Goal: Task Accomplishment & Management: Manage account settings

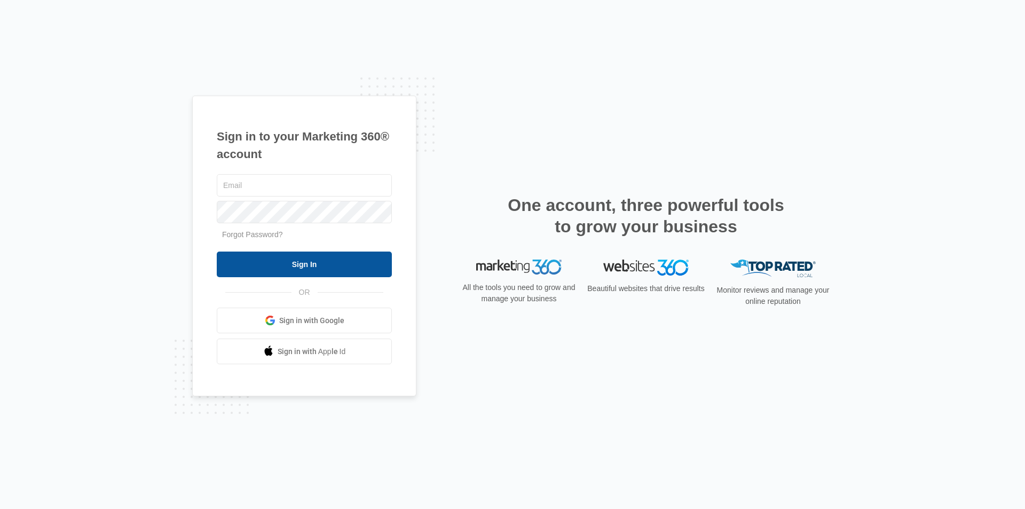
type input "[EMAIL_ADDRESS][DOMAIN_NAME]"
click at [285, 264] on input "Sign In" at bounding box center [304, 264] width 175 height 26
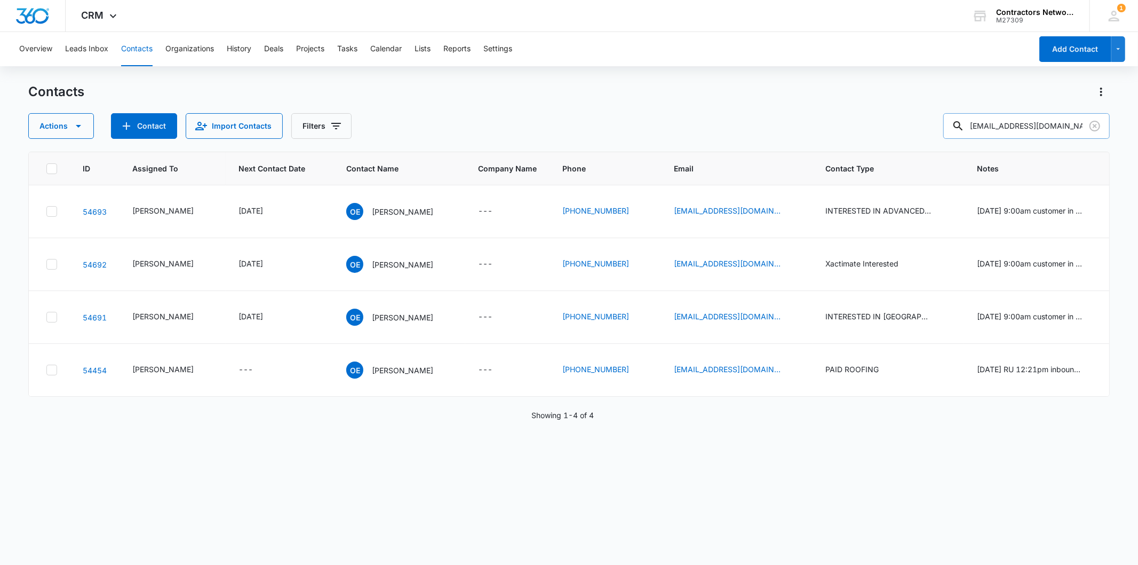
click at [1020, 126] on input "[EMAIL_ADDRESS][DOMAIN_NAME]" at bounding box center [1027, 126] width 167 height 26
click at [1020, 126] on input "jayleenmary8@gmail.com" at bounding box center [1027, 126] width 167 height 26
click at [1096, 126] on icon "Clear" at bounding box center [1095, 126] width 11 height 11
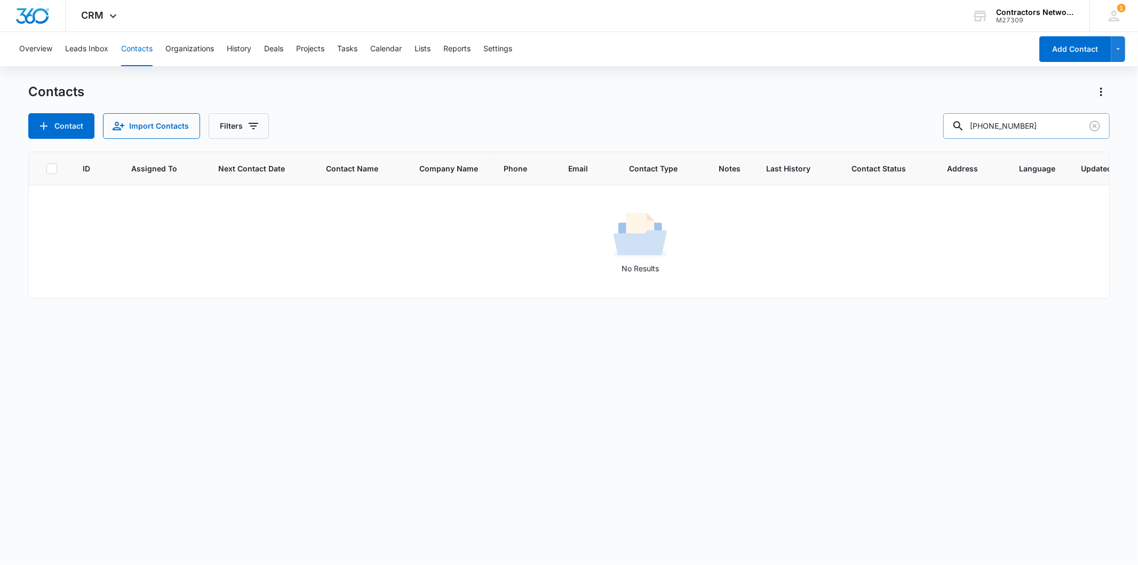
click at [1058, 126] on input "773-396-4930" at bounding box center [1027, 126] width 167 height 26
click at [1023, 121] on input "773-396-4930" at bounding box center [1027, 126] width 167 height 26
drag, startPoint x: 1020, startPoint y: 121, endPoint x: 786, endPoint y: 158, distance: 236.7
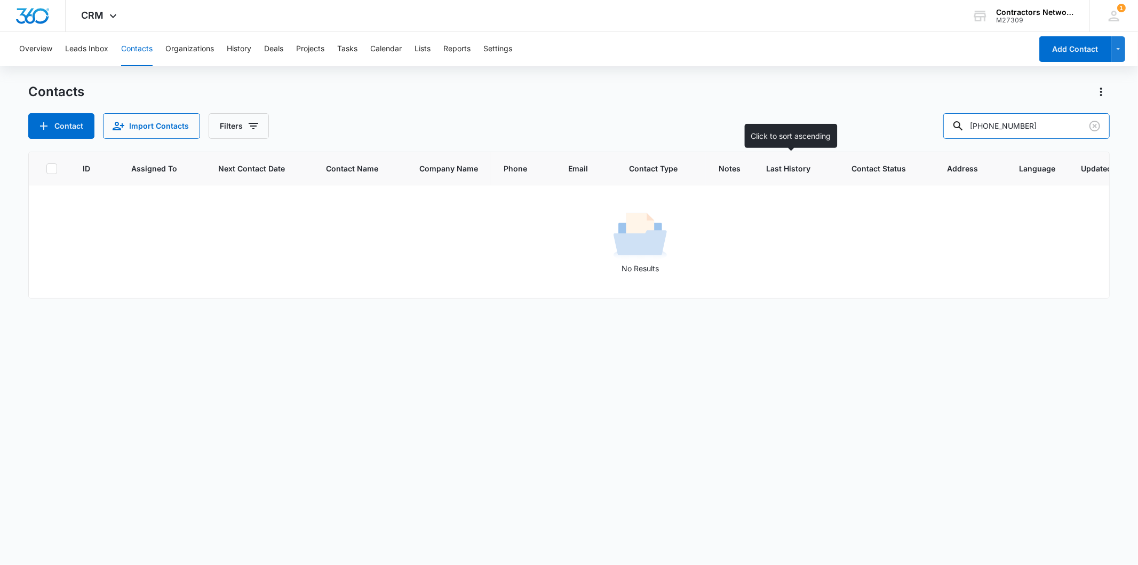
click at [786, 158] on div "Contacts Contact Import Contacts Filters 773-396-4930 ID Assigned To Next Conta…" at bounding box center [568, 323] width 1081 height 480
type input "4930"
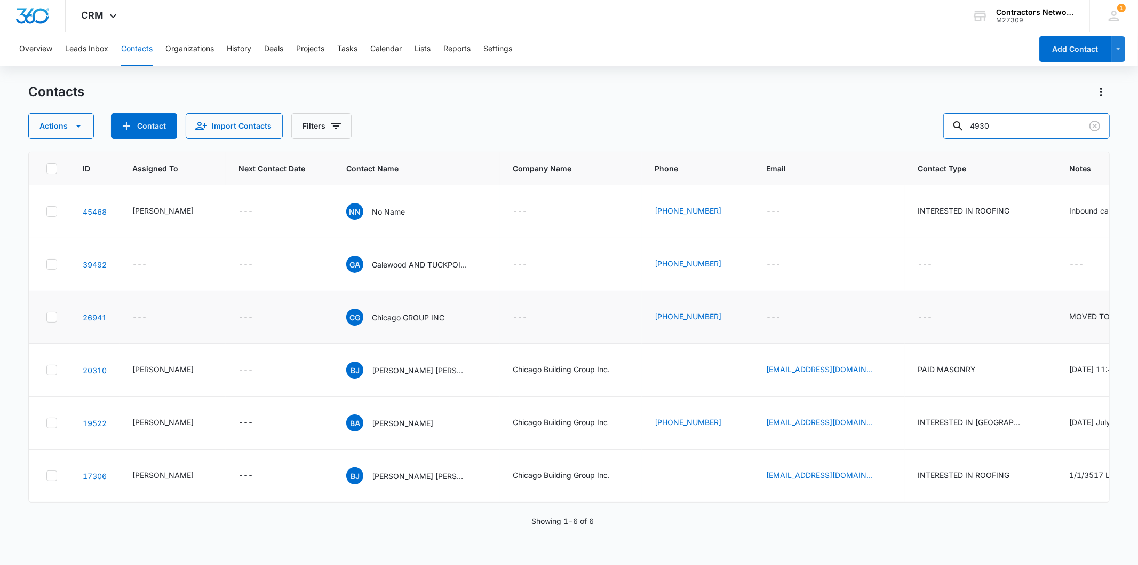
scroll to position [9, 0]
click at [399, 376] on p "Beatriz Jose Blanco" at bounding box center [420, 370] width 96 height 11
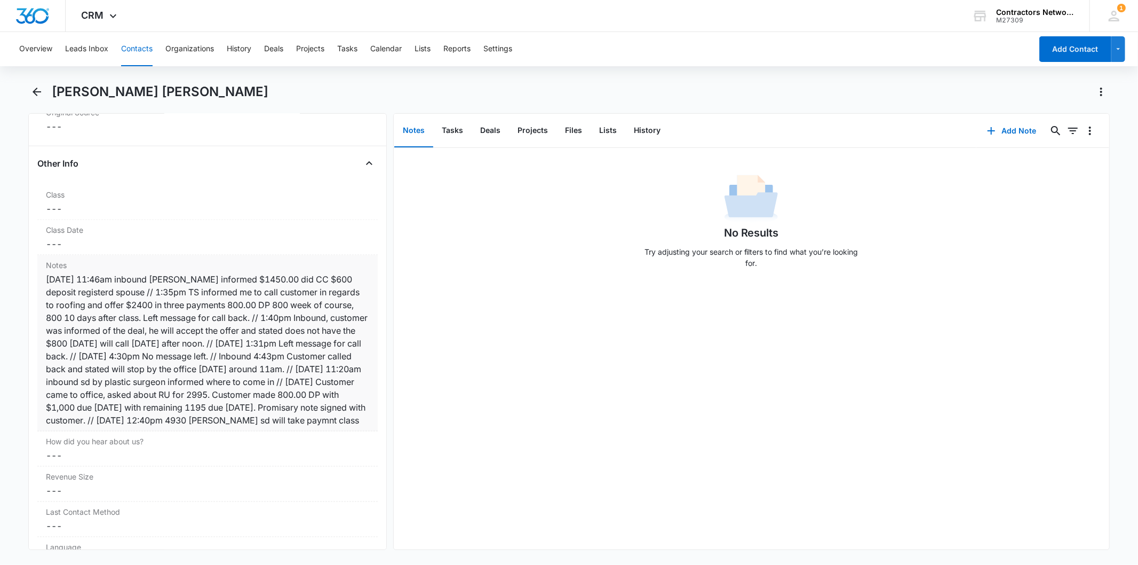
scroll to position [1186, 0]
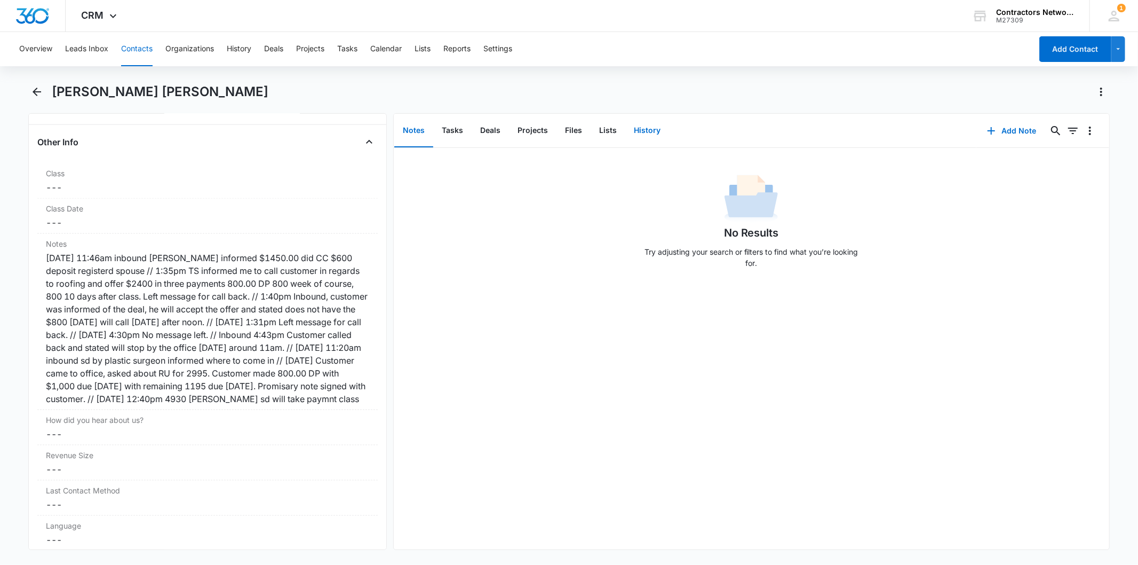
click at [648, 125] on button "History" at bounding box center [648, 130] width 44 height 33
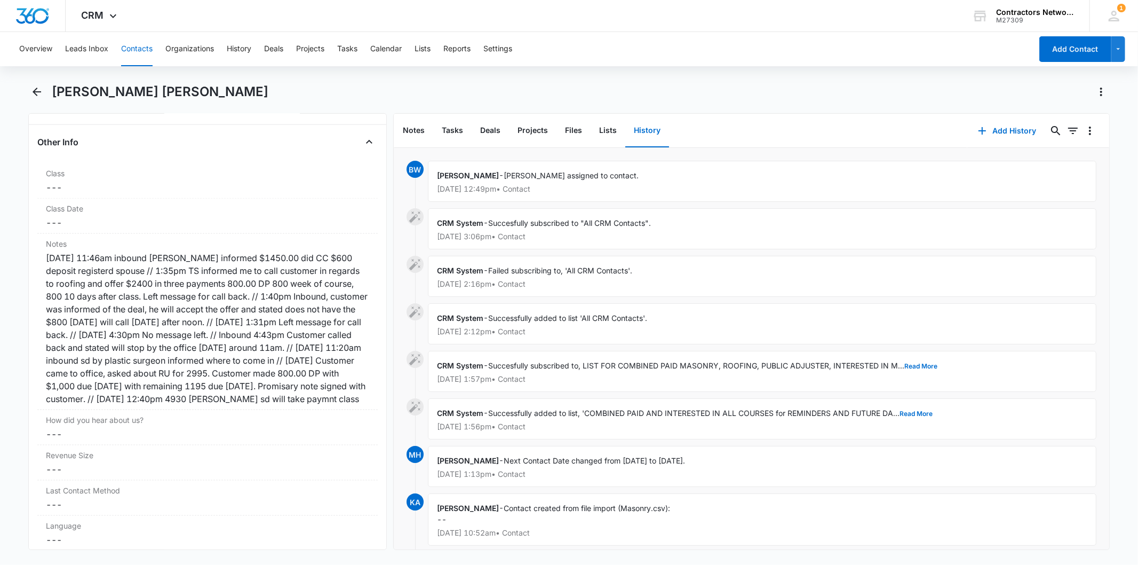
click at [132, 50] on button "Contacts" at bounding box center [136, 49] width 31 height 34
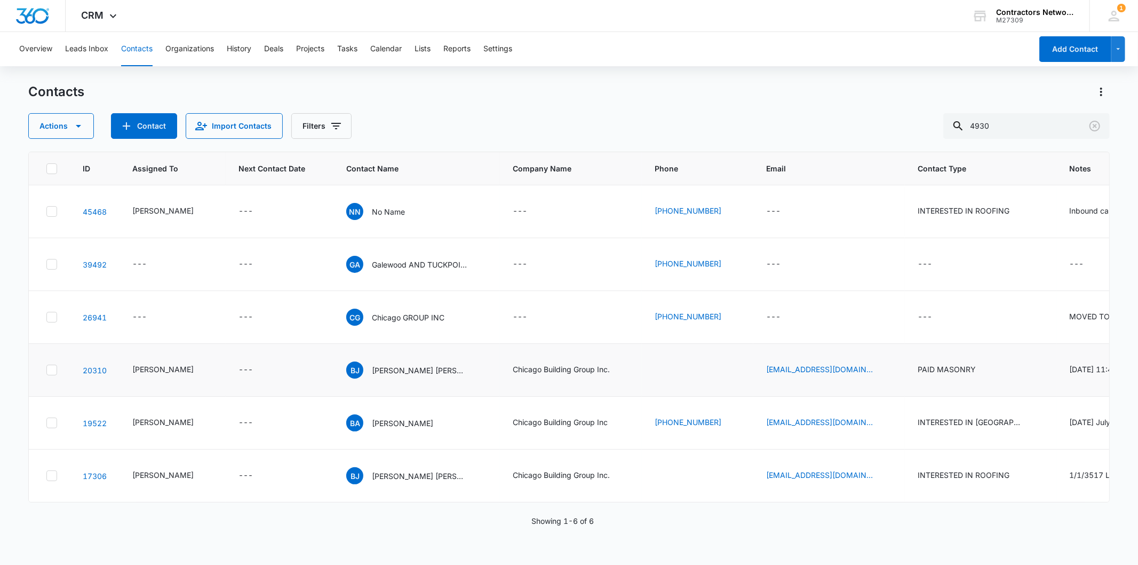
scroll to position [9, 0]
click at [386, 429] on p "Beatriz Aguirre" at bounding box center [402, 422] width 61 height 11
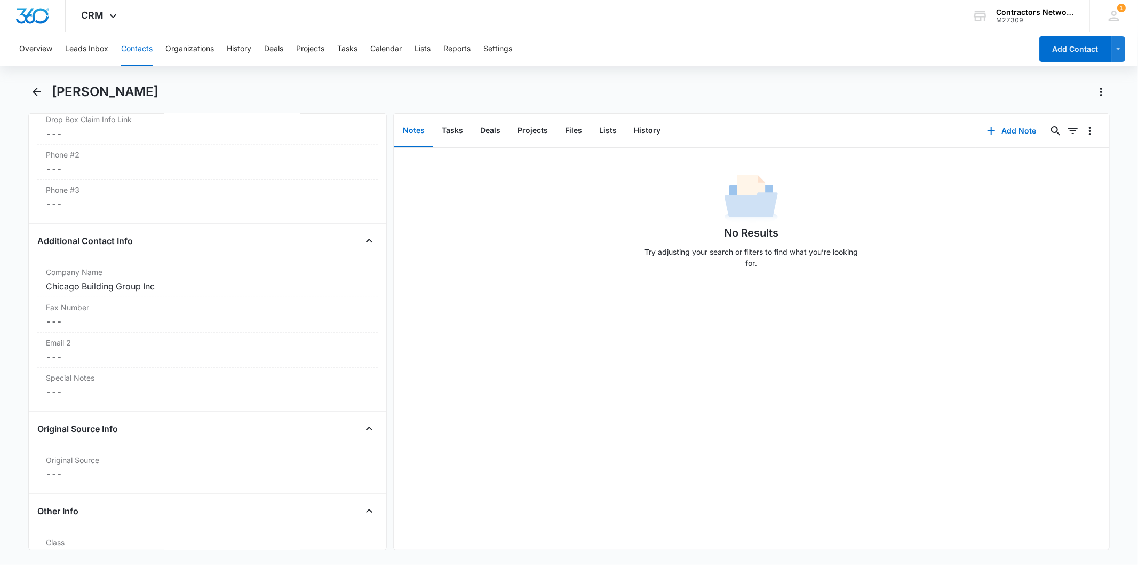
scroll to position [1186, 0]
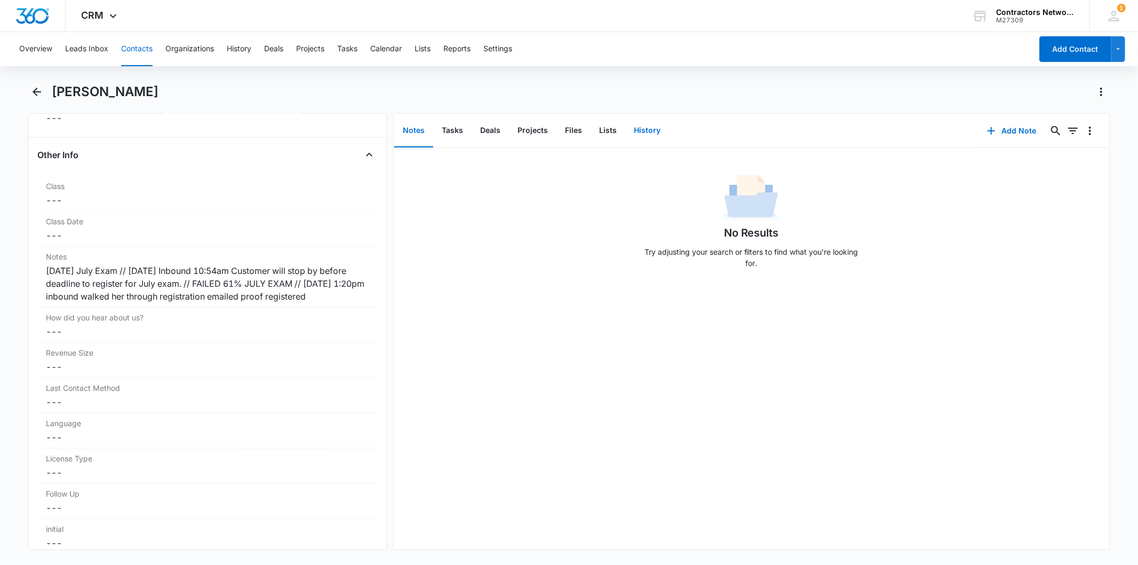
click at [650, 130] on button "History" at bounding box center [648, 130] width 44 height 33
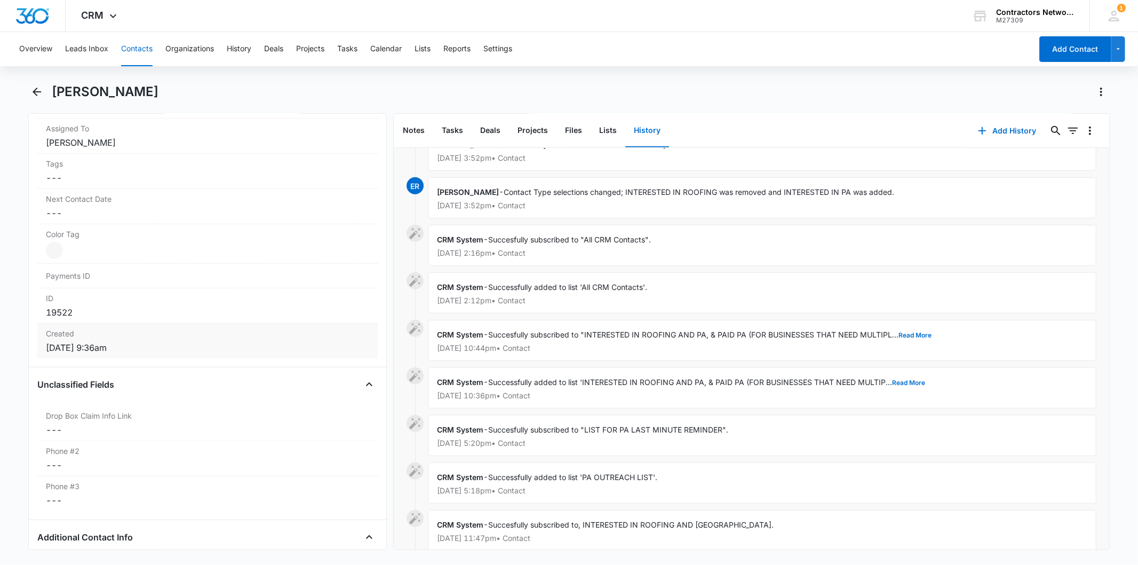
scroll to position [178, 0]
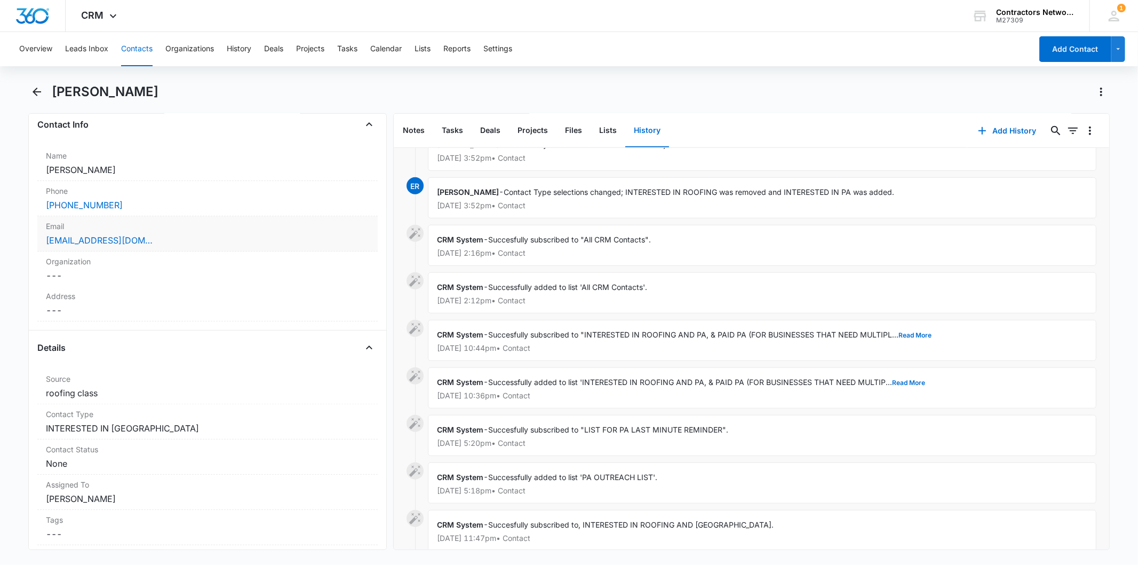
click at [199, 239] on div "chicagobuildinggroupinc@gmail.com" at bounding box center [207, 240] width 323 height 13
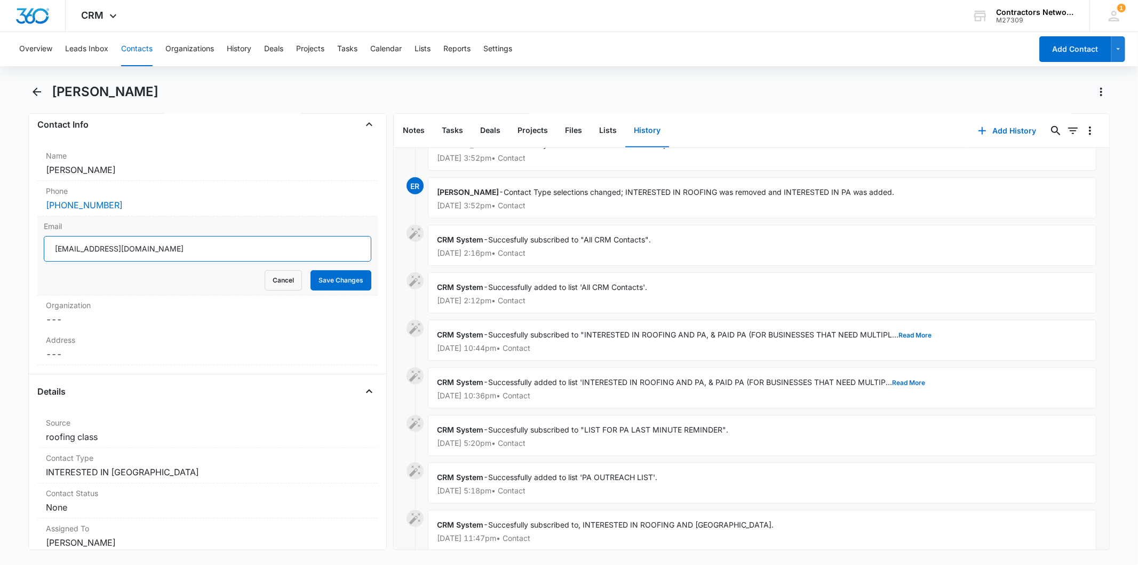
click at [145, 253] on input "chicagobuildinggroupinc@gmail.com" at bounding box center [207, 249] width 327 height 26
click at [131, 45] on button "Contacts" at bounding box center [136, 49] width 31 height 34
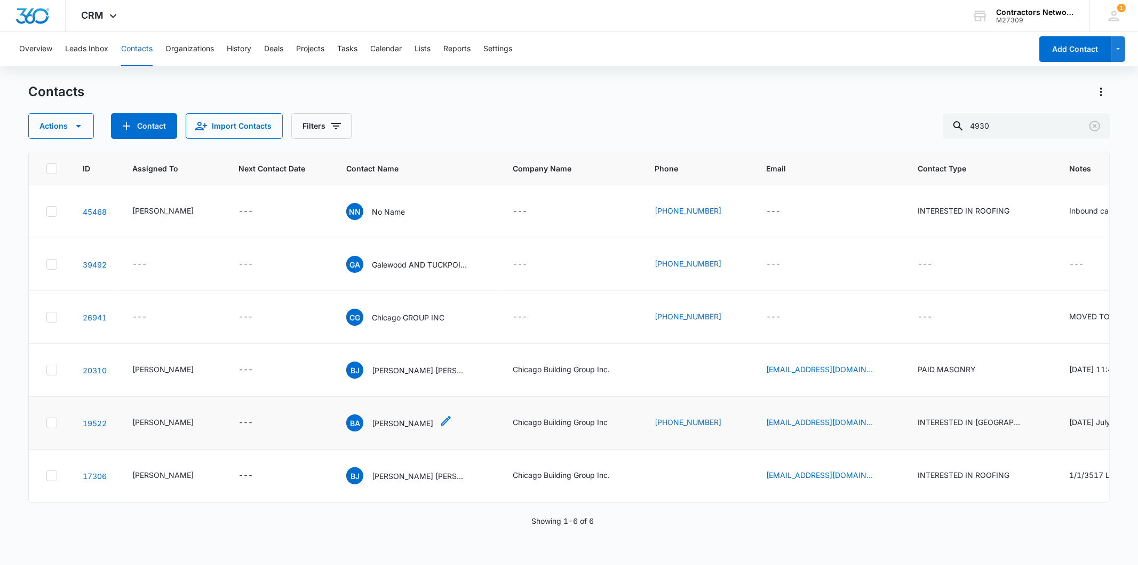
click at [386, 429] on p "Beatriz Aguirre" at bounding box center [402, 422] width 61 height 11
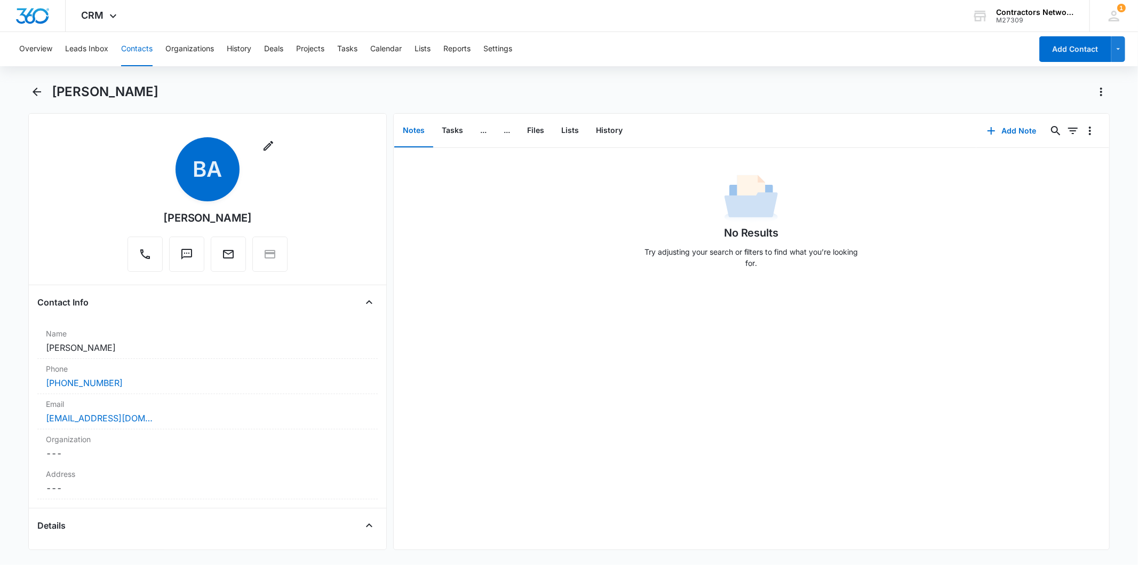
click at [130, 47] on button "Contacts" at bounding box center [136, 49] width 31 height 34
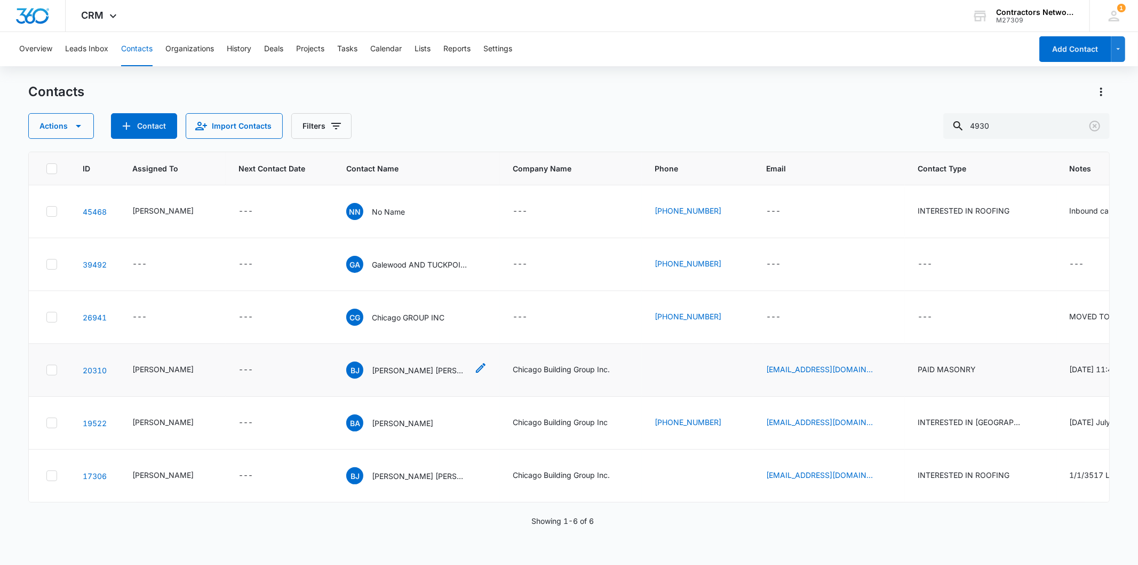
click at [387, 378] on div "BJ Beatriz Jose Blanco" at bounding box center [407, 369] width 122 height 17
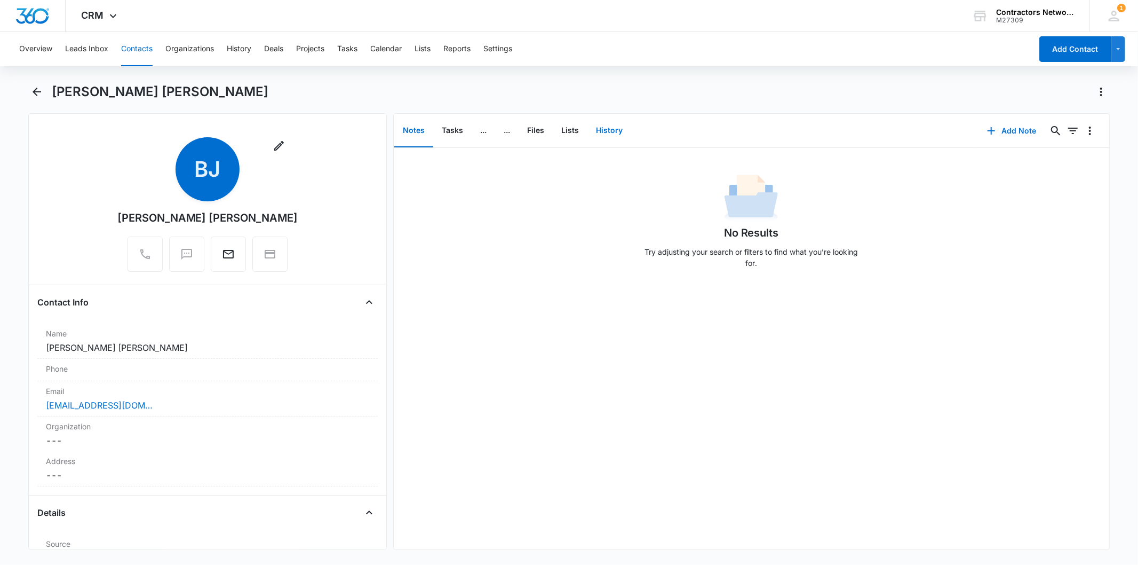
drag, startPoint x: 622, startPoint y: 110, endPoint x: 612, endPoint y: 131, distance: 23.4
click at [616, 125] on div "Beatriz Jose Blanco Remove BJ Beatriz Jose Blanco Contact Info Name Cancel Save…" at bounding box center [568, 316] width 1081 height 466
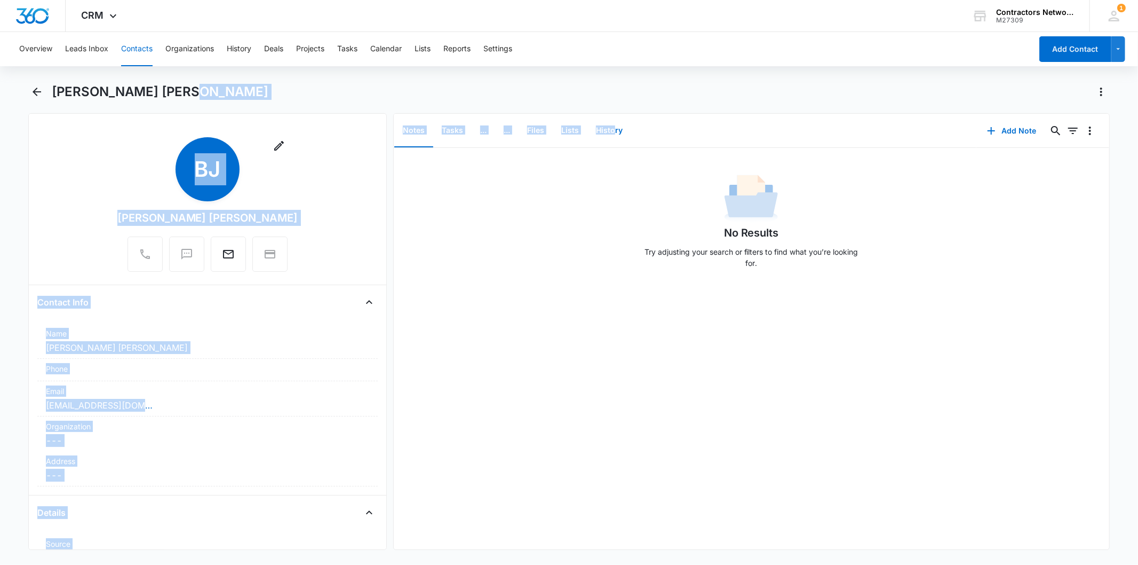
click at [612, 131] on button "History" at bounding box center [610, 130] width 44 height 33
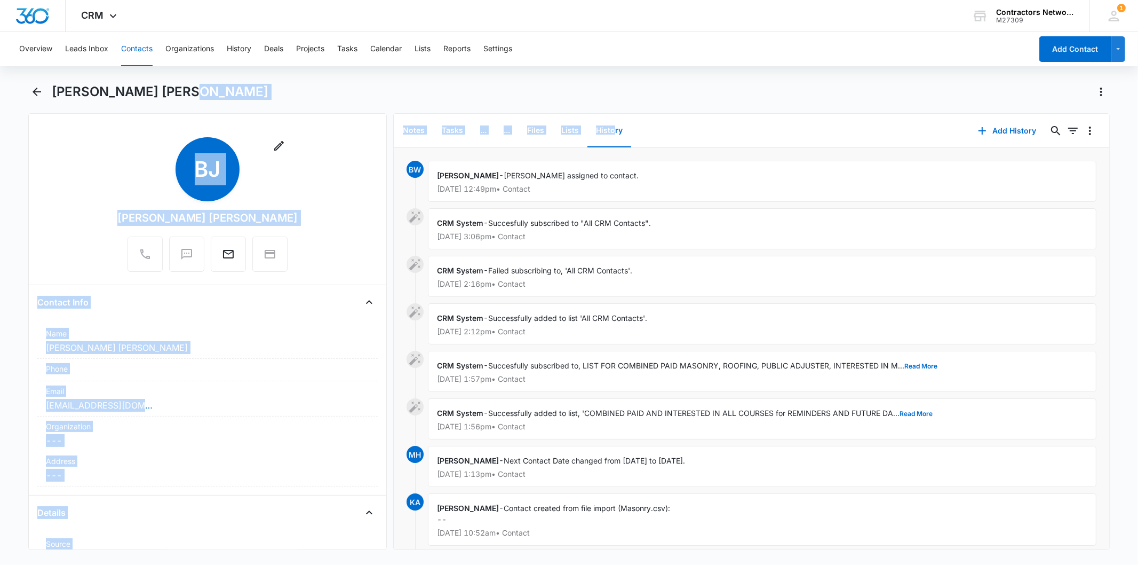
scroll to position [20, 0]
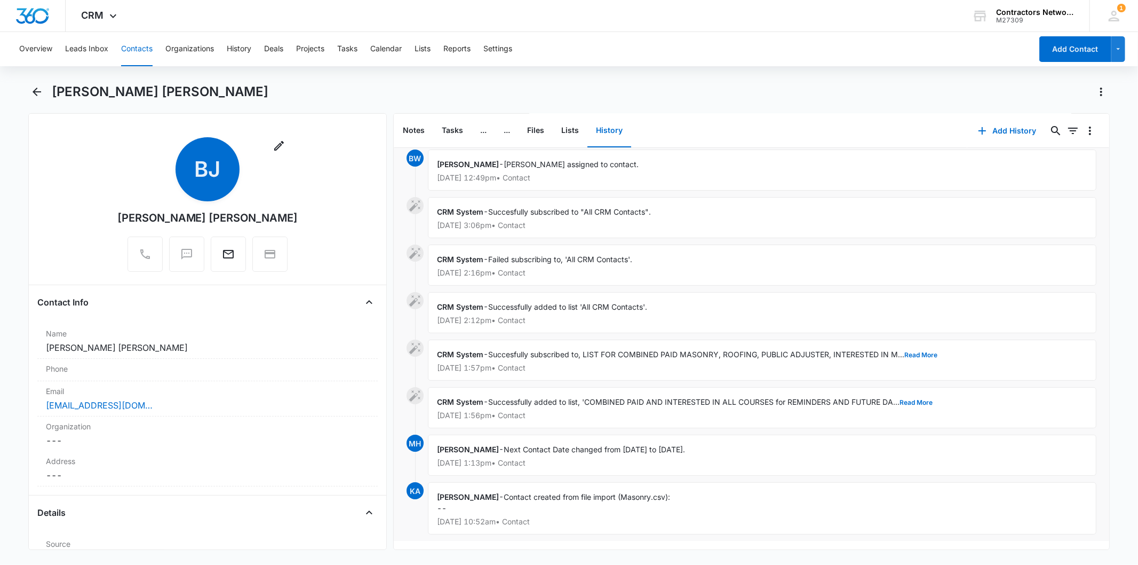
click at [974, 221] on p "Apr 22, 2022 at 3:06pm • Contact" at bounding box center [762, 224] width 651 height 7
click at [623, 128] on button "History" at bounding box center [610, 130] width 44 height 33
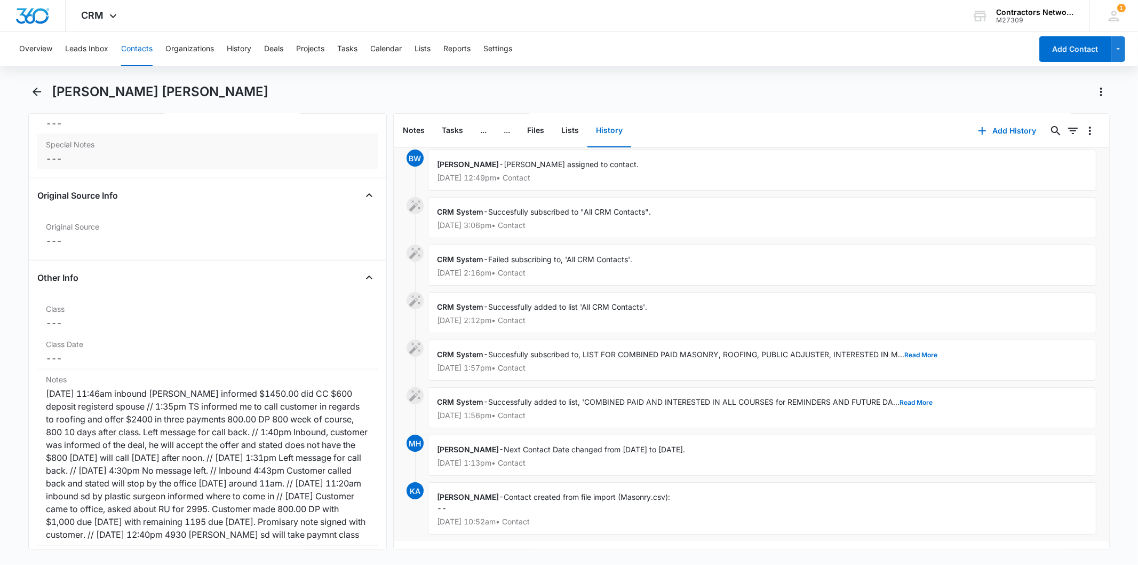
scroll to position [1127, 0]
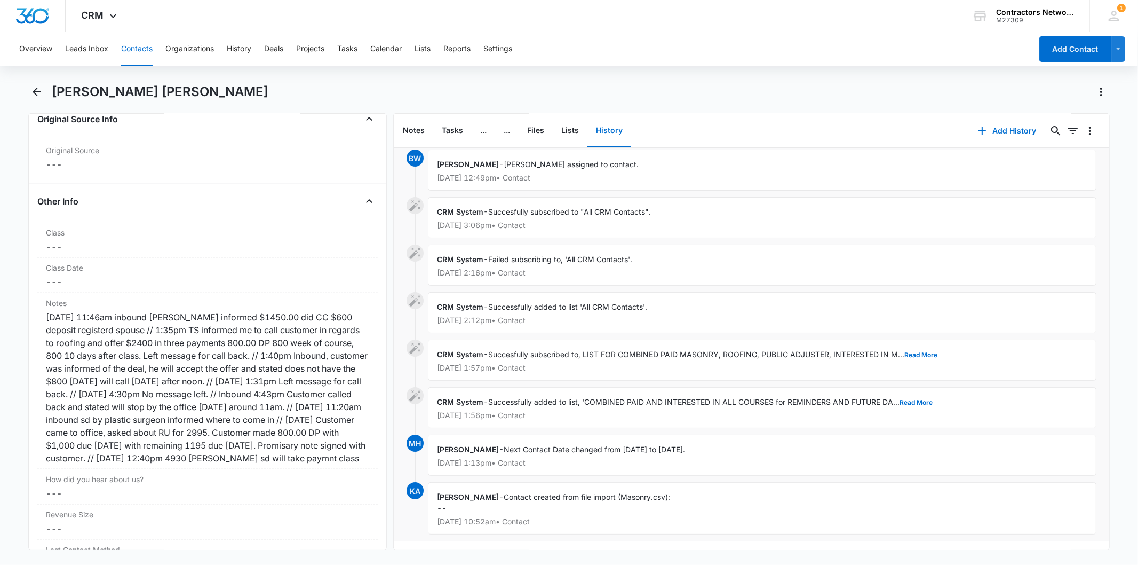
click at [132, 49] on button "Contacts" at bounding box center [136, 49] width 31 height 34
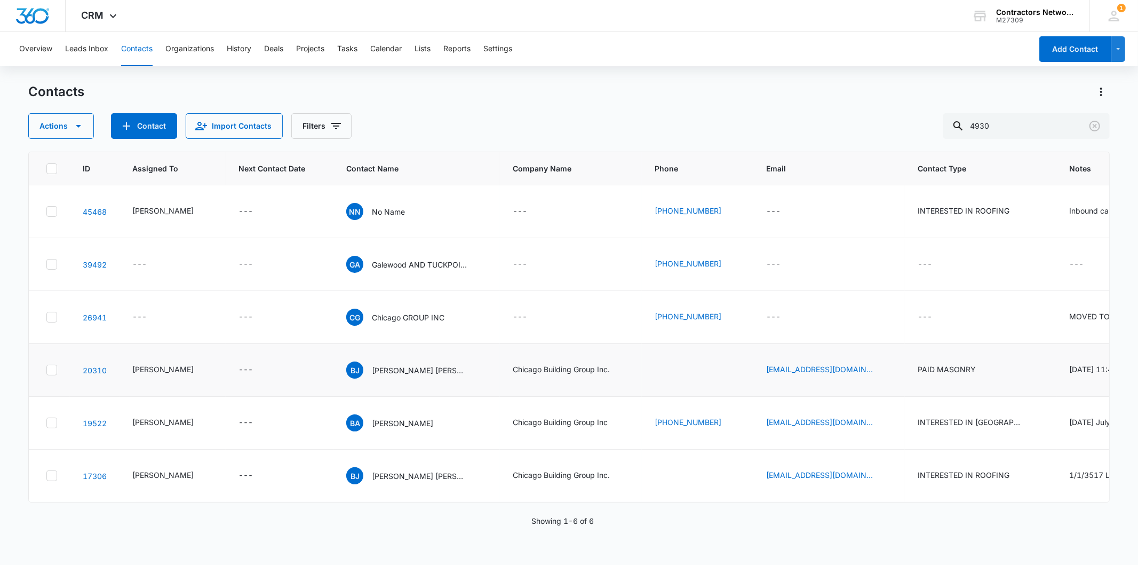
click at [391, 383] on td "BJ Beatriz Jose Blanco" at bounding box center [417, 370] width 167 height 53
click at [391, 429] on p "Beatriz Aguirre" at bounding box center [402, 422] width 61 height 11
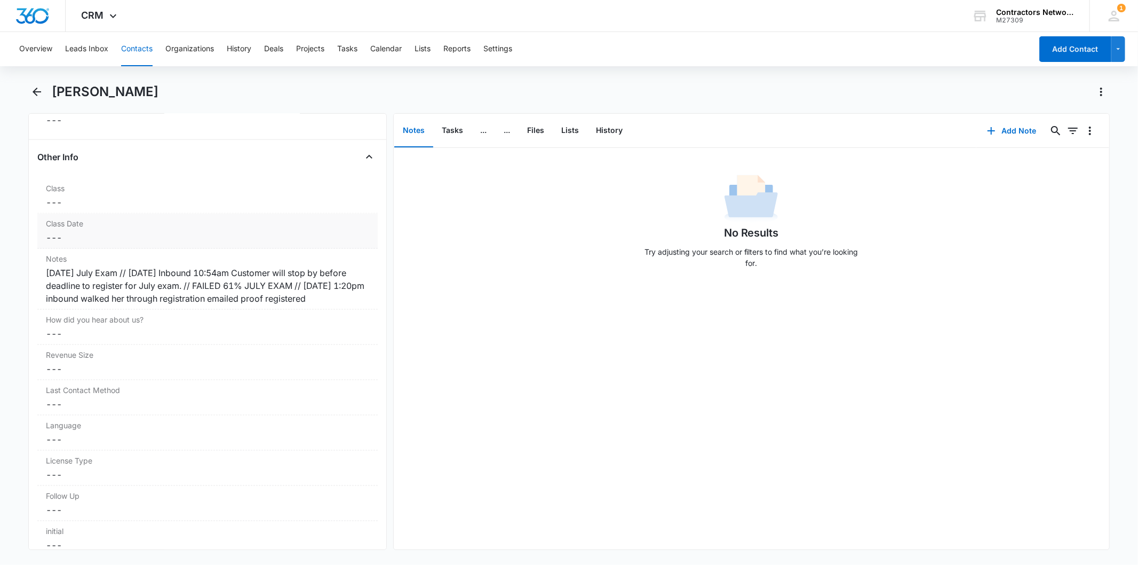
scroll to position [1186, 0]
click at [93, 444] on dd "Cancel Save Changes ---" at bounding box center [207, 437] width 323 height 13
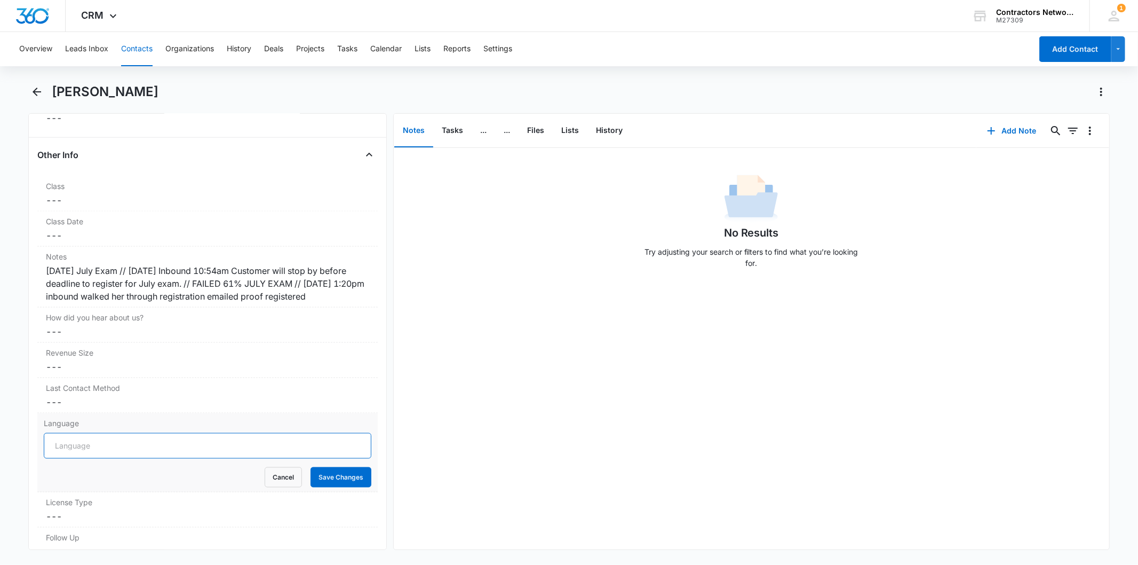
click at [77, 458] on input "Language" at bounding box center [207, 446] width 327 height 26
click at [98, 449] on input "Language" at bounding box center [207, 446] width 327 height 26
click at [94, 458] on input "Language" at bounding box center [207, 446] width 327 height 26
type input "Spanish"
click at [318, 487] on button "Save Changes" at bounding box center [341, 477] width 61 height 20
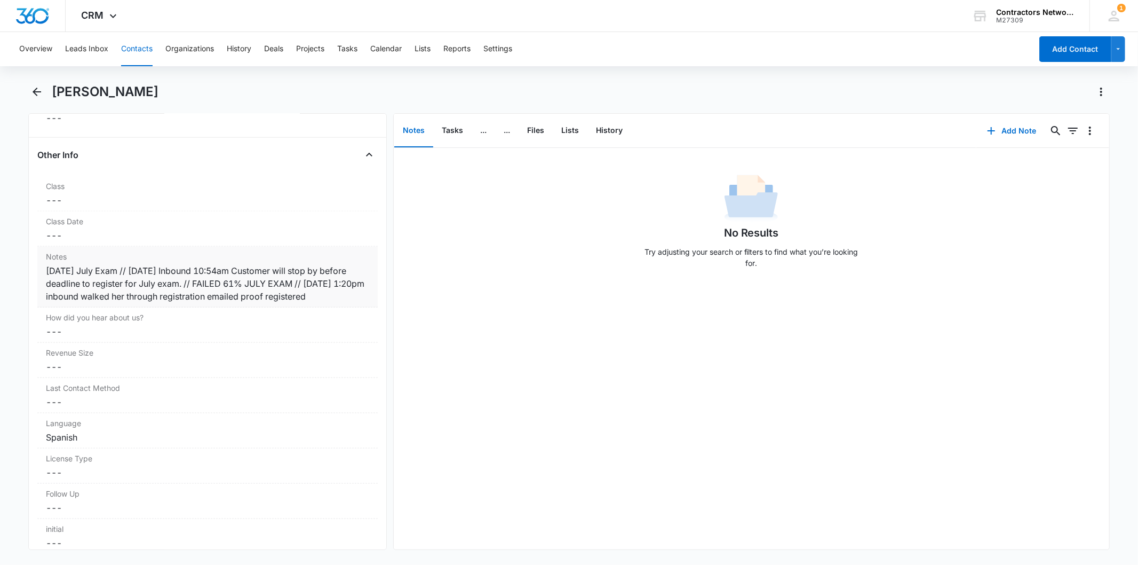
click at [191, 303] on div "6/4/2019 July Exam // 6/14/2019 Inbound 10:54am Customer will stop by before de…" at bounding box center [207, 283] width 323 height 38
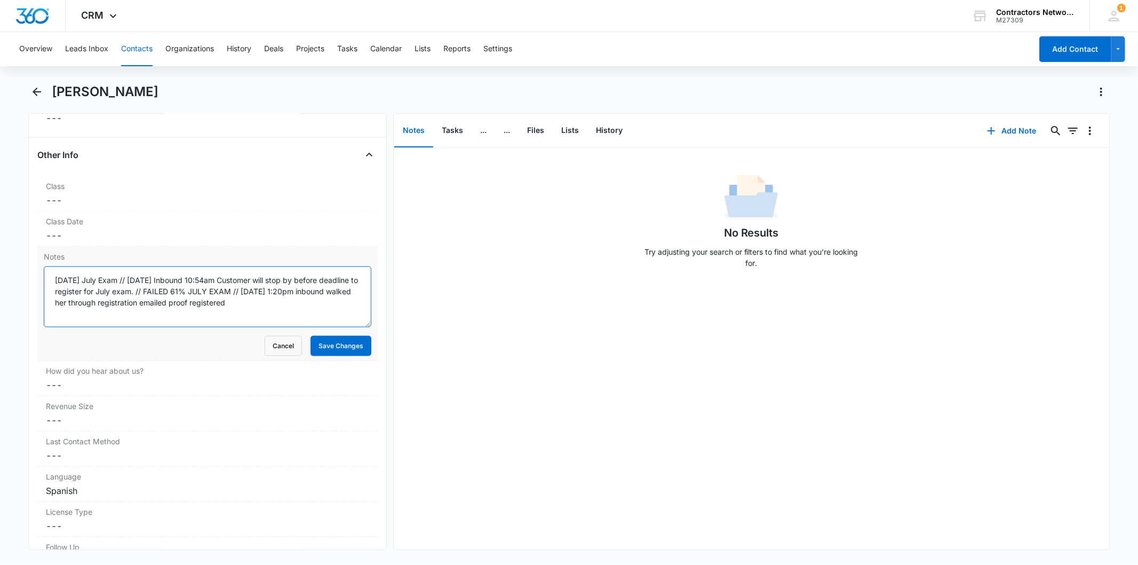
click at [187, 296] on textarea "6/4/2019 July Exam // 6/14/2019 Inbound 10:54am Customer will stop by before de…" at bounding box center [207, 296] width 327 height 61
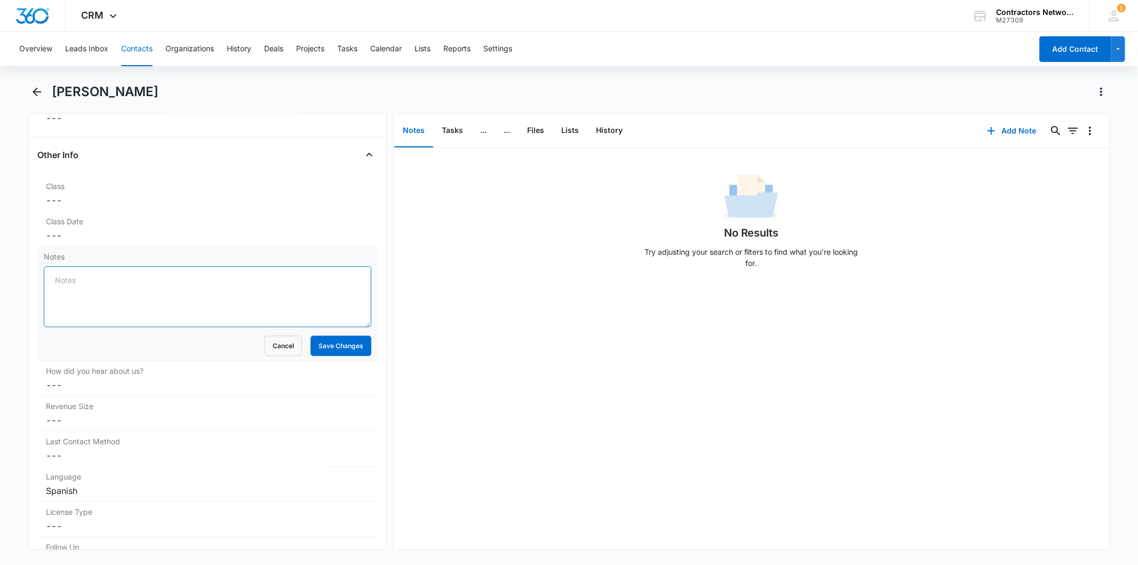
paste textarea "6/4/2019 July Exam // 6/14/2019 Inbound 10:54am Customer will stop by before de…"
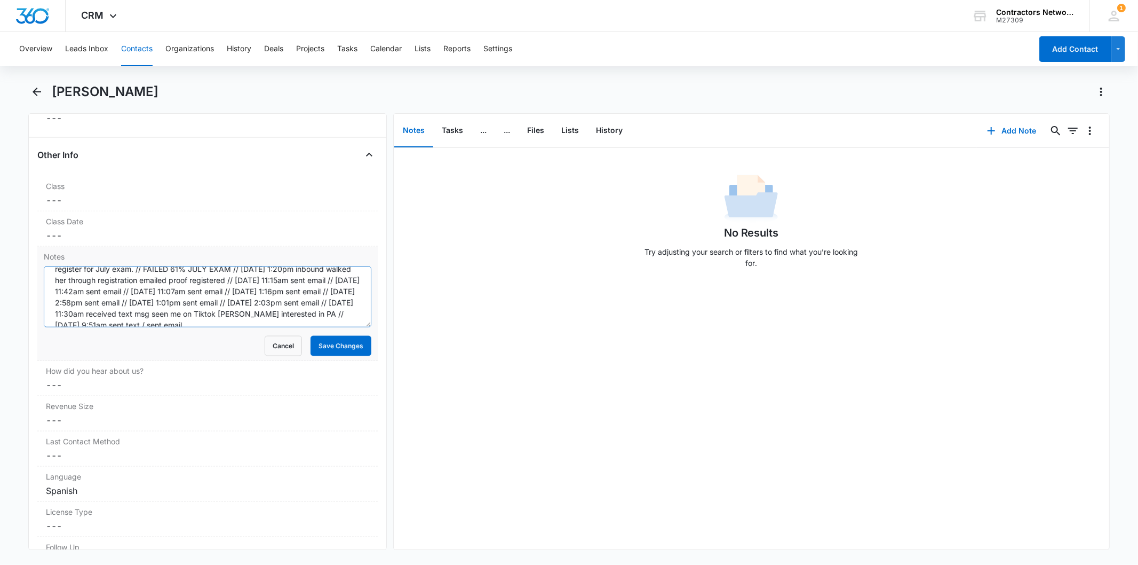
scroll to position [0, 0]
click at [134, 278] on textarea "6/4/2019 July Exam // 6/14/2019 Inbound 10:54am Customer will stop by before de…" at bounding box center [207, 296] width 327 height 61
click at [82, 291] on textarea "6/4/2019 July Exam 6/14/2019 Inbound 10:54am Customer will stop by before deadl…" at bounding box center [207, 296] width 327 height 61
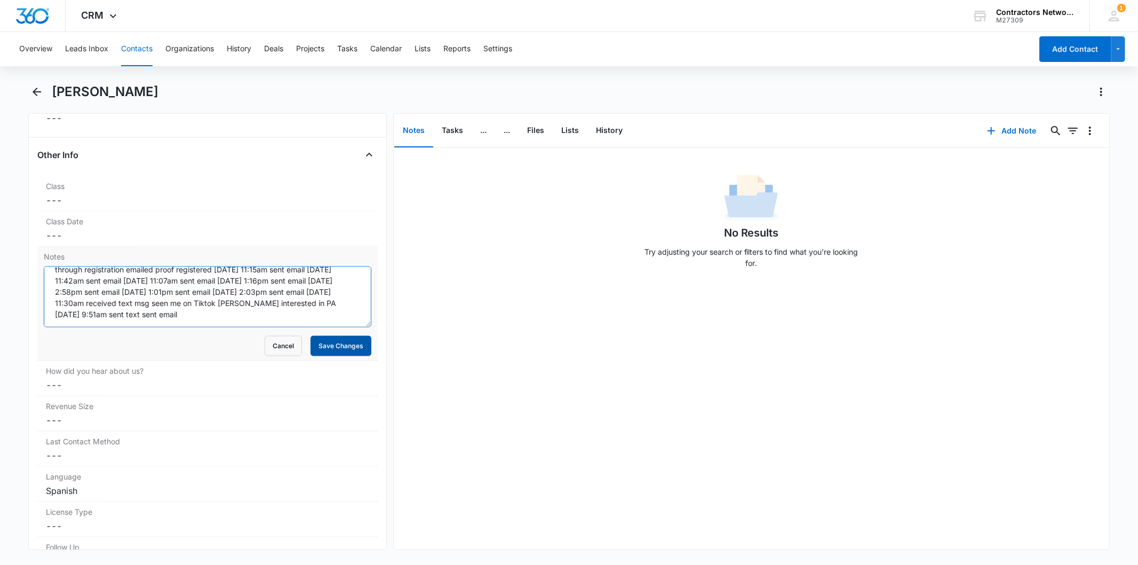
type textarea "6/4/2019 July Exam 6/14/2019 Inbound 10:54am Customer will stop by before deadl…"
click at [337, 348] on button "Save Changes" at bounding box center [341, 346] width 61 height 20
click at [1007, 125] on button "Add Note" at bounding box center [1012, 131] width 71 height 26
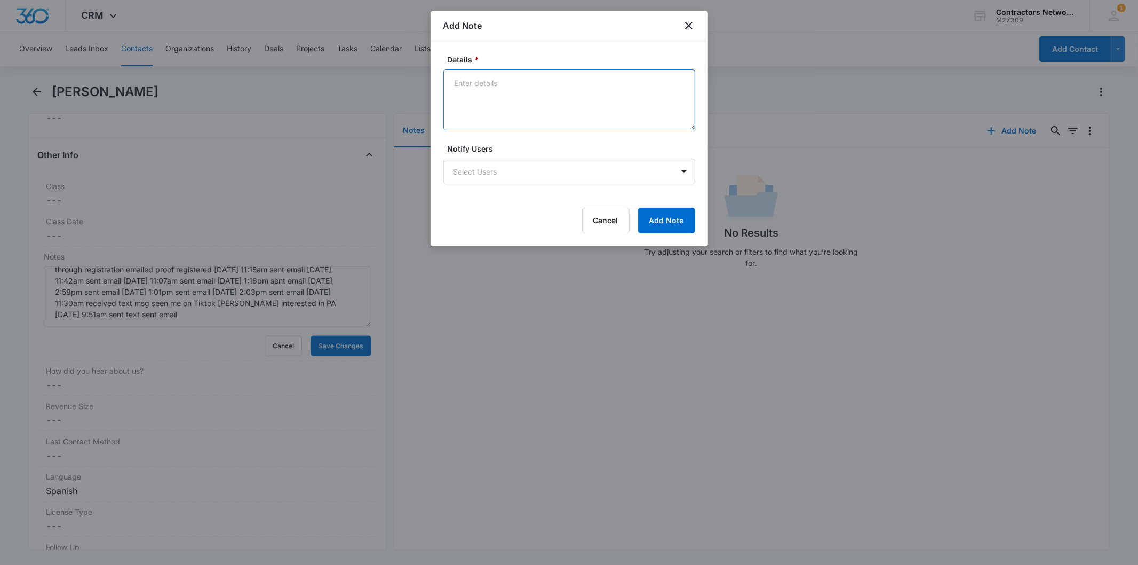
click at [484, 90] on textarea "Details *" at bounding box center [570, 99] width 252 height 61
paste textarea "6/4/2019 July Exam // 6/14/2019 Inbound 10:54am Customer will stop by before de…"
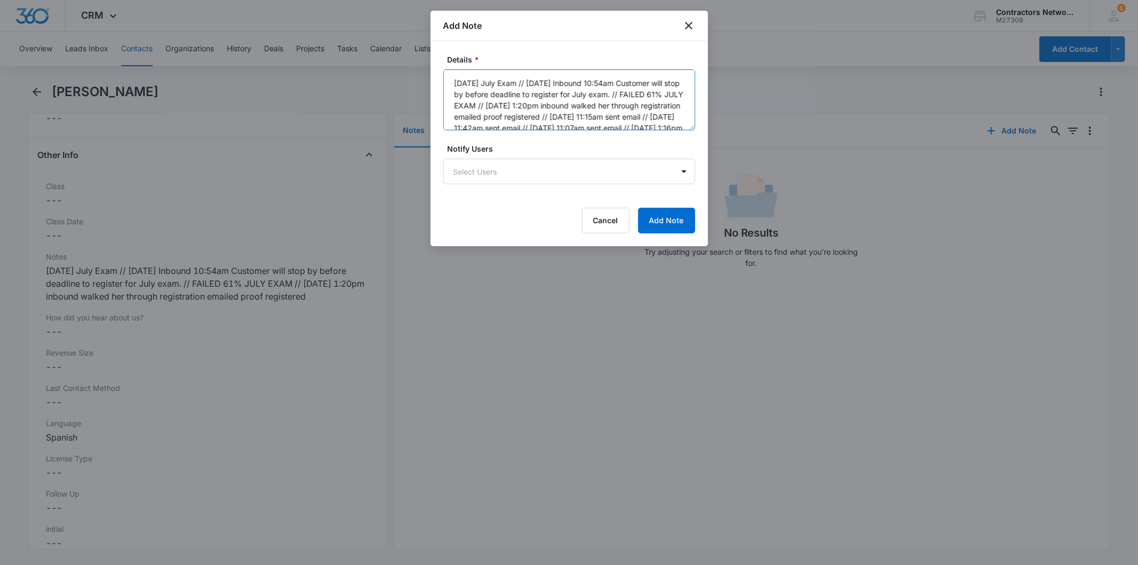
scroll to position [58, 0]
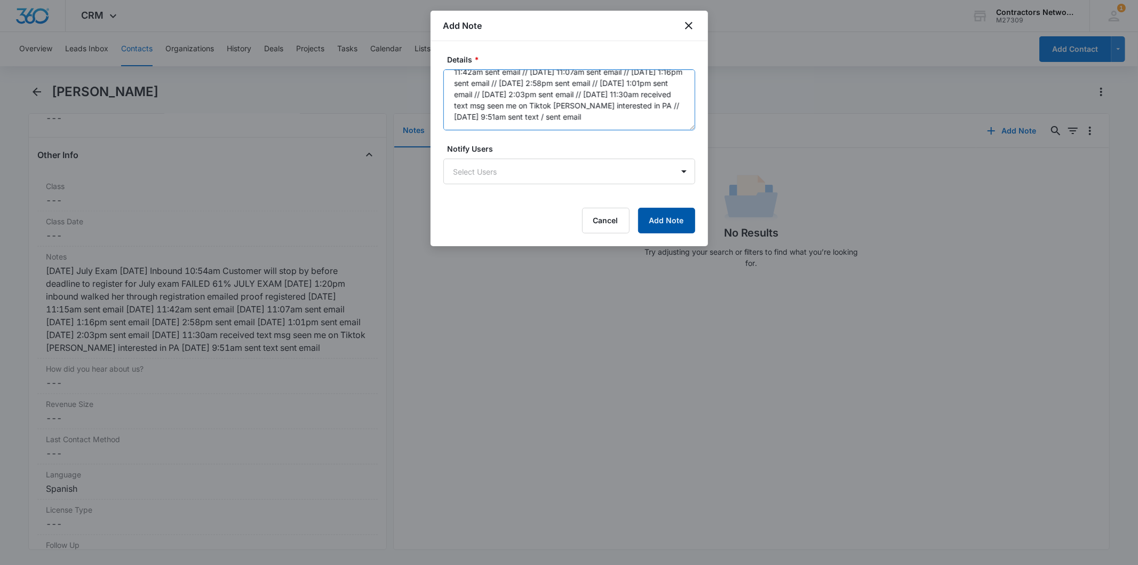
type textarea "6/4/2019 July Exam // 6/14/2019 Inbound 10:54am Customer will stop by before de…"
click at [661, 216] on button "Add Note" at bounding box center [666, 221] width 57 height 26
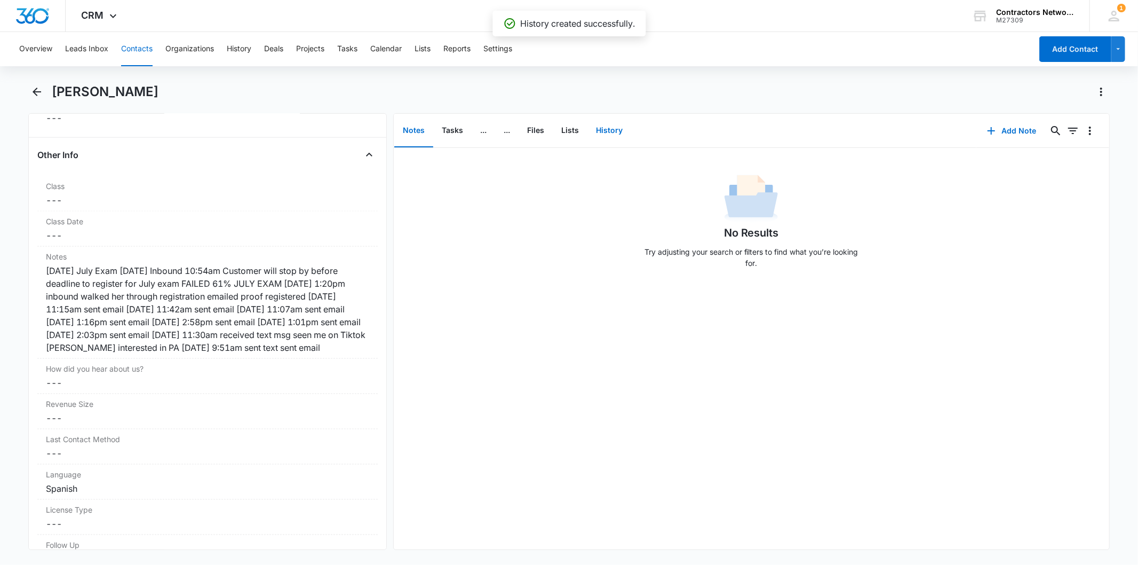
drag, startPoint x: 615, startPoint y: 130, endPoint x: 900, endPoint y: 116, distance: 285.3
click at [615, 130] on button "History" at bounding box center [610, 130] width 44 height 33
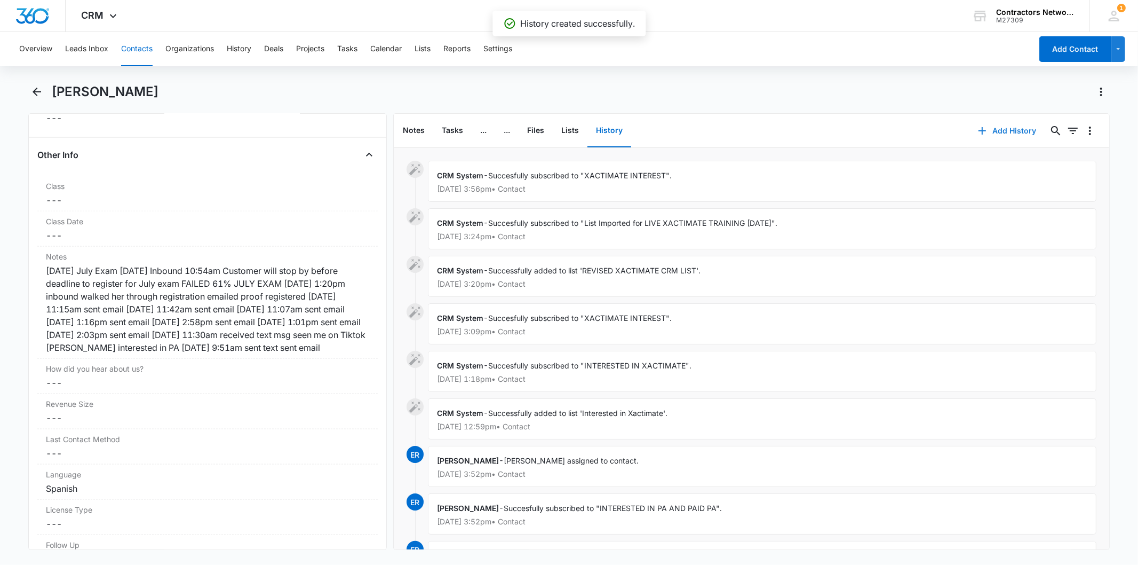
click at [992, 134] on button "Add History" at bounding box center [1008, 131] width 80 height 26
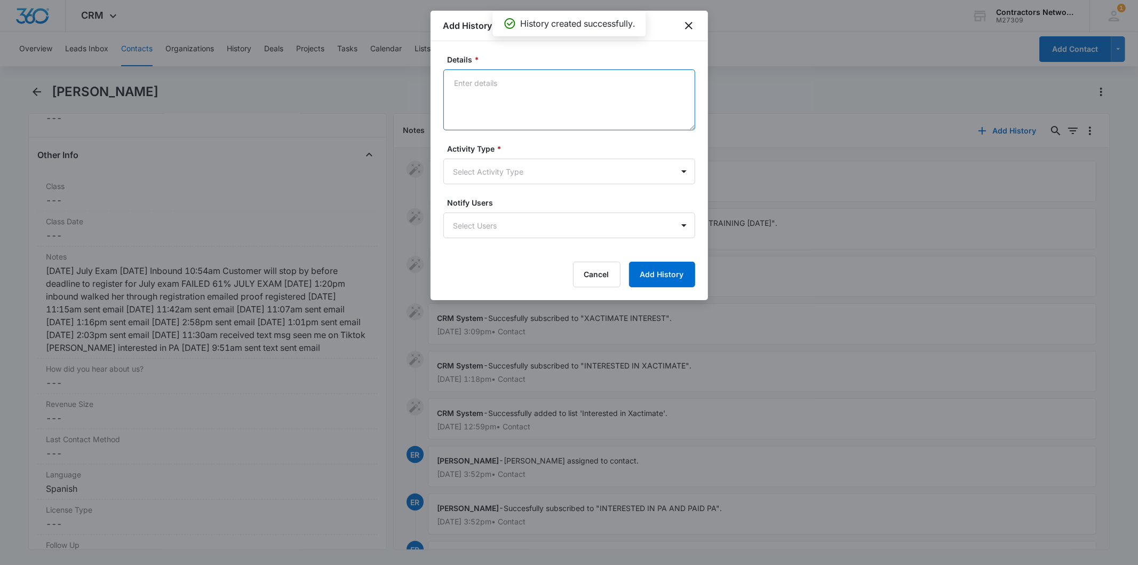
click at [475, 98] on textarea "Details *" at bounding box center [570, 99] width 252 height 61
paste textarea "6/4/2019 July Exam // 6/14/2019 Inbound 10:54am Customer will stop by before de…"
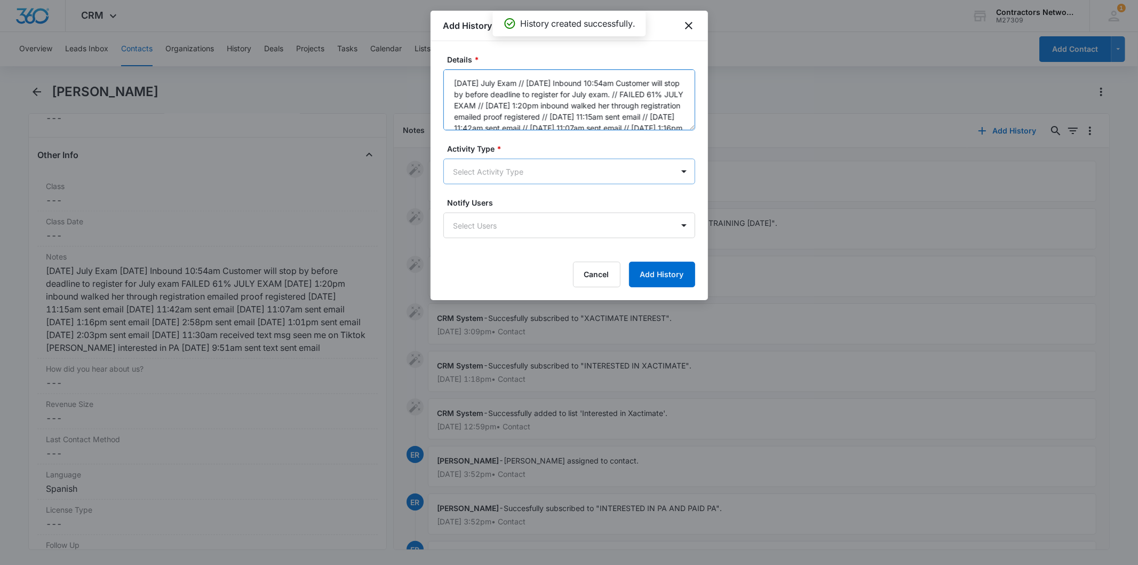
scroll to position [58, 0]
type textarea "6/4/2019 July Exam // 6/14/2019 Inbound 10:54am Customer will stop by before de…"
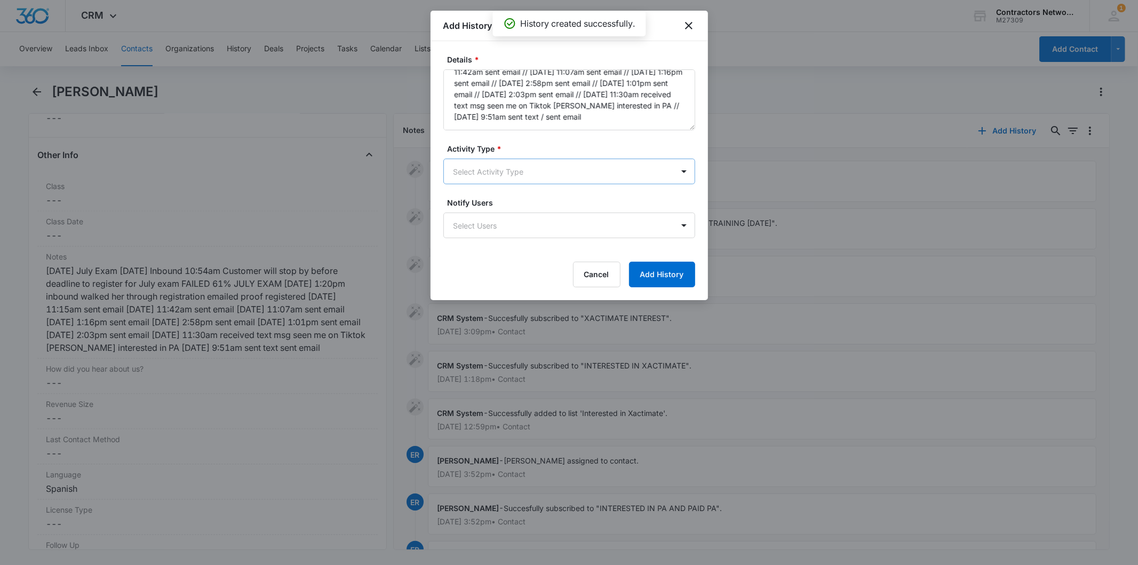
click at [480, 179] on body "CRM Apps Reputation Websites Forms CRM Email Social Shop Payments POS Content A…" at bounding box center [569, 282] width 1138 height 565
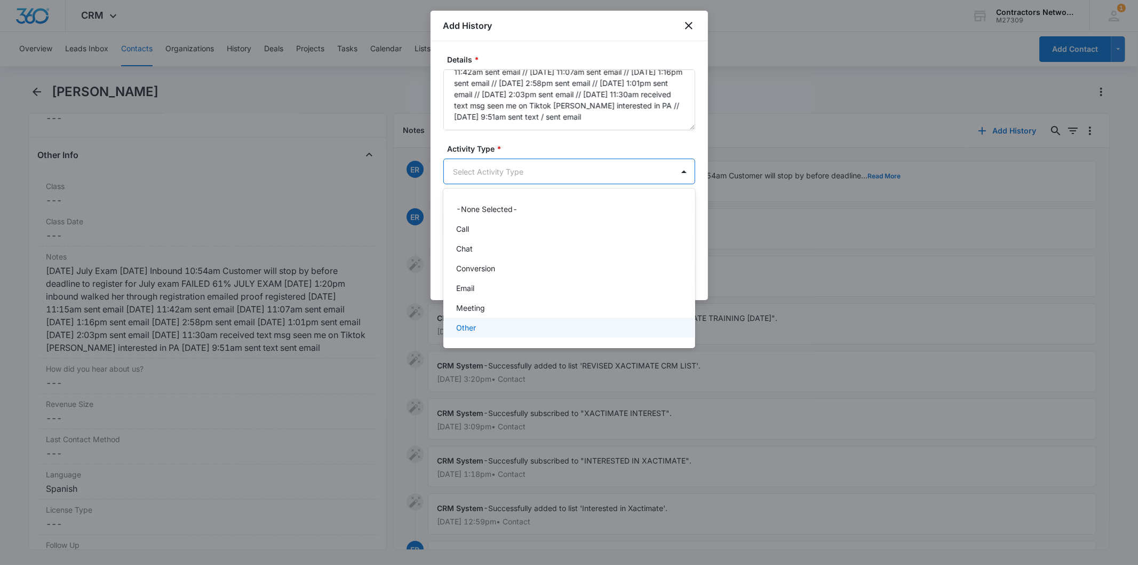
click at [473, 329] on p "Other" at bounding box center [466, 327] width 20 height 11
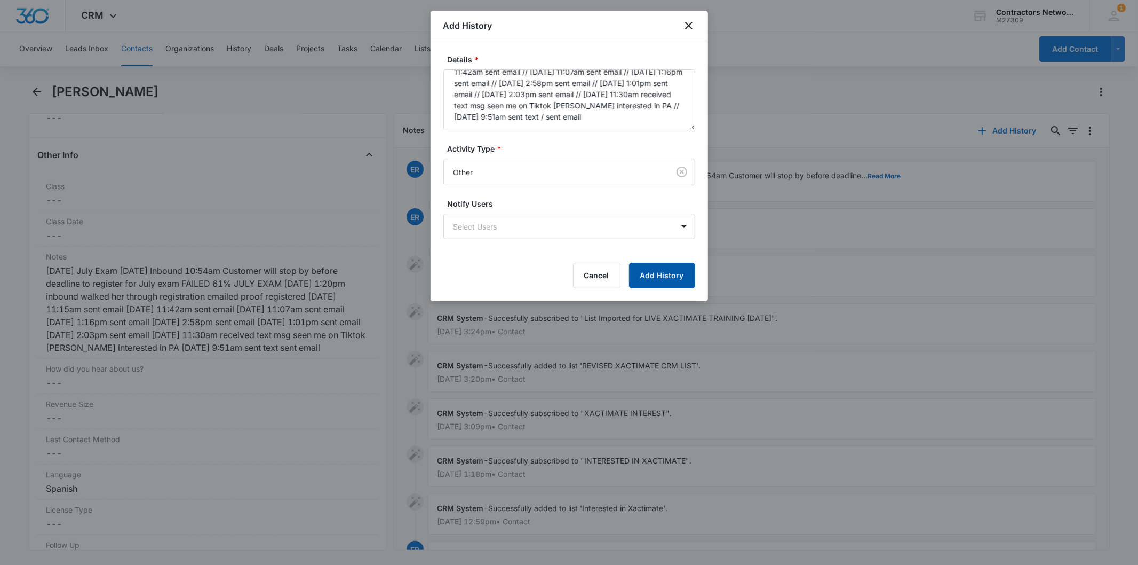
click at [674, 265] on button "Add History" at bounding box center [662, 276] width 66 height 26
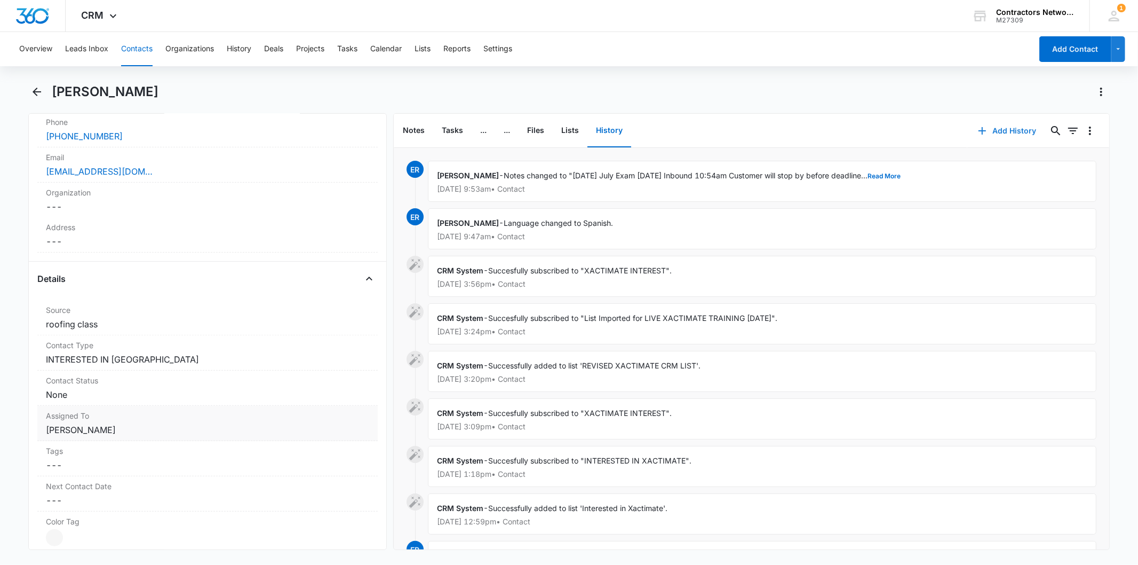
scroll to position [237, 0]
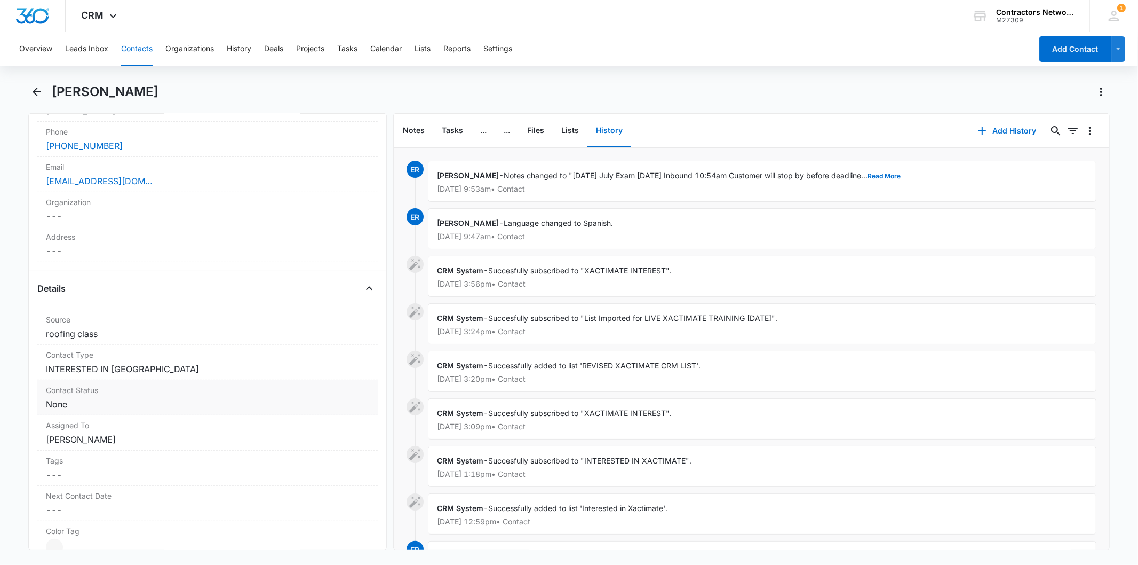
click at [99, 406] on dd "Cancel Save Changes None" at bounding box center [207, 404] width 323 height 13
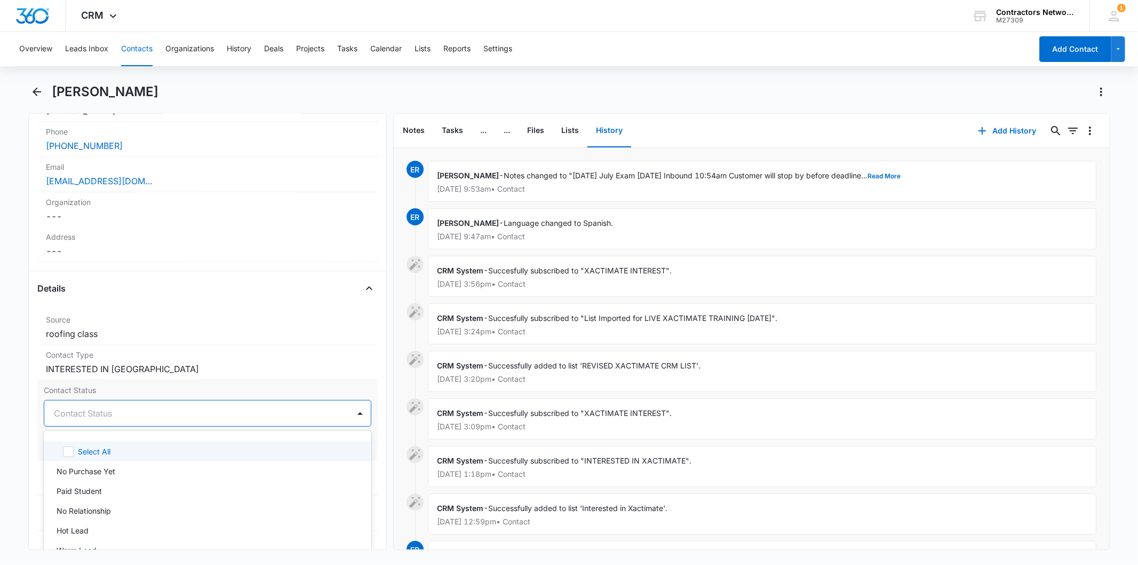
click at [81, 413] on div at bounding box center [194, 413] width 281 height 15
click at [89, 465] on div "No Purchase Yet" at bounding box center [207, 471] width 327 height 20
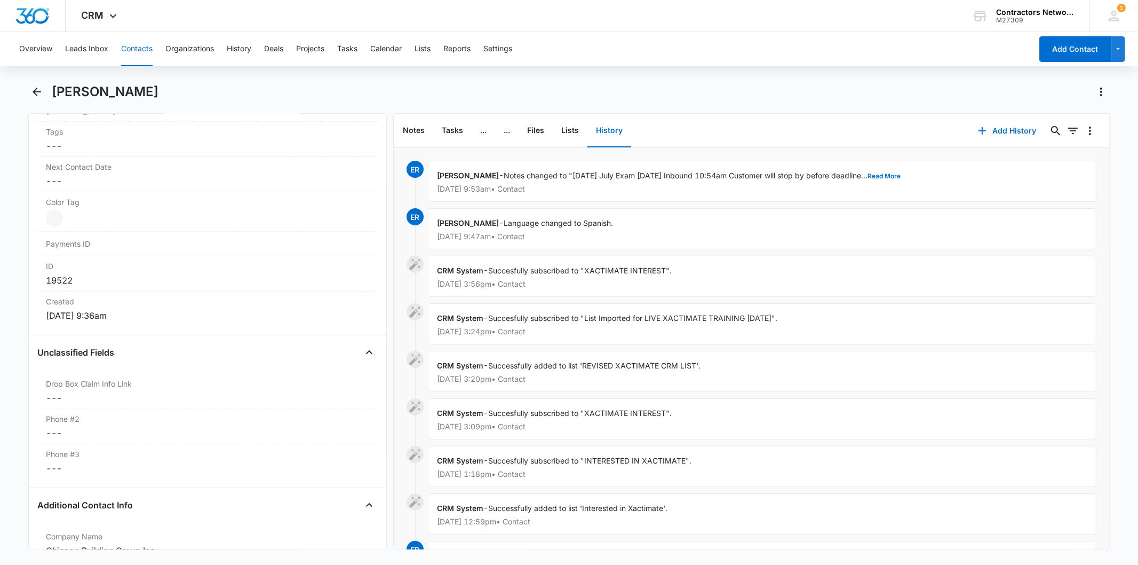
click at [375, 228] on div "Remove BA Beatriz Aguirre Contact Info Name Cancel Save Changes Beatriz Aguirre…" at bounding box center [207, 331] width 358 height 437
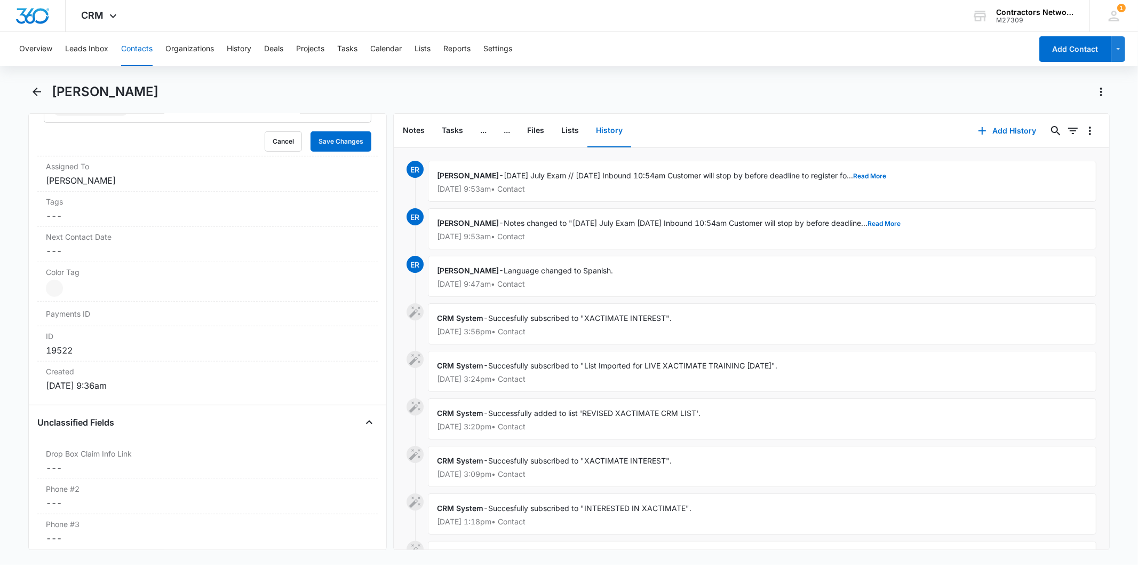
scroll to position [374, 0]
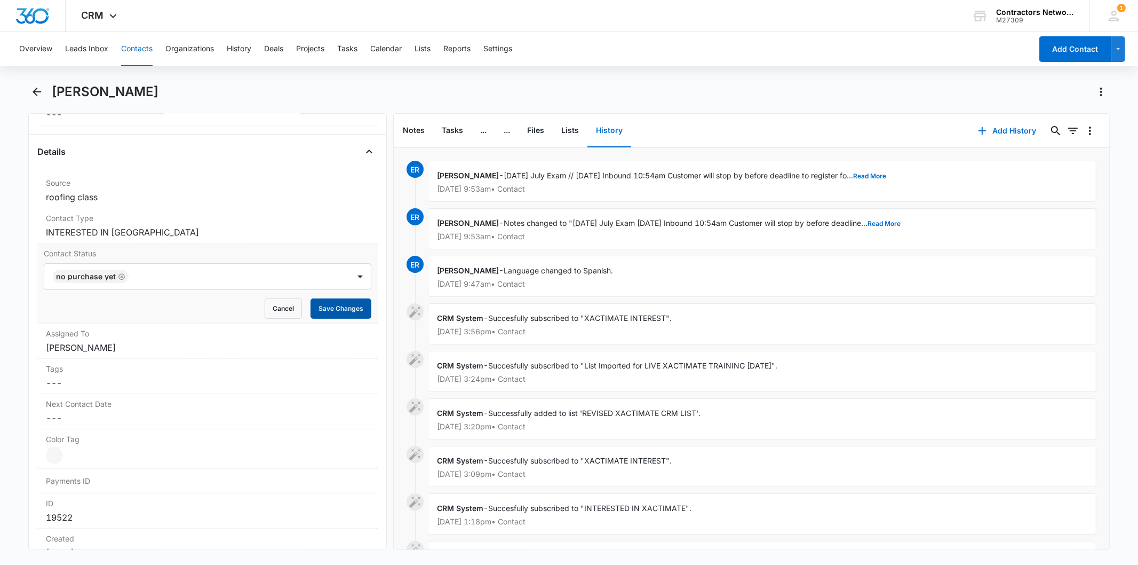
click at [328, 311] on button "Save Changes" at bounding box center [341, 308] width 61 height 20
click at [132, 44] on button "Contacts" at bounding box center [136, 49] width 31 height 34
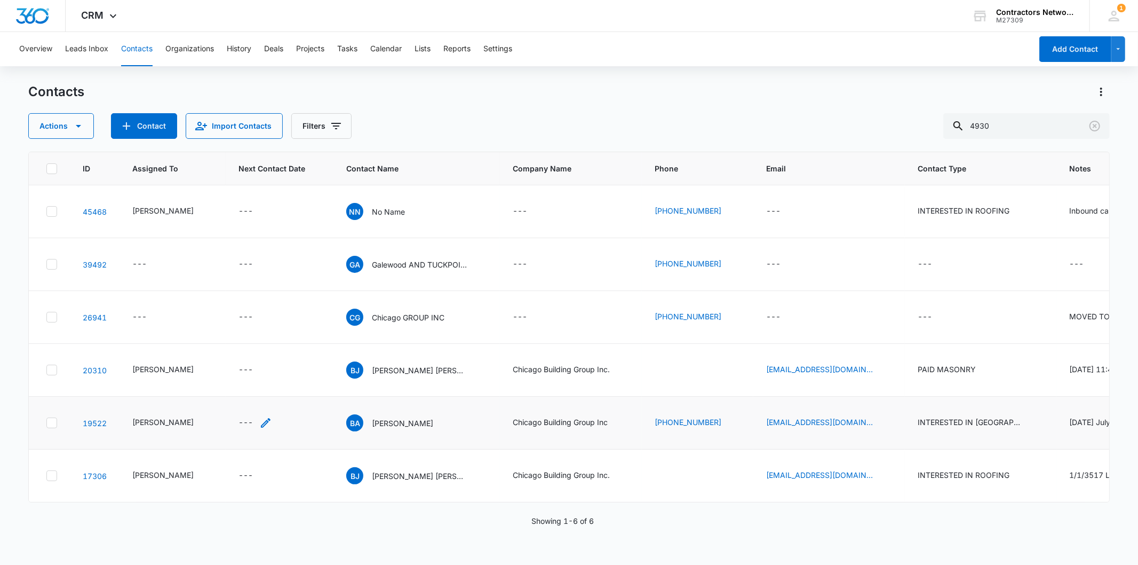
click at [251, 429] on div "---" at bounding box center [256, 422] width 34 height 13
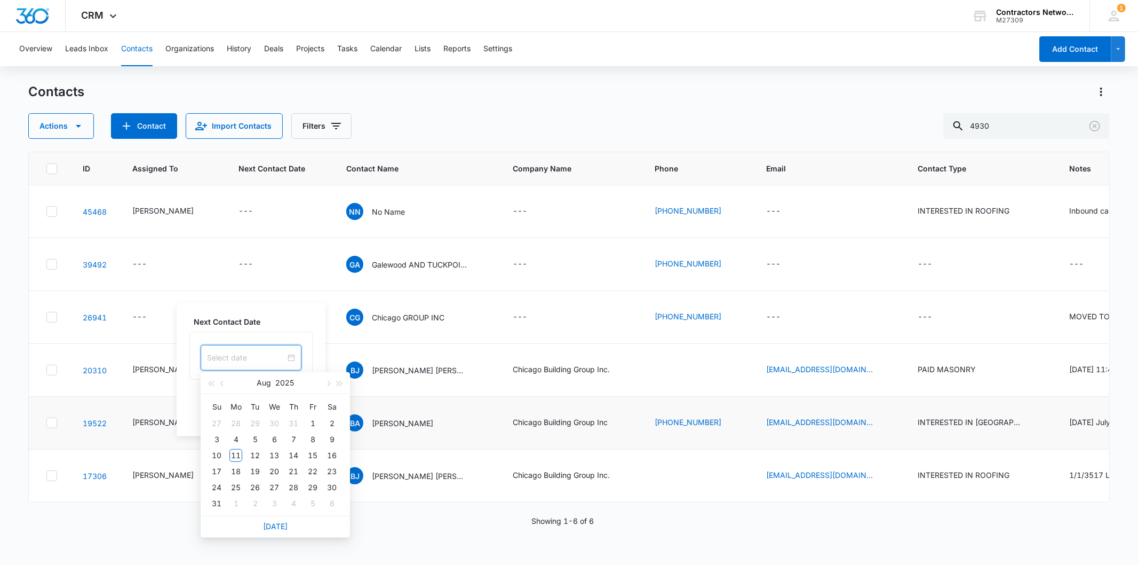
click at [241, 360] on input at bounding box center [246, 358] width 78 height 12
type input "[DATE]"
click at [290, 457] on div "14" at bounding box center [293, 455] width 13 height 13
click at [289, 410] on button "Save" at bounding box center [296, 413] width 31 height 20
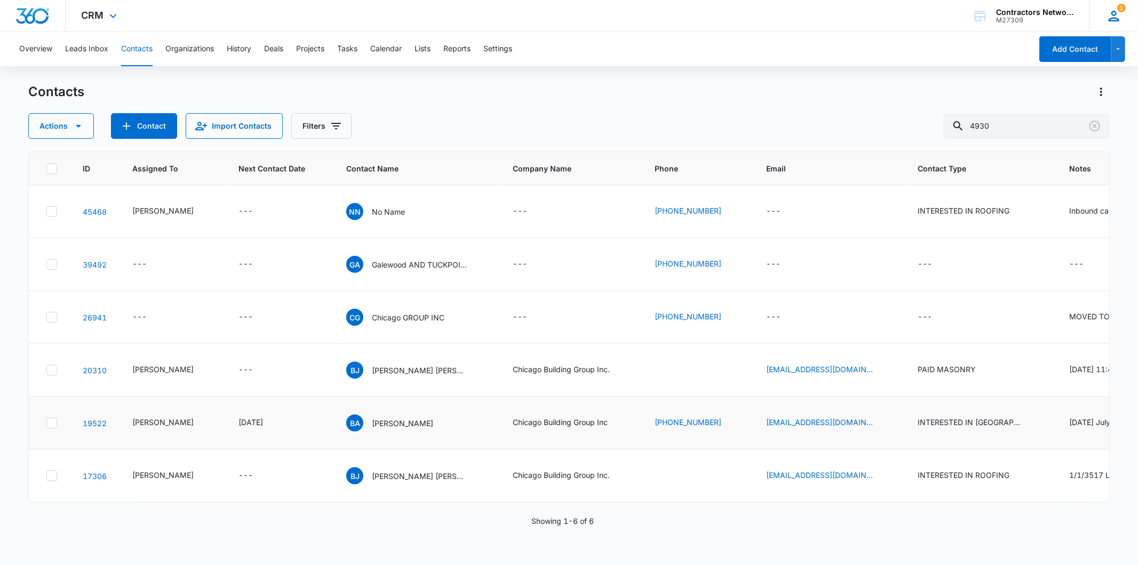
click at [1127, 14] on div "1 ER Elvis Ruelas elvis@contractorsnetworkandtrainingcenter.com My Profile 1 No…" at bounding box center [1114, 15] width 49 height 31
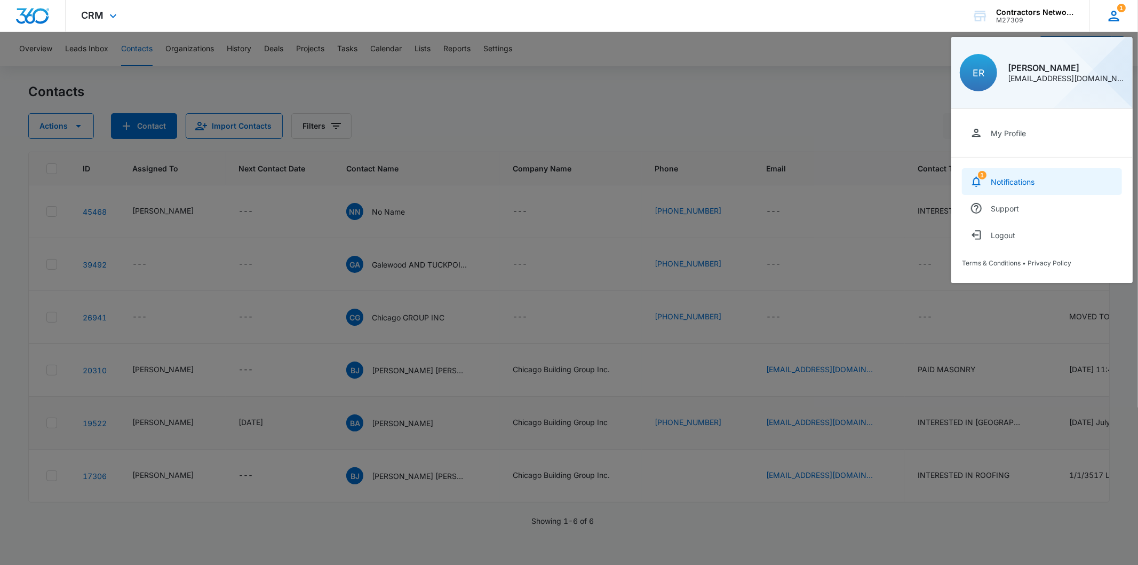
click at [1030, 179] on div "Notifications" at bounding box center [1013, 181] width 44 height 9
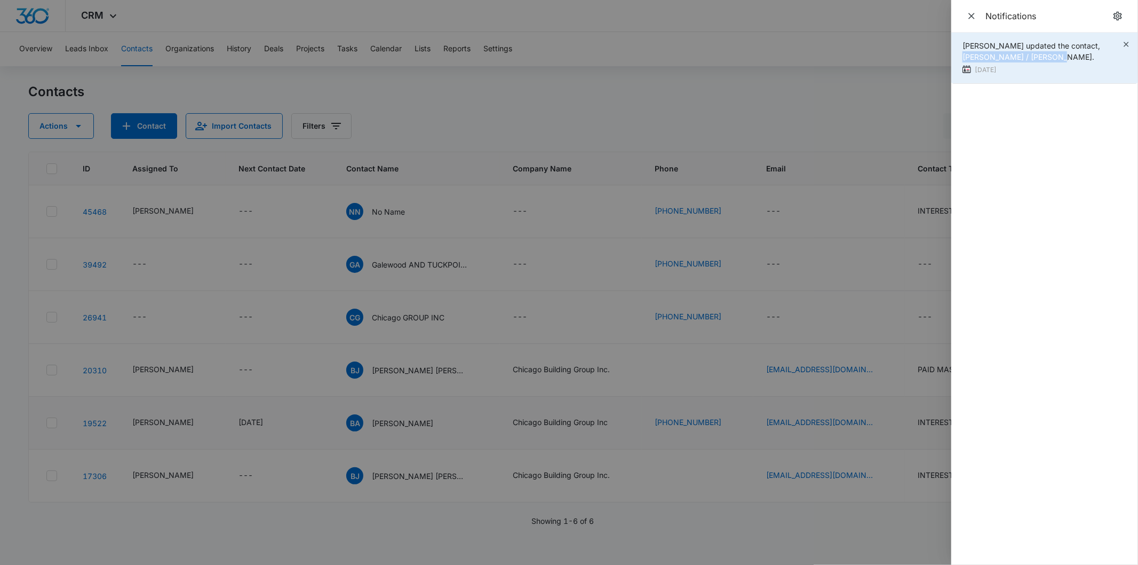
drag, startPoint x: 1095, startPoint y: 45, endPoint x: 1098, endPoint y: 57, distance: 11.8
click at [1098, 57] on div "Bozena Wojnar updated the contact, Fiona / Keith Borkowicz." at bounding box center [1043, 51] width 160 height 22
copy span "Fiona / Keith Borkowicz."
drag, startPoint x: 923, startPoint y: 78, endPoint x: 986, endPoint y: 155, distance: 99.0
click at [923, 79] on div at bounding box center [569, 282] width 1138 height 565
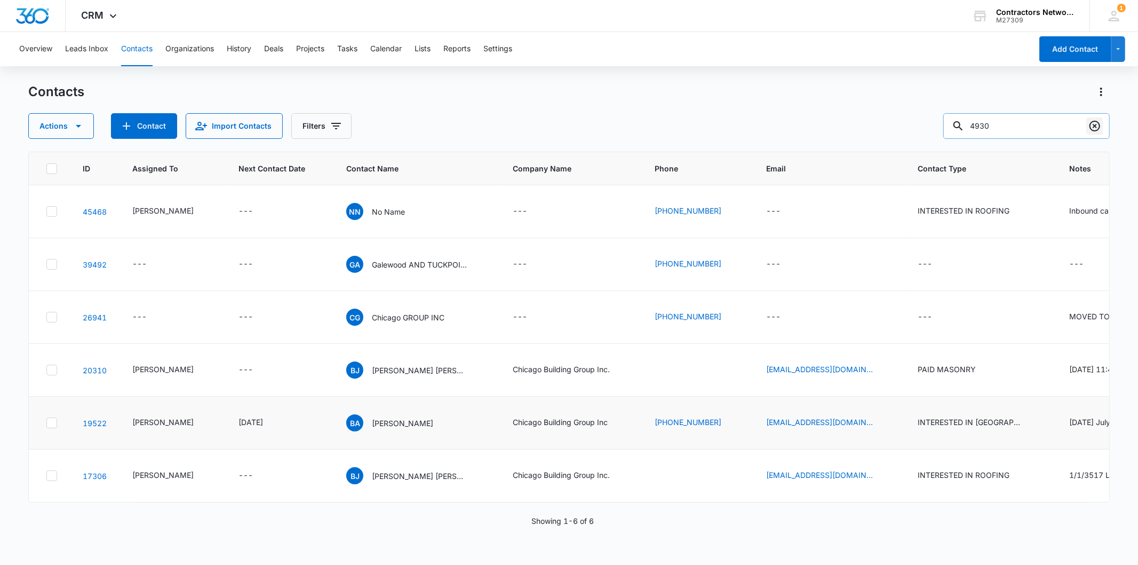
click at [1103, 127] on button "Clear" at bounding box center [1095, 125] width 17 height 17
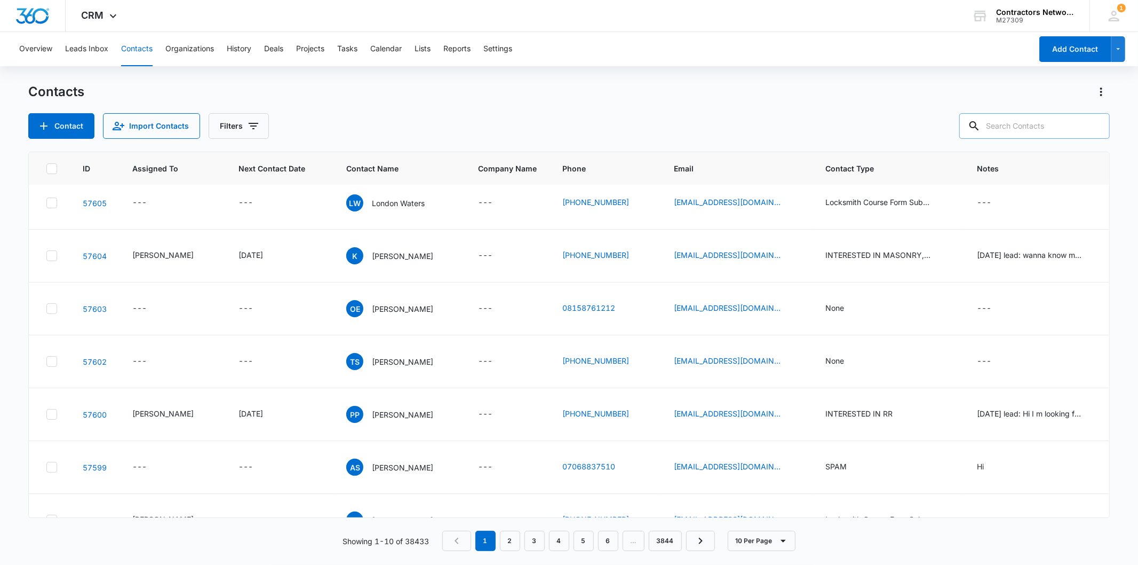
paste input "Fiona / Keith Borkowicz."
type input "Fiona / Keith Borkowicz"
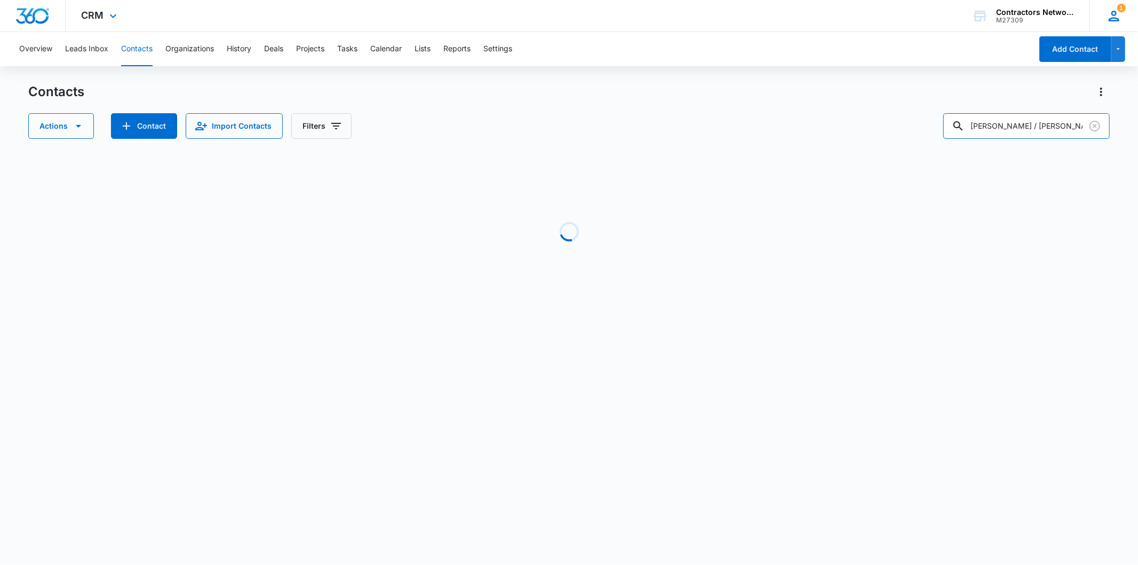
scroll to position [0, 0]
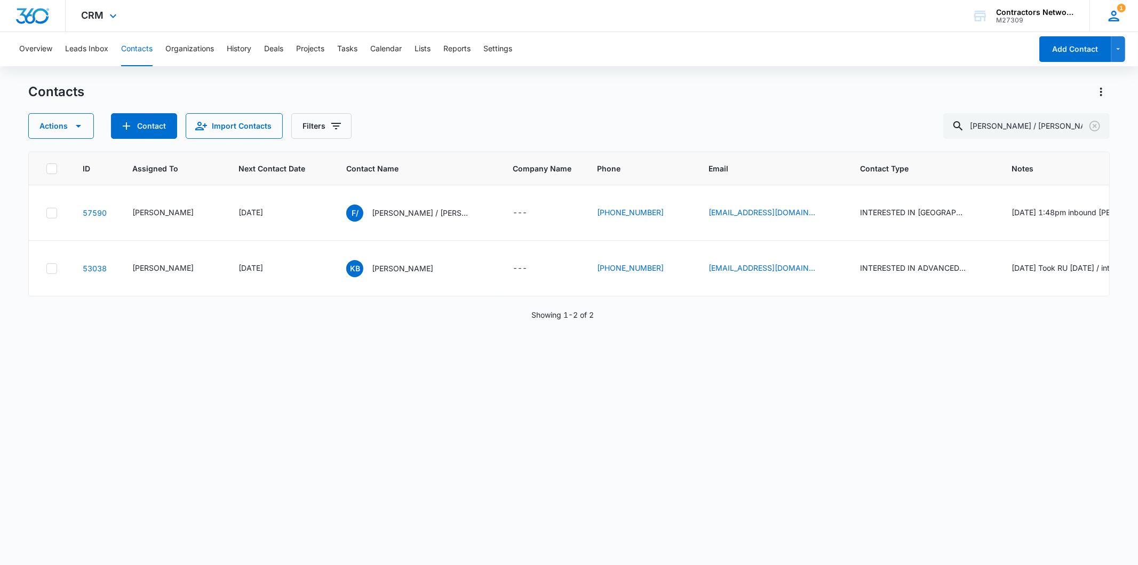
click at [1117, 17] on icon at bounding box center [1114, 16] width 16 height 16
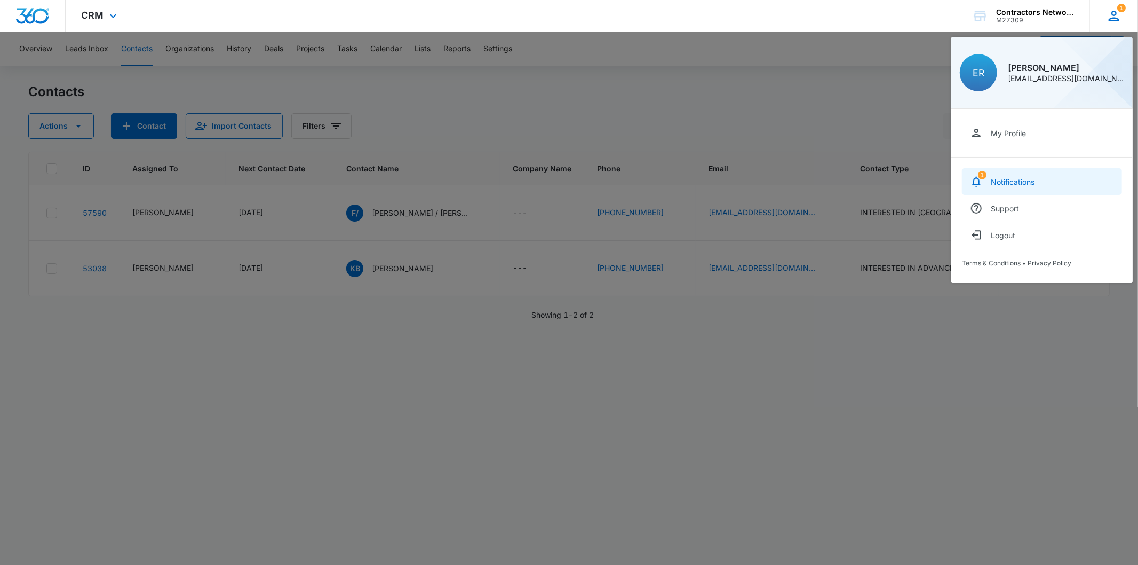
click at [1004, 177] on div "Notifications" at bounding box center [1013, 181] width 44 height 9
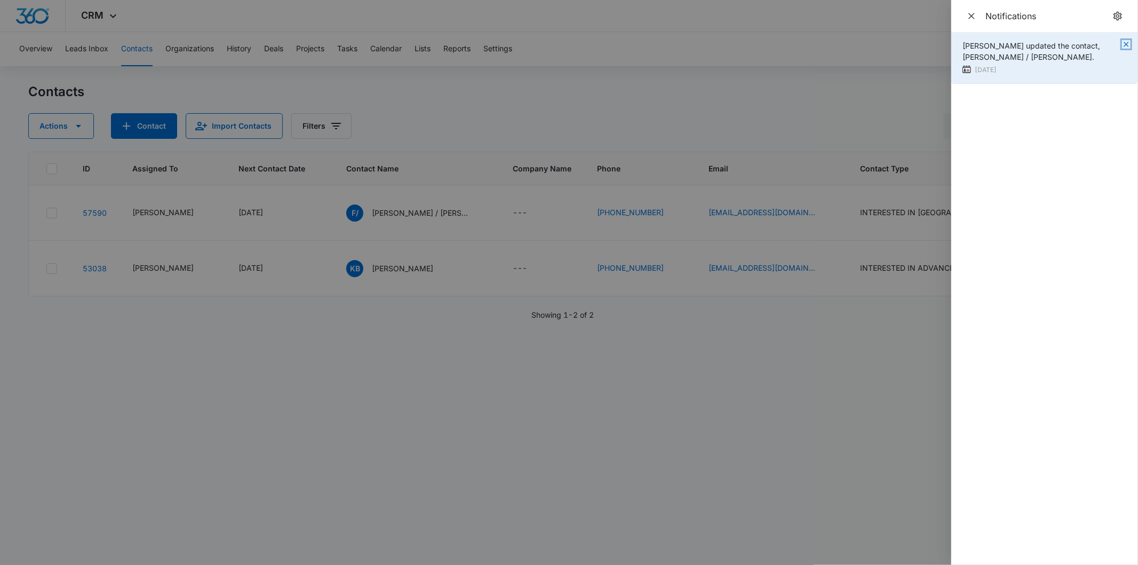
click at [1125, 45] on icon "button" at bounding box center [1126, 44] width 9 height 9
click at [820, 101] on div at bounding box center [569, 282] width 1138 height 565
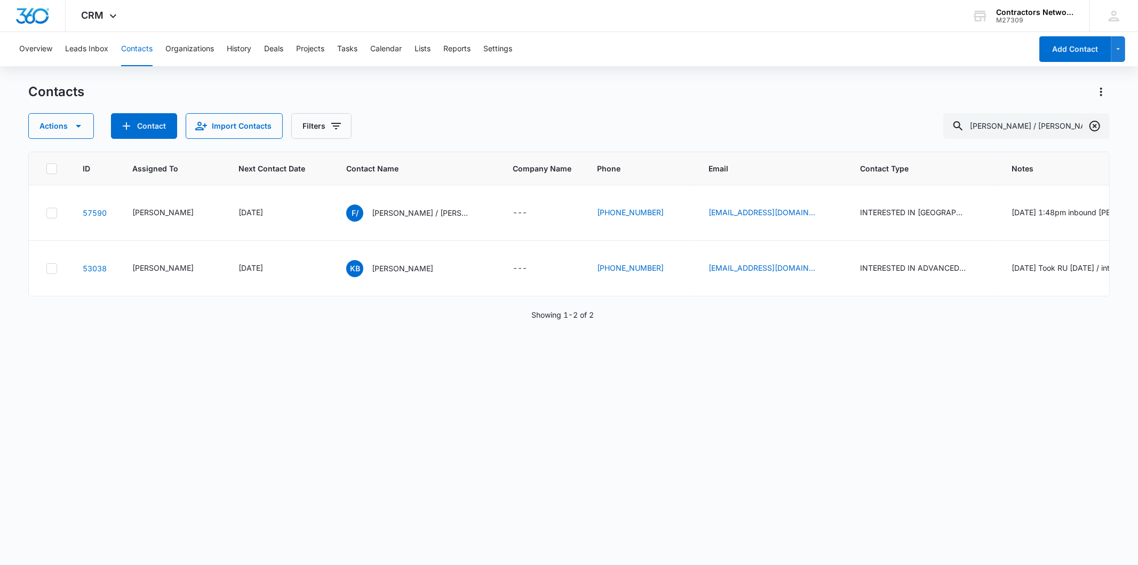
click at [1098, 123] on icon "Clear" at bounding box center [1095, 126] width 13 height 13
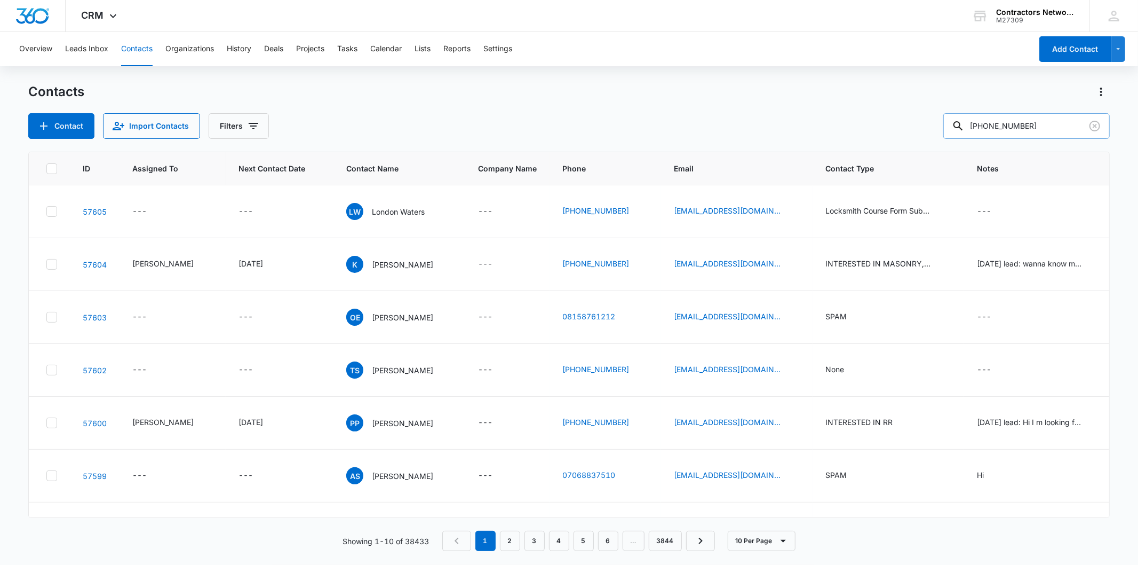
type input "773-960-6978"
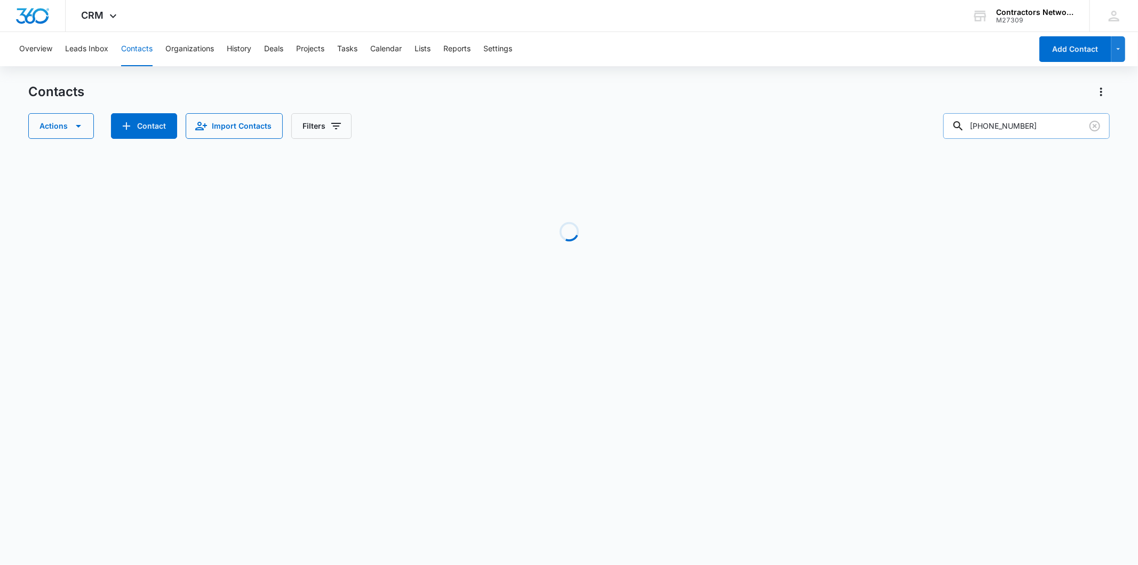
click at [1023, 132] on input "773-960-6978" at bounding box center [1027, 126] width 167 height 26
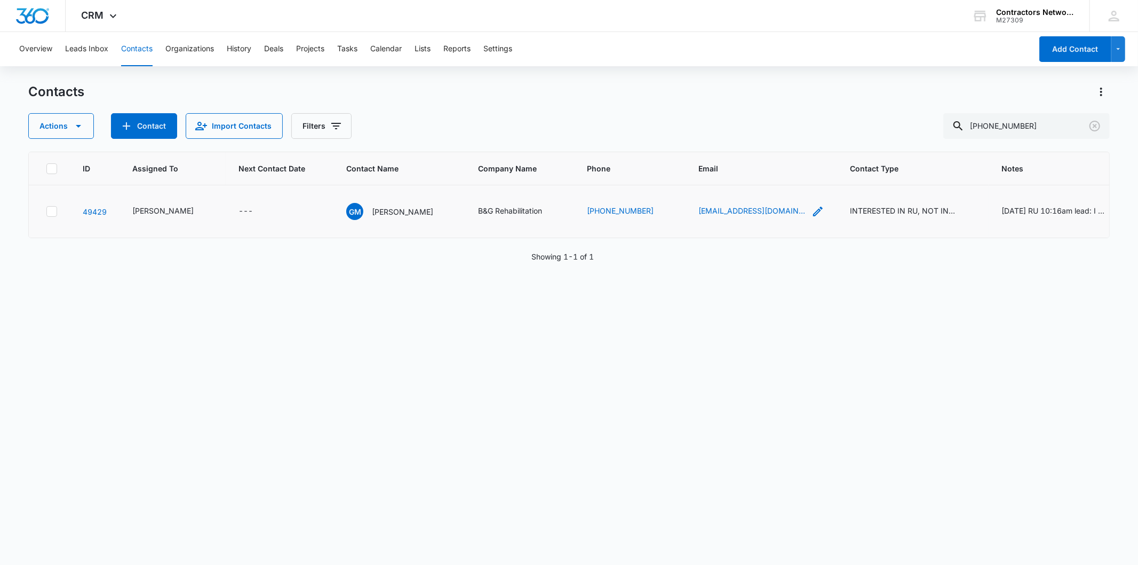
click at [813, 216] on icon "Email - gregorymcreynolds@yahoo.com - Select to Edit Field" at bounding box center [818, 212] width 10 height 10
click at [400, 220] on div "GM Gregory Mcreynolds" at bounding box center [389, 211] width 87 height 17
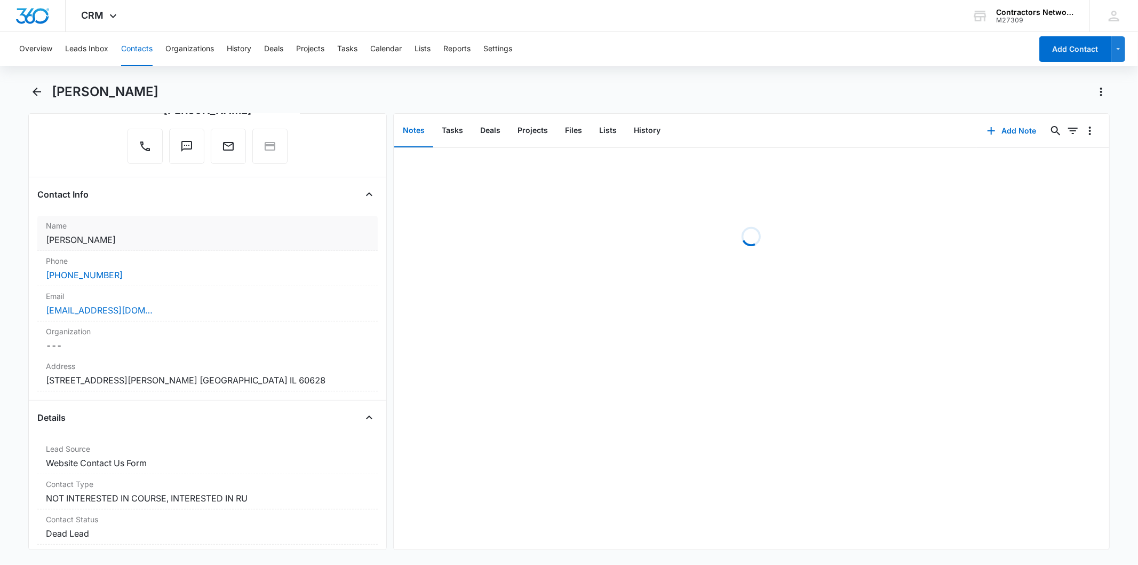
scroll to position [118, 0]
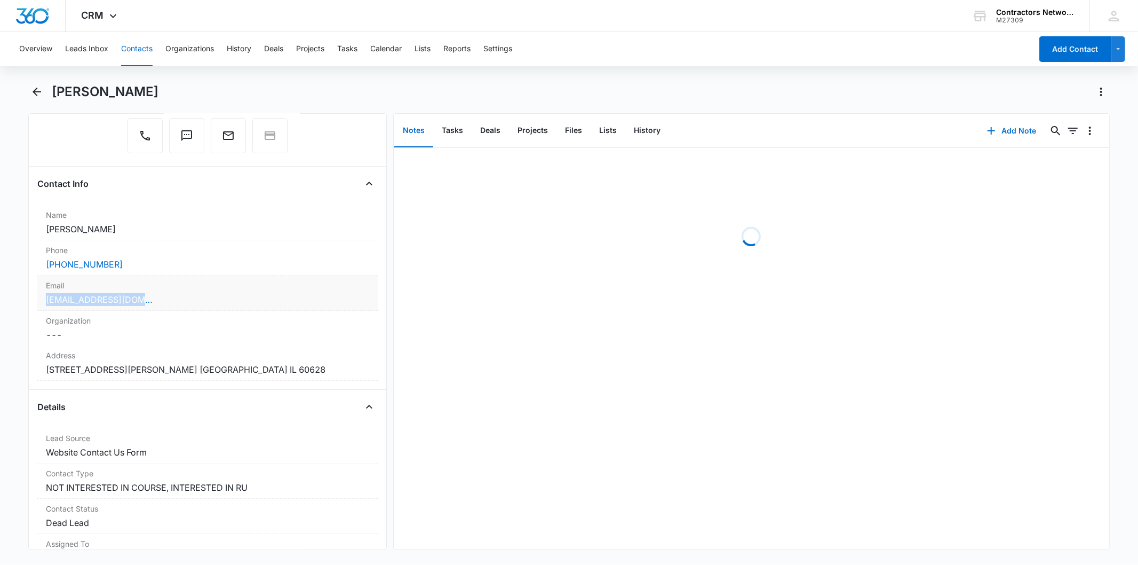
click at [194, 291] on div "Email Cancel Save Changes gregorymcreynolds@yahoo.com" at bounding box center [207, 292] width 340 height 35
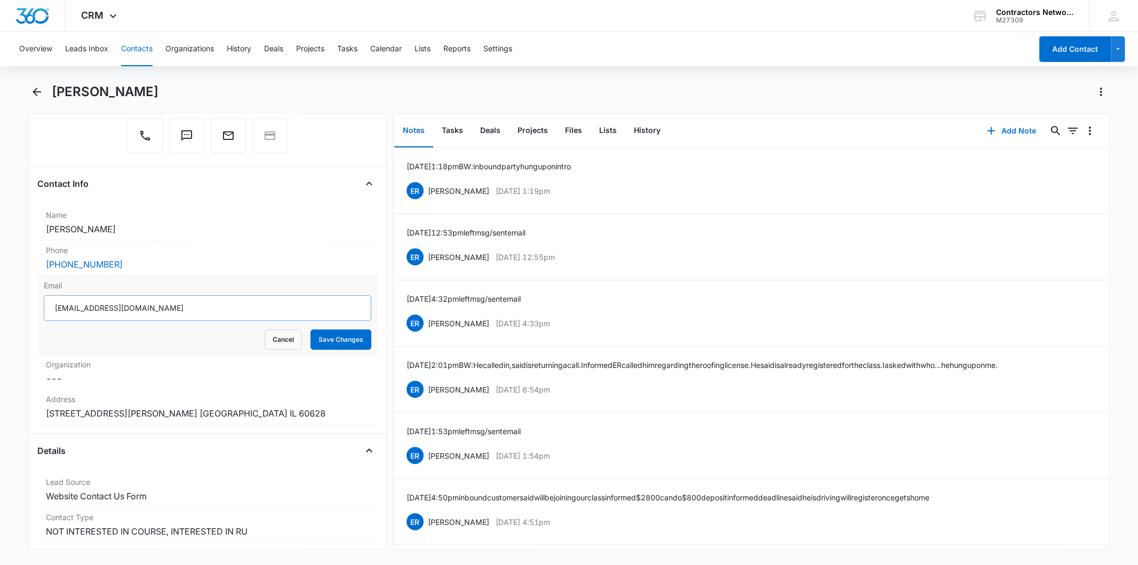
click at [121, 318] on input "gregorymcreynolds@yahoo.com" at bounding box center [207, 308] width 327 height 26
click at [123, 311] on input "gregorymcreynolds@yahoo.com" at bounding box center [207, 308] width 327 height 26
click at [282, 333] on button "Cancel" at bounding box center [283, 339] width 37 height 20
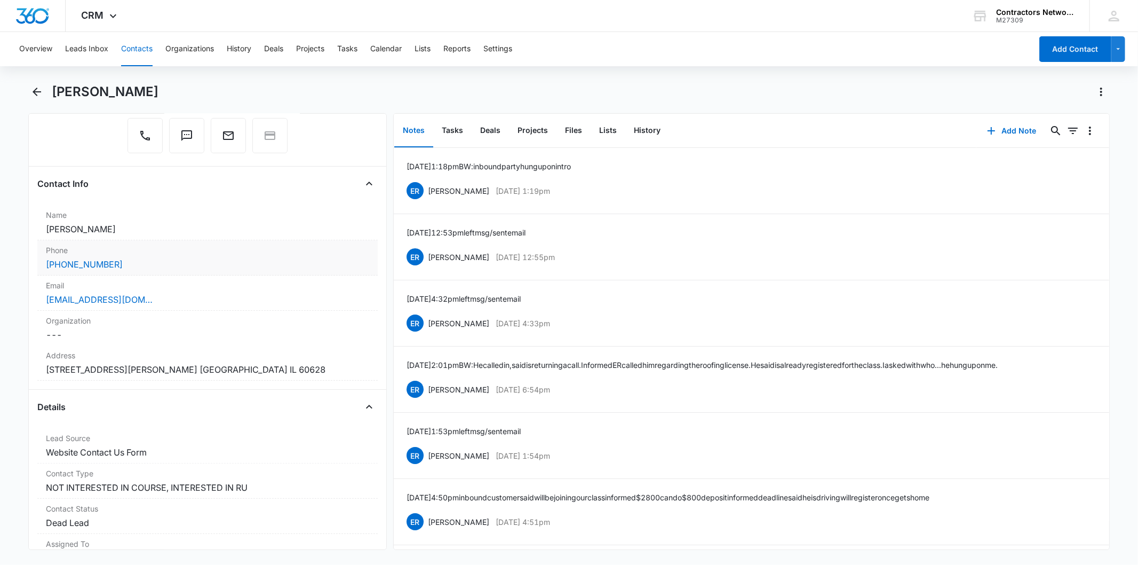
scroll to position [178, 0]
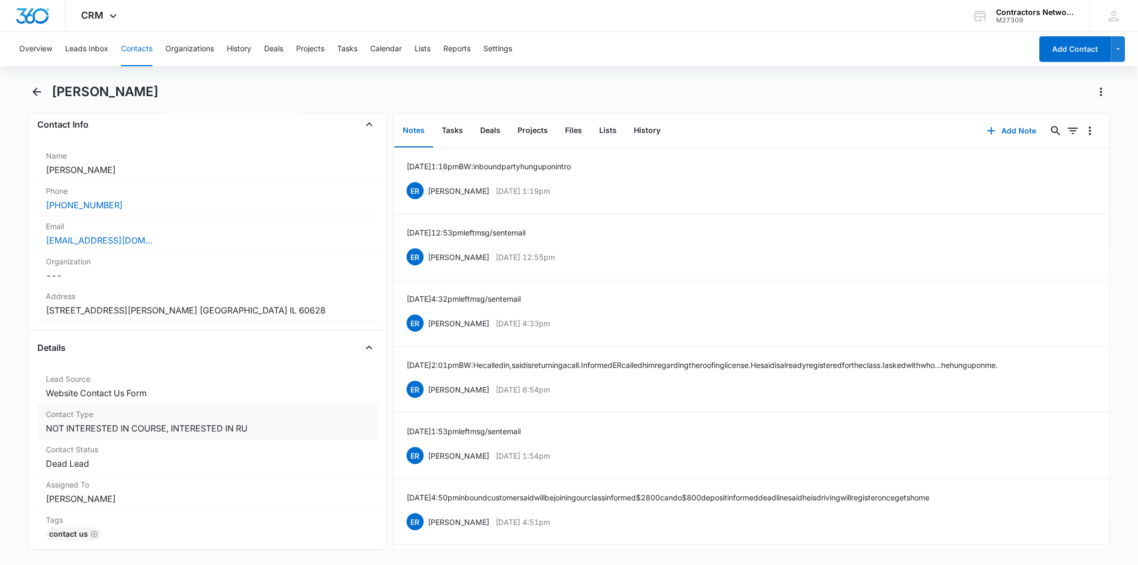
click at [302, 425] on dd "Cancel Save Changes NOT INTERESTED IN COURSE, INTERESTED IN RU" at bounding box center [207, 428] width 323 height 13
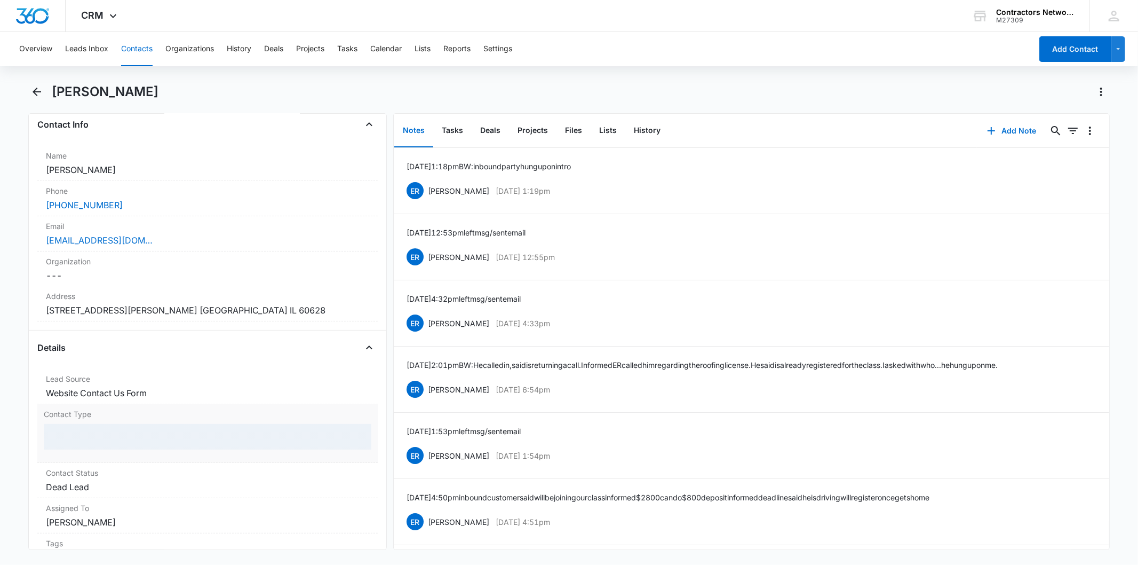
scroll to position [237, 0]
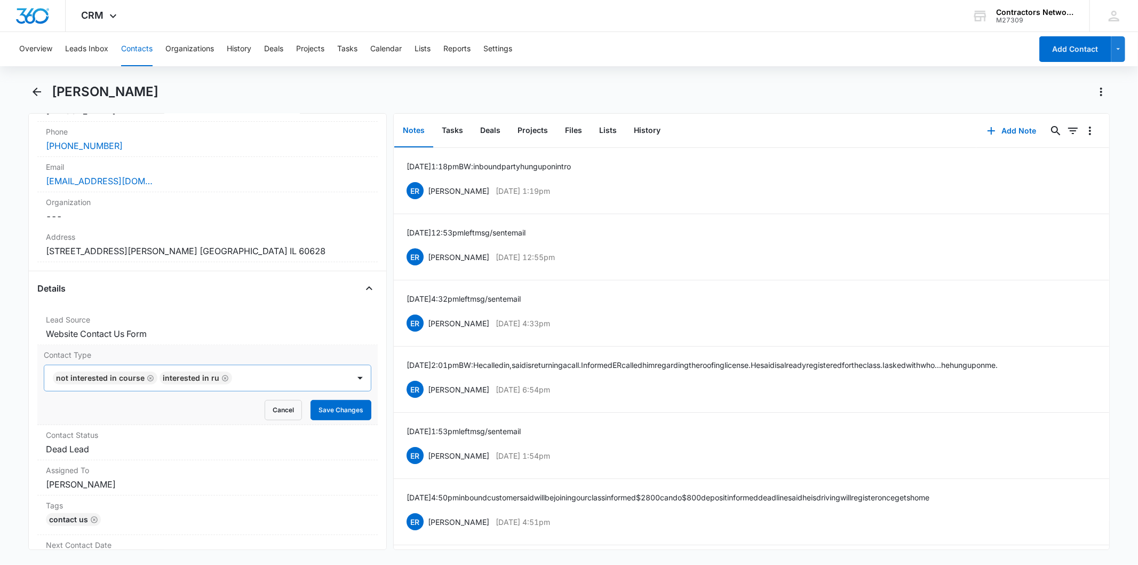
click at [149, 376] on icon "Remove NOT INTERESTED IN COURSE" at bounding box center [150, 378] width 7 height 8
click at [110, 452] on dd "Cancel Save Changes Dead Lead" at bounding box center [207, 448] width 323 height 13
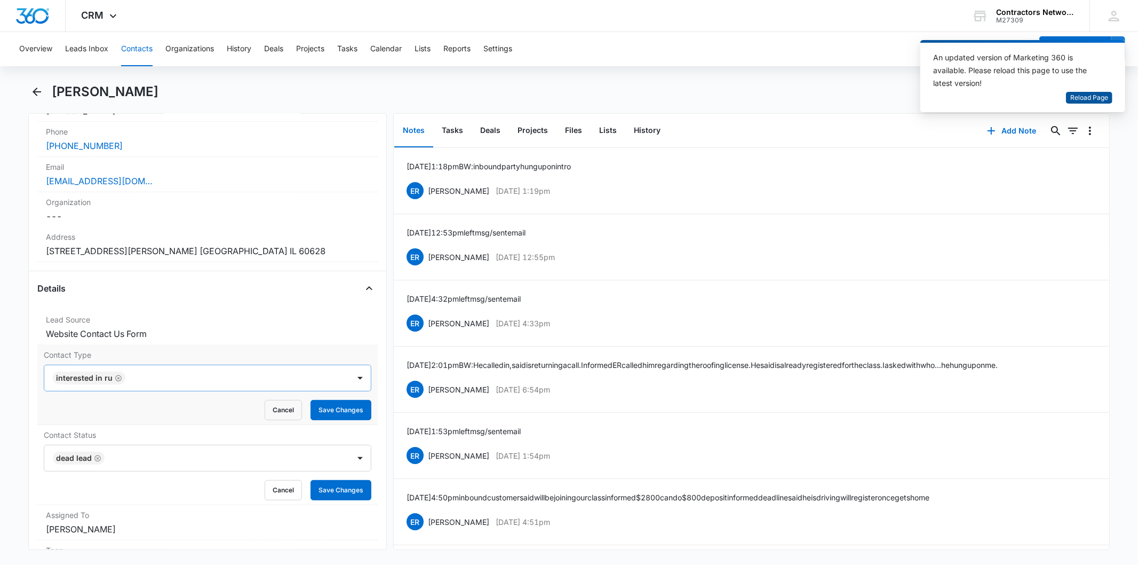
click at [1101, 99] on span "Reload Page" at bounding box center [1090, 98] width 38 height 10
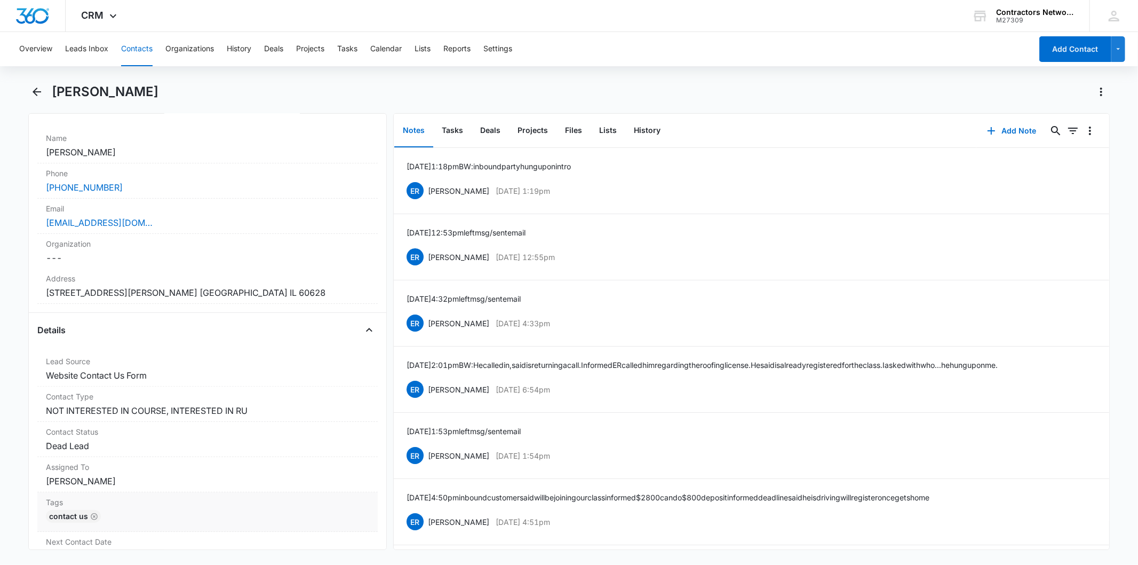
scroll to position [178, 0]
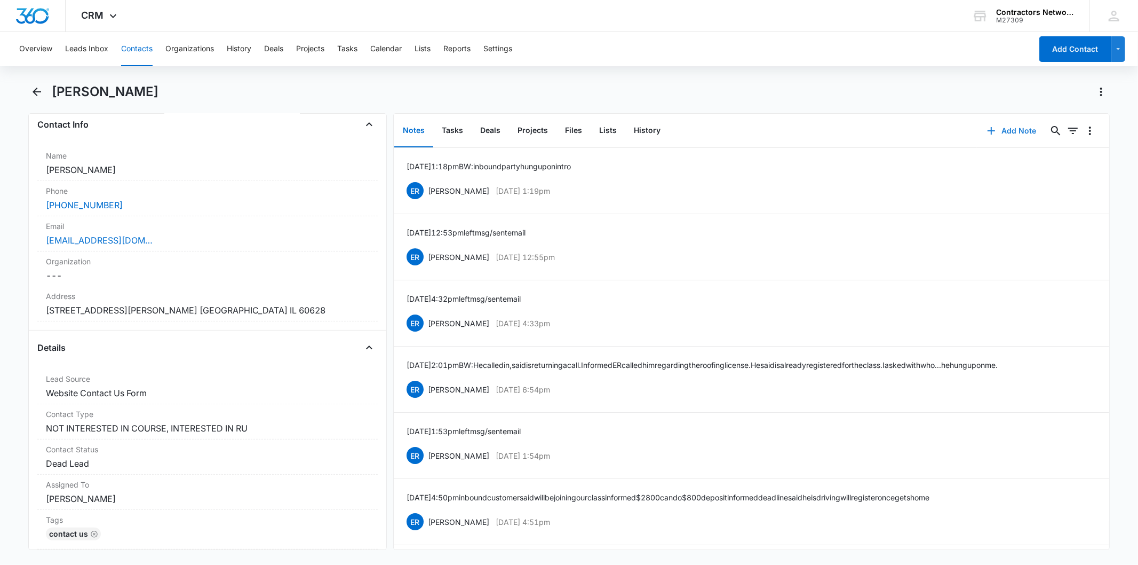
click at [1000, 131] on button "Add Note" at bounding box center [1012, 131] width 71 height 26
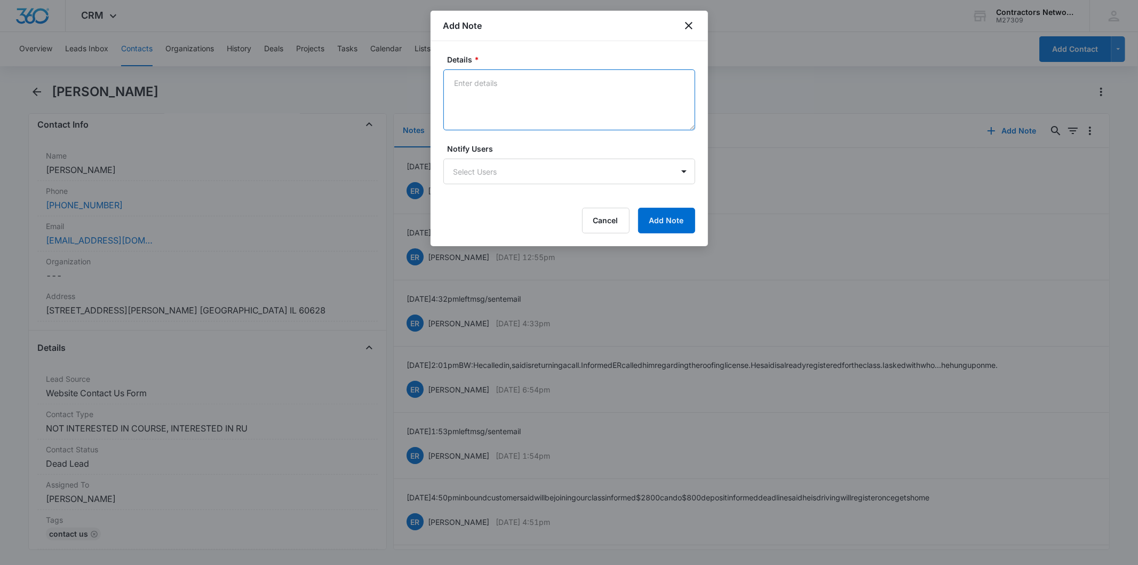
click at [504, 100] on textarea "Details *" at bounding box center [570, 99] width 252 height 61
paste textarea "8/10/2025 6:30pm missed call lleft vm when is next roofing class would like to …"
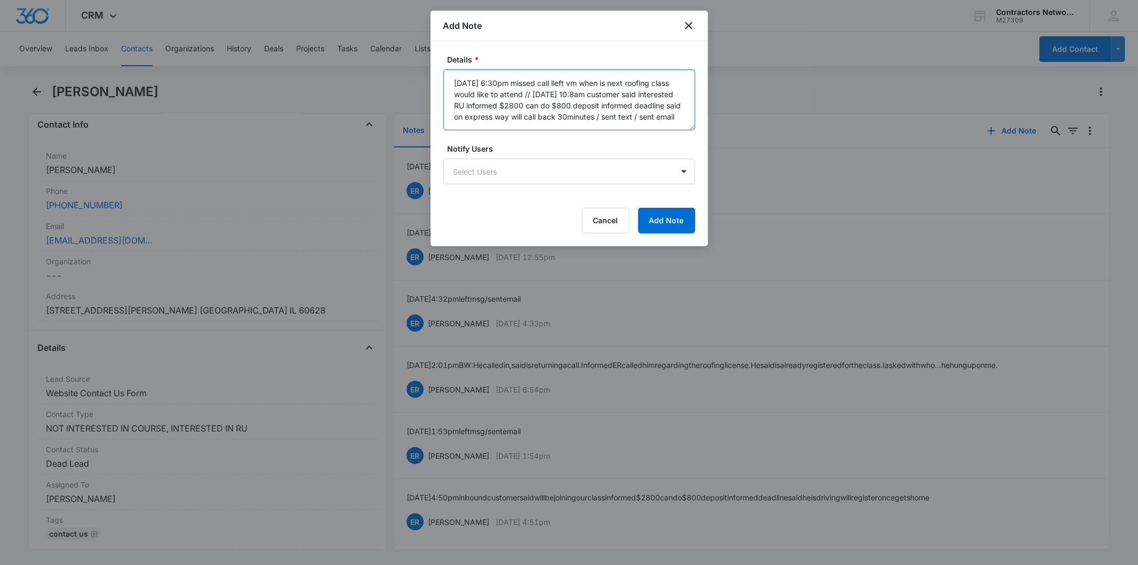
scroll to position [2, 0]
drag, startPoint x: 568, startPoint y: 77, endPoint x: 552, endPoint y: 140, distance: 65.1
click at [567, 80] on textarea "8/10/2025 6:30pm missed call lleft vm when is next roofing class would like to …" at bounding box center [570, 99] width 252 height 61
click at [568, 82] on textarea "8/10/2025 6:30pm missed call left vm when is next roofing class would like to a…" at bounding box center [570, 99] width 252 height 61
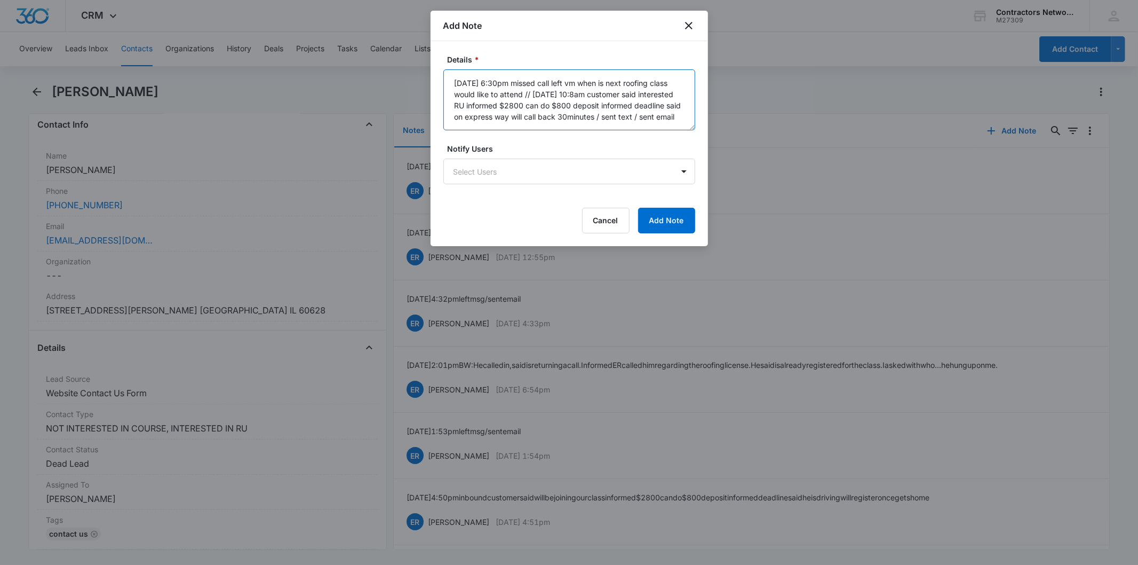
click at [568, 82] on textarea "8/10/2025 6:30pm missed call left vm when is next roofing class would like to a…" at bounding box center [570, 99] width 252 height 61
type textarea "8/10/2025 6:30pm missed call left vm when is next roofing class would like to a…"
click at [658, 210] on button "Add Note" at bounding box center [666, 221] width 57 height 26
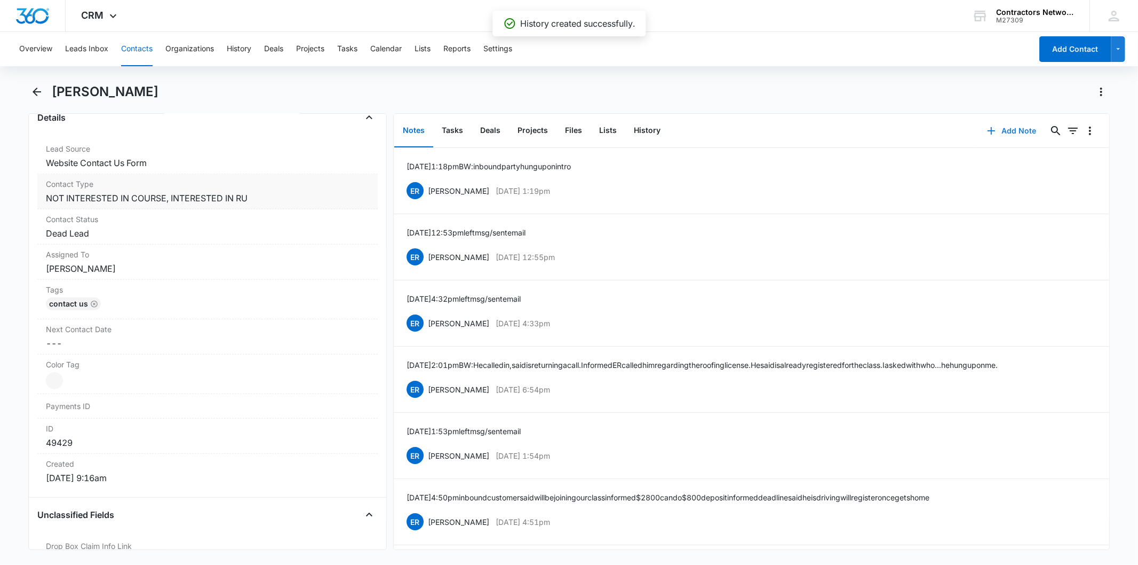
scroll to position [415, 0]
click at [305, 181] on label "Contact Type" at bounding box center [207, 176] width 323 height 11
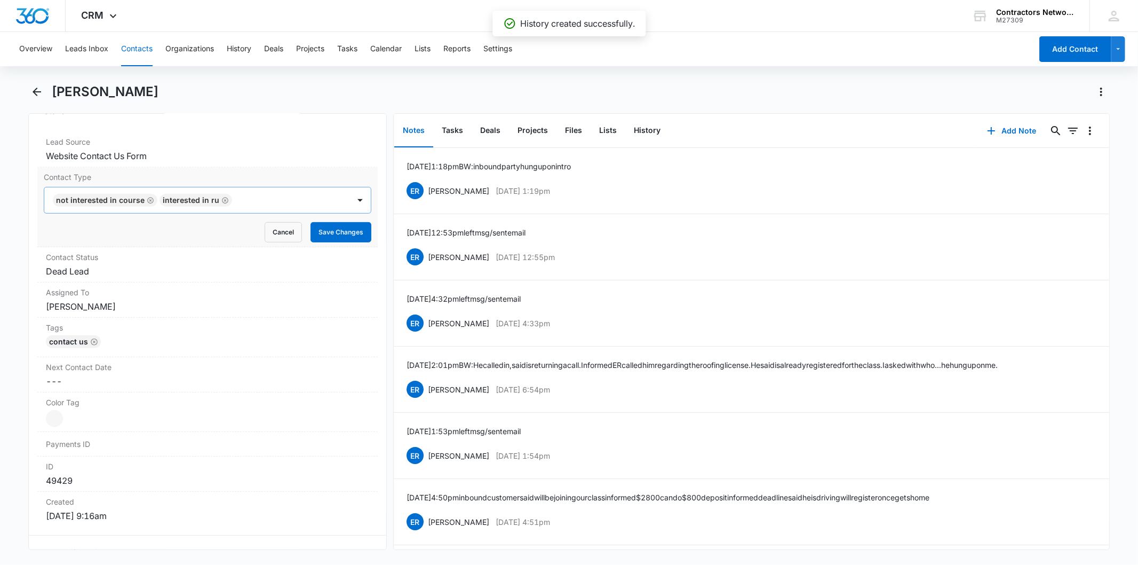
click at [147, 200] on icon "Remove NOT INTERESTED IN COURSE" at bounding box center [150, 200] width 7 height 8
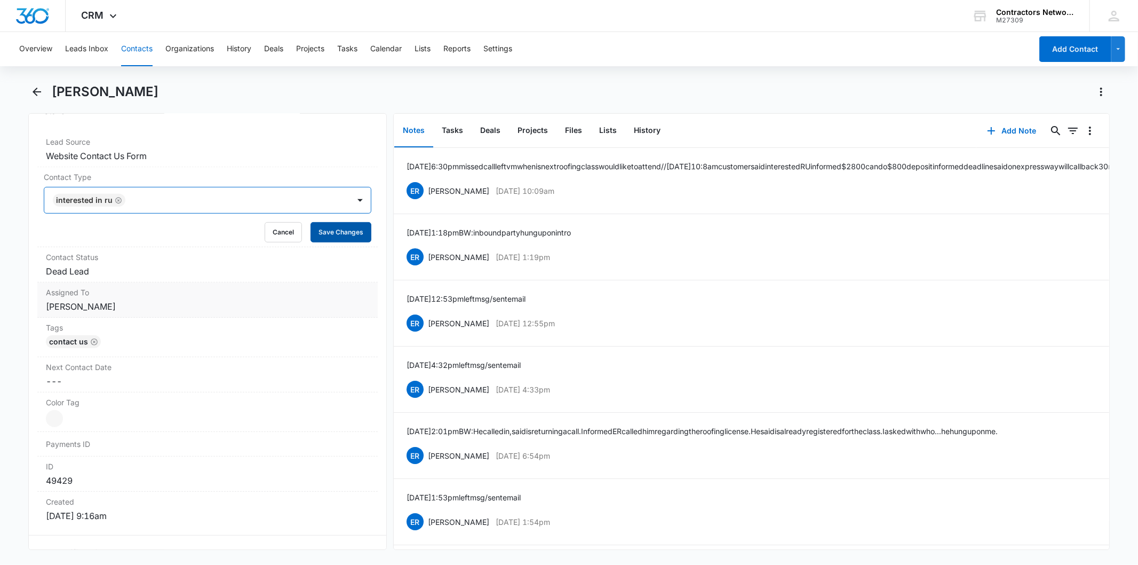
drag, startPoint x: 324, startPoint y: 226, endPoint x: 91, endPoint y: 294, distance: 242.7
click at [325, 226] on button "Save Changes" at bounding box center [341, 232] width 61 height 20
click at [100, 273] on dd "Cancel Save Changes Dead Lead" at bounding box center [207, 271] width 323 height 13
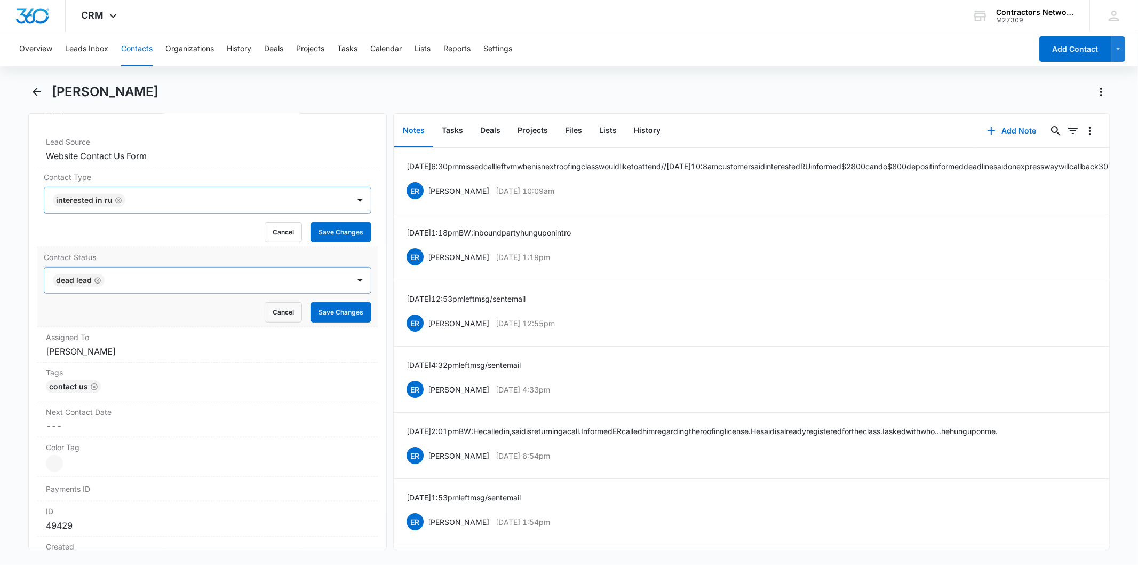
click at [101, 276] on form "Dead Lead Cancel Save Changes" at bounding box center [207, 295] width 327 height 56
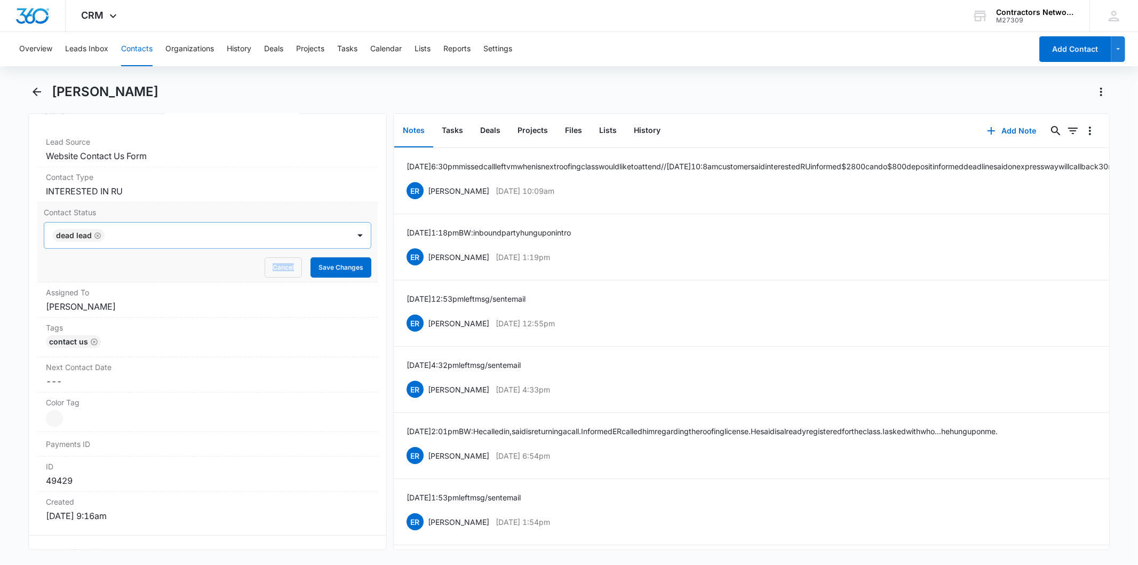
click at [101, 276] on div "Cancel Save Changes" at bounding box center [207, 267] width 327 height 20
click at [88, 232] on div "Dead Lead" at bounding box center [74, 235] width 36 height 7
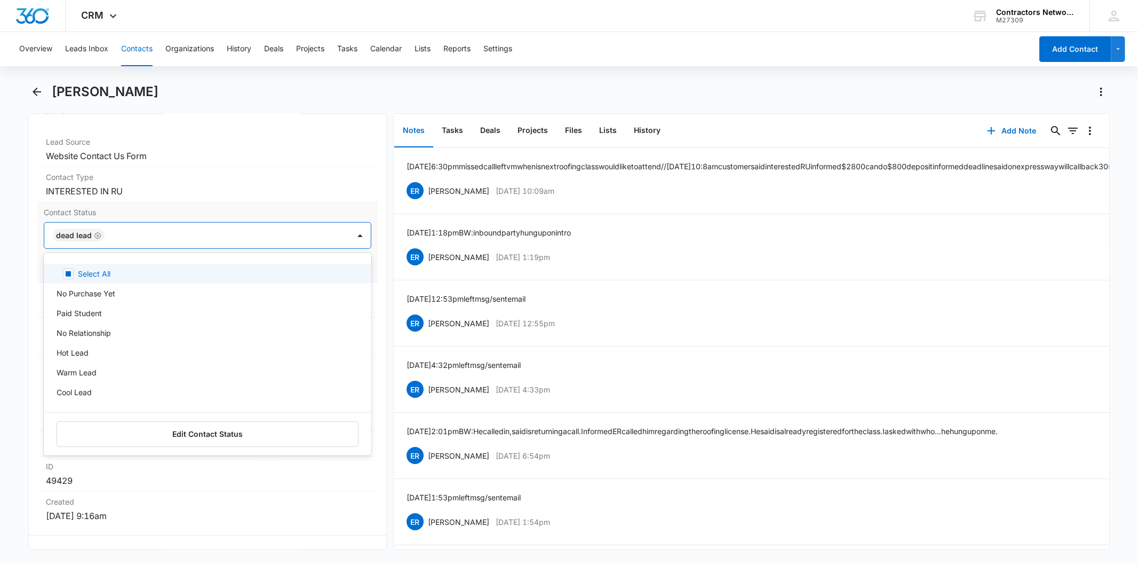
click at [97, 236] on icon "Remove Dead Lead" at bounding box center [97, 236] width 7 height 8
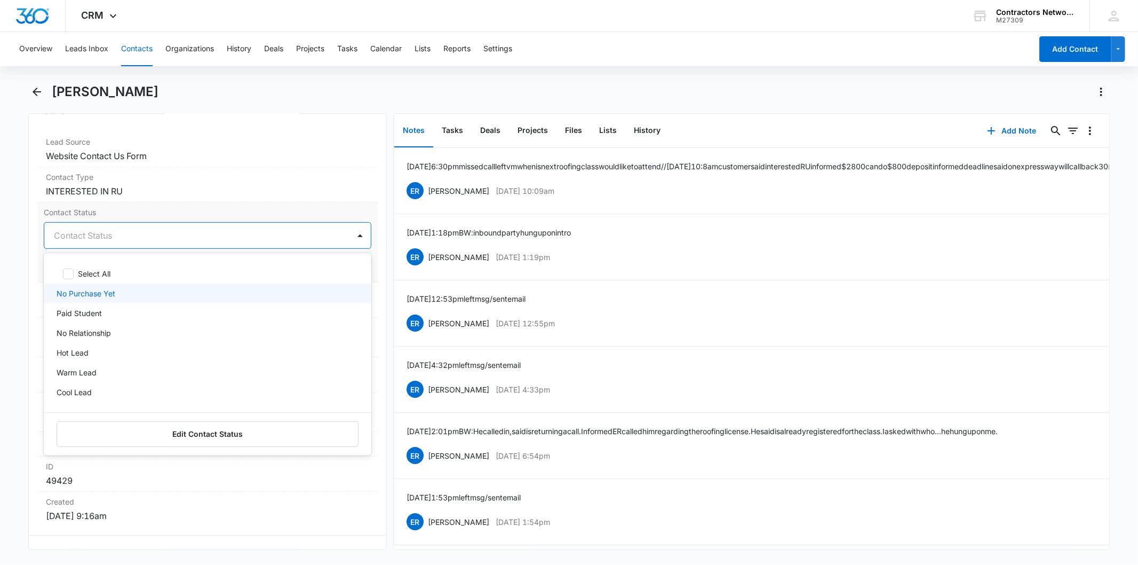
click at [81, 289] on p "No Purchase Yet" at bounding box center [86, 293] width 59 height 11
click at [353, 254] on div "Select All No Purchase Yet Paid Student No Relationship Hot Lead Warm Lead Cool…" at bounding box center [207, 354] width 327 height 202
click at [365, 251] on div "Contact Status option No Purchase Yet, selected. 10 results available. Use Up a…" at bounding box center [207, 242] width 340 height 80
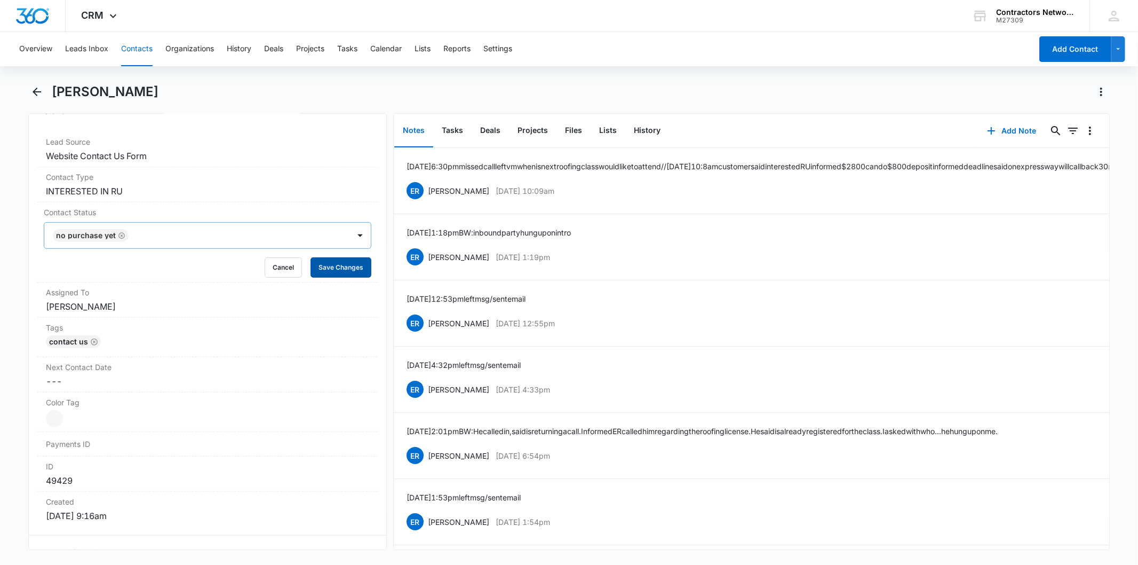
drag, startPoint x: 360, startPoint y: 257, endPoint x: 717, endPoint y: 126, distance: 380.3
click at [360, 258] on button "Save Changes" at bounding box center [341, 267] width 61 height 20
click at [639, 125] on button "History" at bounding box center [648, 130] width 44 height 33
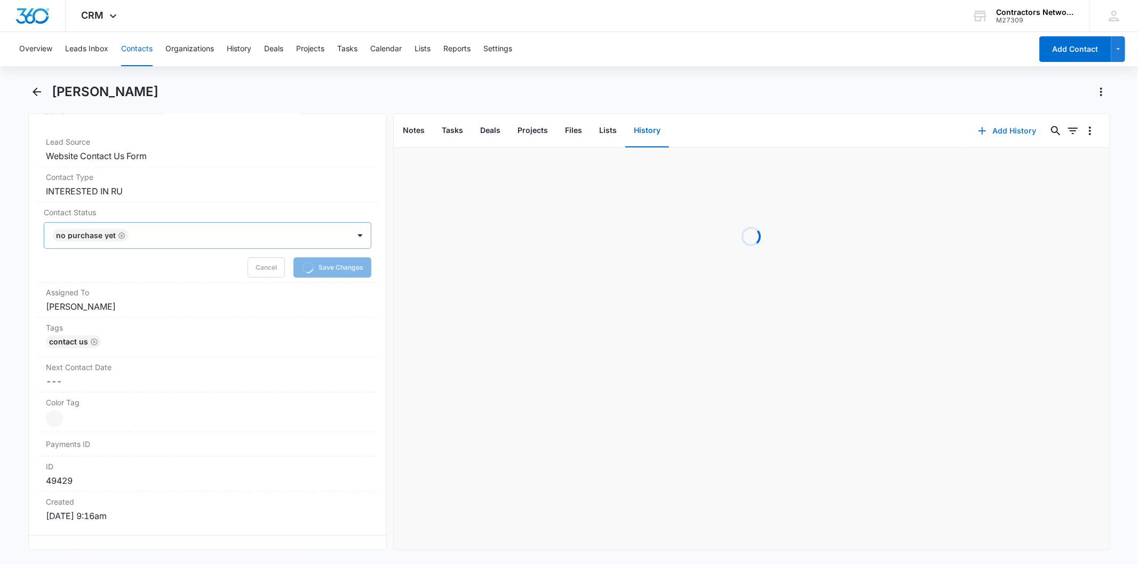
click at [996, 118] on button "Add History" at bounding box center [1008, 131] width 80 height 26
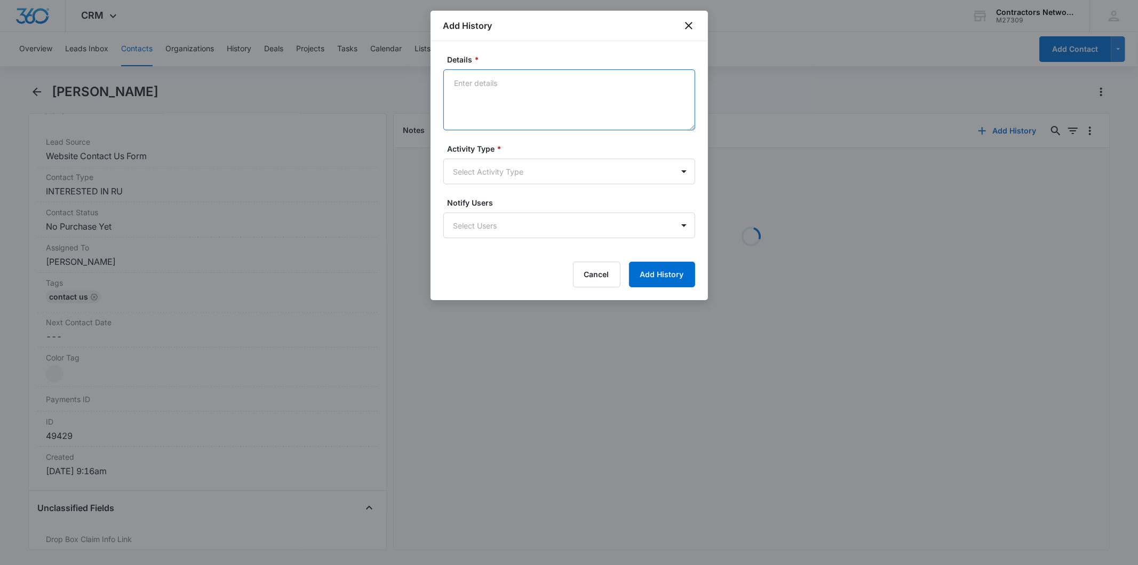
click at [486, 99] on textarea "Details *" at bounding box center [570, 99] width 252 height 61
paste textarea "8/10/2025 6:30pm missed call left vm when is next roofing class would like to a…"
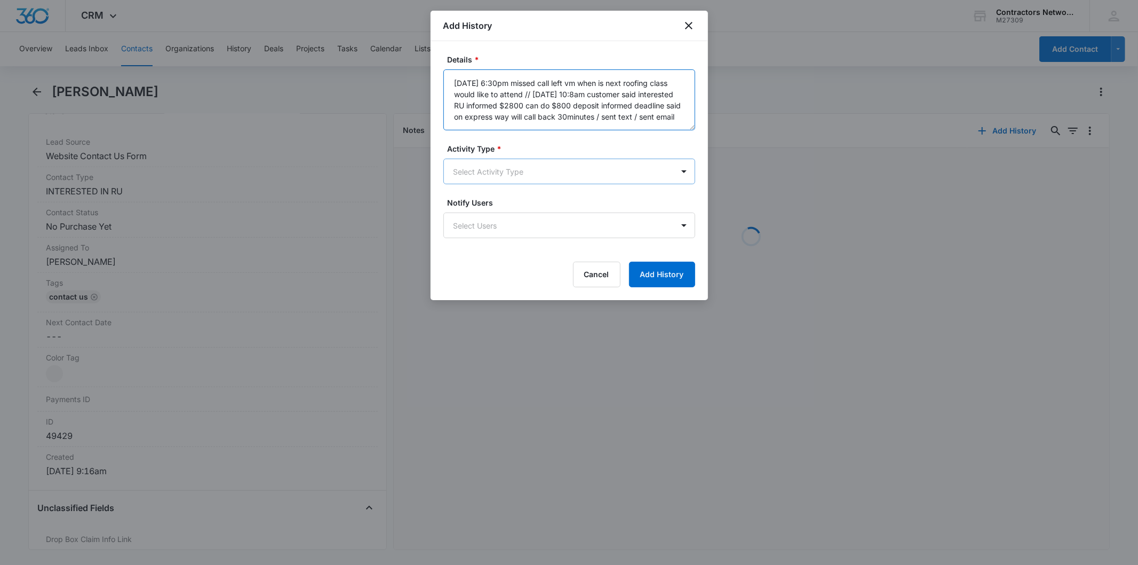
type textarea "8/10/2025 6:30pm missed call left vm when is next roofing class would like to a…"
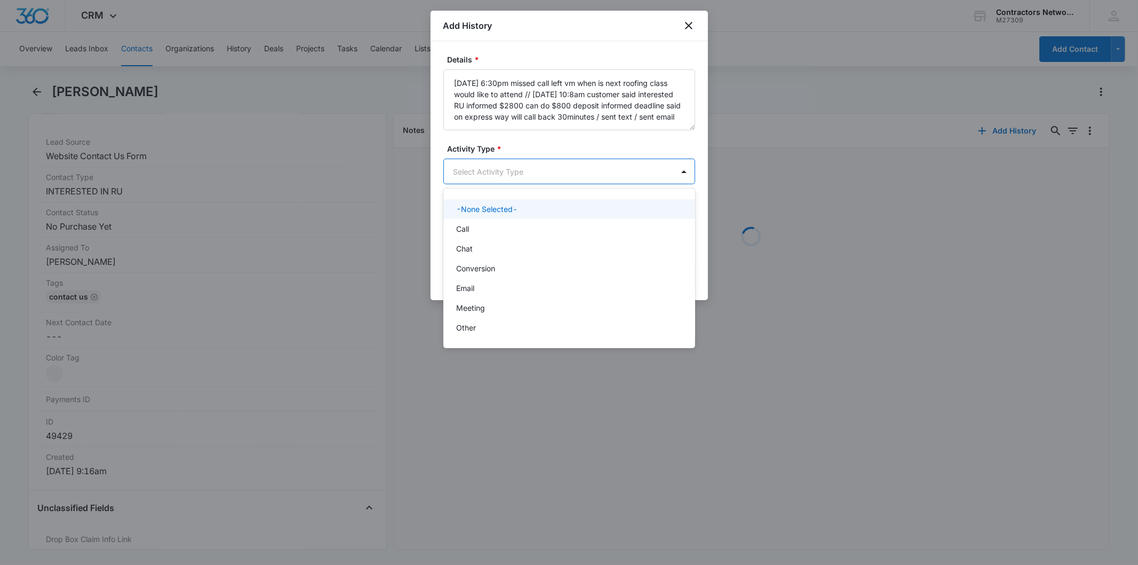
click at [489, 163] on body "CRM Apps Reputation Websites Forms CRM Email Social Shop Payments POS Content A…" at bounding box center [569, 282] width 1138 height 565
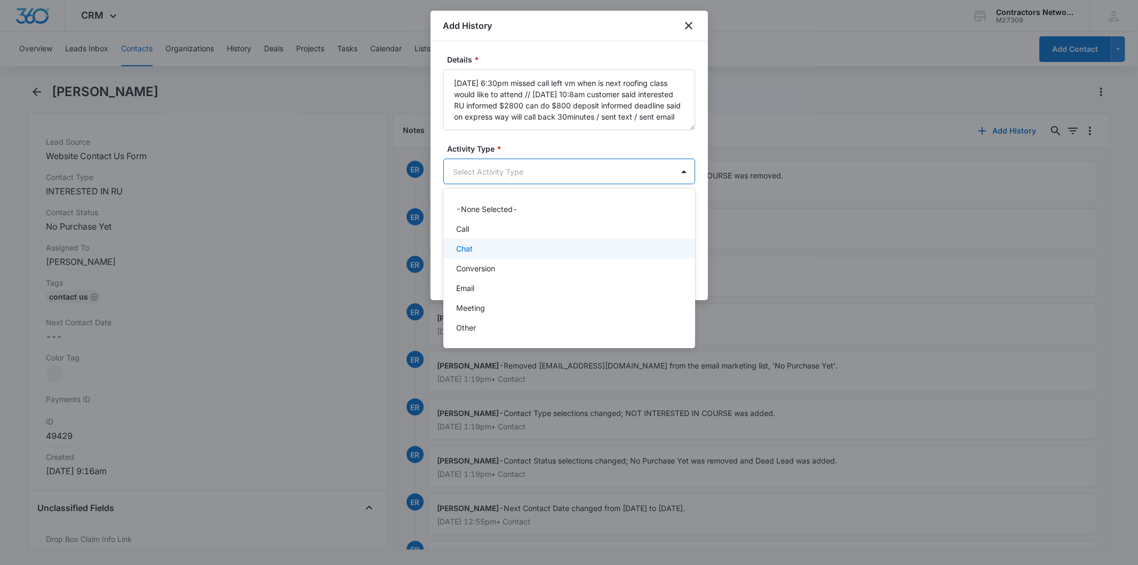
click at [476, 239] on div "Chat" at bounding box center [570, 249] width 252 height 20
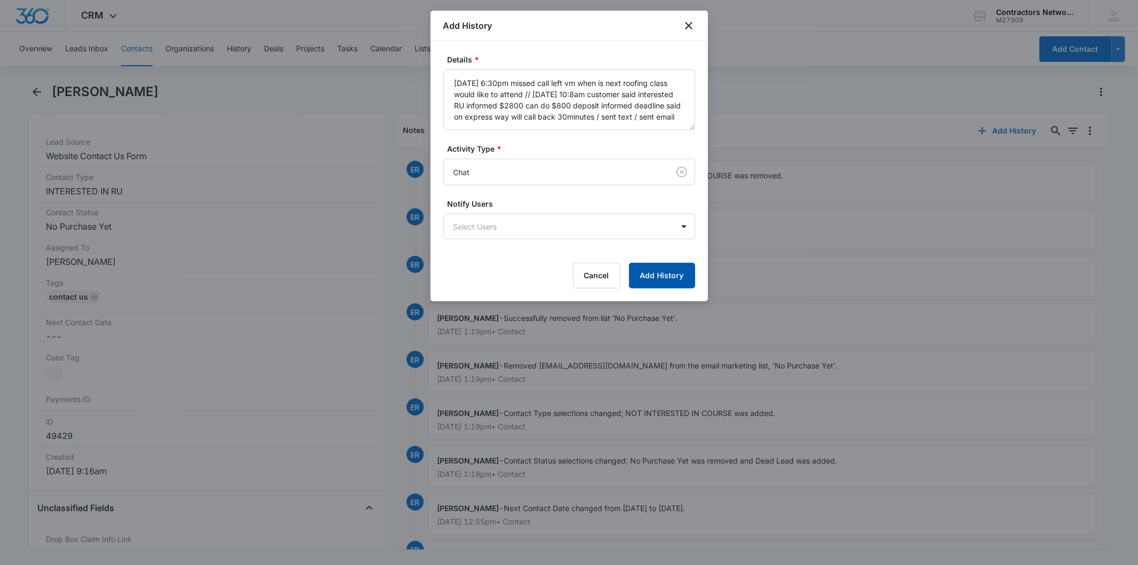
click at [660, 266] on button "Add History" at bounding box center [662, 276] width 66 height 26
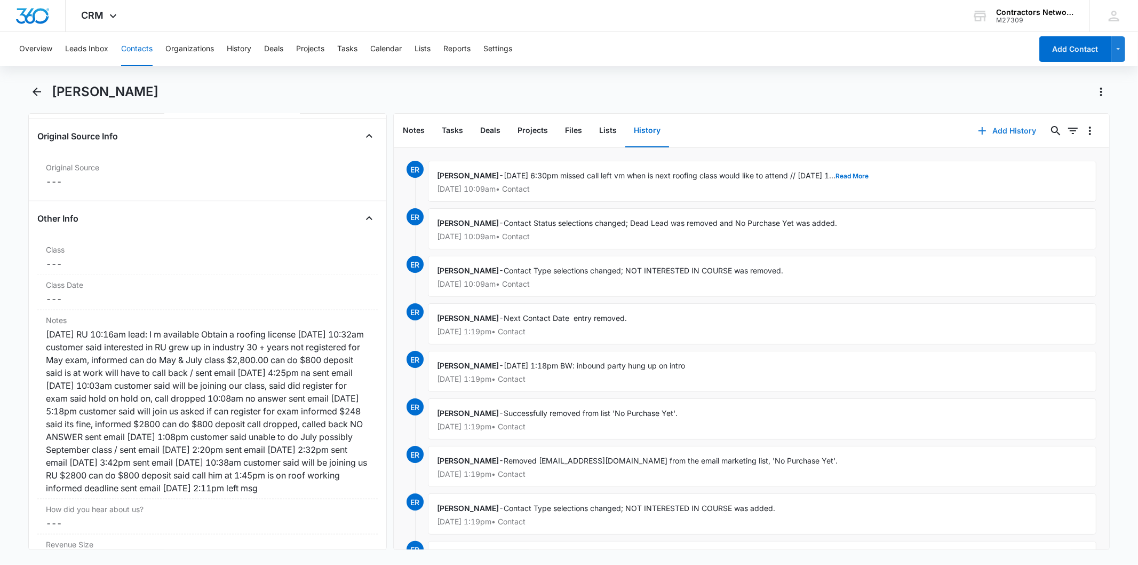
scroll to position [1067, 0]
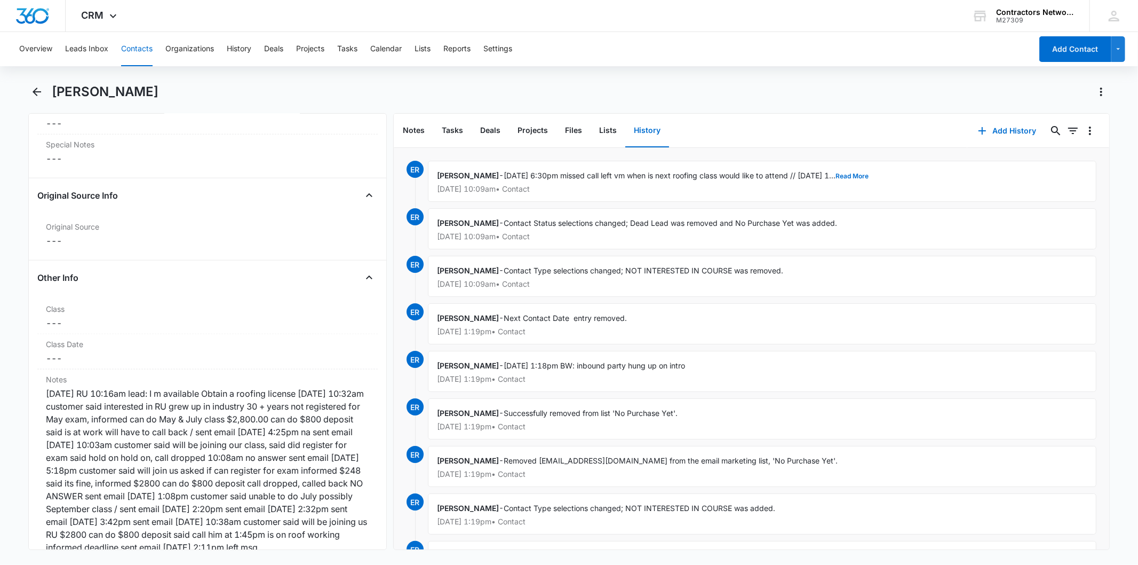
click at [143, 50] on button "Contacts" at bounding box center [136, 49] width 31 height 34
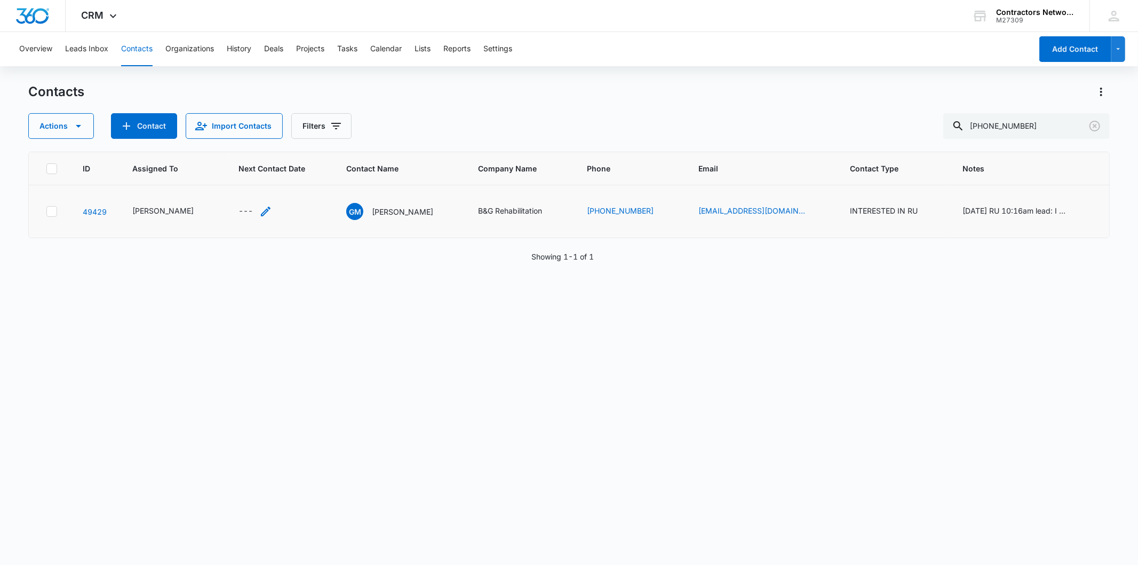
click at [259, 218] on icon "Next Contact Date - - Select to Edit Field" at bounding box center [265, 211] width 13 height 13
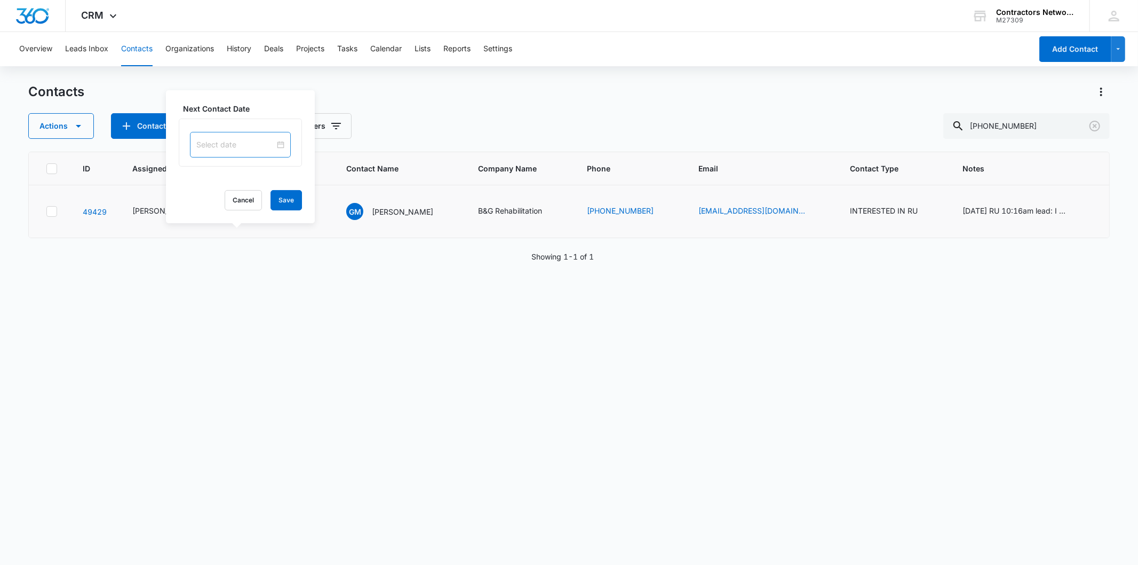
click at [235, 140] on input at bounding box center [235, 145] width 78 height 12
type input "[DATE]"
click at [249, 243] on div "12" at bounding box center [244, 242] width 13 height 13
drag, startPoint x: 289, startPoint y: 198, endPoint x: 849, endPoint y: 105, distance: 567.6
click at [295, 198] on div "Next Contact Date Aug 12, 2025 Aug 2025 Su Mo Tu We Th Fr Sa 27 28 29 30 31 1 2…" at bounding box center [240, 156] width 149 height 133
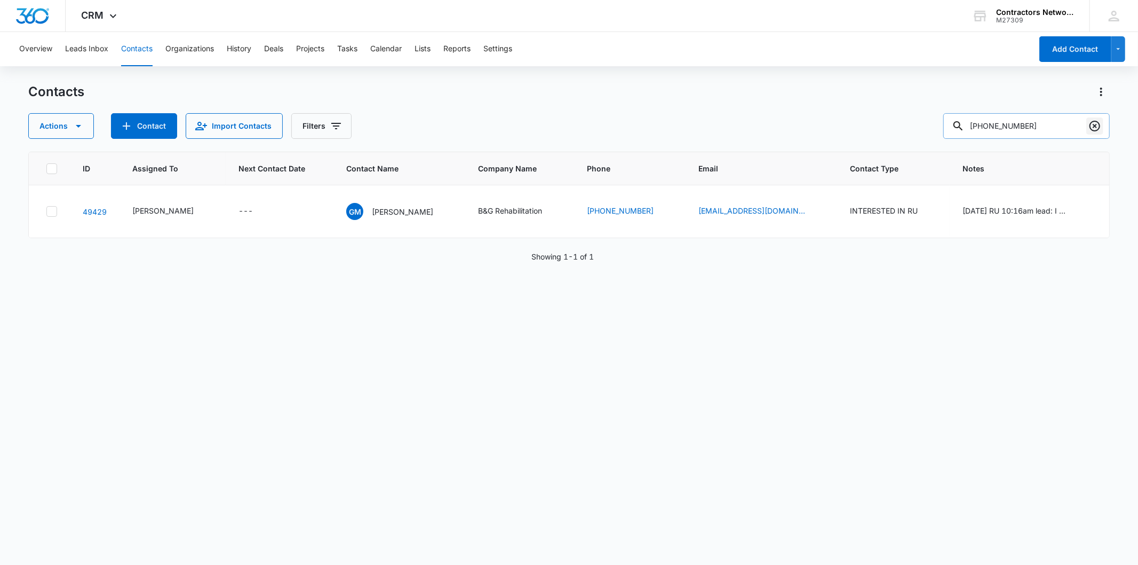
click at [1093, 128] on icon "Clear" at bounding box center [1095, 126] width 13 height 13
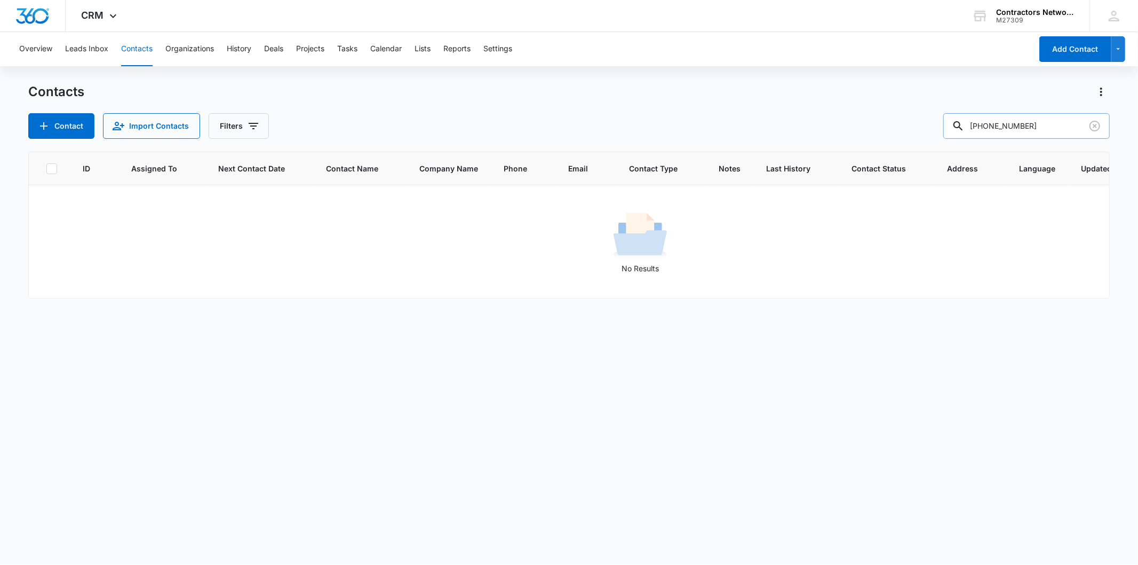
click at [1018, 124] on input "[PHONE_NUMBER]" at bounding box center [1027, 126] width 167 height 26
click at [1016, 128] on input "[PHONE_NUMBER]" at bounding box center [1027, 126] width 167 height 26
drag, startPoint x: 1017, startPoint y: 124, endPoint x: 929, endPoint y: 142, distance: 89.9
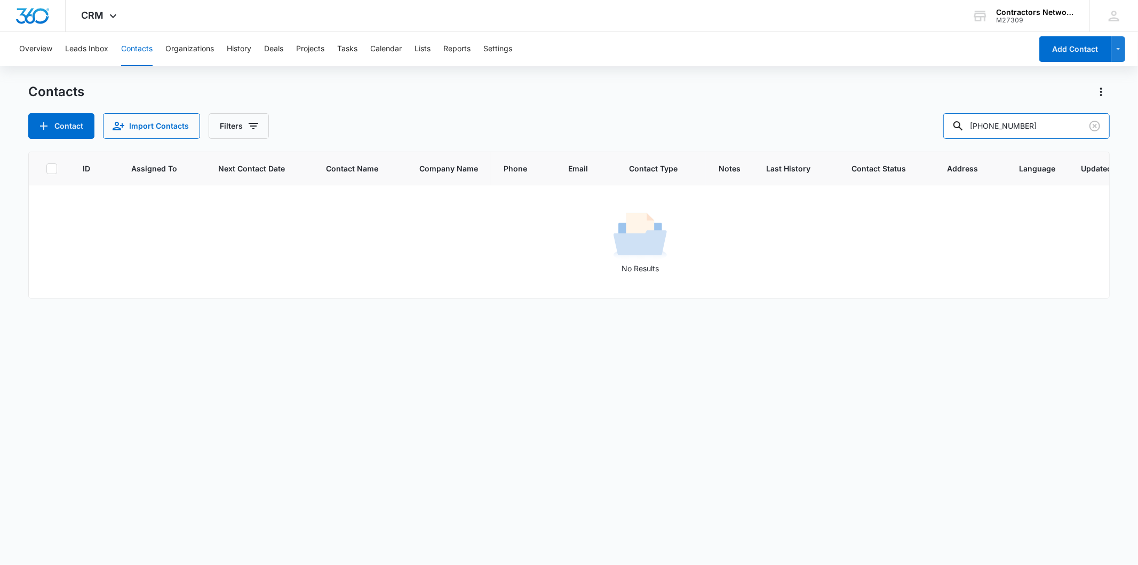
click at [929, 142] on div "Contacts Contact Import Contacts Filters 708-302-3458 ID Assigned To Next Conta…" at bounding box center [568, 323] width 1081 height 480
type input "3458"
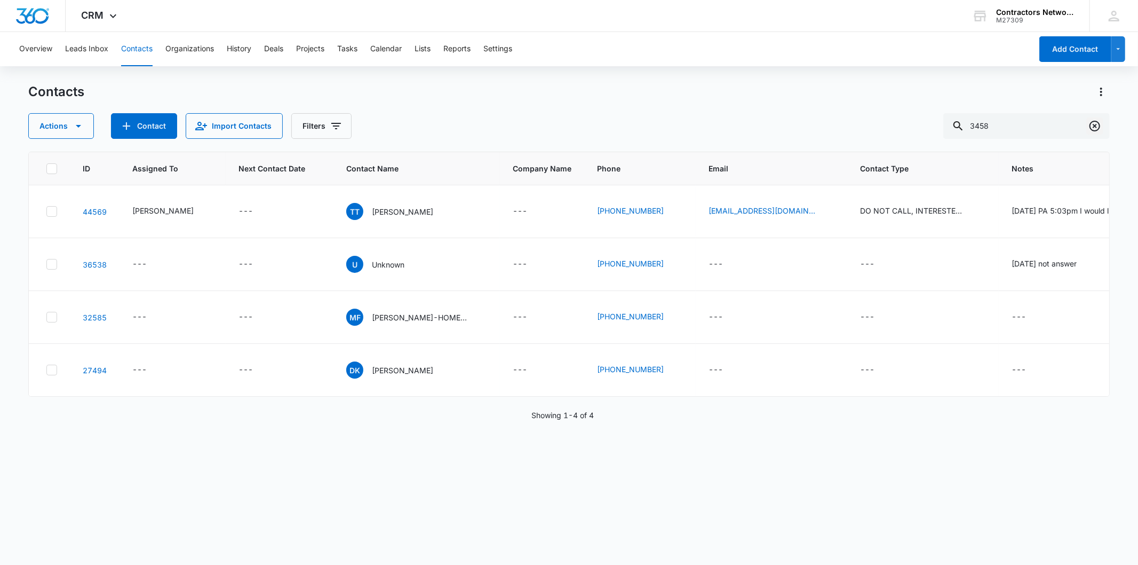
click at [1091, 131] on icon "Clear" at bounding box center [1095, 126] width 13 height 13
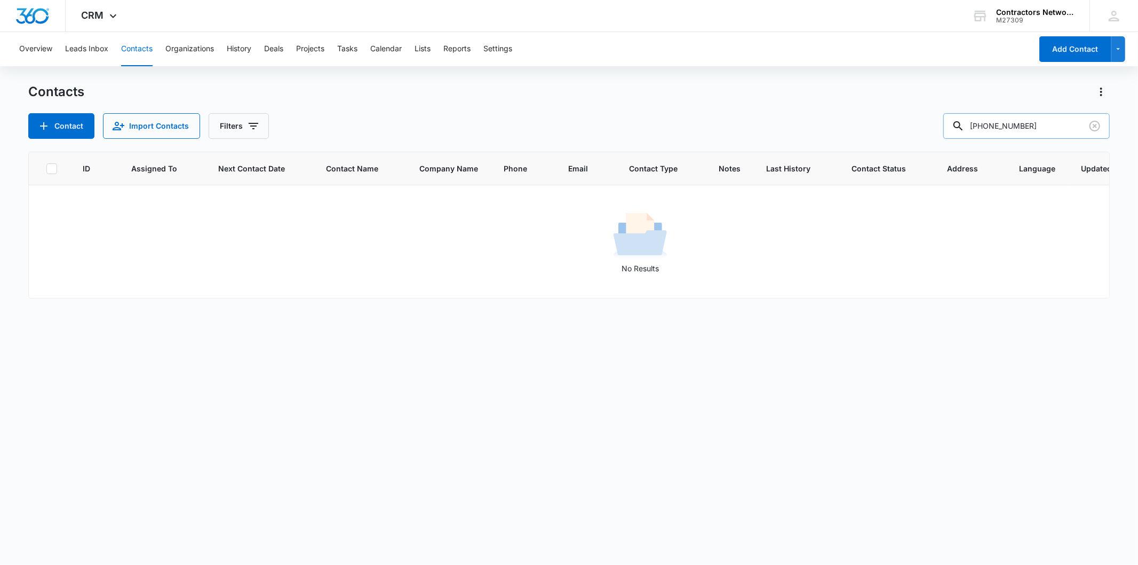
click at [1028, 129] on input "619-932-4697" at bounding box center [1027, 126] width 167 height 26
type input "8"
type input "815-221-7260"
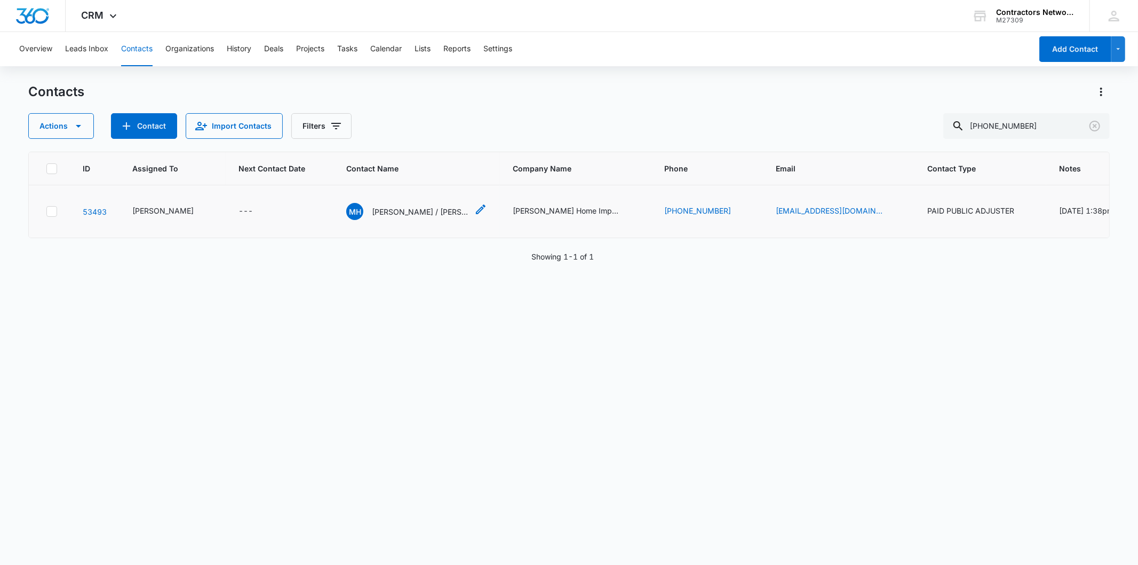
click at [372, 216] on p "Miranda Howard / Ismael Sadivar" at bounding box center [420, 211] width 96 height 11
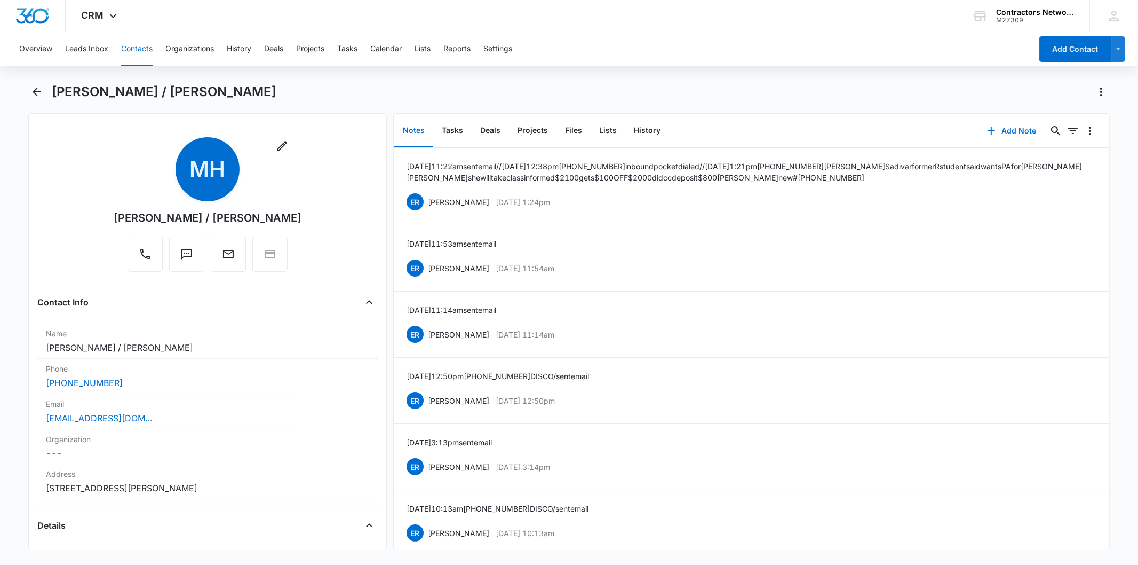
click at [144, 43] on button "Contacts" at bounding box center [136, 49] width 31 height 34
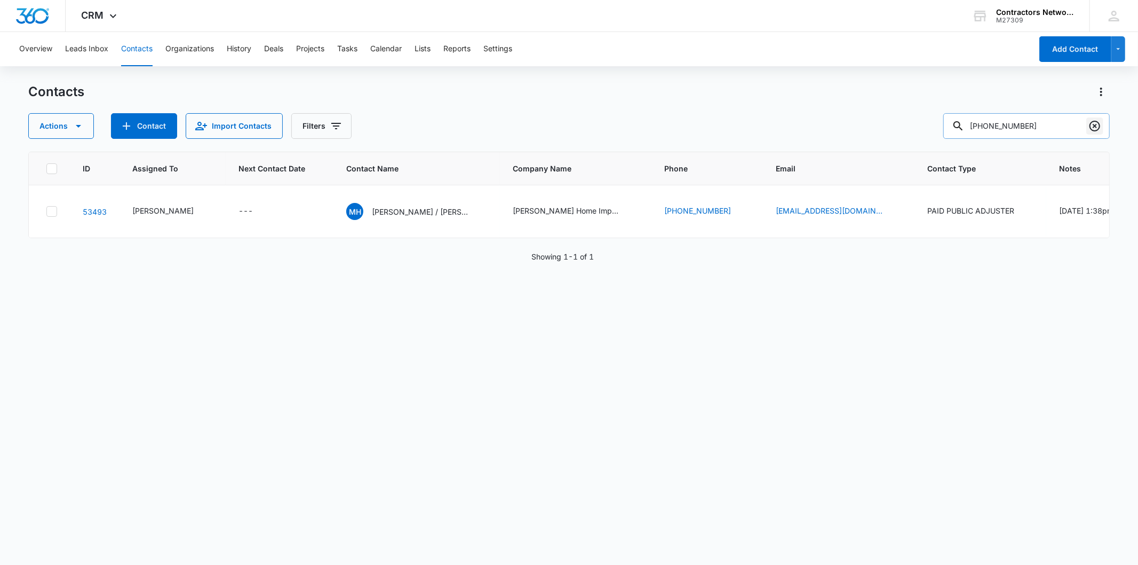
click at [1097, 127] on icon "Clear" at bounding box center [1095, 126] width 13 height 13
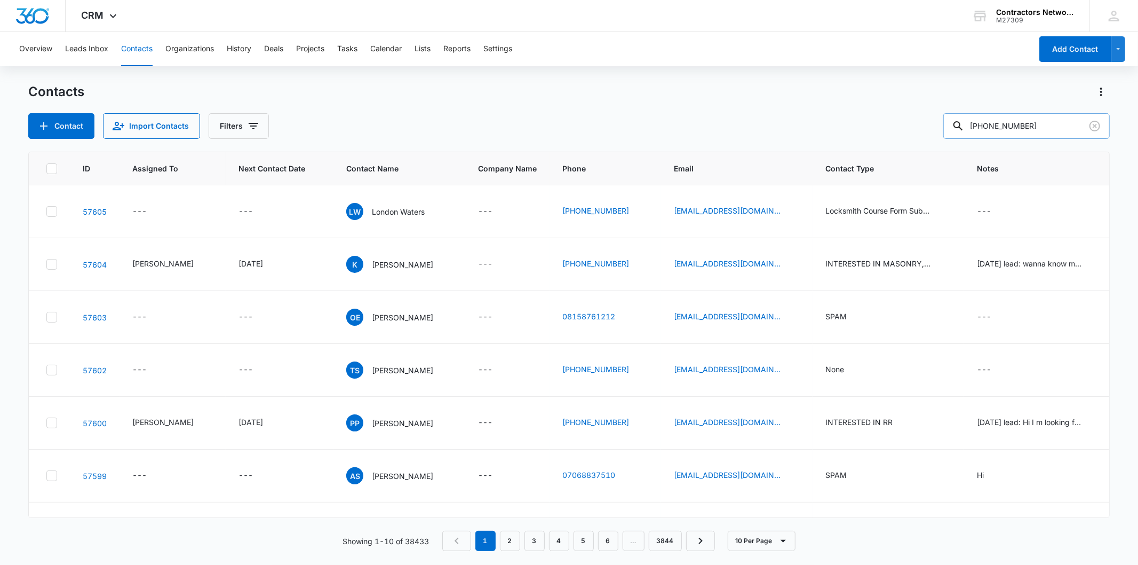
type input "630-220-2463"
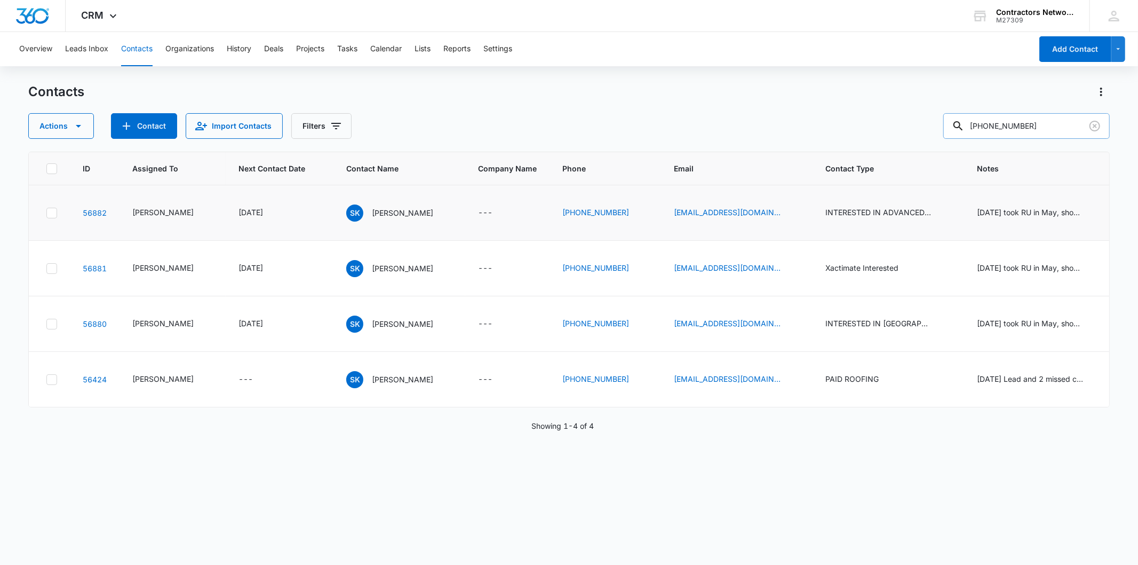
scroll to position [23, 0]
click at [1097, 125] on icon "Clear" at bounding box center [1095, 126] width 13 height 13
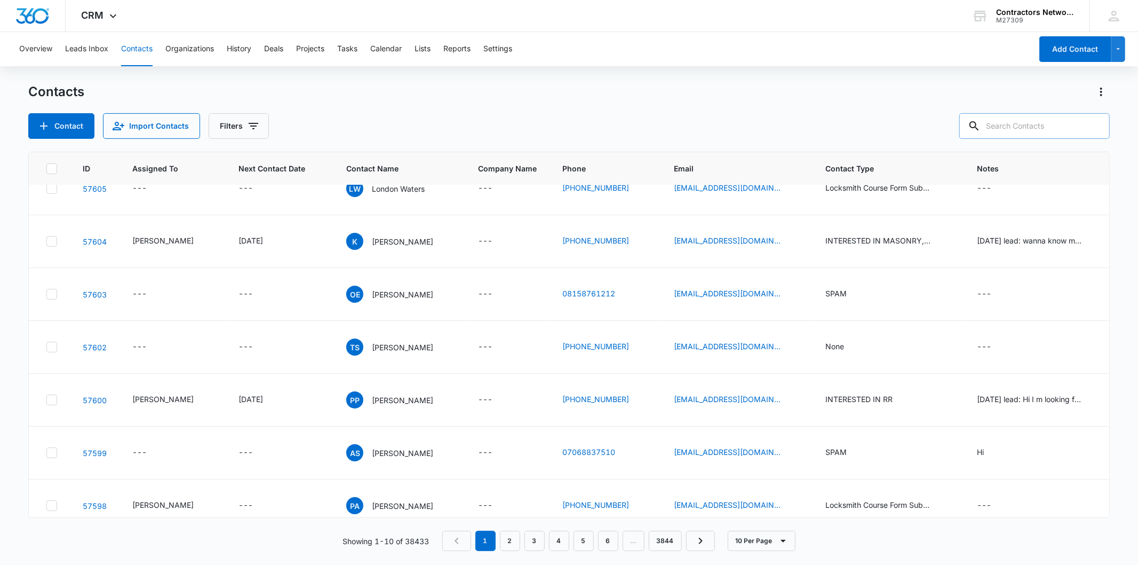
click at [1032, 116] on input "text" at bounding box center [1035, 126] width 151 height 26
paste input "Shane O'Brien"
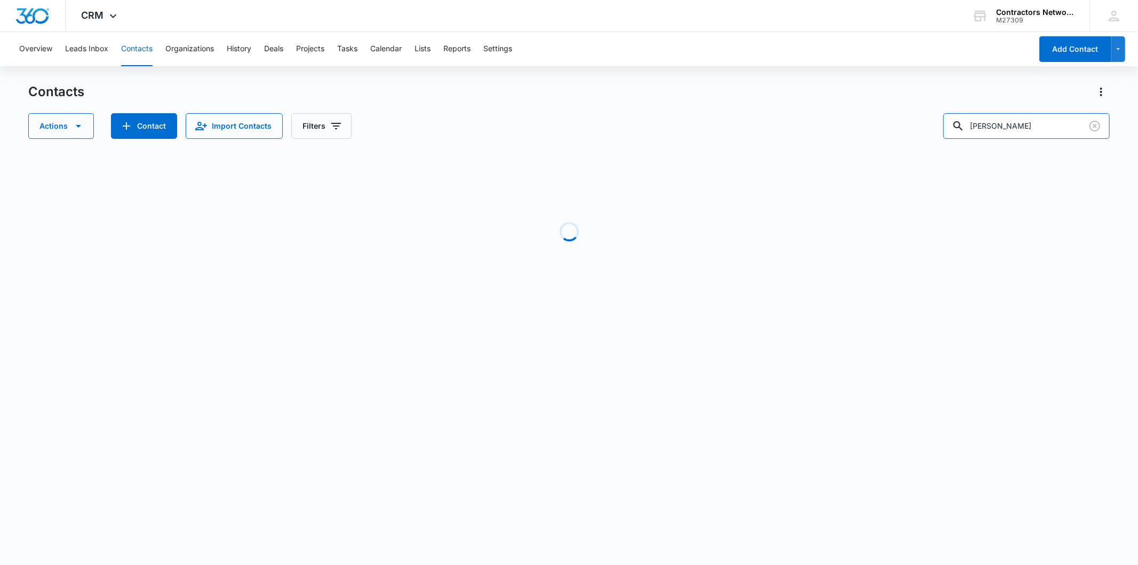
type input "Shane O'Brien"
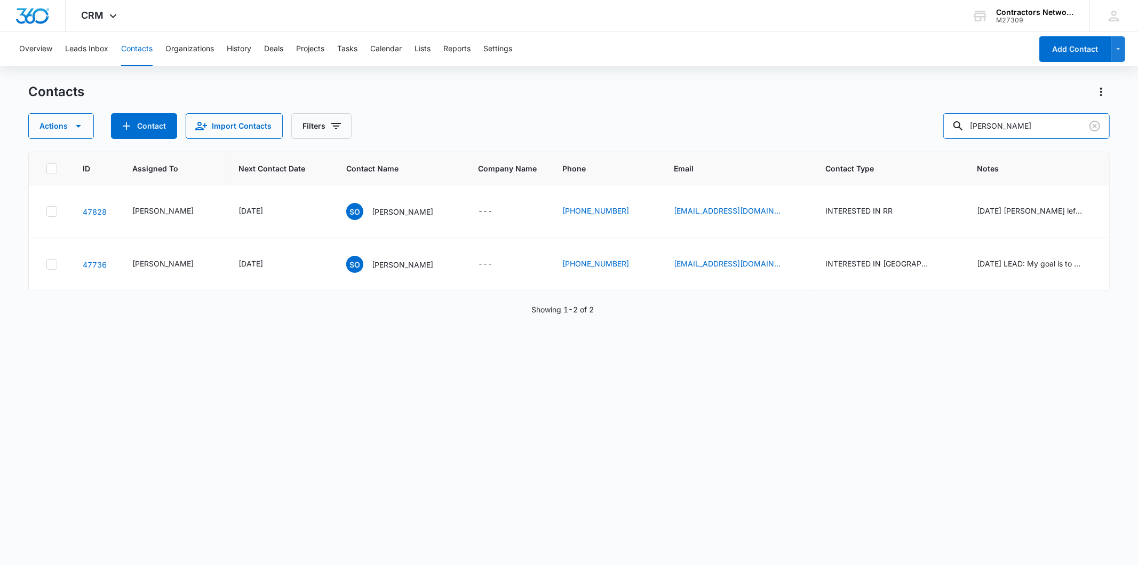
scroll to position [0, 0]
click at [1095, 125] on icon "Clear" at bounding box center [1095, 126] width 11 height 11
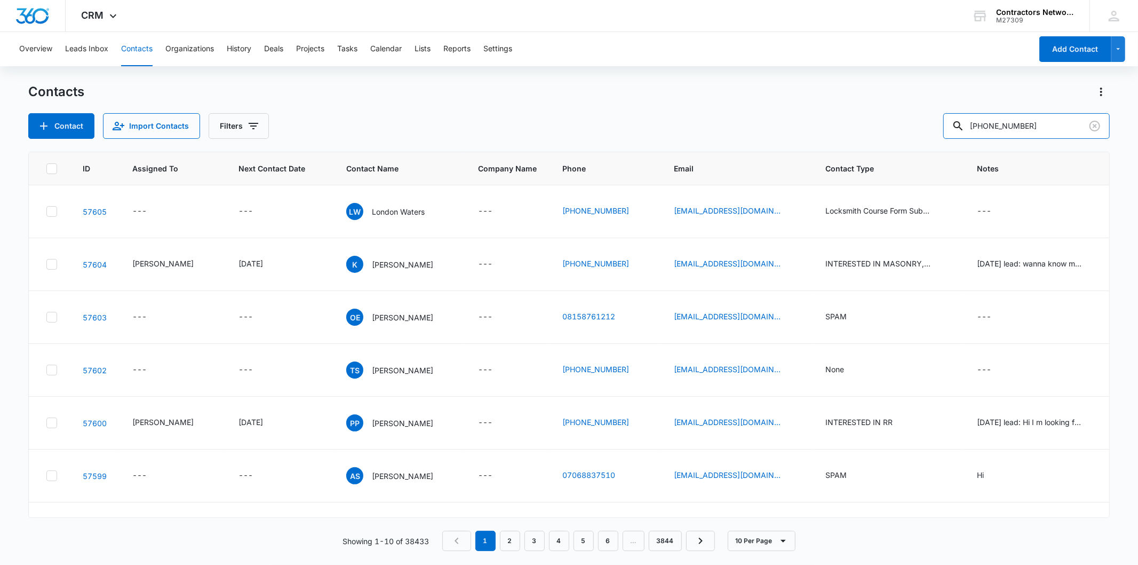
type input "708-328-9231"
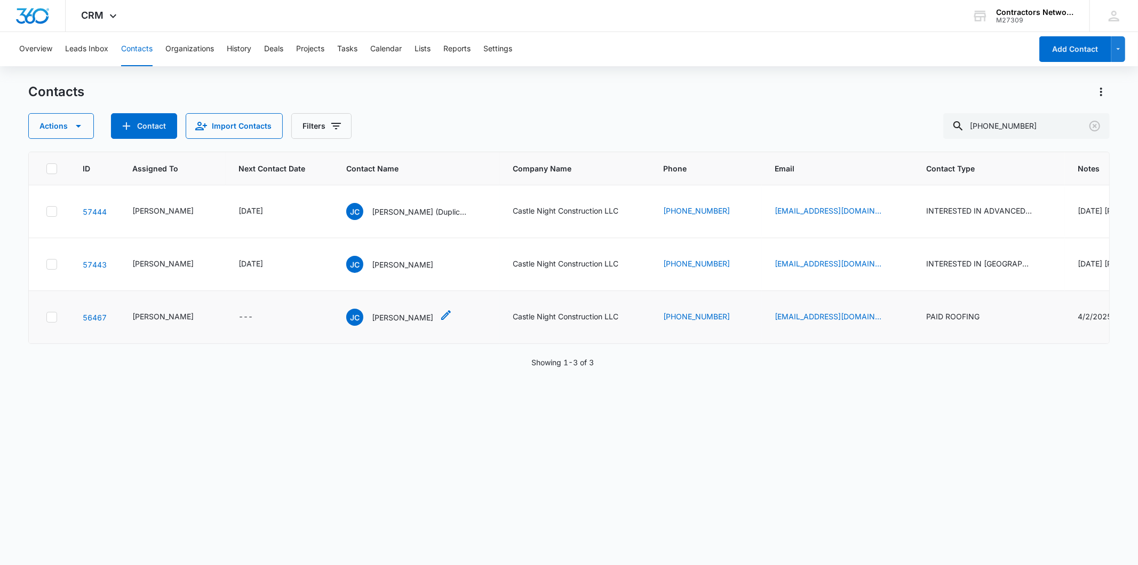
click at [401, 323] on p "Jacqueline Chiquito" at bounding box center [402, 317] width 61 height 11
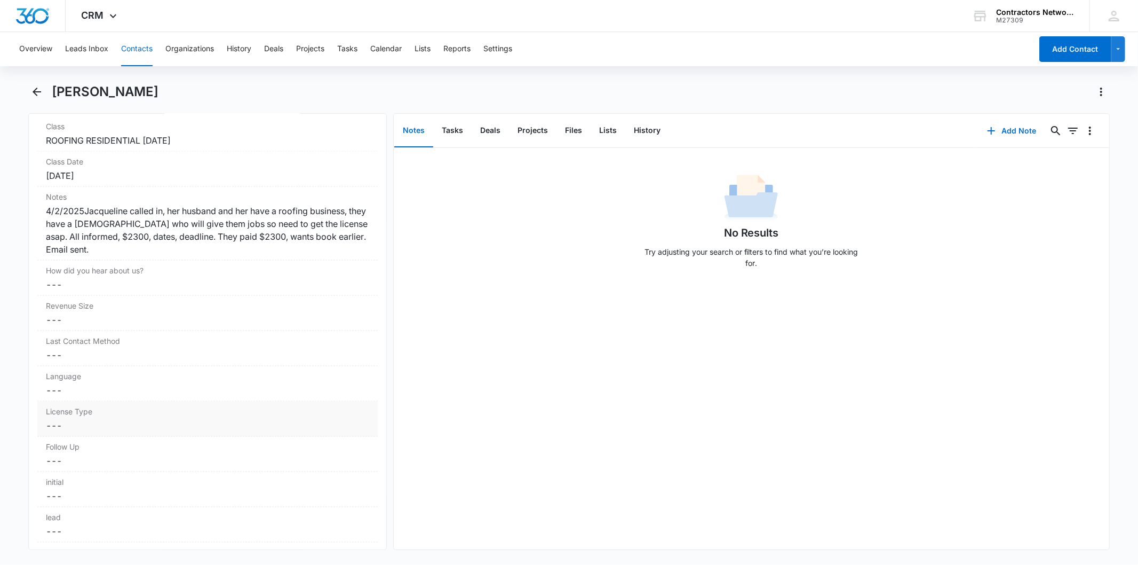
scroll to position [1245, 0]
click at [144, 44] on button "Contacts" at bounding box center [136, 49] width 31 height 34
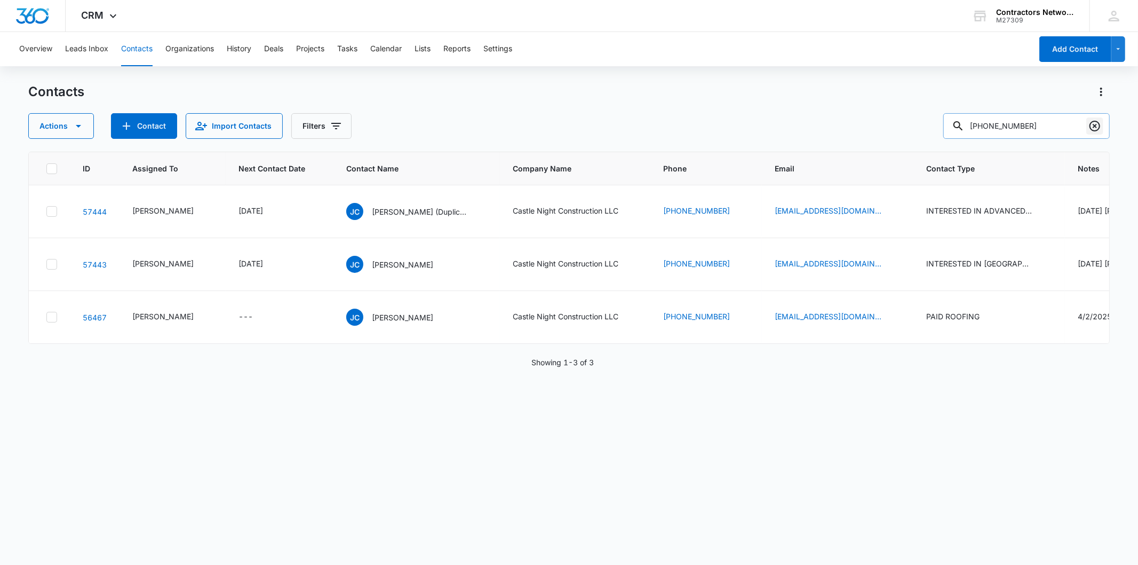
click at [1098, 123] on icon "Clear" at bounding box center [1095, 126] width 11 height 11
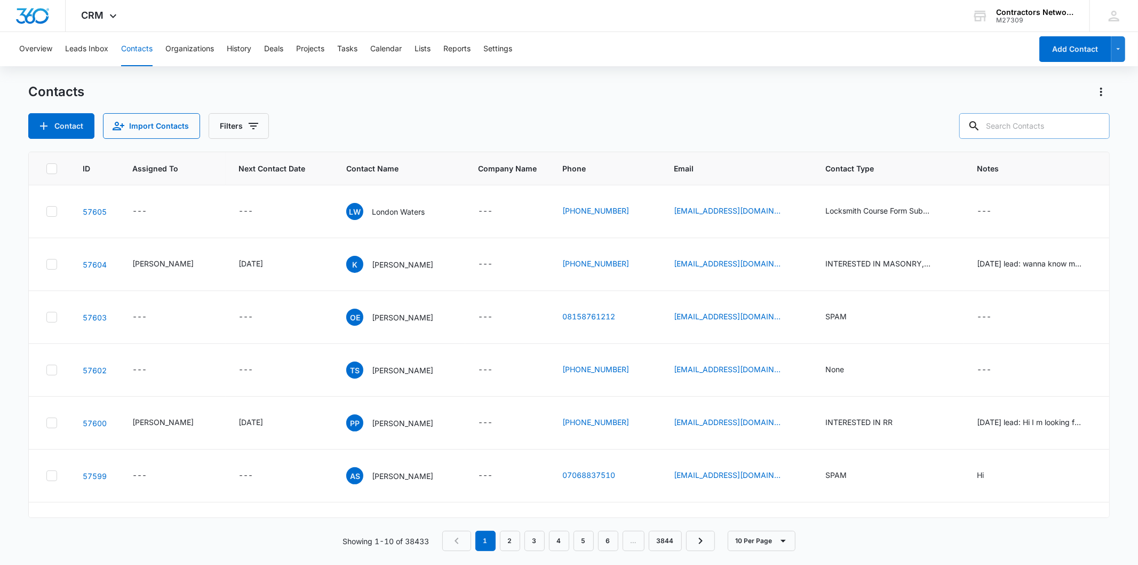
click at [1028, 121] on input "text" at bounding box center [1035, 126] width 151 height 26
paste input "lmruffin@yahoo.com"
type input "lmruffin@yahoo.com"
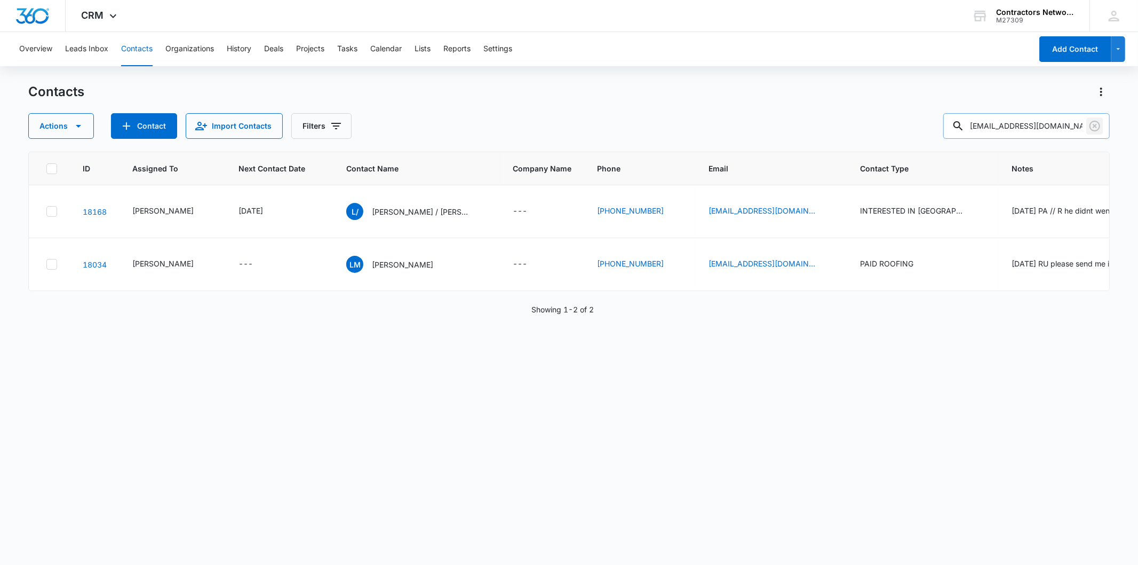
drag, startPoint x: 1101, startPoint y: 125, endPoint x: 1047, endPoint y: 122, distance: 54.0
click at [1101, 124] on icon "Clear" at bounding box center [1095, 126] width 13 height 13
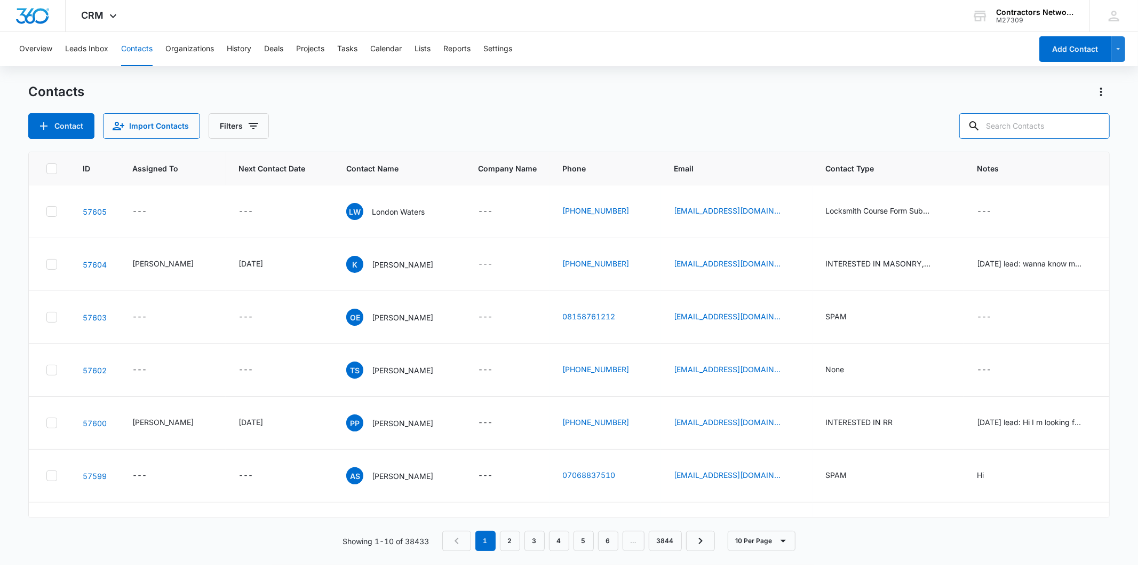
paste input "jfletcher@servproofpeoria.com"
type input "jfletcher@servproofpeoria.com"
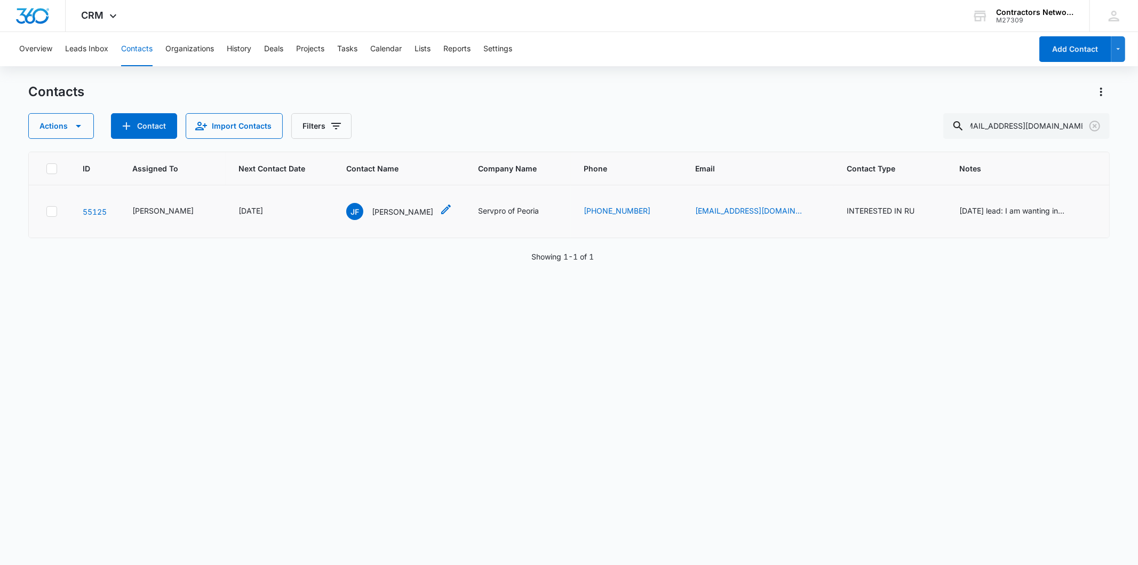
scroll to position [0, 0]
click at [384, 217] on p "Jason Fletcher" at bounding box center [402, 211] width 61 height 11
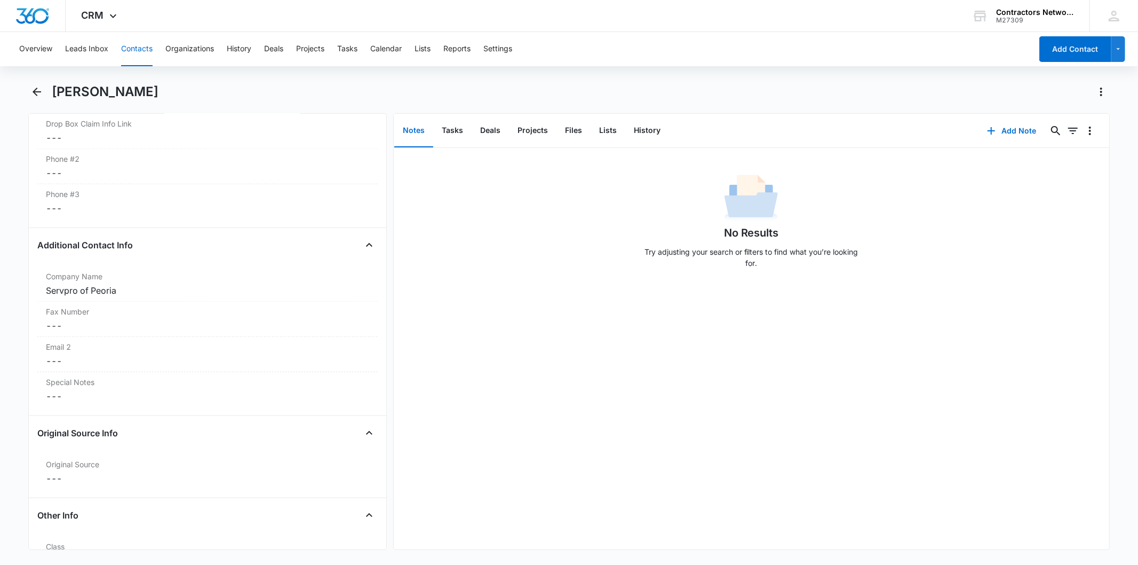
scroll to position [1245, 0]
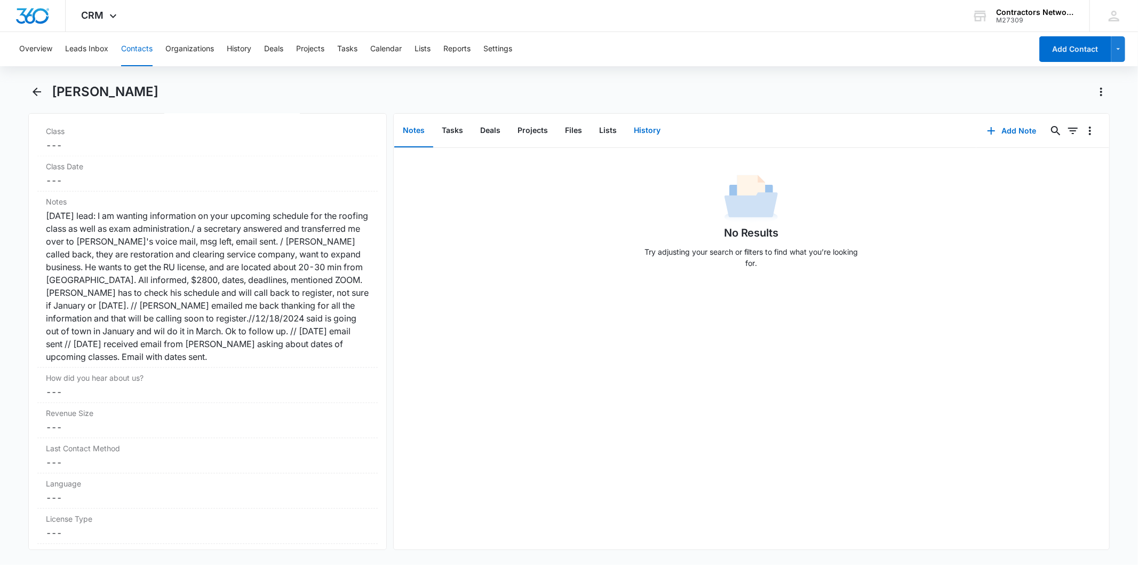
click at [650, 131] on button "History" at bounding box center [648, 130] width 44 height 33
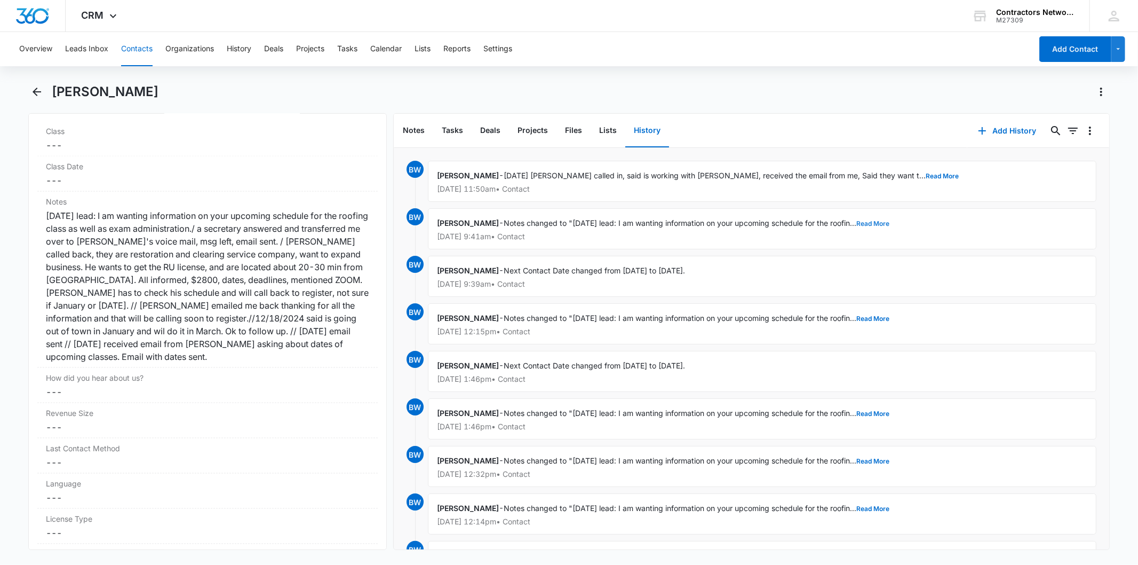
click at [883, 223] on button "Read More" at bounding box center [873, 223] width 33 height 6
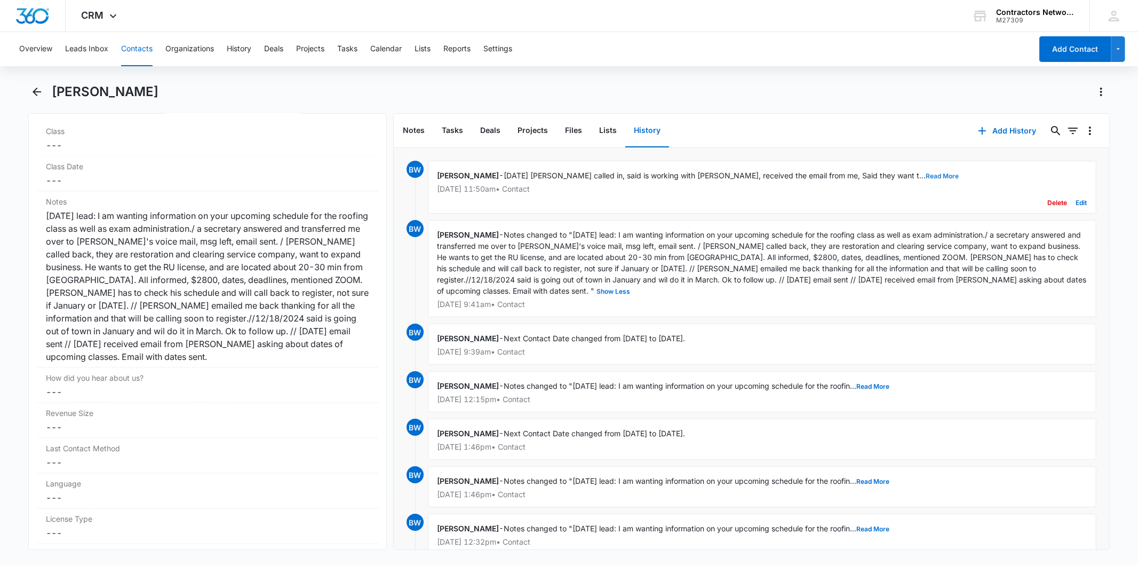
click at [926, 173] on button "Read More" at bounding box center [942, 176] width 33 height 6
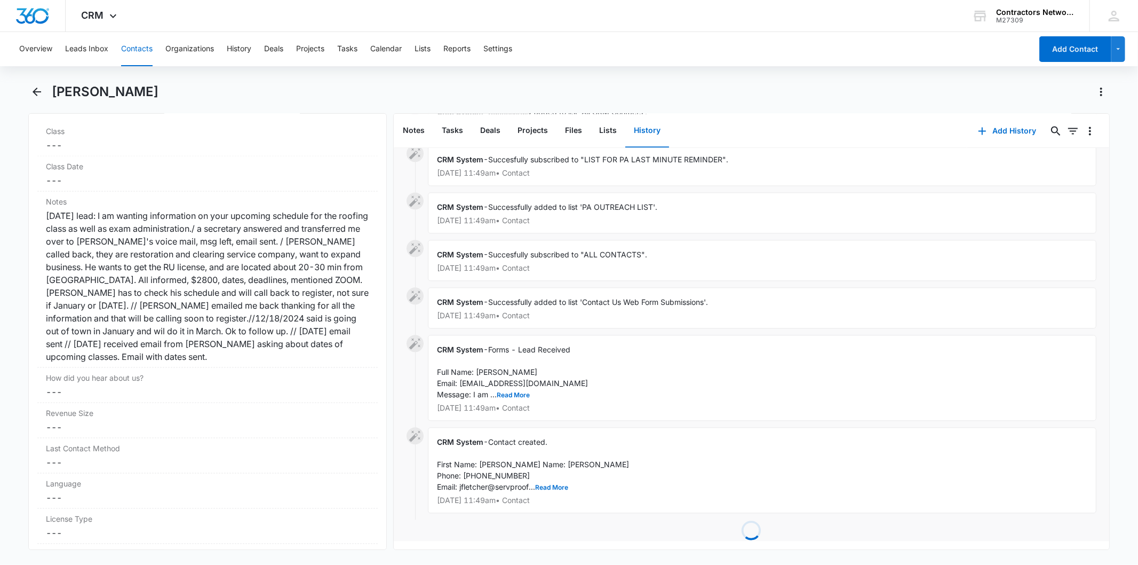
scroll to position [2053, 0]
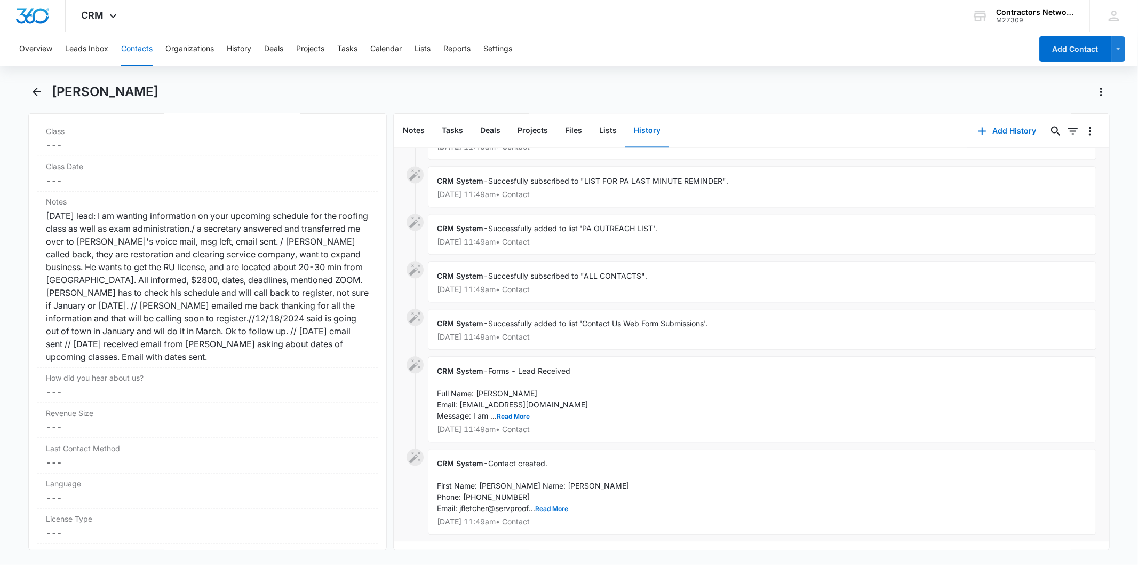
click at [131, 52] on button "Contacts" at bounding box center [136, 49] width 31 height 34
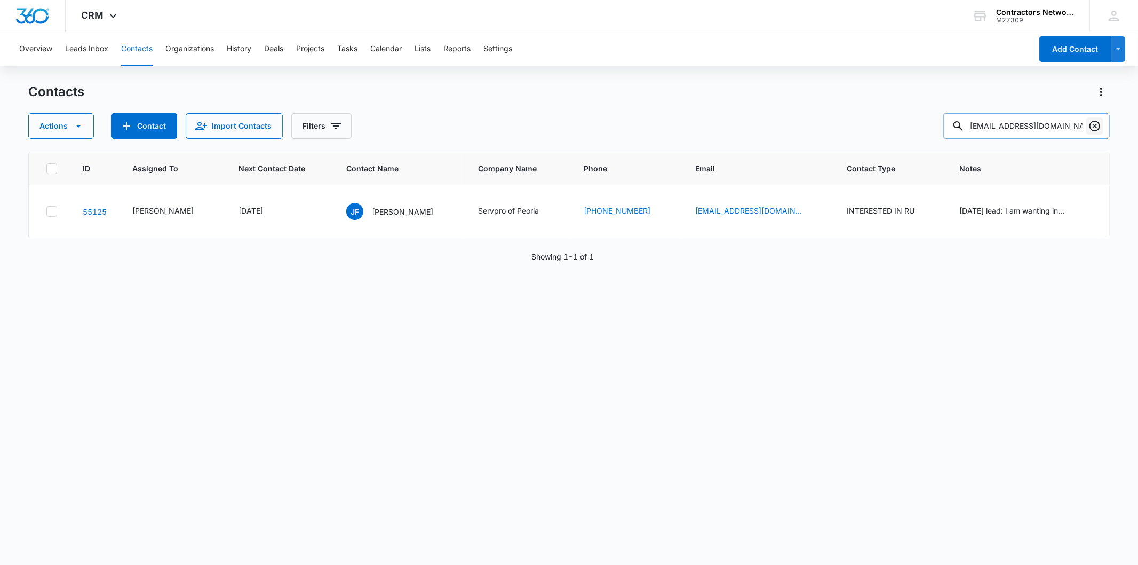
click at [1097, 124] on icon "Clear" at bounding box center [1095, 126] width 11 height 11
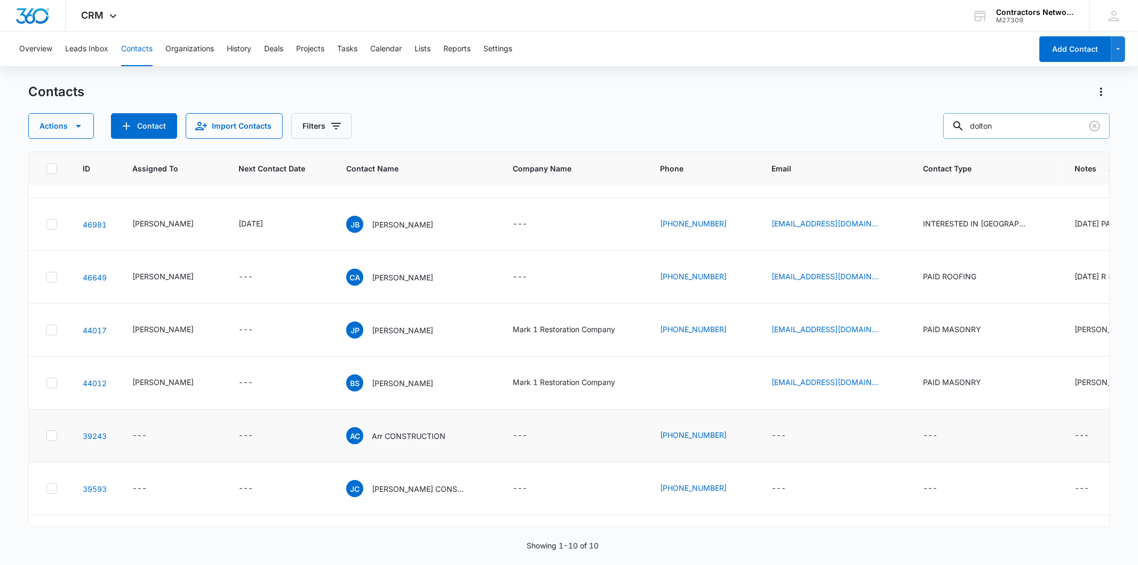
scroll to position [306, 0]
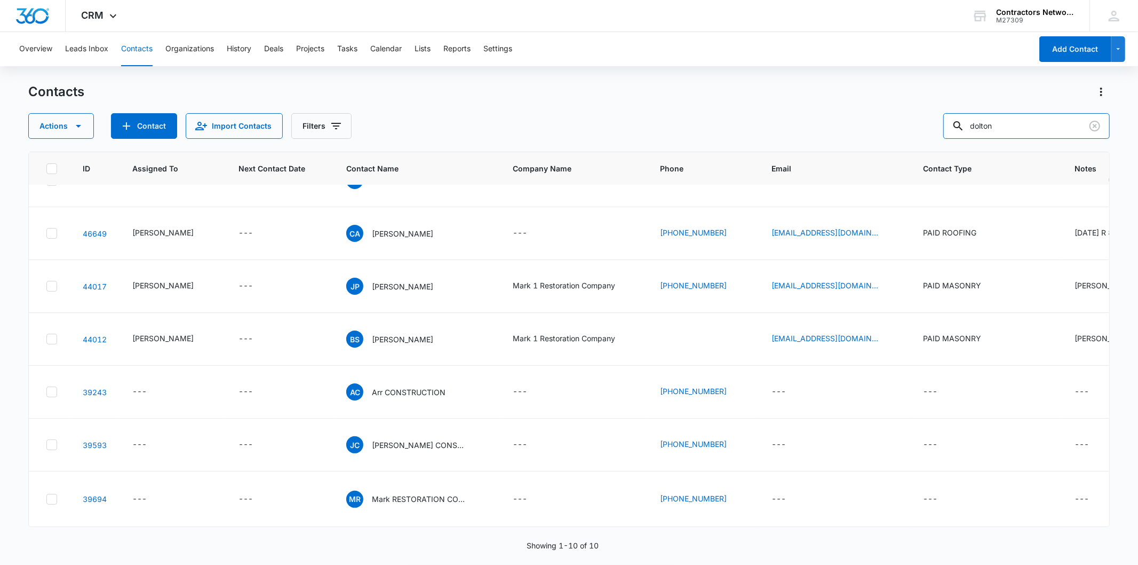
drag, startPoint x: 991, startPoint y: 122, endPoint x: 991, endPoint y: 184, distance: 61.9
click at [991, 128] on input "dolton" at bounding box center [1027, 126] width 167 height 26
type input "dalton"
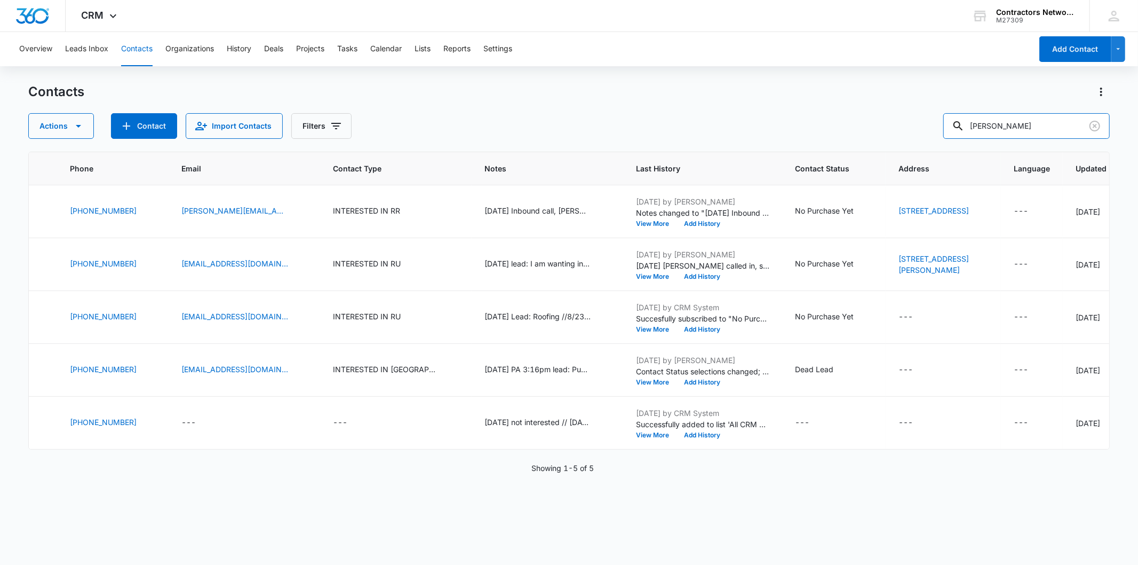
scroll to position [0, 0]
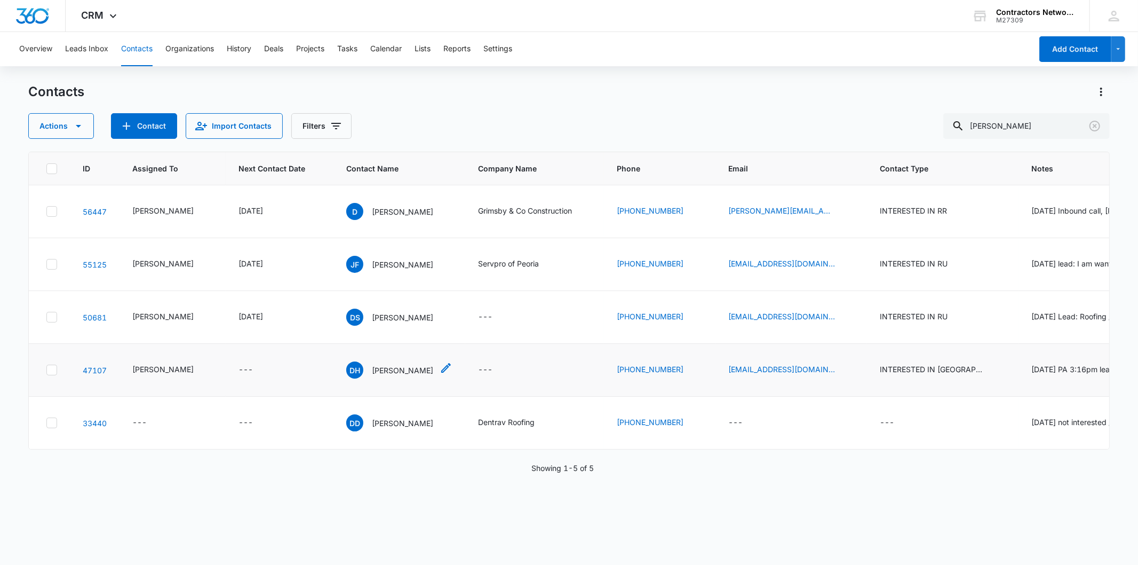
click at [383, 376] on p "Dalton Harp" at bounding box center [402, 370] width 61 height 11
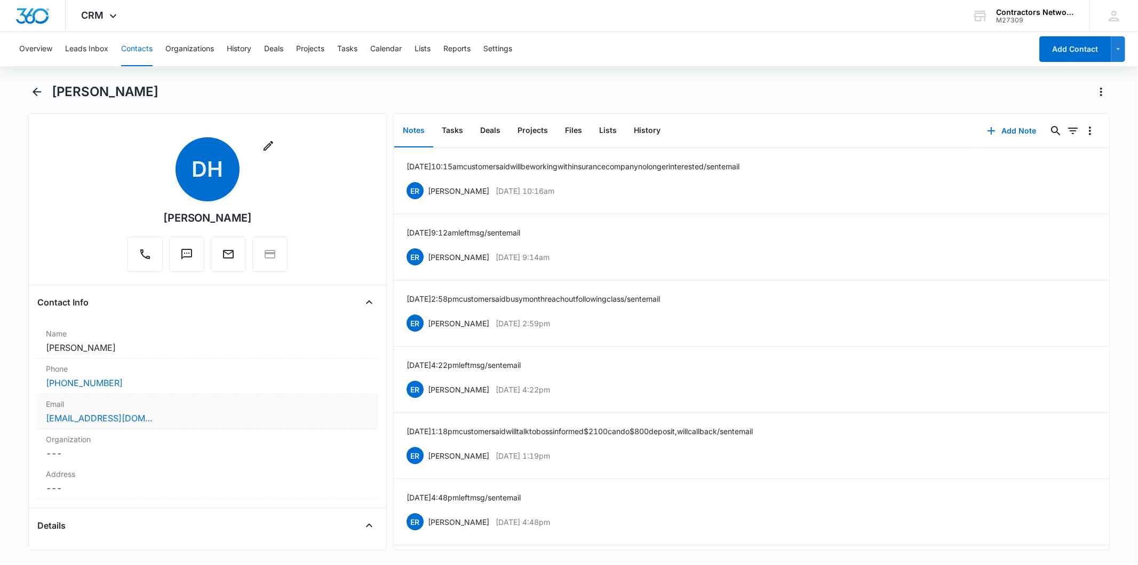
click at [196, 412] on div "dharp@yorkpateam.com" at bounding box center [207, 418] width 323 height 13
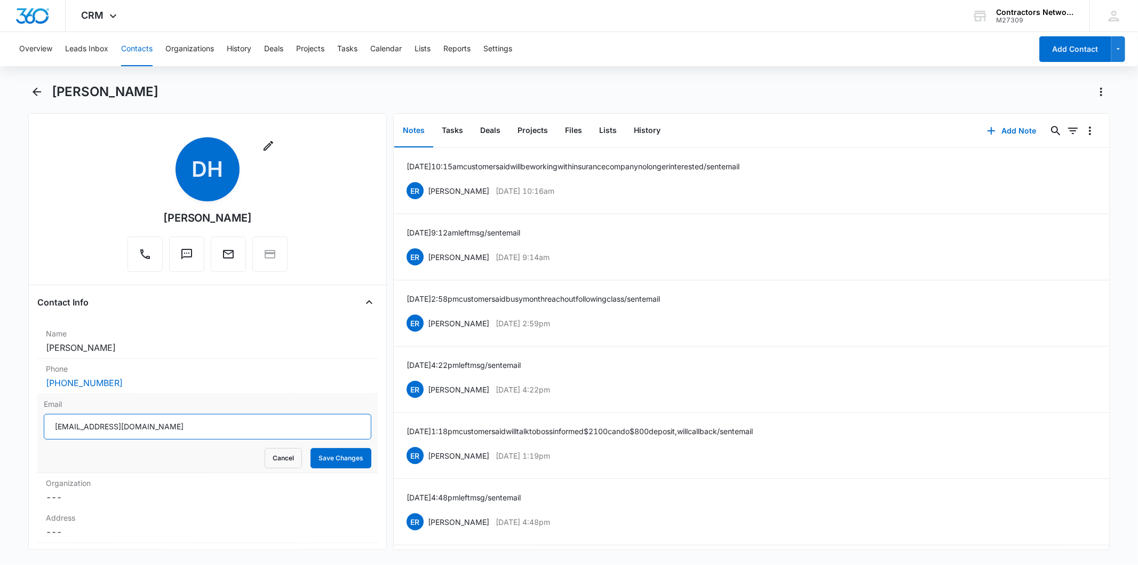
click at [119, 428] on input "dharp@yorkpateam.com" at bounding box center [207, 427] width 327 height 26
drag, startPoint x: 140, startPoint y: 45, endPoint x: 719, endPoint y: 137, distance: 586.2
click at [140, 46] on button "Contacts" at bounding box center [136, 49] width 31 height 34
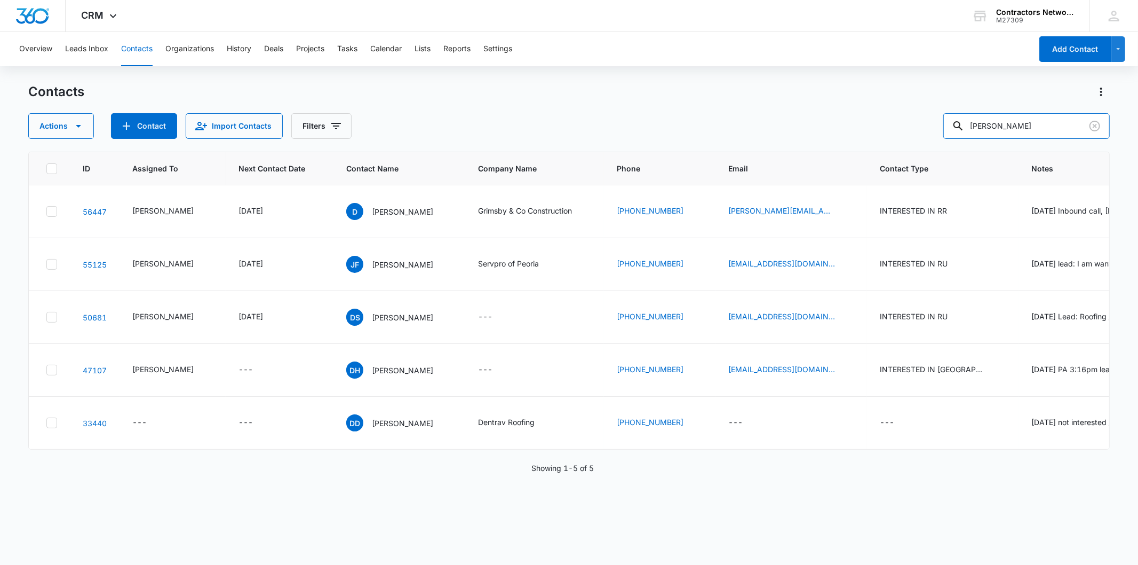
drag, startPoint x: 1058, startPoint y: 126, endPoint x: 935, endPoint y: 131, distance: 122.9
click at [935, 131] on div "Actions Contact Import Contacts Filters dalton" at bounding box center [568, 126] width 1081 height 26
click at [1019, 129] on input "text" at bounding box center [1035, 126] width 151 height 26
paste input "dharp@yorkpateam.com"
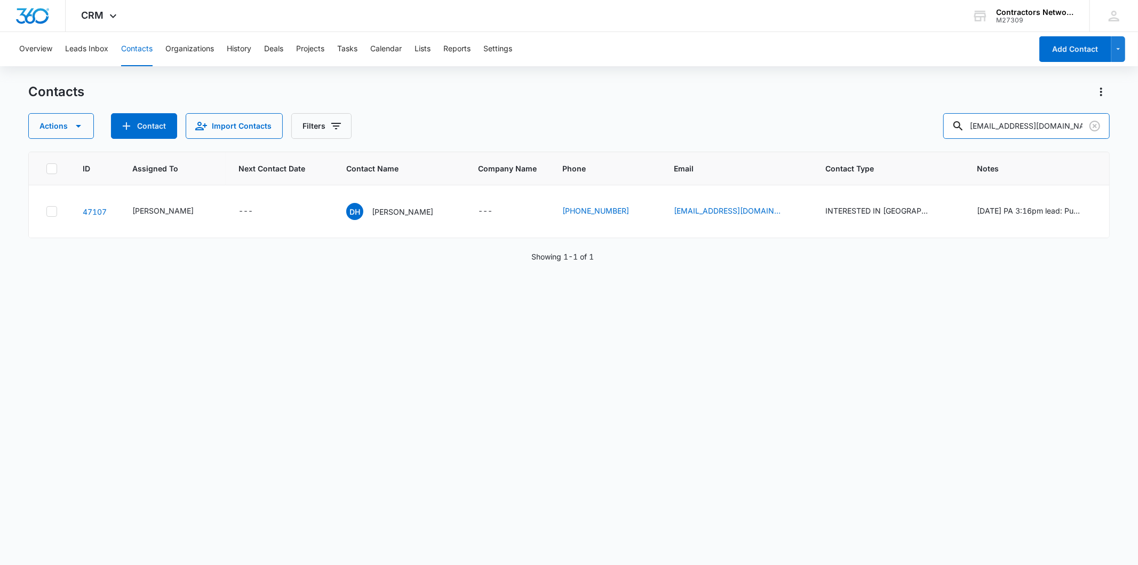
drag, startPoint x: 1012, startPoint y: 126, endPoint x: 856, endPoint y: 141, distance: 157.1
click at [856, 141] on div "Contacts Actions Contact Import Contacts Filters dharp@yorkpateam.com ID Assign…" at bounding box center [568, 323] width 1081 height 480
type input "yorkpateam.com"
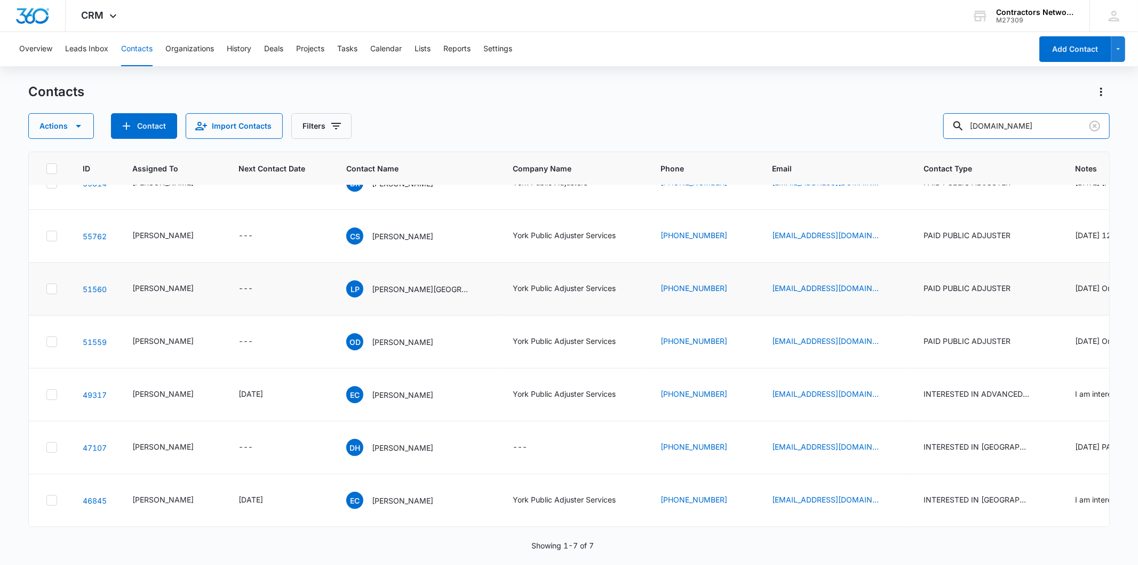
scroll to position [226, 0]
click at [534, 441] on icon "Company Name - - Select to Edit Field" at bounding box center [540, 447] width 13 height 13
click at [484, 400] on button "Cancel" at bounding box center [499, 404] width 37 height 20
click at [381, 389] on p "Emily Casali" at bounding box center [402, 394] width 61 height 11
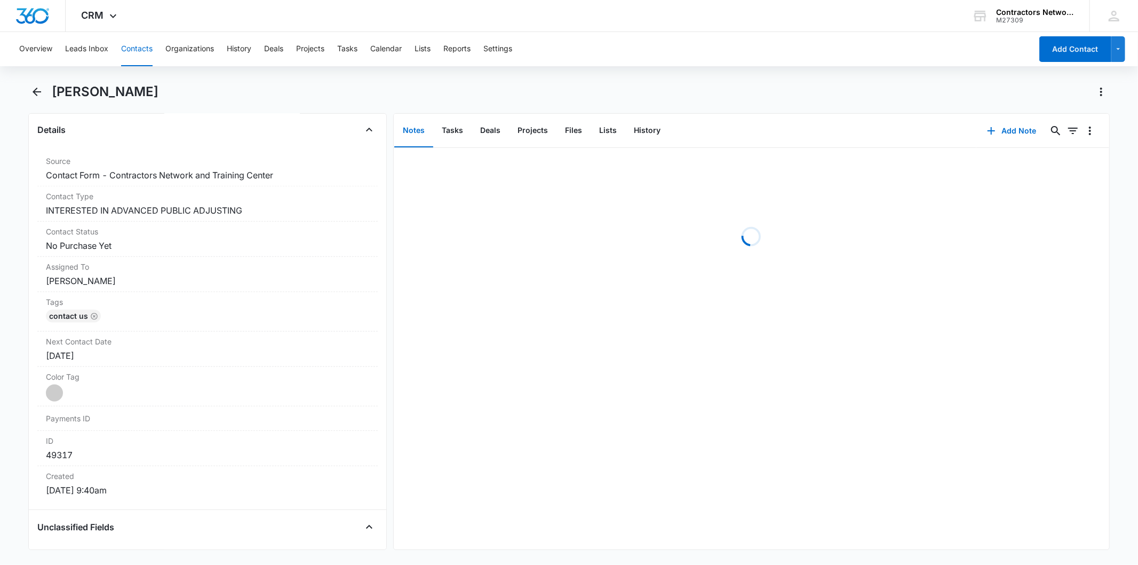
scroll to position [415, 0]
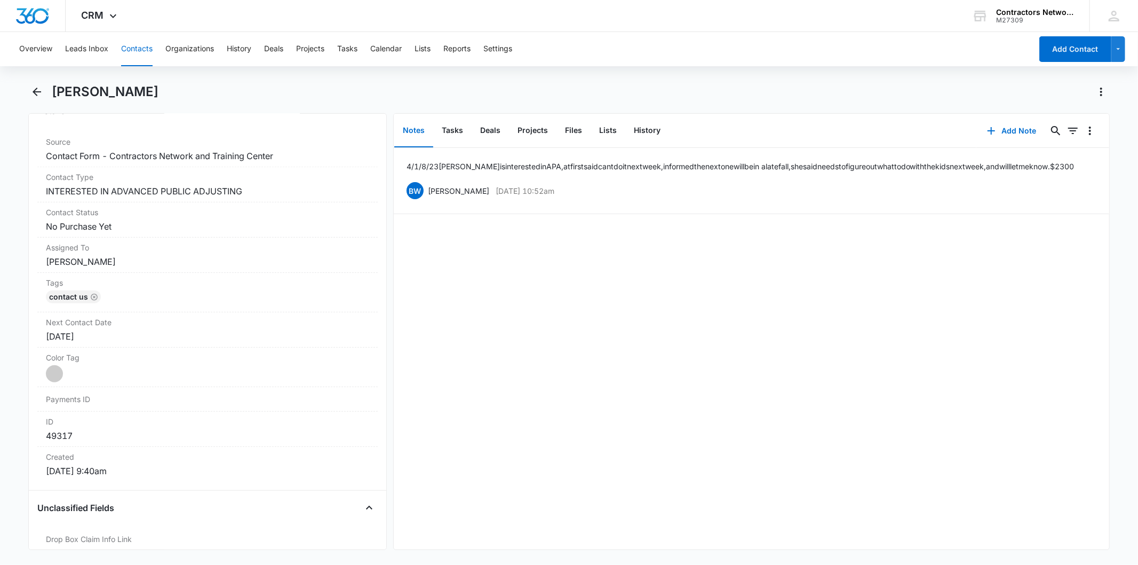
click at [127, 45] on button "Contacts" at bounding box center [136, 49] width 31 height 34
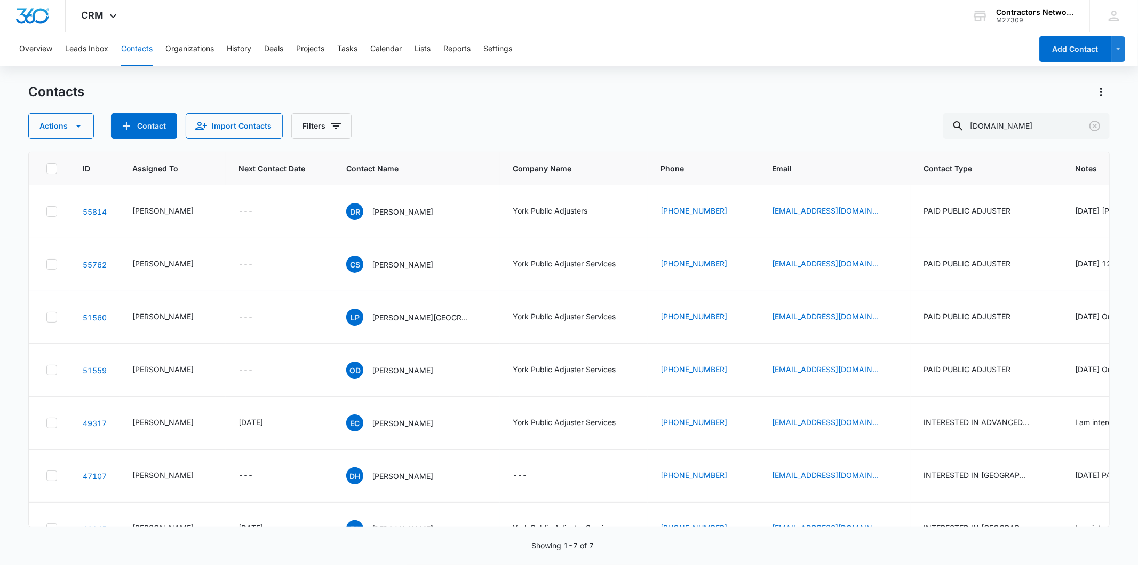
scroll to position [226, 0]
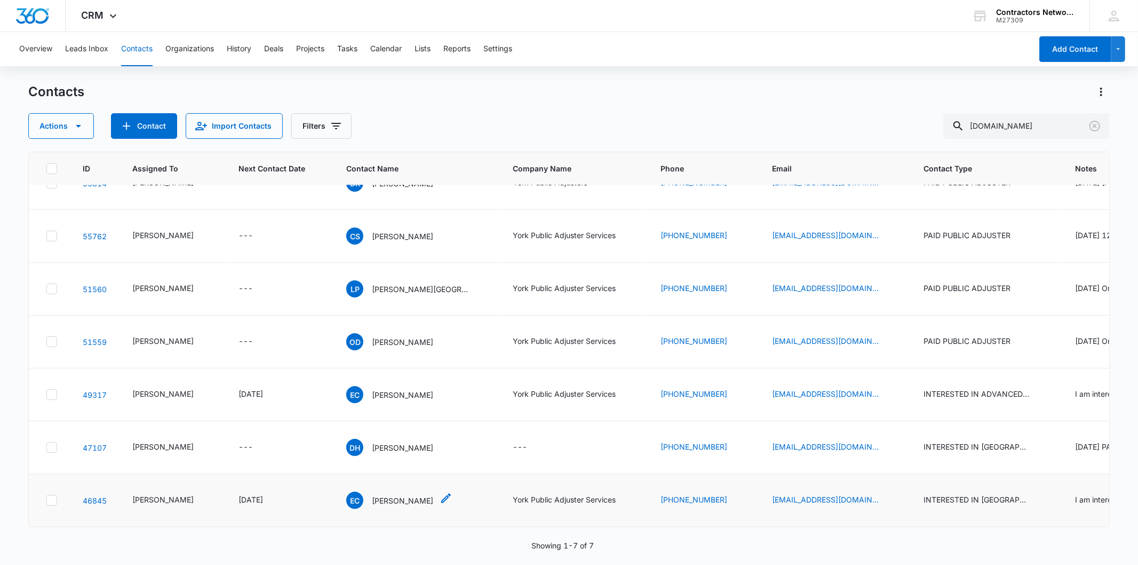
click at [387, 495] on p "Emily Casali" at bounding box center [402, 500] width 61 height 11
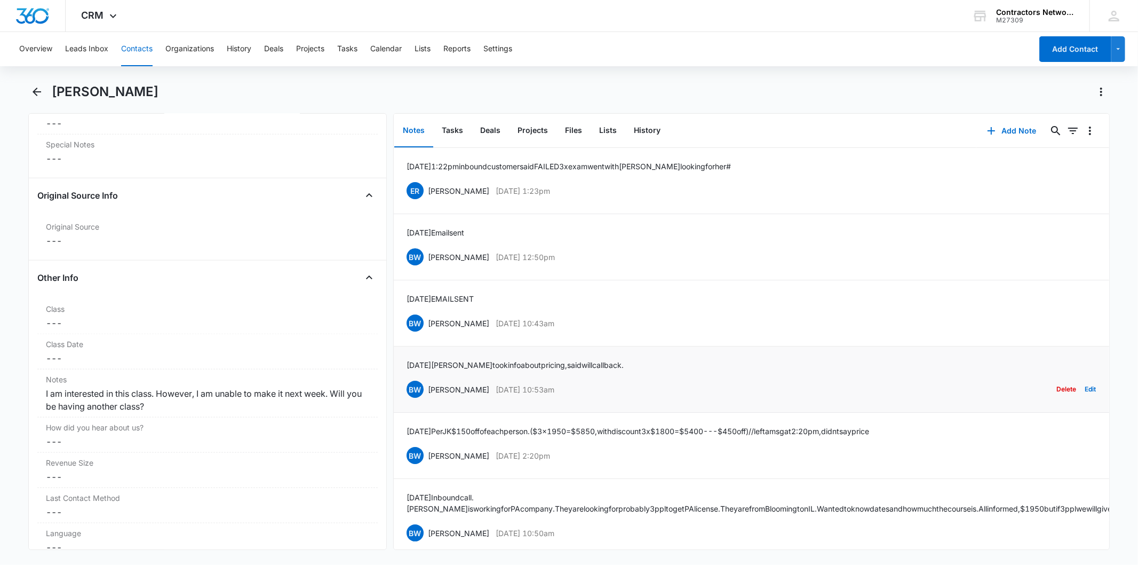
scroll to position [15, 0]
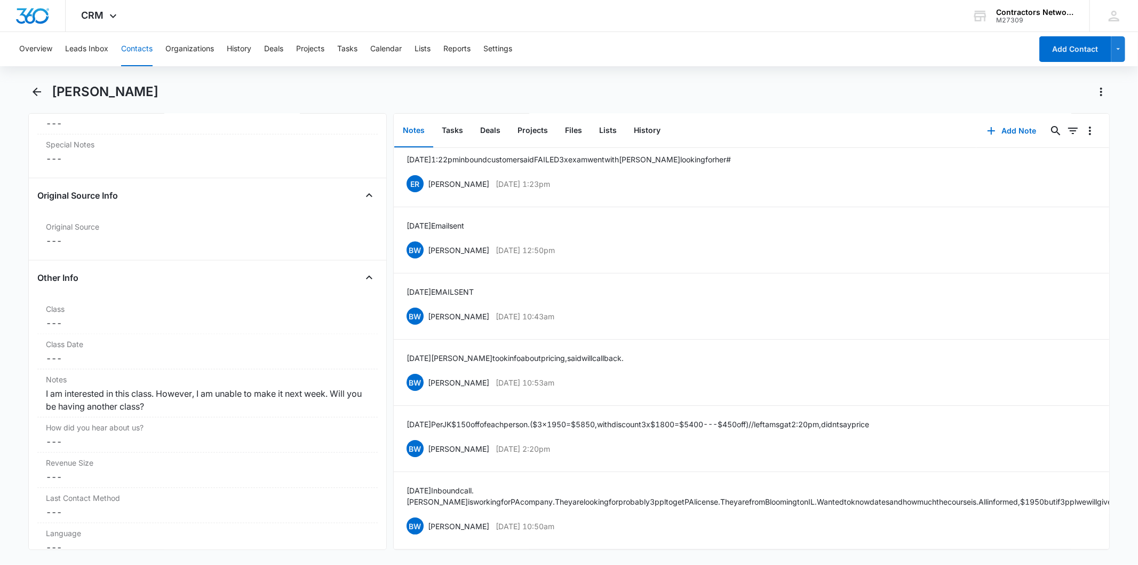
click at [141, 46] on button "Contacts" at bounding box center [136, 49] width 31 height 34
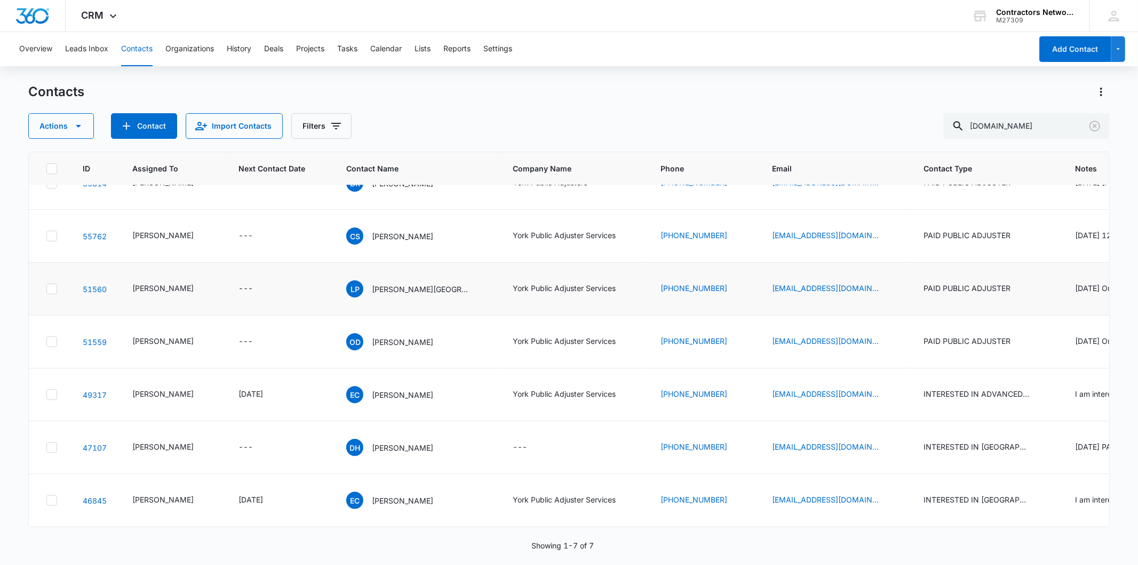
scroll to position [226, 0]
click at [1102, 132] on button "Clear" at bounding box center [1095, 125] width 17 height 17
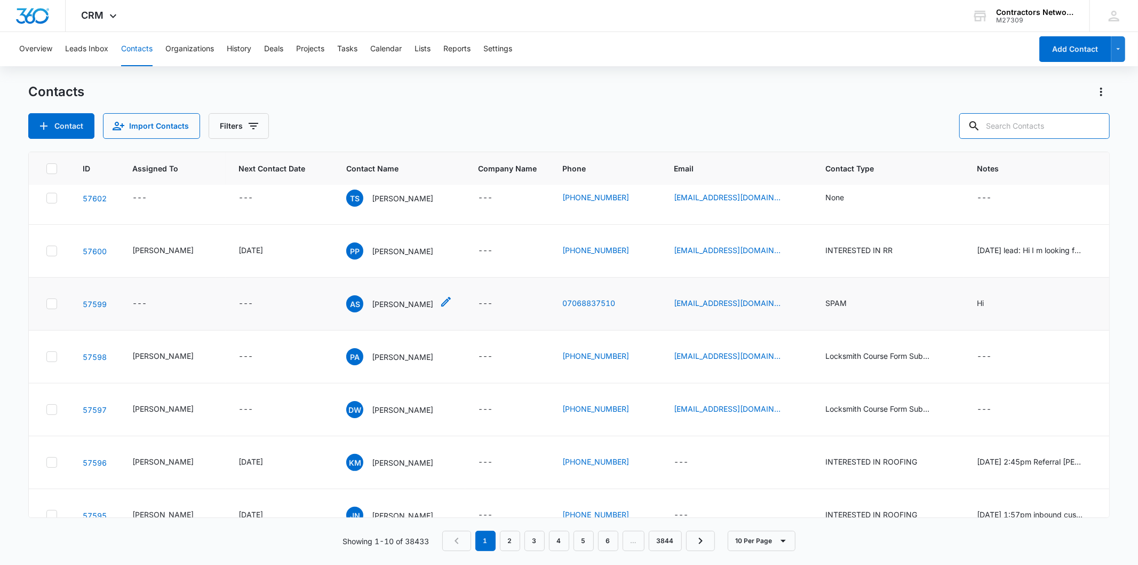
scroll to position [145, 0]
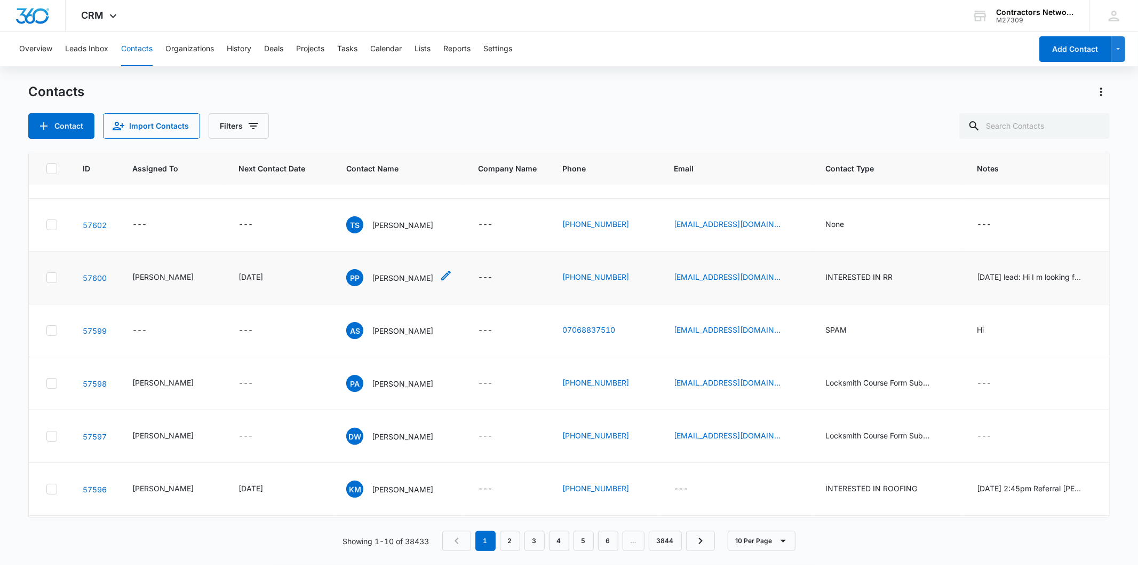
click at [383, 272] on p "[PERSON_NAME]" at bounding box center [402, 277] width 61 height 11
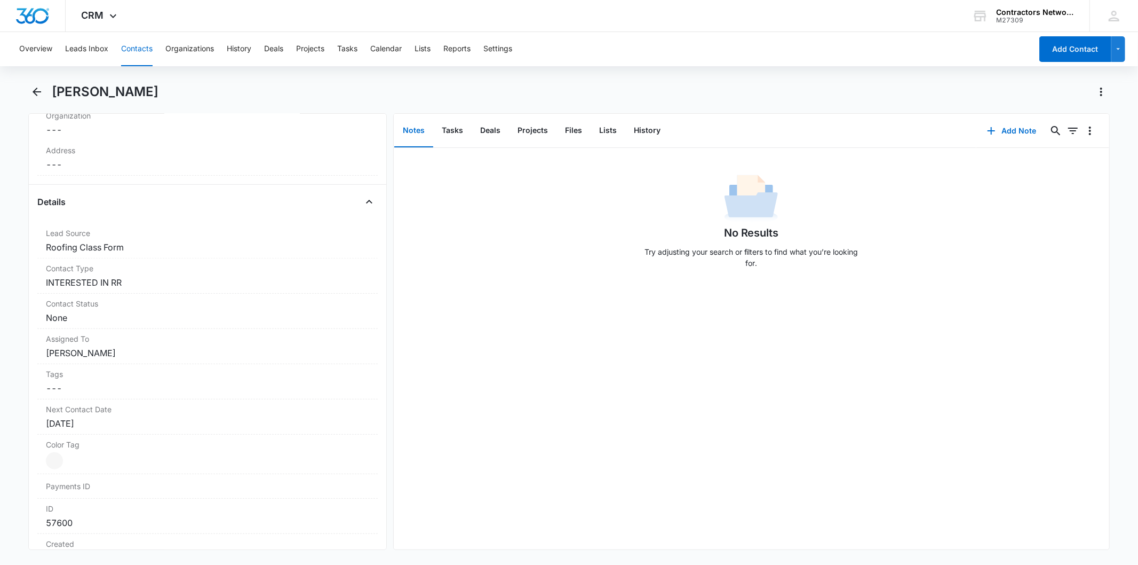
scroll to position [59, 0]
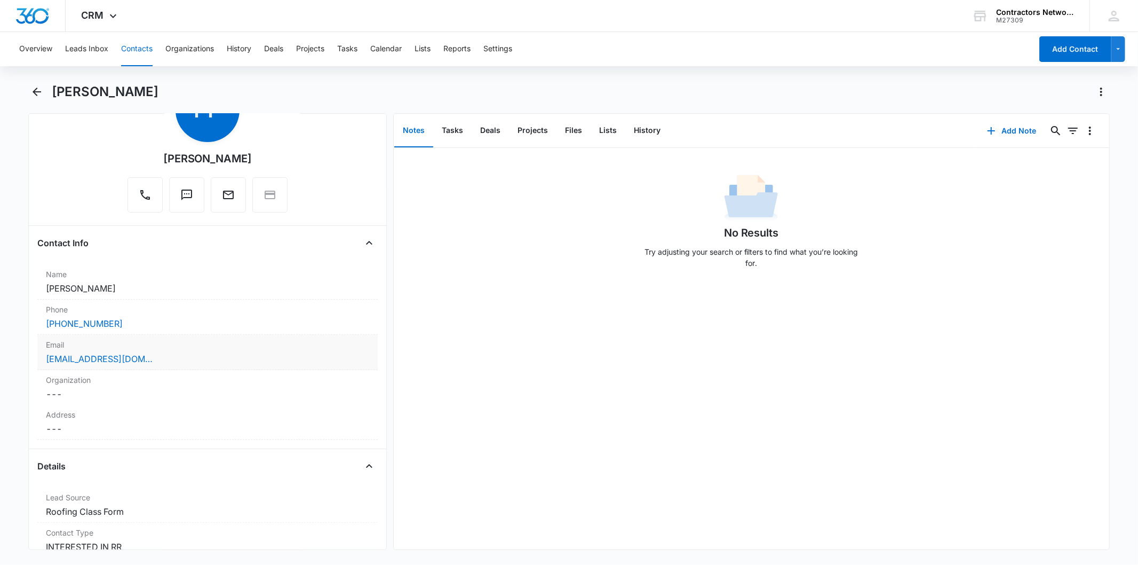
click at [194, 360] on div "[EMAIL_ADDRESS][DOMAIN_NAME]" at bounding box center [207, 358] width 323 height 13
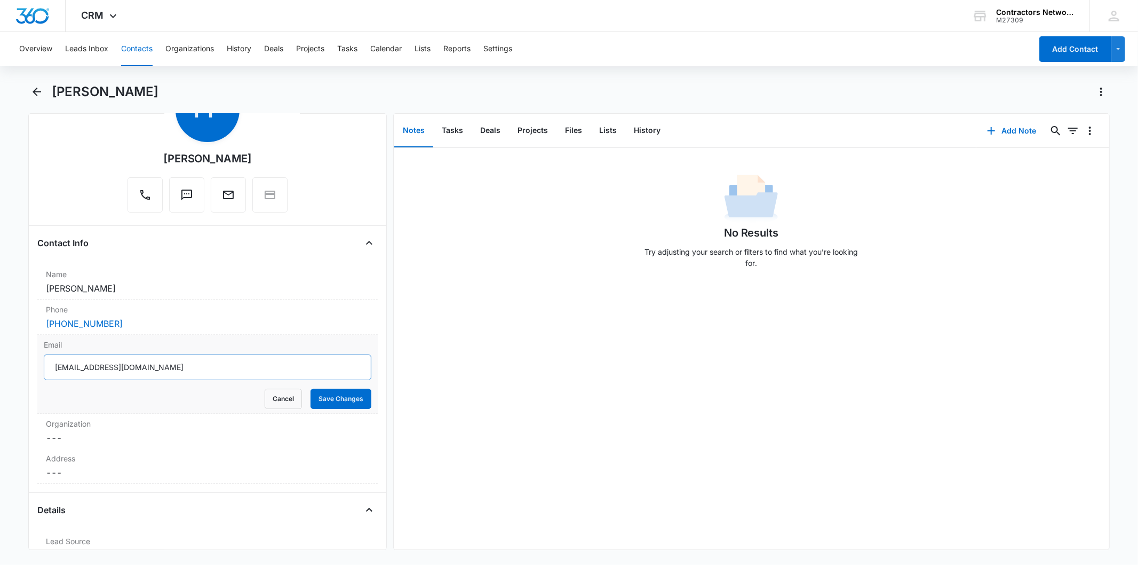
click at [123, 376] on input "[EMAIL_ADDRESS][DOMAIN_NAME]" at bounding box center [207, 367] width 327 height 26
click at [122, 371] on input "[EMAIL_ADDRESS][DOMAIN_NAME]" at bounding box center [207, 367] width 327 height 26
click at [135, 44] on button "Contacts" at bounding box center [136, 49] width 31 height 34
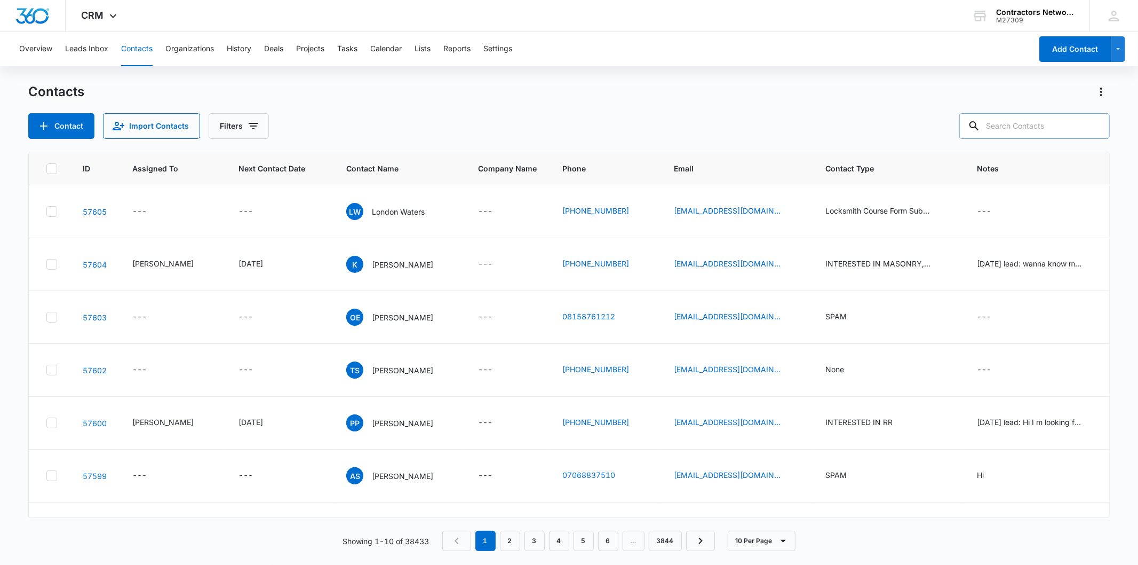
scroll to position [145, 0]
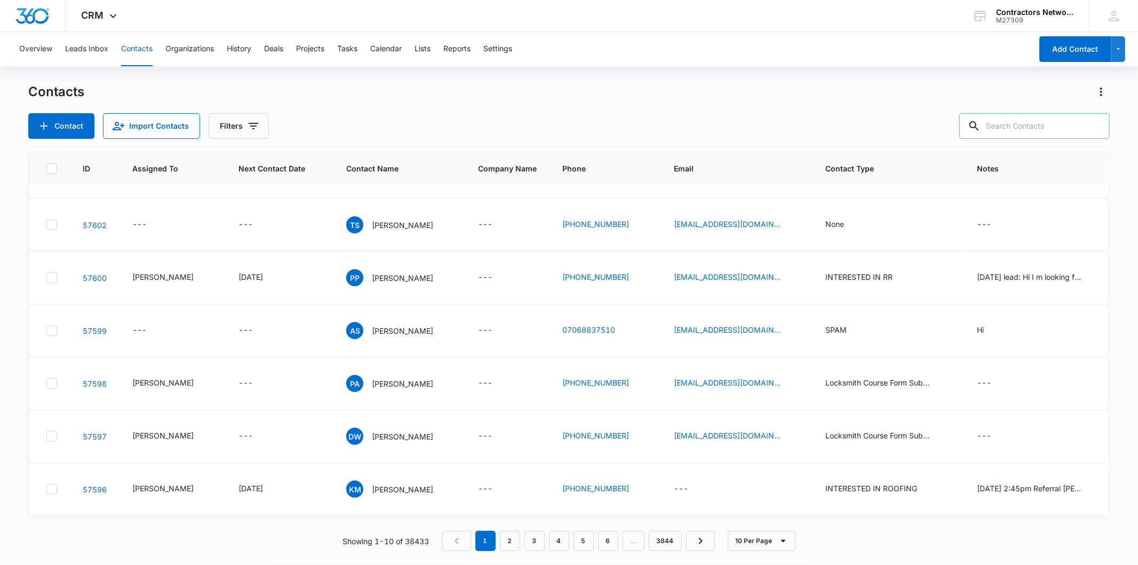
click at [1057, 126] on input "text" at bounding box center [1035, 126] width 151 height 26
paste input "[EMAIL_ADDRESS][DOMAIN_NAME]"
type input "[EMAIL_ADDRESS][DOMAIN_NAME]"
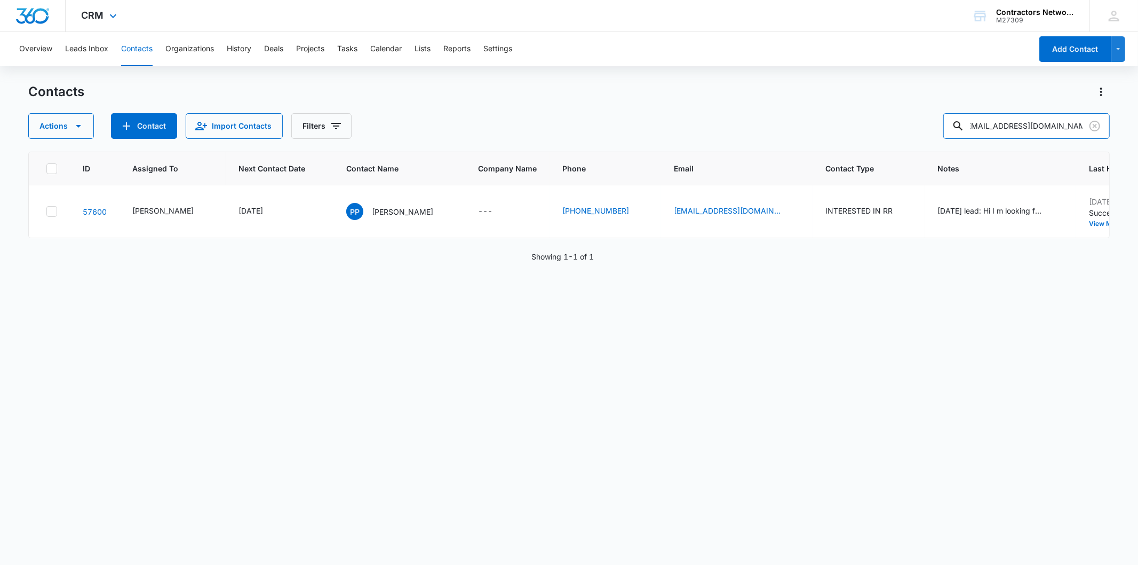
scroll to position [0, 0]
click at [1093, 126] on icon "Clear" at bounding box center [1095, 126] width 11 height 11
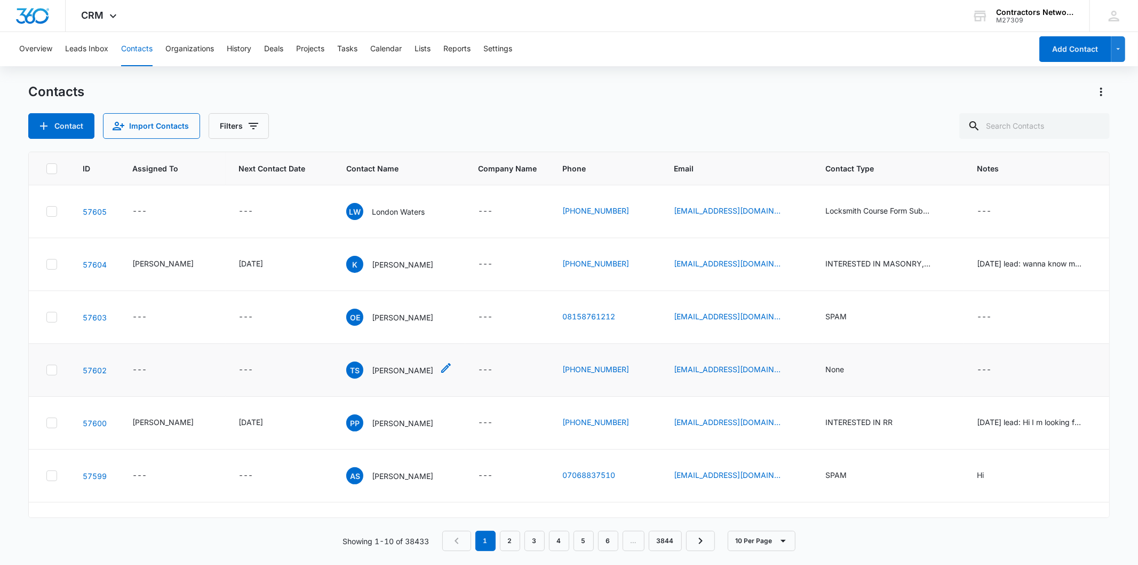
click at [381, 371] on p "[PERSON_NAME]" at bounding box center [402, 370] width 61 height 11
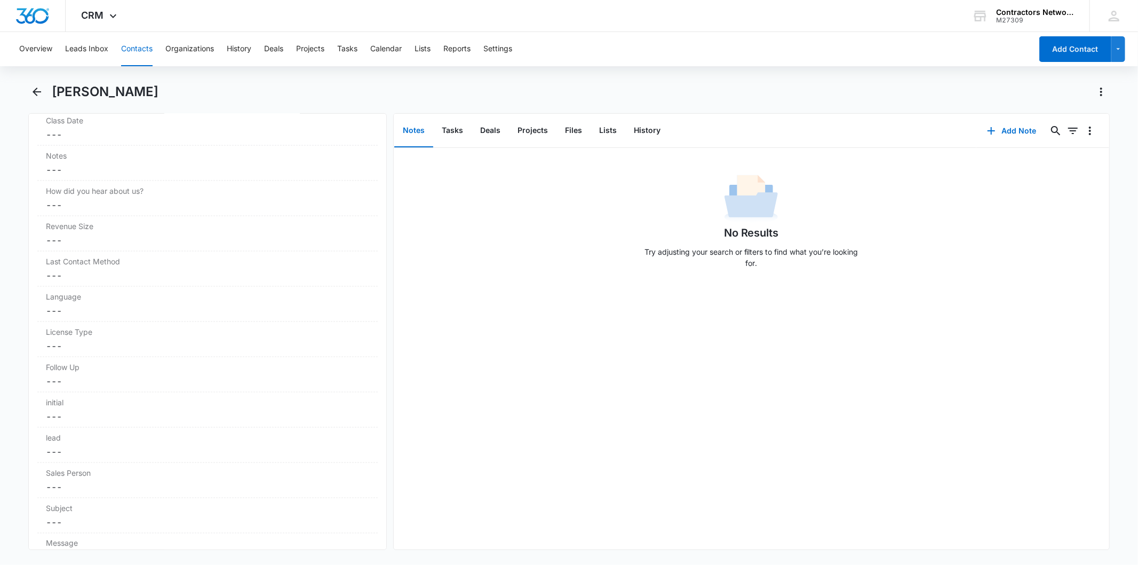
scroll to position [956, 0]
click at [636, 132] on button "History" at bounding box center [648, 130] width 44 height 33
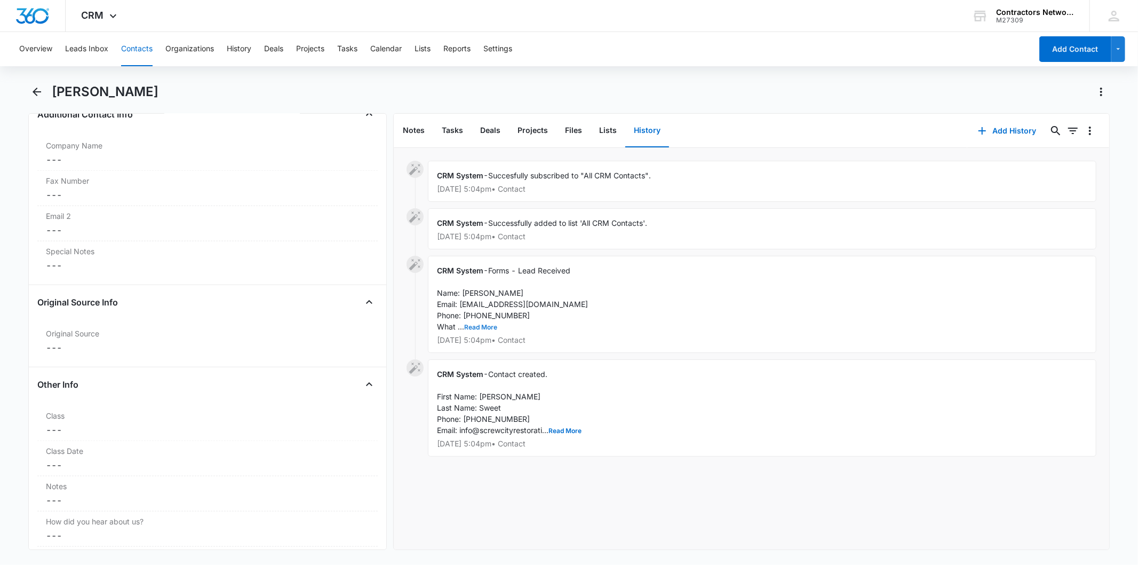
click at [473, 325] on button "Read More" at bounding box center [480, 327] width 33 height 6
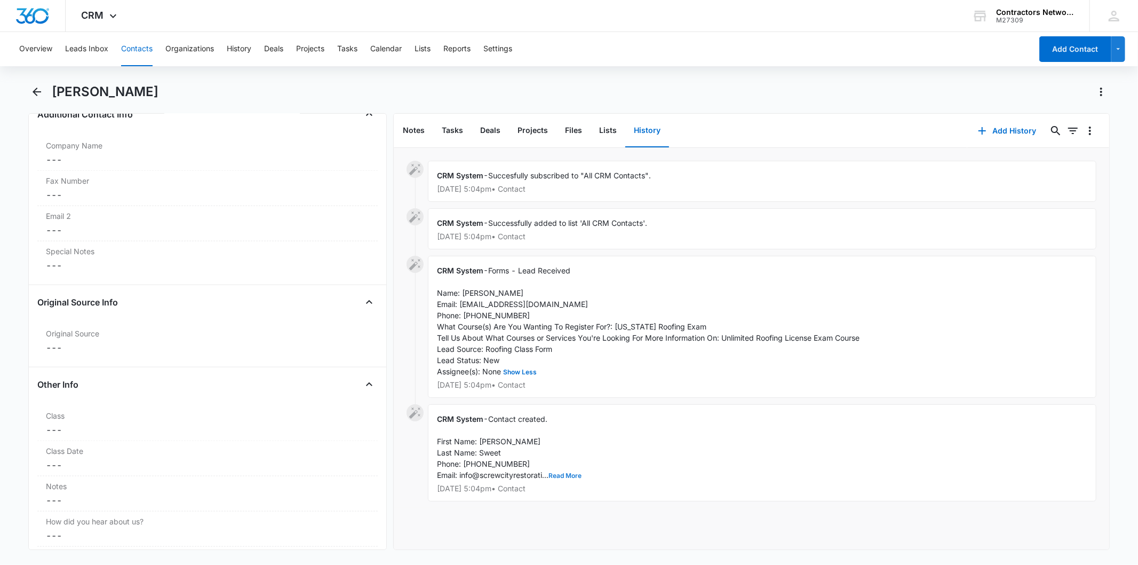
click at [574, 477] on button "Read More" at bounding box center [565, 475] width 33 height 6
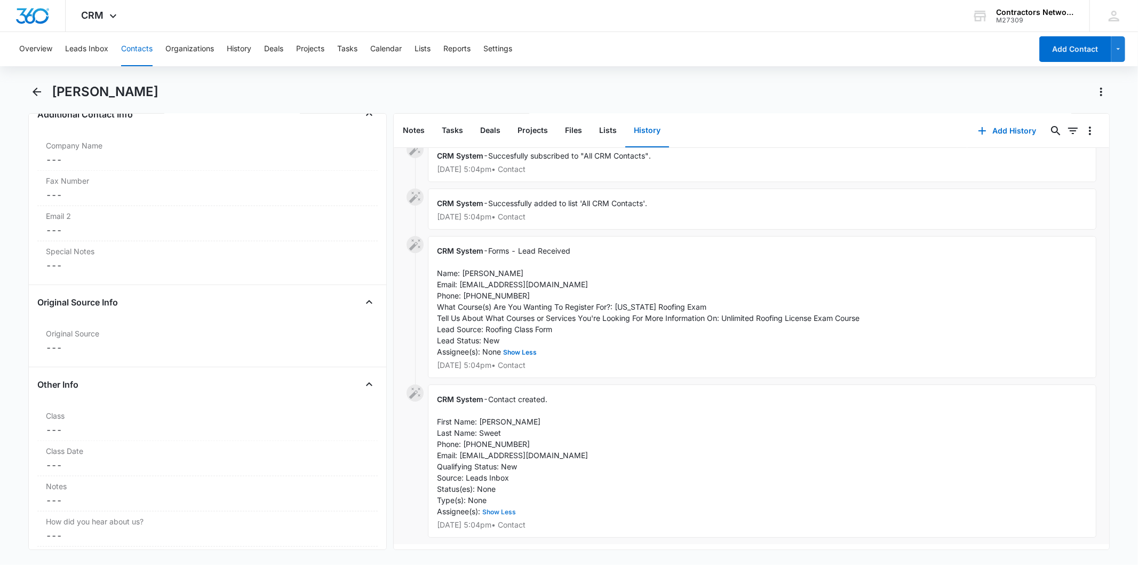
scroll to position [31, 0]
drag, startPoint x: 460, startPoint y: 442, endPoint x: 562, endPoint y: 442, distance: 101.9
click at [580, 441] on div "CRM System - Contact created. First Name: Tina Last Name: Sweet Phone: 81574275…" at bounding box center [762, 457] width 669 height 153
copy span "[EMAIL_ADDRESS][DOMAIN_NAME]"
drag, startPoint x: 488, startPoint y: 449, endPoint x: 463, endPoint y: 438, distance: 27.2
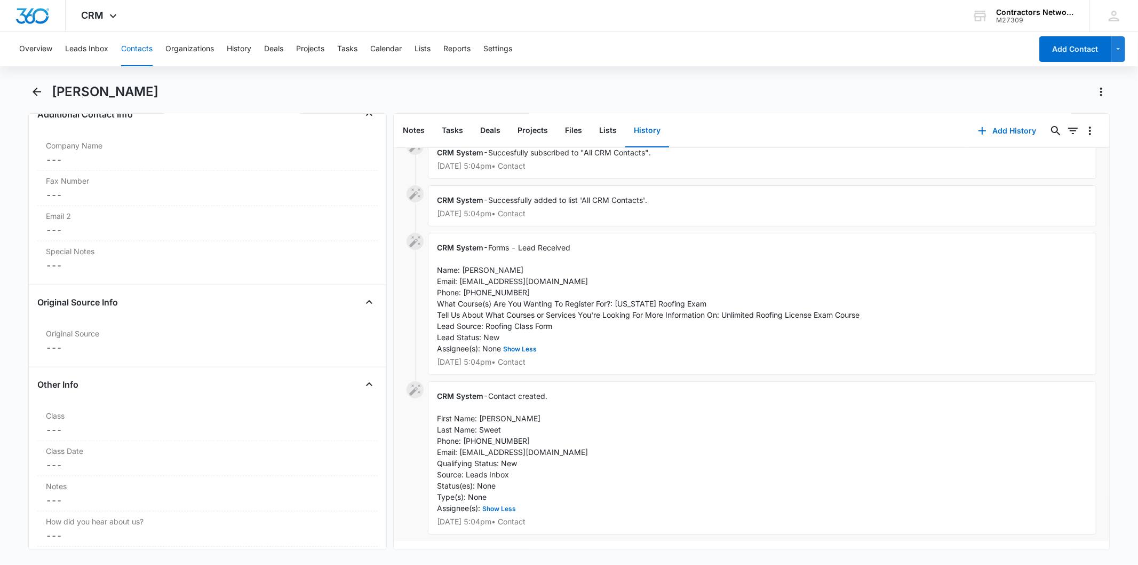
click at [463, 438] on div "CRM System - Contact created. First Name: Tina Last Name: Sweet Phone: 81574275…" at bounding box center [762, 457] width 669 height 153
drag, startPoint x: 460, startPoint y: 444, endPoint x: 567, endPoint y: 441, distance: 106.8
click at [567, 441] on span "Contact created. First Name: Tina Last Name: Sweet Phone: 8157427523 Email: inf…" at bounding box center [512, 451] width 151 height 121
copy span "[EMAIL_ADDRESS][DOMAIN_NAME]"
click at [140, 45] on button "Contacts" at bounding box center [136, 49] width 31 height 34
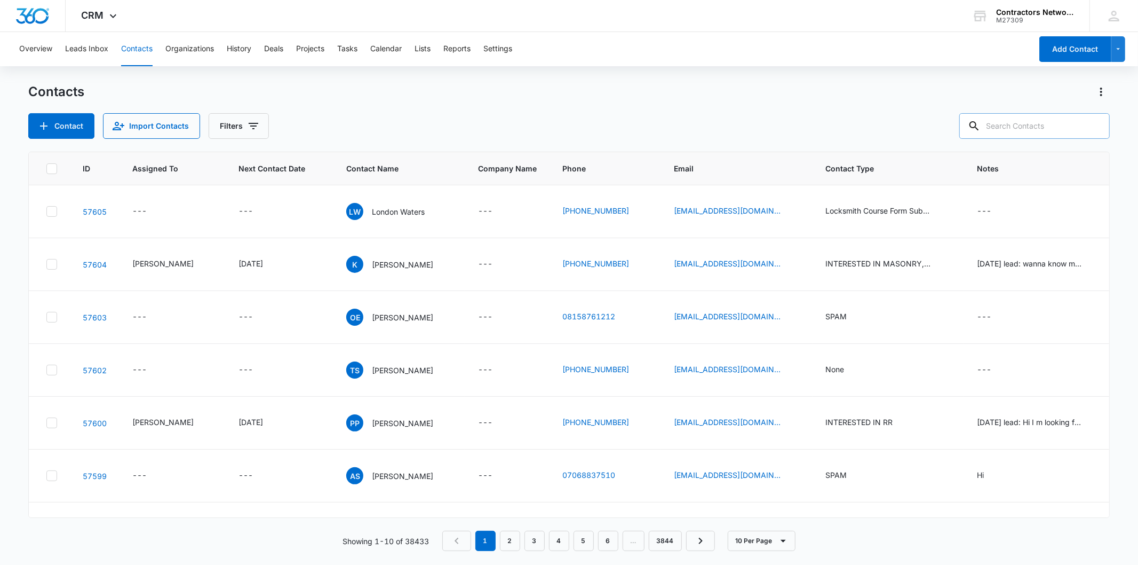
click at [1027, 124] on input "text" at bounding box center [1035, 126] width 151 height 26
paste input "[EMAIL_ADDRESS][DOMAIN_NAME]"
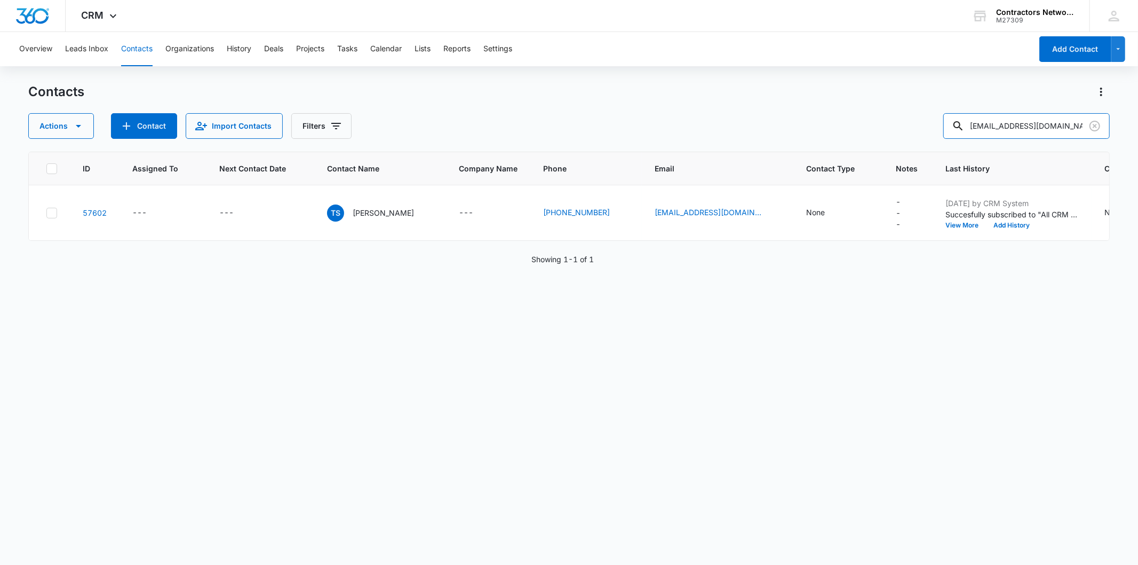
drag, startPoint x: 996, startPoint y: 124, endPoint x: 939, endPoint y: 131, distance: 57.6
click at [940, 131] on div "Actions Contact Import Contacts Filters info@screwcityrestoration.com" at bounding box center [568, 126] width 1081 height 26
type input "screwcityrestoration.com"
click at [160, 213] on icon "Assigned To - - Select to Edit Field" at bounding box center [160, 213] width 10 height 10
click at [376, 211] on p "[PERSON_NAME]" at bounding box center [383, 212] width 61 height 11
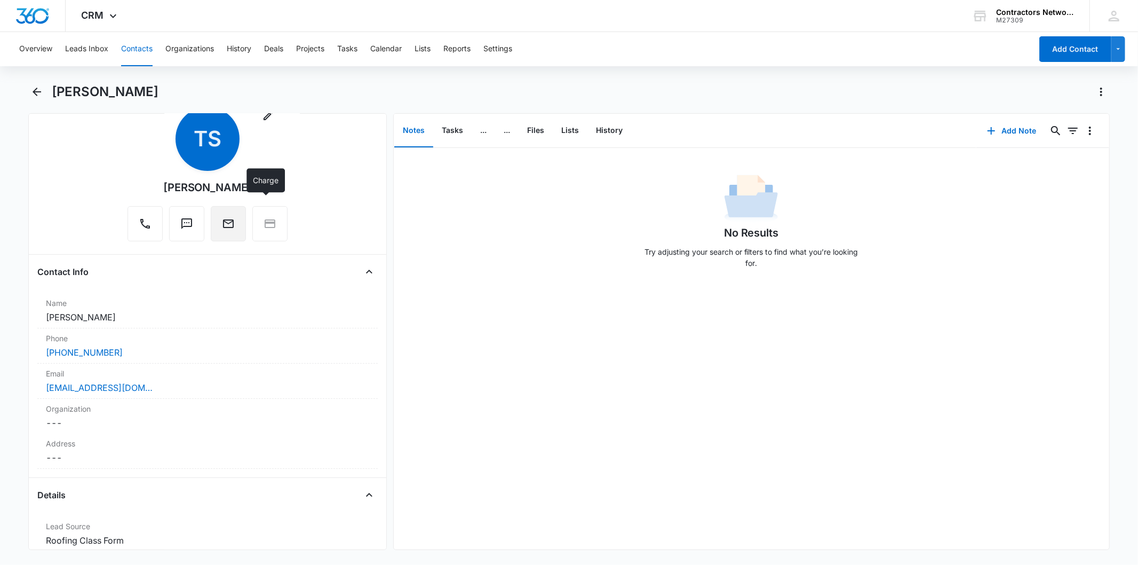
scroll to position [59, 0]
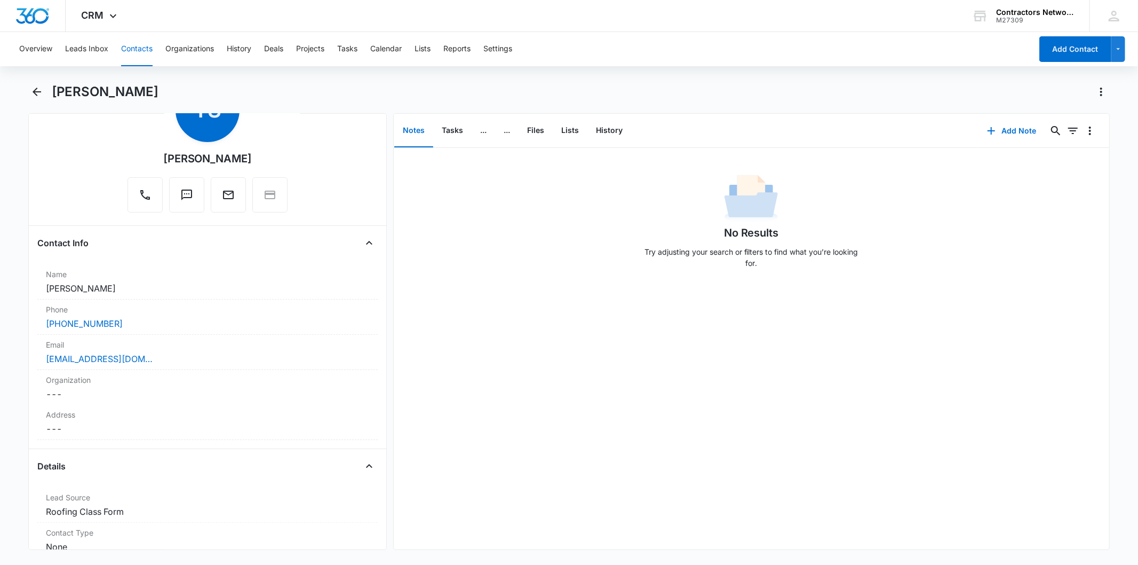
click at [131, 52] on button "Contacts" at bounding box center [136, 49] width 31 height 34
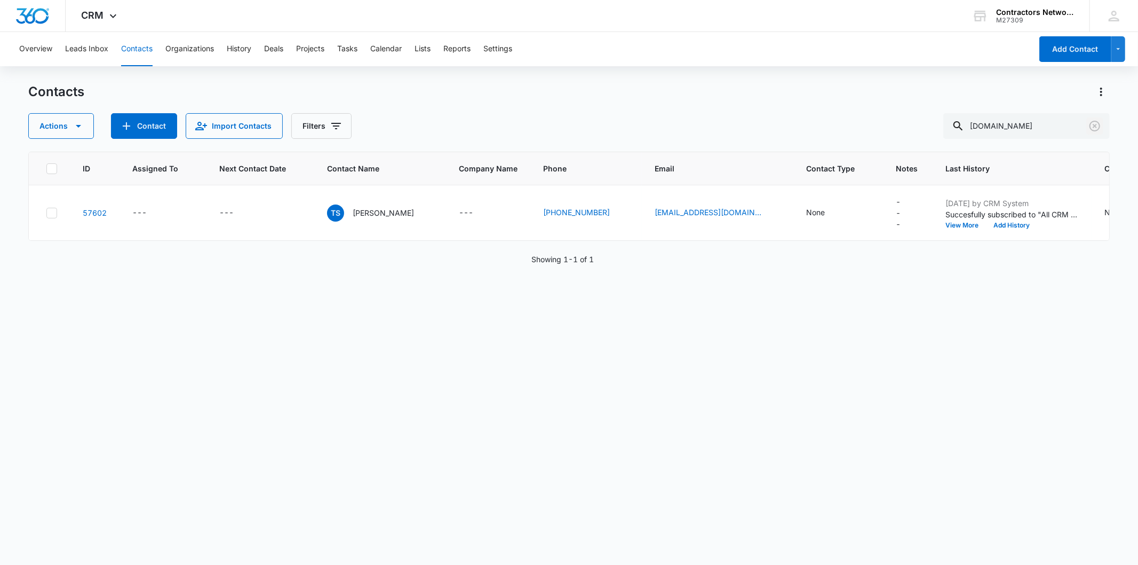
drag, startPoint x: 1093, startPoint y: 120, endPoint x: 966, endPoint y: 133, distance: 127.3
click at [1093, 120] on icon "Clear" at bounding box center [1095, 126] width 13 height 13
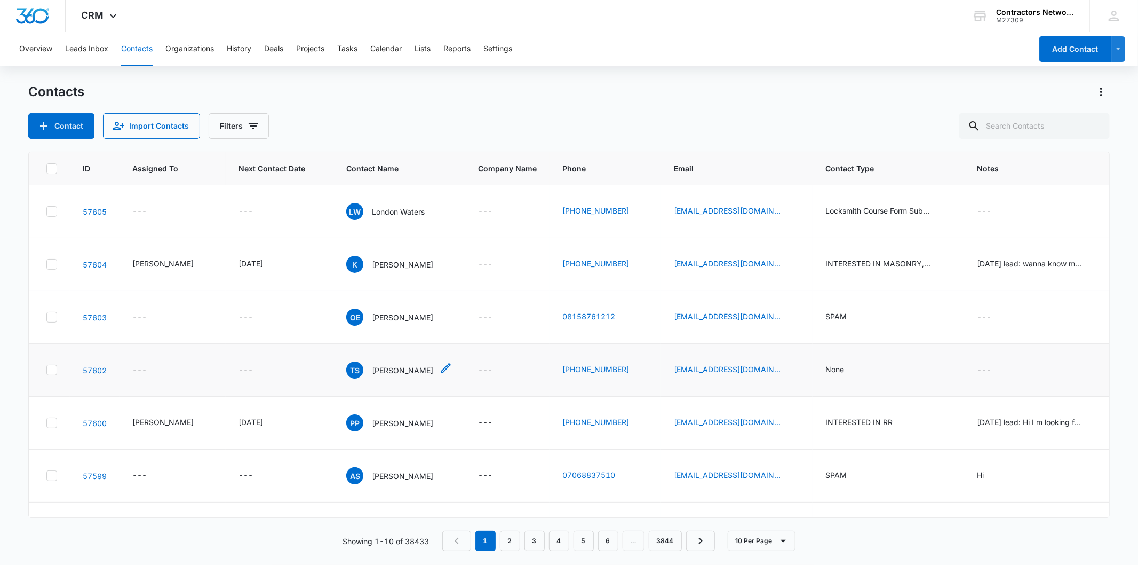
click at [385, 369] on p "[PERSON_NAME]" at bounding box center [402, 370] width 61 height 11
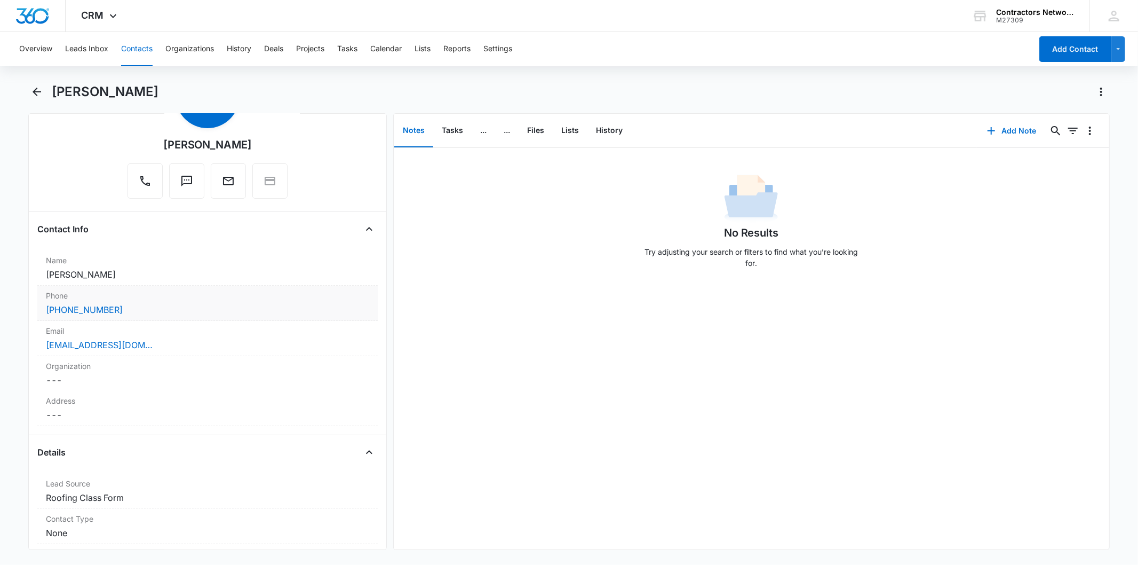
scroll to position [296, 0]
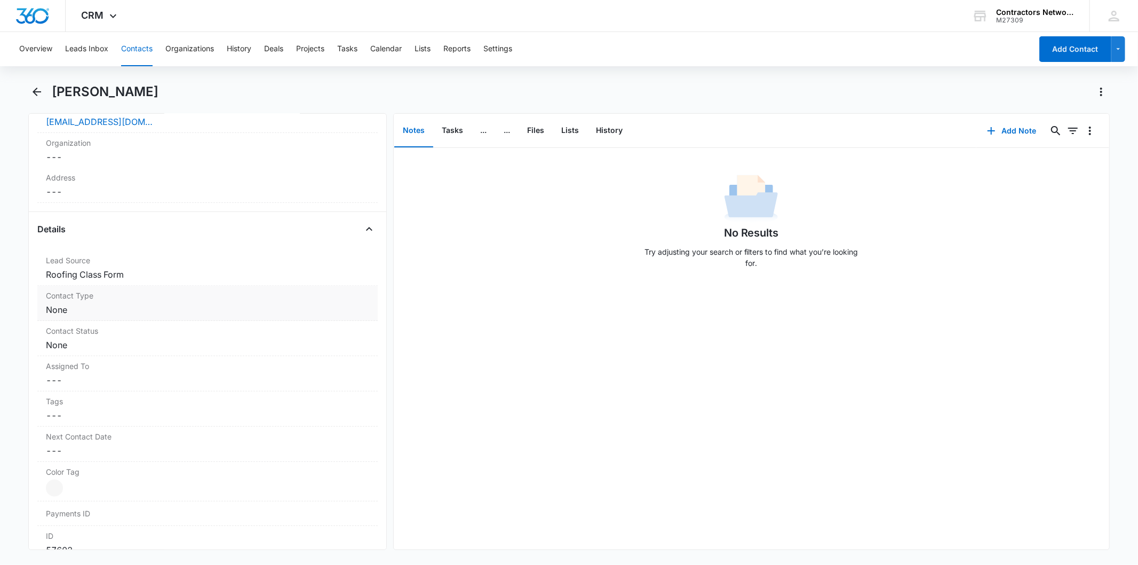
click at [87, 311] on dd "Cancel Save Changes None" at bounding box center [207, 309] width 323 height 13
click at [77, 321] on div at bounding box center [194, 318] width 281 height 15
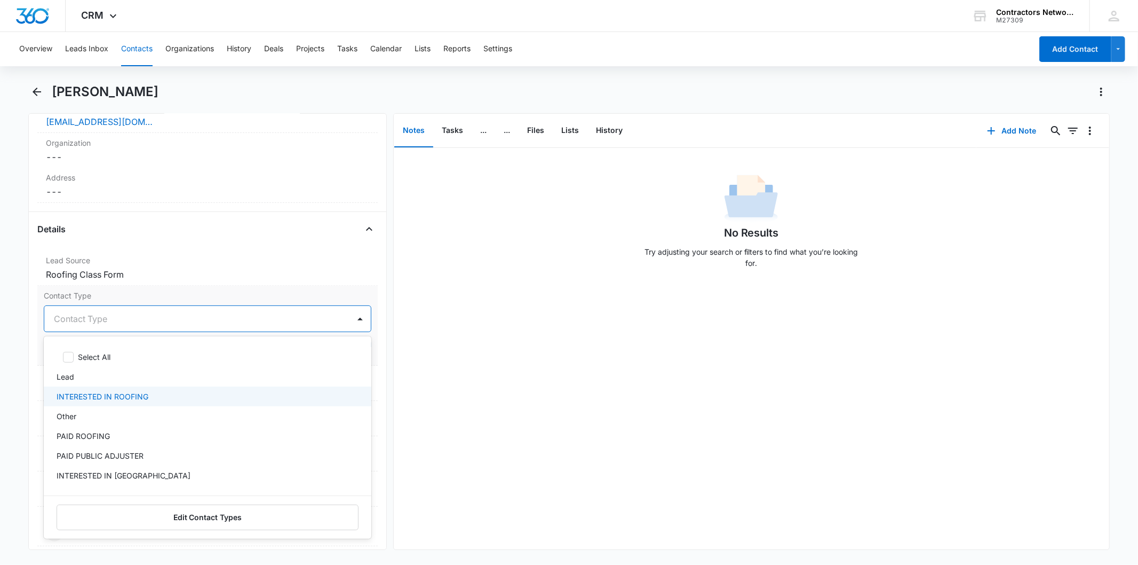
click at [107, 396] on p "INTERESTED IN ROOFING" at bounding box center [103, 396] width 92 height 11
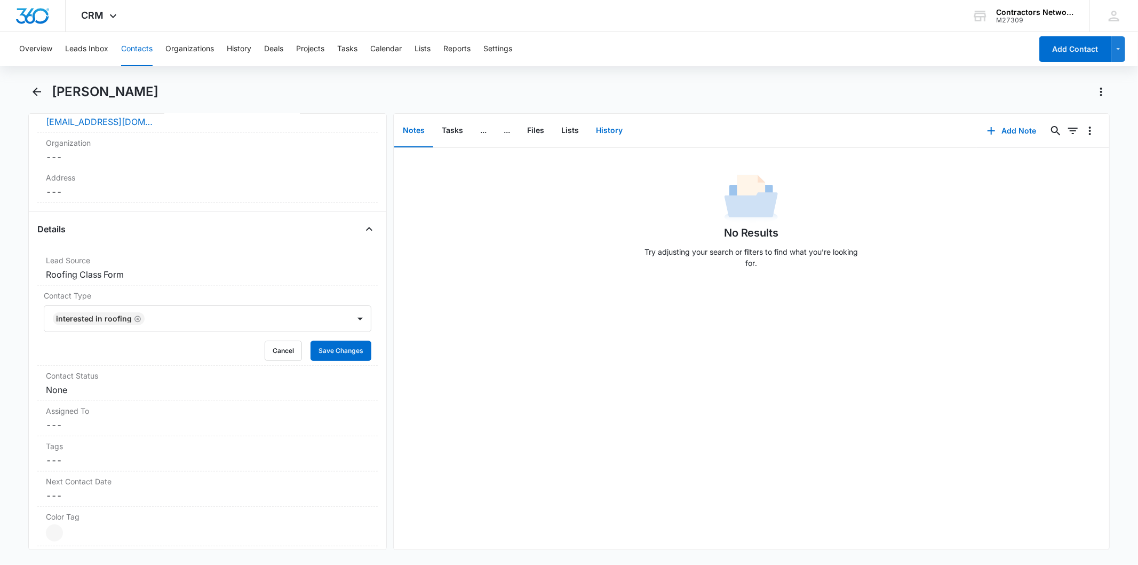
click at [606, 133] on button "History" at bounding box center [610, 130] width 44 height 33
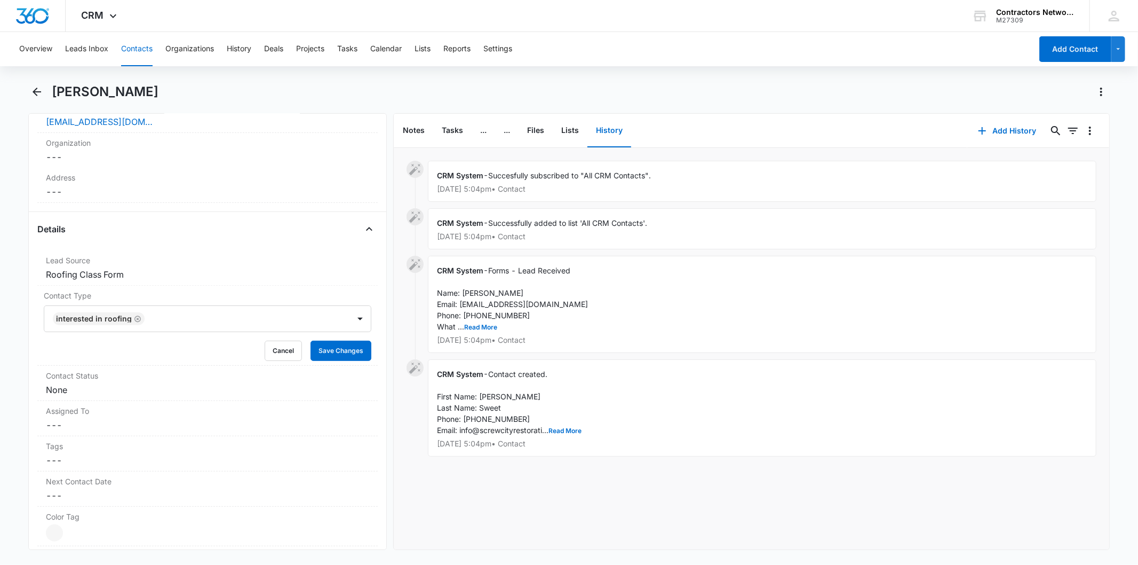
click at [574, 441] on p "Aug 9, 2025 at 5:04pm • Contact" at bounding box center [762, 443] width 651 height 7
click at [573, 431] on button "Read More" at bounding box center [565, 431] width 33 height 6
click at [482, 324] on button "Read More" at bounding box center [480, 327] width 33 height 6
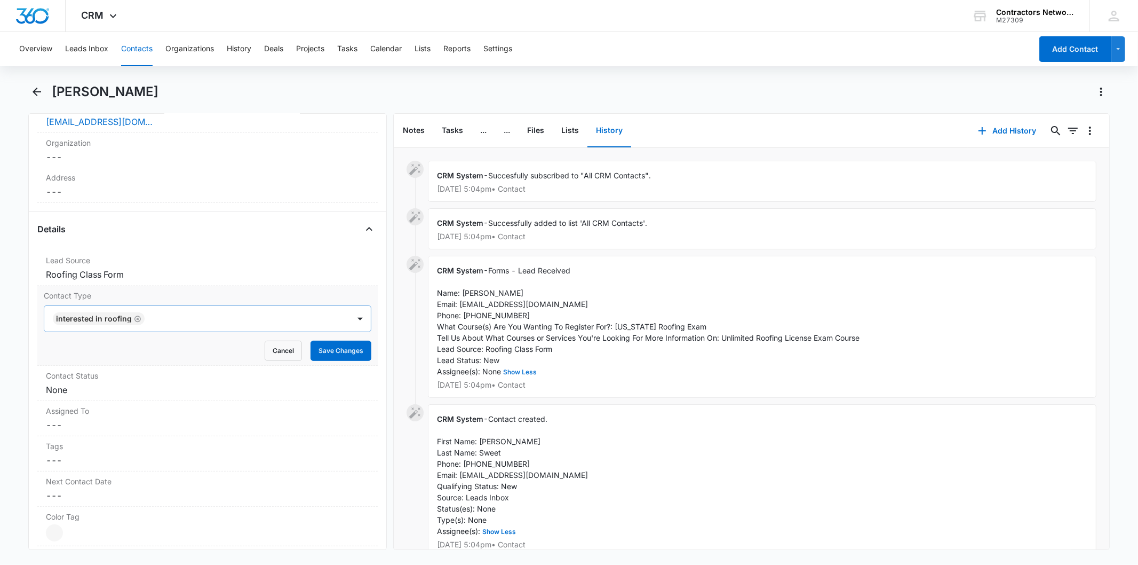
click at [137, 319] on icon "Remove INTERESTED IN ROOFING" at bounding box center [137, 319] width 7 height 8
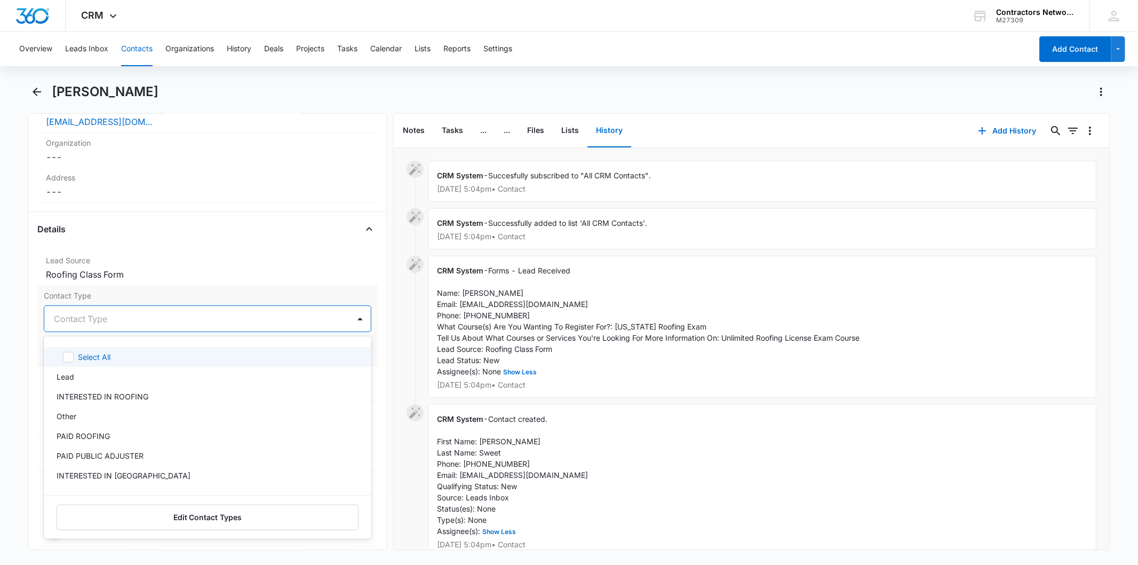
click at [137, 319] on div at bounding box center [194, 318] width 281 height 15
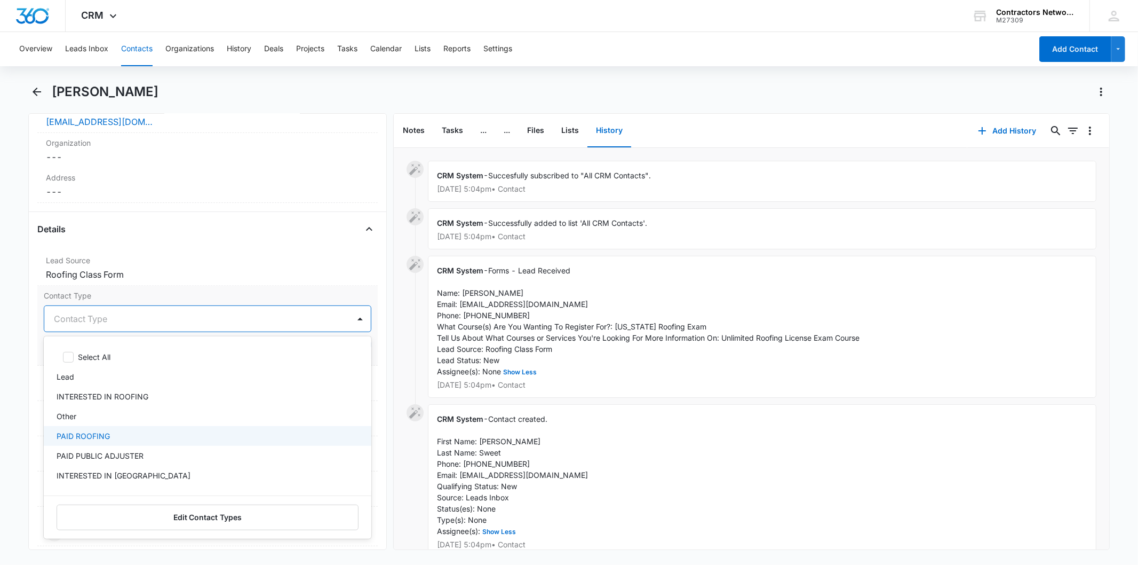
scroll to position [118, 0]
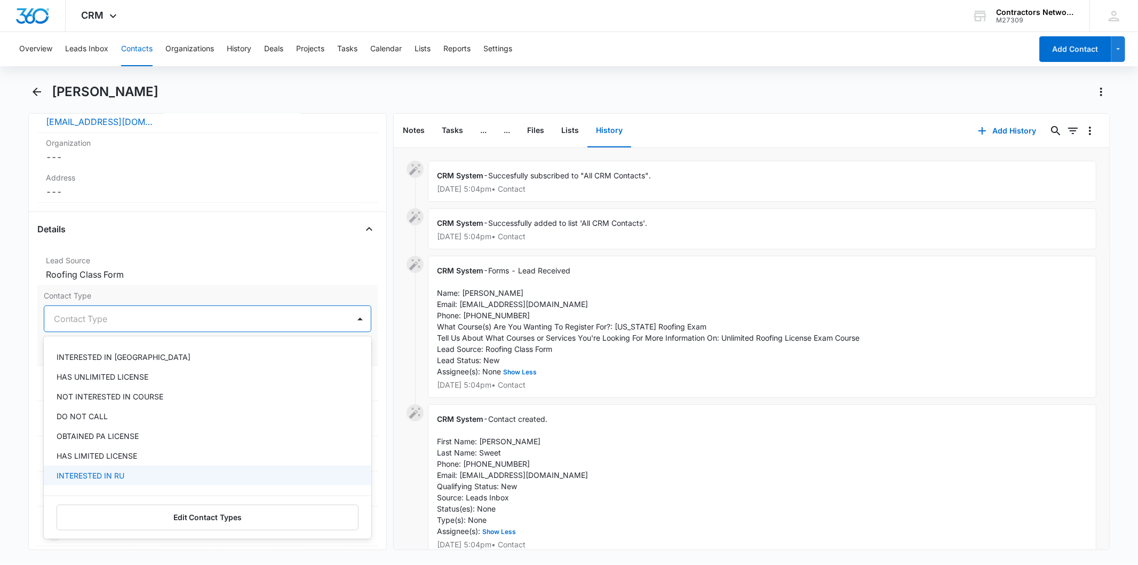
click at [131, 471] on div "INTERESTED IN RU" at bounding box center [206, 475] width 299 height 11
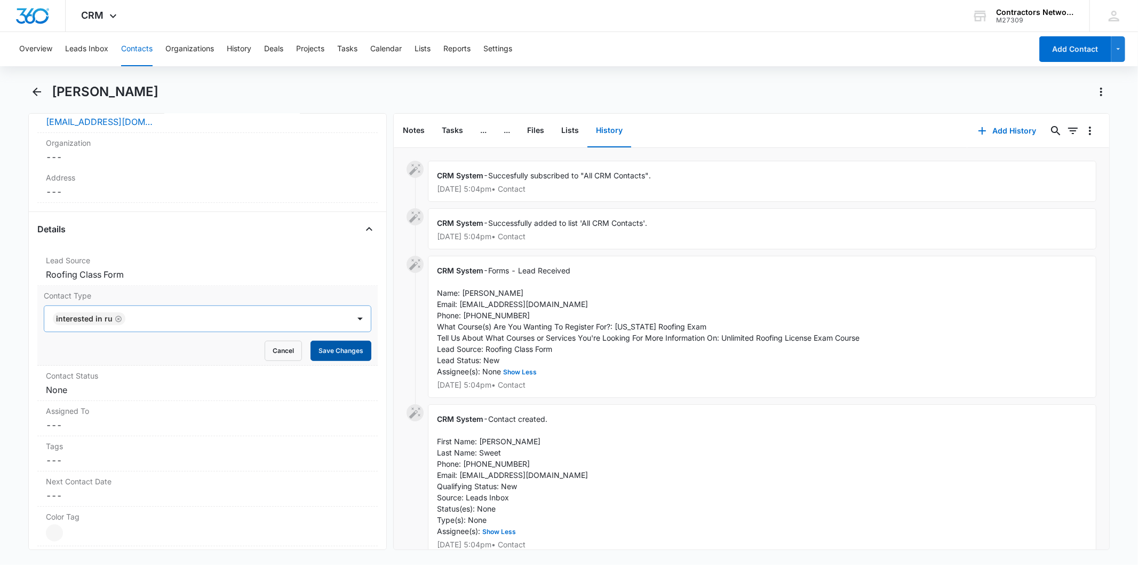
drag, startPoint x: 372, startPoint y: 339, endPoint x: 358, endPoint y: 346, distance: 15.3
click at [372, 341] on div "Remove TS Tina Sweet Contact Info Name Cancel Save Changes Tina Sweet Phone Can…" at bounding box center [207, 331] width 358 height 437
click at [348, 347] on button "Save Changes" at bounding box center [341, 351] width 61 height 20
click at [94, 385] on dd "Cancel Save Changes None" at bounding box center [207, 389] width 323 height 13
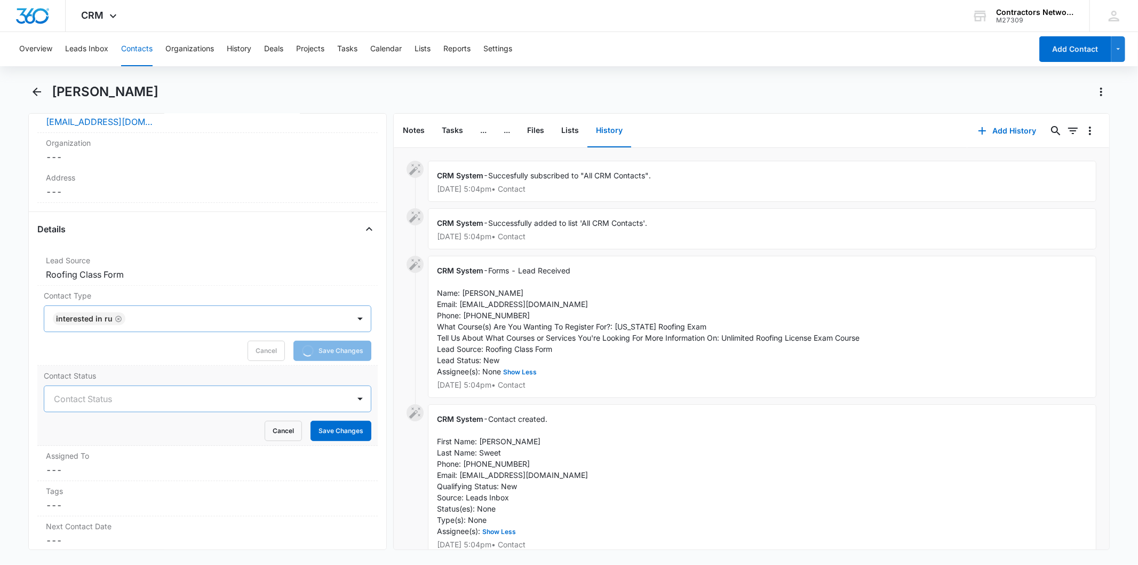
click at [77, 405] on div at bounding box center [194, 398] width 281 height 15
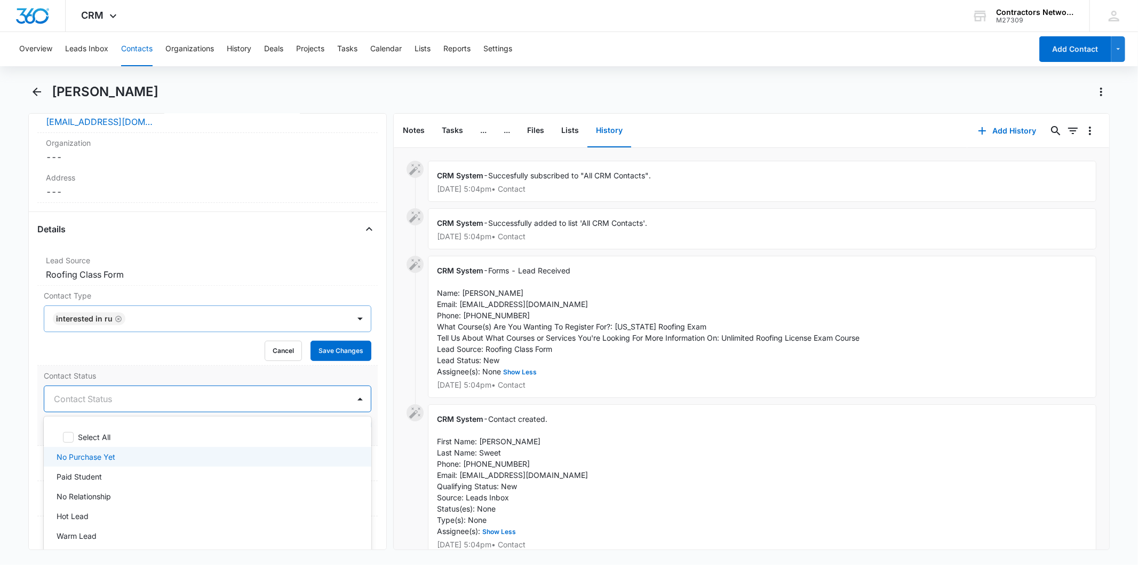
click at [94, 452] on div "Select All No Purchase Yet Paid Student No Relationship Hot Lead Warm Lead Cool…" at bounding box center [207, 497] width 327 height 144
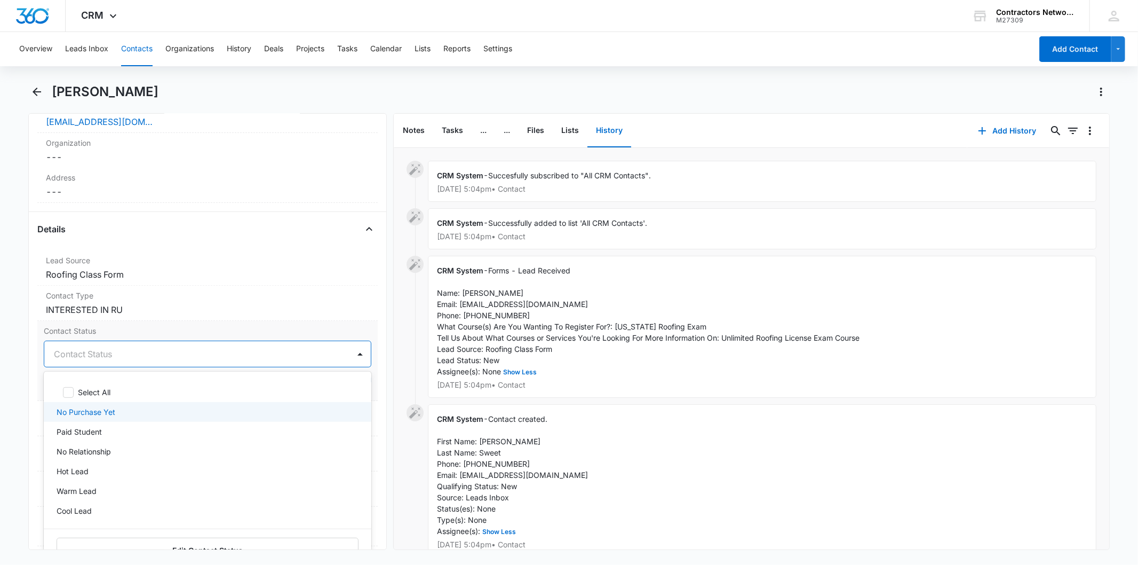
click at [110, 412] on p "No Purchase Yet" at bounding box center [86, 411] width 59 height 11
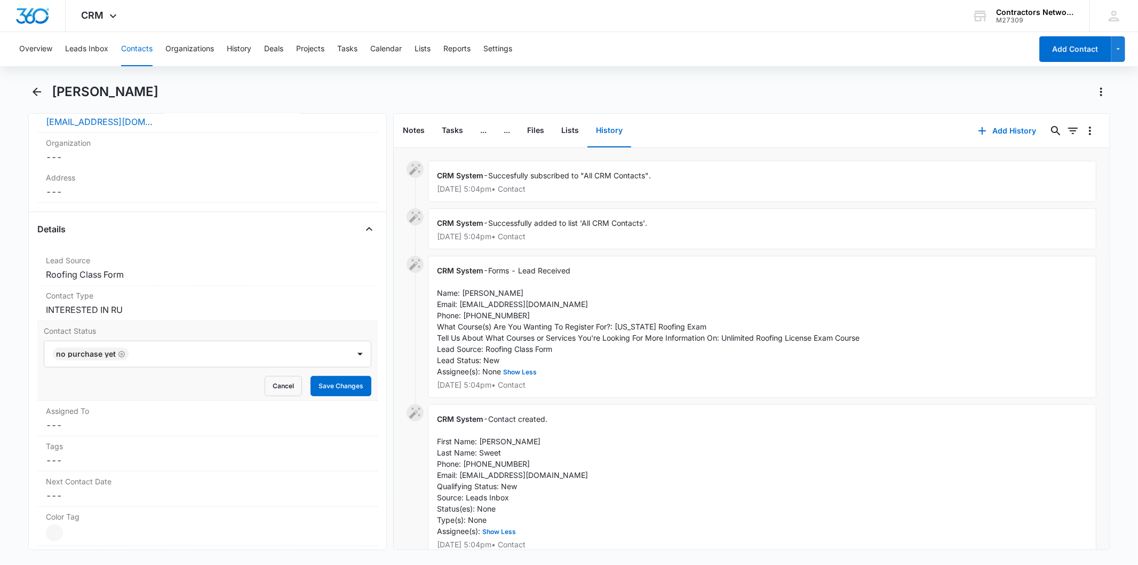
click at [372, 366] on div "Remove TS Tina Sweet Contact Info Name Cancel Save Changes Tina Sweet Phone Can…" at bounding box center [207, 331] width 358 height 437
click at [344, 378] on button "Save Changes" at bounding box center [341, 386] width 61 height 20
click at [137, 418] on dd "Cancel Save Changes ---" at bounding box center [207, 424] width 323 height 13
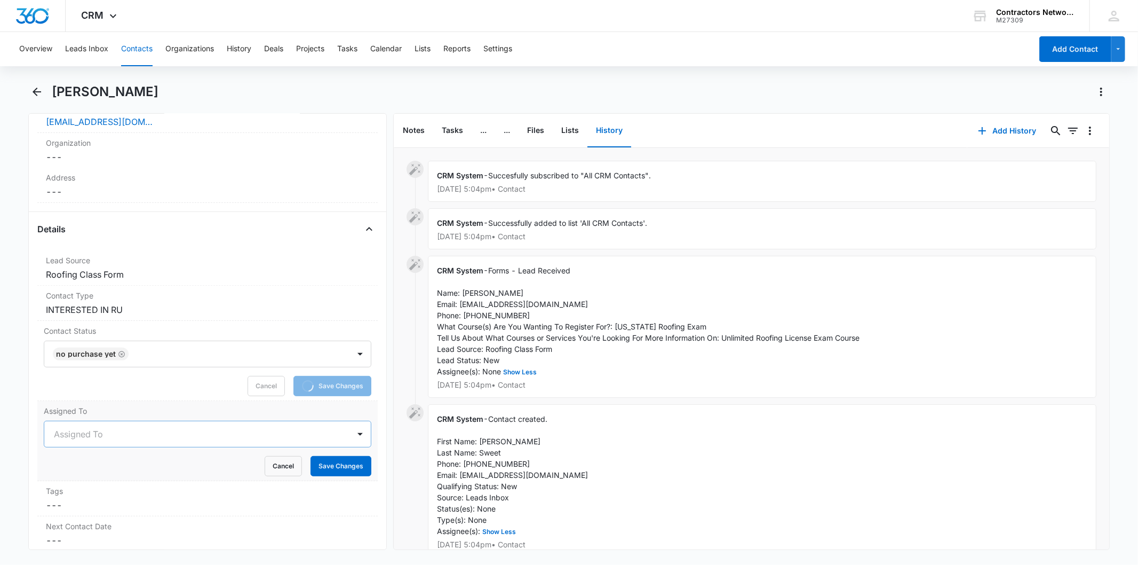
click at [69, 435] on div at bounding box center [194, 433] width 281 height 15
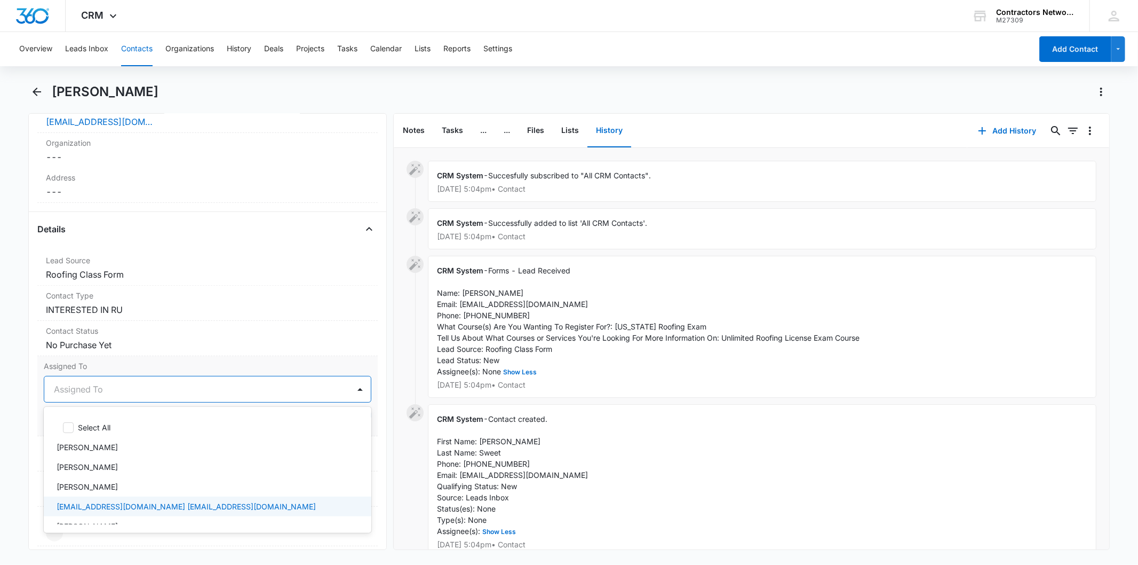
click at [104, 526] on div "Select All Bozena Wojnar Jeffrey Katz Elvis Ruelas activate@websites360.com act…" at bounding box center [207, 470] width 327 height 126
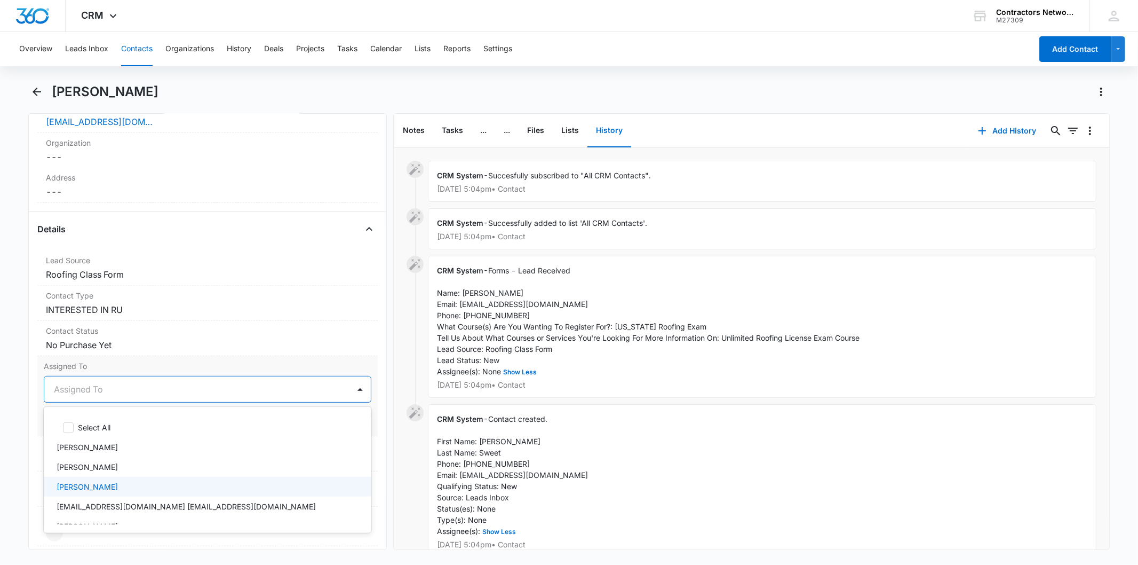
click at [101, 484] on div "[PERSON_NAME]" at bounding box center [206, 486] width 299 height 11
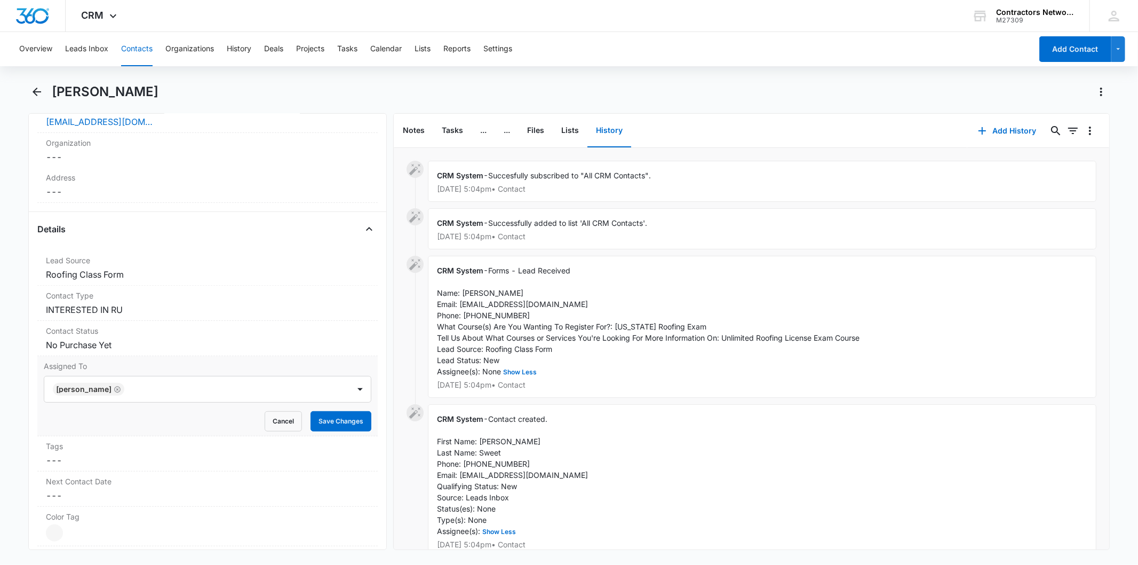
click at [370, 415] on div "Remove TS Tina Sweet Contact Info Name Cancel Save Changes Tina Sweet Phone Can…" at bounding box center [207, 331] width 358 height 437
click at [334, 417] on button "Save Changes" at bounding box center [341, 421] width 61 height 20
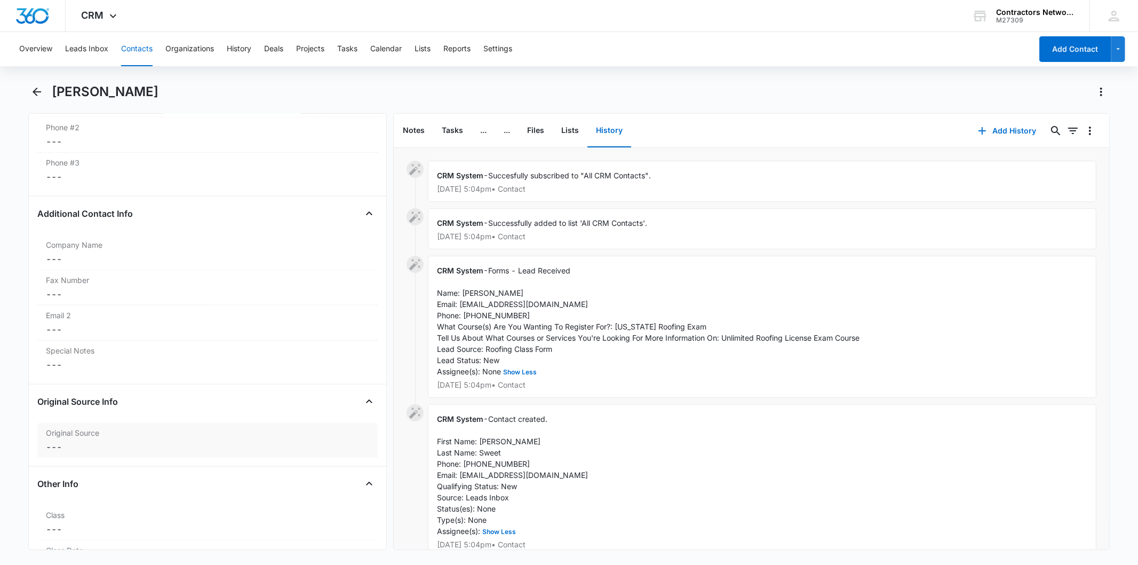
scroll to position [1008, 0]
click at [171, 444] on dd "Cancel Save Changes ---" at bounding box center [207, 448] width 323 height 13
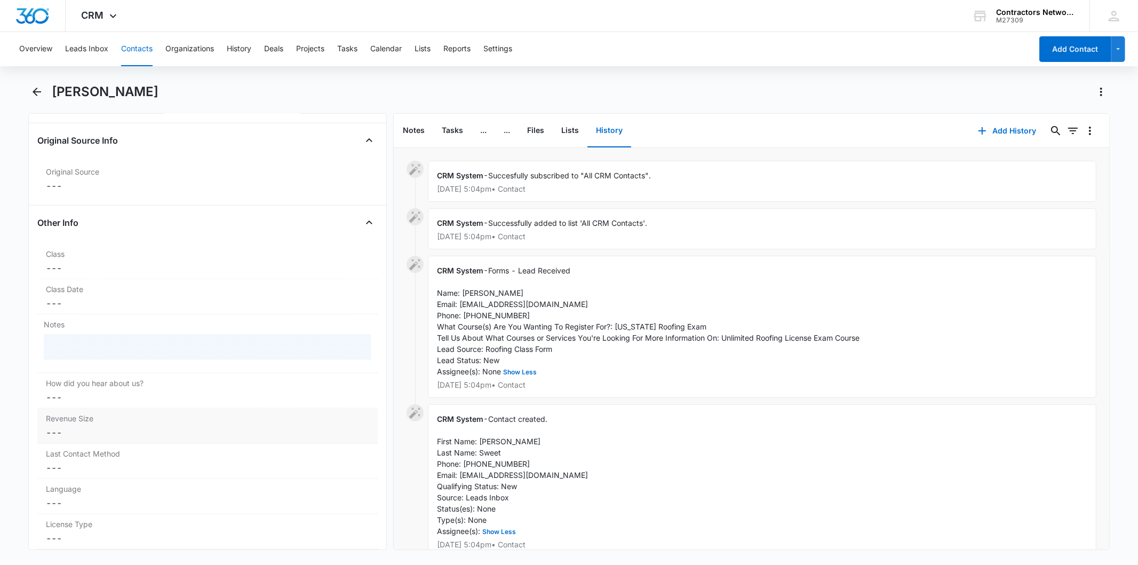
scroll to position [1304, 0]
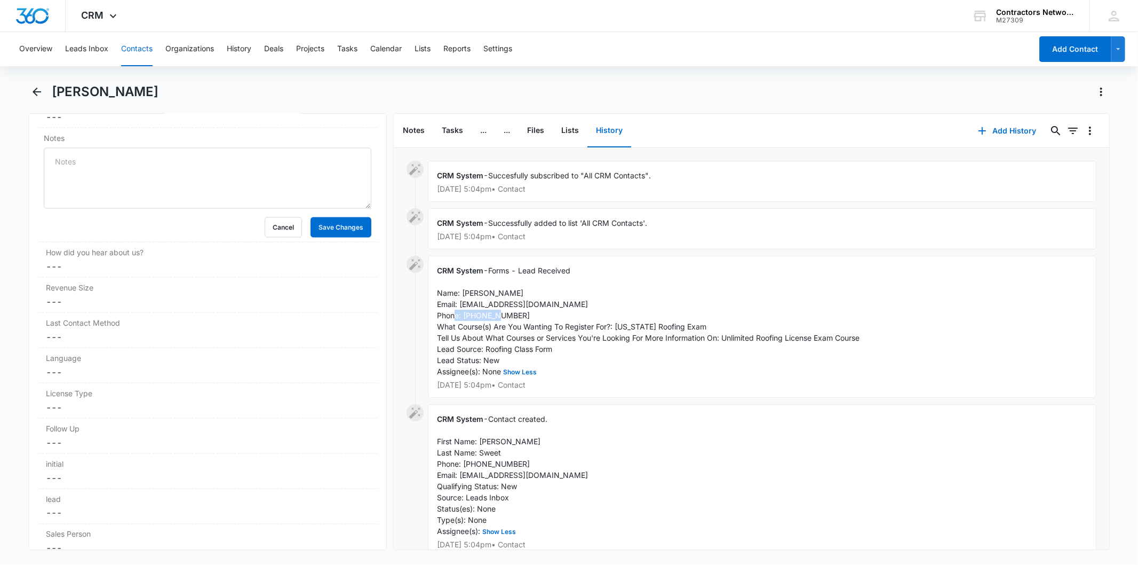
drag, startPoint x: 462, startPoint y: 318, endPoint x: 528, endPoint y: 315, distance: 66.2
click at [528, 315] on div "CRM System - Forms - Lead Received Name: Tina Sweet Email: info@screwcityrestor…" at bounding box center [762, 327] width 669 height 142
copy span "8157427523"
drag, startPoint x: 460, startPoint y: 303, endPoint x: 605, endPoint y: 308, distance: 144.7
click at [605, 308] on div "CRM System - Forms - Lead Received Name: Tina Sweet Email: info@screwcityrestor…" at bounding box center [762, 327] width 669 height 142
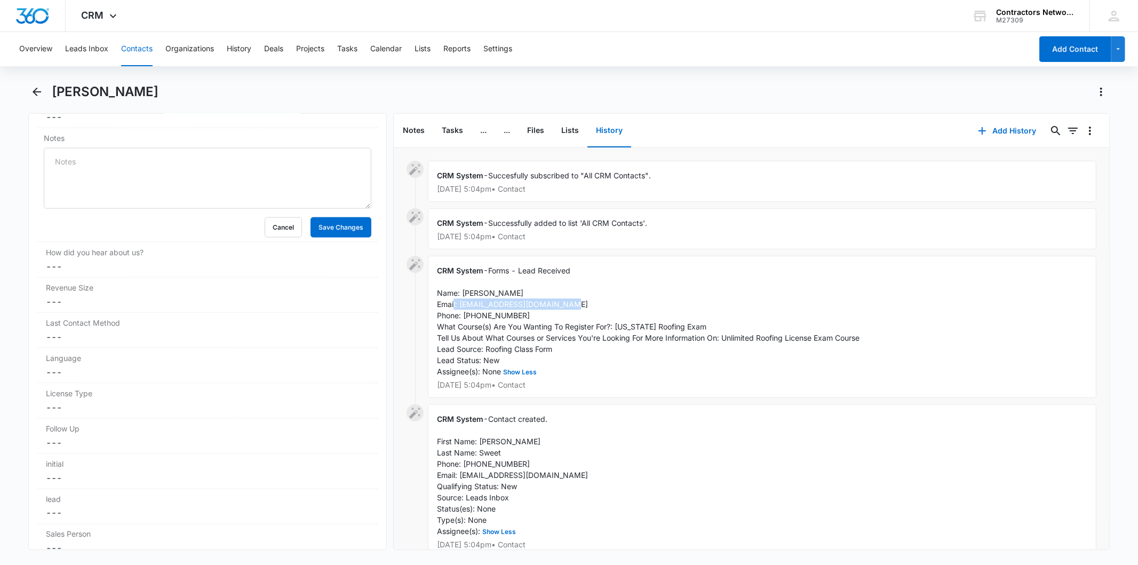
copy span "[EMAIL_ADDRESS][DOMAIN_NAME]"
click at [145, 41] on button "Contacts" at bounding box center [136, 49] width 31 height 34
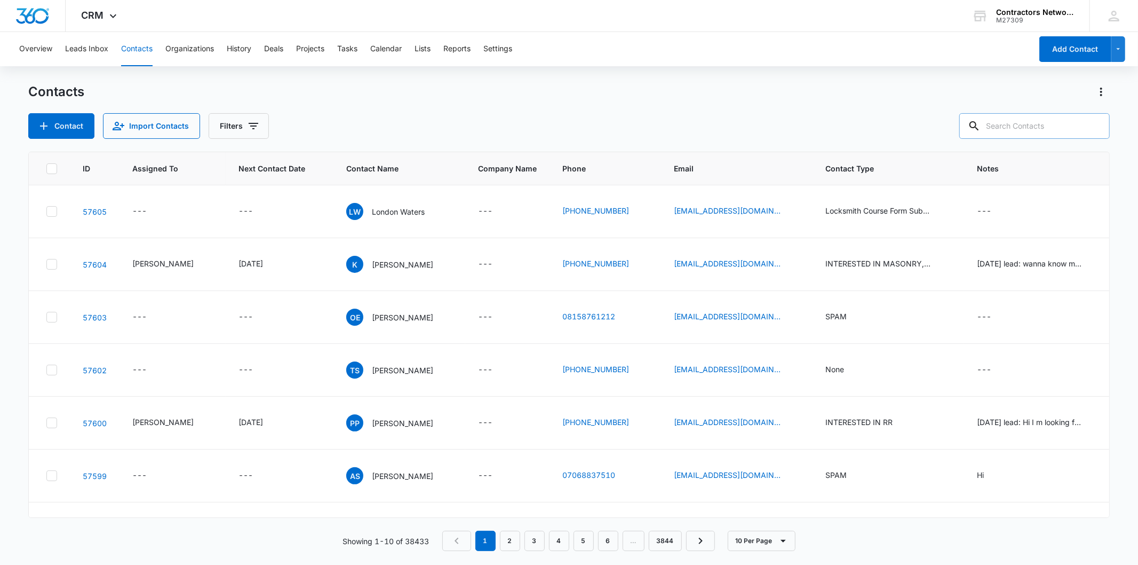
click at [1032, 122] on input "text" at bounding box center [1035, 126] width 151 height 26
paste input "815-242-0681"
type input "815-242-0681"
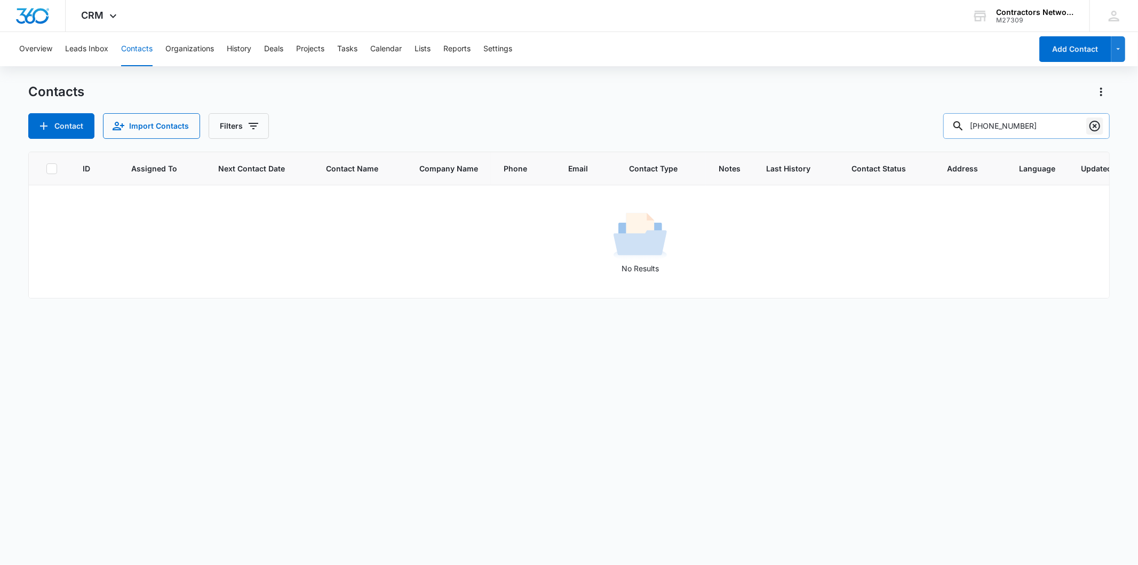
click at [1096, 125] on icon "Clear" at bounding box center [1095, 126] width 11 height 11
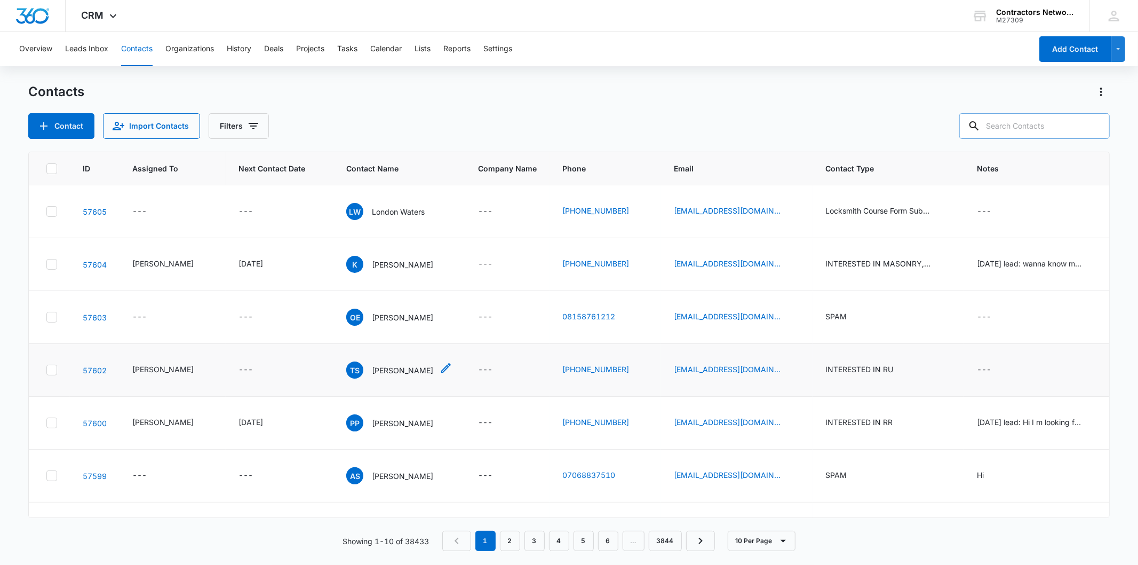
click at [394, 361] on div "TS Tina Sweet" at bounding box center [389, 369] width 87 height 17
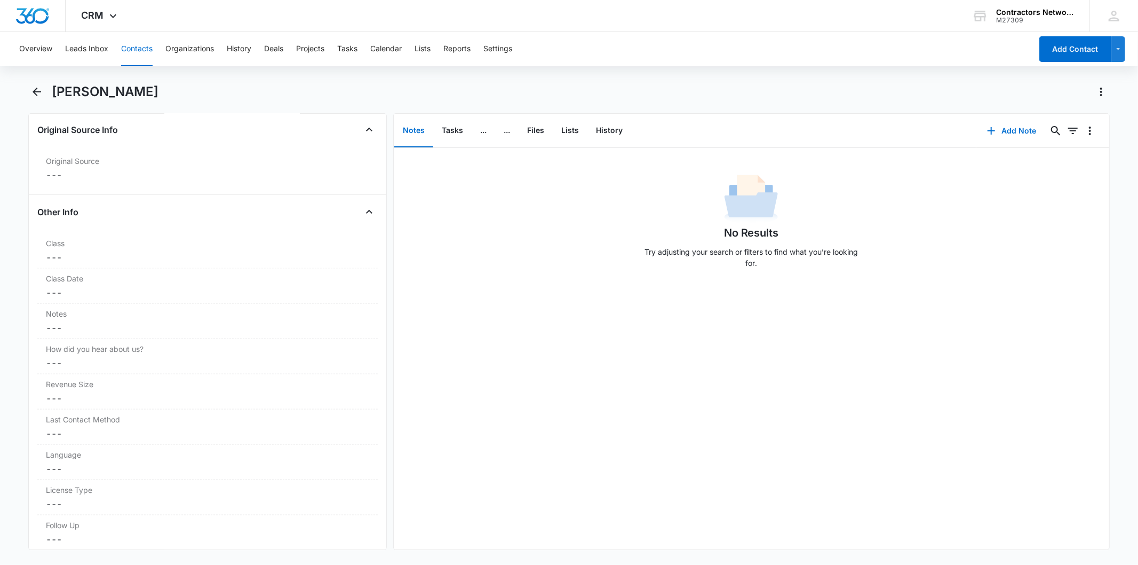
scroll to position [1245, 0]
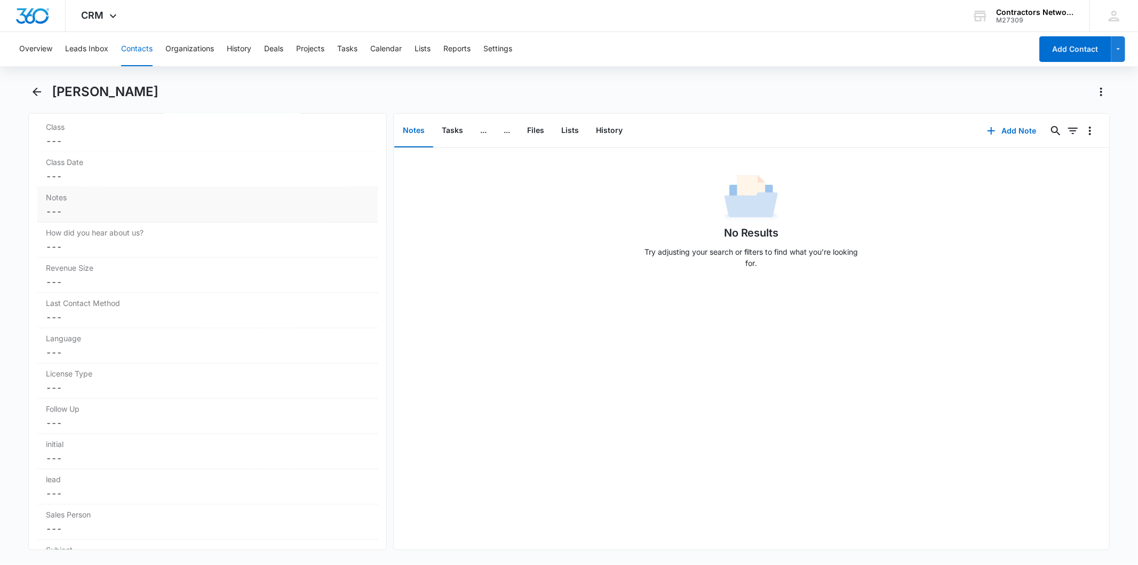
click at [91, 215] on dd "Cancel Save Changes ---" at bounding box center [207, 211] width 323 height 13
click at [602, 130] on button "History" at bounding box center [610, 130] width 44 height 33
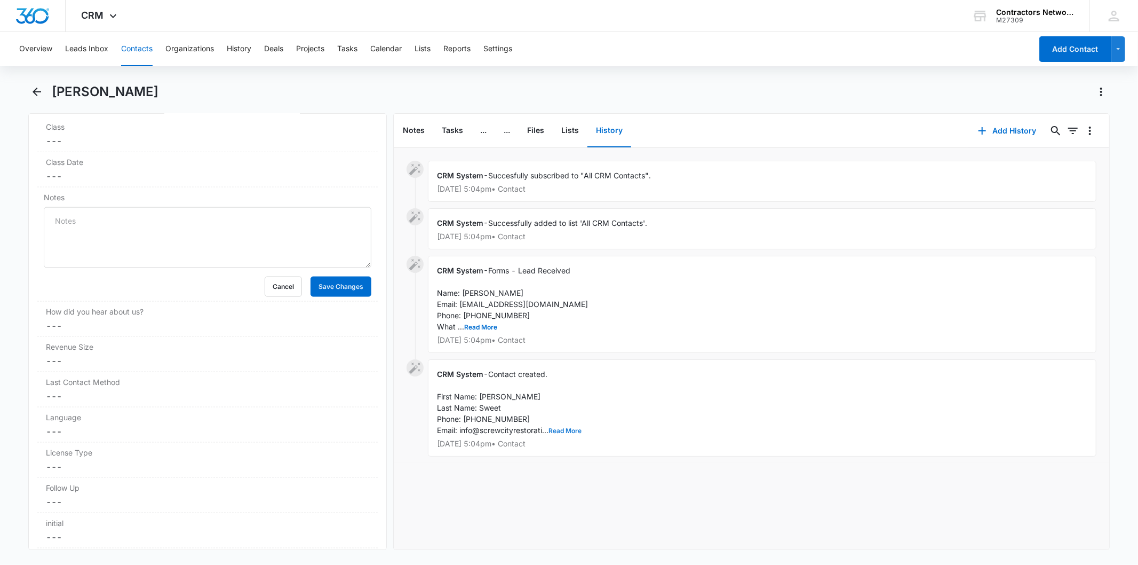
click at [559, 428] on button "Read More" at bounding box center [565, 431] width 33 height 6
click at [482, 327] on button "Read More" at bounding box center [480, 327] width 33 height 6
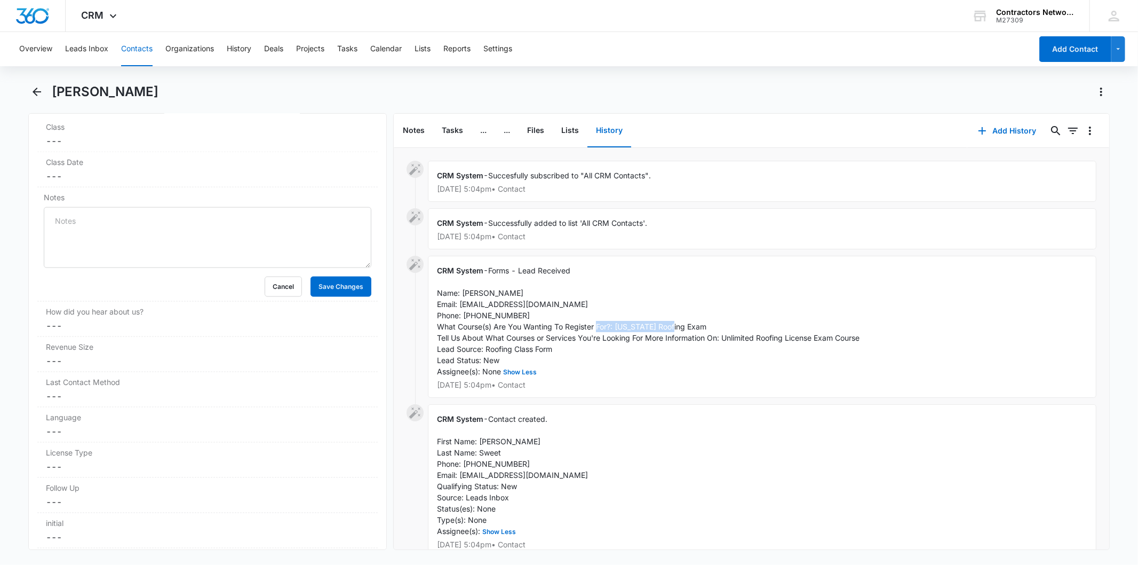
drag, startPoint x: 616, startPoint y: 327, endPoint x: 657, endPoint y: 326, distance: 40.6
click at [691, 326] on div "CRM System - Forms - Lead Received Name: Tina Sweet Email: info@screwcityrestor…" at bounding box center [762, 327] width 669 height 142
copy span "Illinois Roofing Exam"
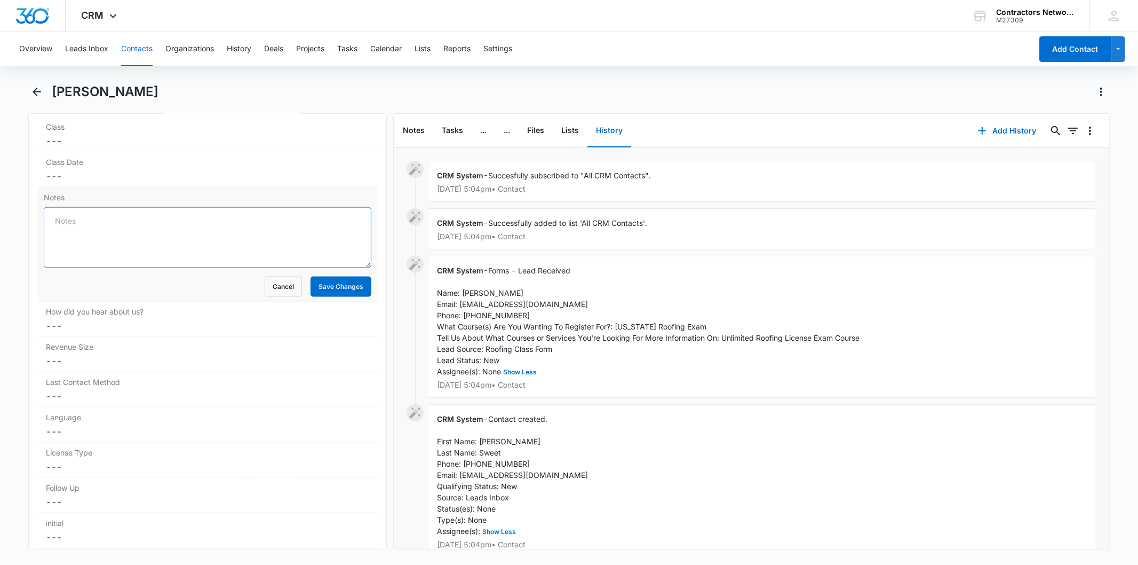
click at [248, 249] on textarea "Notes" at bounding box center [207, 237] width 327 height 61
paste textarea "Illinois Roofing Exam"
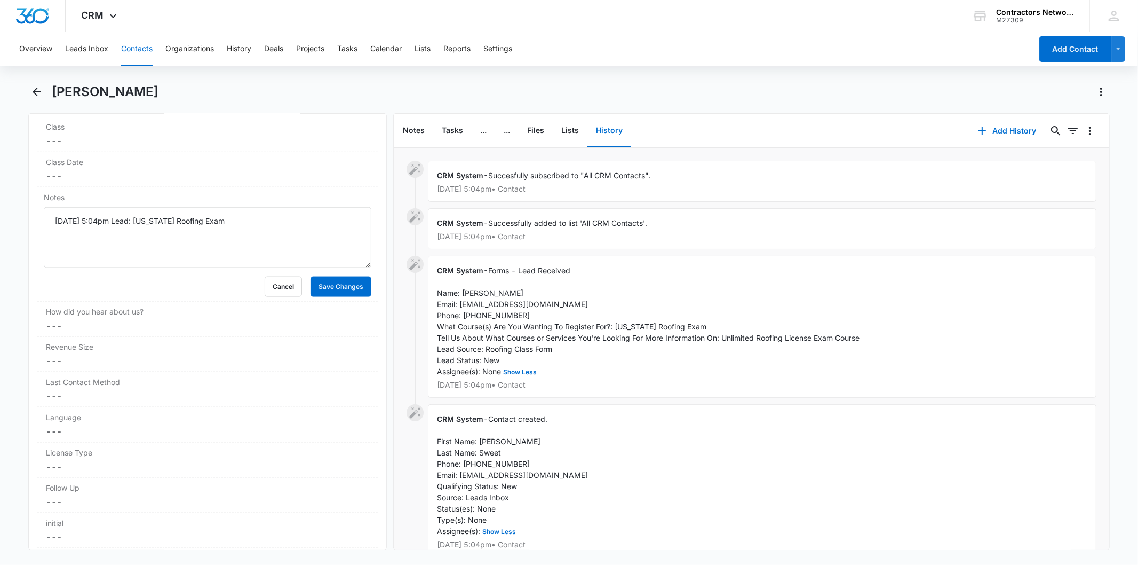
click at [725, 339] on span "Forms - Lead Received Name: Tina Sweet Email: info@screwcityrestoration.com Pho…" at bounding box center [648, 321] width 423 height 110
click at [723, 338] on span "Forms - Lead Received Name: Tina Sweet Email: info@screwcityrestoration.com Pho…" at bounding box center [648, 321] width 423 height 110
drag, startPoint x: 724, startPoint y: 335, endPoint x: 867, endPoint y: 335, distance: 143.0
click at [867, 335] on div "CRM System - Forms - Lead Received Name: Tina Sweet Email: info@screwcityrestor…" at bounding box center [762, 327] width 669 height 142
copy span "Unlimited Roofing License Exam Course"
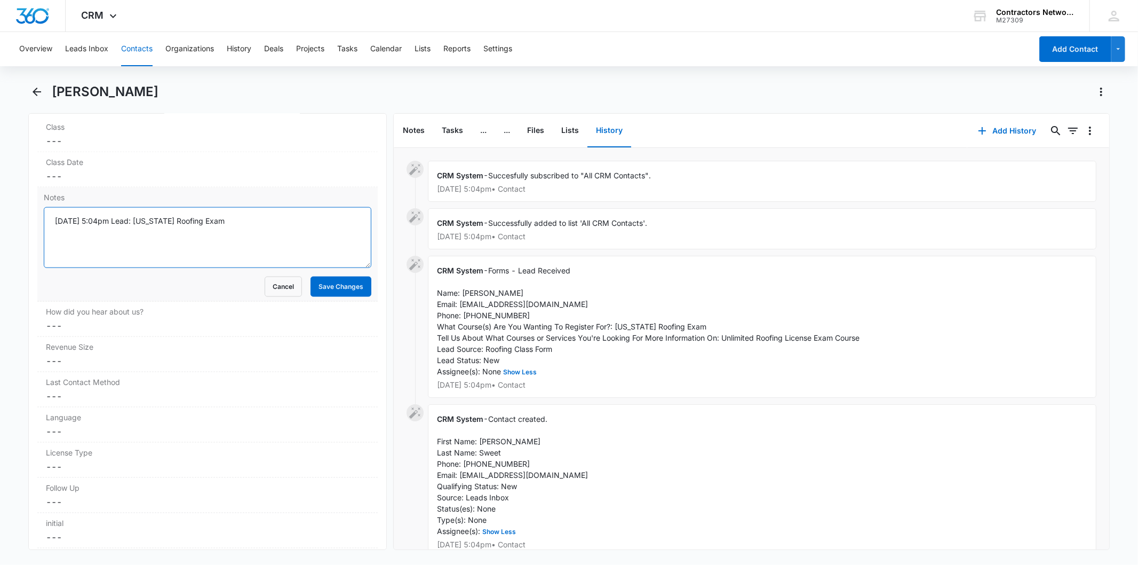
drag, startPoint x: 247, startPoint y: 211, endPoint x: 203, endPoint y: 248, distance: 57.1
click at [228, 232] on textarea "8/9/2025 5:04pm Lead: Illinois Roofing Exam" at bounding box center [207, 237] width 327 height 61
paste textarea "Unlimited Roofing License Exam Course"
type textarea "8/9/2025 5:04pm Lead: Illinois Roofing Exam Unlimited Roofing License Exam Cour…"
click at [330, 284] on button "Save Changes" at bounding box center [341, 286] width 61 height 20
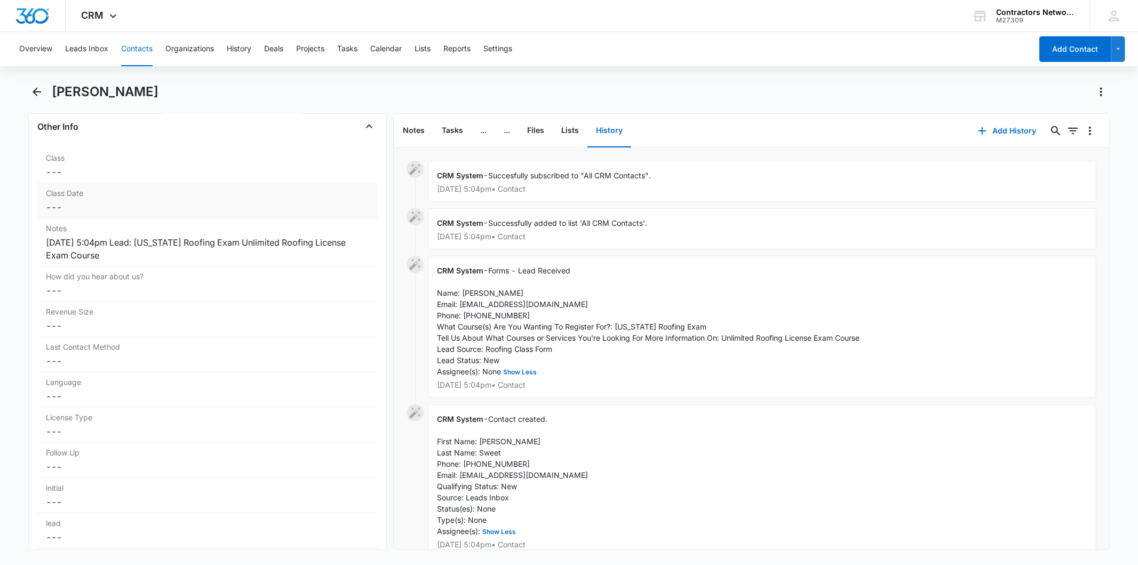
scroll to position [1186, 0]
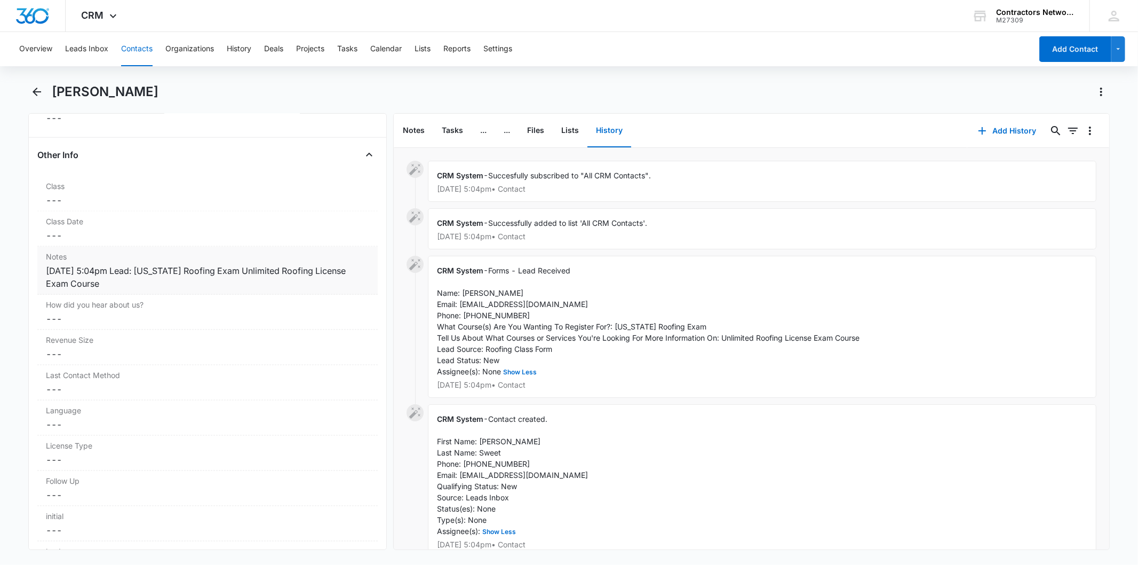
click at [143, 287] on div "8/9/2025 5:04pm Lead: Illinois Roofing Exam Unlimited Roofing License Exam Cour…" at bounding box center [207, 277] width 323 height 26
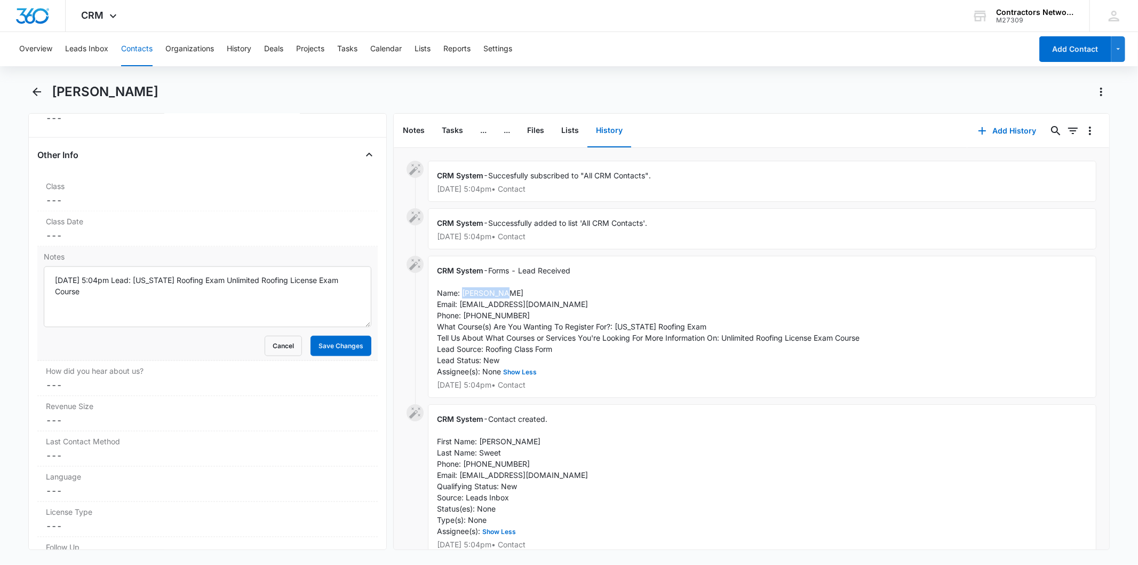
drag, startPoint x: 463, startPoint y: 290, endPoint x: 497, endPoint y: 294, distance: 34.4
click at [504, 292] on div "CRM System - Forms - Lead Received Name: Tina Sweet Email: info@screwcityrestor…" at bounding box center [762, 327] width 669 height 142
copy span "[PERSON_NAME]"
click at [251, 304] on textarea "8/9/2025 5:04pm Lead: Illinois Roofing Exam Unlimited Roofing License Exam Cour…" at bounding box center [207, 296] width 327 height 61
click at [194, 280] on textarea "[DATE] 5:04pm Lead: [US_STATE] Roofing Exam Unlimited Roofing License Exam Cour…" at bounding box center [207, 296] width 327 height 61
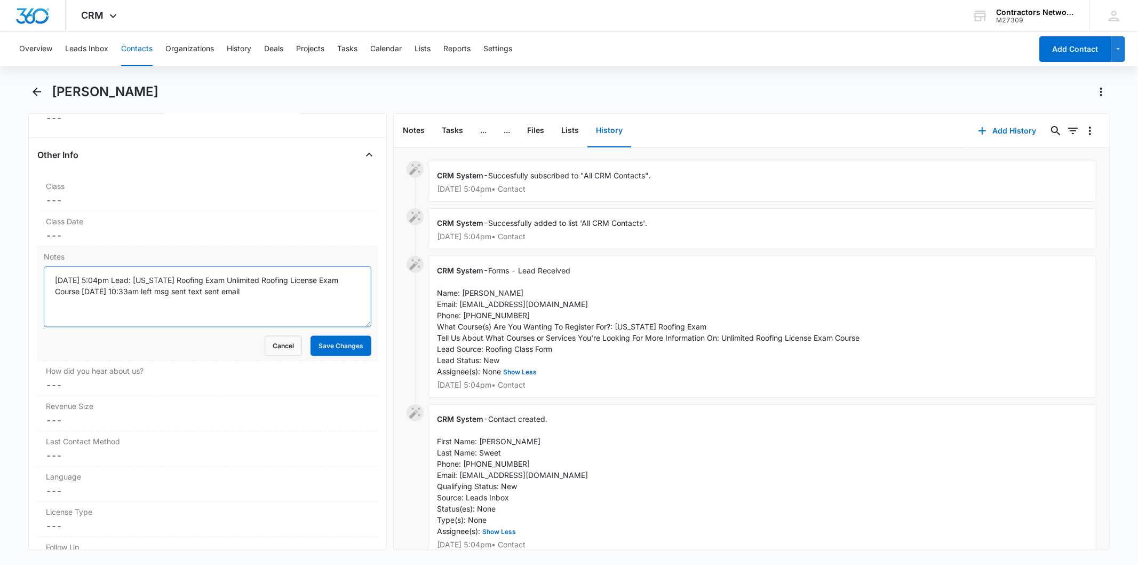
click at [194, 280] on textarea "[DATE] 5:04pm Lead: [US_STATE] Roofing Exam Unlimited Roofing License Exam Cour…" at bounding box center [207, 296] width 327 height 61
type textarea "[DATE] 5:04pm Lead: [US_STATE] Roofing Exam Unlimited Roofing License Exam Cour…"
click at [329, 350] on button "Save Changes" at bounding box center [341, 346] width 61 height 20
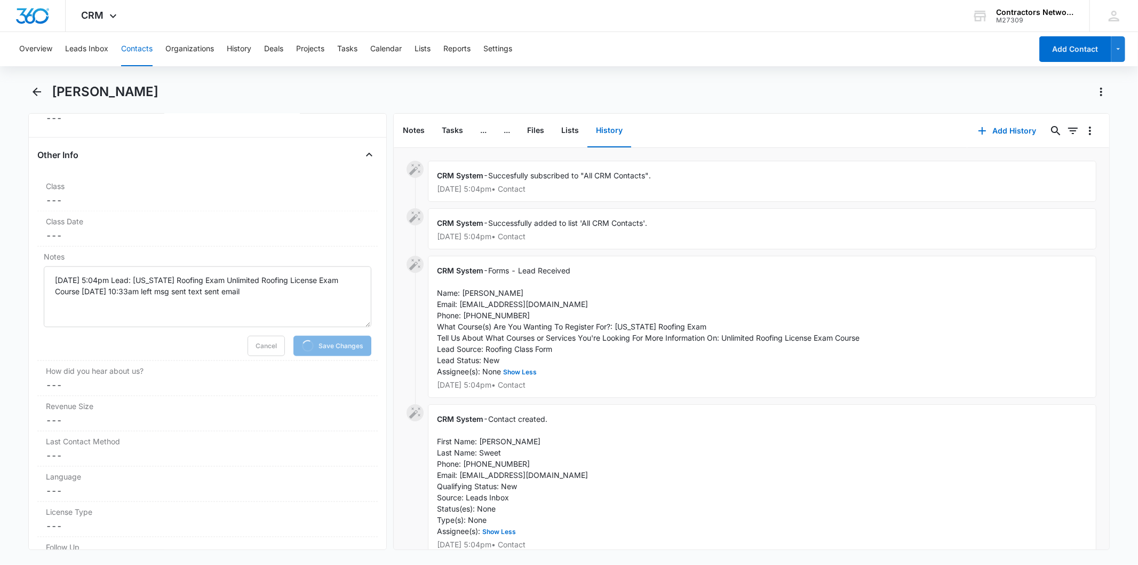
click at [1009, 116] on div "Add History 0 0" at bounding box center [1039, 131] width 142 height 34
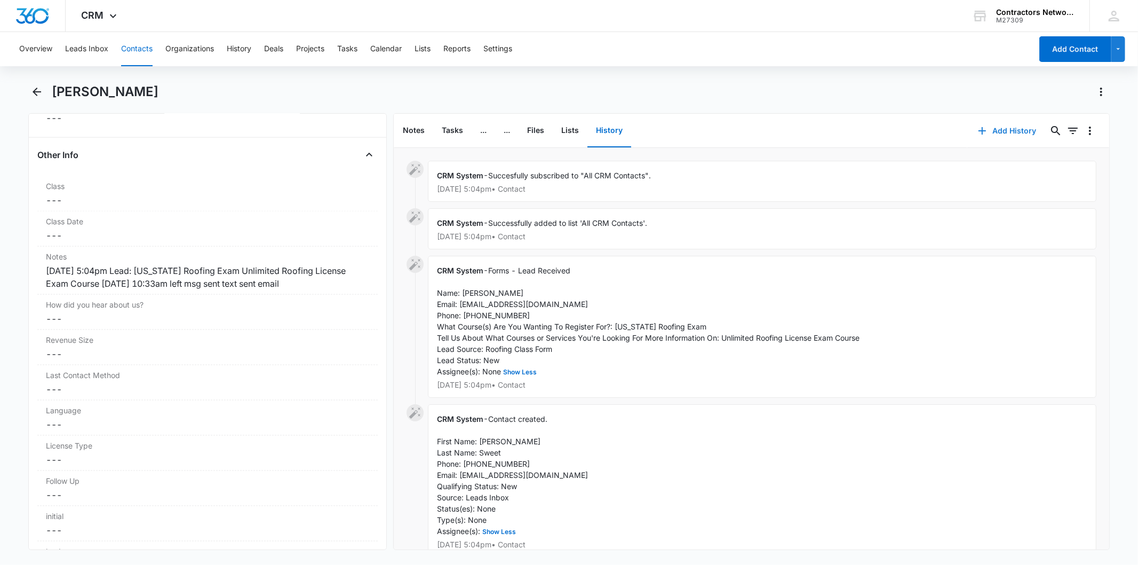
click at [988, 136] on button "Add History" at bounding box center [1008, 131] width 80 height 26
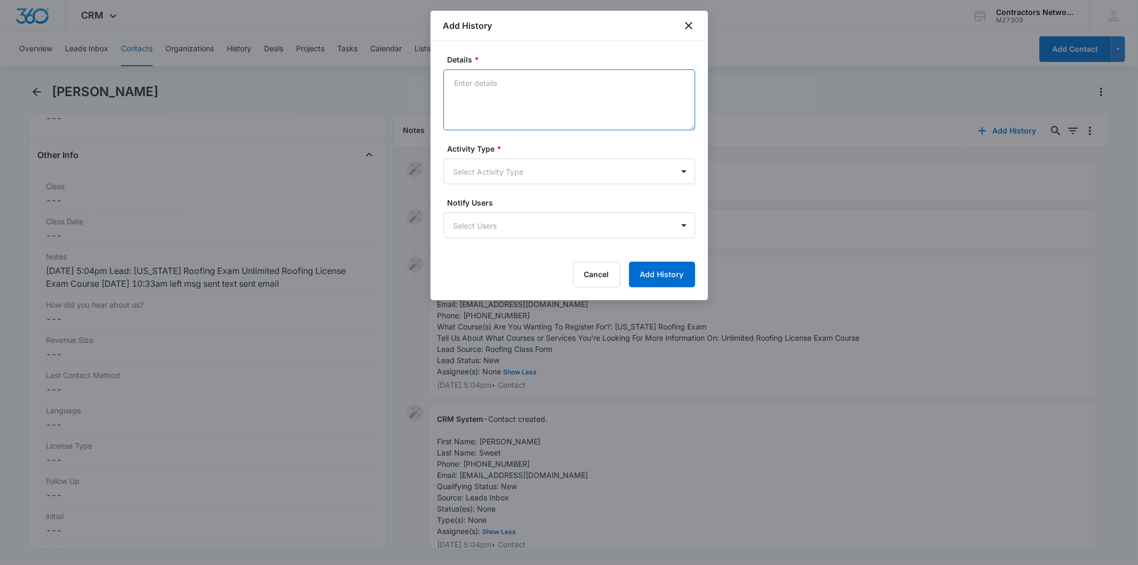
click at [477, 88] on textarea "Details *" at bounding box center [570, 99] width 252 height 61
paste textarea "[DATE] 5:04pm Lead: [US_STATE] Roofing Exam Unlimited Roofing License Exam Cour…"
type textarea "[DATE] 5:04pm Lead: [US_STATE] Roofing Exam Unlimited Roofing License Exam Cour…"
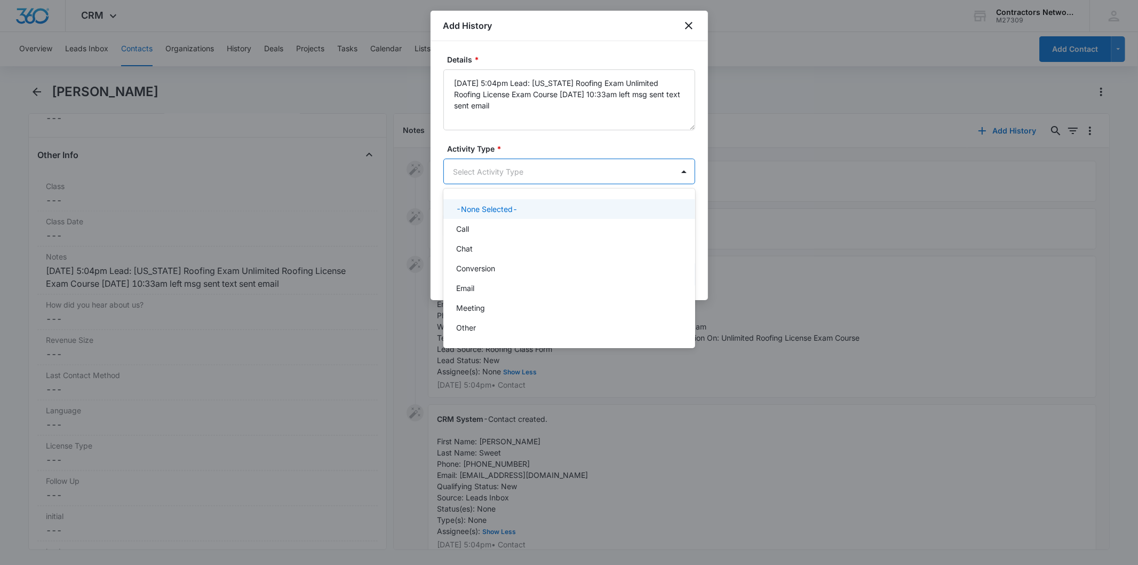
click at [471, 177] on body "CRM Apps Reputation Websites Forms CRM Email Social Shop Payments POS Content A…" at bounding box center [569, 282] width 1138 height 565
click at [481, 227] on div "Call" at bounding box center [568, 228] width 224 height 11
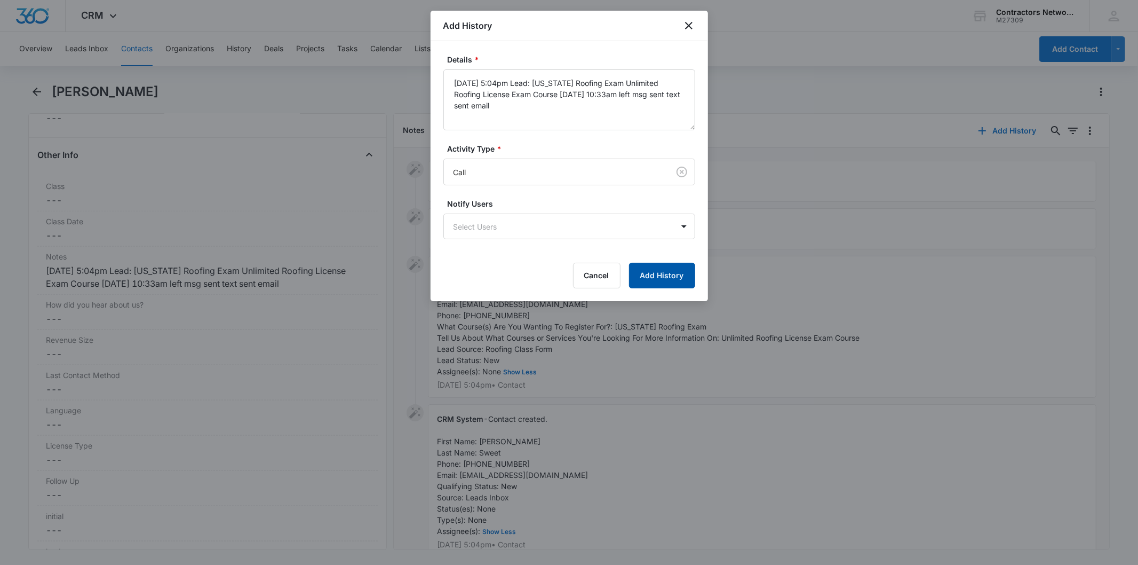
click at [659, 268] on button "Add History" at bounding box center [662, 276] width 66 height 26
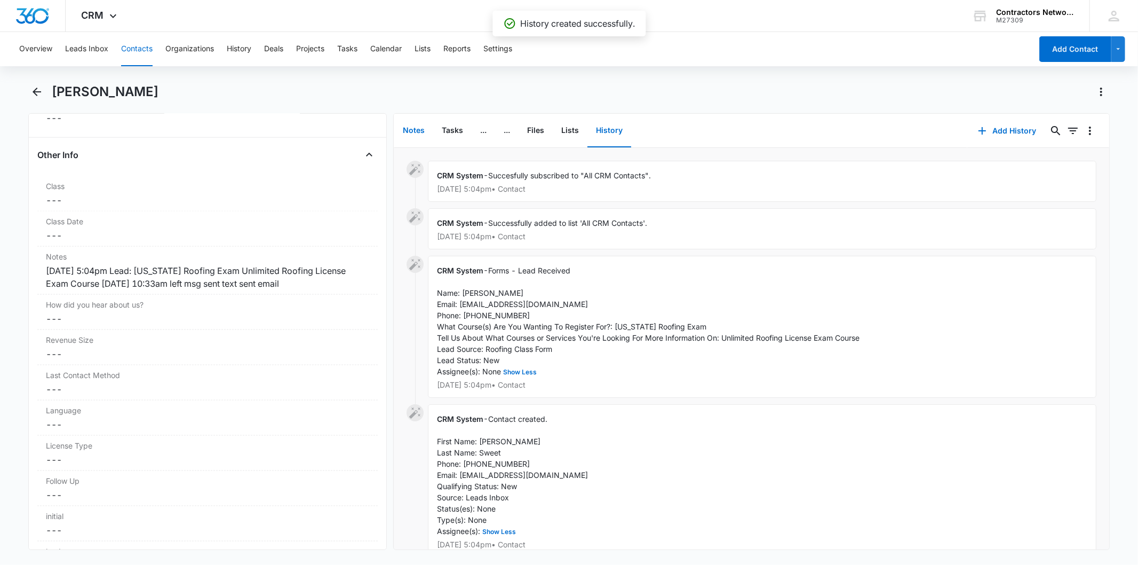
click at [409, 131] on button "Notes" at bounding box center [413, 130] width 39 height 33
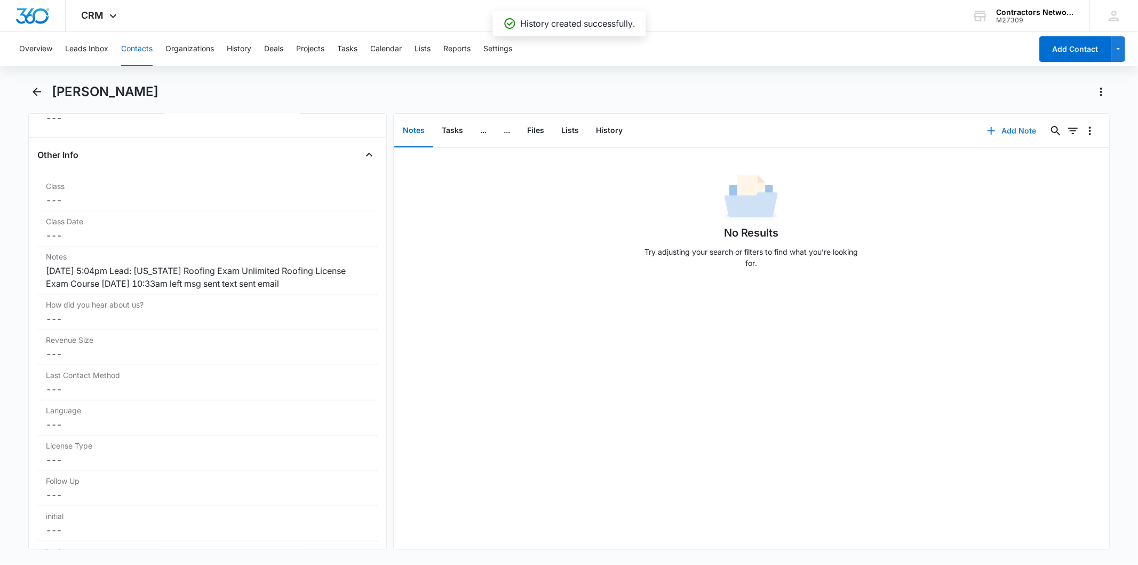
click at [984, 141] on button "Add Note" at bounding box center [1012, 131] width 71 height 26
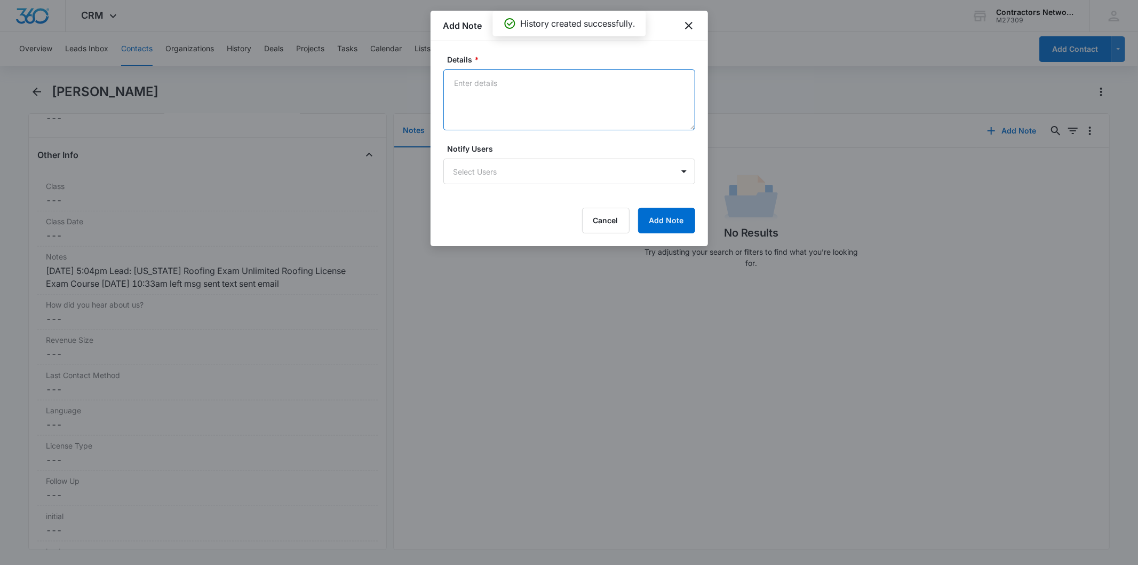
click at [470, 92] on textarea "Details *" at bounding box center [570, 99] width 252 height 61
paste textarea "[DATE] 5:04pm Lead: [US_STATE] Roofing Exam Unlimited Roofing License Exam Cour…"
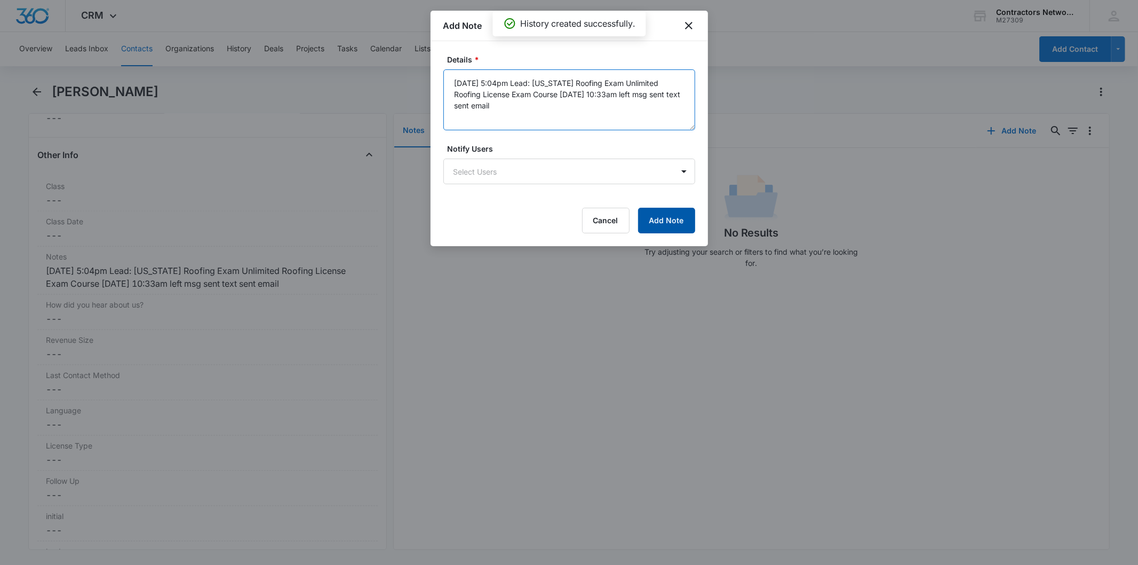
type textarea "[DATE] 5:04pm Lead: [US_STATE] Roofing Exam Unlimited Roofing License Exam Cour…"
click at [649, 217] on button "Add Note" at bounding box center [666, 221] width 57 height 26
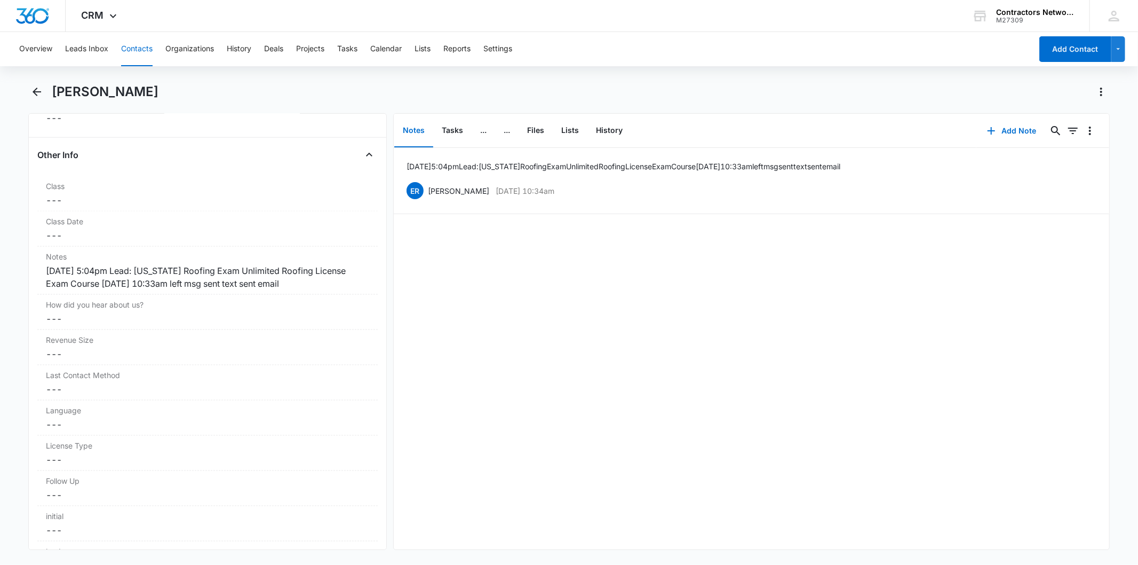
click at [138, 51] on button "Contacts" at bounding box center [136, 49] width 31 height 34
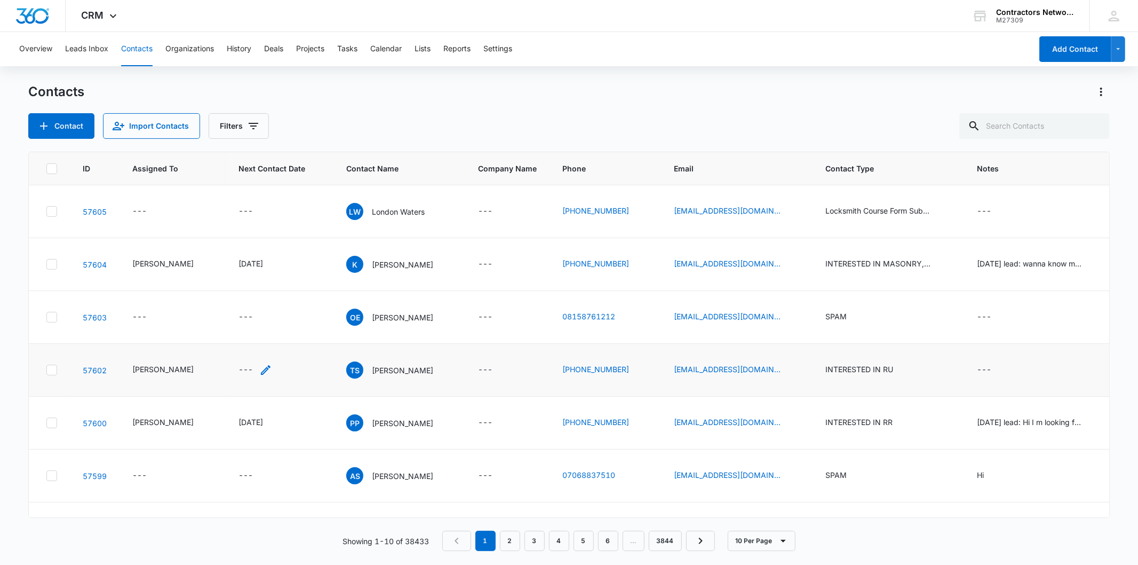
click at [246, 372] on div "---" at bounding box center [256, 369] width 34 height 13
click at [242, 290] on div at bounding box center [251, 279] width 101 height 26
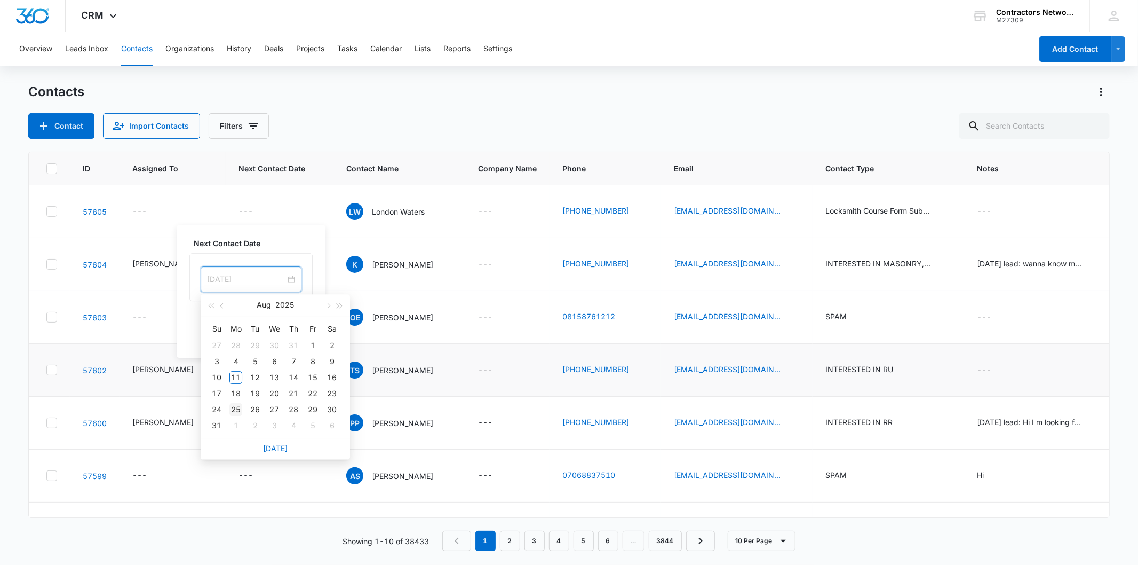
type input "[DATE]"
click at [236, 410] on div "25" at bounding box center [236, 409] width 13 height 13
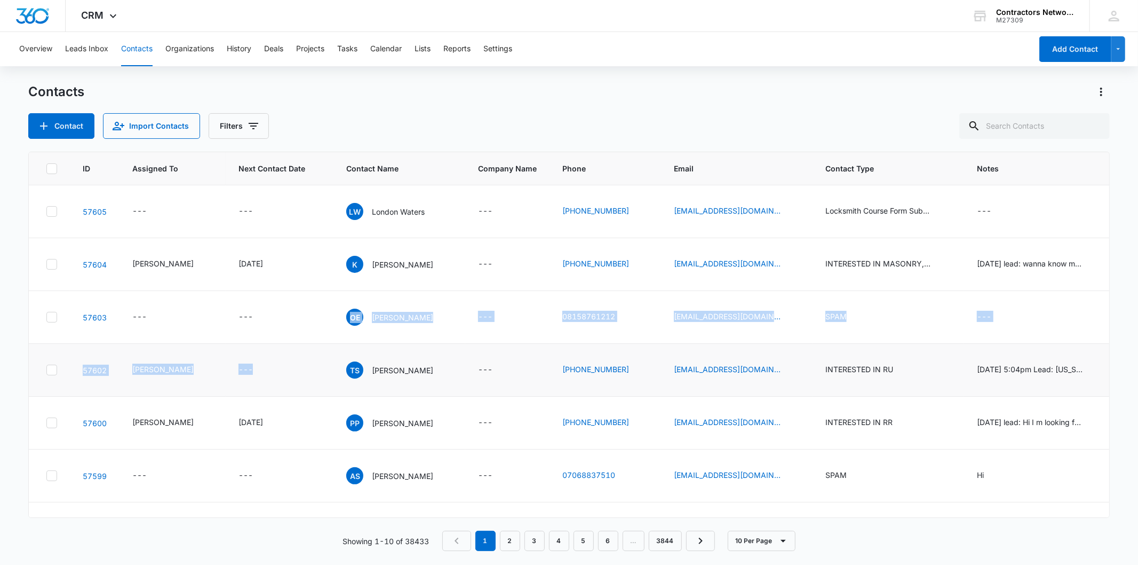
drag, startPoint x: 281, startPoint y: 338, endPoint x: 270, endPoint y: 383, distance: 45.7
click at [270, 383] on tbody "57605 --- --- LW London Waters --- (773) 993-7288 londonwaters215@gmail.com Loc…" at bounding box center [862, 449] width 1667 height 528
click at [264, 364] on div "---" at bounding box center [280, 369] width 82 height 13
click at [250, 371] on div "---" at bounding box center [256, 369] width 34 height 13
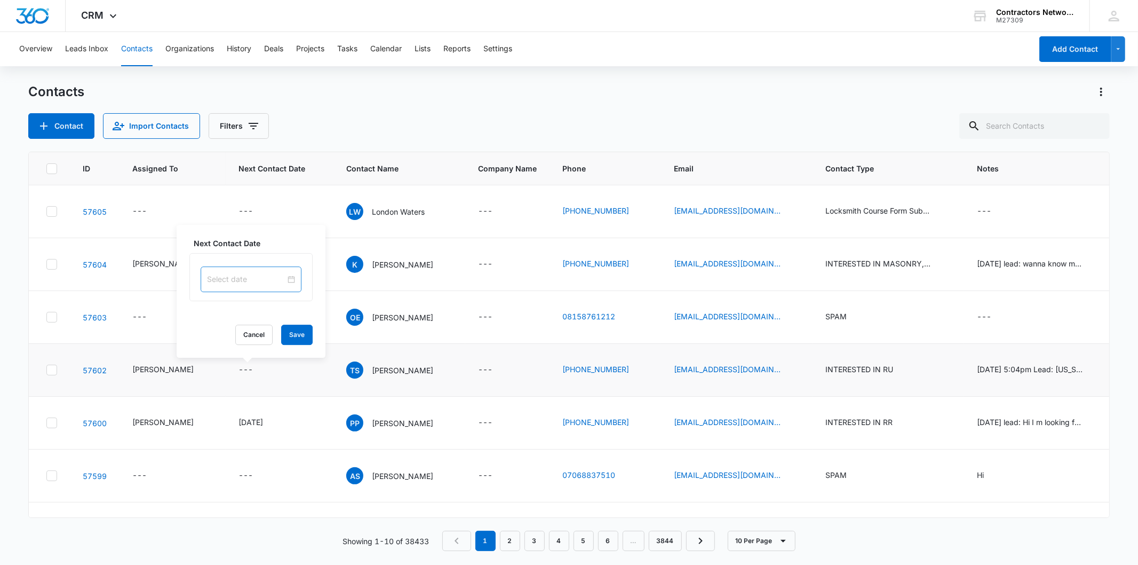
click at [242, 280] on input at bounding box center [246, 279] width 78 height 12
type input "[DATE]"
click at [235, 413] on div "25" at bounding box center [236, 409] width 13 height 13
click at [291, 333] on button "Save" at bounding box center [296, 335] width 31 height 20
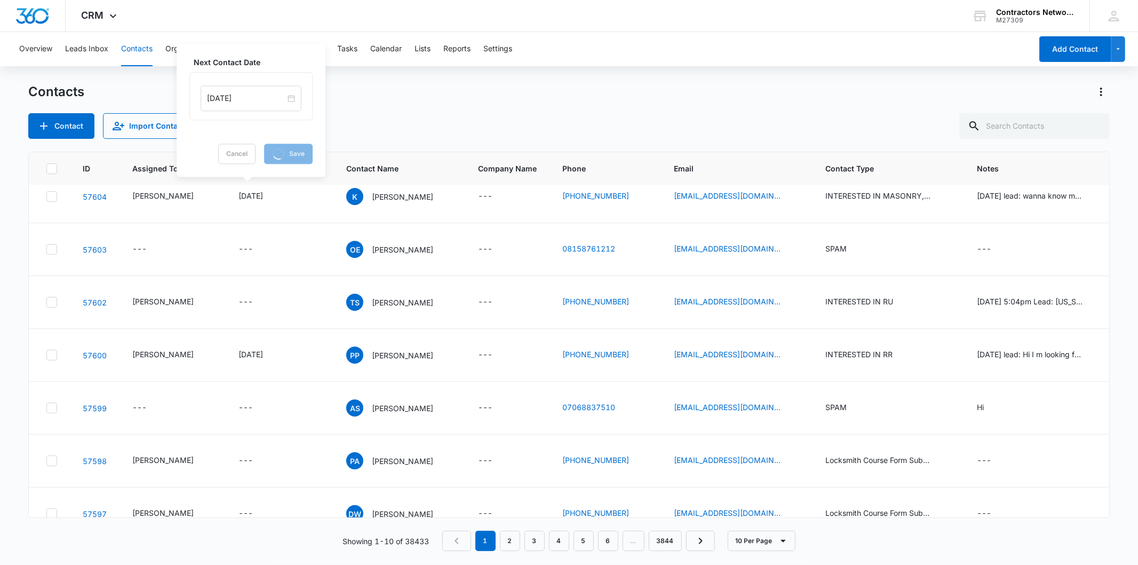
scroll to position [204, 0]
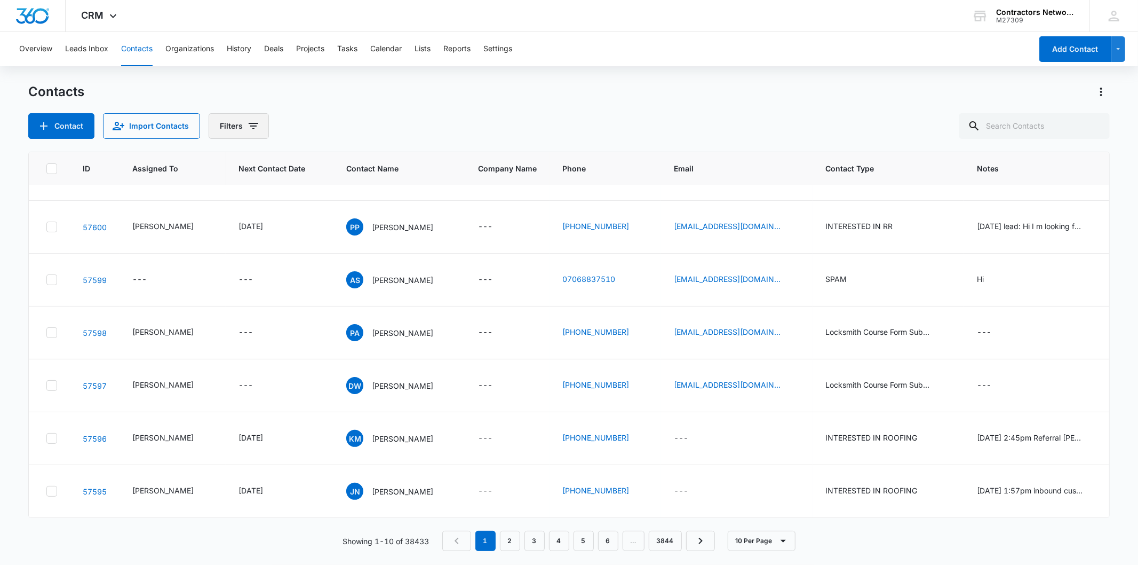
click at [262, 127] on button "Filters" at bounding box center [239, 126] width 60 height 26
click at [335, 248] on icon "Show Type filters" at bounding box center [335, 248] width 3 height 5
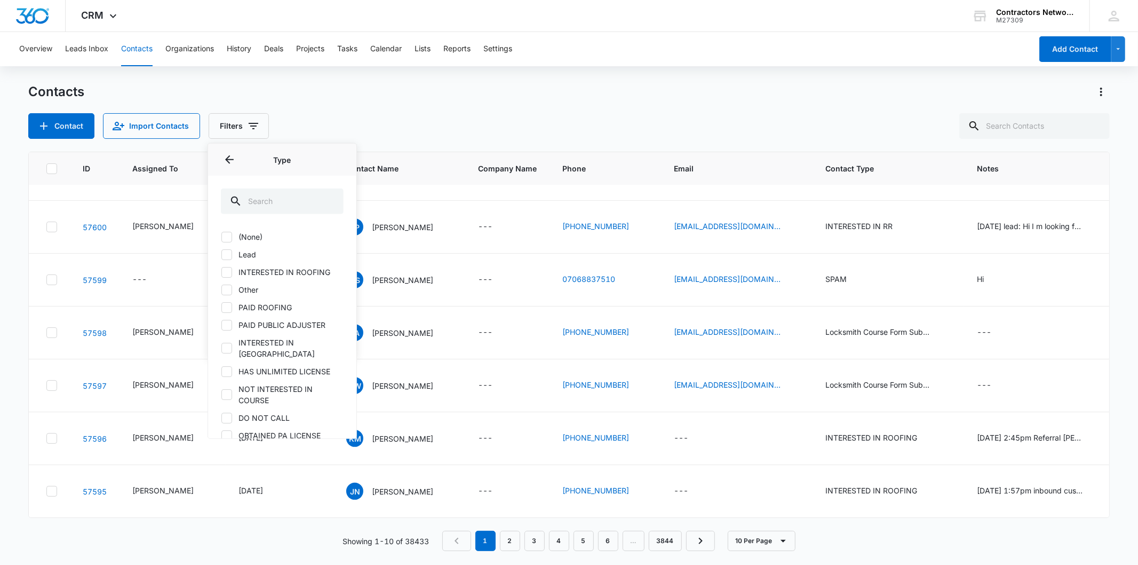
click at [254, 252] on label "Lead" at bounding box center [282, 254] width 123 height 11
click at [221, 254] on input "Lead" at bounding box center [221, 254] width 1 height 1
checkbox input "true"
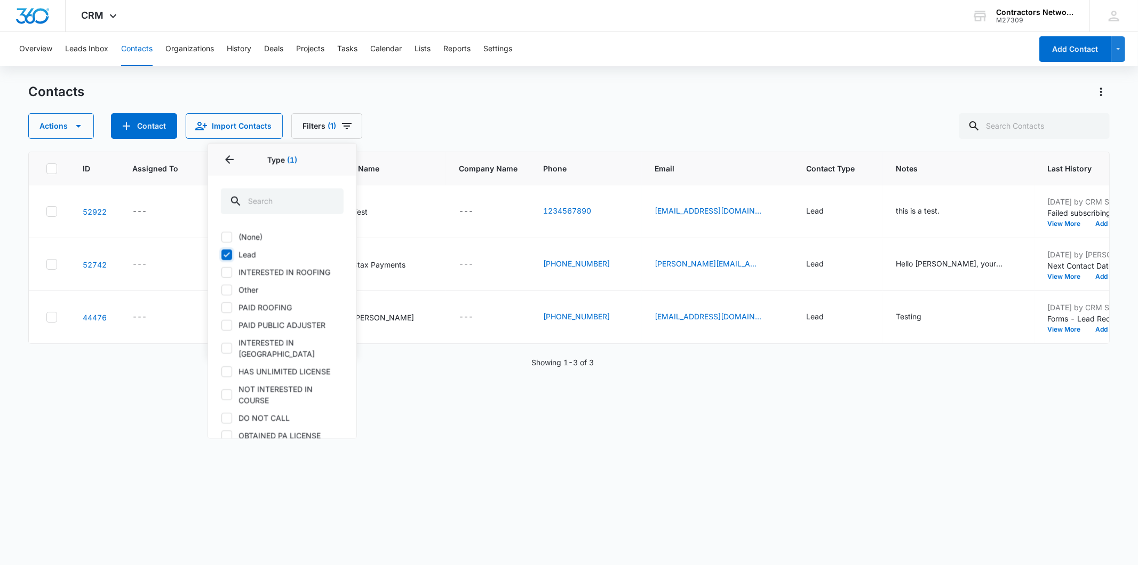
scroll to position [0, 0]
click at [247, 251] on label "Lead" at bounding box center [282, 254] width 123 height 11
click at [221, 254] on input "Lead" at bounding box center [221, 254] width 1 height 1
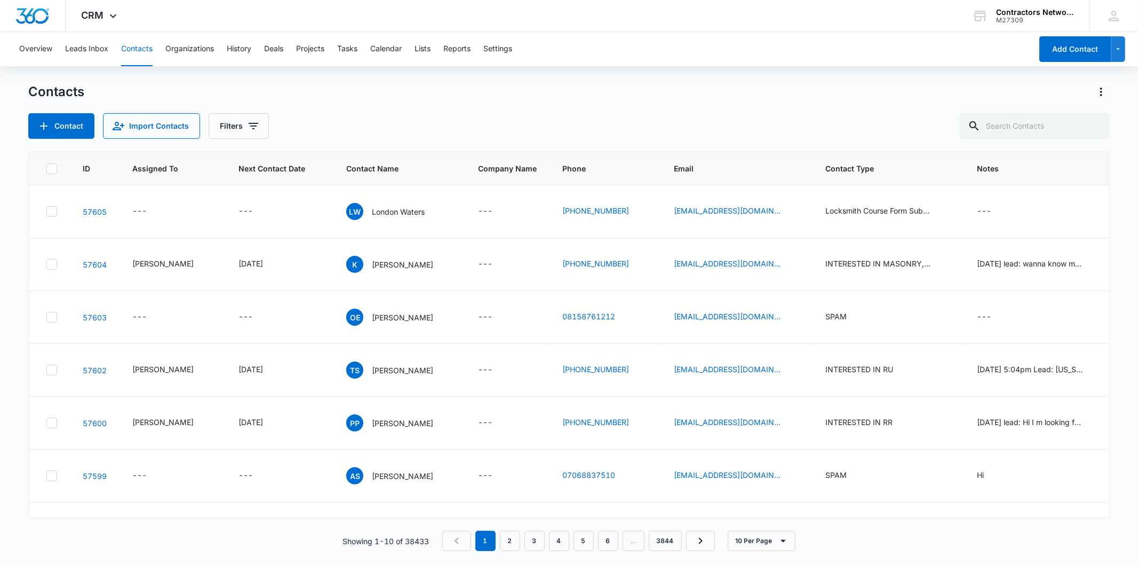
click at [442, 123] on div "Contact Import Contacts Filters" at bounding box center [568, 126] width 1081 height 26
click at [1026, 130] on input "text" at bounding box center [1035, 126] width 151 height 26
paste input "noe.patino@yahoo.com"
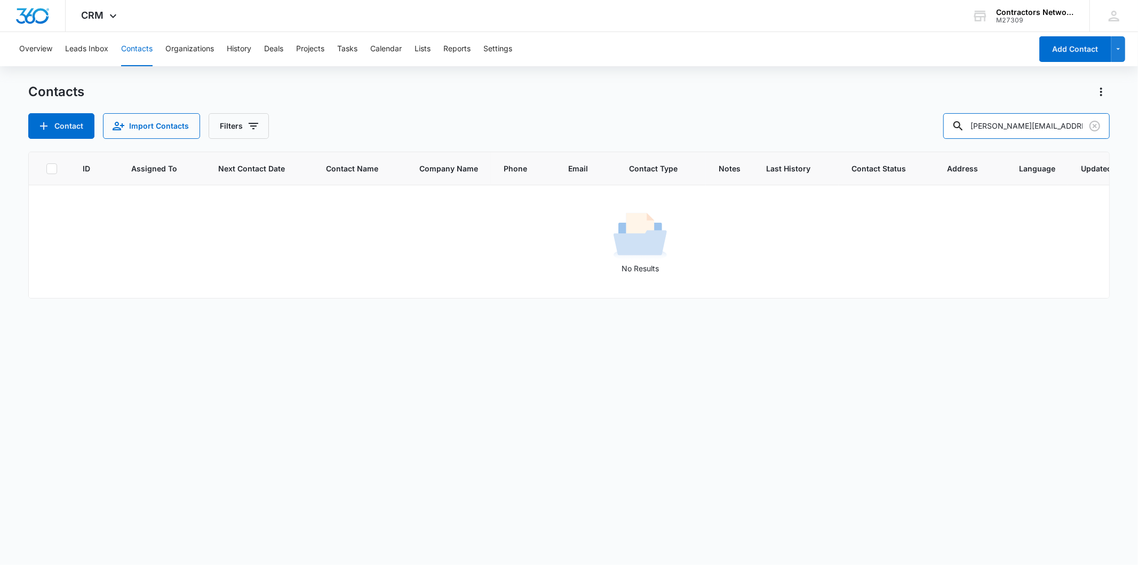
type input "noe.patino@yahoo.com"
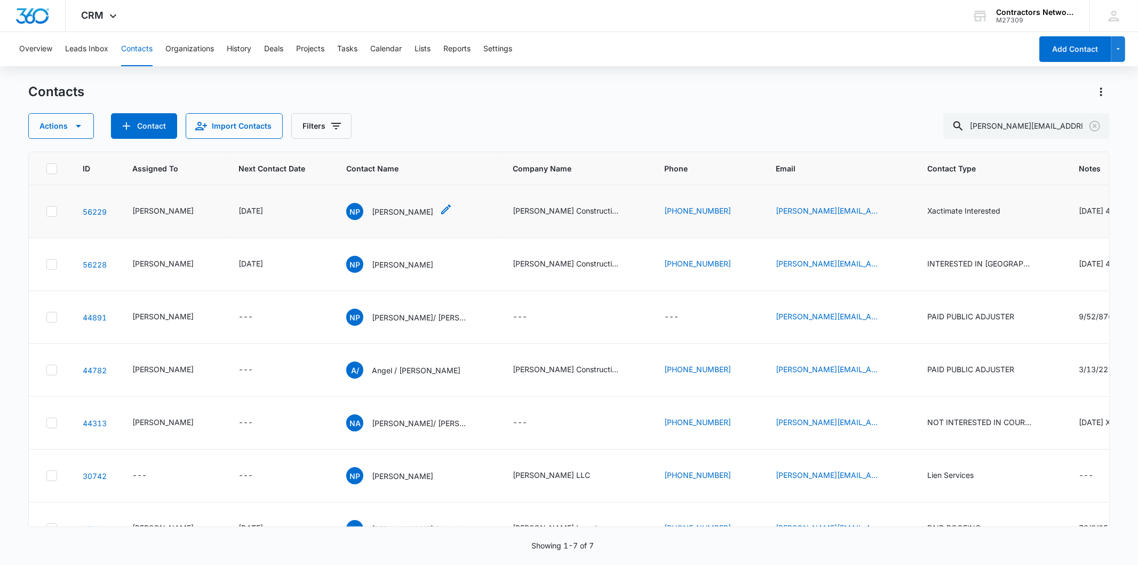
click at [385, 217] on p "Noe Patino" at bounding box center [402, 211] width 61 height 11
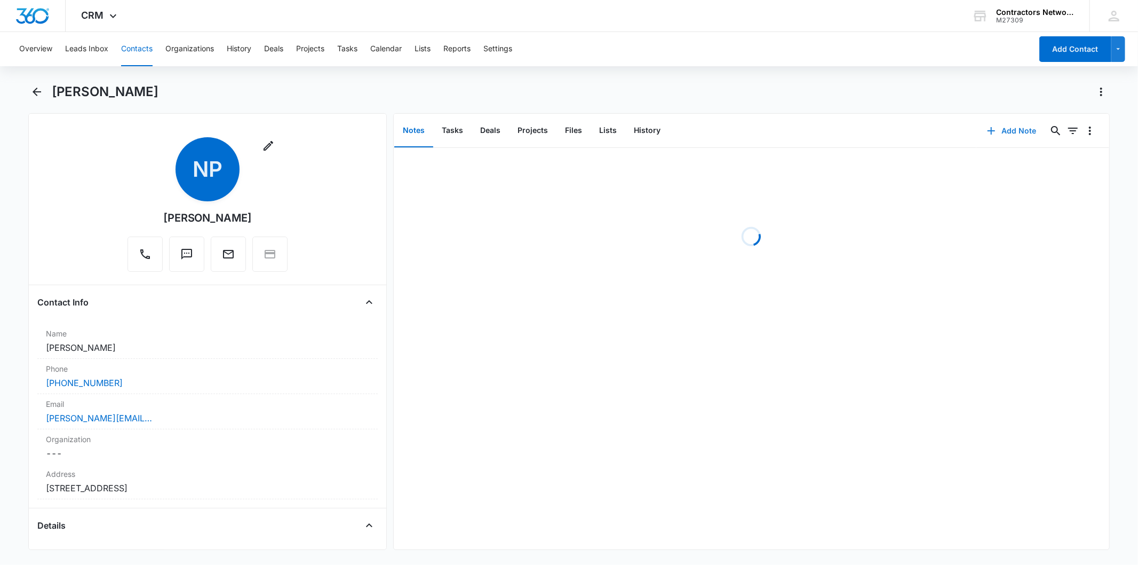
click at [985, 136] on icon "button" at bounding box center [991, 130] width 13 height 13
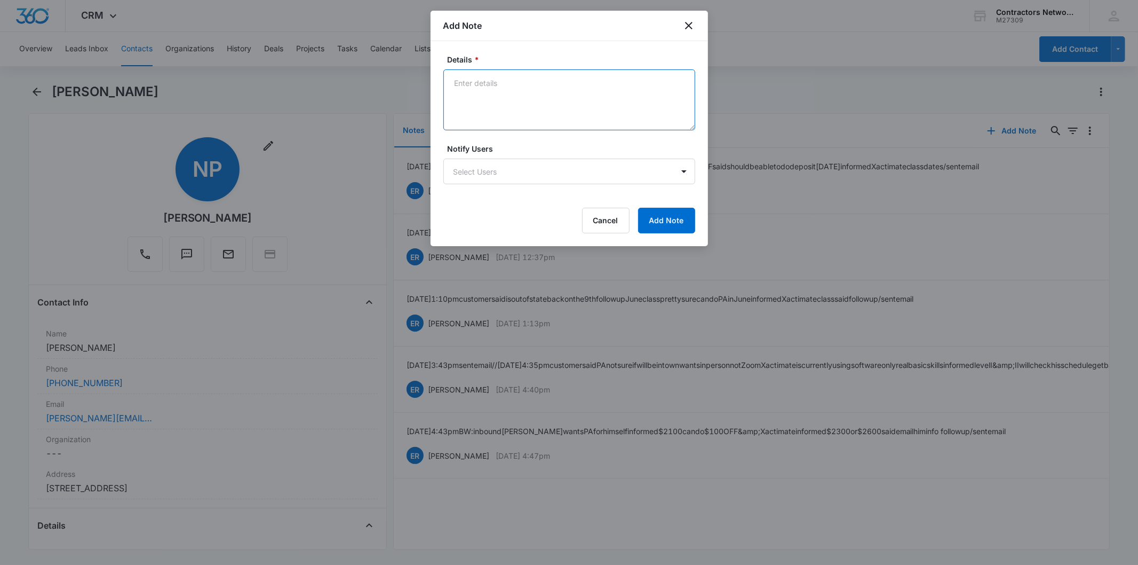
click at [476, 86] on textarea "Details *" at bounding box center [570, 99] width 252 height 61
paste textarea "8/11/2025 10:40am customer said has to doubke check his schedule believes out o…"
type textarea "8/11/2025 10:40am customer said has to double check his schedule believes out o…"
drag, startPoint x: 564, startPoint y: 62, endPoint x: 561, endPoint y: 72, distance: 10.4
click at [563, 64] on label "Details *" at bounding box center [574, 59] width 252 height 11
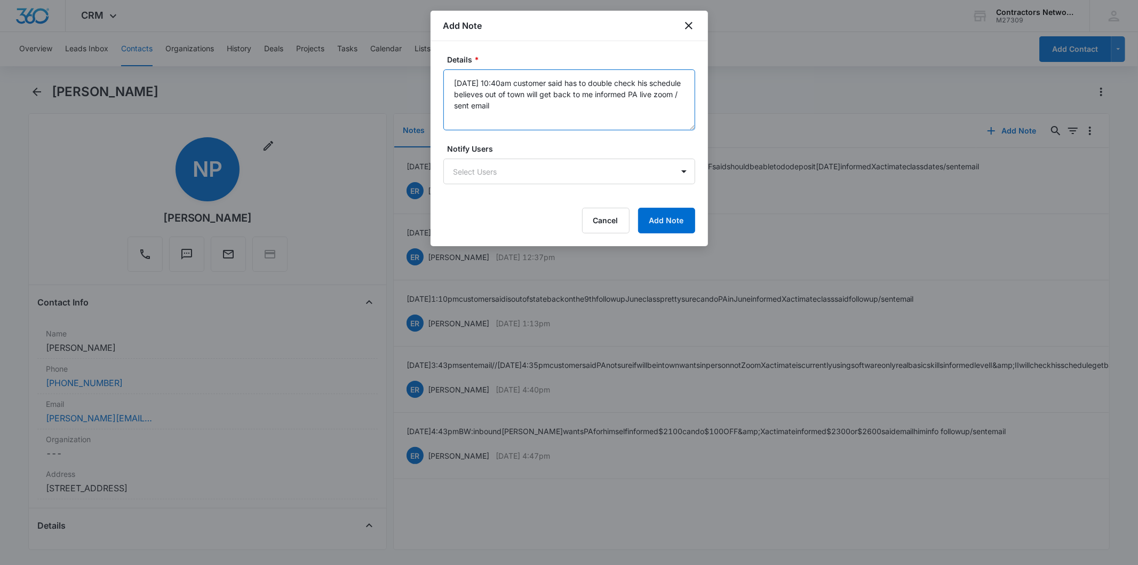
click at [563, 69] on textarea "8/11/2025 10:40am customer said has to double check his schedule believes out o…" at bounding box center [570, 99] width 252 height 61
click at [558, 84] on textarea "8/11/2025 10:40am customer said has to double check his schedule believes out o…" at bounding box center [570, 99] width 252 height 61
click at [672, 226] on button "Add Note" at bounding box center [666, 221] width 57 height 26
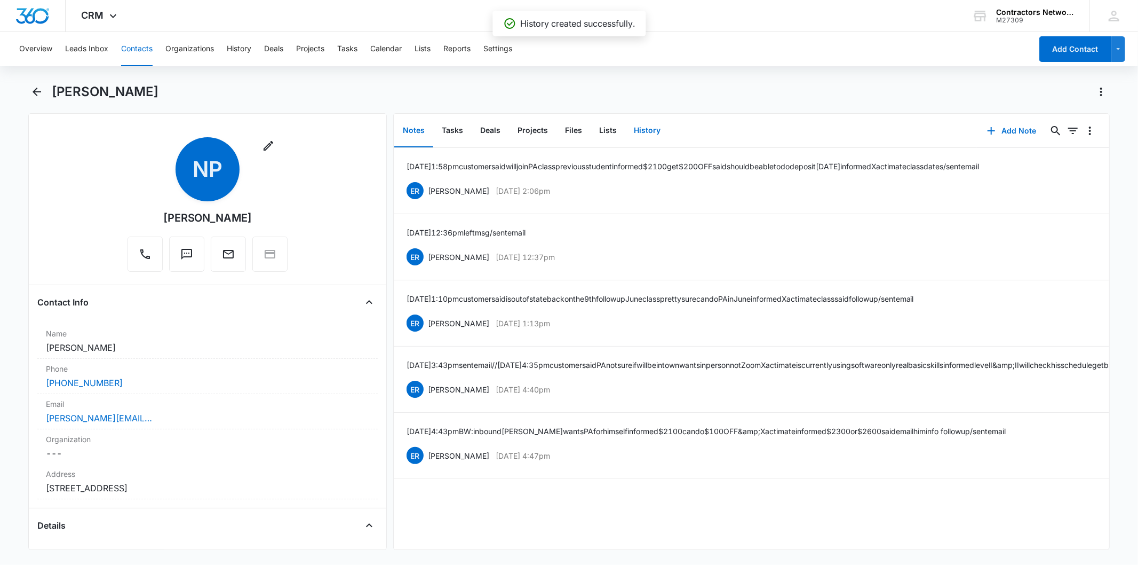
click at [646, 127] on button "History" at bounding box center [648, 130] width 44 height 33
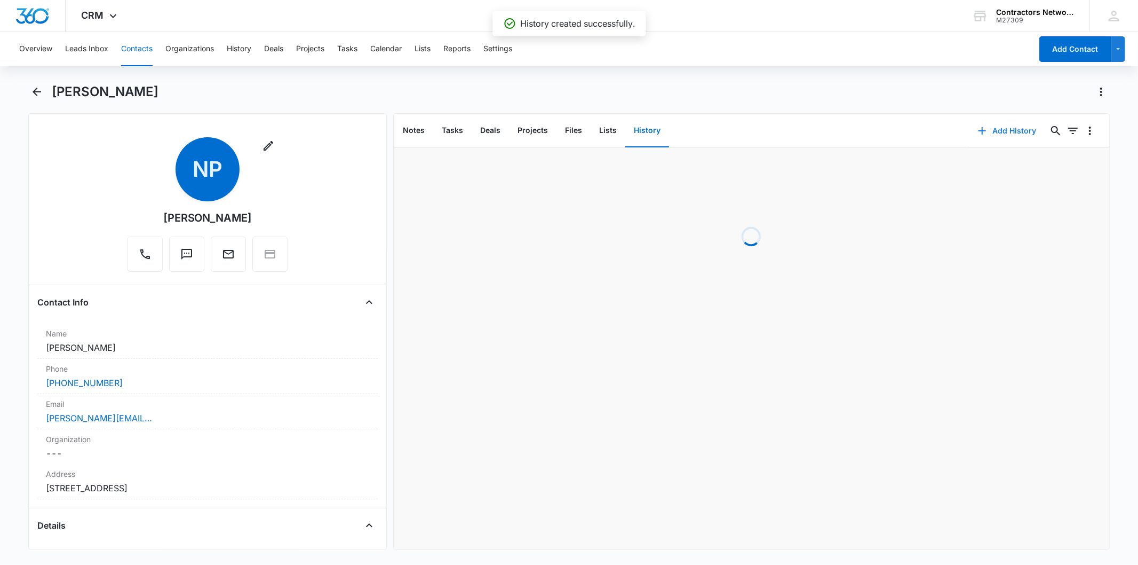
click at [979, 140] on button "Add History" at bounding box center [1008, 131] width 80 height 26
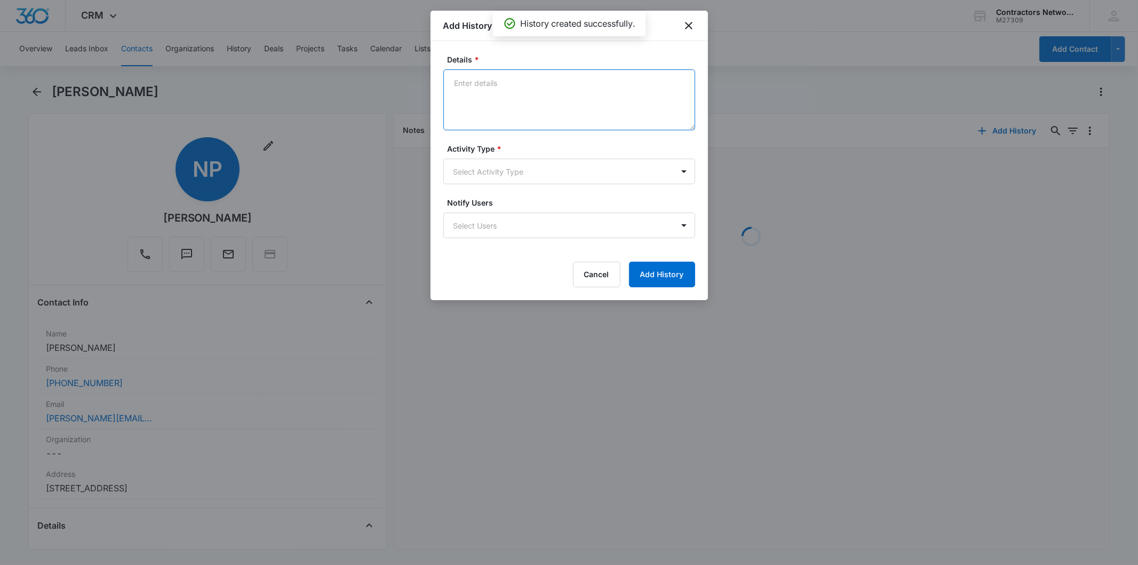
click at [495, 93] on textarea "Details *" at bounding box center [570, 99] width 252 height 61
paste textarea "8/11/2025 10:40am customer said has to double check his schedule believes out o…"
type textarea "8/11/2025 10:40am customer said has to double check his schedule believes out o…"
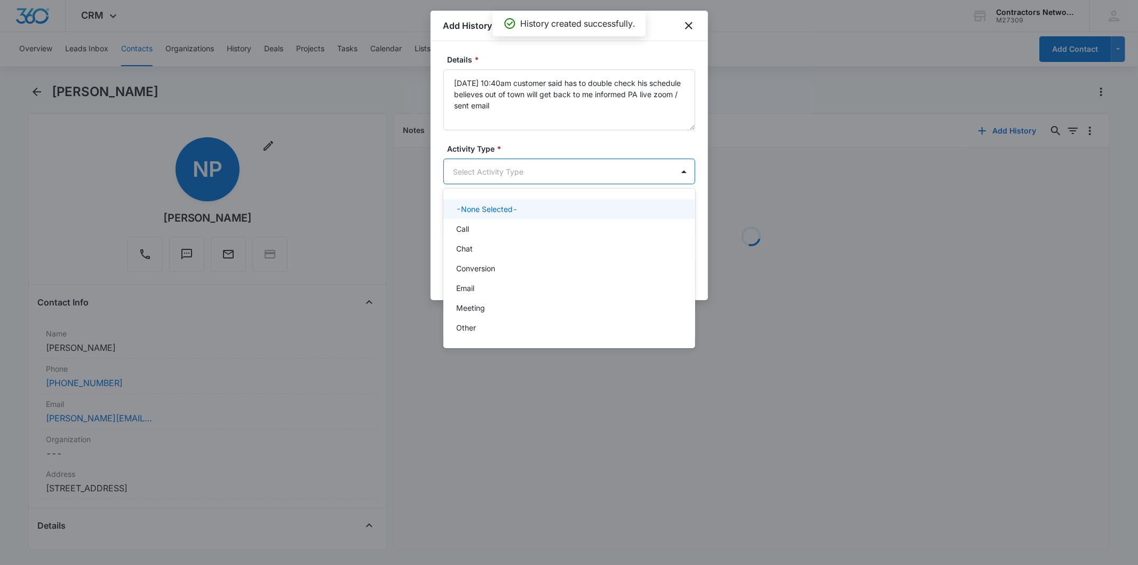
click at [498, 169] on body "CRM Apps Reputation Websites Forms CRM Email Social Shop Payments POS Content A…" at bounding box center [569, 282] width 1138 height 565
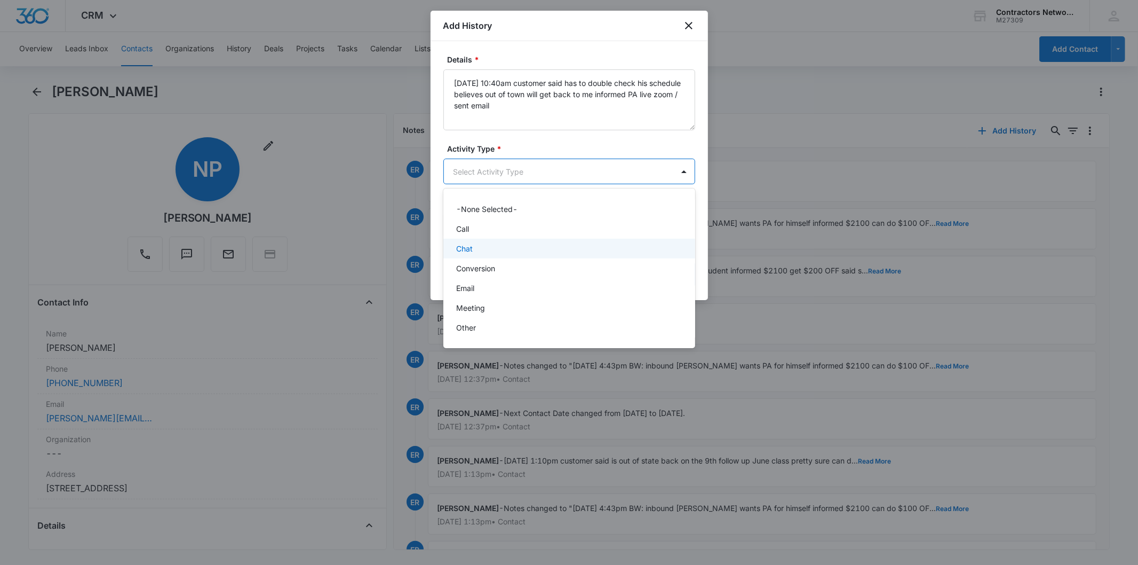
click at [479, 250] on div "Chat" at bounding box center [568, 248] width 224 height 11
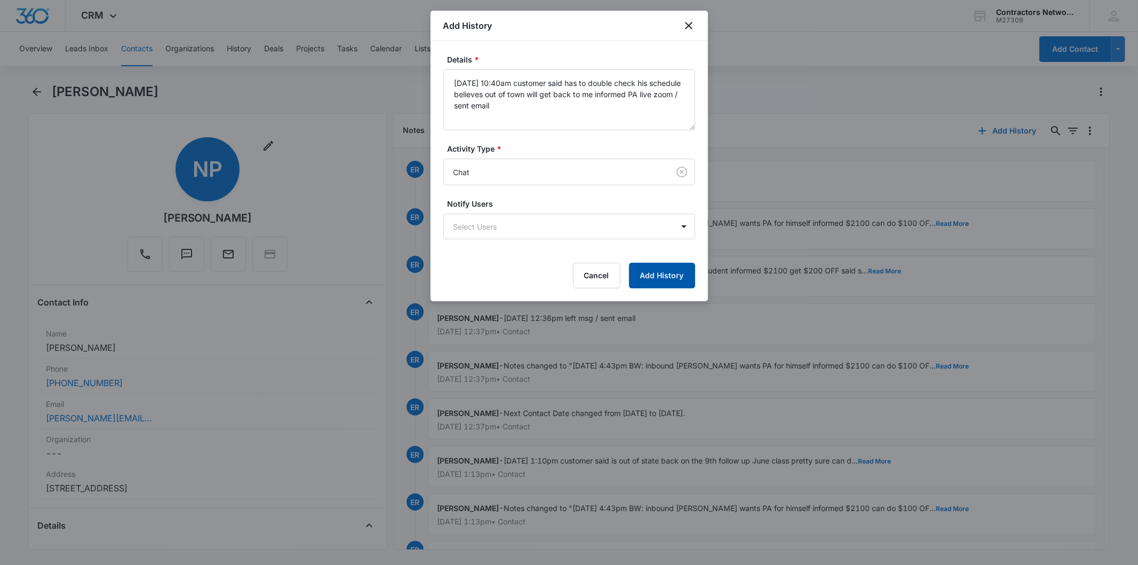
click at [659, 275] on button "Add History" at bounding box center [662, 276] width 66 height 26
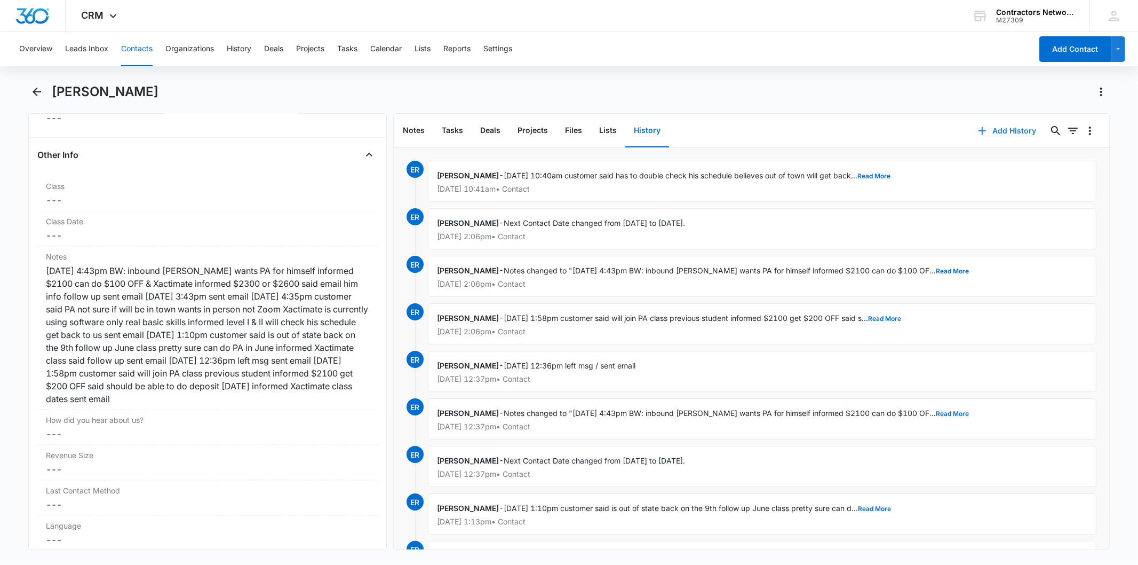
scroll to position [1245, 0]
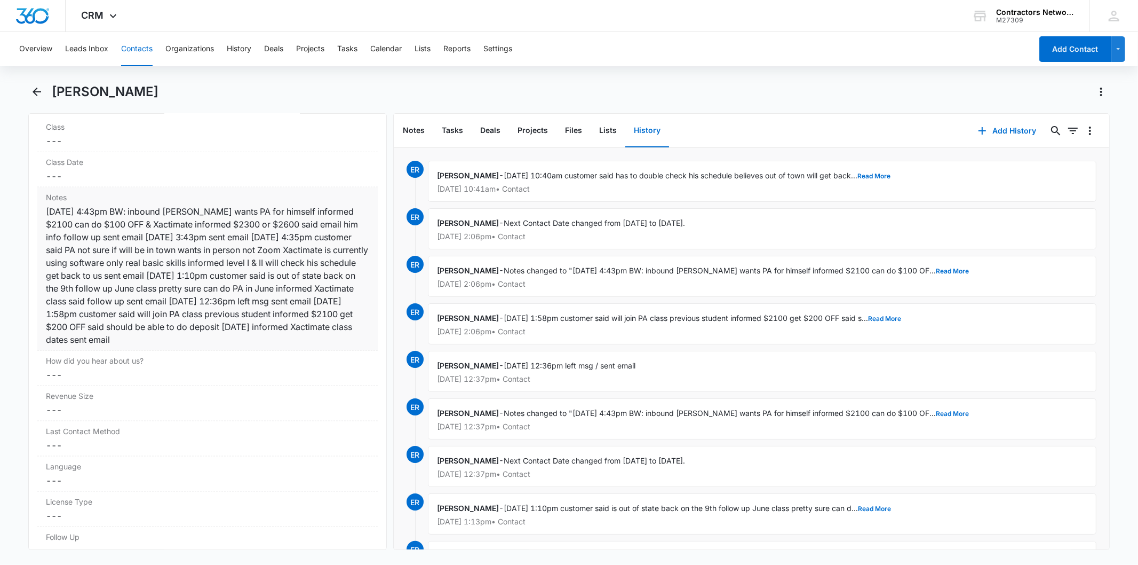
click at [246, 235] on div "3/7/2025 4:43pm BW: inbound Noe wants PA for himself informed $2100 can do $100…" at bounding box center [207, 275] width 323 height 141
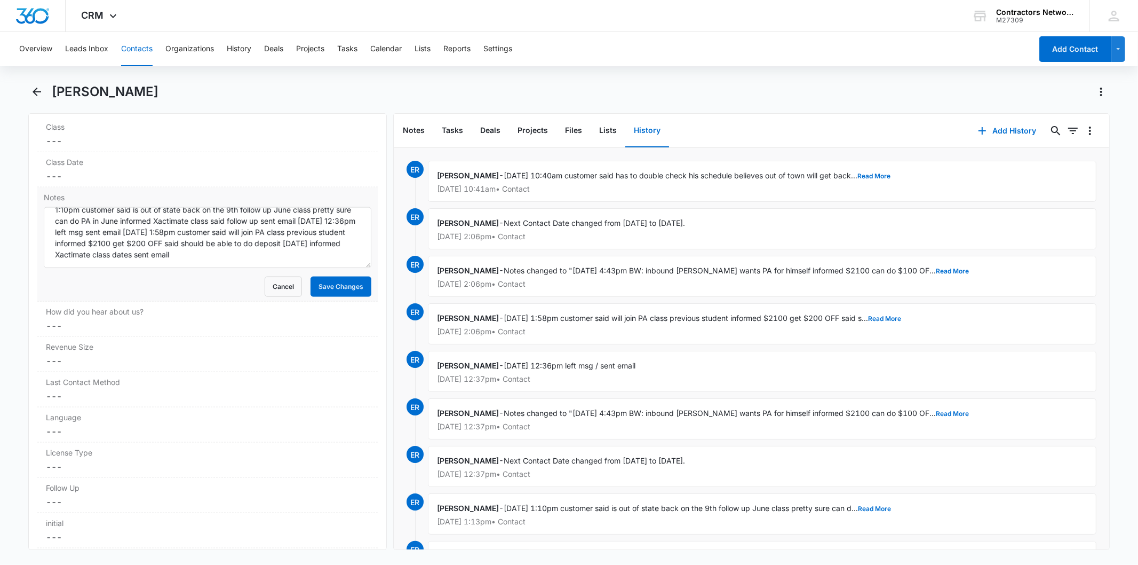
scroll to position [78, 0]
click at [238, 248] on textarea "3/7/2025 4:43pm BW: inbound Noe wants PA for himself informed $2100 can do $100…" at bounding box center [207, 237] width 327 height 61
drag, startPoint x: 238, startPoint y: 248, endPoint x: 241, endPoint y: 243, distance: 6.0
click at [241, 243] on textarea "3/7/2025 4:43pm BW: inbound Noe wants PA for himself informed $2100 can do $100…" at bounding box center [207, 237] width 327 height 61
click at [225, 251] on textarea "3/7/2025 4:43pm BW: inbound Noe wants PA for himself informed $2100 can do $100…" at bounding box center [207, 237] width 327 height 61
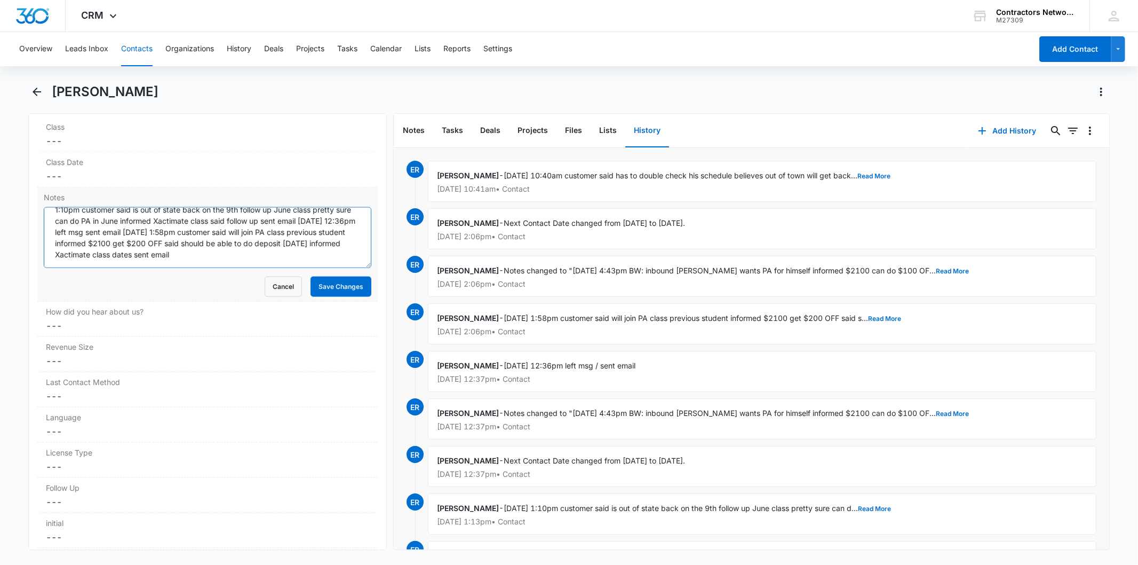
paste textarea "8/11/2025 10:40am customer said has to double check his schedule believes out o…"
drag, startPoint x: 136, startPoint y: 243, endPoint x: 190, endPoint y: 274, distance: 62.6
click at [137, 244] on textarea "3/7/2025 4:43pm BW: inbound Noe wants PA for himself informed $2100 can do $100…" at bounding box center [207, 237] width 327 height 61
click at [312, 253] on textarea "3/7/2025 4:43pm BW: inbound Noe wants PA for himself informed $2100 can do $100…" at bounding box center [207, 237] width 327 height 61
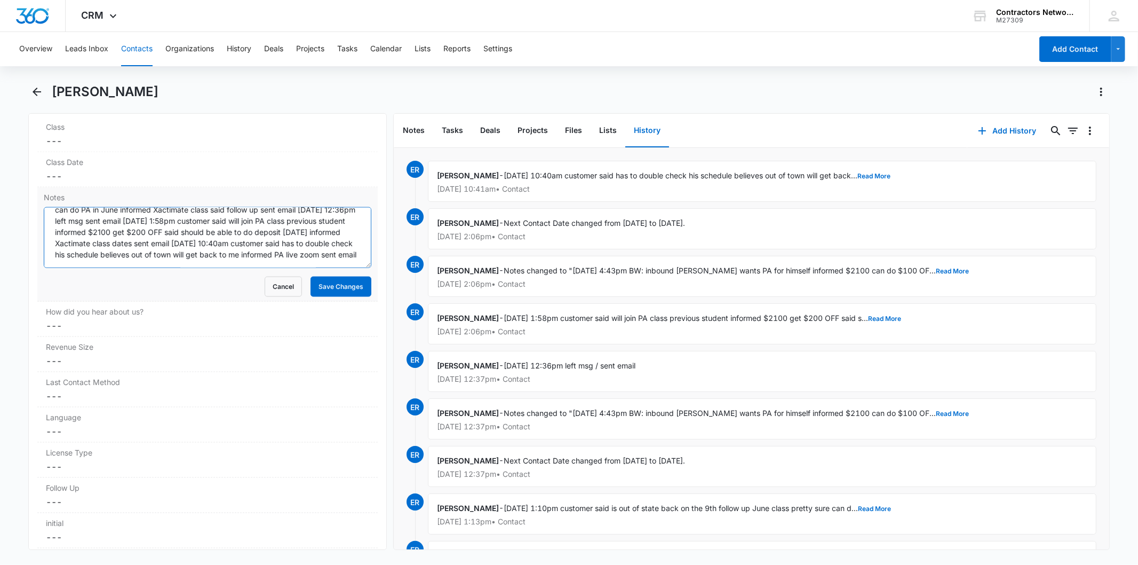
scroll to position [100, 0]
drag, startPoint x: 136, startPoint y: 241, endPoint x: 155, endPoint y: 273, distance: 37.8
click at [155, 273] on form "3/7/2025 4:43pm BW: inbound Noe wants PA for himself informed $2100 can do $100…" at bounding box center [207, 252] width 327 height 90
type textarea "3/7/2025 4:43pm BW: inbound Noe wants PA for himself informed $2100 can do $100…"
click at [327, 291] on button "Save Changes" at bounding box center [341, 286] width 61 height 20
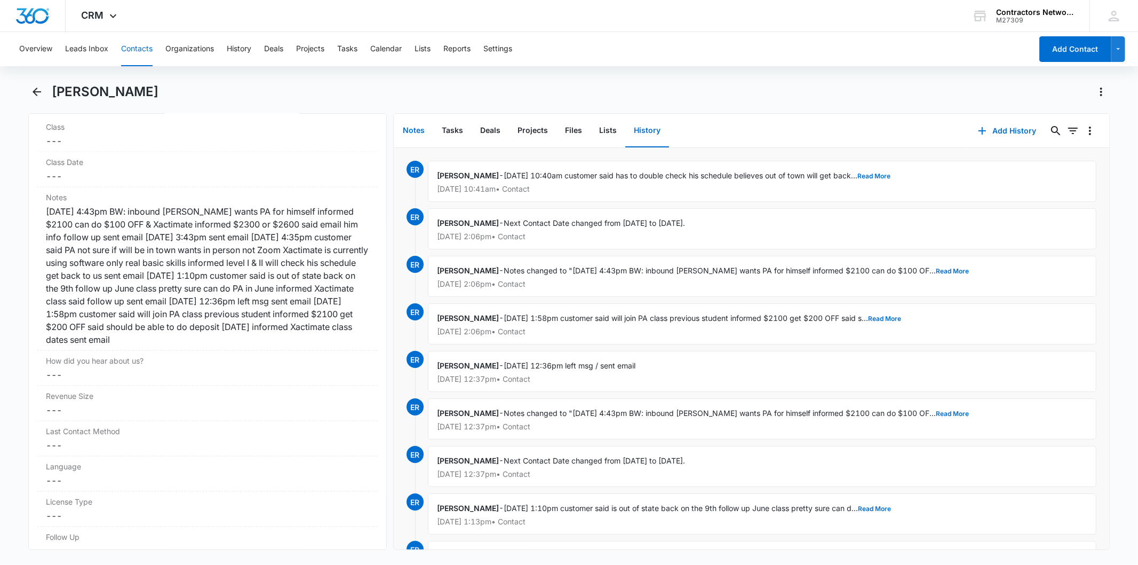
click at [420, 124] on button "Notes" at bounding box center [413, 130] width 39 height 33
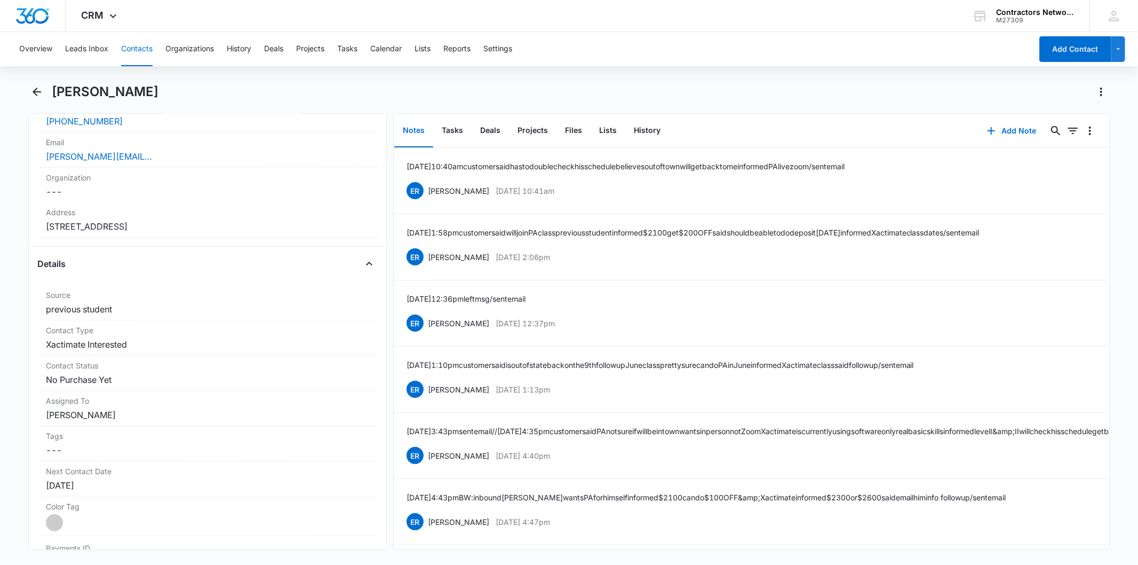
scroll to position [237, 0]
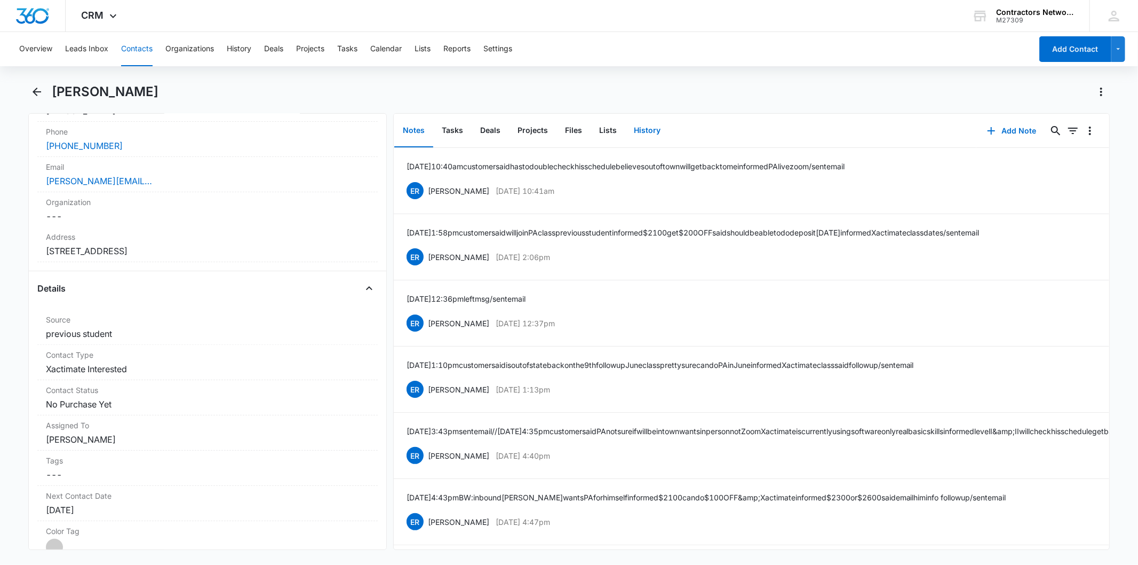
click at [628, 120] on button "History" at bounding box center [648, 130] width 44 height 33
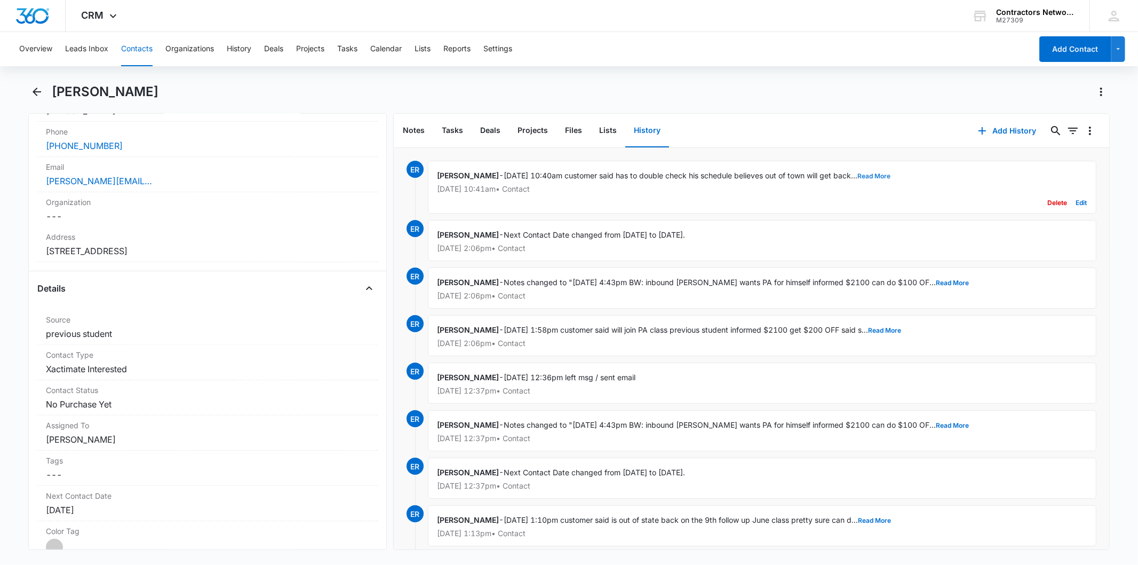
click at [874, 177] on button "Read More" at bounding box center [874, 176] width 33 height 6
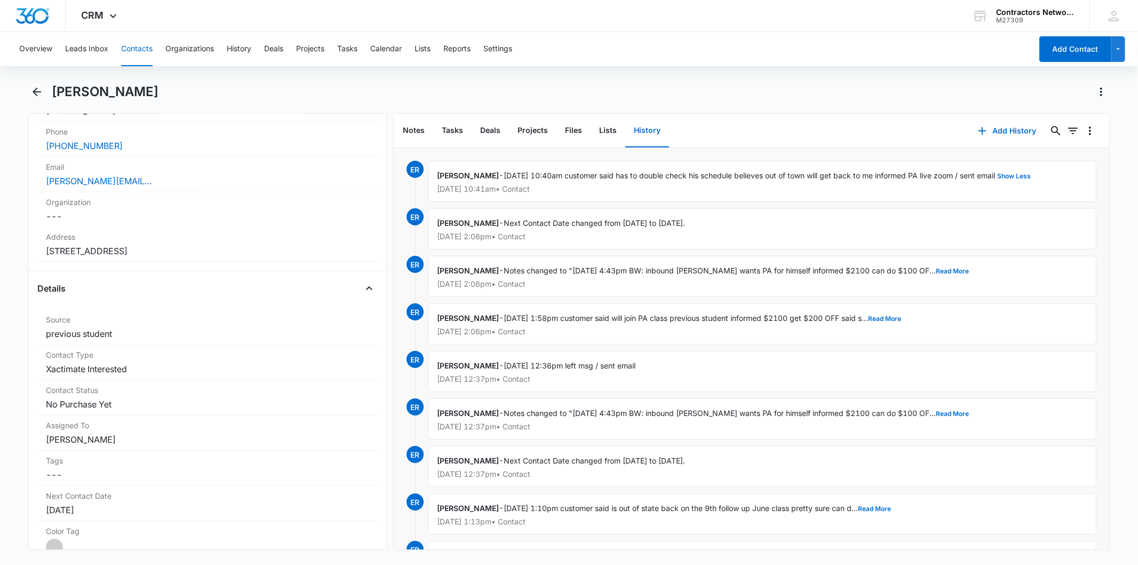
click at [148, 48] on button "Contacts" at bounding box center [136, 49] width 31 height 34
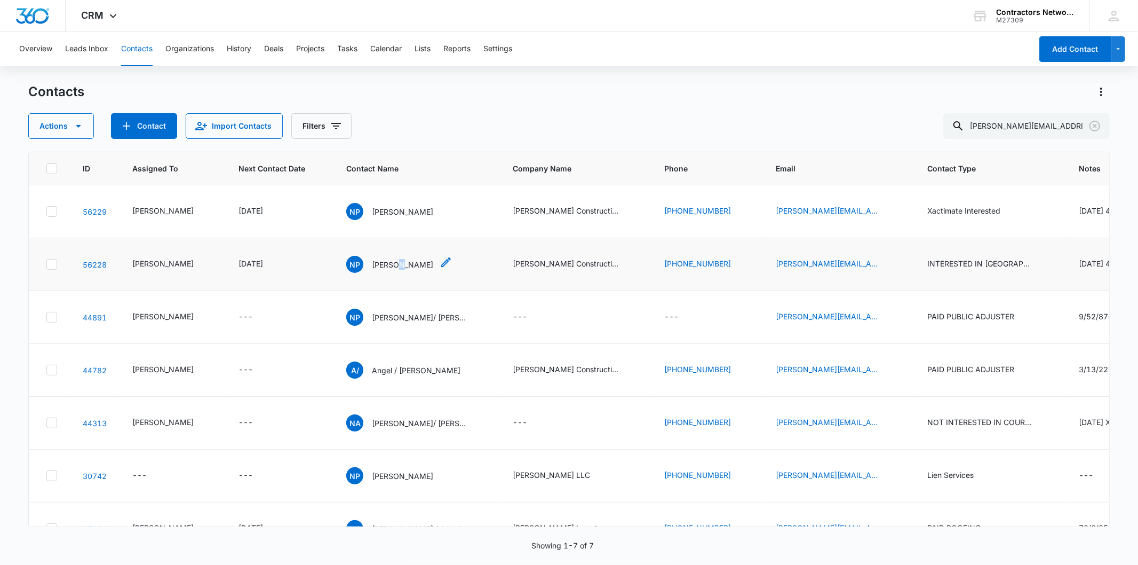
click at [390, 270] on p "Noe Patino" at bounding box center [402, 264] width 61 height 11
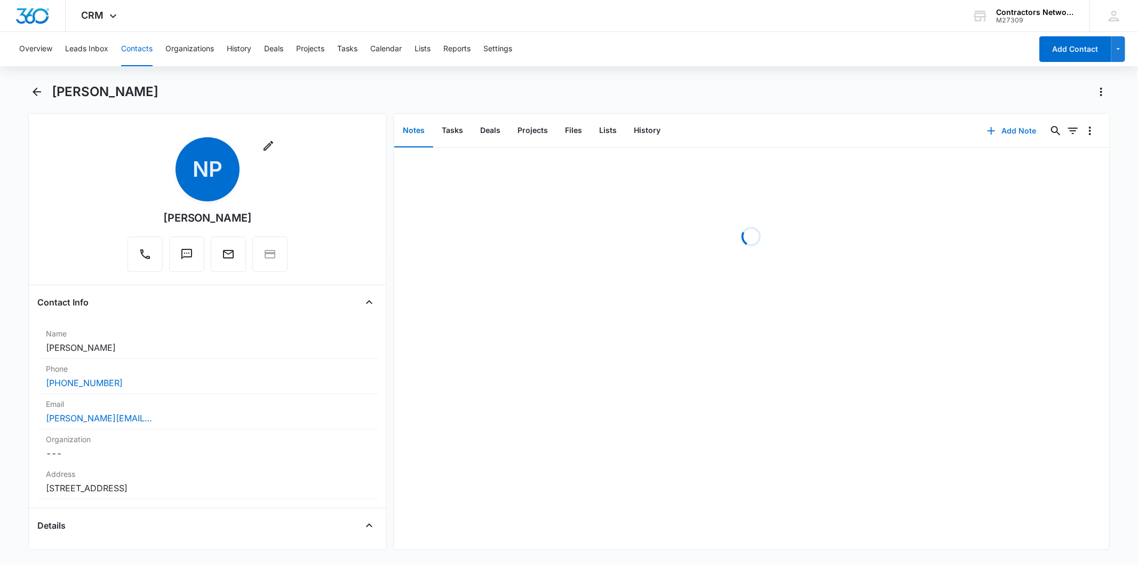
click at [997, 137] on button "Add Note" at bounding box center [1012, 131] width 71 height 26
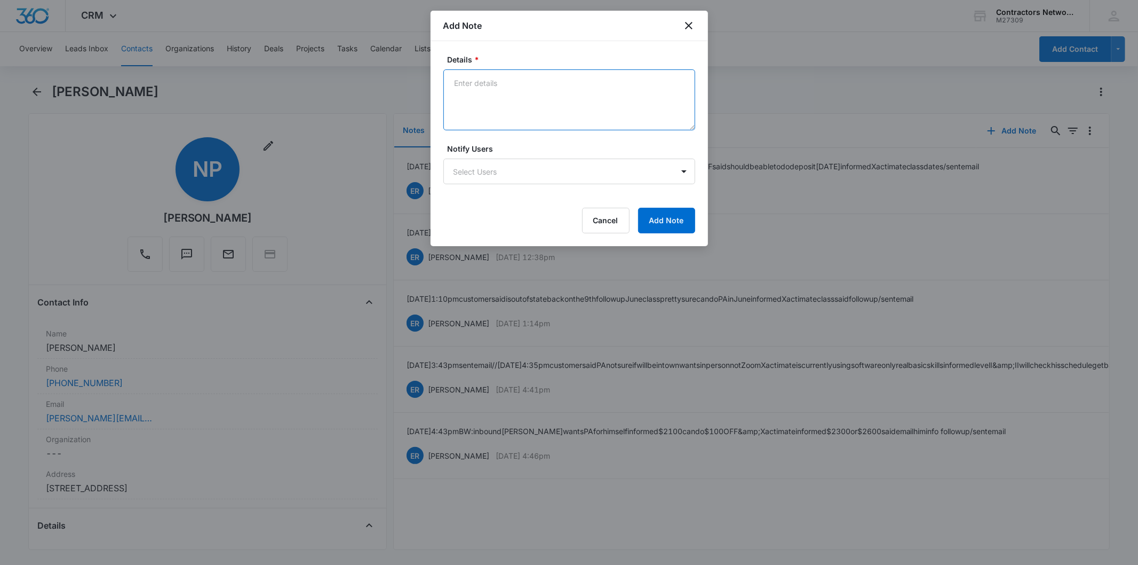
click at [502, 102] on textarea "Details *" at bounding box center [570, 99] width 252 height 61
paste textarea "8/11/2025 10:40am customer said has to double check his schedule believes out o…"
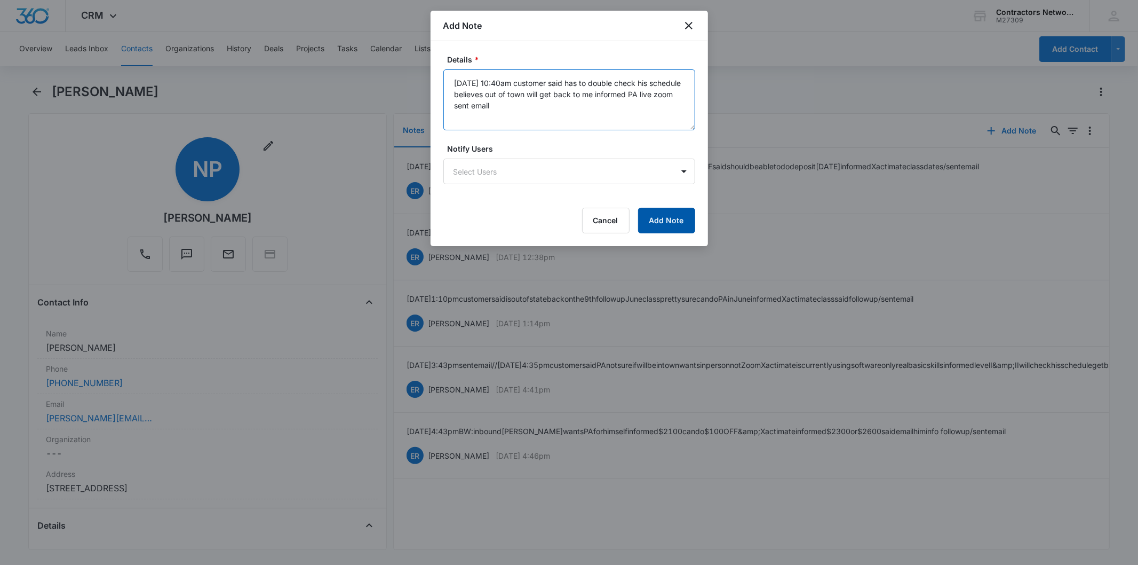
type textarea "8/11/2025 10:40am customer said has to double check his schedule believes out o…"
click at [668, 225] on button "Add Note" at bounding box center [666, 221] width 57 height 26
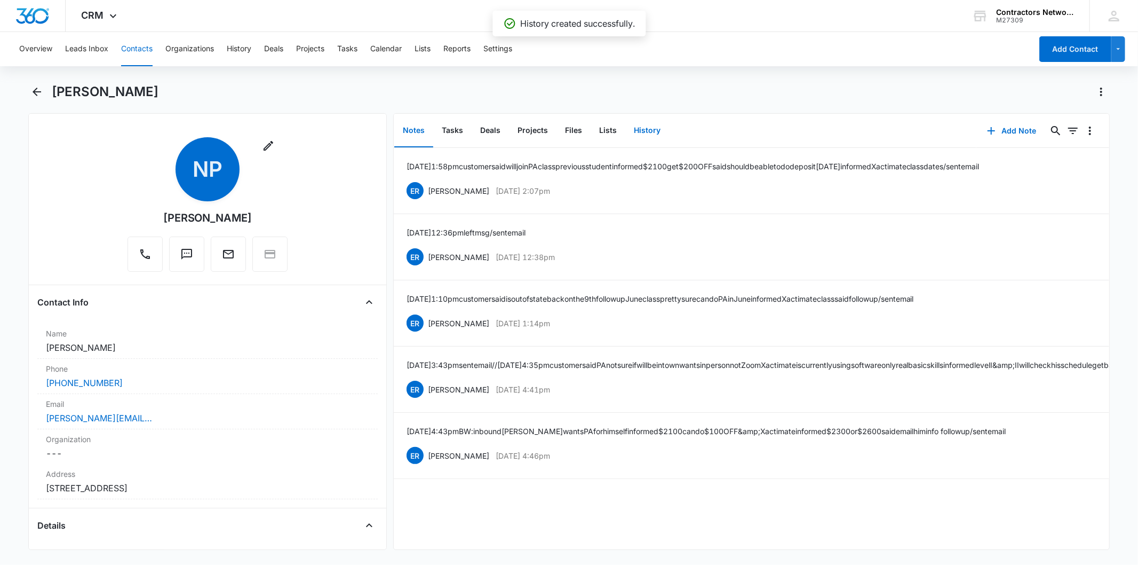
click at [643, 129] on button "History" at bounding box center [648, 130] width 44 height 33
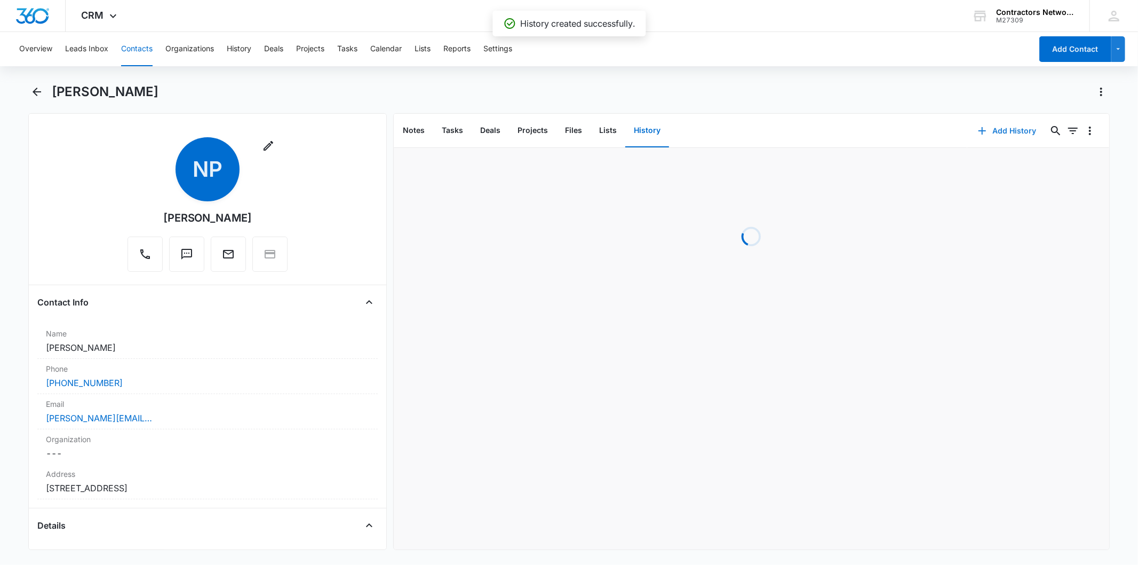
click at [976, 136] on icon "button" at bounding box center [982, 130] width 13 height 13
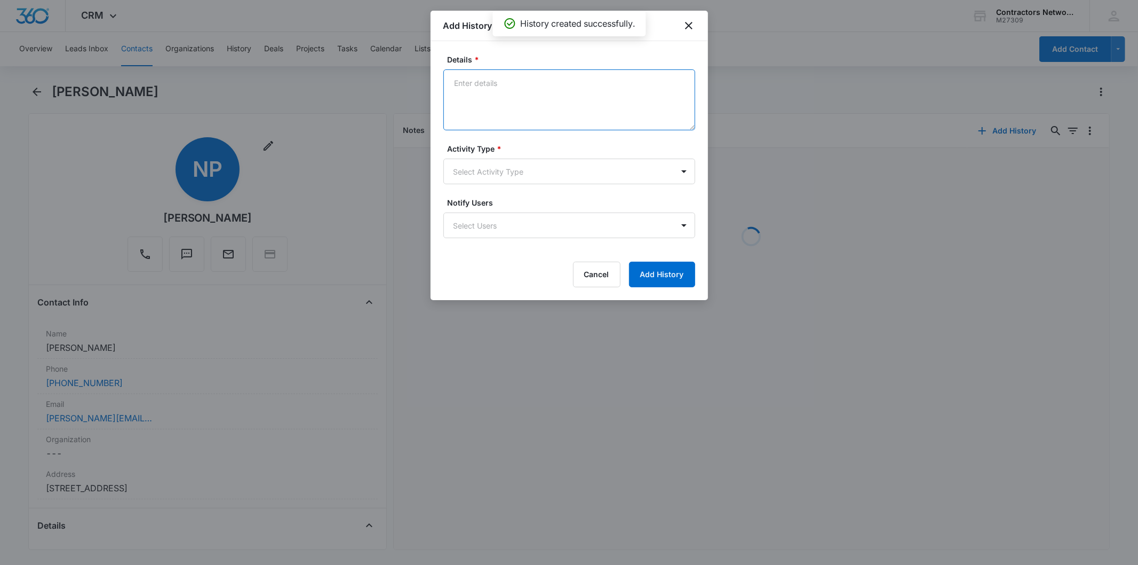
click at [495, 84] on textarea "Details *" at bounding box center [570, 99] width 252 height 61
paste textarea "8/11/2025 10:40am customer said has to double check his schedule believes out o…"
type textarea "8/11/2025 10:40am customer said has to double check his schedule believes out o…"
click at [493, 171] on body "CRM Apps Reputation Websites Forms CRM Email Social Shop Payments POS Content A…" at bounding box center [569, 282] width 1138 height 565
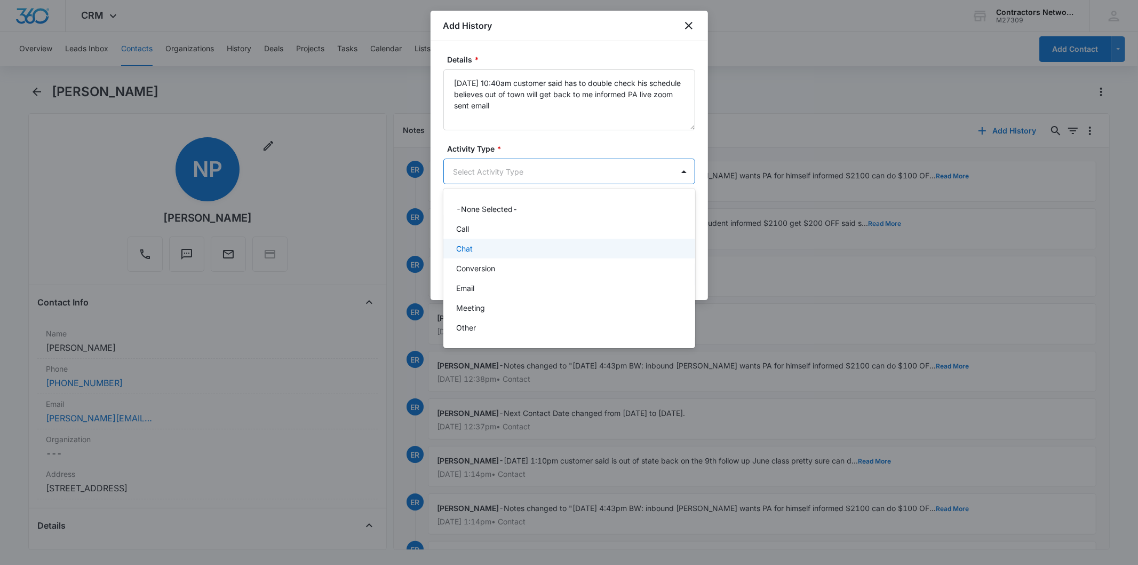
click at [488, 247] on div "Chat" at bounding box center [568, 248] width 224 height 11
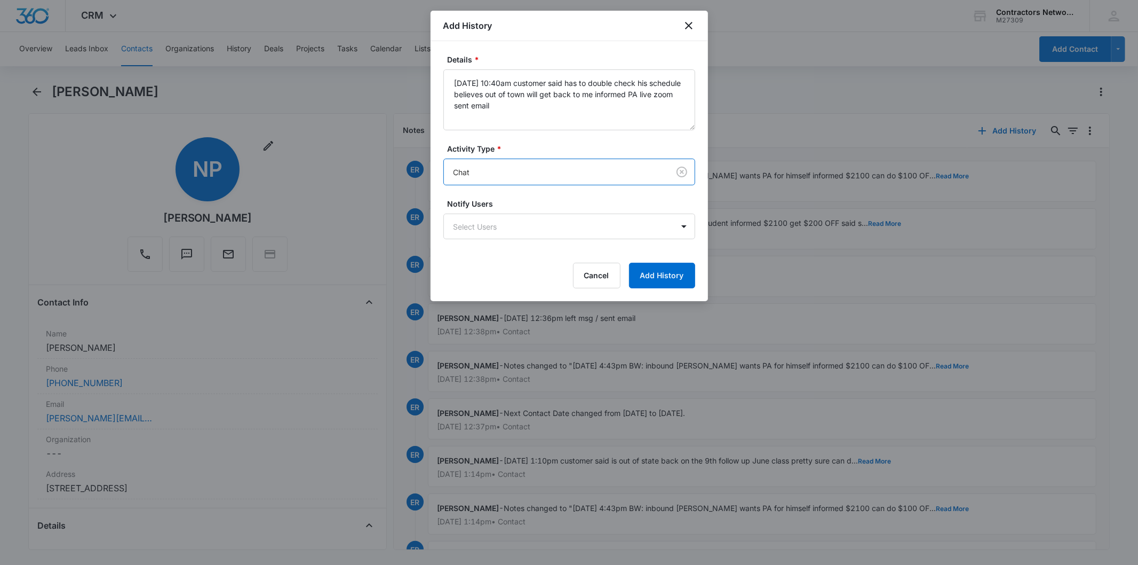
click at [656, 289] on div "Details * 8/11/2025 10:40am customer said has to double check his schedule beli…" at bounding box center [570, 171] width 278 height 260
click at [657, 275] on button "Add History" at bounding box center [662, 276] width 66 height 26
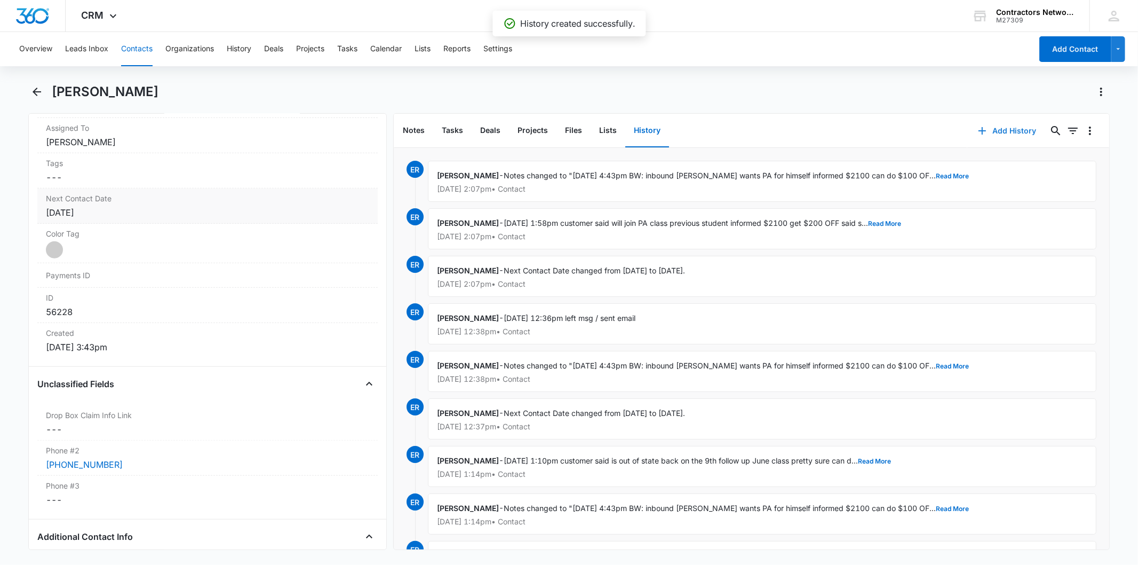
scroll to position [534, 0]
click at [148, 215] on div "[DATE]" at bounding box center [207, 213] width 323 height 13
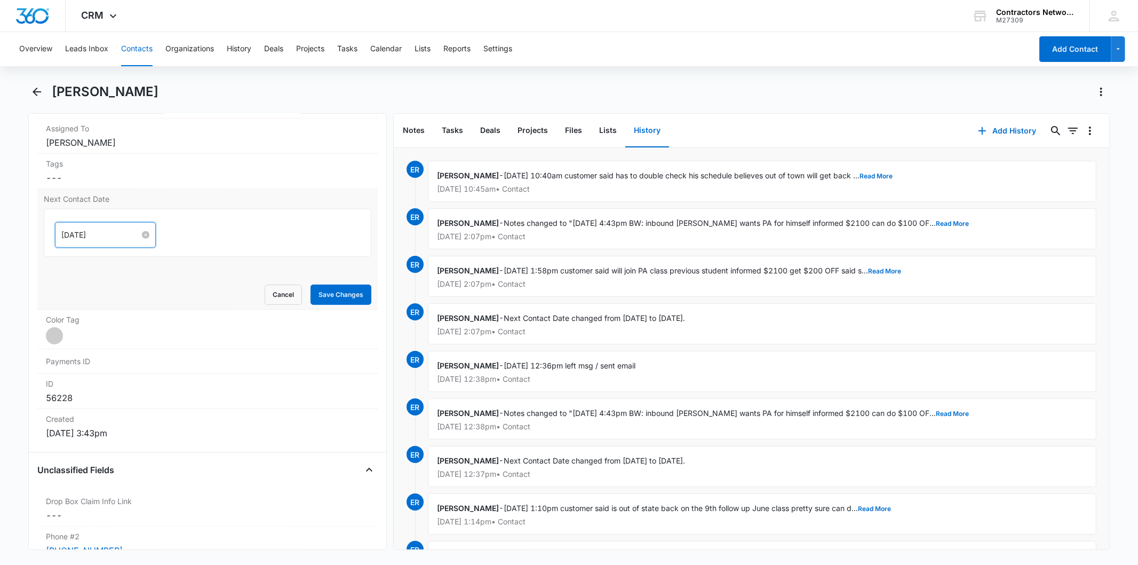
click at [126, 232] on input "[DATE]" at bounding box center [100, 235] width 78 height 12
type input "[DATE]"
click at [96, 382] on td "1" at bounding box center [90, 381] width 19 height 16
click at [318, 294] on button "Save Changes" at bounding box center [341, 294] width 61 height 20
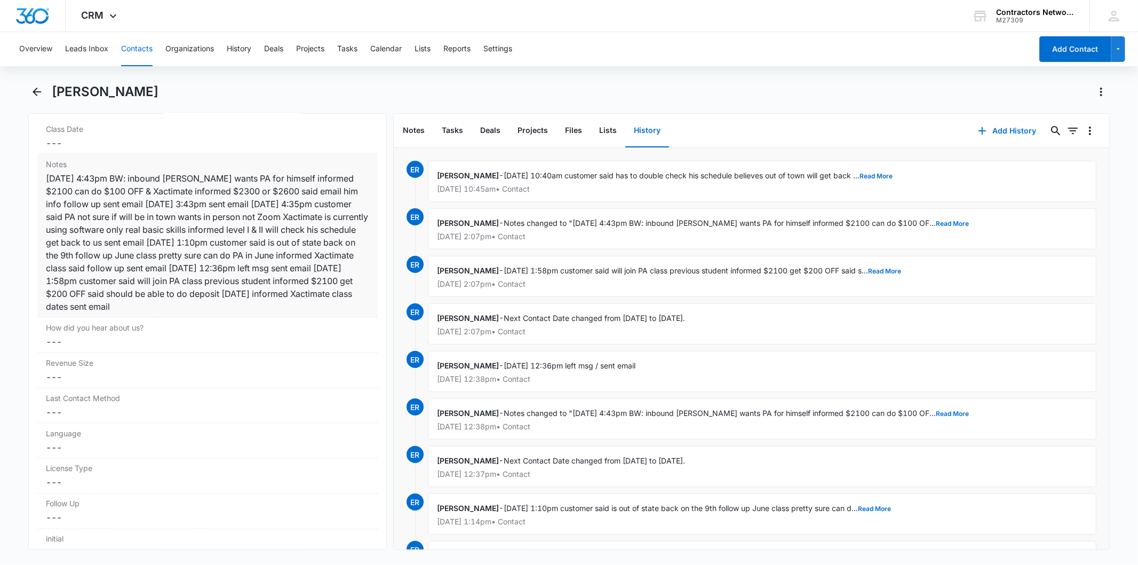
click at [244, 193] on div "3/7/2025 4:43pm BW: inbound Noe wants PA for himself informed $2100 can do $100…" at bounding box center [207, 242] width 323 height 141
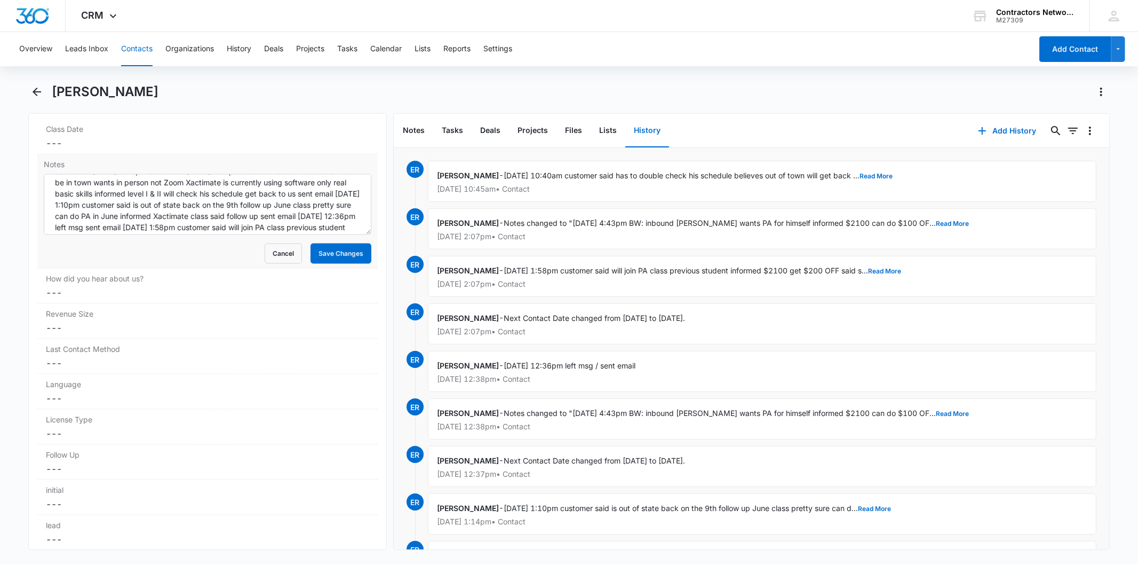
scroll to position [78, 0]
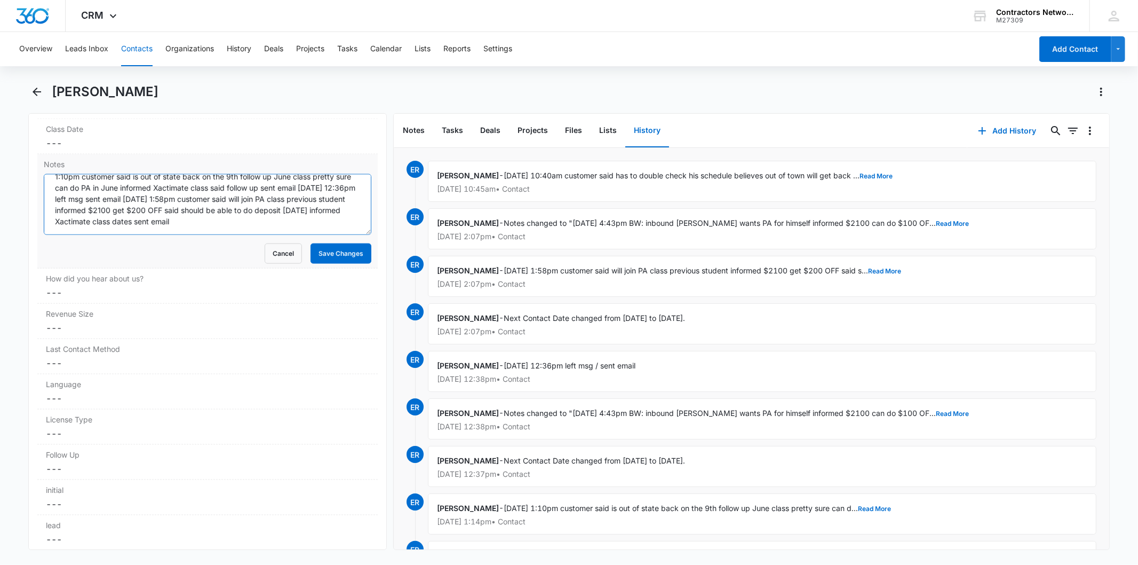
click at [283, 225] on textarea "3/7/2025 4:43pm BW: inbound Noe wants PA for himself informed $2100 can do $100…" at bounding box center [207, 204] width 327 height 61
paste textarea "8/11/2025 10:40am customer said has to double check his schedule believes out o…"
type textarea "3/7/2025 4:43pm BW: inbound Noe wants PA for himself informed $2100 can do $100…"
click at [327, 265] on div "Notes 3/7/2025 4:43pm BW: inbound Noe wants PA for himself informed $2100 can d…" at bounding box center [207, 211] width 340 height 114
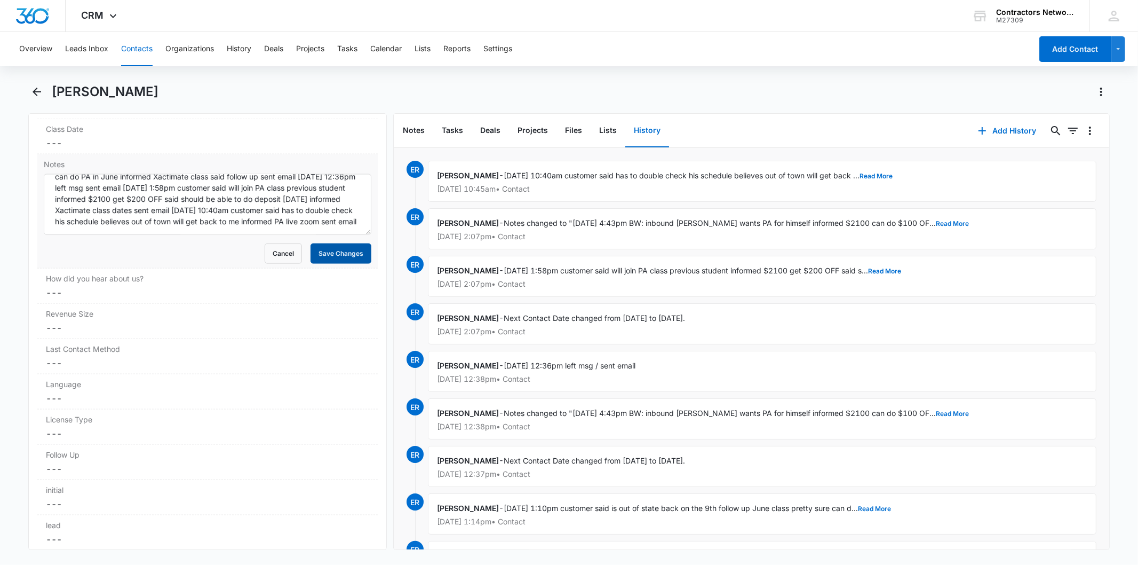
click at [331, 260] on button "Save Changes" at bounding box center [341, 253] width 61 height 20
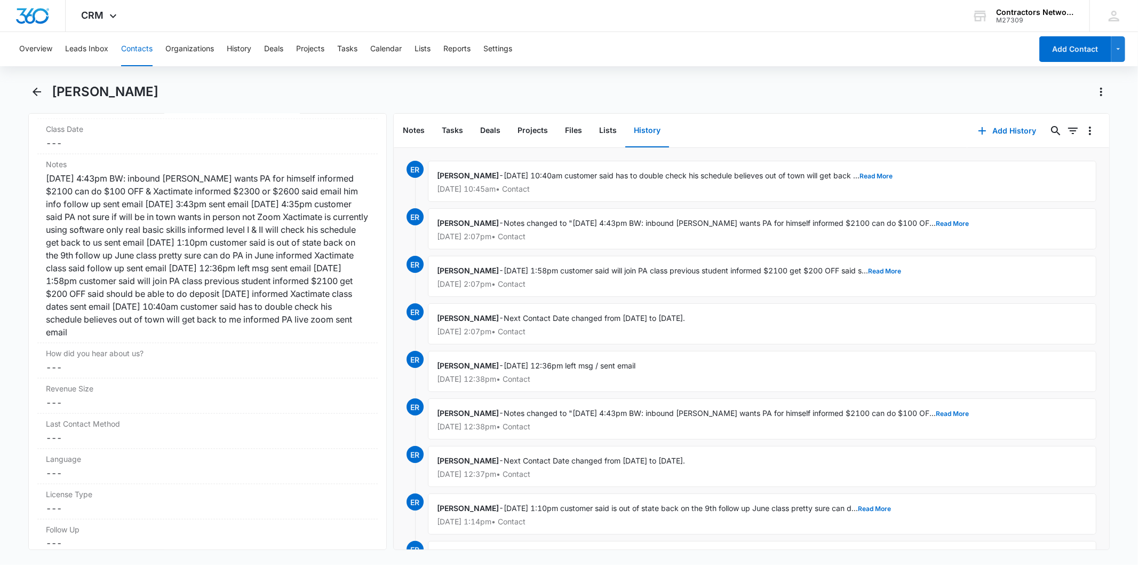
click at [137, 49] on button "Contacts" at bounding box center [136, 49] width 31 height 34
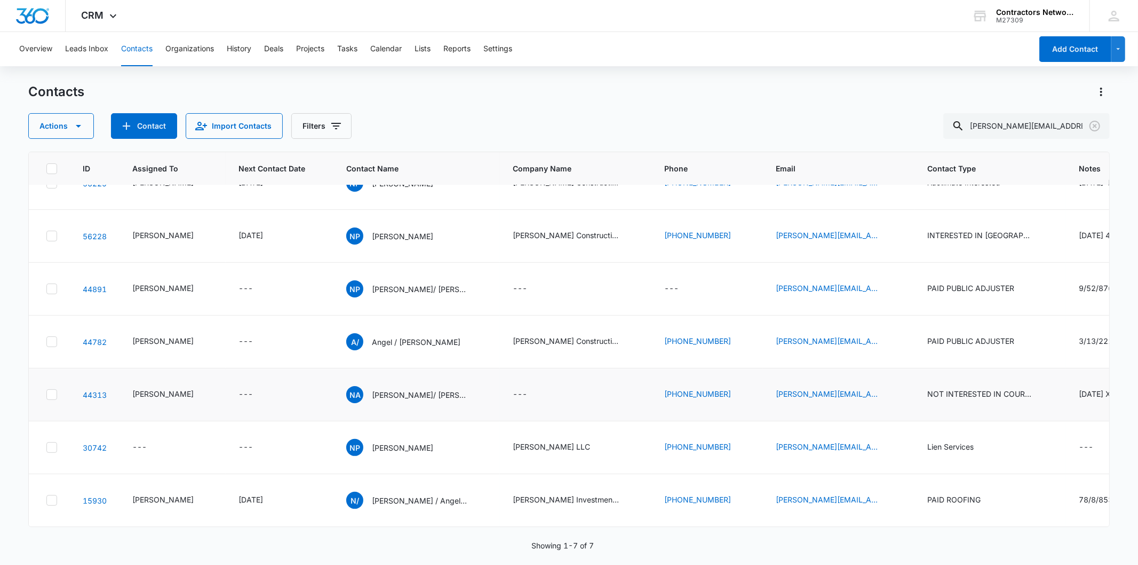
scroll to position [187, 0]
click at [1092, 125] on icon "Clear" at bounding box center [1095, 126] width 13 height 13
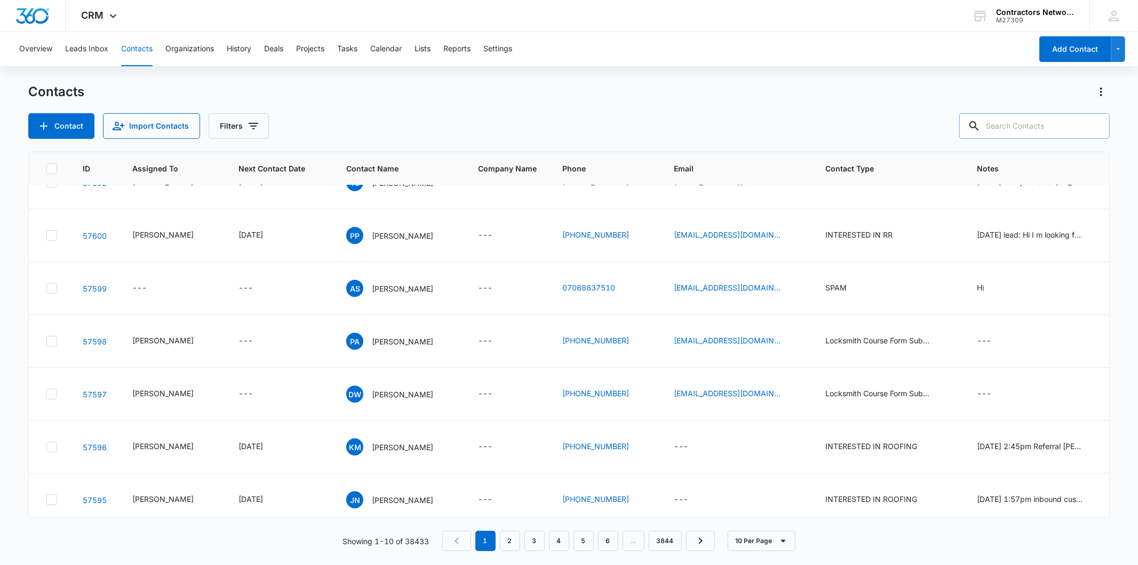
click at [1076, 132] on input "text" at bounding box center [1035, 126] width 151 height 26
type input "773-495-3300"
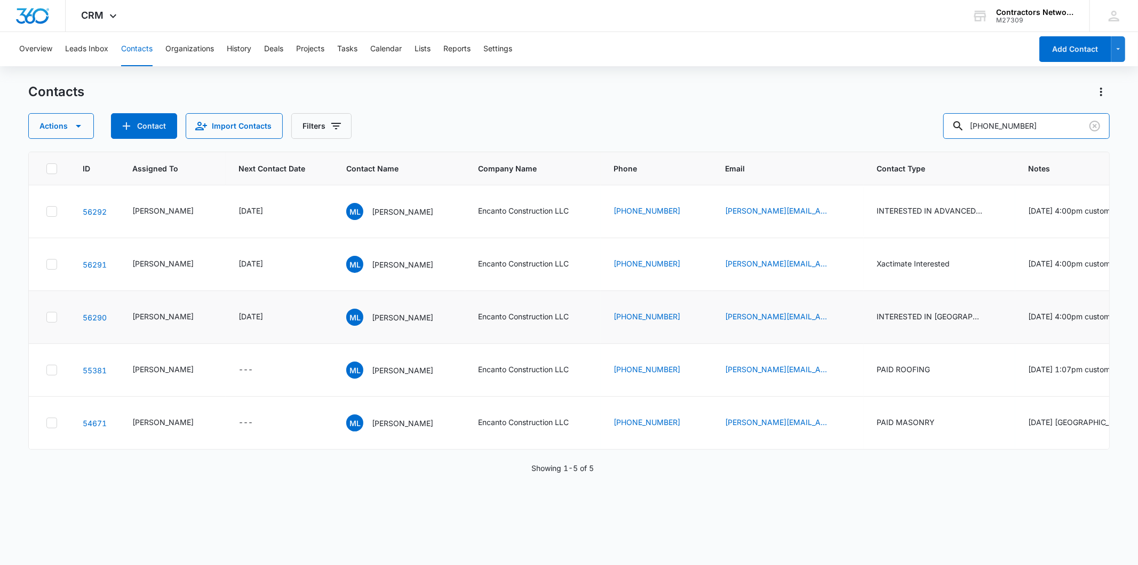
scroll to position [0, 0]
click at [372, 323] on p "Manuel Leon" at bounding box center [402, 317] width 61 height 11
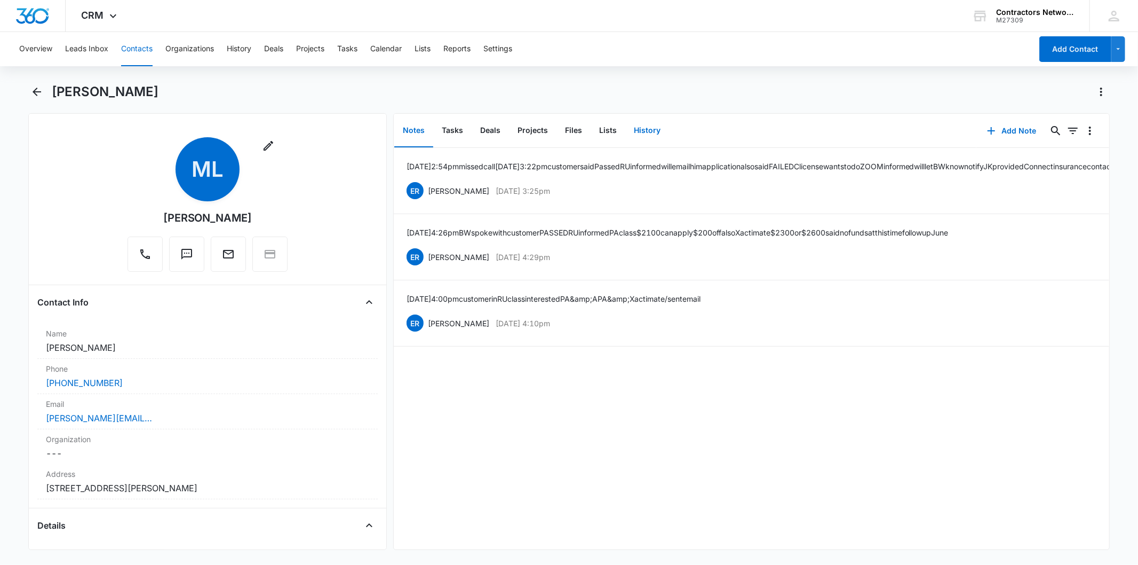
click at [655, 134] on button "History" at bounding box center [648, 130] width 44 height 33
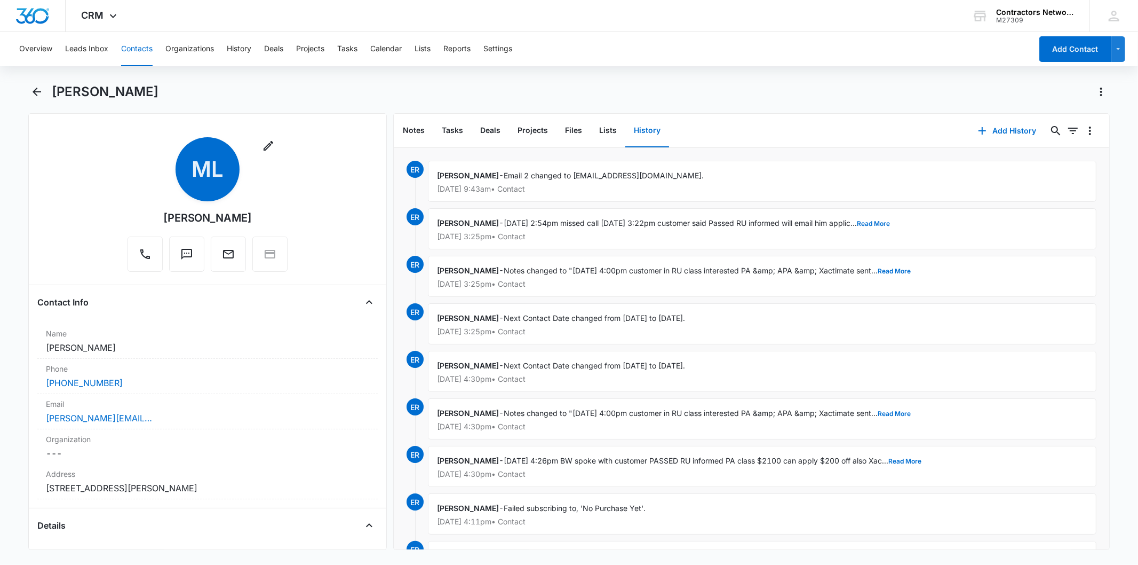
click at [140, 46] on button "Contacts" at bounding box center [136, 49] width 31 height 34
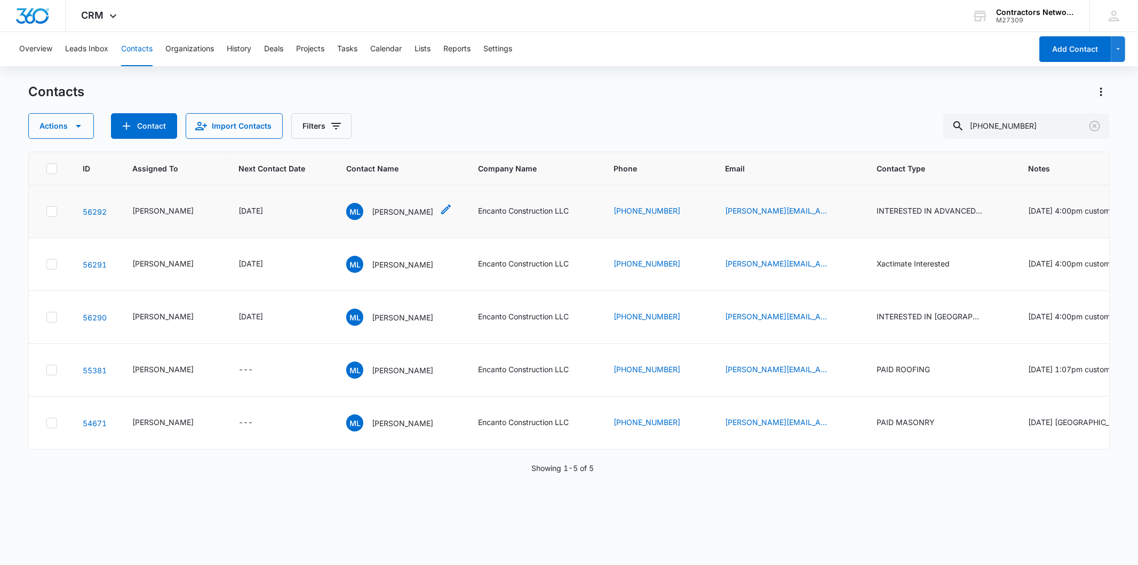
click at [367, 220] on div "ML Manuel Leon" at bounding box center [389, 211] width 87 height 17
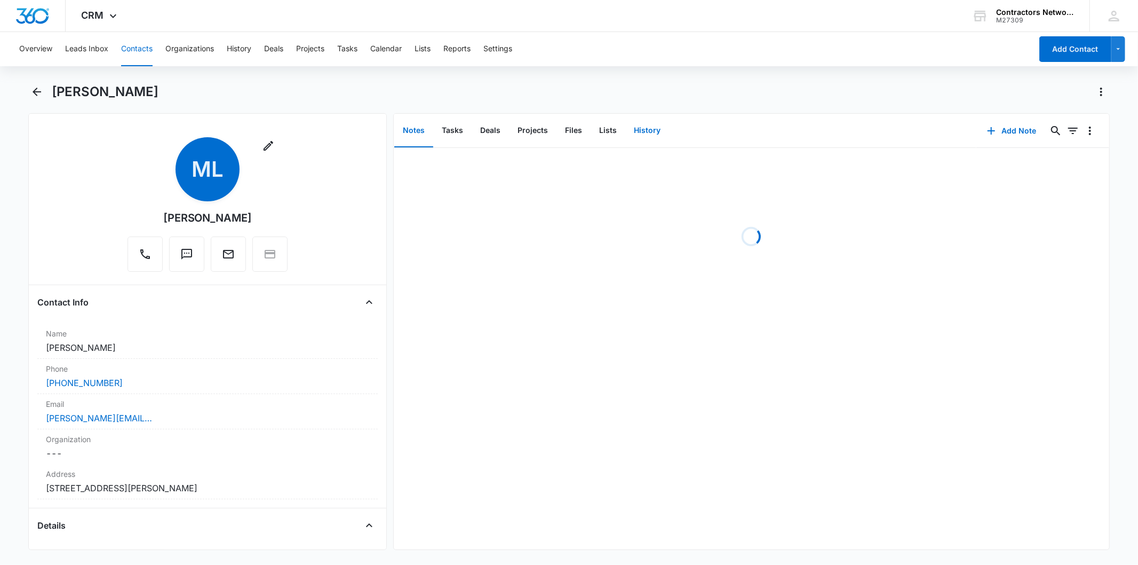
click at [643, 131] on button "History" at bounding box center [648, 130] width 44 height 33
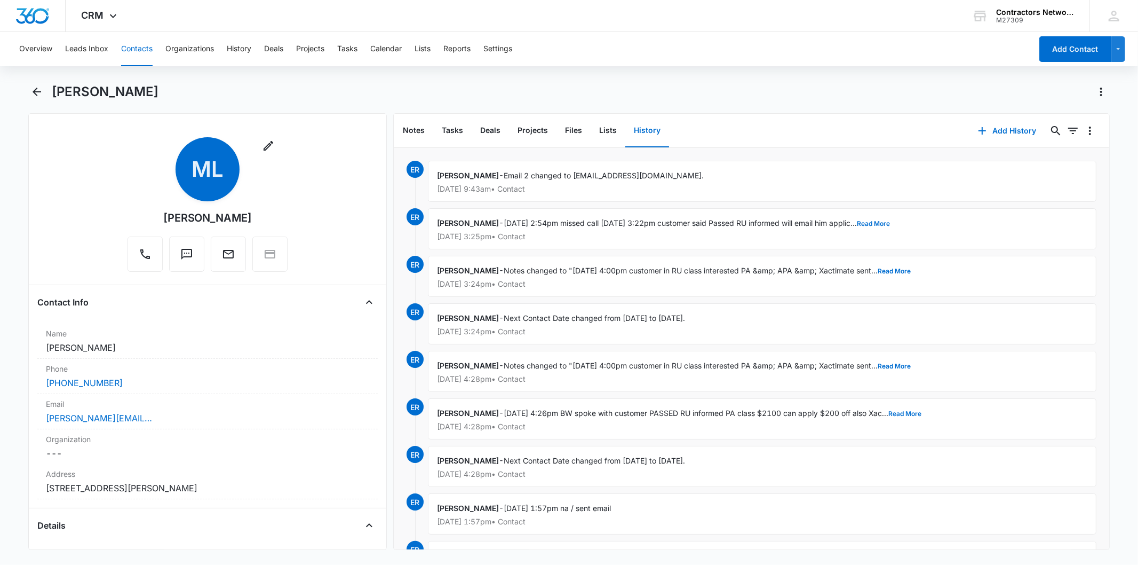
click at [135, 48] on button "Contacts" at bounding box center [136, 49] width 31 height 34
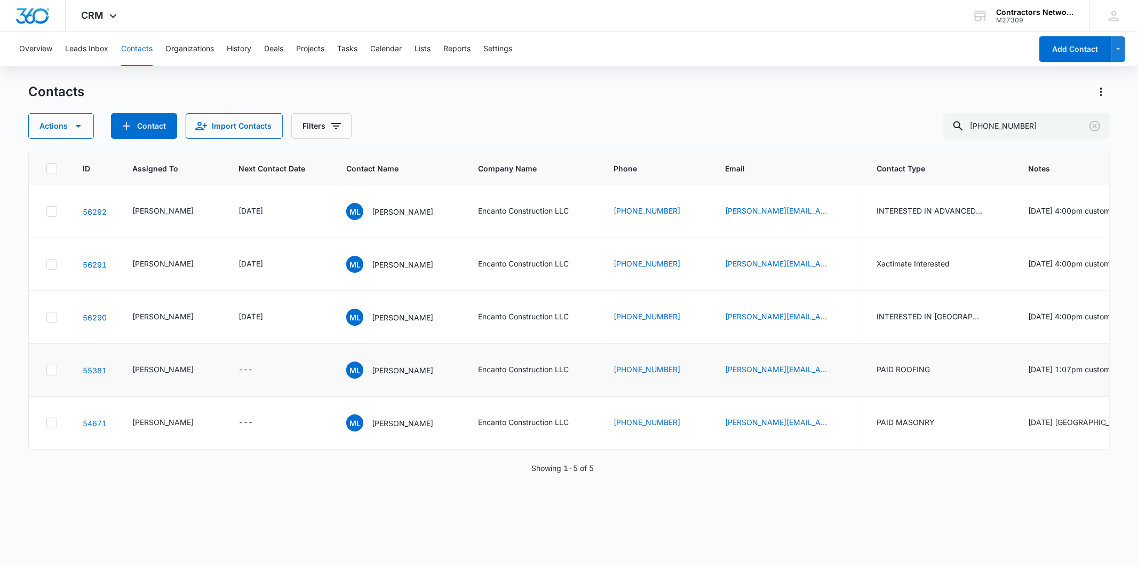
scroll to position [168, 0]
click at [812, 291] on td "manuel@encantoconstruction.com" at bounding box center [789, 317] width 152 height 53
click at [840, 312] on icon "Email - manuel@encantoconstruction.com - Select to Edit Field" at bounding box center [845, 317] width 10 height 10
click at [721, 189] on input "manuel@encantoconstruction.com" at bounding box center [754, 199] width 134 height 26
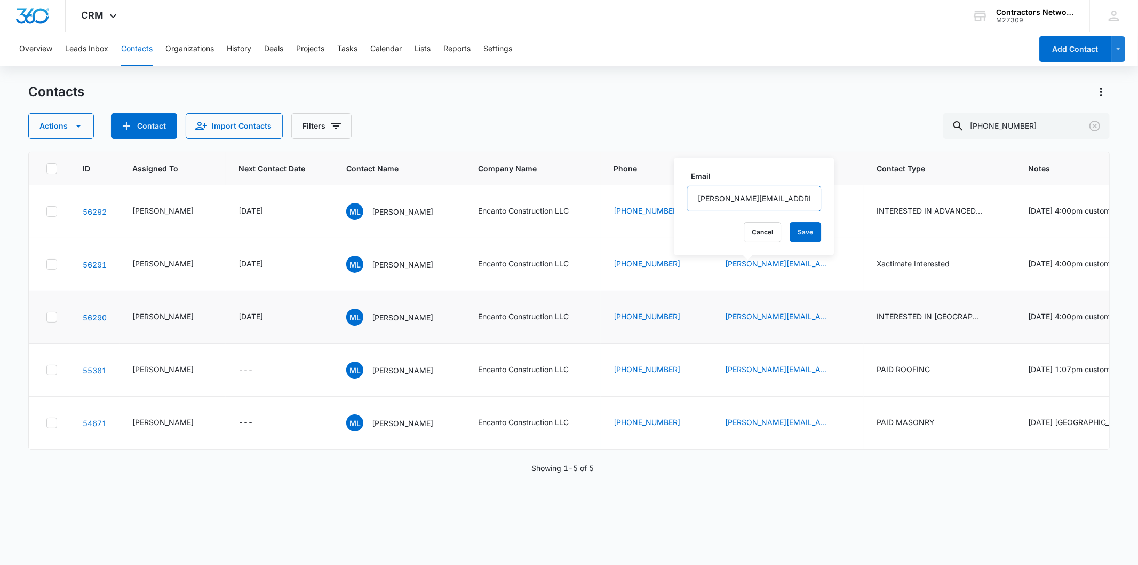
click at [721, 189] on input "manuel@encantoconstruction.com" at bounding box center [754, 199] width 134 height 26
click at [377, 449] on td "ML Manuel Leon" at bounding box center [400, 423] width 132 height 53
click at [373, 429] on p "Manuel Leon" at bounding box center [402, 422] width 61 height 11
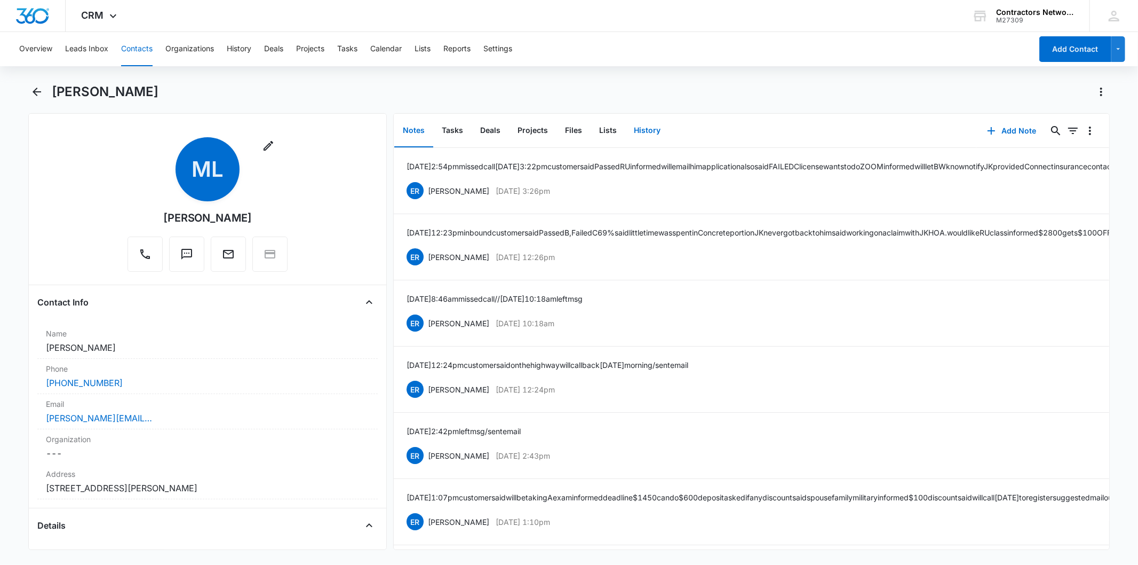
click at [642, 125] on button "History" at bounding box center [648, 130] width 44 height 33
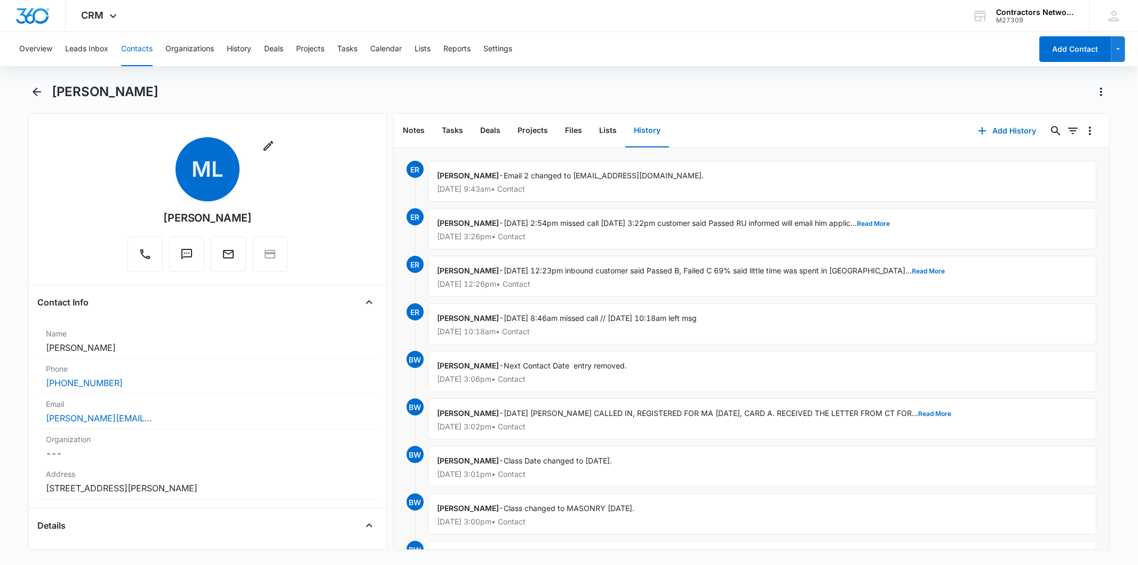
click at [141, 52] on button "Contacts" at bounding box center [136, 49] width 31 height 34
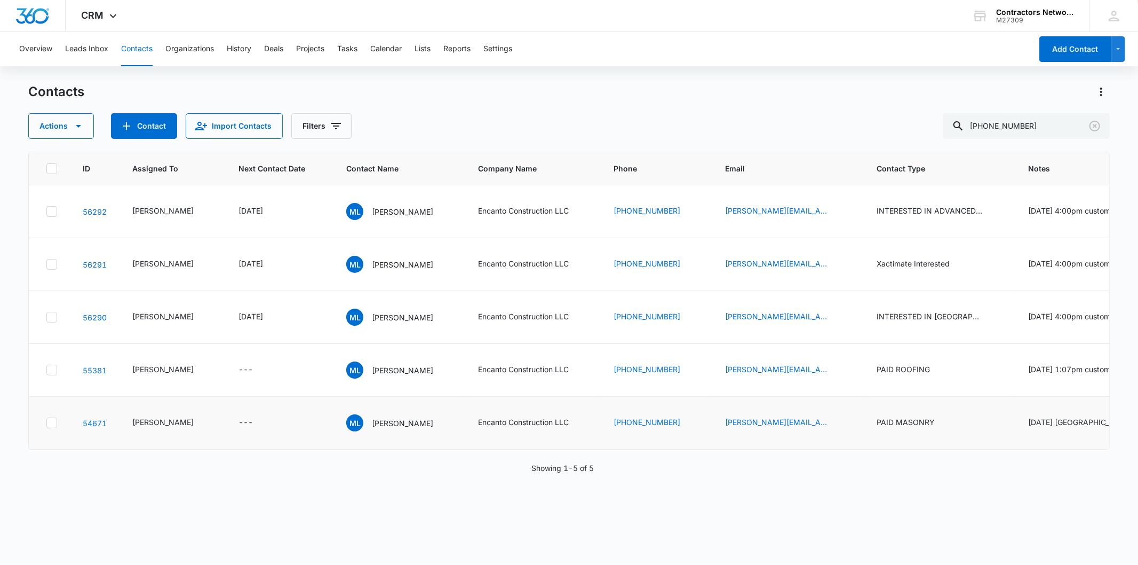
scroll to position [168, 0]
click at [372, 366] on p "Manuel Leon" at bounding box center [402, 370] width 61 height 11
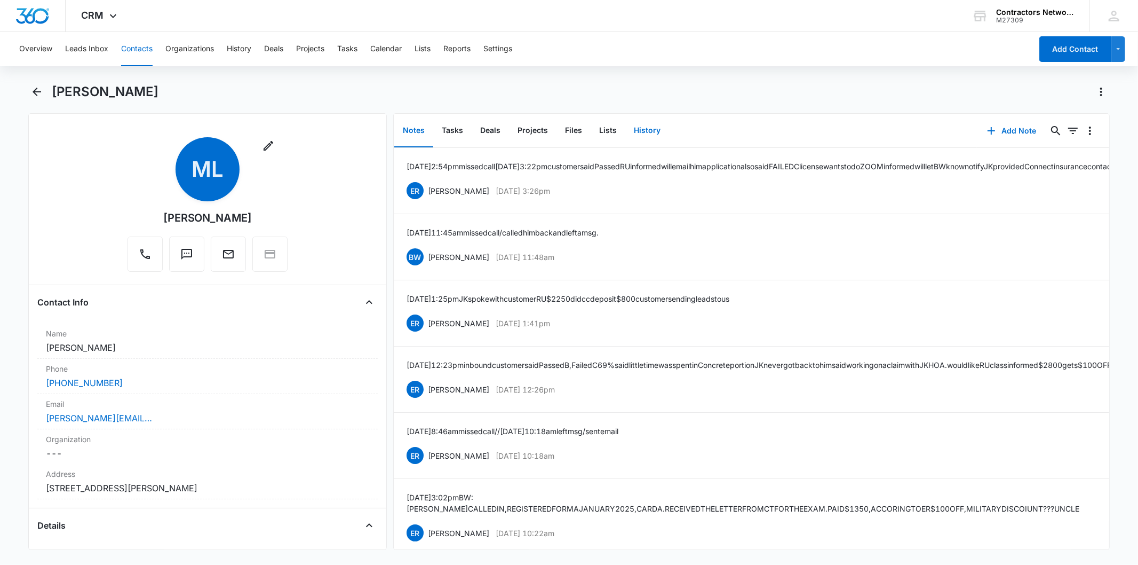
click at [644, 135] on button "History" at bounding box center [648, 130] width 44 height 33
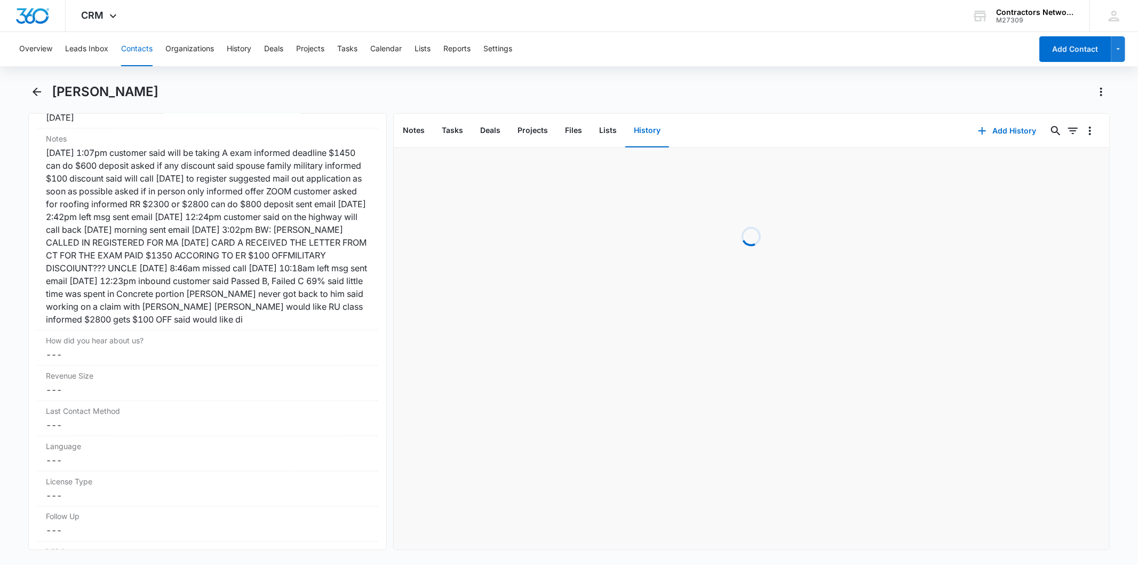
scroll to position [1304, 0]
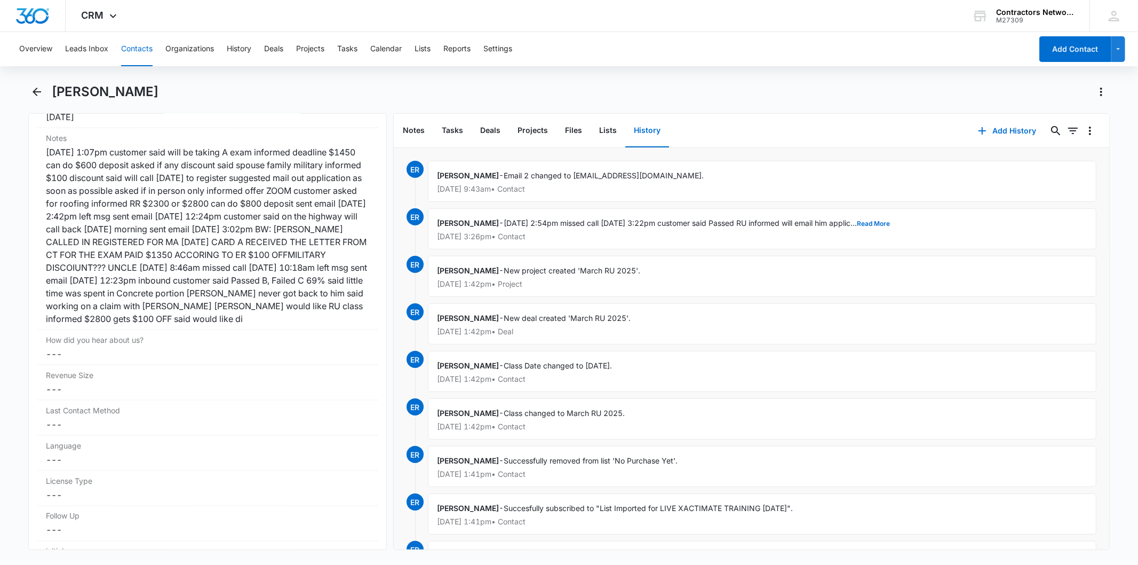
click at [132, 49] on button "Contacts" at bounding box center [136, 49] width 31 height 34
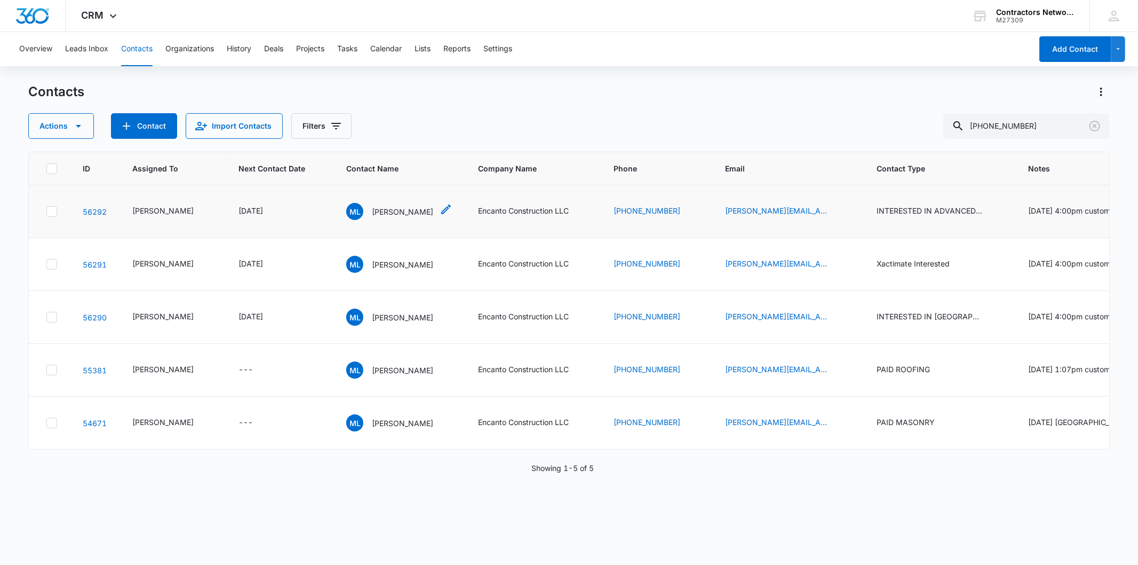
click at [351, 220] on div "ML Manuel Leon" at bounding box center [389, 211] width 87 height 17
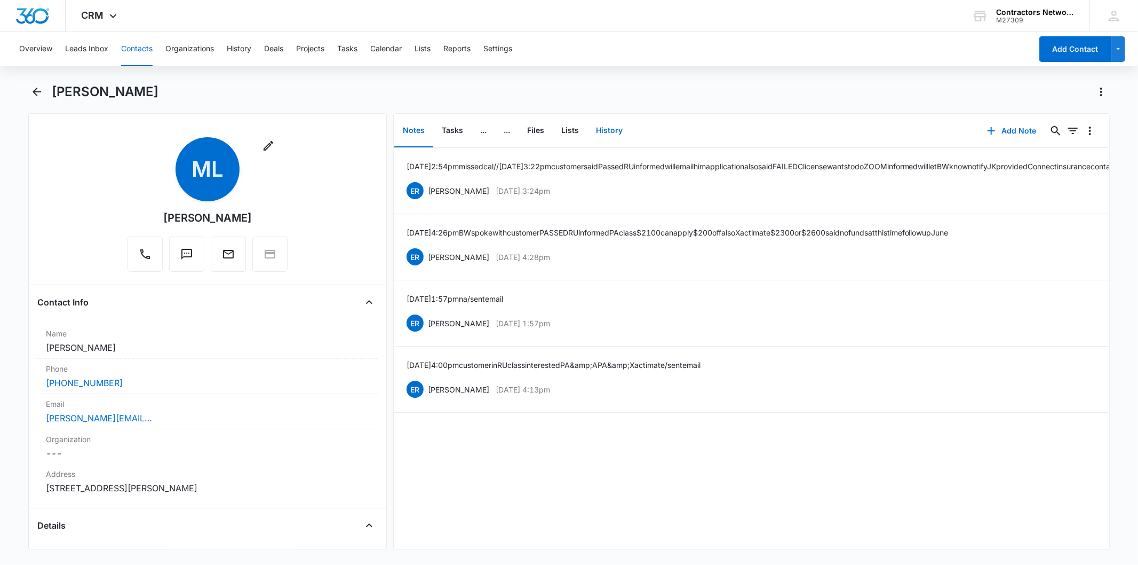
click at [607, 128] on button "History" at bounding box center [610, 130] width 44 height 33
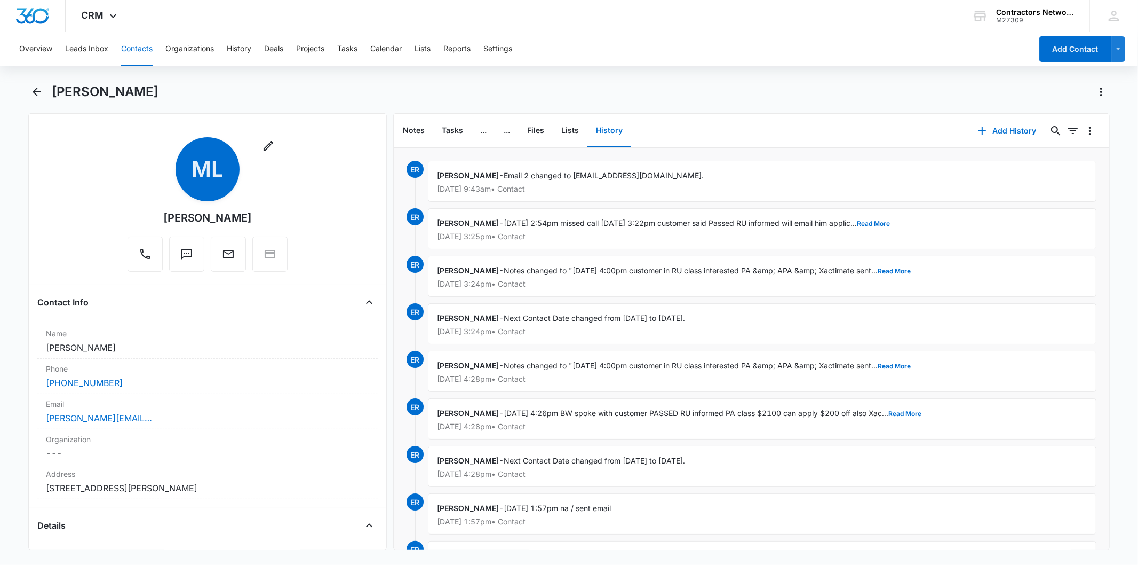
click at [112, 36] on div "Overview Leads Inbox Contacts Organizations History Deals Projects Tasks Calend…" at bounding box center [522, 49] width 1019 height 34
drag, startPoint x: 105, startPoint y: 43, endPoint x: 155, endPoint y: 57, distance: 51.9
click at [155, 57] on div "Overview Leads Inbox Contacts Organizations History Deals Projects Tasks Calend…" at bounding box center [522, 49] width 1019 height 34
click at [143, 49] on button "Contacts" at bounding box center [136, 49] width 31 height 34
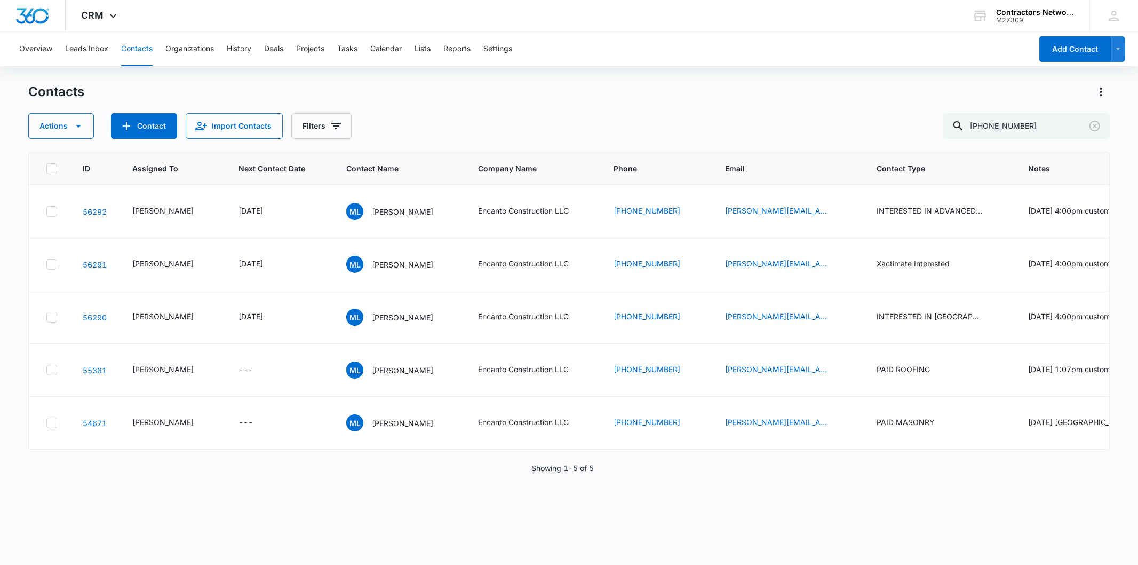
click at [131, 48] on button "Contacts" at bounding box center [136, 49] width 31 height 34
click at [1093, 123] on icon "Clear" at bounding box center [1095, 126] width 13 height 13
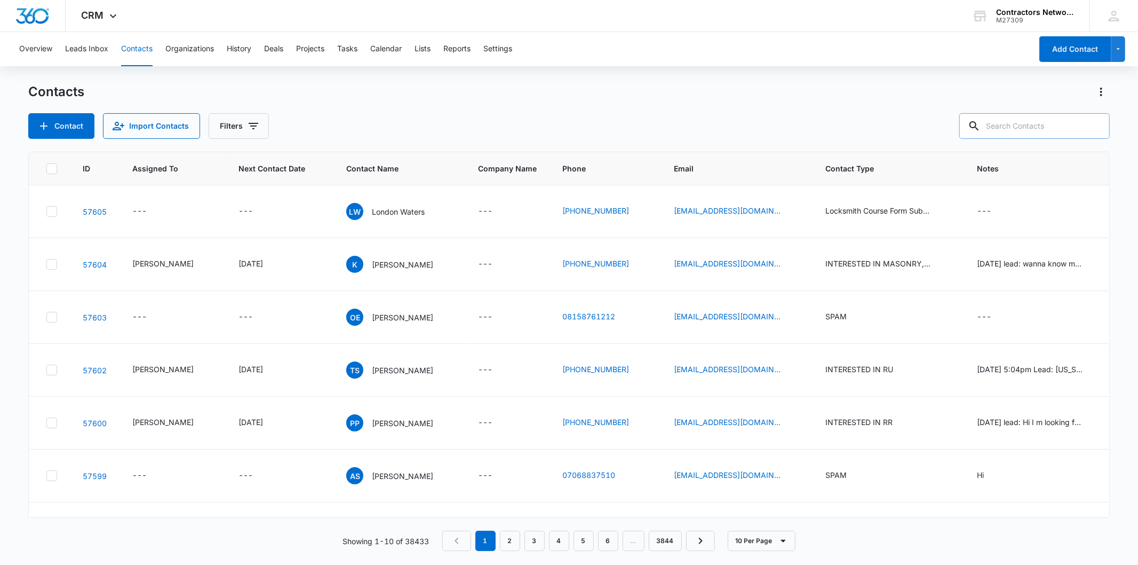
paste input "america091375@gmail.com"
type input "america091375@gmail.com"
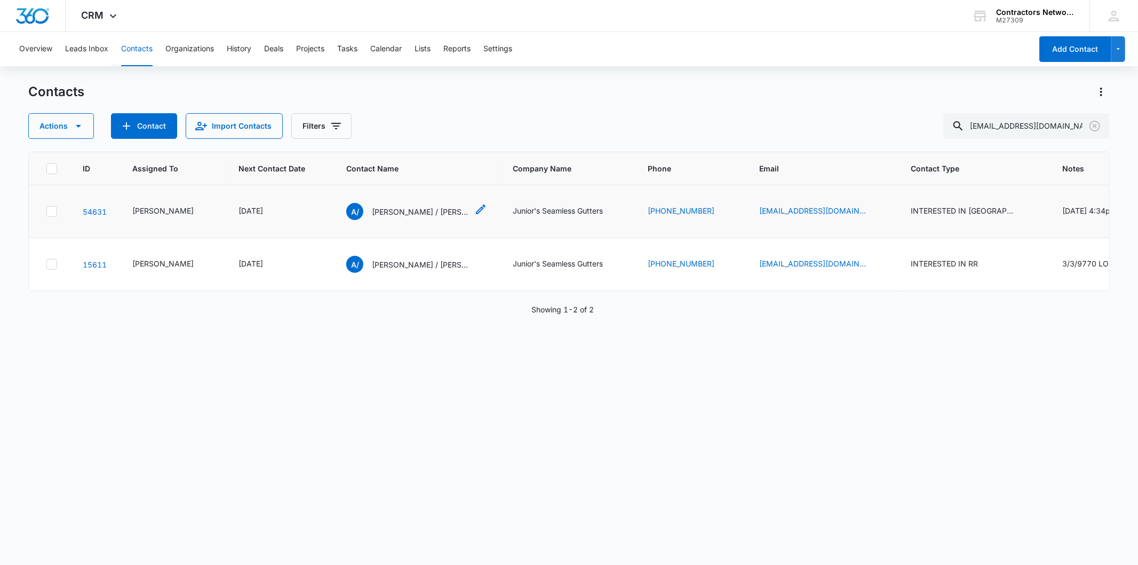
click at [391, 206] on p "Arnoldo / Nestor Renteria" at bounding box center [420, 211] width 96 height 11
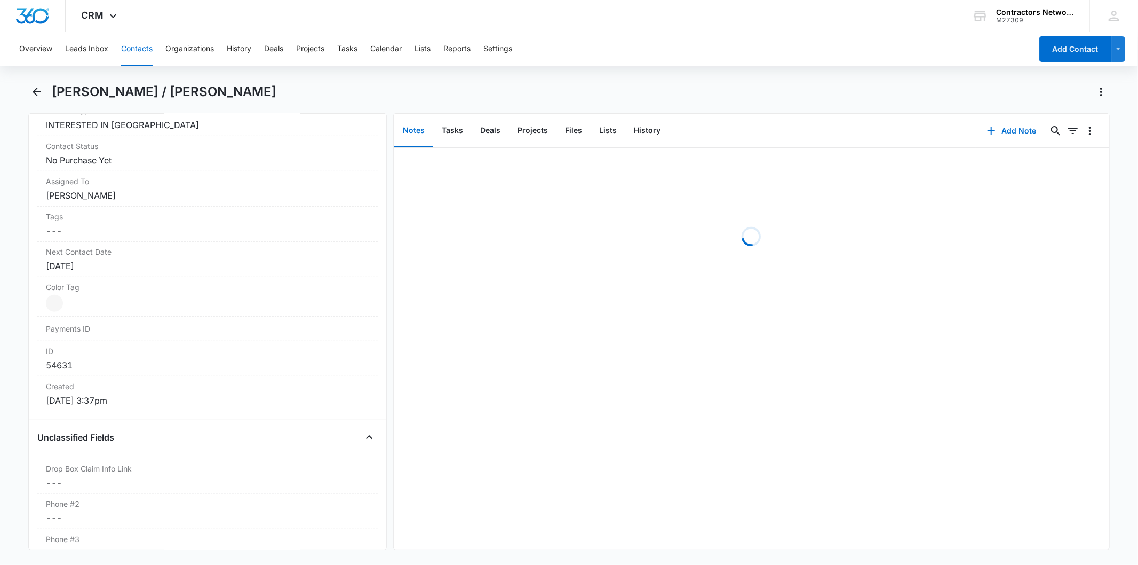
scroll to position [534, 0]
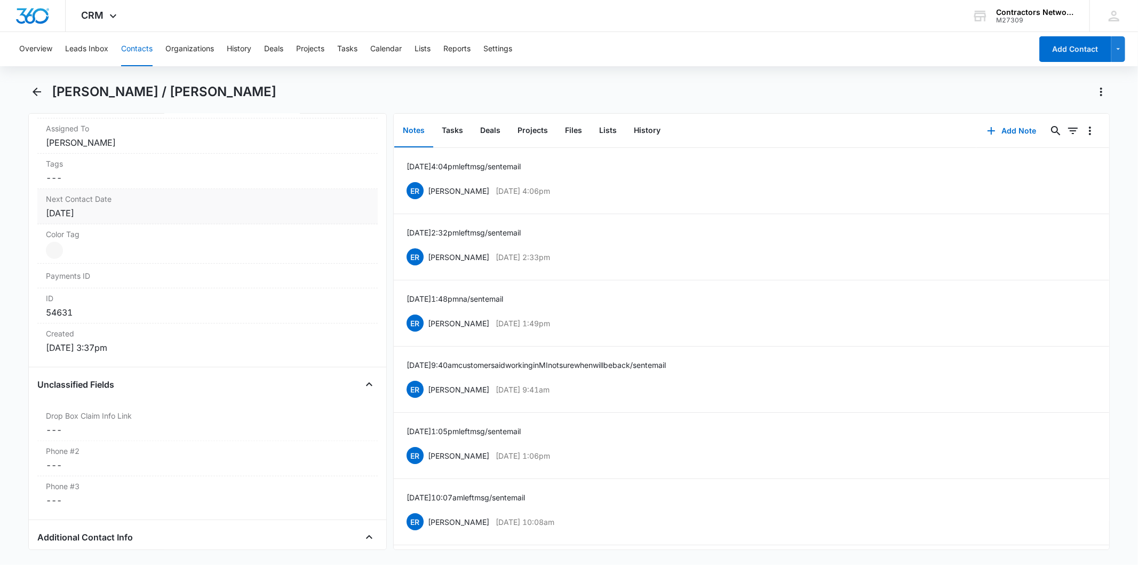
click at [117, 209] on div "Jul 7, 2025" at bounding box center [207, 213] width 323 height 13
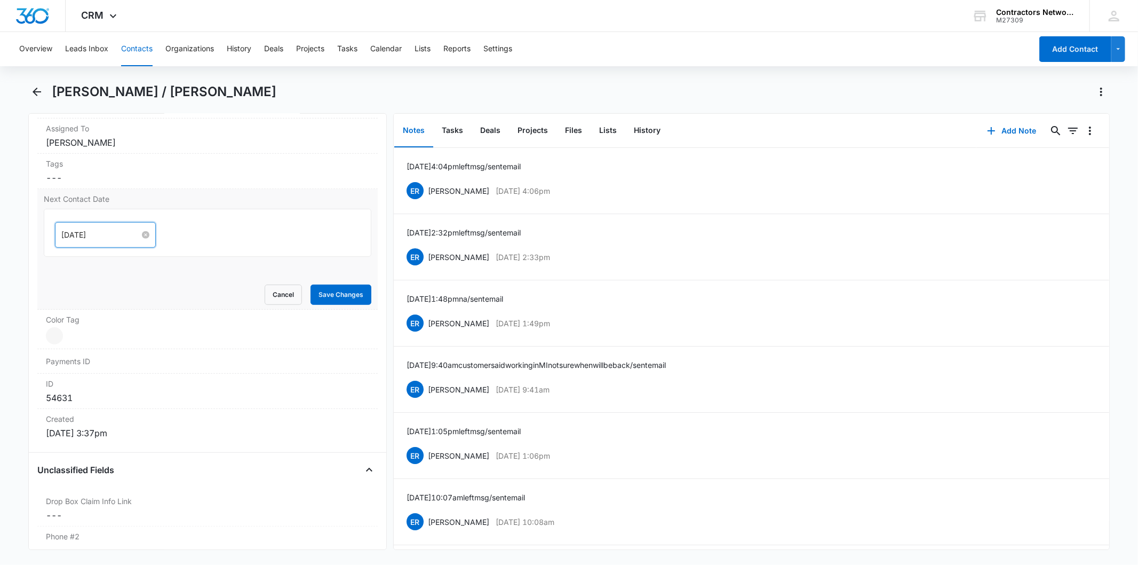
click at [110, 233] on input "Jul 7, 2025" at bounding box center [100, 235] width 78 height 12
click at [186, 263] on button "button" at bounding box center [182, 260] width 12 height 21
click at [180, 259] on span "button" at bounding box center [181, 261] width 5 height 5
type input "[DATE]"
click at [94, 380] on div "6" at bounding box center [90, 381] width 13 height 13
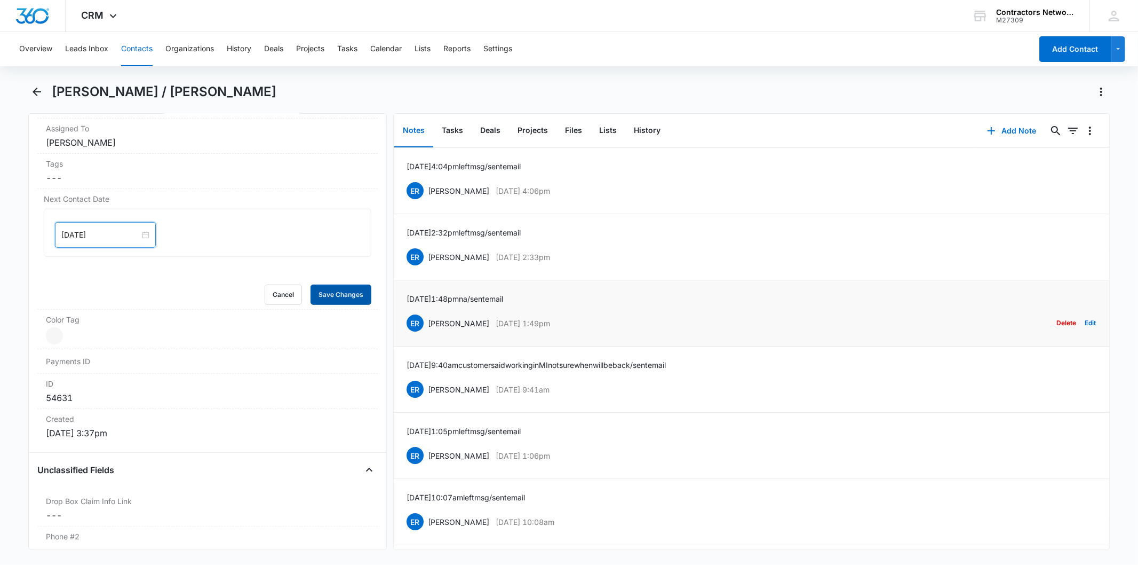
drag, startPoint x: 318, startPoint y: 300, endPoint x: 607, endPoint y: 281, distance: 289.9
click at [322, 299] on button "Save Changes" at bounding box center [341, 294] width 61 height 20
click at [995, 140] on button "Add Note" at bounding box center [1012, 131] width 71 height 26
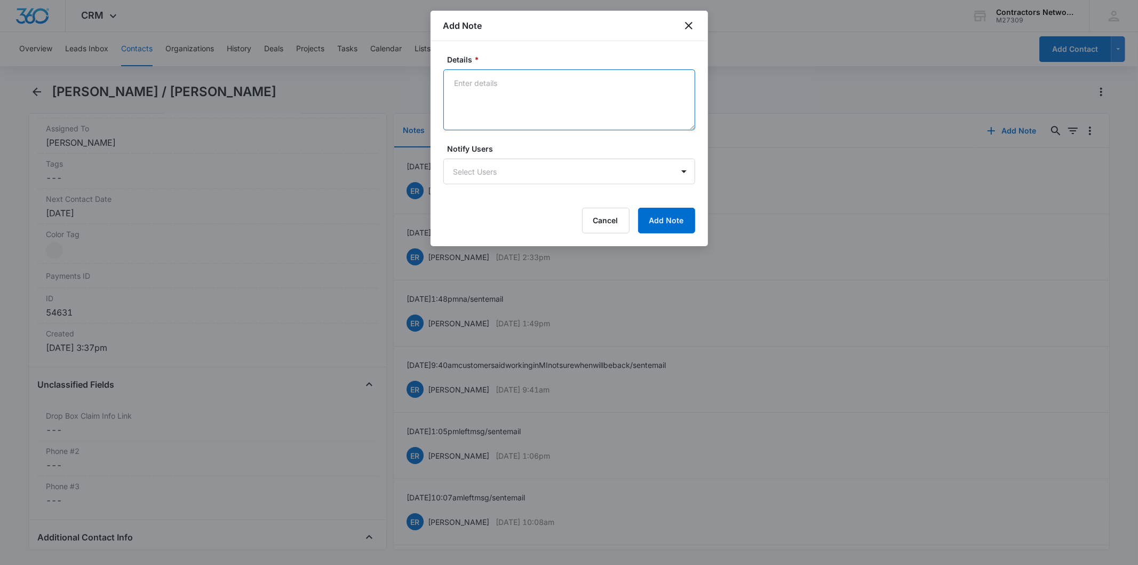
click at [473, 88] on textarea "Details *" at bounding box center [570, 99] width 252 height 61
paste textarea "8/11/2025 11:17am left msg / sent email"
type textarea "8/11/2025 11:17am left msg / sent email"
click at [648, 219] on button "Add Note" at bounding box center [666, 221] width 57 height 26
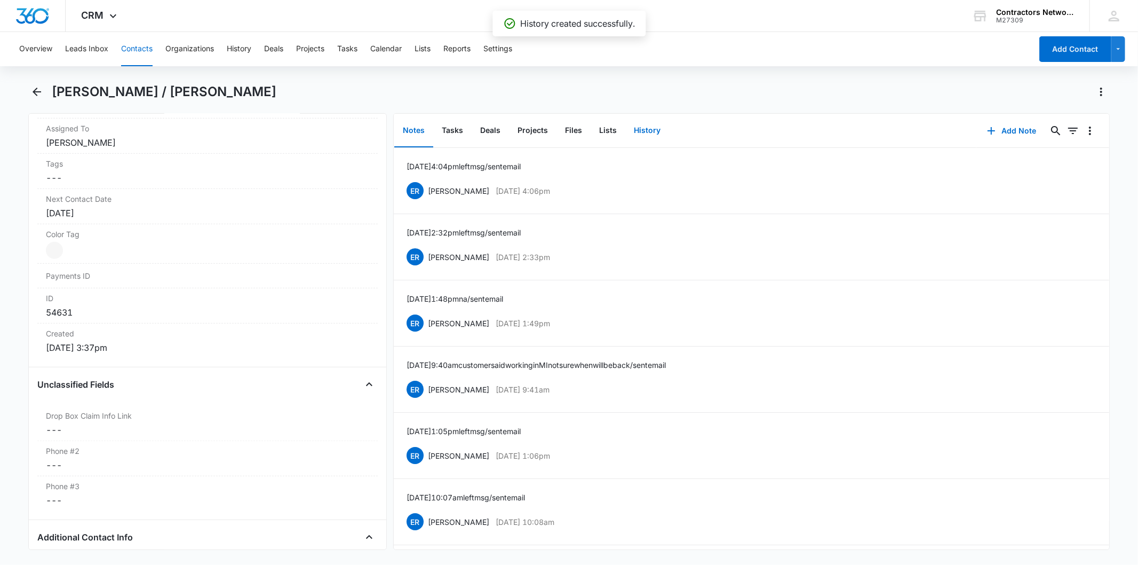
click at [648, 132] on button "History" at bounding box center [648, 130] width 44 height 33
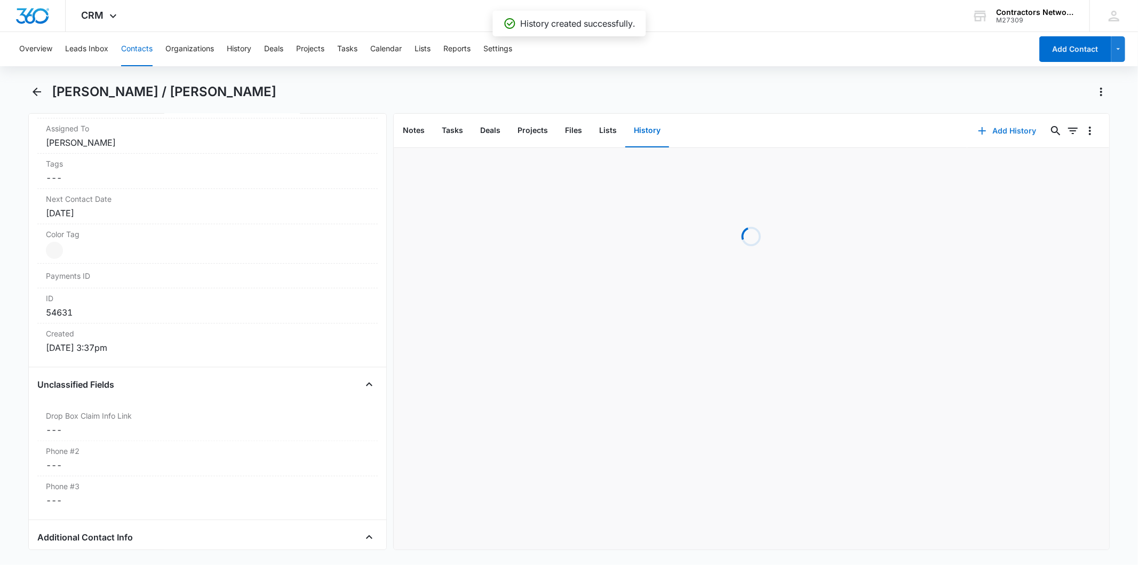
click at [978, 137] on span "button" at bounding box center [982, 130] width 13 height 13
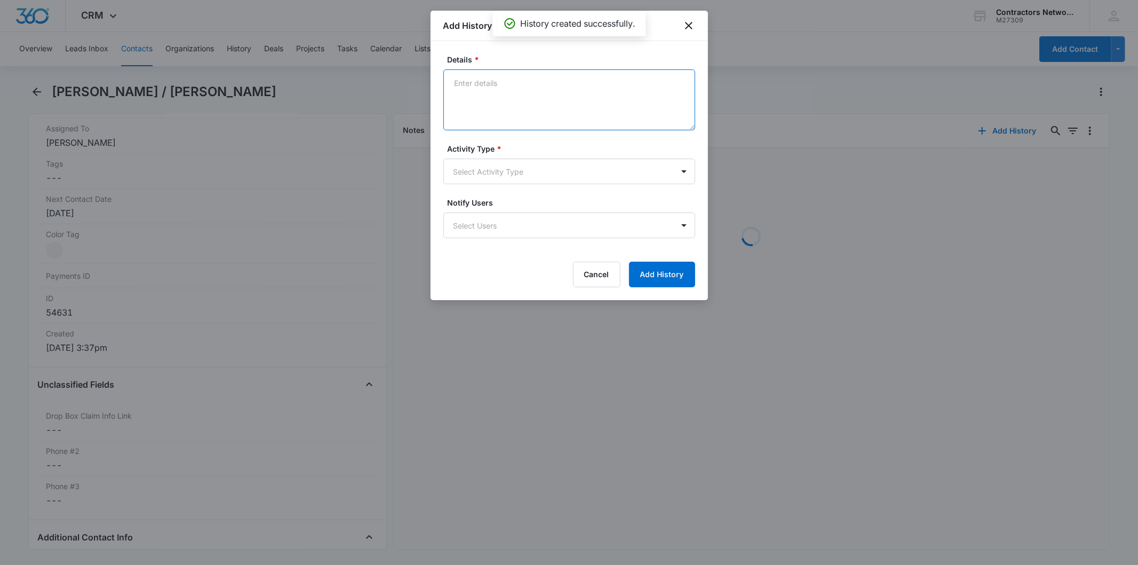
click at [532, 76] on textarea "Details *" at bounding box center [570, 99] width 252 height 61
paste textarea "8/11/2025 11:17am left msg / sent email"
type textarea "8/11/2025 11:17am left msg / sent email"
drag, startPoint x: 455, startPoint y: 141, endPoint x: 456, endPoint y: 171, distance: 29.9
click at [455, 153] on form "Details * 8/11/2025 11:17am left msg / sent email Activity Type * Select Activi…" at bounding box center [570, 170] width 252 height 233
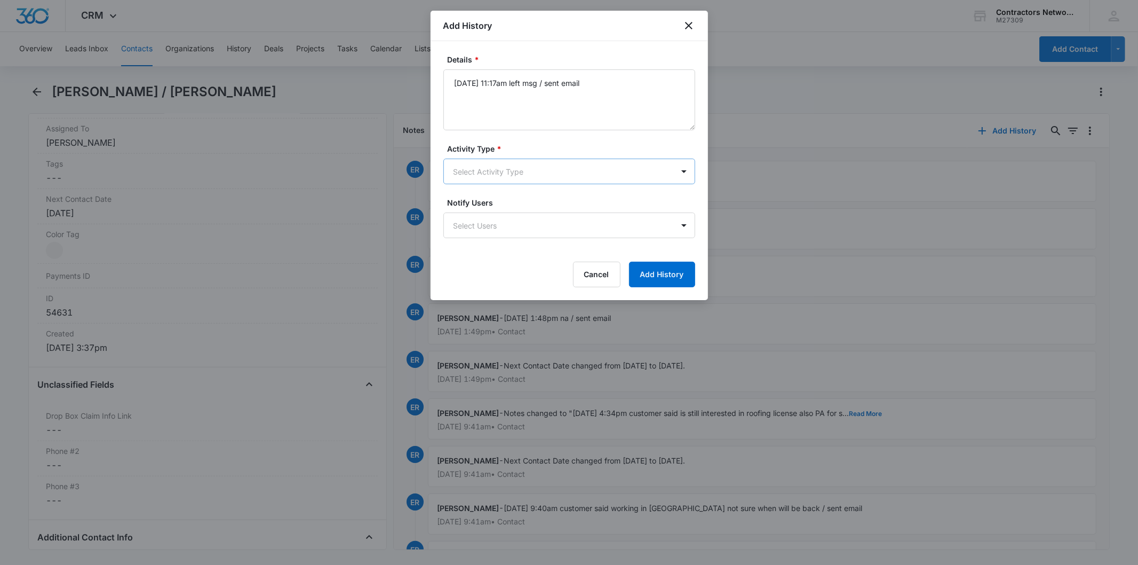
click at [456, 171] on body "CRM Apps Reputation Websites Forms CRM Email Social Shop Payments POS Content A…" at bounding box center [569, 282] width 1138 height 565
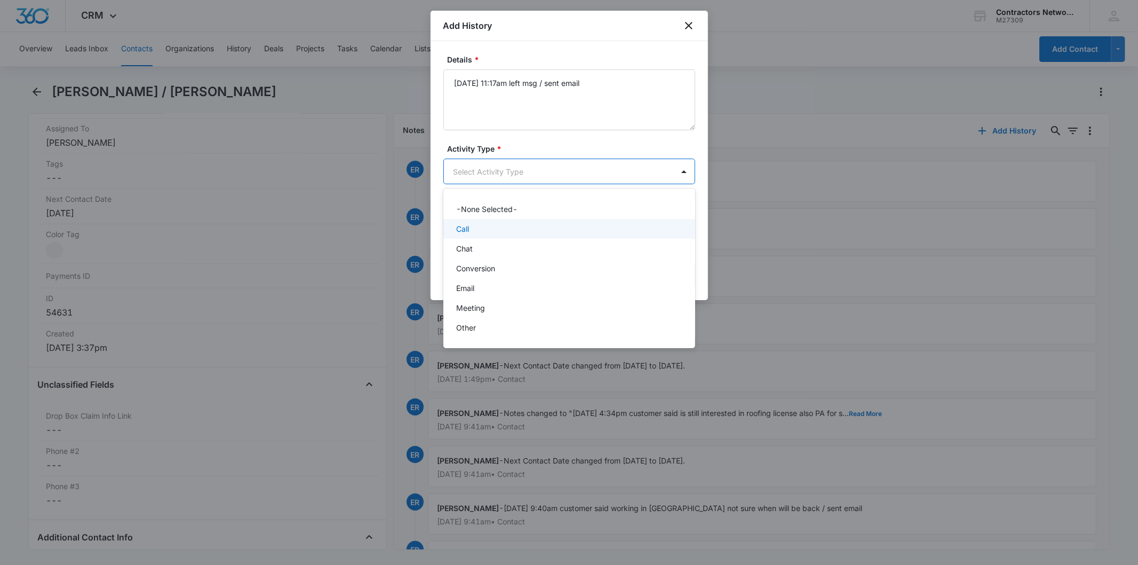
click at [486, 225] on div "Call" at bounding box center [568, 228] width 224 height 11
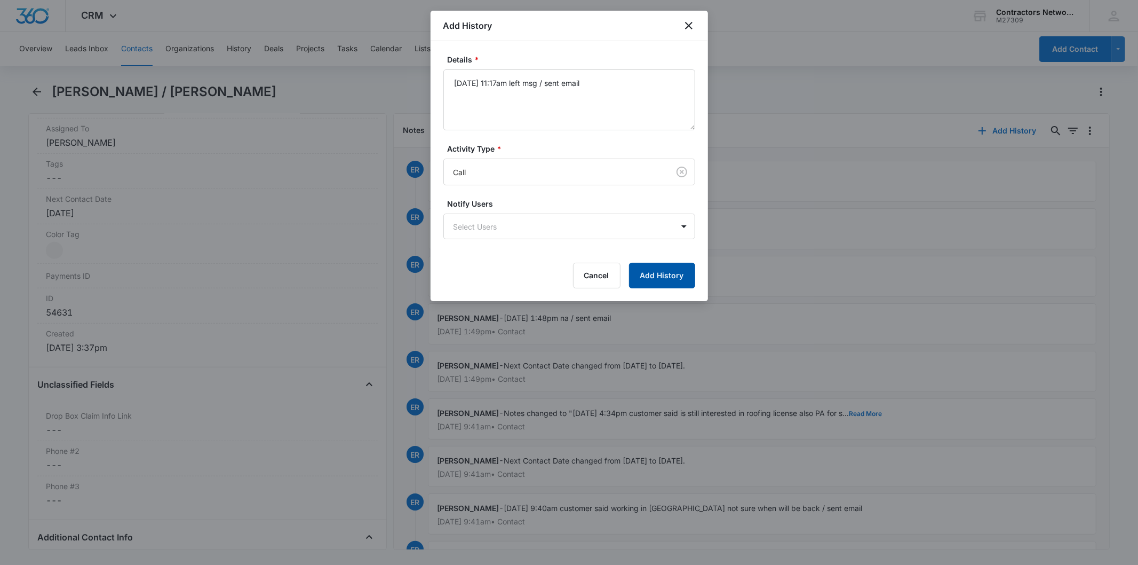
click at [674, 279] on button "Add History" at bounding box center [662, 276] width 66 height 26
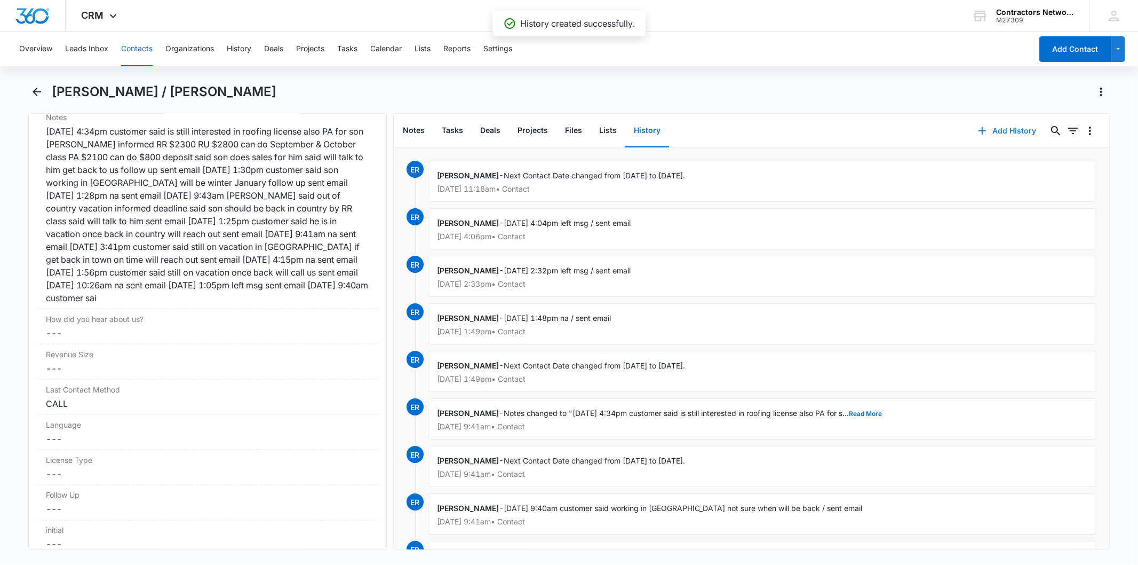
scroll to position [1364, 0]
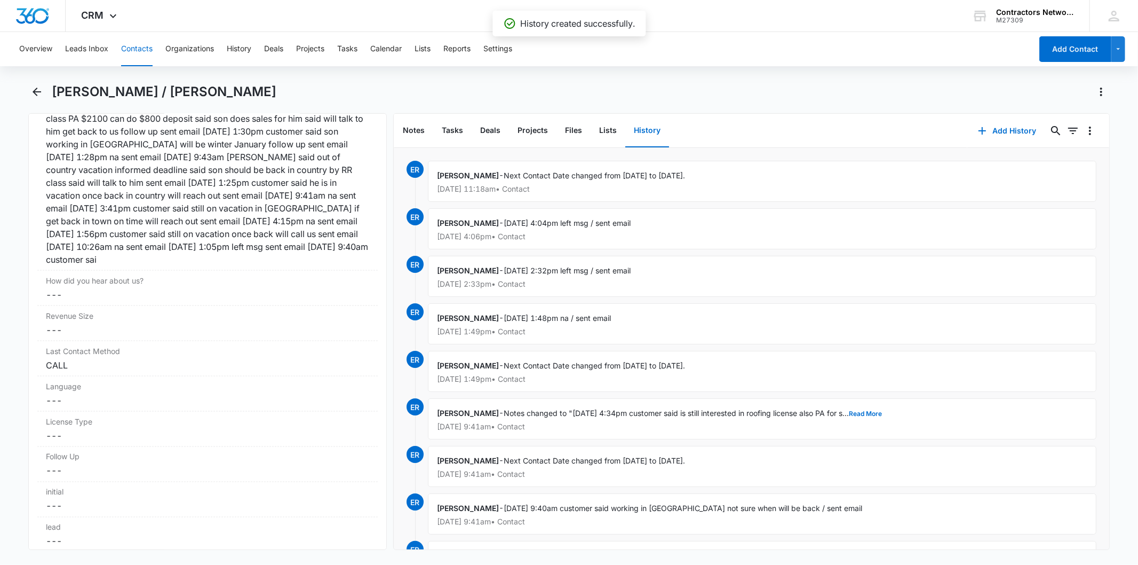
click at [133, 38] on button "Contacts" at bounding box center [136, 49] width 31 height 34
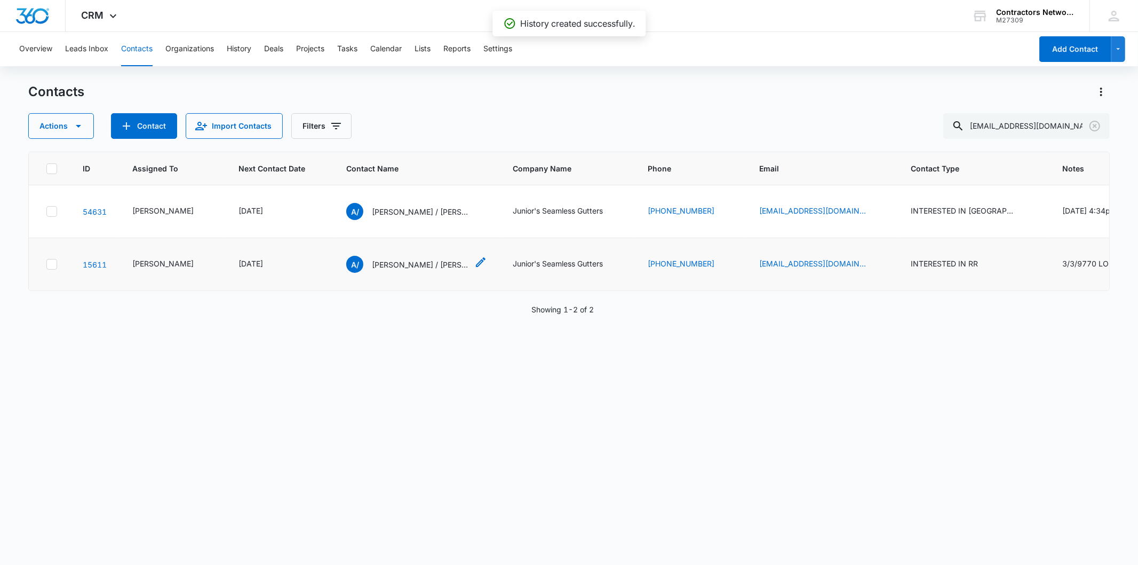
click at [413, 270] on p "Arnoldo / Nestor Renteria" at bounding box center [420, 264] width 96 height 11
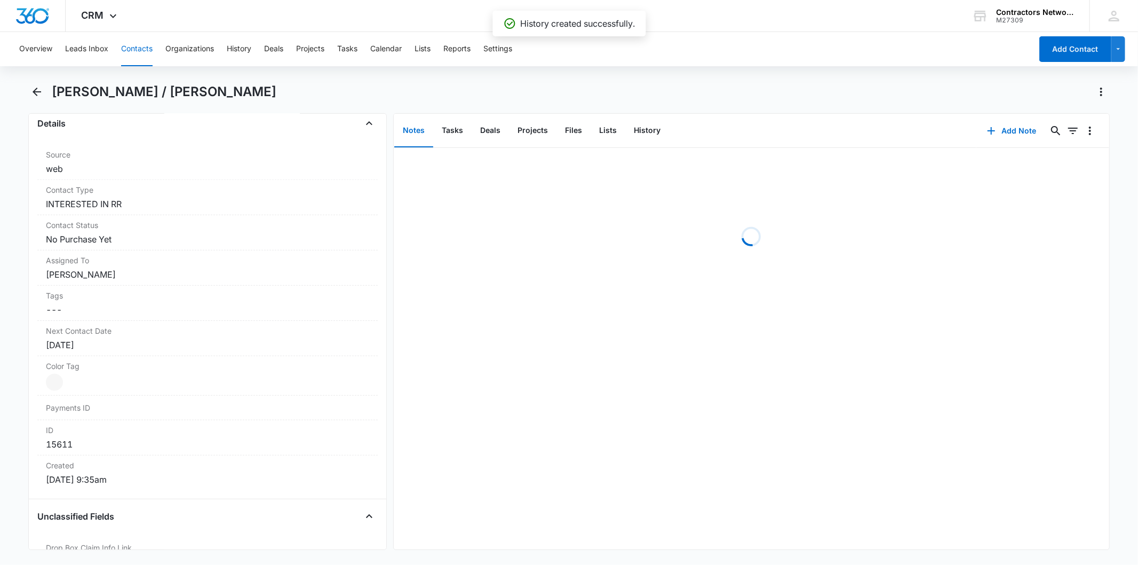
scroll to position [474, 0]
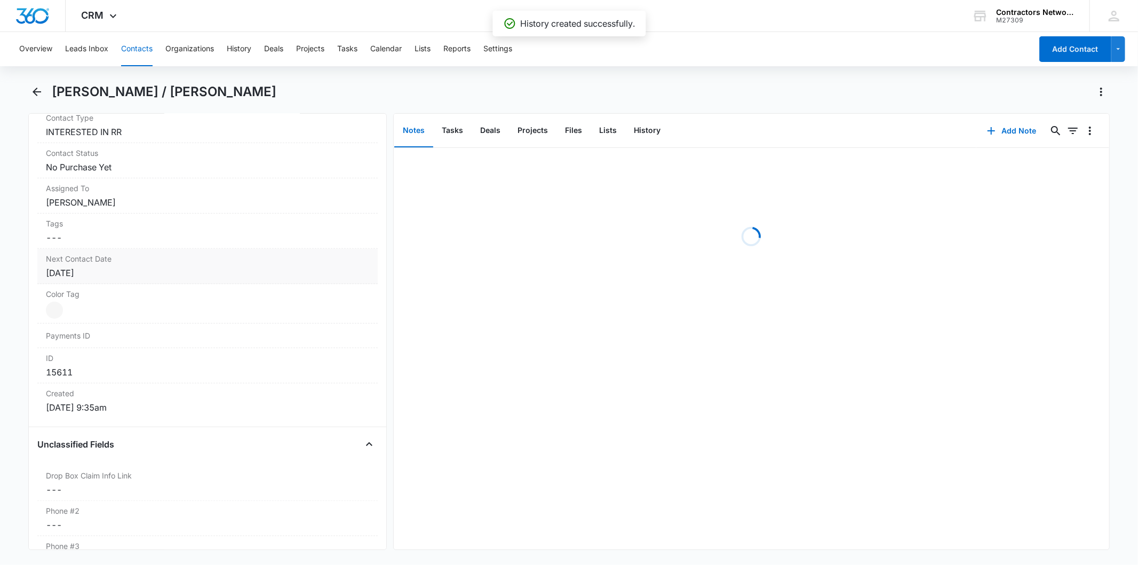
click at [172, 262] on label "Next Contact Date" at bounding box center [207, 258] width 323 height 11
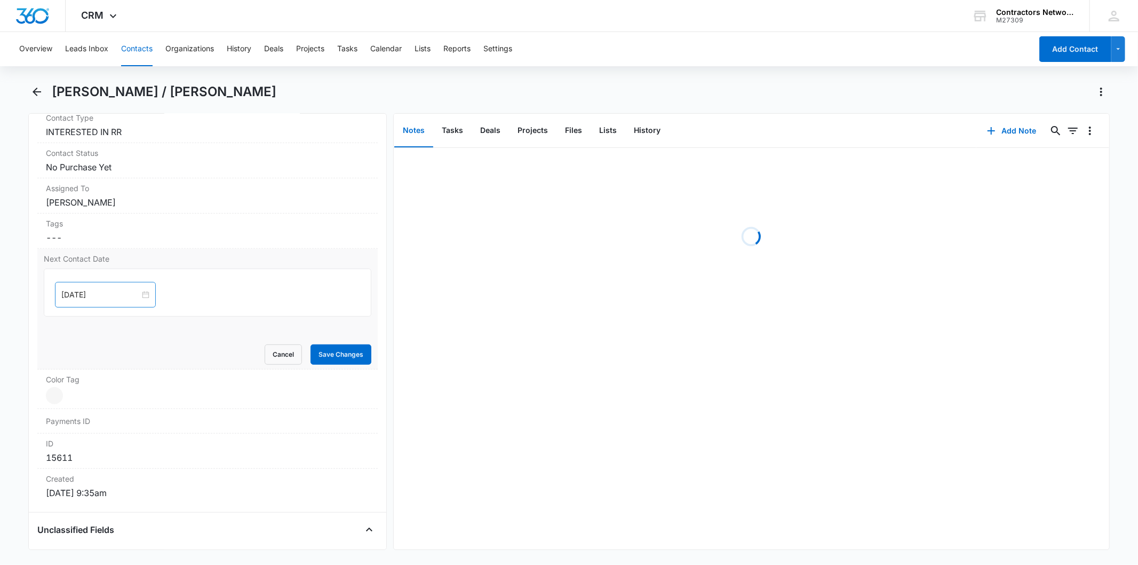
drag, startPoint x: 115, startPoint y: 283, endPoint x: 109, endPoint y: 287, distance: 6.5
click at [110, 287] on div "Jul 7, 2025" at bounding box center [105, 295] width 101 height 26
click at [108, 290] on input "Jul 7, 2025" at bounding box center [100, 295] width 78 height 12
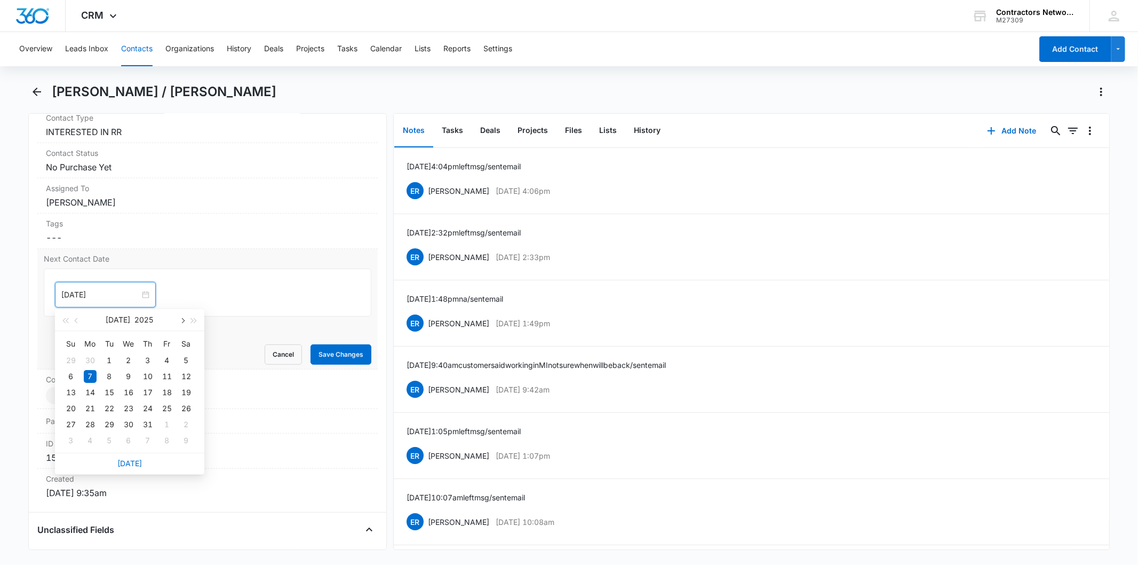
click at [182, 318] on span "button" at bounding box center [181, 320] width 5 height 5
type input "[DATE]"
click at [98, 441] on td "6" at bounding box center [90, 440] width 19 height 16
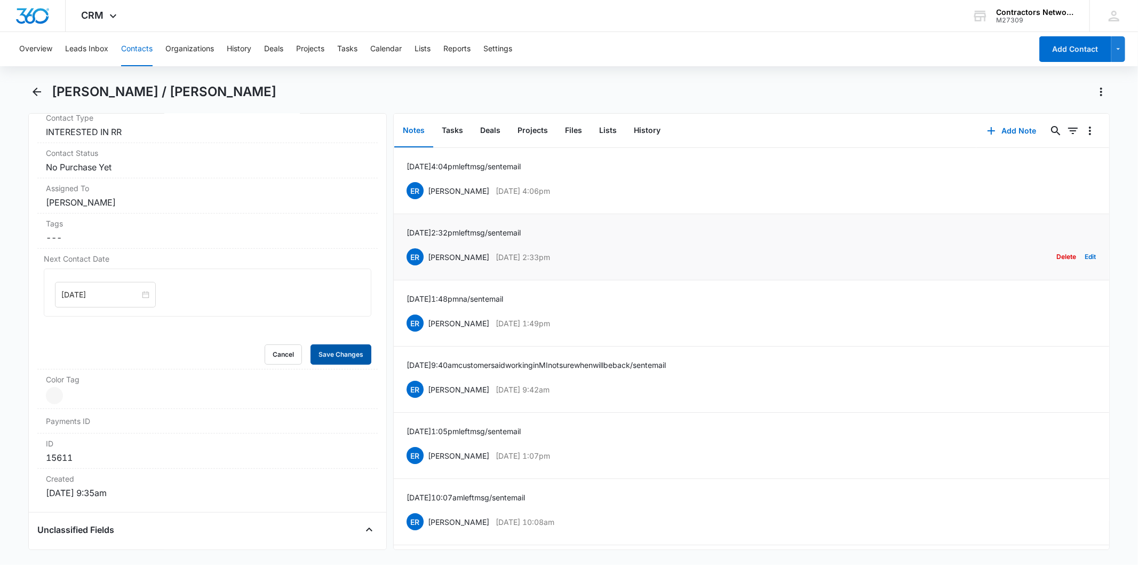
drag, startPoint x: 319, startPoint y: 358, endPoint x: 730, endPoint y: 262, distance: 422.0
click at [323, 358] on button "Save Changes" at bounding box center [341, 354] width 61 height 20
click at [1004, 136] on button "Add Note" at bounding box center [1012, 131] width 71 height 26
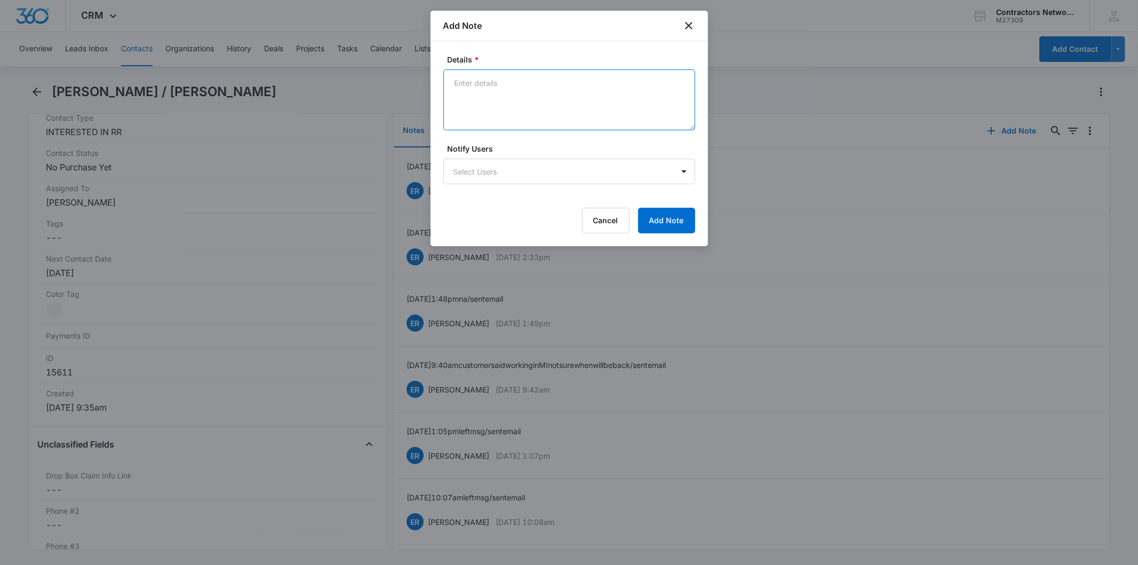
click at [489, 94] on textarea "Details *" at bounding box center [570, 99] width 252 height 61
paste textarea "8/11/2025 11:17am left msg / sent email"
type textarea "8/11/2025 11:17am left msg / sent email"
click at [668, 230] on button "Add Note" at bounding box center [666, 221] width 57 height 26
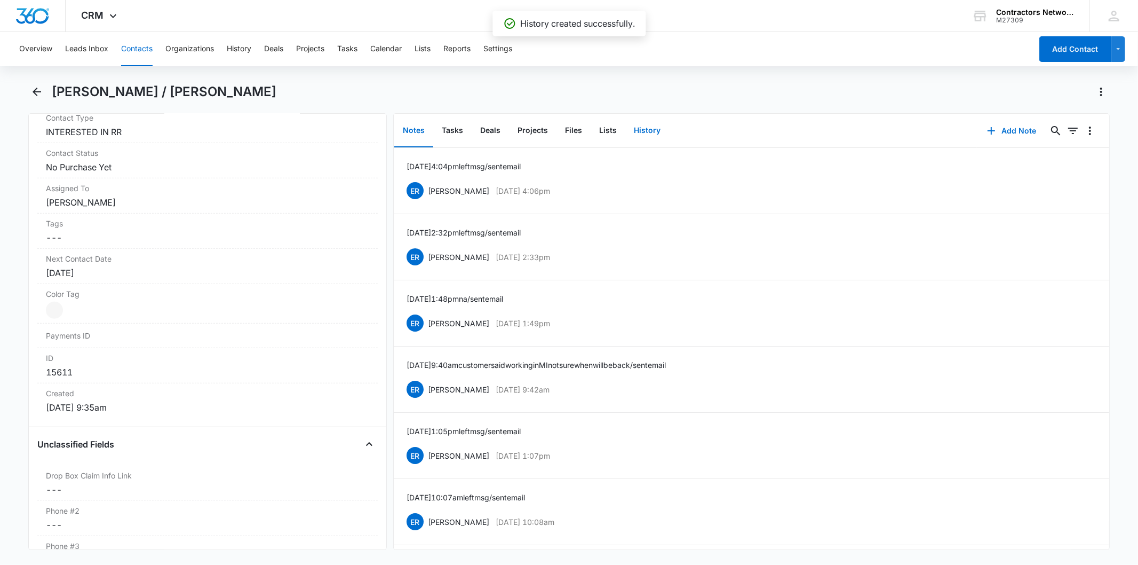
click at [652, 139] on button "History" at bounding box center [648, 130] width 44 height 33
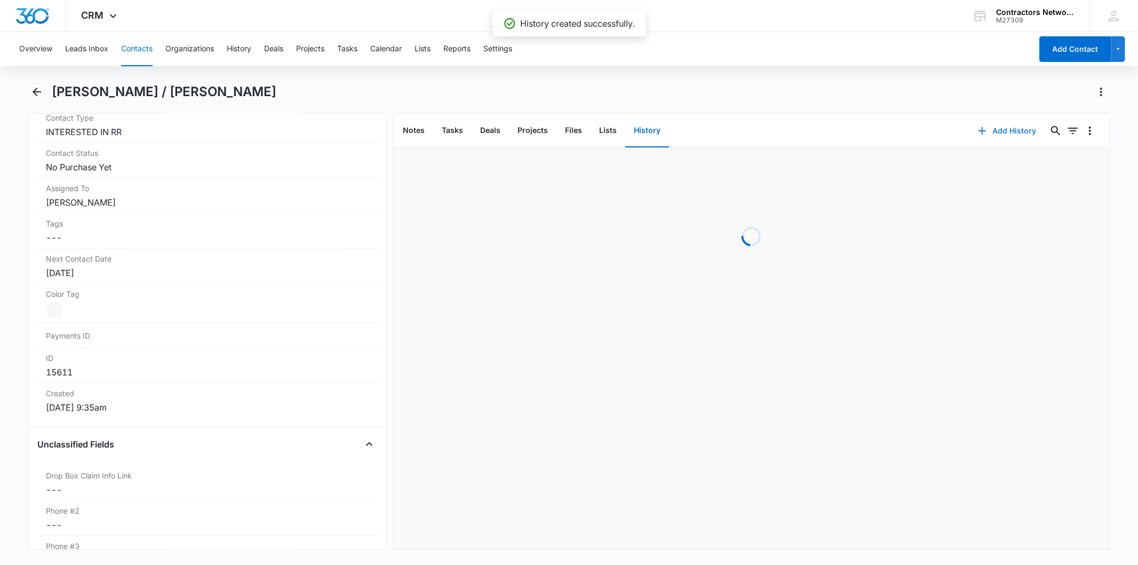
click at [993, 124] on button "Add History" at bounding box center [1008, 131] width 80 height 26
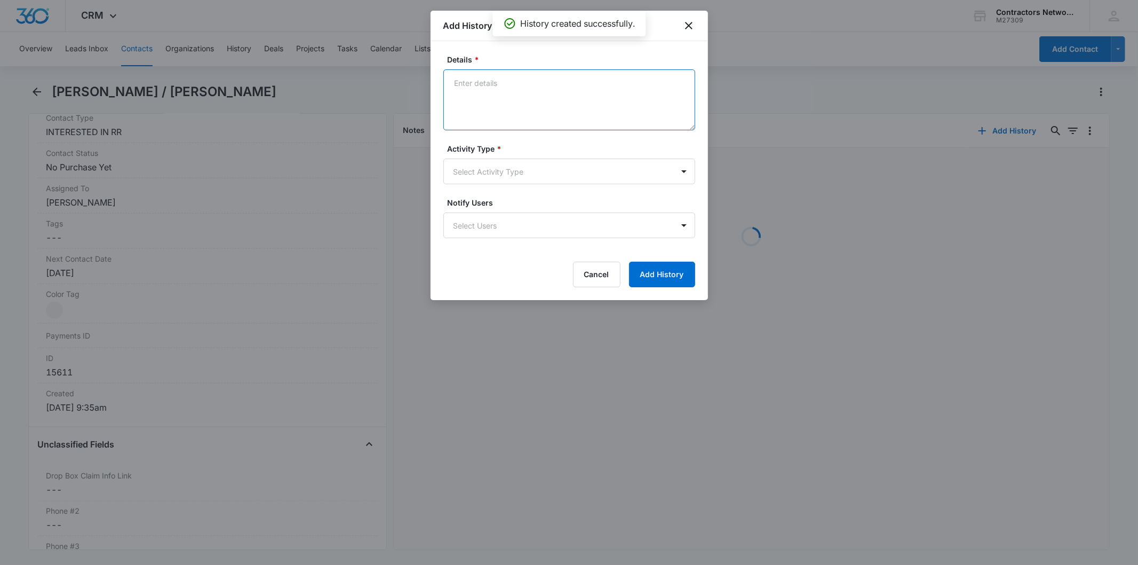
click at [482, 88] on textarea "Details *" at bounding box center [570, 99] width 252 height 61
paste textarea "8/11/2025 11:17am left msg / sent email"
type textarea "8/11/2025 11:17am left msg / sent email"
click at [509, 190] on form "Details * 8/11/2025 11:17am left msg / sent email Activity Type * Select Activi…" at bounding box center [570, 170] width 252 height 233
click at [499, 172] on body "CRM Apps Reputation Websites Forms CRM Email Social Shop Payments POS Content A…" at bounding box center [569, 282] width 1138 height 565
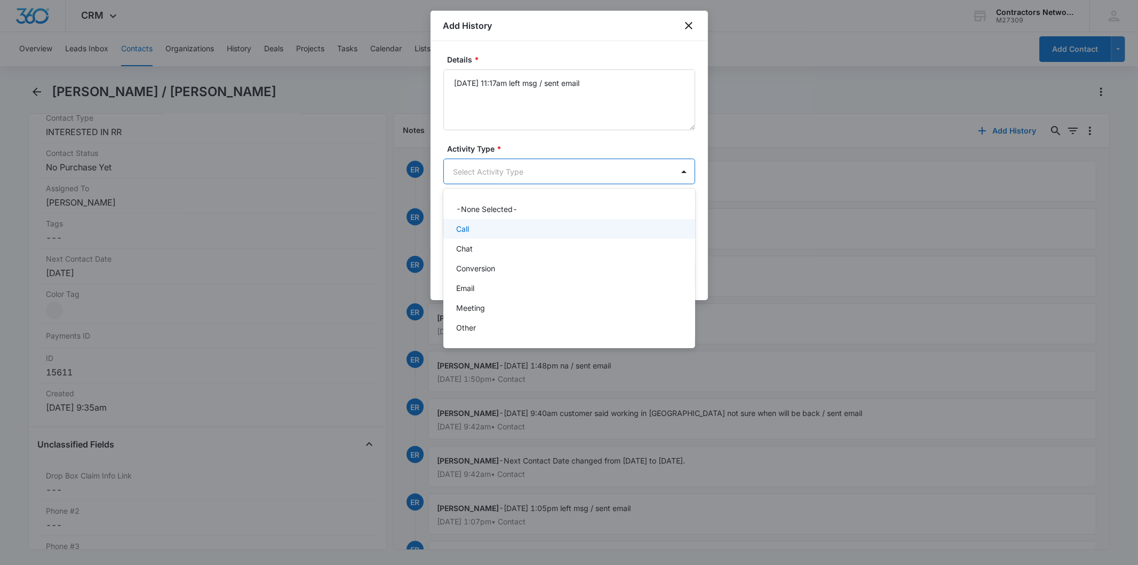
click at [495, 227] on div "Call" at bounding box center [568, 228] width 224 height 11
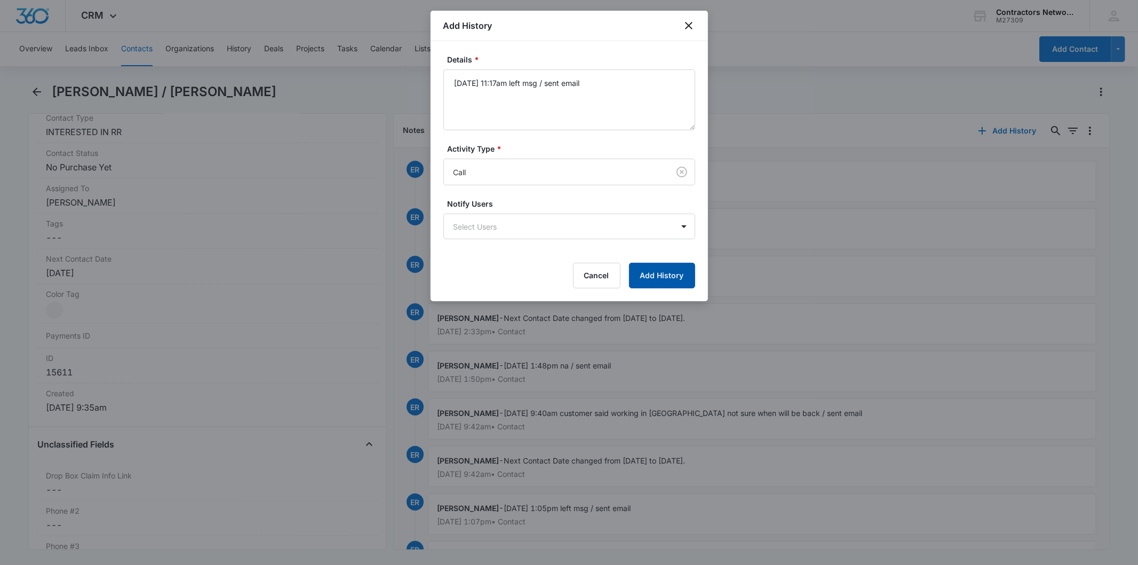
click at [660, 279] on button "Add History" at bounding box center [662, 276] width 66 height 26
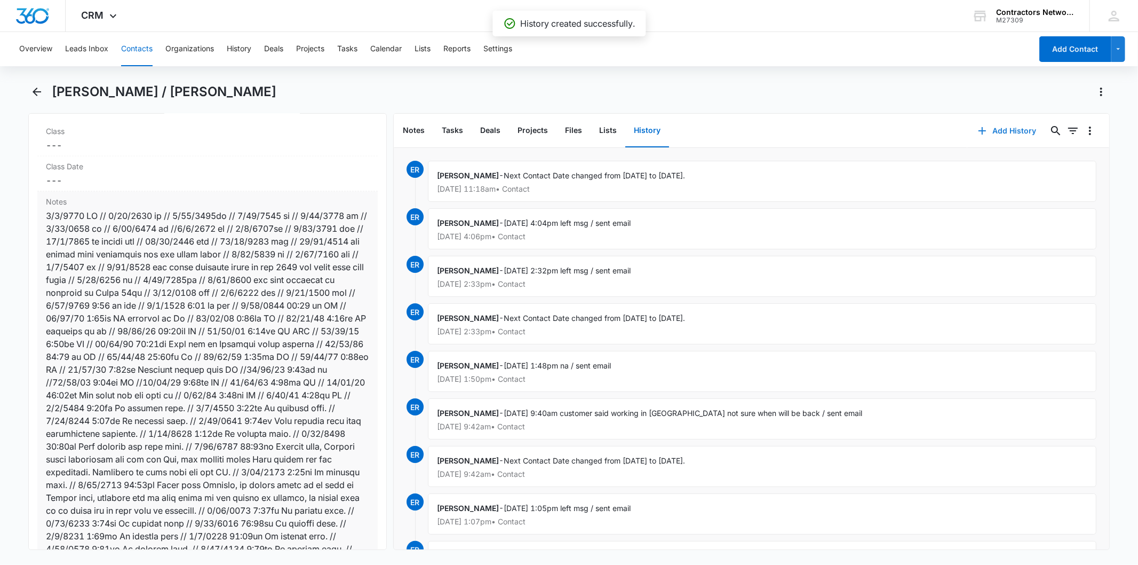
scroll to position [1541, 0]
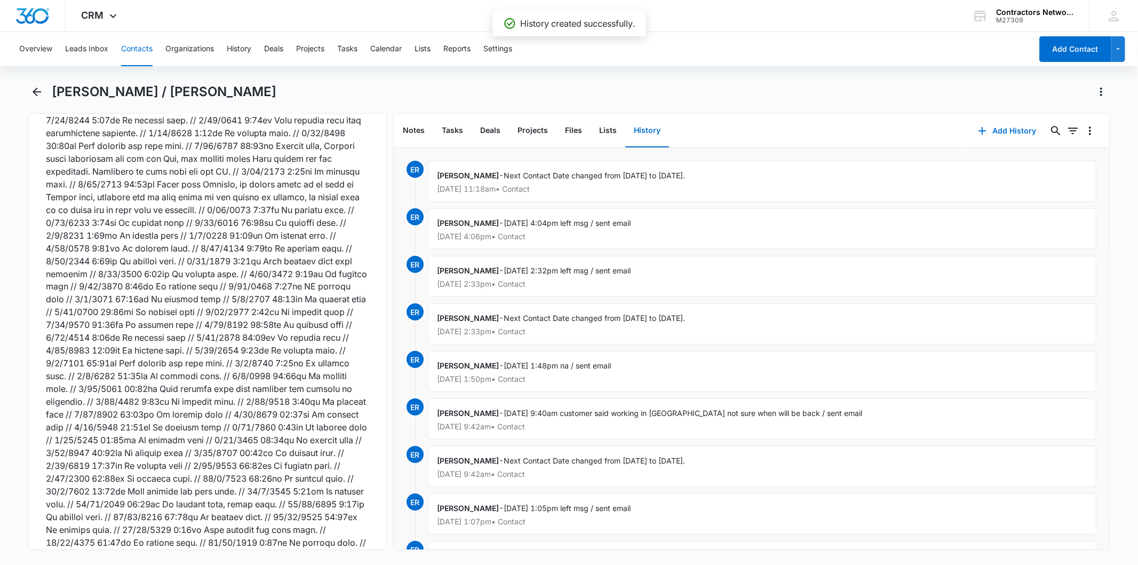
click at [136, 46] on button "Contacts" at bounding box center [136, 49] width 31 height 34
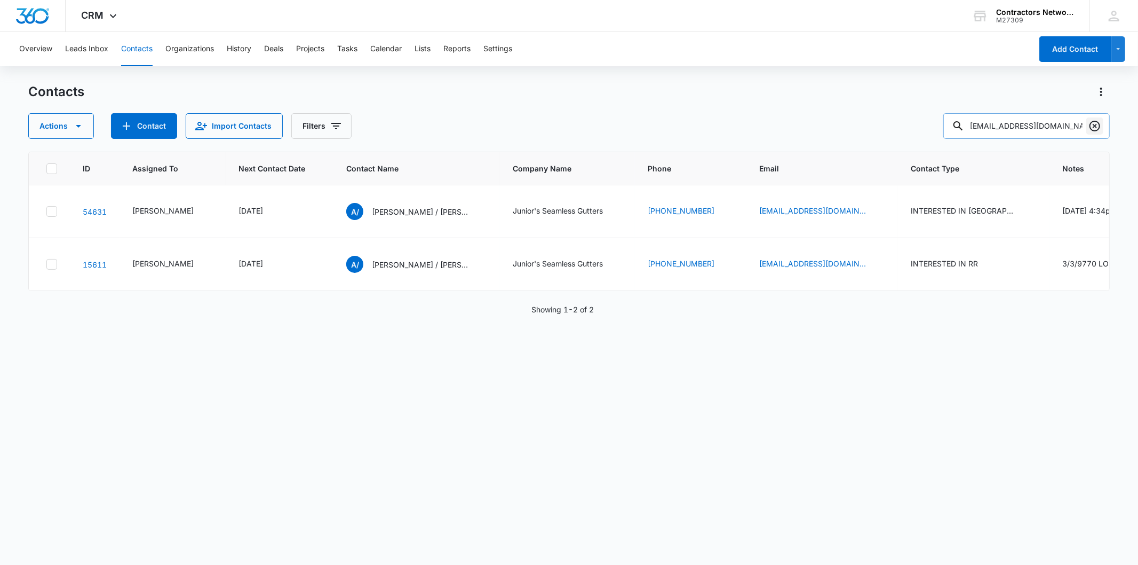
click at [1097, 125] on icon "Clear" at bounding box center [1095, 126] width 13 height 13
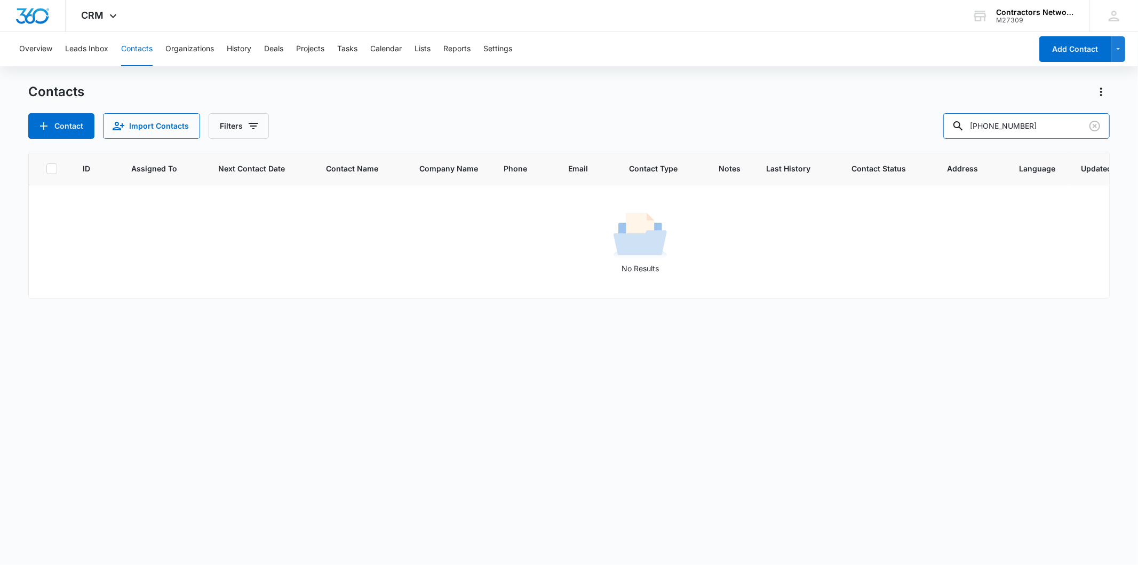
drag, startPoint x: 1015, startPoint y: 121, endPoint x: 933, endPoint y: 127, distance: 82.4
click at [933, 127] on div "Contact Import Contacts Filters 312-972-9485" at bounding box center [568, 126] width 1081 height 26
type input "9485"
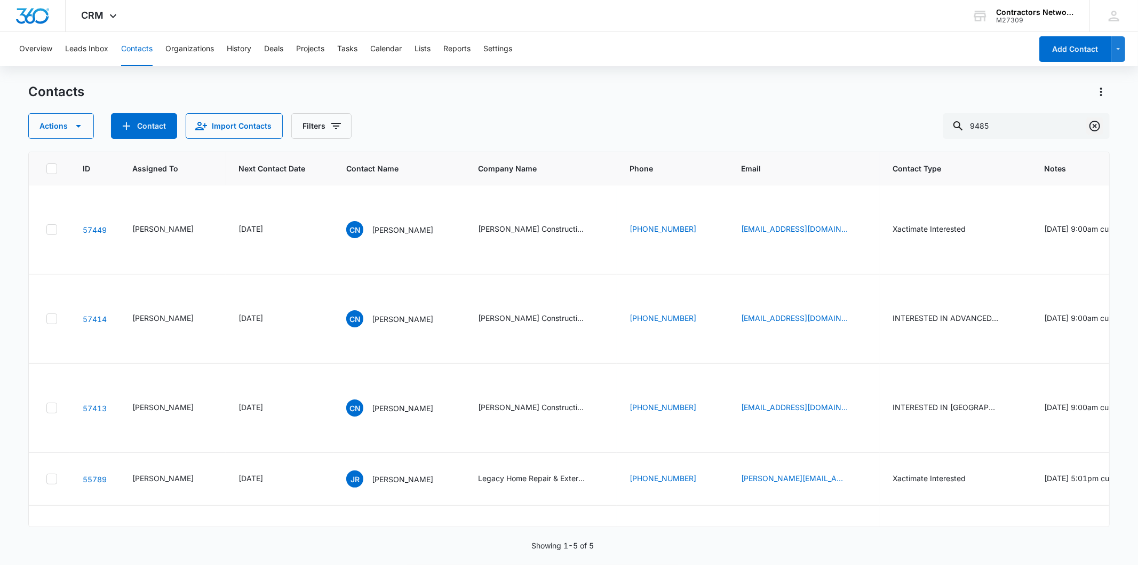
click at [1096, 129] on icon "Clear" at bounding box center [1095, 126] width 13 height 13
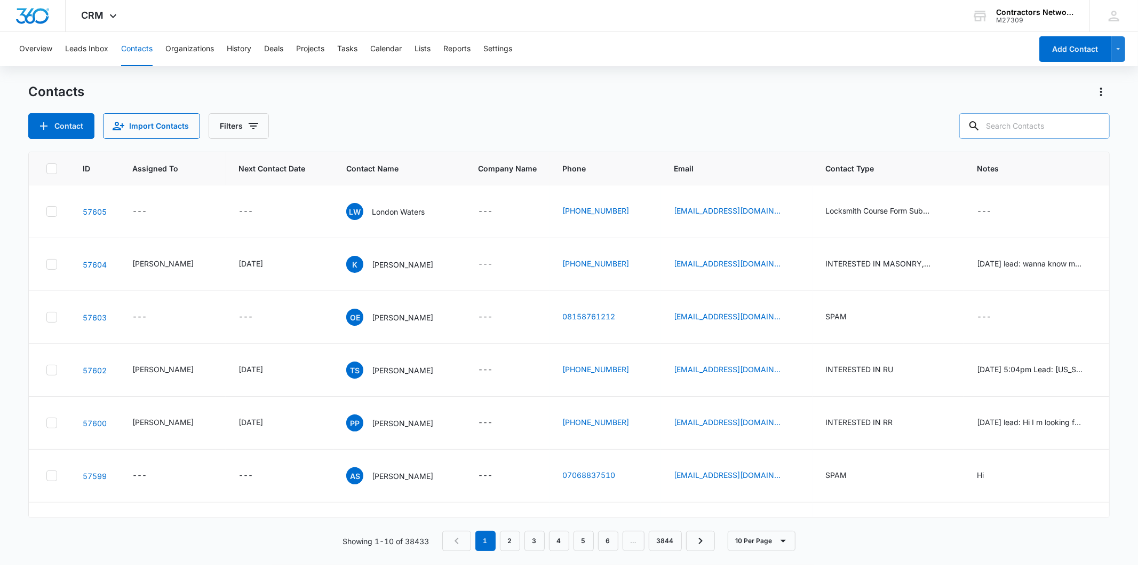
click at [1037, 126] on input "text" at bounding box center [1035, 126] width 151 height 26
paste input "crissndvl@yahoo.com"
type input "crissndvl@yahoo.com"
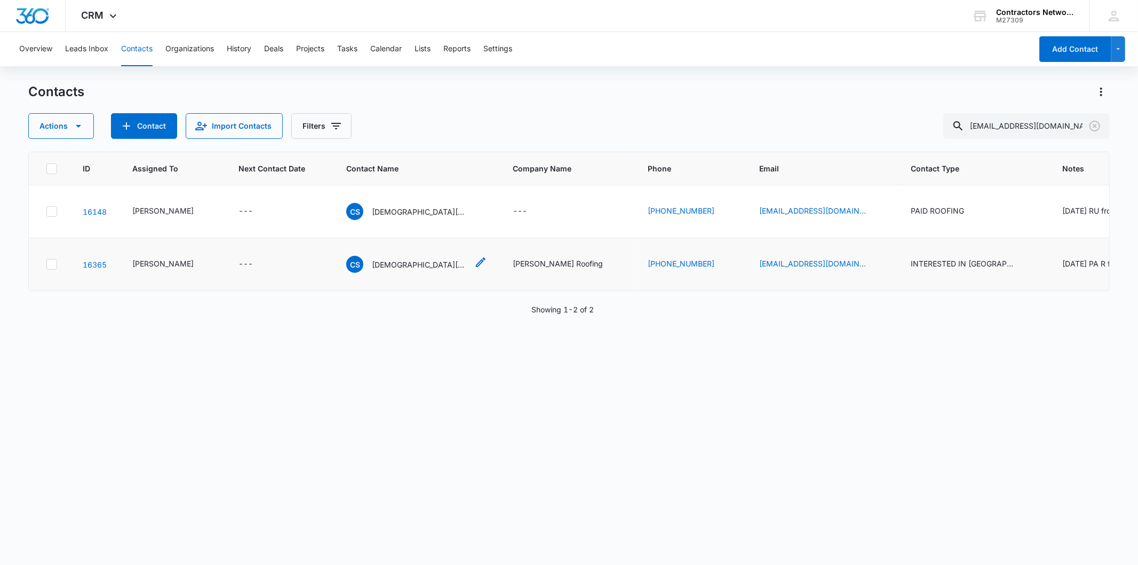
click at [372, 270] on p "Cristian Sandoval" at bounding box center [420, 264] width 96 height 11
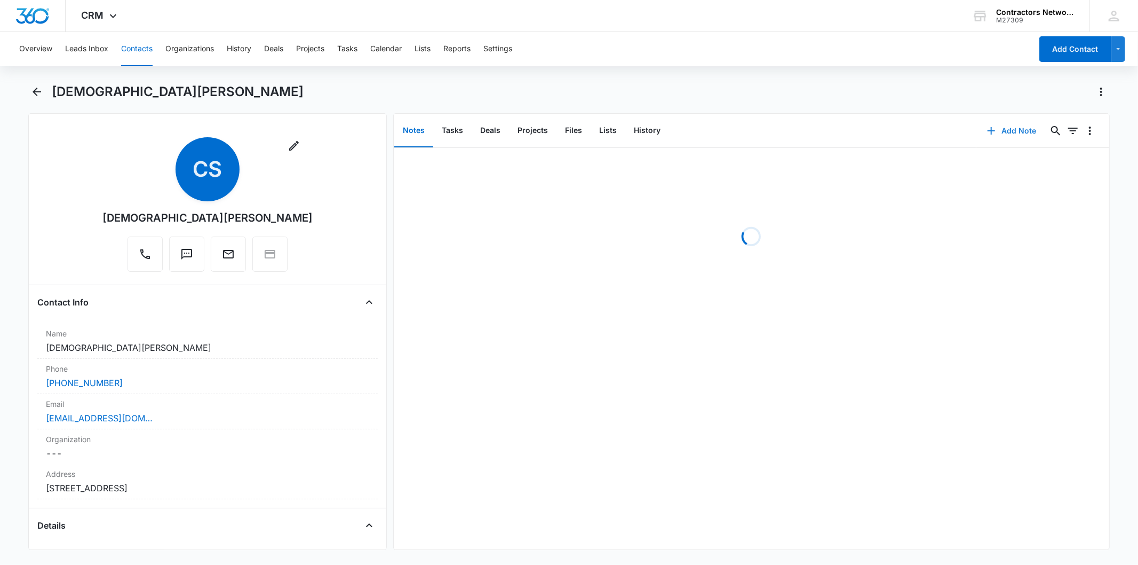
click at [998, 131] on button "Add Note" at bounding box center [1012, 131] width 71 height 26
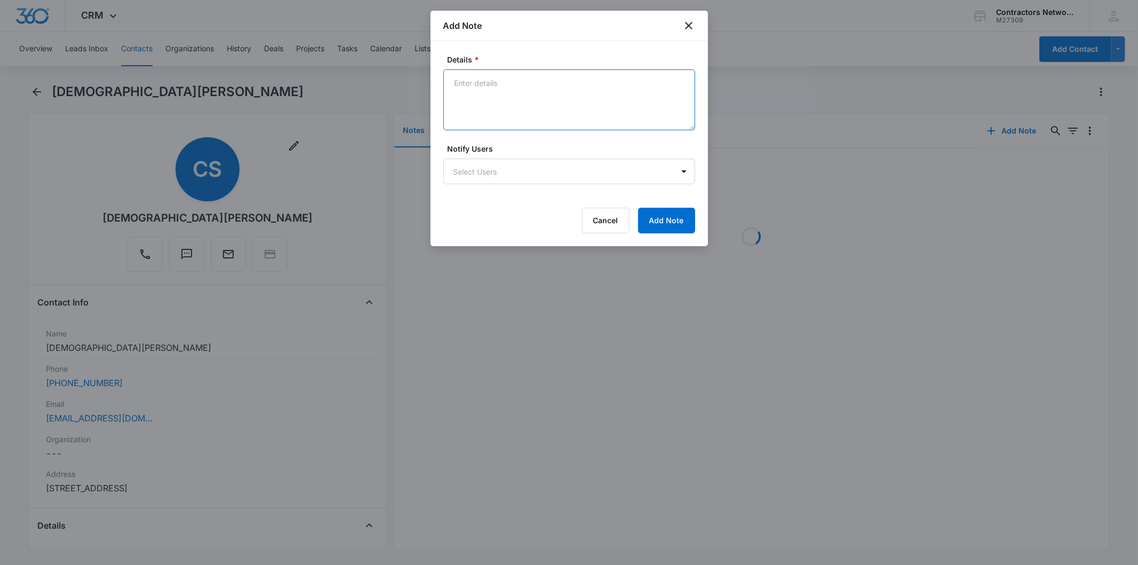
click at [484, 110] on textarea "Details *" at bounding box center [570, 99] width 252 height 61
paste textarea "8/11/2025 11:25am 3495 left msg / sent email"
type textarea "8/11/2025 11:25am 3495 left msg / sent email"
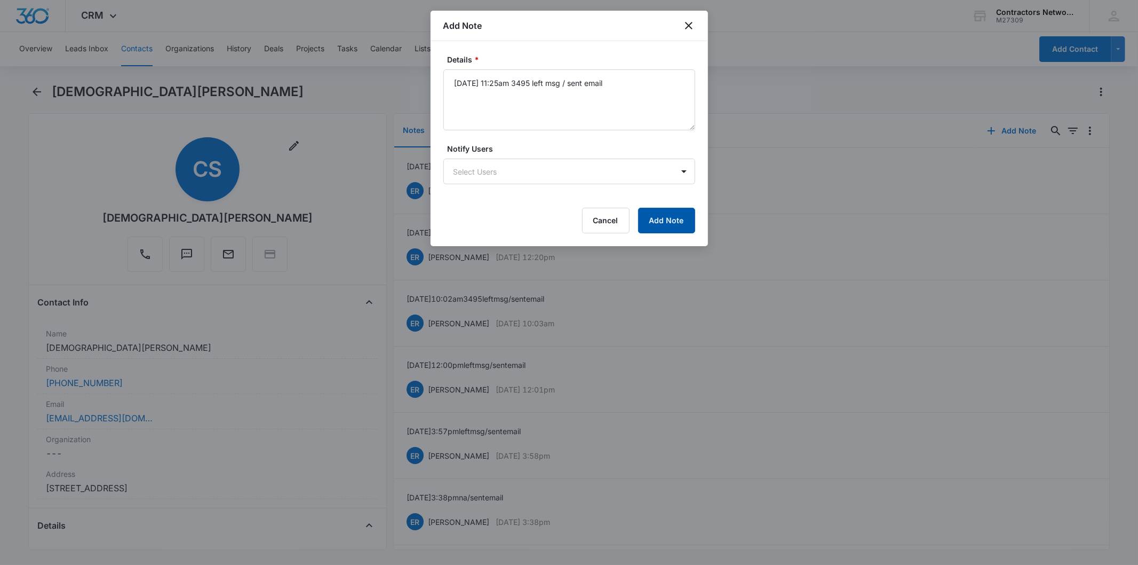
click at [683, 220] on button "Add Note" at bounding box center [666, 221] width 57 height 26
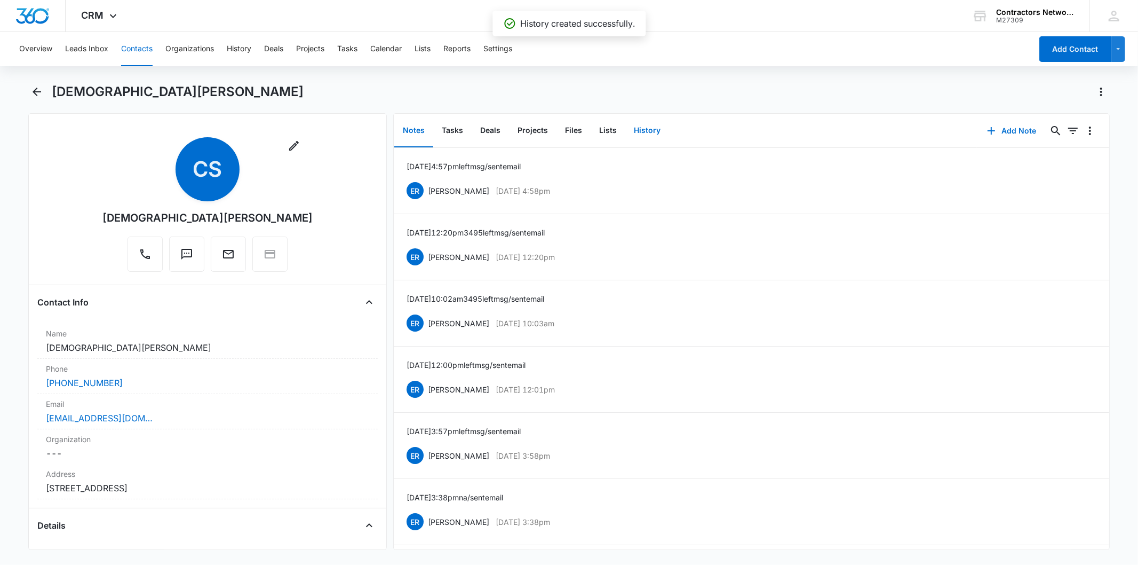
click at [650, 136] on button "History" at bounding box center [648, 130] width 44 height 33
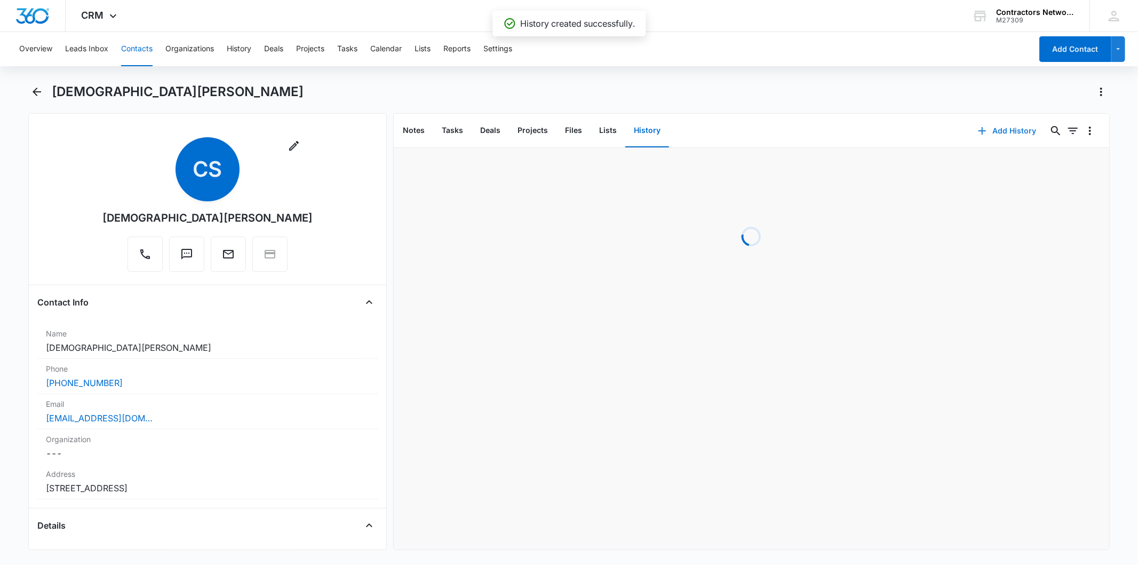
click at [993, 124] on button "Add History" at bounding box center [1008, 131] width 80 height 26
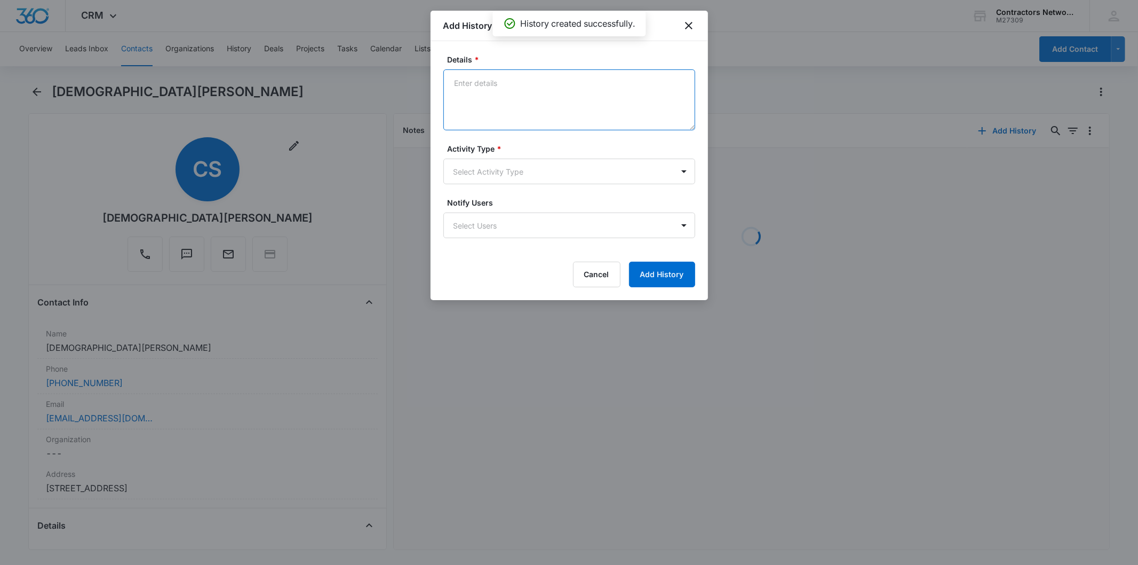
click at [488, 95] on textarea "Details *" at bounding box center [570, 99] width 252 height 61
paste textarea "8/11/2025 11:25am 3495 left msg / sent email"
type textarea "8/11/2025 11:25am 3495 left msg / sent email"
click at [487, 170] on body "CRM Apps Reputation Websites Forms CRM Email Social Shop Payments POS Content A…" at bounding box center [569, 282] width 1138 height 565
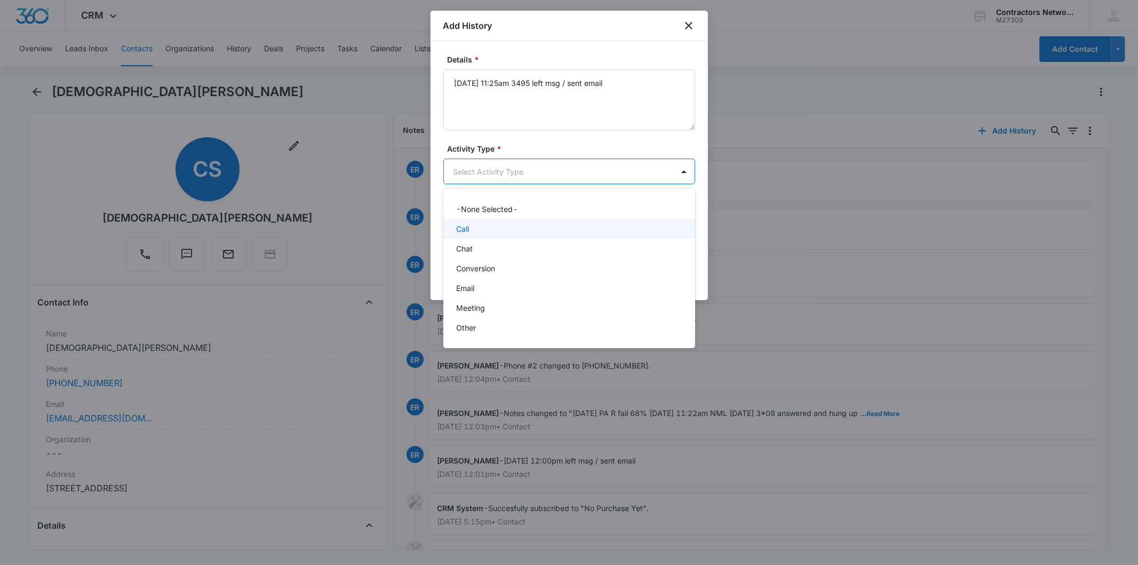
click at [468, 228] on p "Call" at bounding box center [462, 228] width 13 height 11
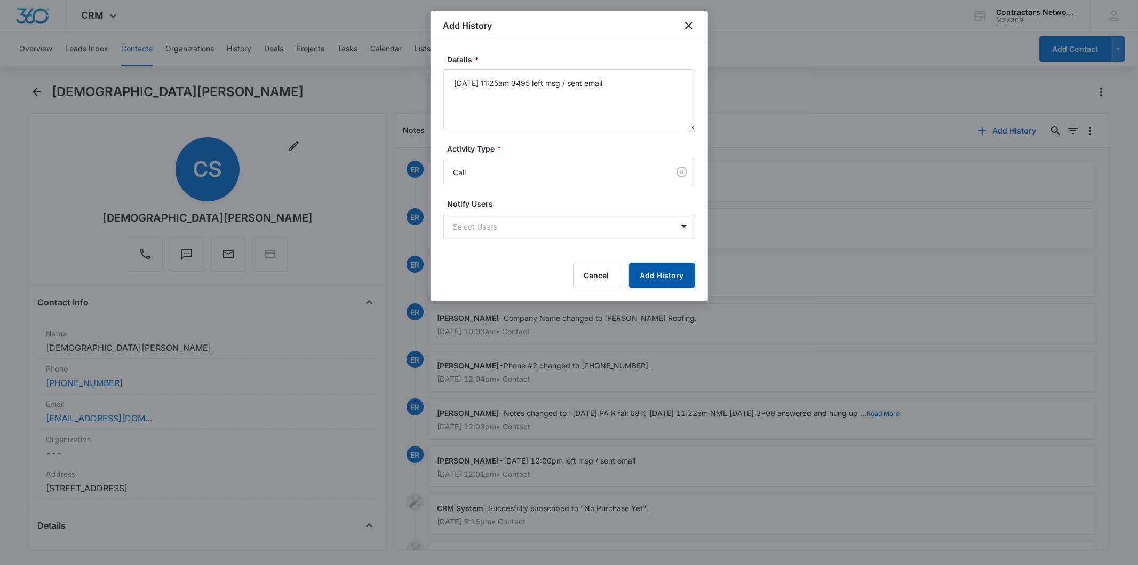
click at [654, 271] on button "Add History" at bounding box center [662, 276] width 66 height 26
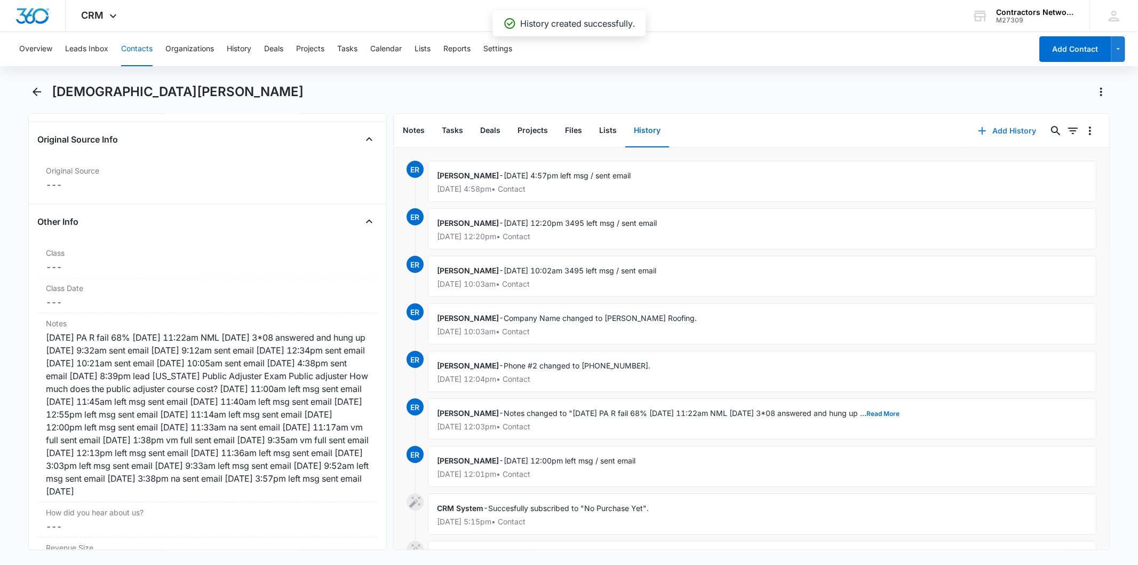
scroll to position [1245, 0]
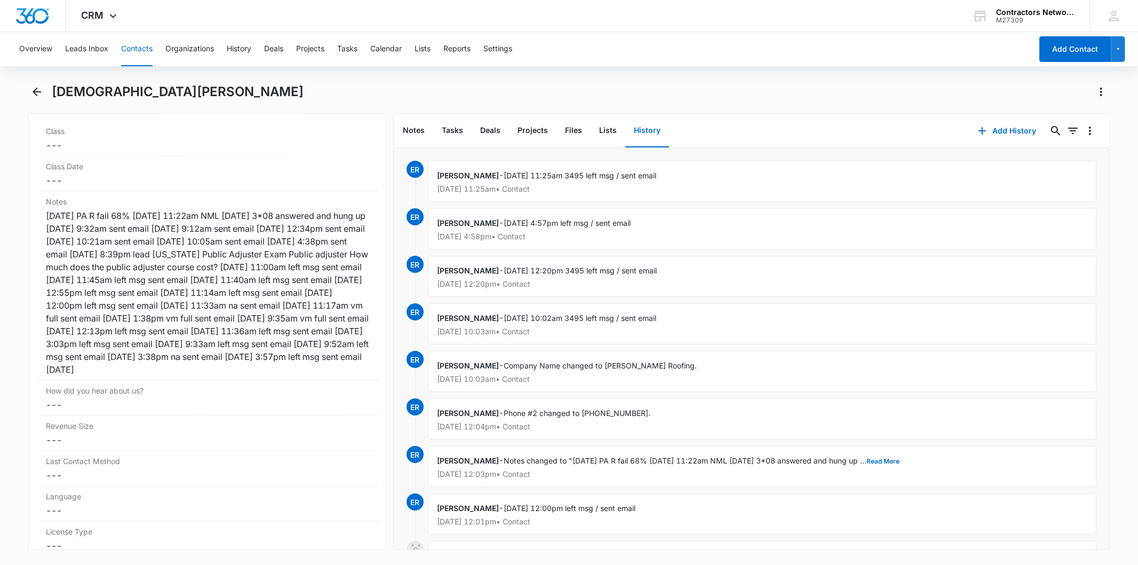
click at [139, 43] on button "Contacts" at bounding box center [136, 49] width 31 height 34
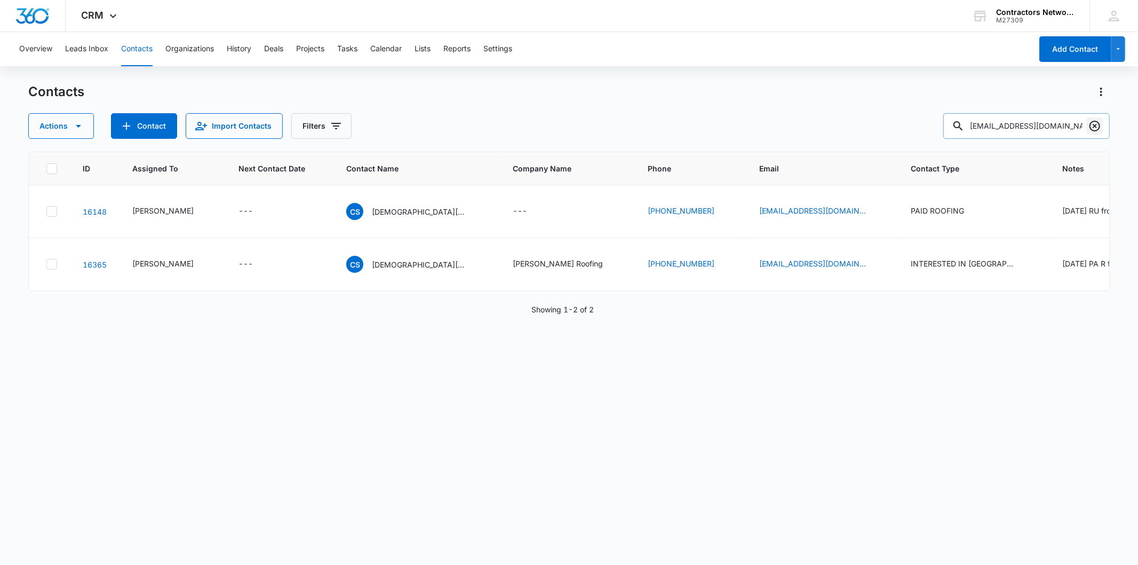
click at [1097, 125] on icon "Clear" at bounding box center [1095, 126] width 13 height 13
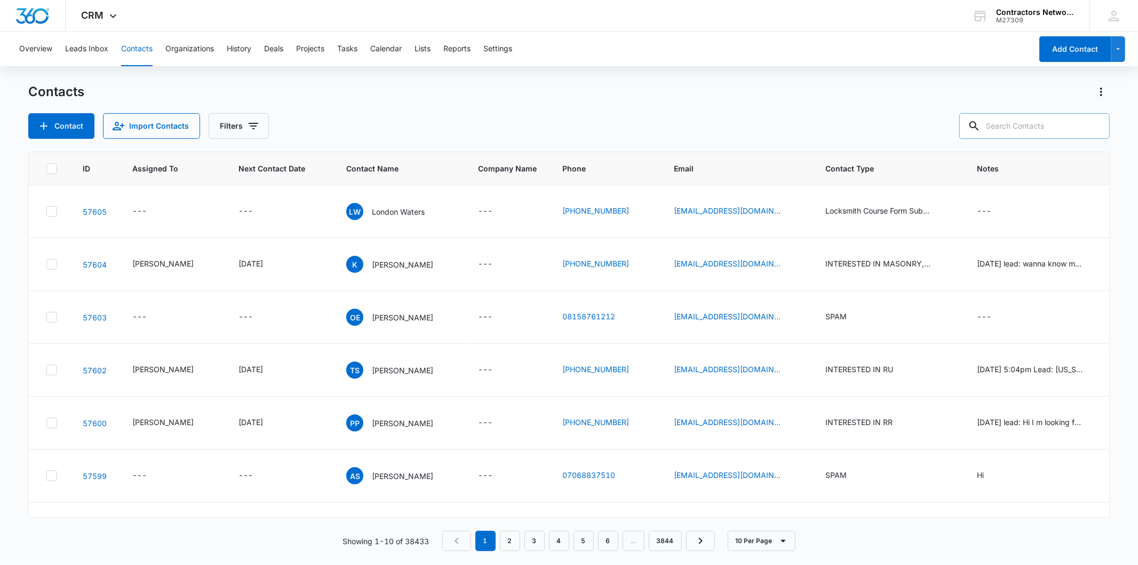
click at [1047, 126] on input "text" at bounding box center [1035, 126] width 151 height 26
paste input "fivestarzconstruction@gmail.com"
type input "fivestarzconstruction@gmail.com"
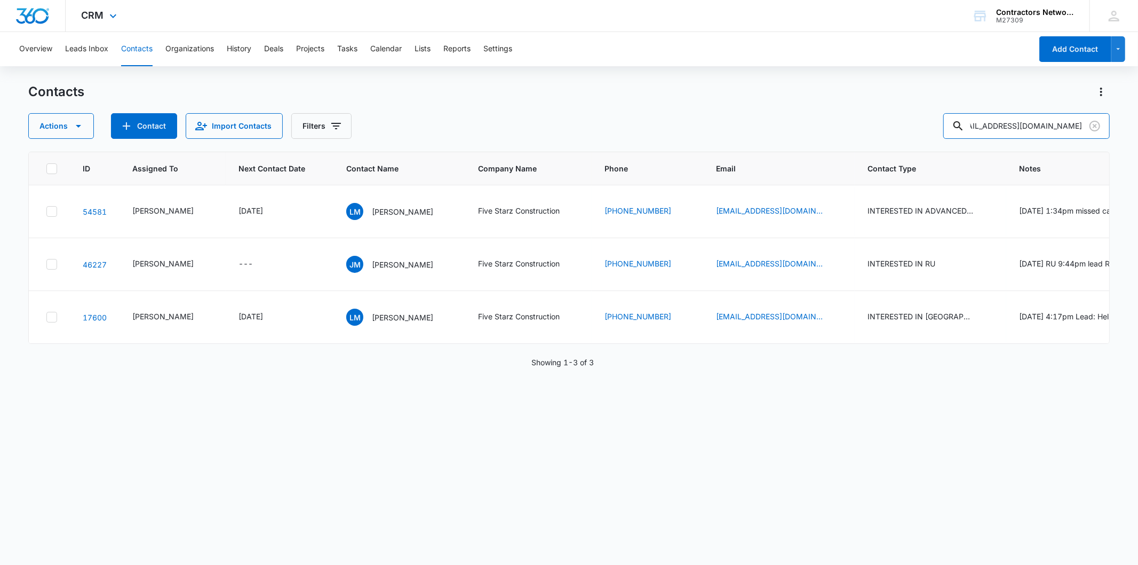
scroll to position [0, 0]
click at [374, 217] on p "Liz Mejia" at bounding box center [402, 211] width 61 height 11
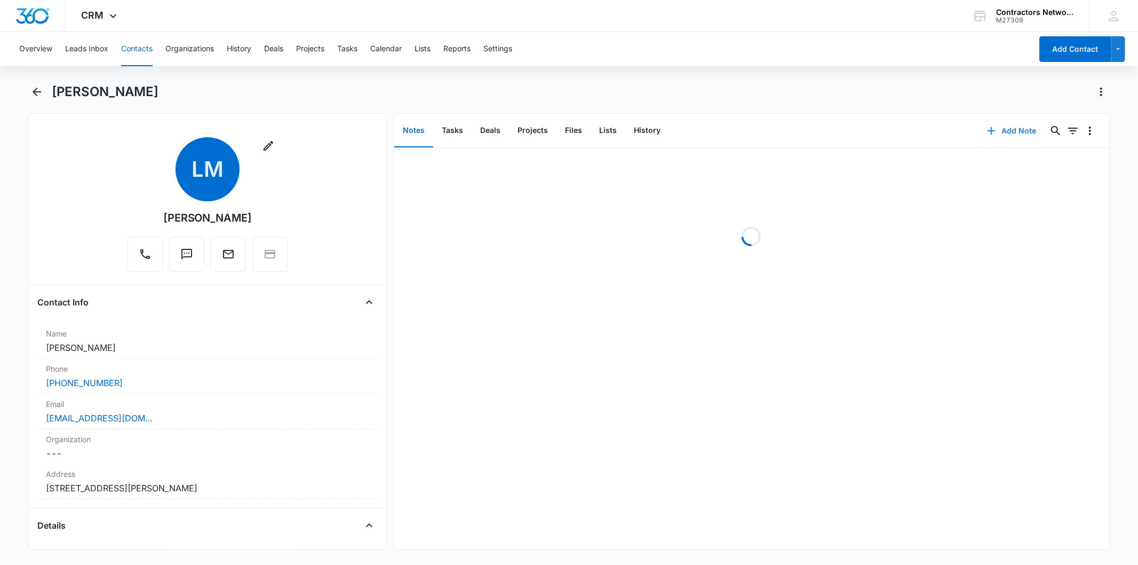
click at [1010, 138] on button "Add Note" at bounding box center [1012, 131] width 71 height 26
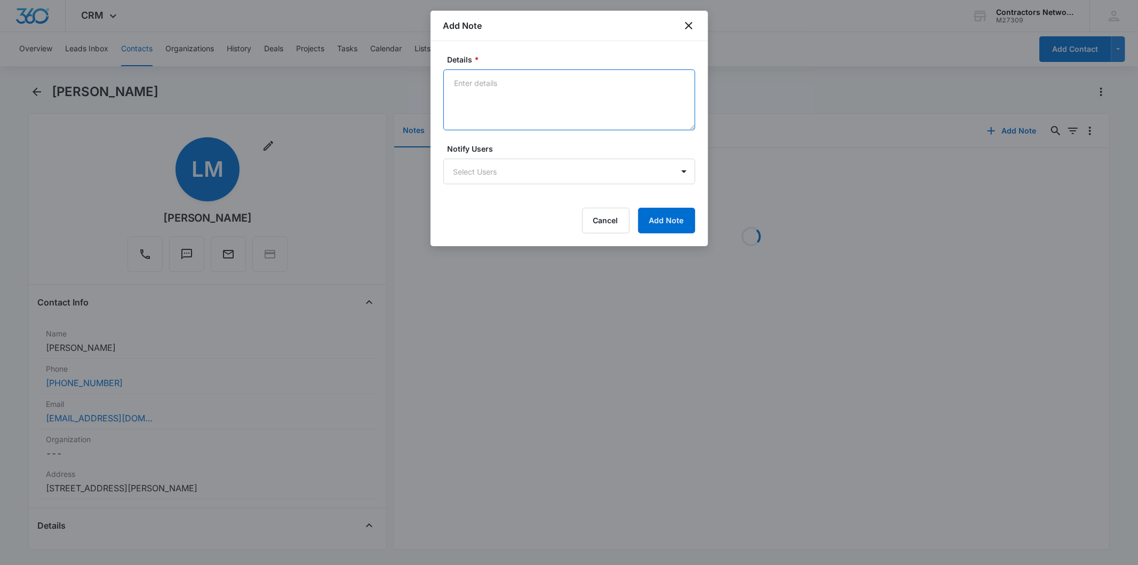
click at [473, 83] on textarea "Details *" at bounding box center [570, 99] width 252 height 61
paste textarea "8/11/2025 11:31am 2027 left msg / sent email"
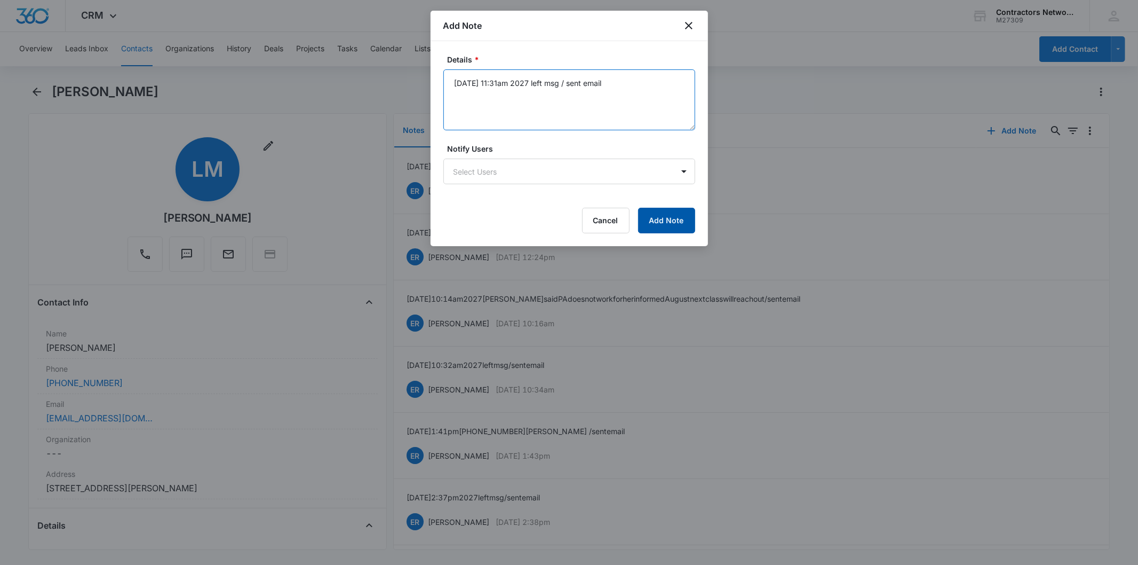
type textarea "8/11/2025 11:31am 2027 left msg / sent email"
click at [678, 219] on button "Add Note" at bounding box center [666, 221] width 57 height 26
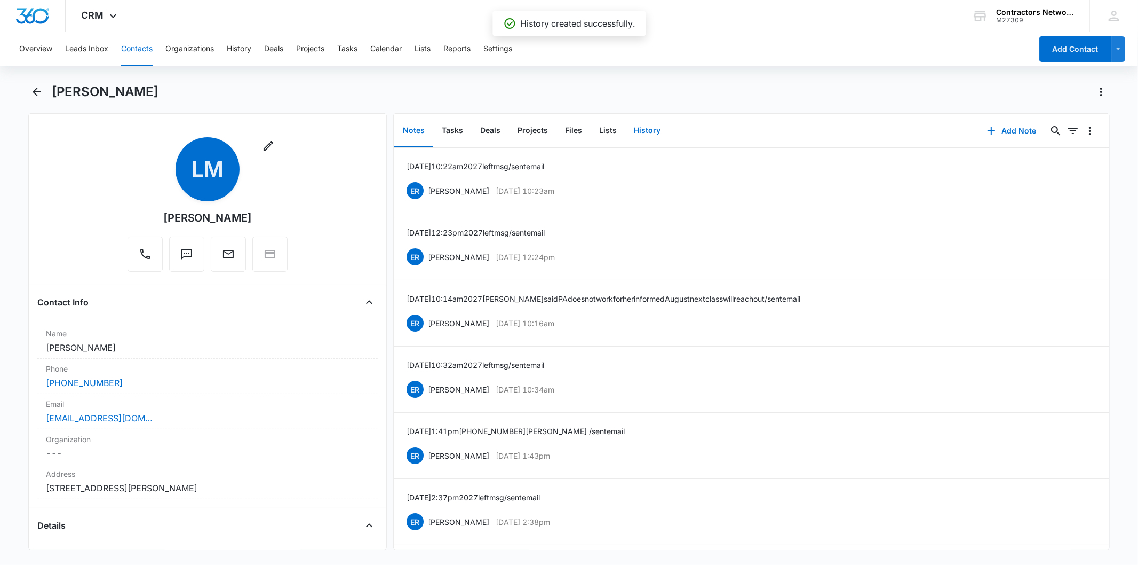
click at [648, 130] on button "History" at bounding box center [648, 130] width 44 height 33
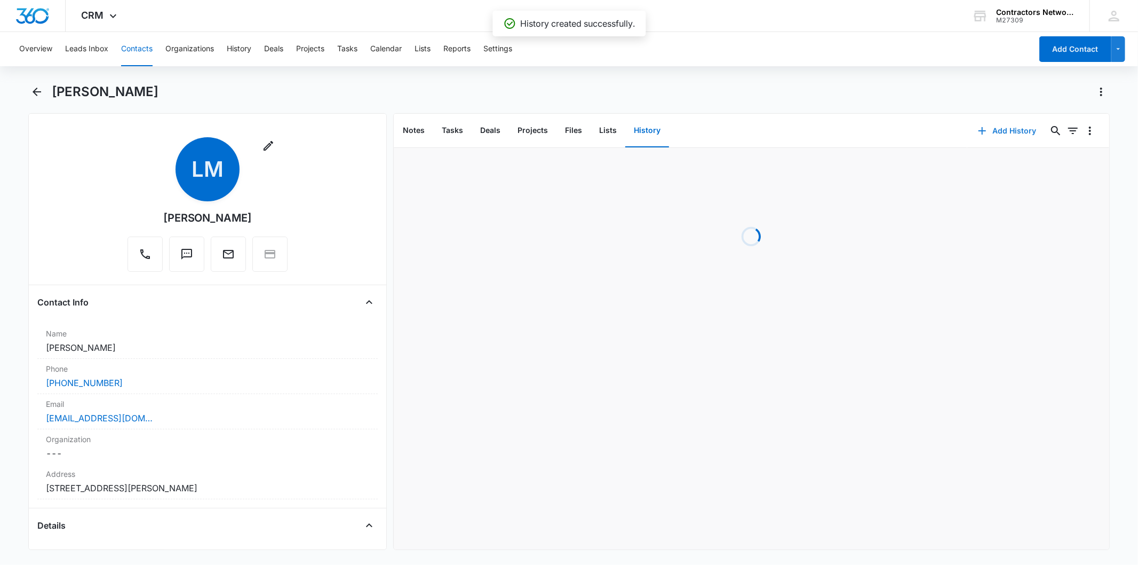
click at [986, 125] on button "Add History" at bounding box center [1008, 131] width 80 height 26
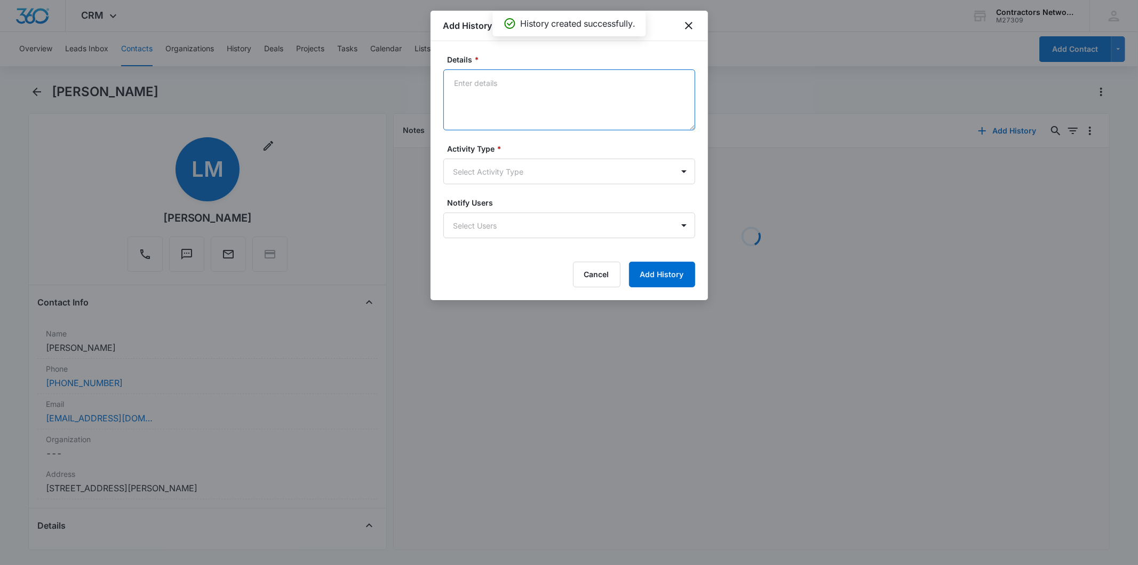
click at [460, 72] on textarea "Details *" at bounding box center [570, 99] width 252 height 61
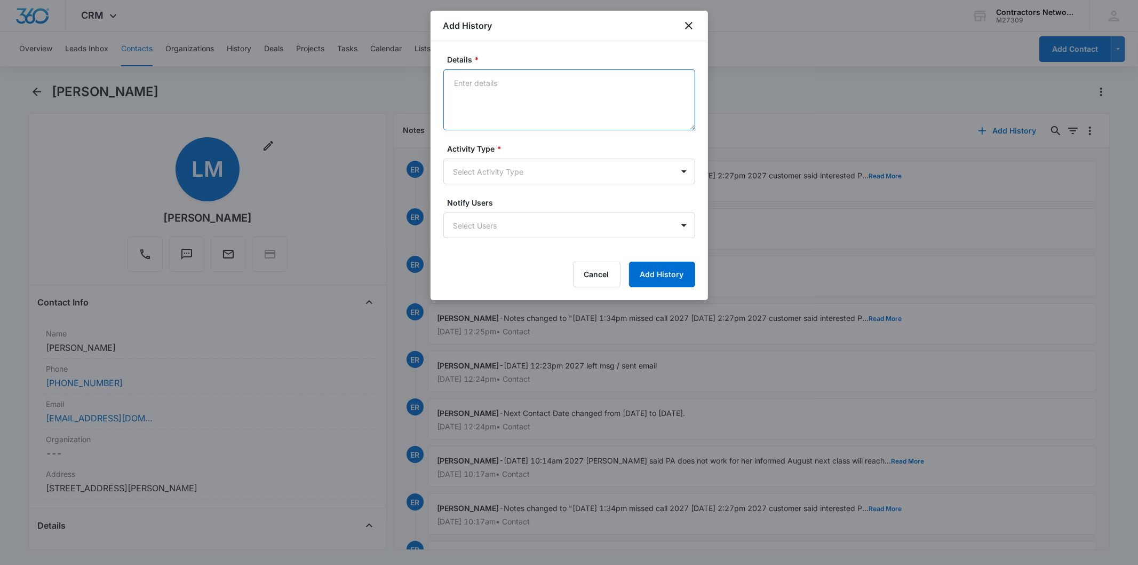
paste textarea "8/11/2025 11:31am 2027 left msg / sent email"
type textarea "8/11/2025 11:31am 2027 left msg / sent email"
click at [509, 188] on form "Details * 8/11/2025 11:31am 2027 left msg / sent email Activity Type * Select A…" at bounding box center [570, 170] width 252 height 233
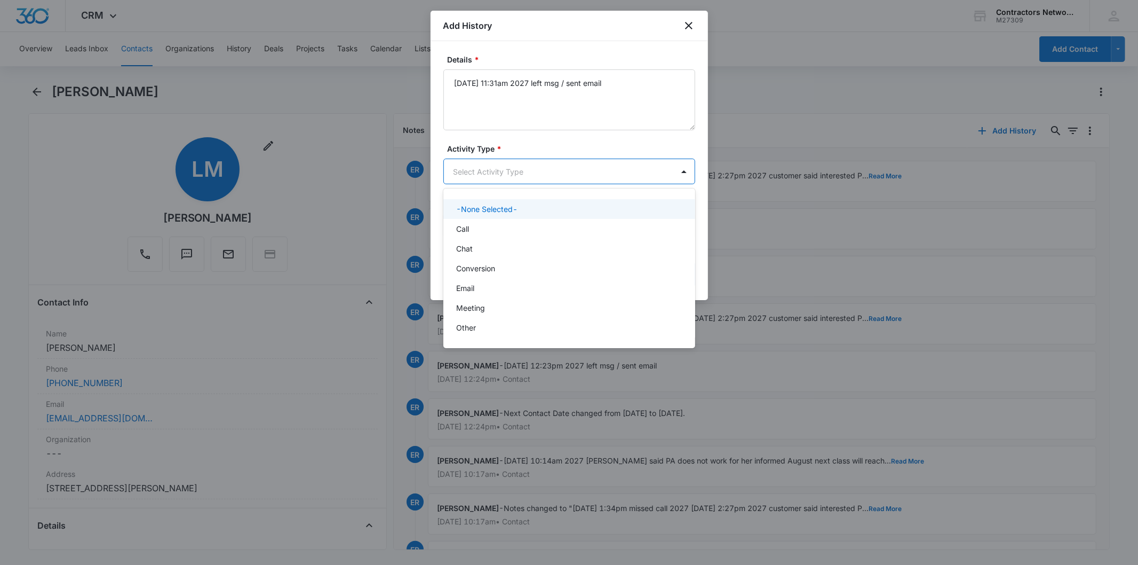
click at [497, 172] on body "CRM Apps Reputation Websites Forms CRM Email Social Shop Payments POS Content A…" at bounding box center [569, 282] width 1138 height 565
click at [484, 225] on div "Call" at bounding box center [568, 228] width 224 height 11
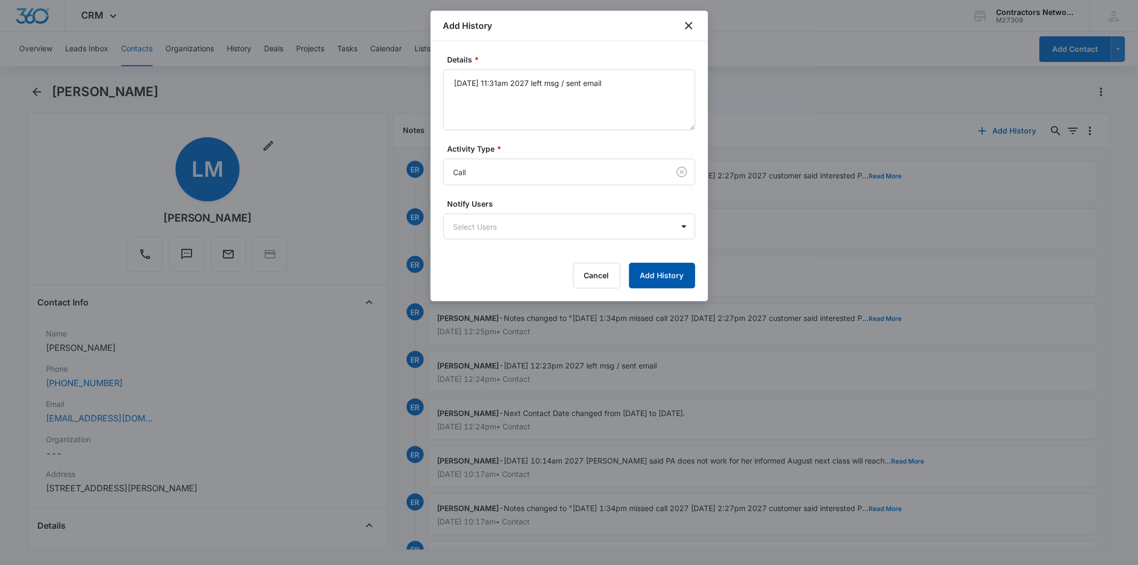
click at [669, 279] on button "Add History" at bounding box center [662, 276] width 66 height 26
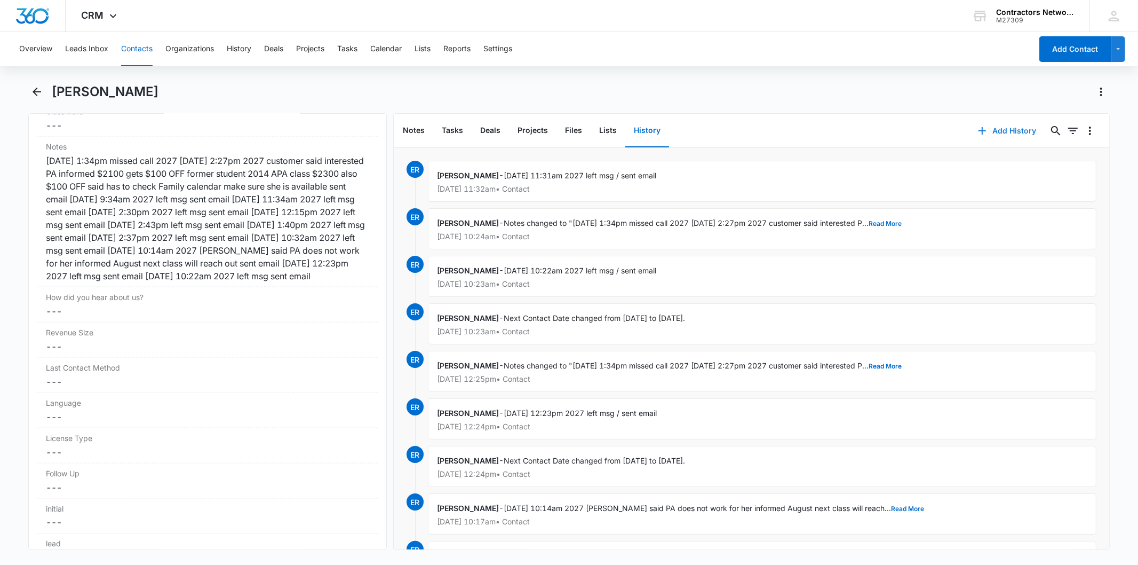
scroll to position [1304, 0]
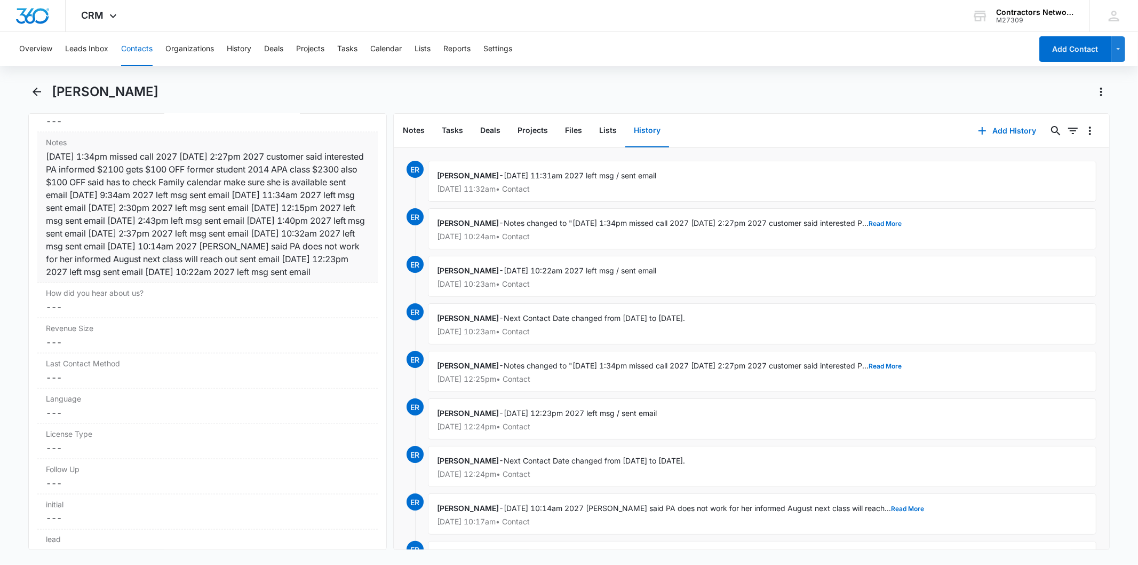
click at [253, 213] on div "8/29/2024 1:34pm missed call 2027 8/29/2024 2:27pm 2027 customer said intereste…" at bounding box center [207, 214] width 323 height 128
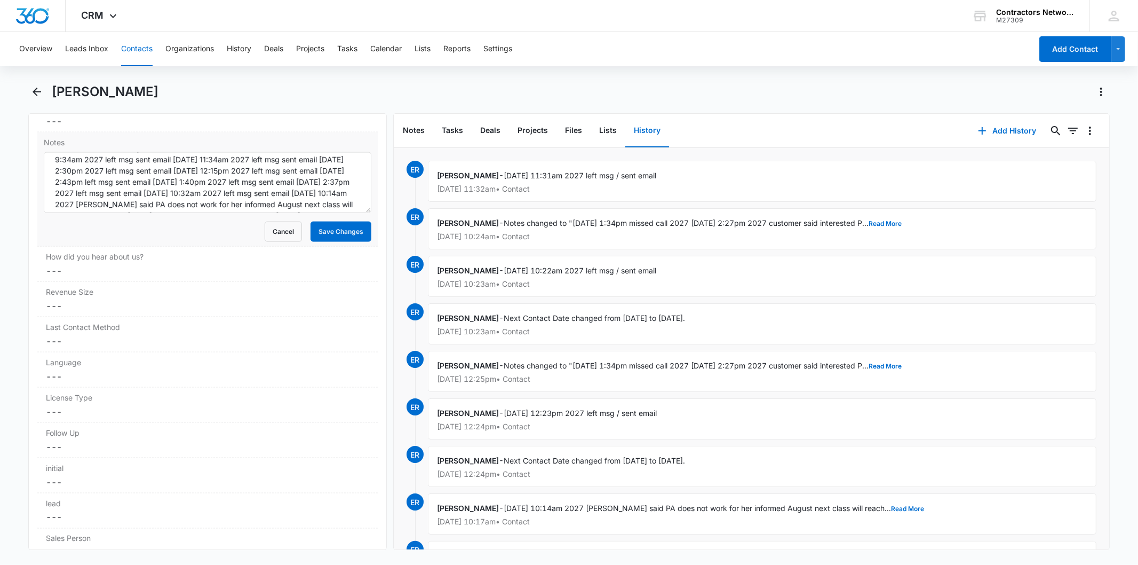
scroll to position [78, 0]
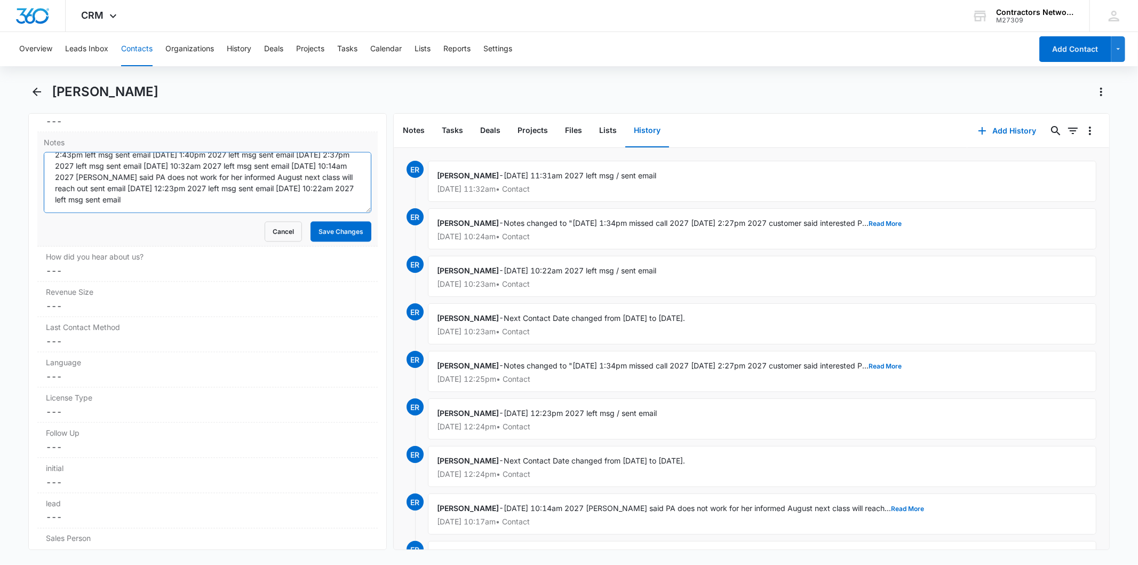
drag, startPoint x: 281, startPoint y: 195, endPoint x: 290, endPoint y: 219, distance: 25.0
click at [282, 196] on textarea "8/29/2024 1:34pm missed call 2027 8/29/2024 2:27pm 2027 customer said intereste…" at bounding box center [207, 182] width 327 height 61
paste textarea "8/11/2025 11:31am 2027 left msg / sent email"
click at [123, 200] on textarea "8/29/2024 1:34pm missed call 2027 8/29/2024 2:27pm 2027 customer said intereste…" at bounding box center [207, 182] width 327 height 61
type textarea "8/29/2024 1:34pm missed call 2027 8/29/2024 2:27pm 2027 customer said intereste…"
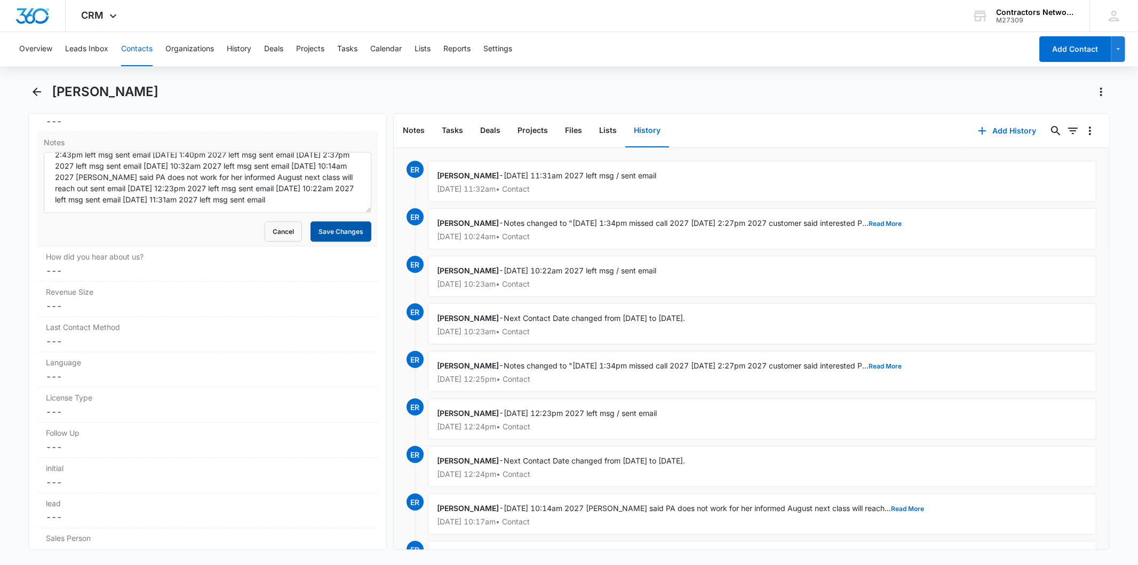
click at [316, 226] on button "Save Changes" at bounding box center [341, 231] width 61 height 20
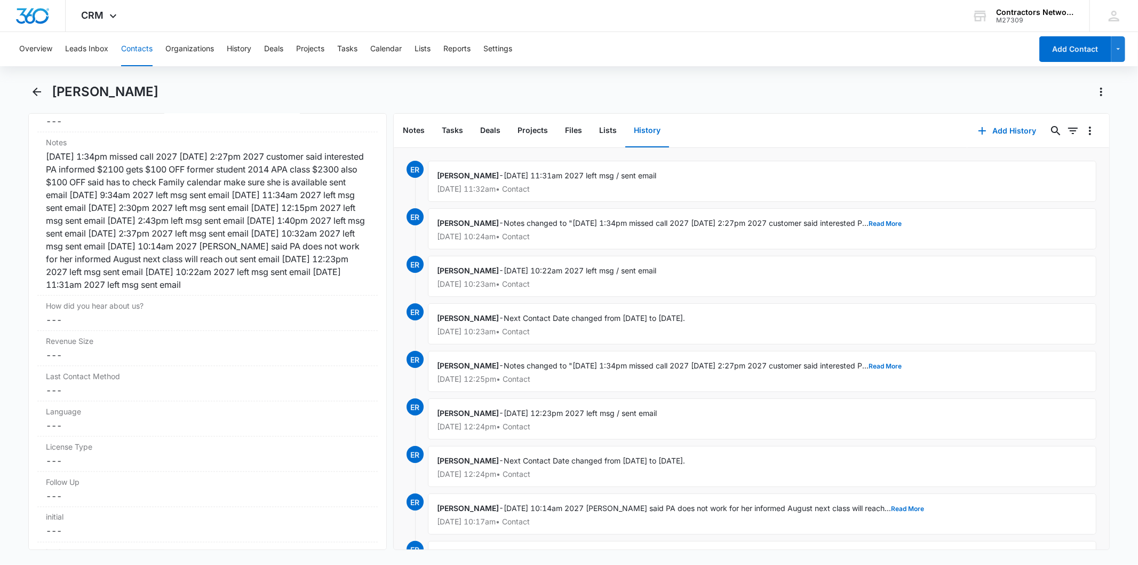
click at [140, 52] on button "Contacts" at bounding box center [136, 49] width 31 height 34
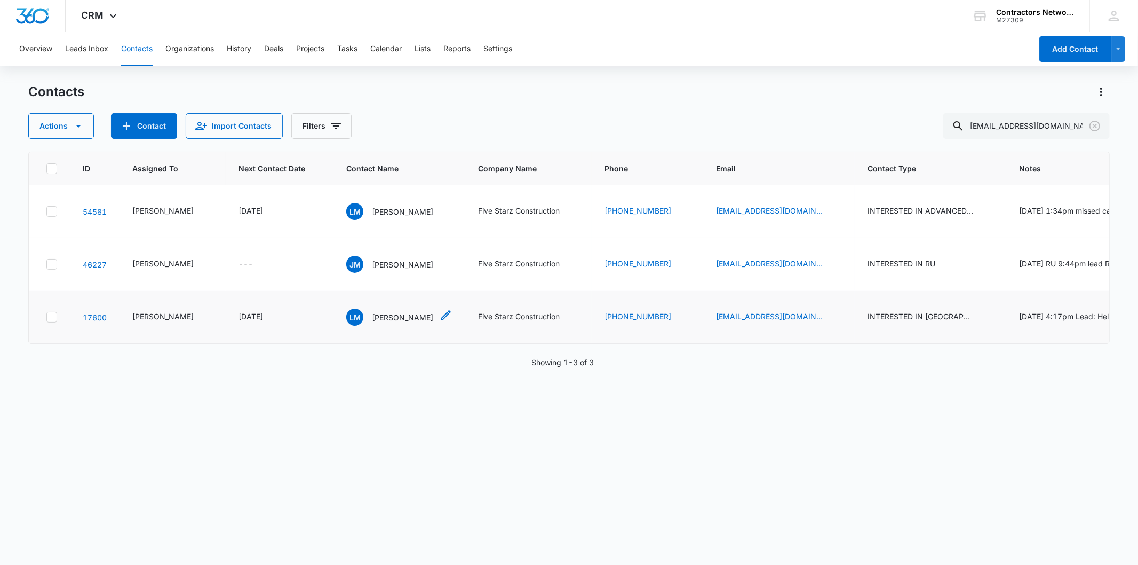
click at [372, 323] on p "Liz Mejia" at bounding box center [402, 317] width 61 height 11
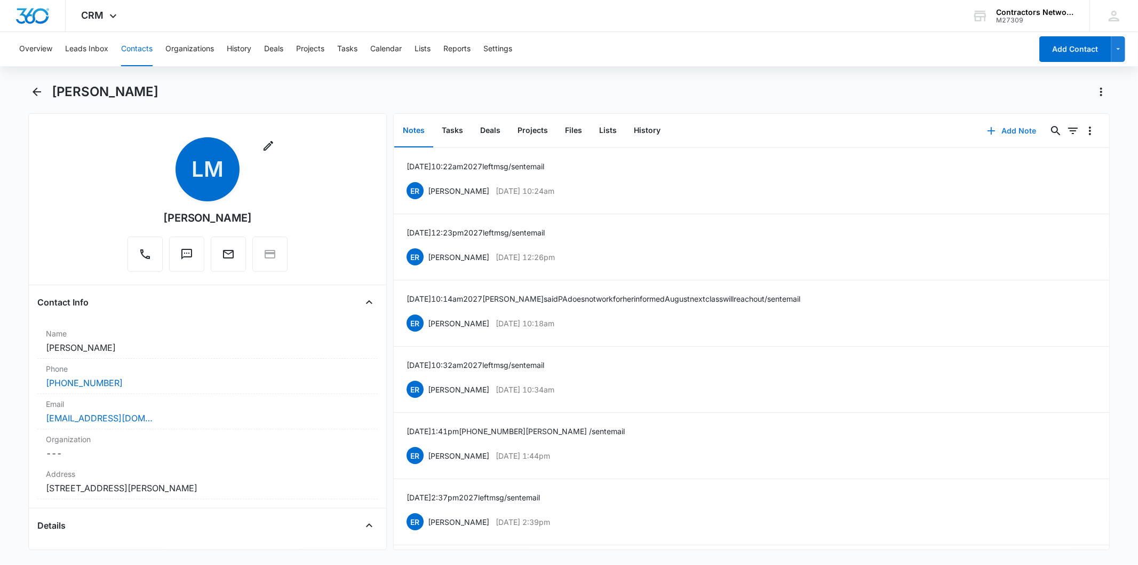
click at [1005, 137] on button "Add Note" at bounding box center [1012, 131] width 71 height 26
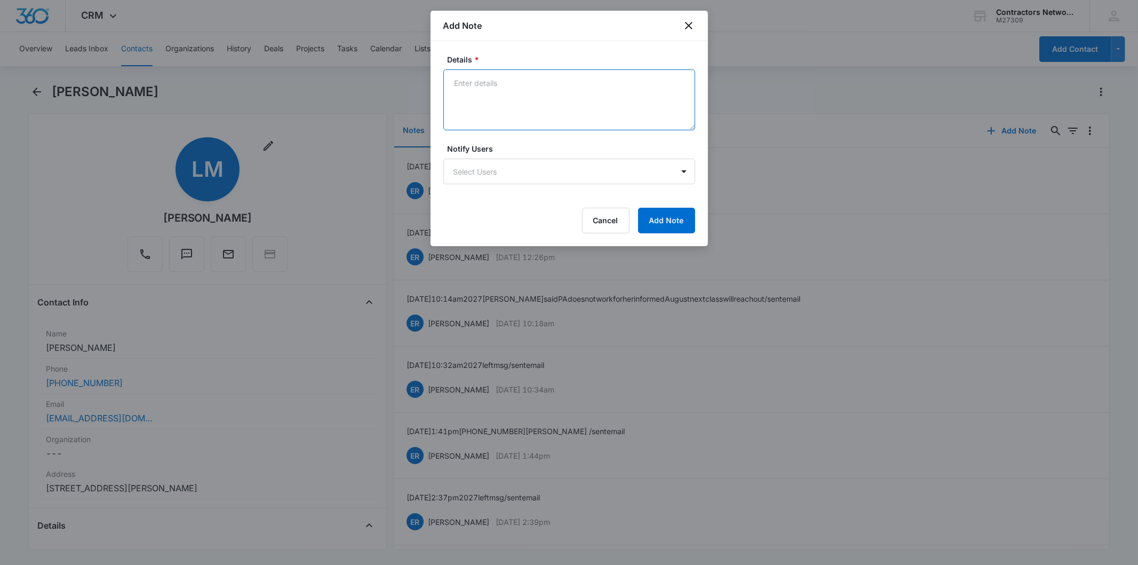
click at [485, 75] on textarea "Details *" at bounding box center [570, 99] width 252 height 61
paste textarea "8/11/2025 11:31am 2027 left msg / sent email"
type textarea "8/11/2025 11:31am 2027 left msg / sent email"
click at [682, 216] on button "Add Note" at bounding box center [666, 221] width 57 height 26
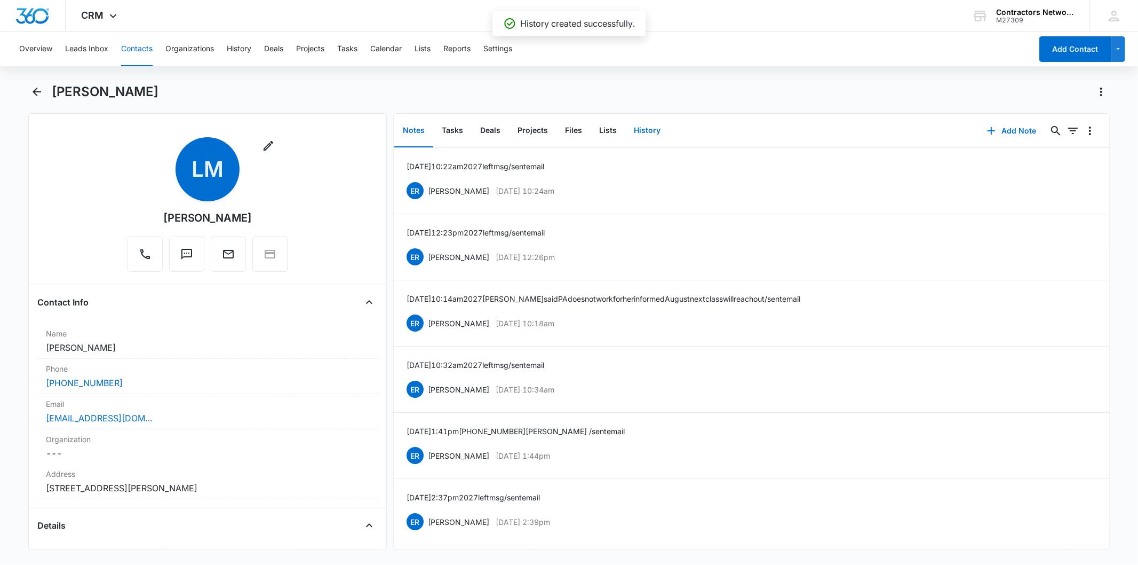
click at [641, 137] on button "History" at bounding box center [648, 130] width 44 height 33
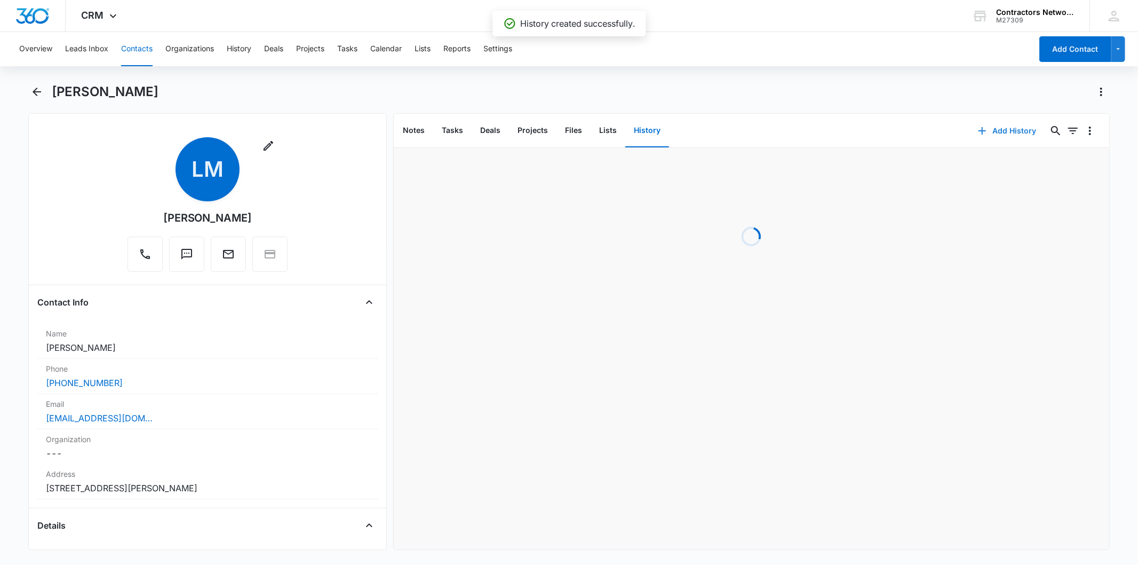
click at [991, 139] on button "Add History" at bounding box center [1008, 131] width 80 height 26
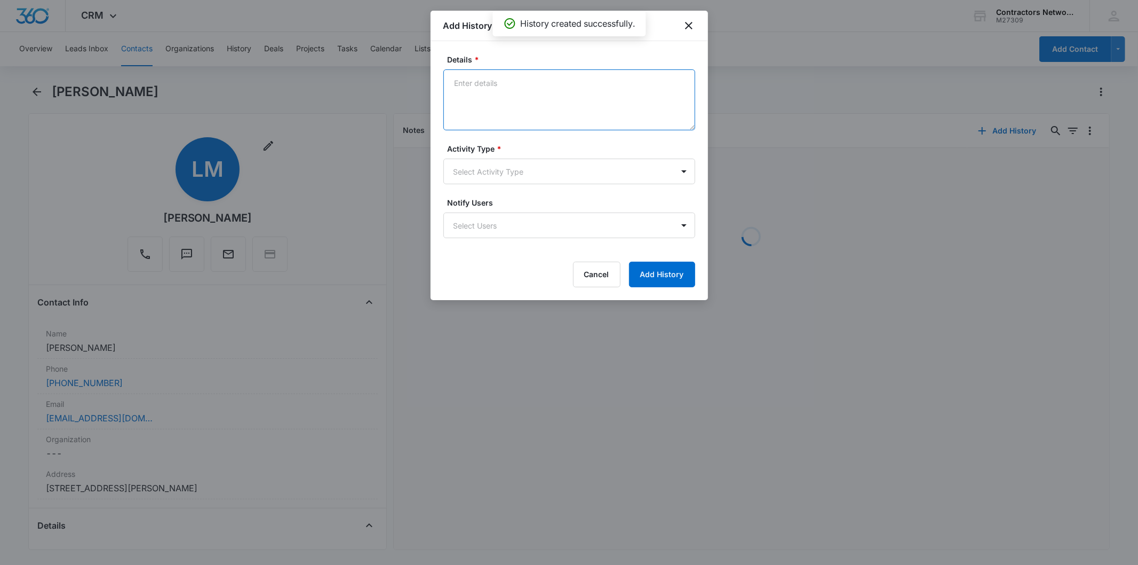
click at [457, 83] on textarea "Details *" at bounding box center [570, 99] width 252 height 61
paste textarea "8/11/2025 11:31am 2027 left msg / sent email"
type textarea "8/11/2025 11:31am 2027 left msg / sent email"
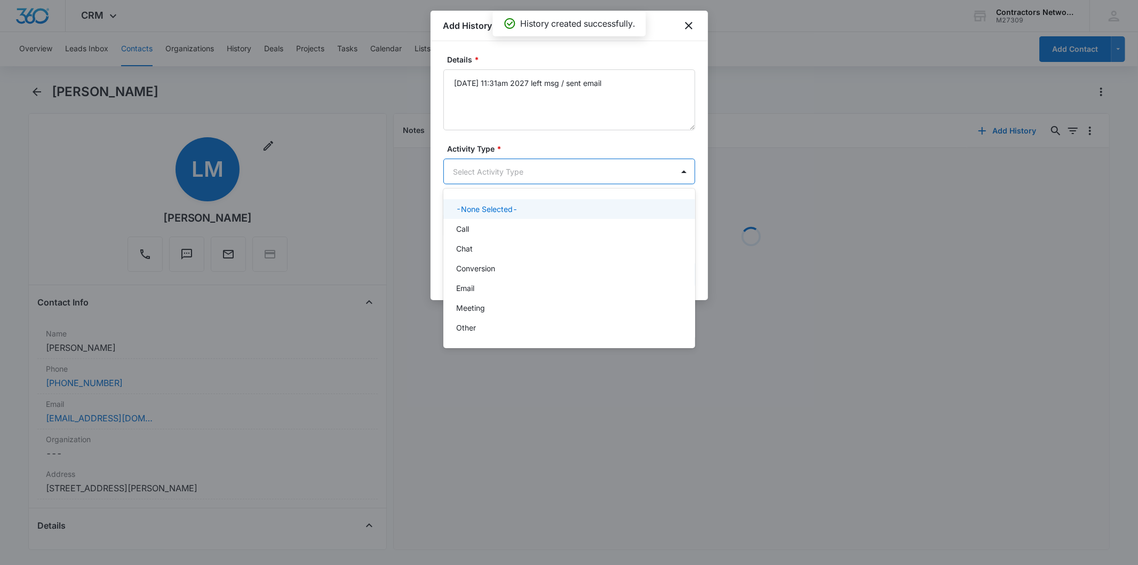
click at [492, 183] on body "CRM Apps Reputation Websites Forms CRM Email Social Shop Payments POS Content A…" at bounding box center [569, 282] width 1138 height 565
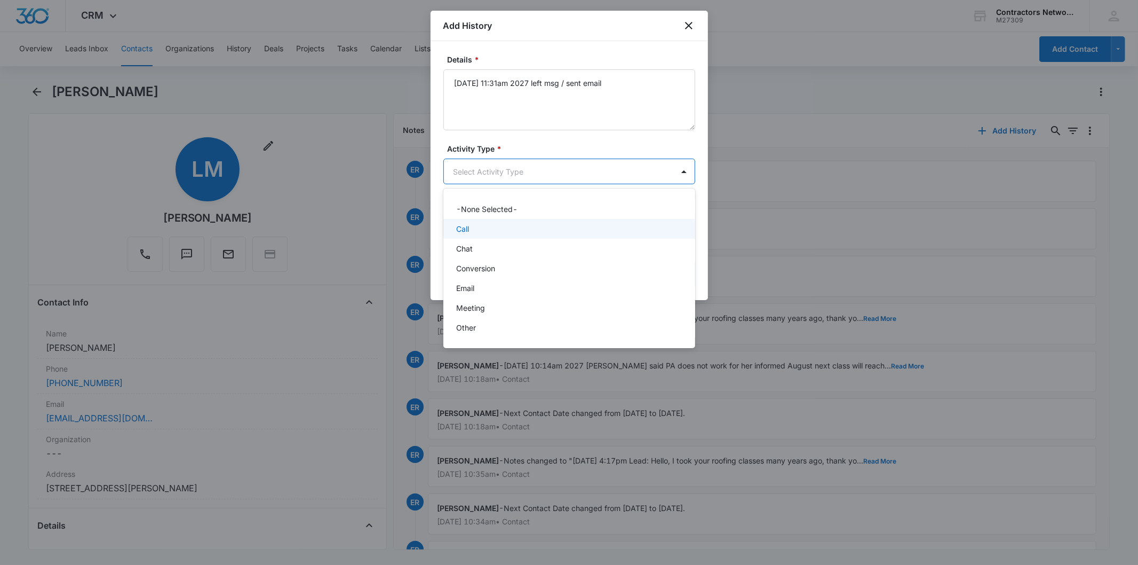
drag, startPoint x: 480, startPoint y: 223, endPoint x: 567, endPoint y: 252, distance: 91.5
click at [479, 223] on div "Call" at bounding box center [568, 228] width 224 height 11
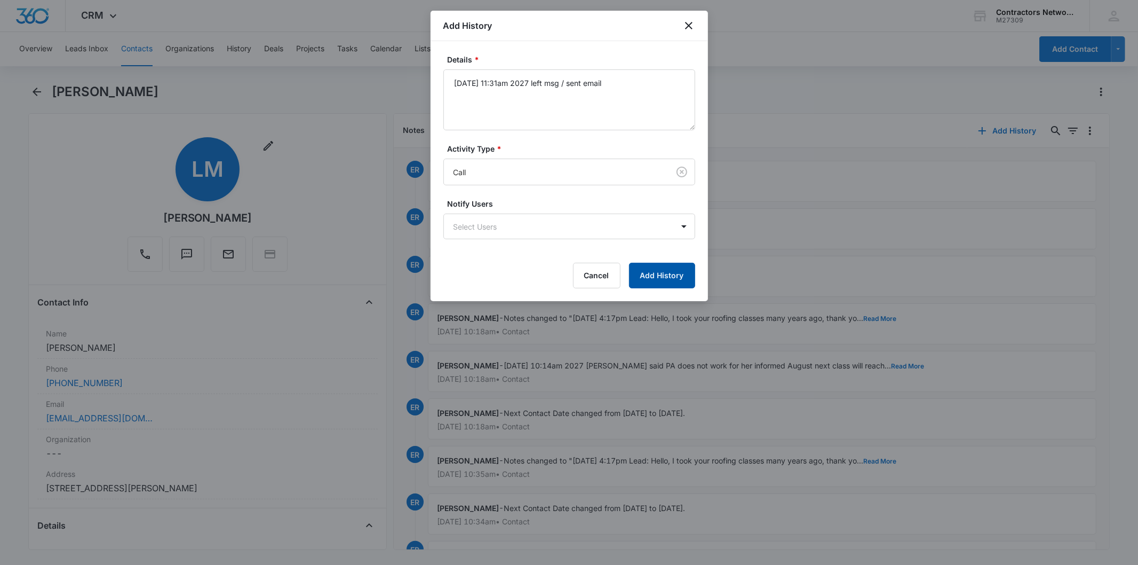
click at [689, 279] on button "Add History" at bounding box center [662, 276] width 66 height 26
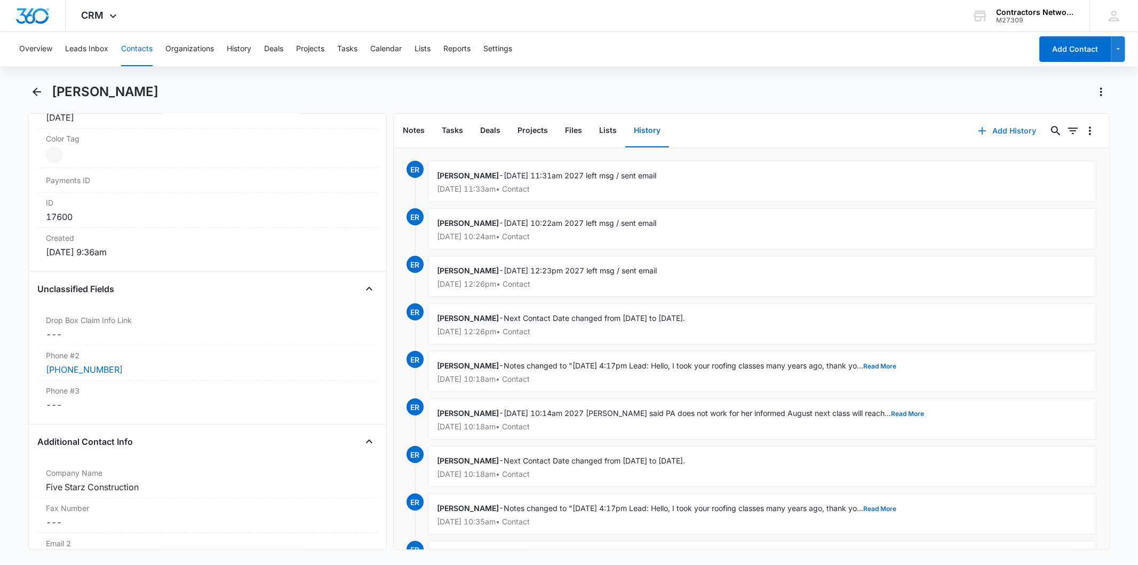
scroll to position [415, 0]
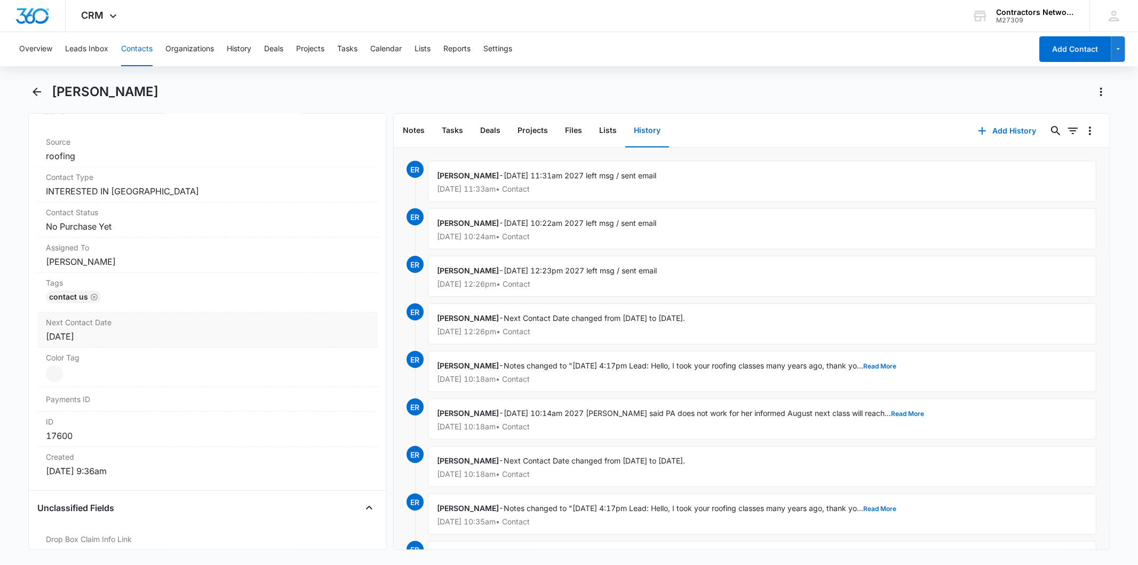
click at [160, 328] on div "Next Contact Date Cancel Save Changes Aug 4, 2025" at bounding box center [207, 329] width 340 height 35
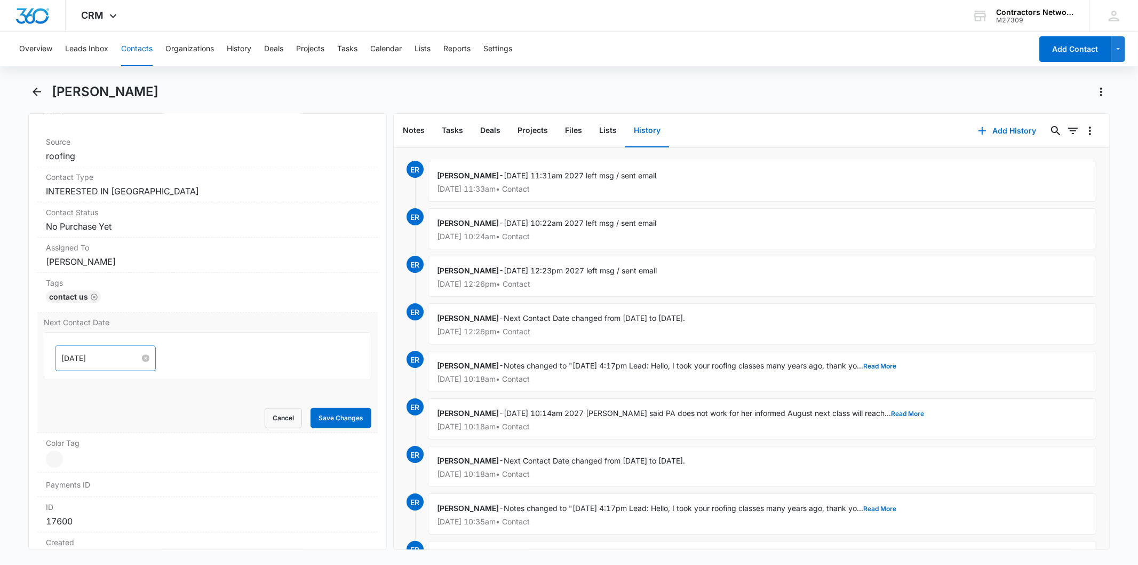
click at [117, 359] on input "[DATE]" at bounding box center [100, 358] width 78 height 12
type input "[DATE]"
click at [92, 500] on div "1" at bounding box center [90, 503] width 13 height 13
click at [339, 429] on div "Next Contact Date Sep 1, 2025 Sep 2025 Su Mo Tu We Th Fr Sa 31 1 2 3 4 5 6 7 8 …" at bounding box center [207, 372] width 340 height 121
click at [333, 418] on button "Save Changes" at bounding box center [341, 418] width 61 height 20
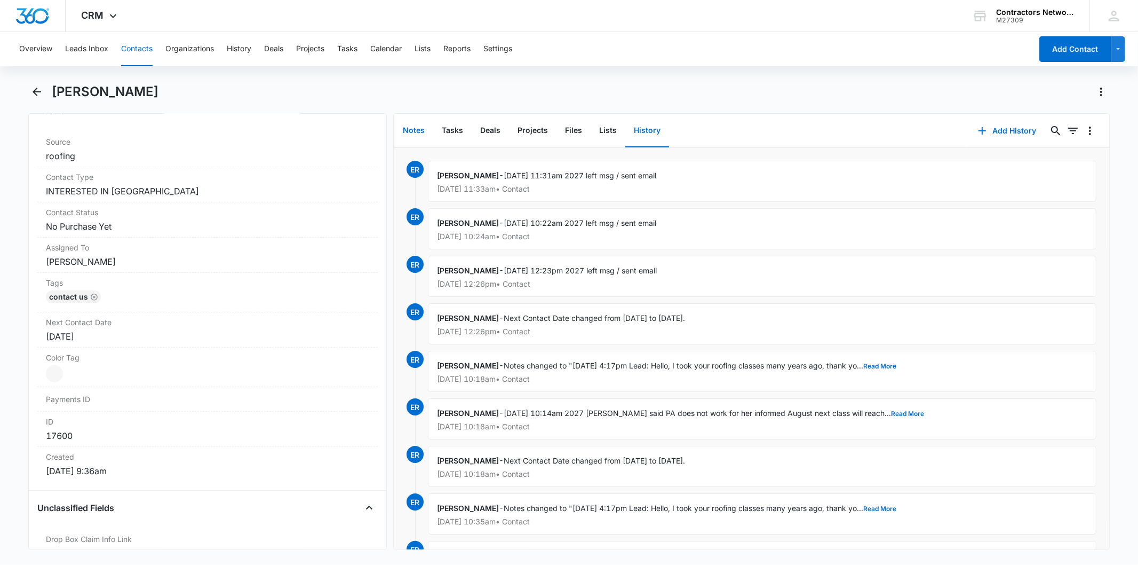
click at [402, 124] on button "Notes" at bounding box center [413, 130] width 39 height 33
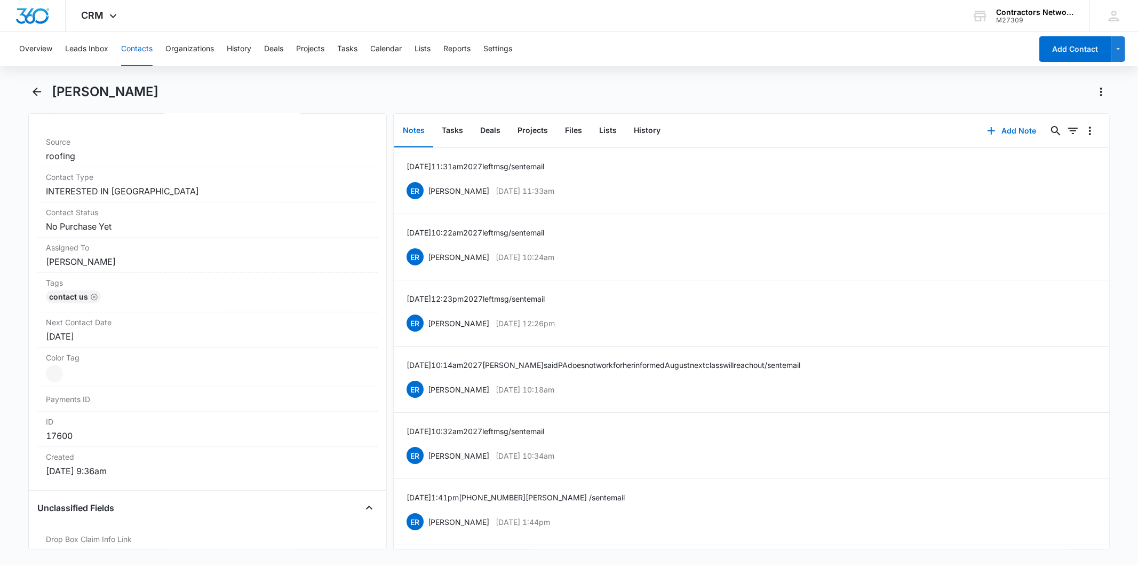
click at [138, 48] on button "Contacts" at bounding box center [136, 49] width 31 height 34
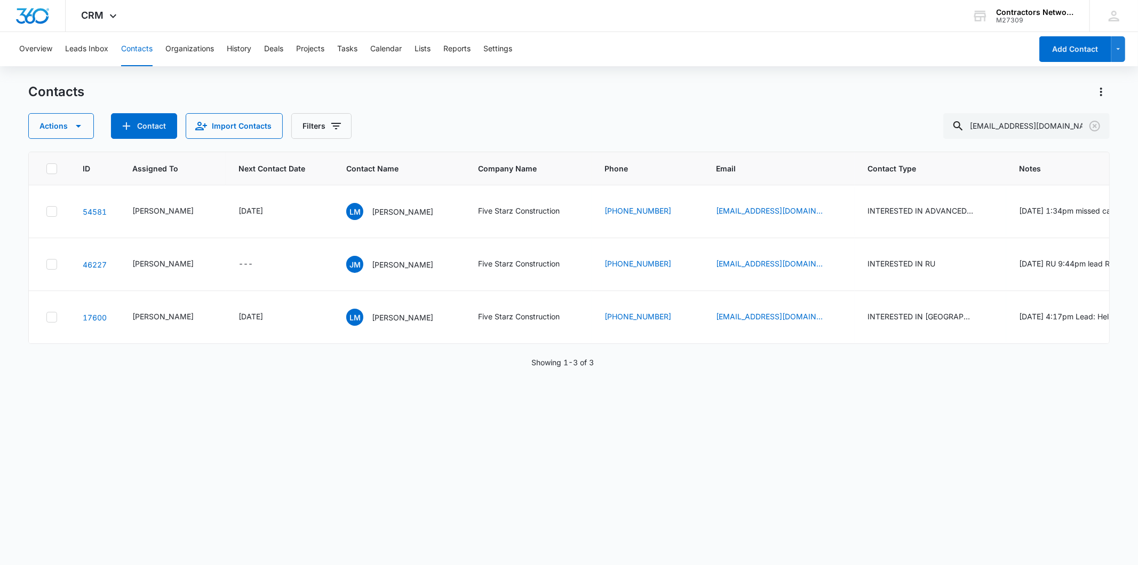
click at [137, 50] on button "Contacts" at bounding box center [136, 49] width 31 height 34
click at [1095, 124] on icon "Clear" at bounding box center [1095, 126] width 13 height 13
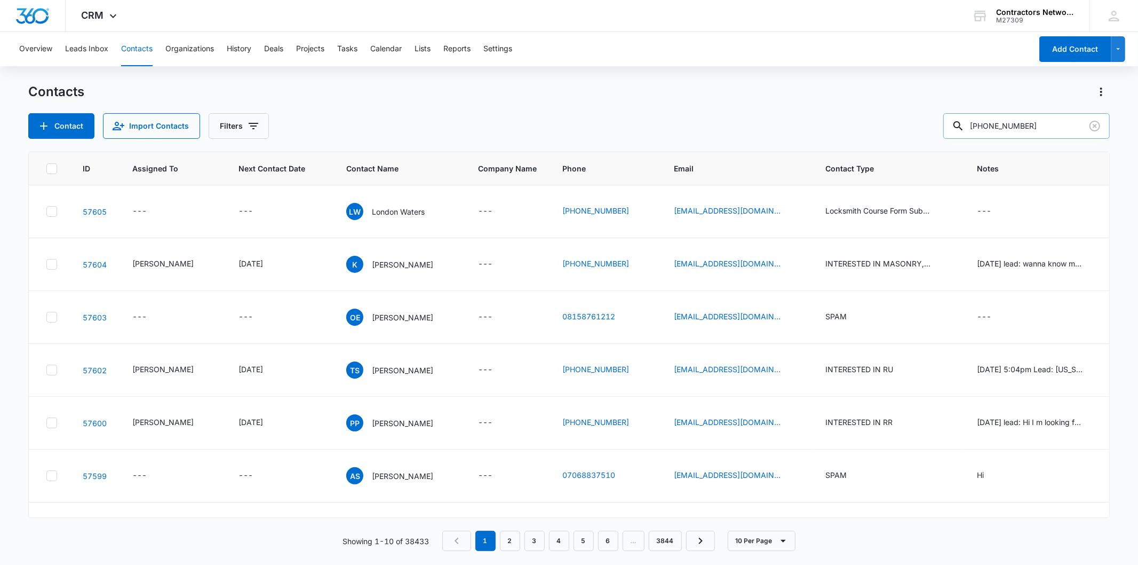
type input "773-930-6202"
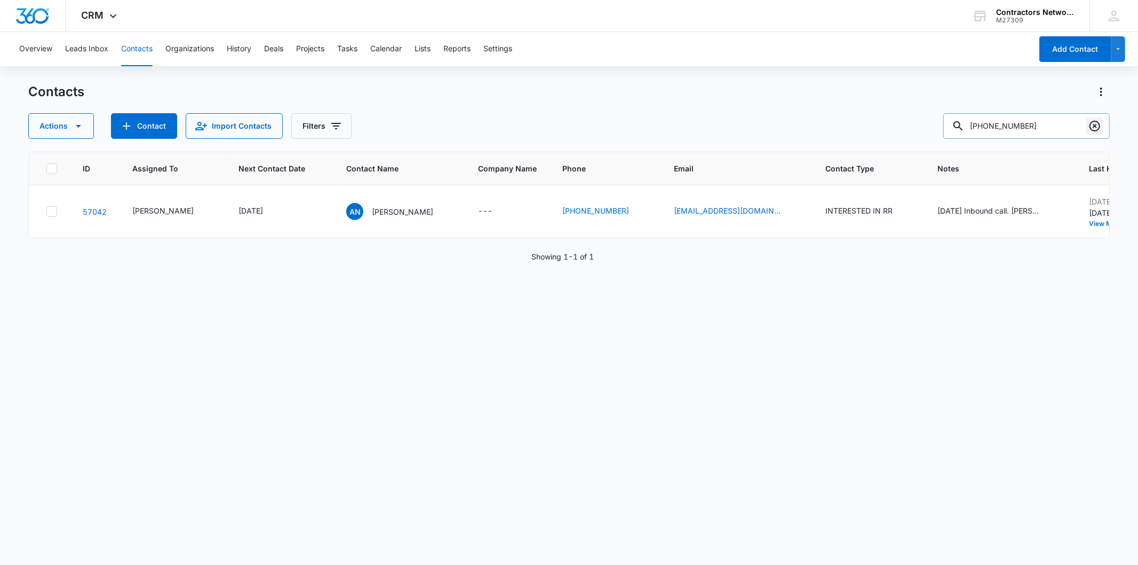
click at [1098, 124] on icon "Clear" at bounding box center [1095, 126] width 13 height 13
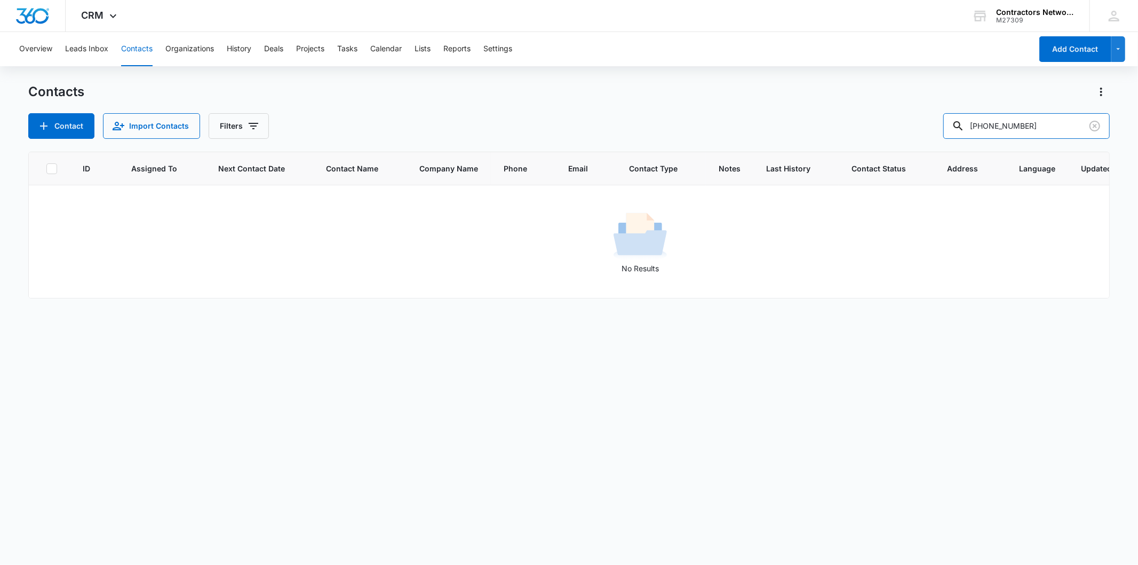
drag, startPoint x: 1017, startPoint y: 123, endPoint x: 826, endPoint y: 117, distance: 191.1
click at [826, 117] on div "Contact Import Contacts Filters 503-342-0290" at bounding box center [568, 126] width 1081 height 26
type input "0290"
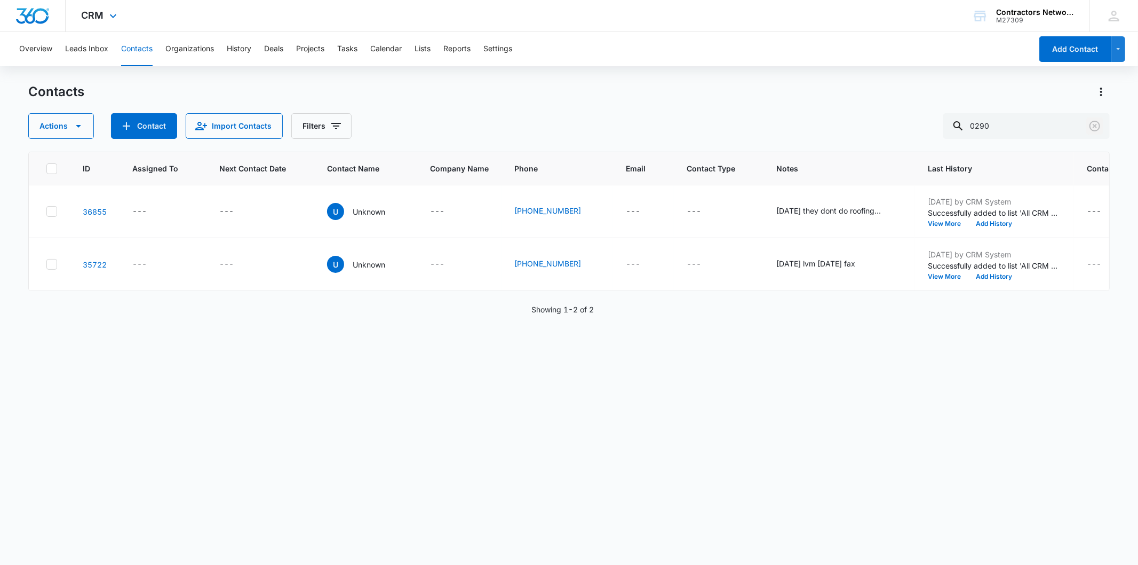
drag, startPoint x: 1090, startPoint y: 125, endPoint x: 523, endPoint y: 1, distance: 580.4
click at [1090, 125] on icon "Clear" at bounding box center [1095, 126] width 11 height 11
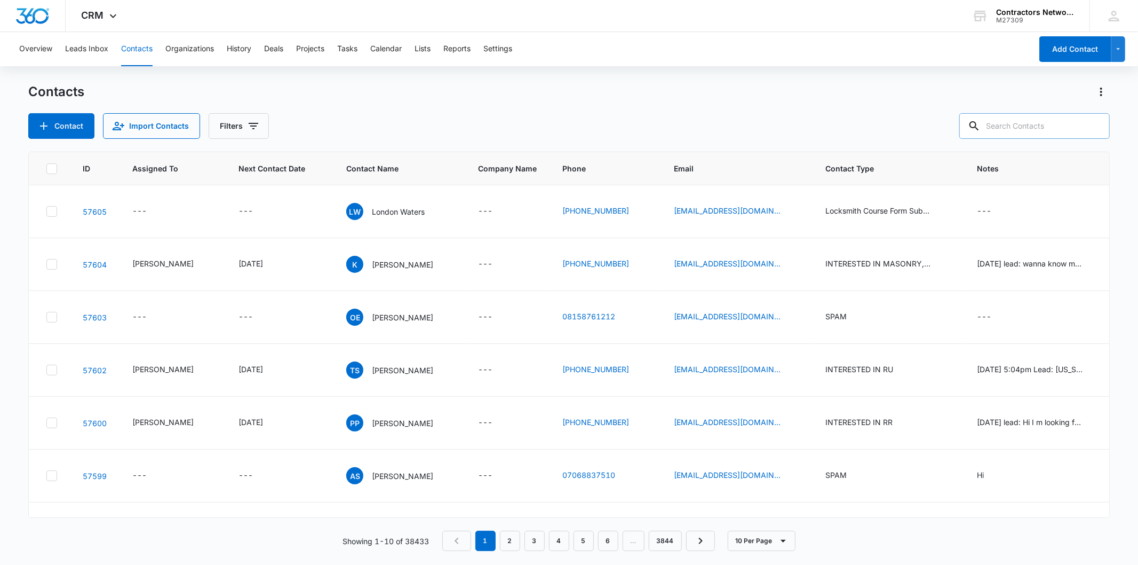
click at [1028, 129] on input "text" at bounding box center [1035, 126] width 151 height 26
paste input "[EMAIL_ADDRESS][DOMAIN_NAME]"
type input "[EMAIL_ADDRESS][DOMAIN_NAME]"
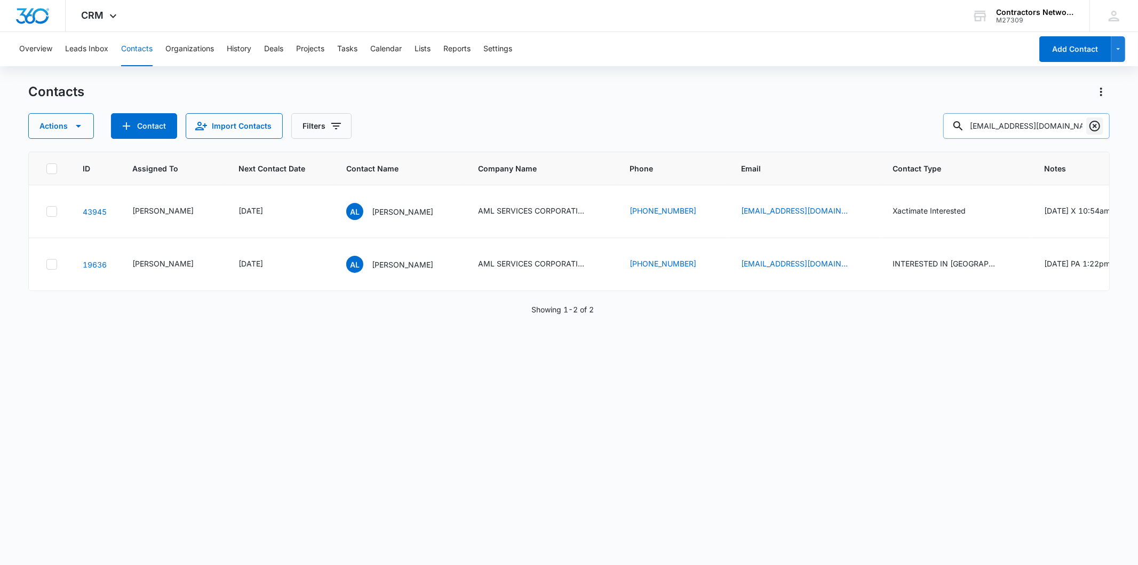
click at [1096, 127] on icon "Clear" at bounding box center [1095, 126] width 13 height 13
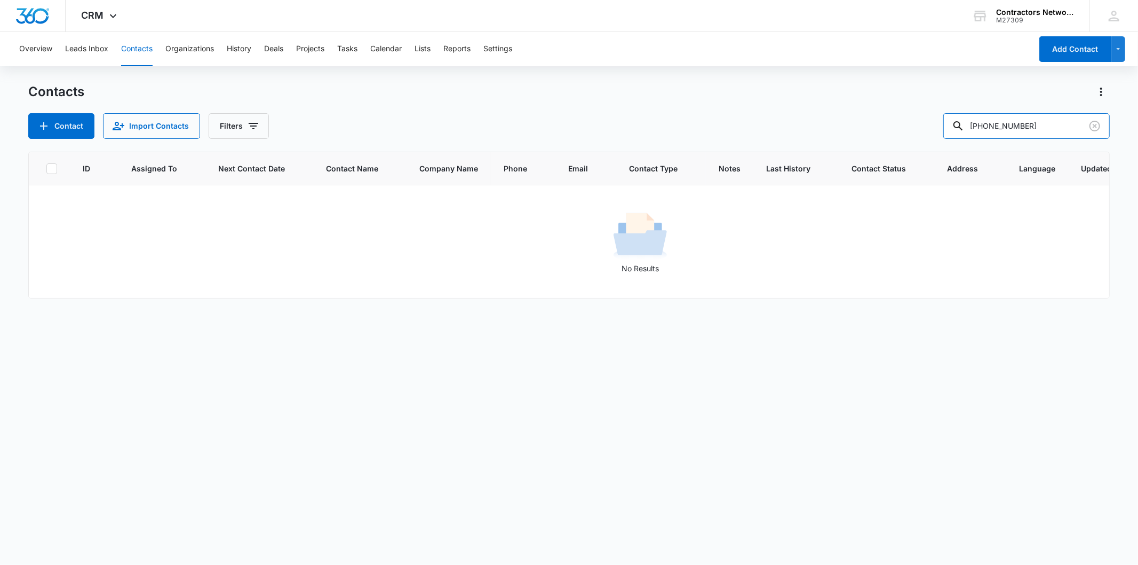
drag, startPoint x: 1017, startPoint y: 125, endPoint x: 888, endPoint y: 123, distance: 128.6
click at [888, 123] on div "Contact Import Contacts Filters 872-205-2755" at bounding box center [568, 126] width 1081 height 26
type input "2755"
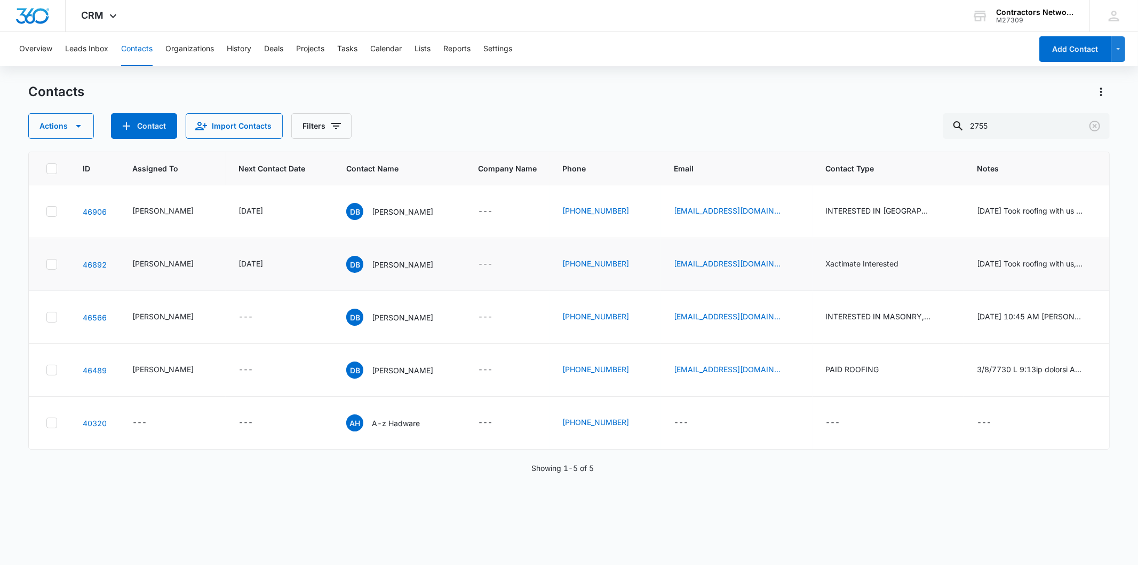
click at [393, 264] on td "DB DeNeshea Burrell" at bounding box center [400, 264] width 132 height 53
click at [787, 218] on icon "Email - thedenesheab@gmail.com - Select to Edit Field" at bounding box center [793, 211] width 13 height 13
click at [713, 159] on input "[EMAIL_ADDRESS][DOMAIN_NAME]" at bounding box center [711, 156] width 134 height 26
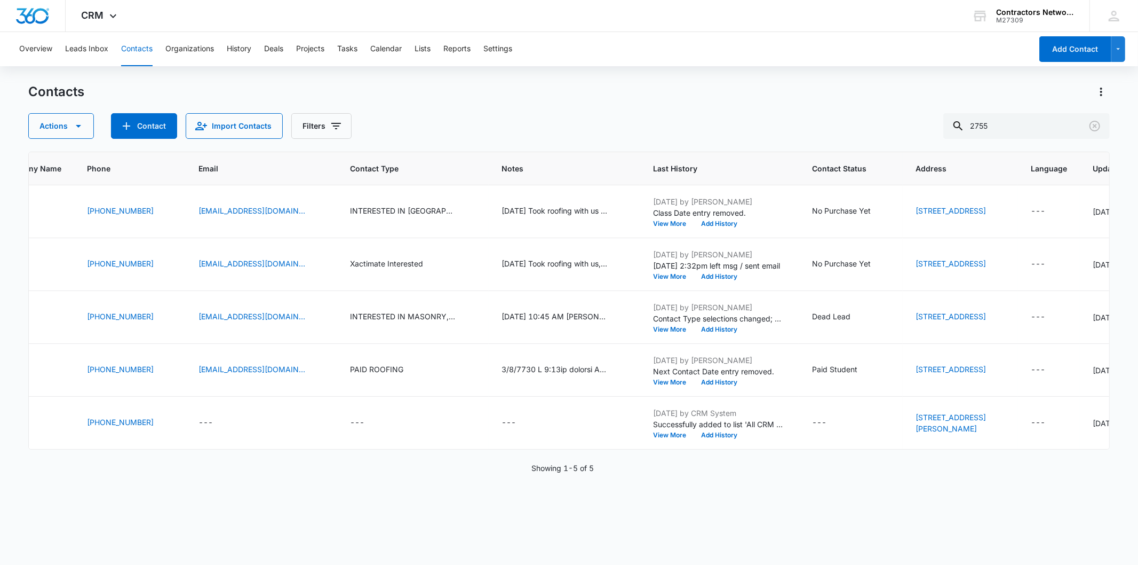
scroll to position [0, 509]
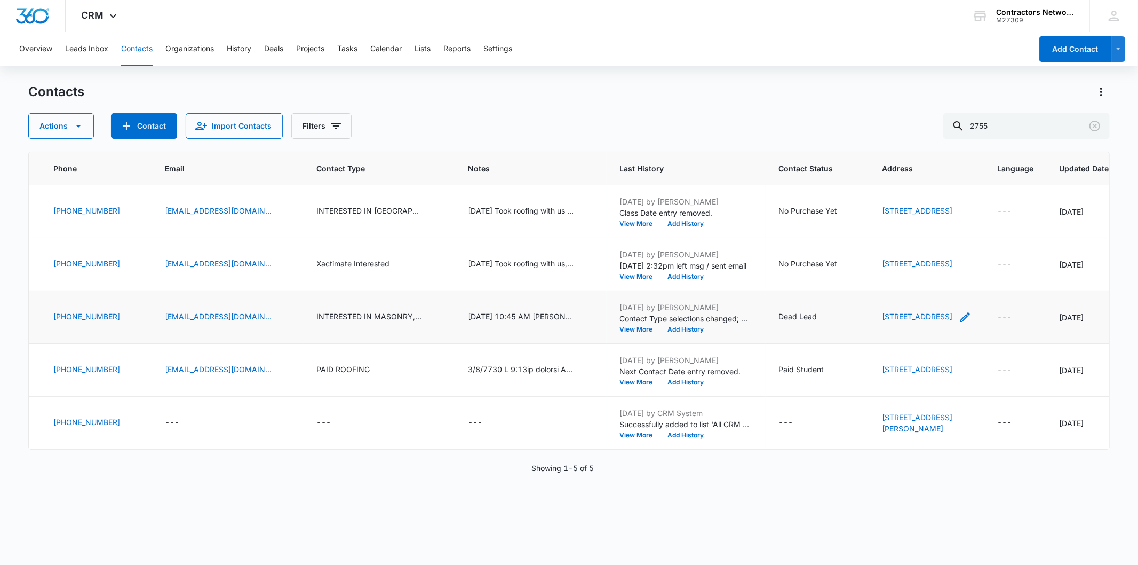
click at [959, 323] on icon "Address - 765 Doublejack St, Bourbonnais, IL, 60914 - Select to Edit Field" at bounding box center [965, 317] width 13 height 13
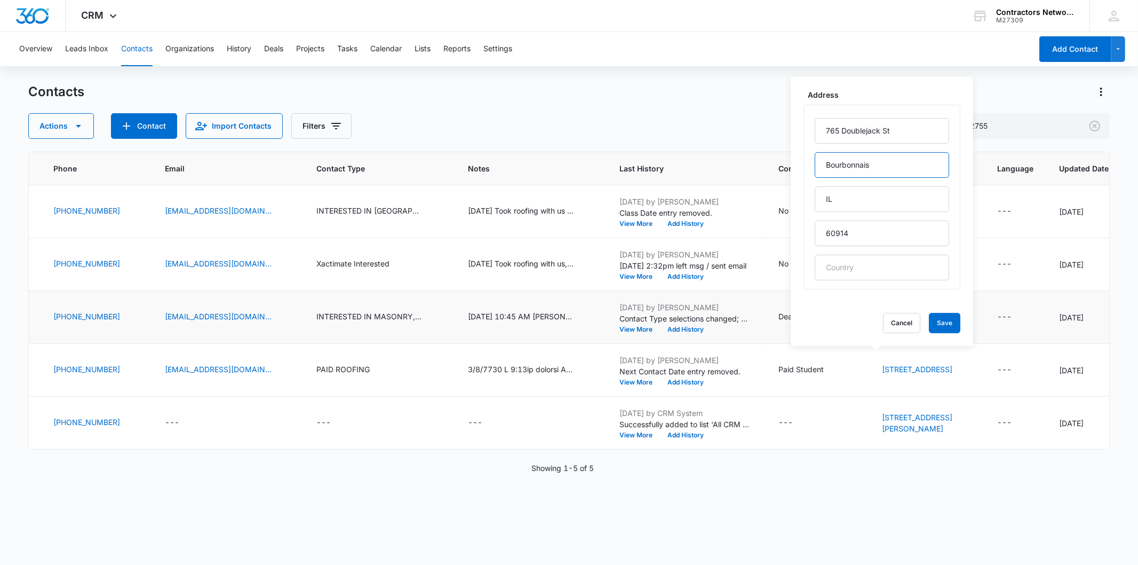
click at [870, 155] on input "Bourbonnais" at bounding box center [882, 165] width 134 height 26
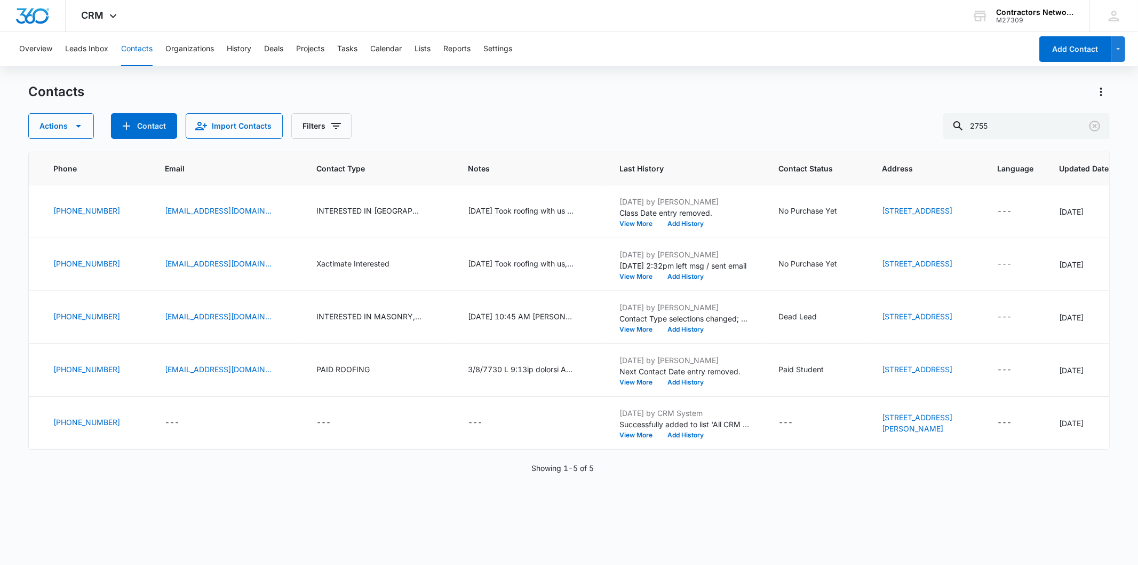
click at [946, 52] on div "Overview Leads Inbox Contacts Organizations History Deals Projects Tasks Calend…" at bounding box center [522, 49] width 1019 height 34
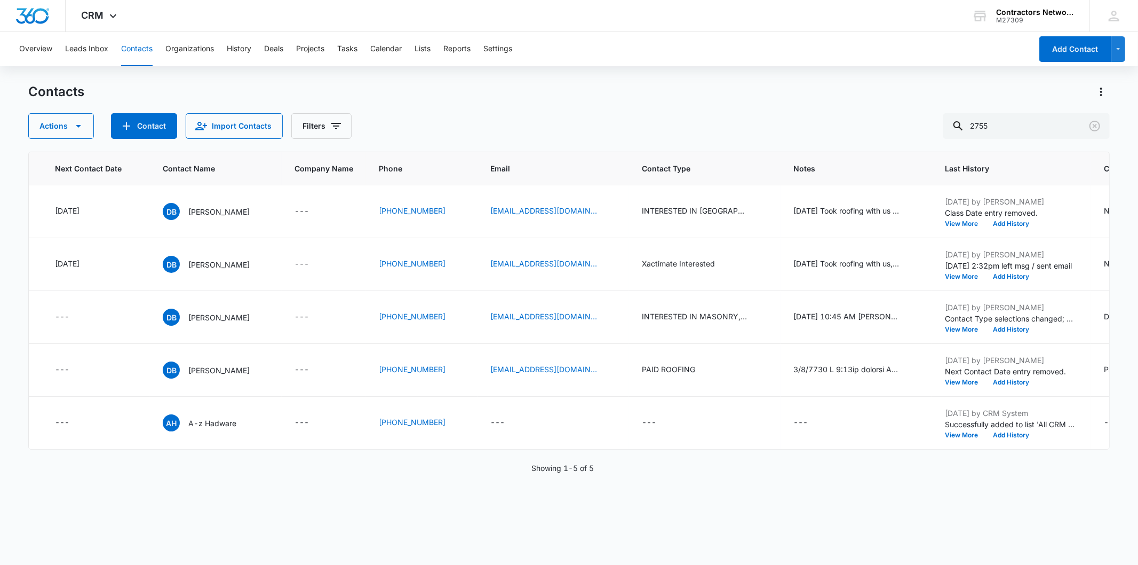
scroll to position [0, 0]
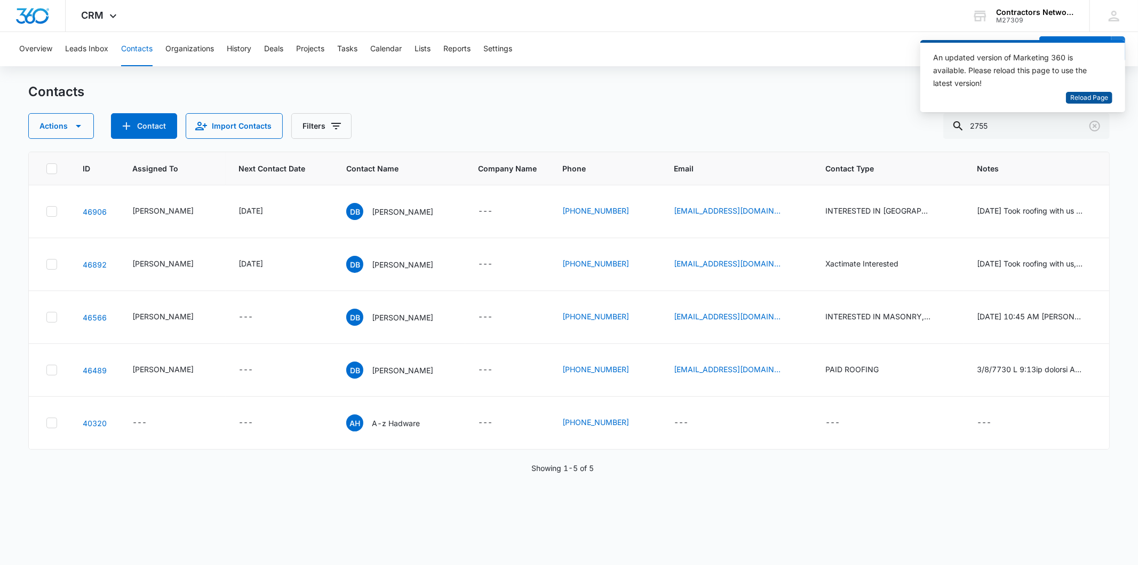
click at [1090, 101] on span "Reload Page" at bounding box center [1090, 98] width 38 height 10
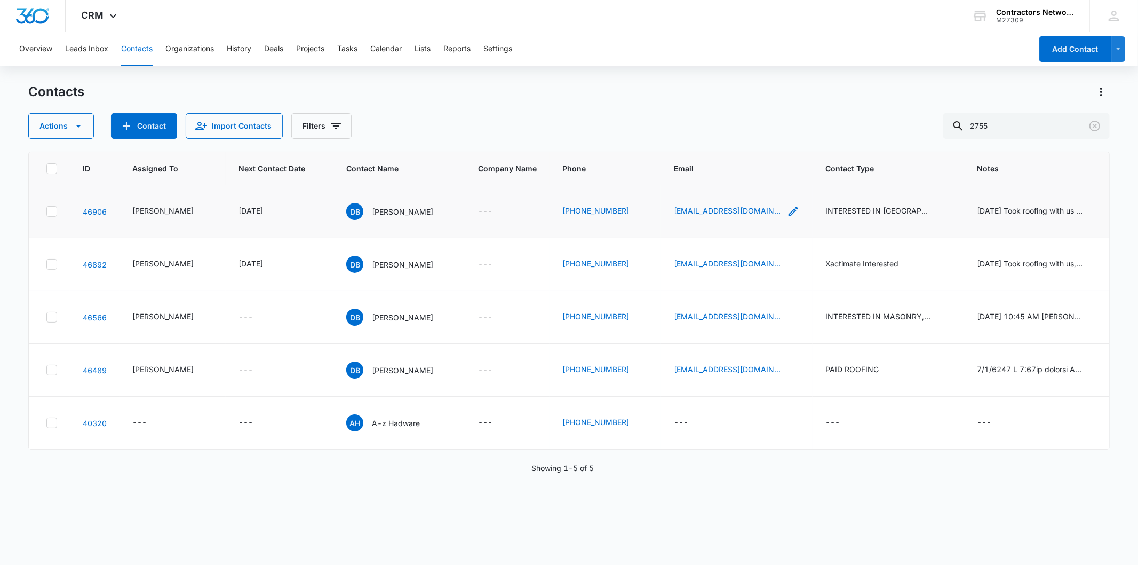
click at [787, 218] on icon "Email - thedenesheab@gmail.com - Select to Edit Field" at bounding box center [793, 211] width 13 height 13
click at [690, 157] on input "[EMAIL_ADDRESS][DOMAIN_NAME]" at bounding box center [711, 156] width 134 height 26
click at [706, 189] on button "Cancel" at bounding box center [719, 189] width 37 height 20
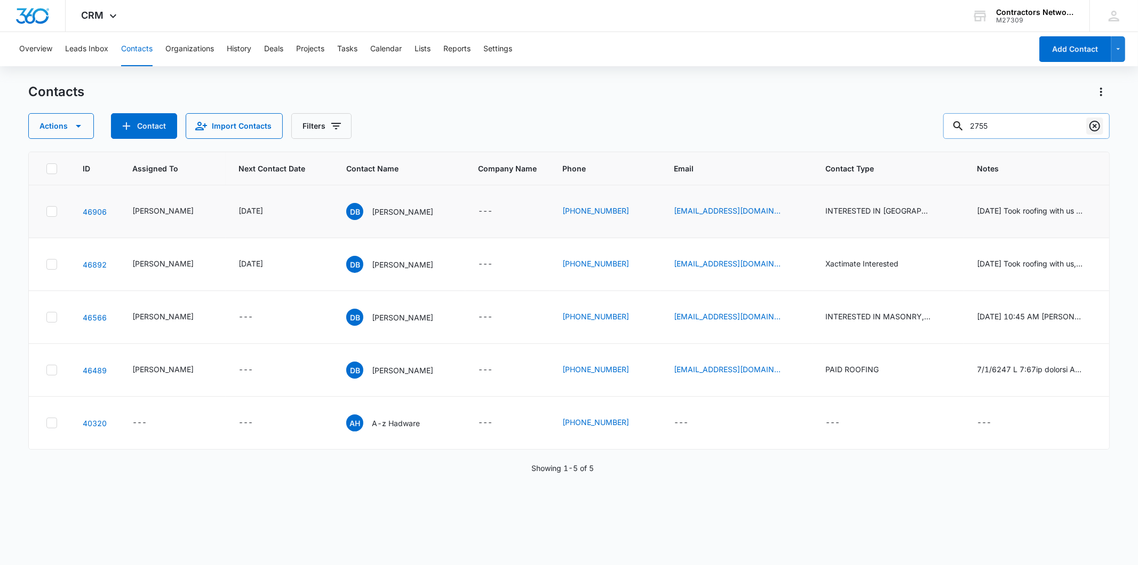
click at [1090, 125] on icon "Clear" at bounding box center [1095, 126] width 13 height 13
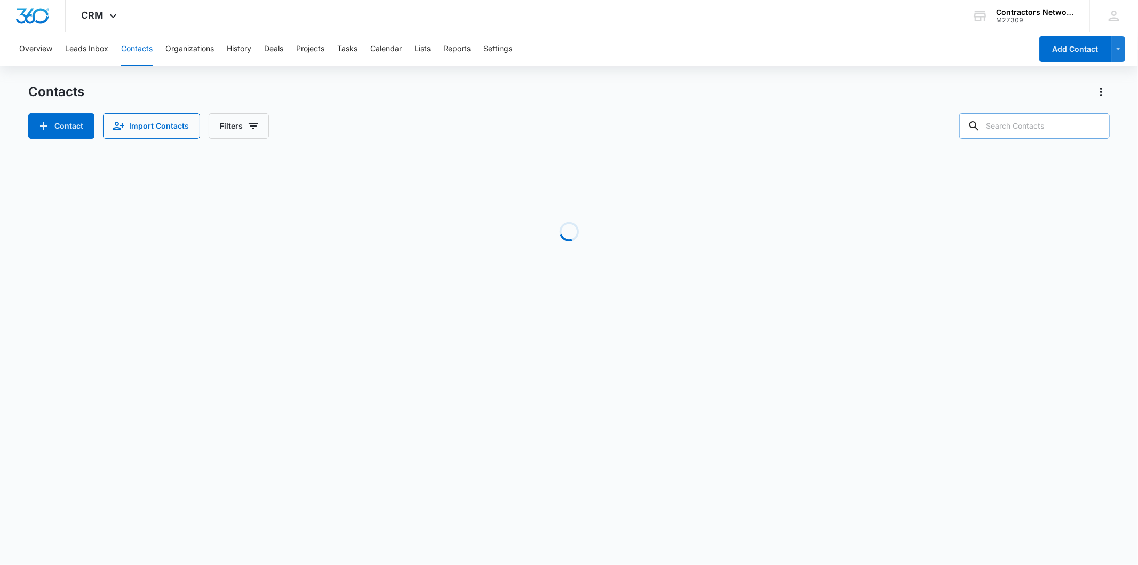
paste input "[EMAIL_ADDRESS][DOMAIN_NAME]"
type input "[EMAIL_ADDRESS][DOMAIN_NAME]"
click at [939, 275] on div "Loading" at bounding box center [568, 232] width 1081 height 160
click at [1016, 115] on input "[EMAIL_ADDRESS][DOMAIN_NAME]" at bounding box center [1027, 126] width 167 height 26
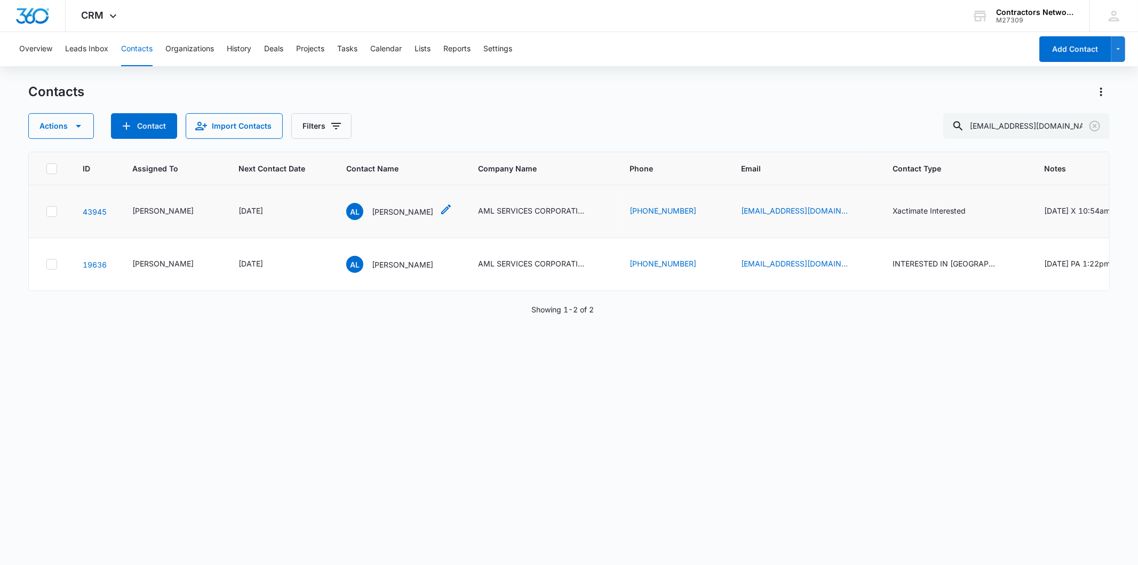
click at [372, 217] on p "[PERSON_NAME]" at bounding box center [402, 211] width 61 height 11
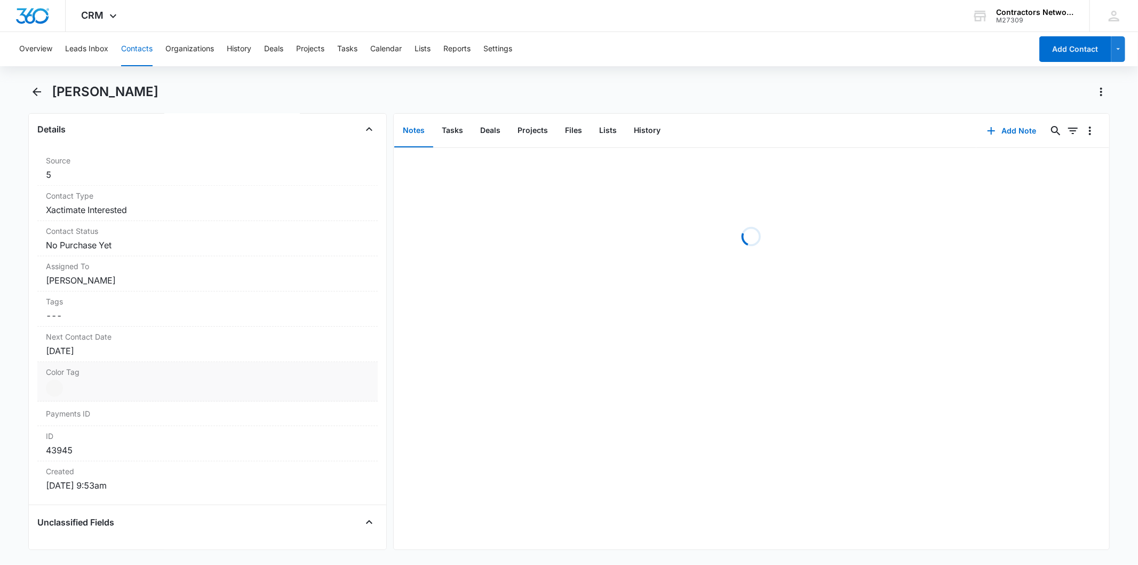
scroll to position [415, 0]
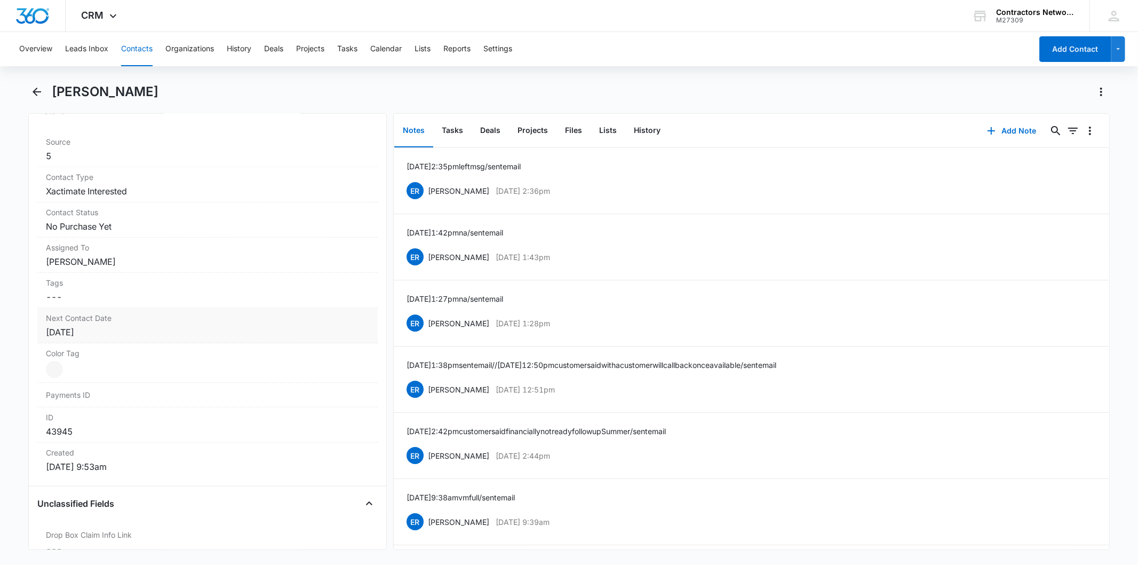
click at [130, 331] on div "[DATE]" at bounding box center [207, 332] width 323 height 13
click at [113, 346] on div "[DATE]" at bounding box center [105, 354] width 101 height 26
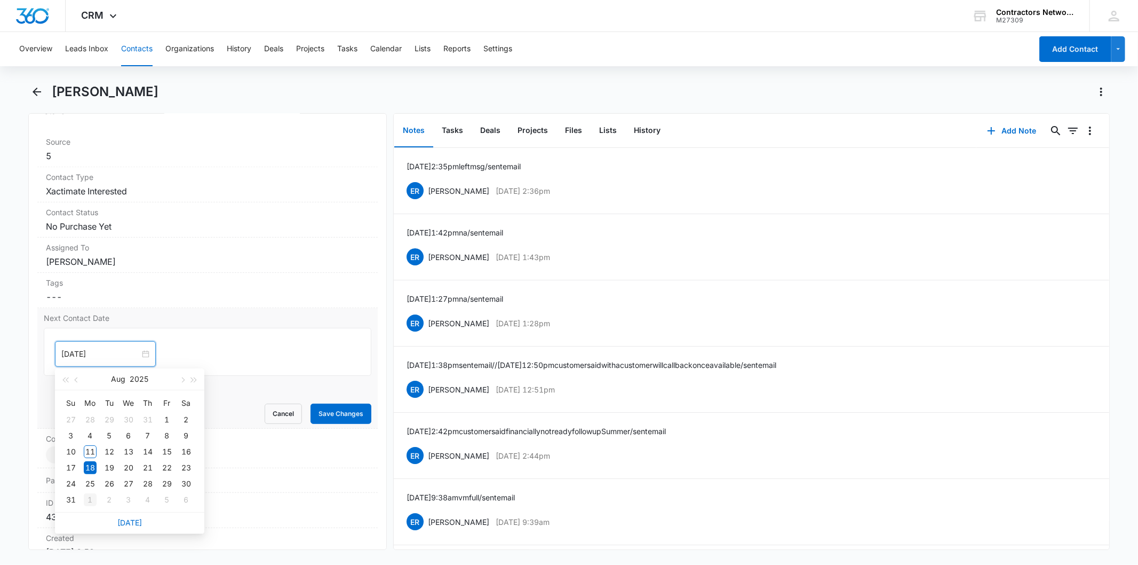
type input "[DATE]"
click at [88, 499] on div "1" at bounding box center [90, 499] width 13 height 13
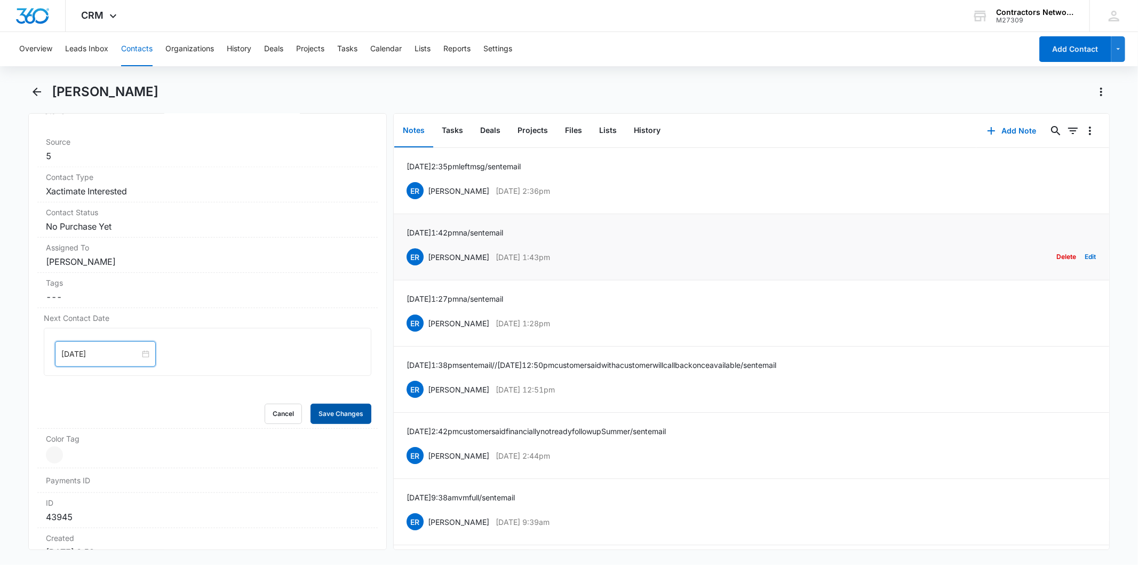
drag, startPoint x: 328, startPoint y: 410, endPoint x: 1021, endPoint y: 244, distance: 712.8
click at [328, 410] on button "Save Changes" at bounding box center [341, 413] width 61 height 20
click at [1009, 136] on button "Add Note" at bounding box center [1012, 131] width 71 height 26
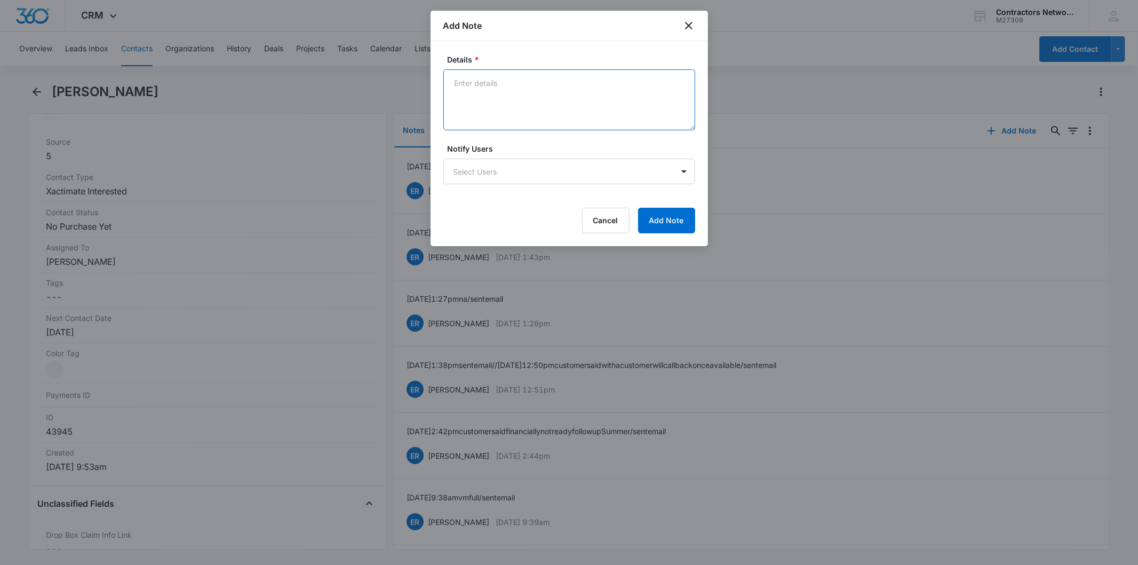
click at [502, 82] on textarea "Details *" at bounding box center [570, 99] width 252 height 61
paste textarea "[DATE] 12:56pm left msg / sent email"
type textarea "[DATE] 12:56pm left msg / sent email"
click at [658, 227] on button "Add Note" at bounding box center [666, 221] width 57 height 26
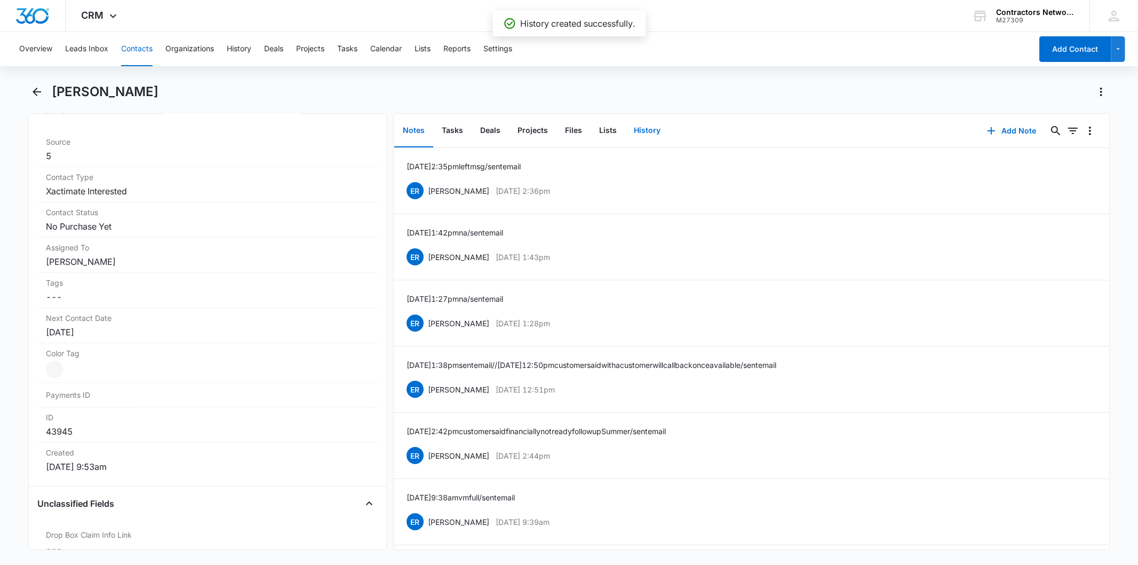
click at [643, 125] on button "History" at bounding box center [648, 130] width 44 height 33
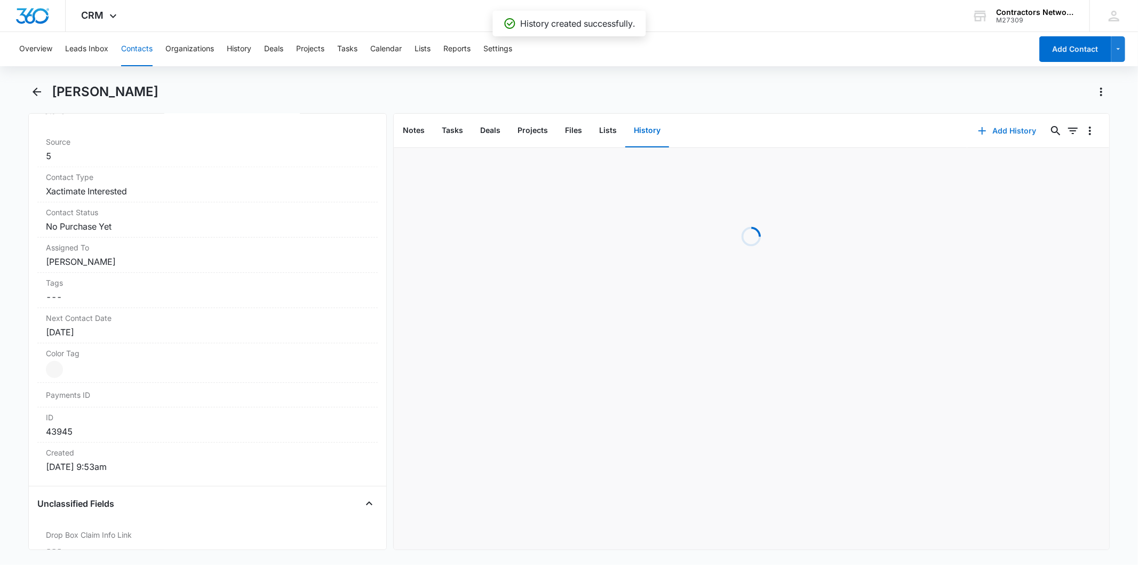
click at [980, 135] on icon "button" at bounding box center [982, 130] width 13 height 13
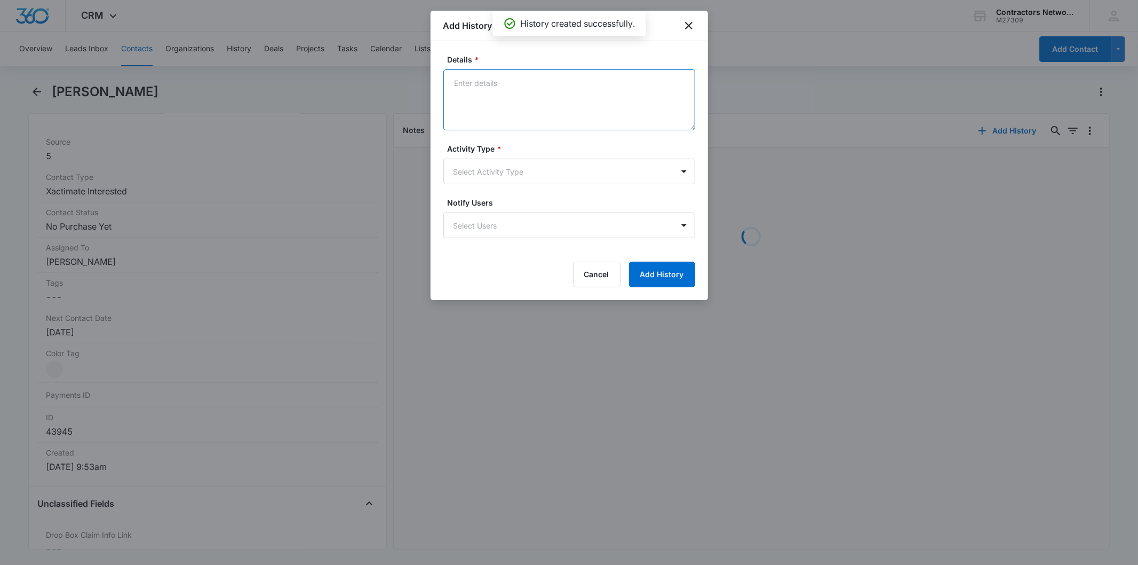
click at [489, 103] on textarea "Details *" at bounding box center [570, 99] width 252 height 61
paste textarea "[DATE] 12:56pm left msg / sent email"
type textarea "[DATE] 12:56pm left msg / sent email"
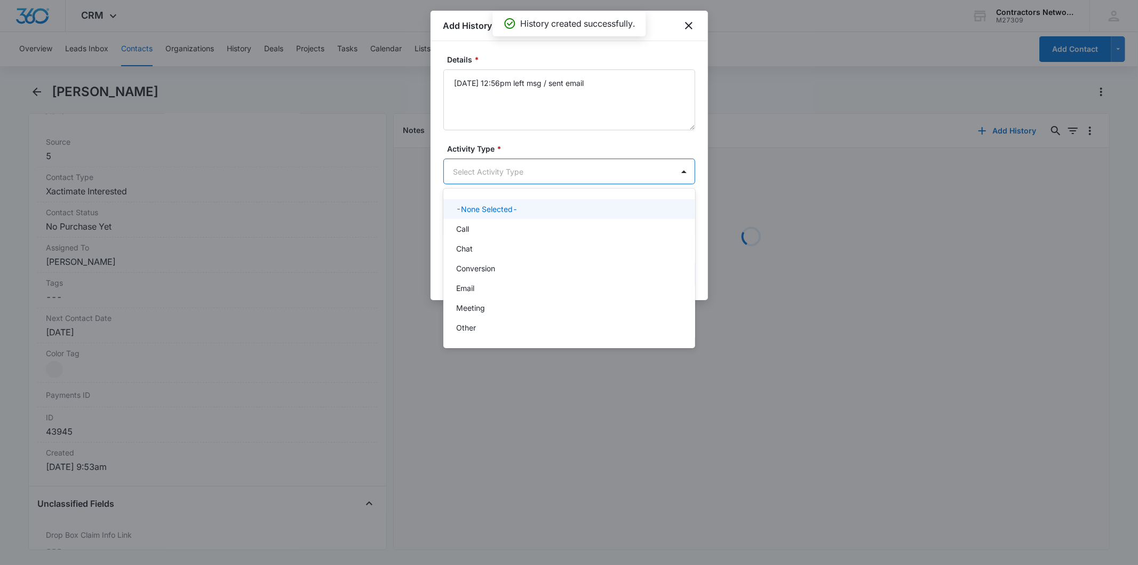
click at [499, 183] on body "CRM Apps Reputation Websites Forms CRM Email Social Shop Payments POS Content A…" at bounding box center [569, 282] width 1138 height 565
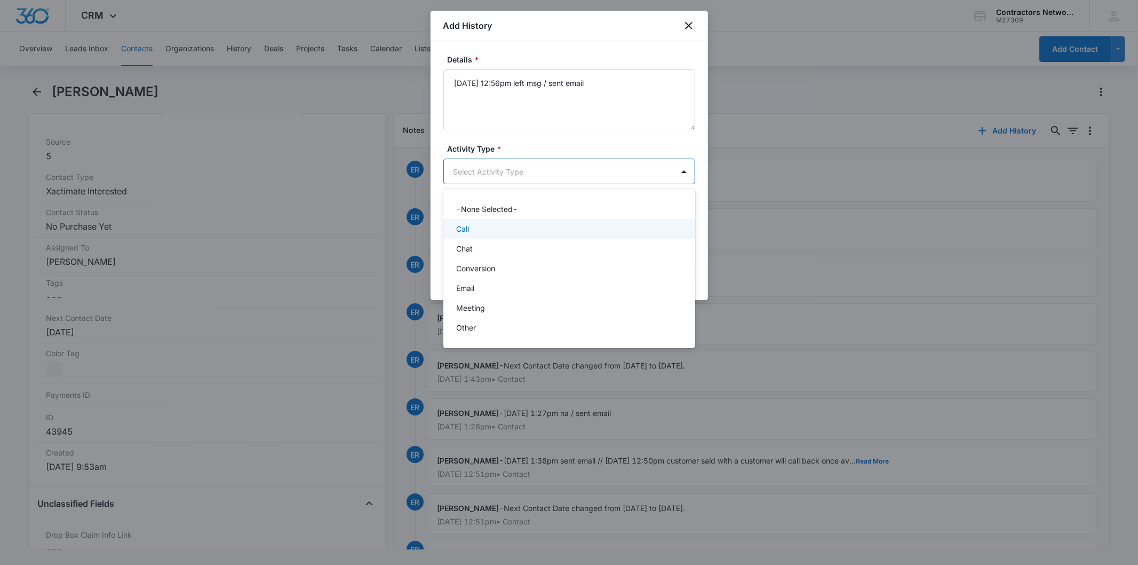
click at [471, 231] on div "Call" at bounding box center [568, 228] width 224 height 11
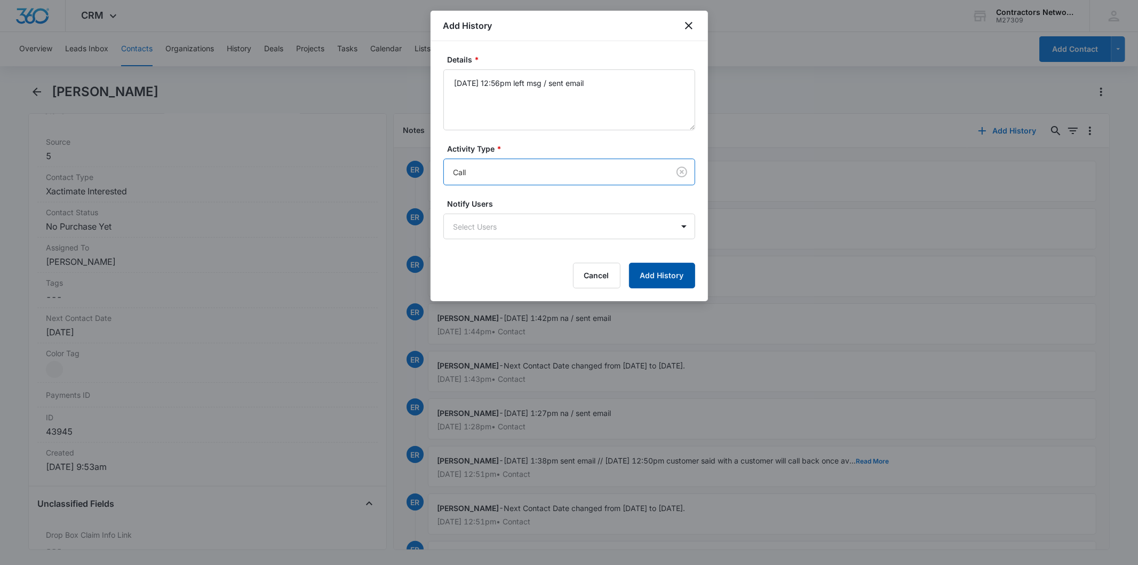
click at [656, 270] on button "Add History" at bounding box center [662, 276] width 66 height 26
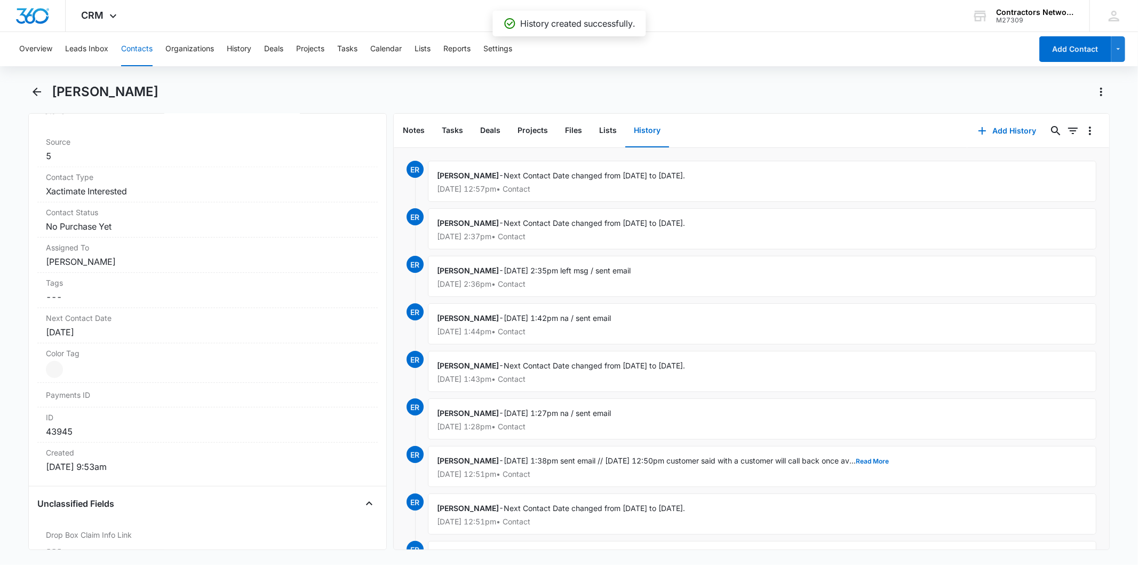
click at [136, 50] on button "Contacts" at bounding box center [136, 49] width 31 height 34
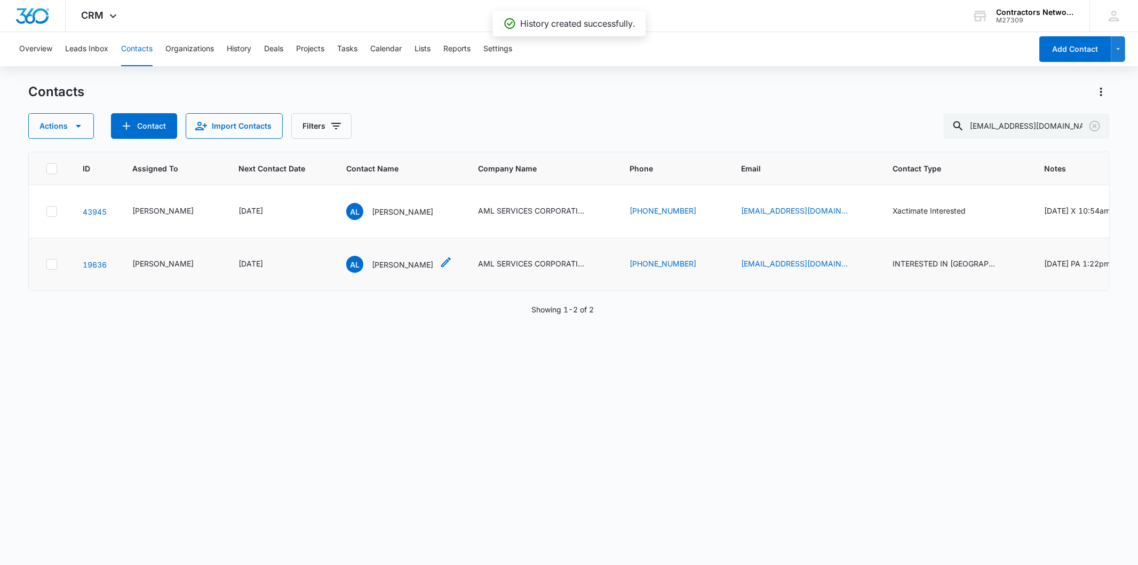
click at [375, 270] on p "[PERSON_NAME]" at bounding box center [402, 264] width 61 height 11
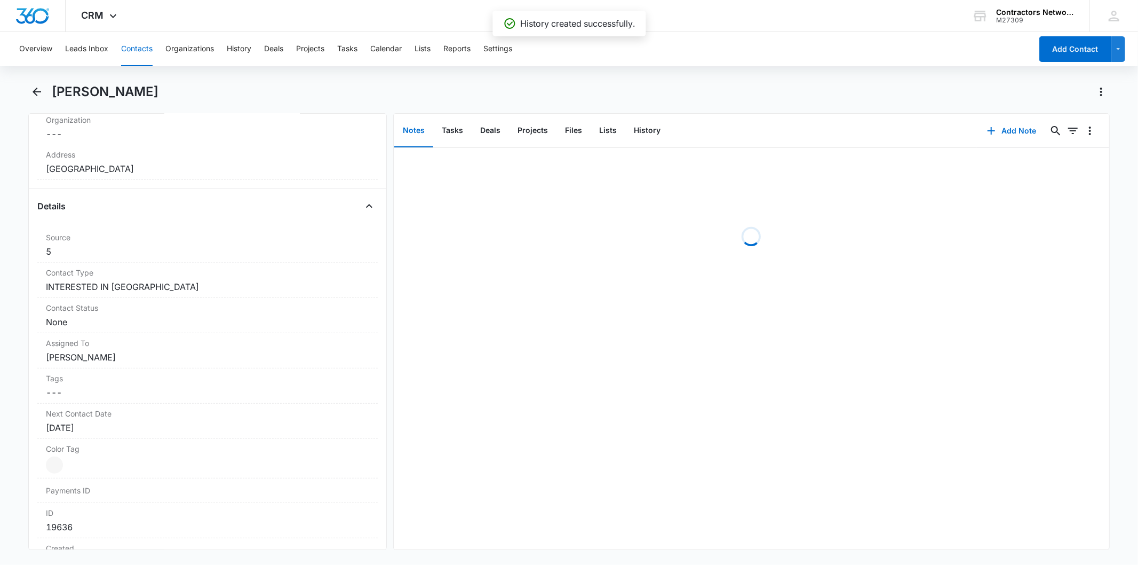
scroll to position [415, 0]
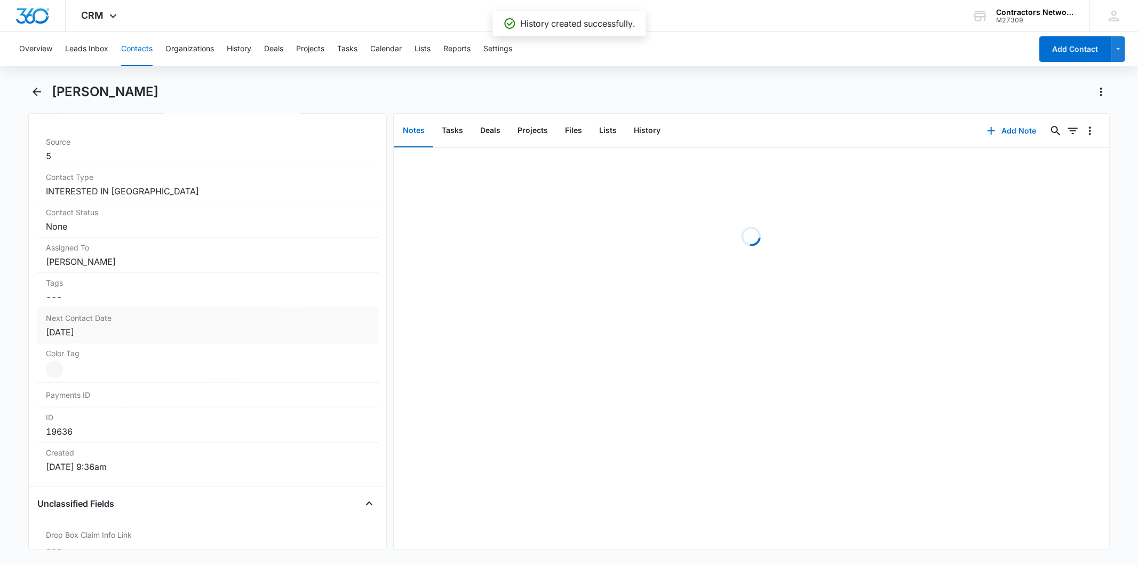
click at [152, 323] on label "Next Contact Date" at bounding box center [207, 317] width 323 height 11
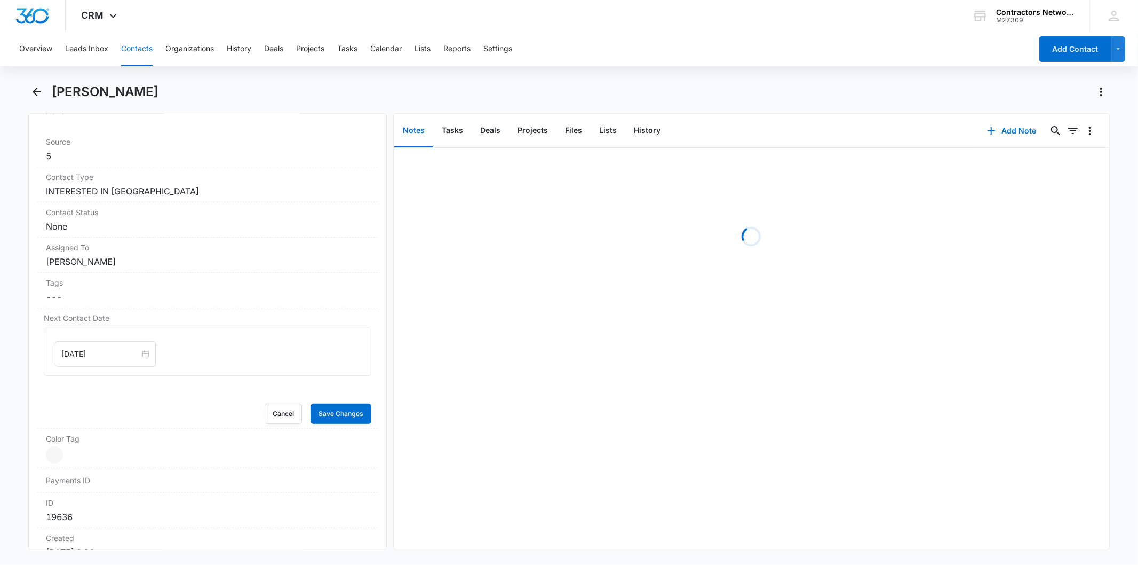
click at [125, 350] on input "[DATE]" at bounding box center [100, 354] width 78 height 12
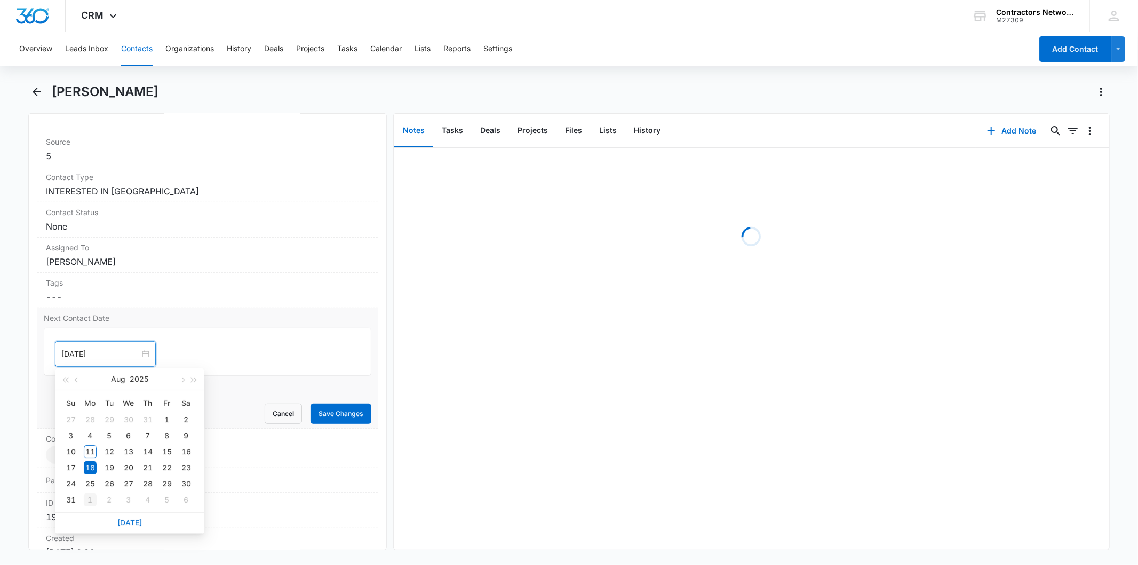
type input "[DATE]"
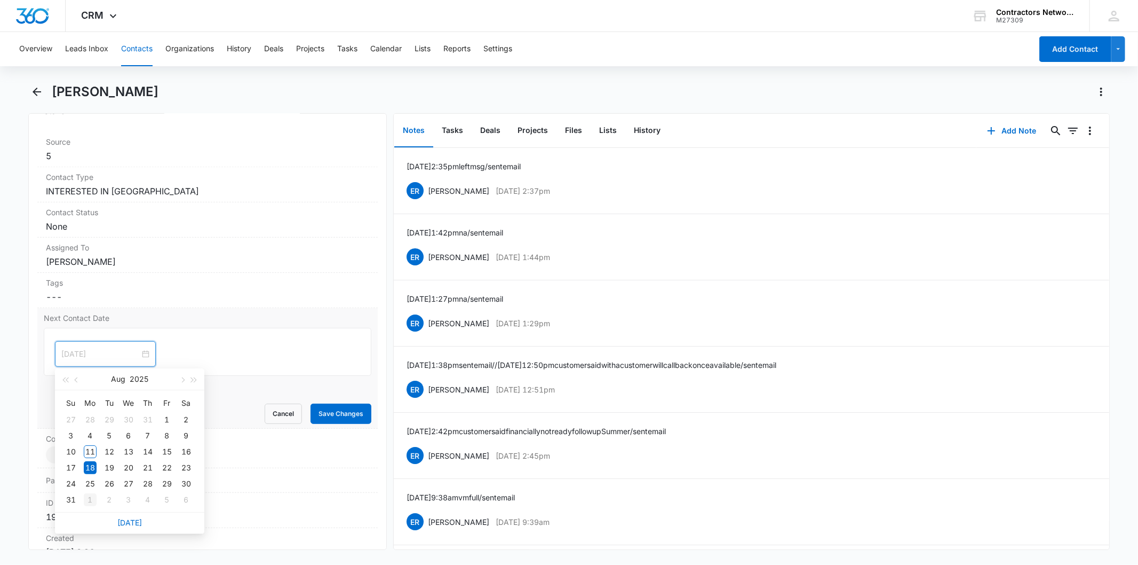
click at [97, 499] on td "1" at bounding box center [90, 500] width 19 height 16
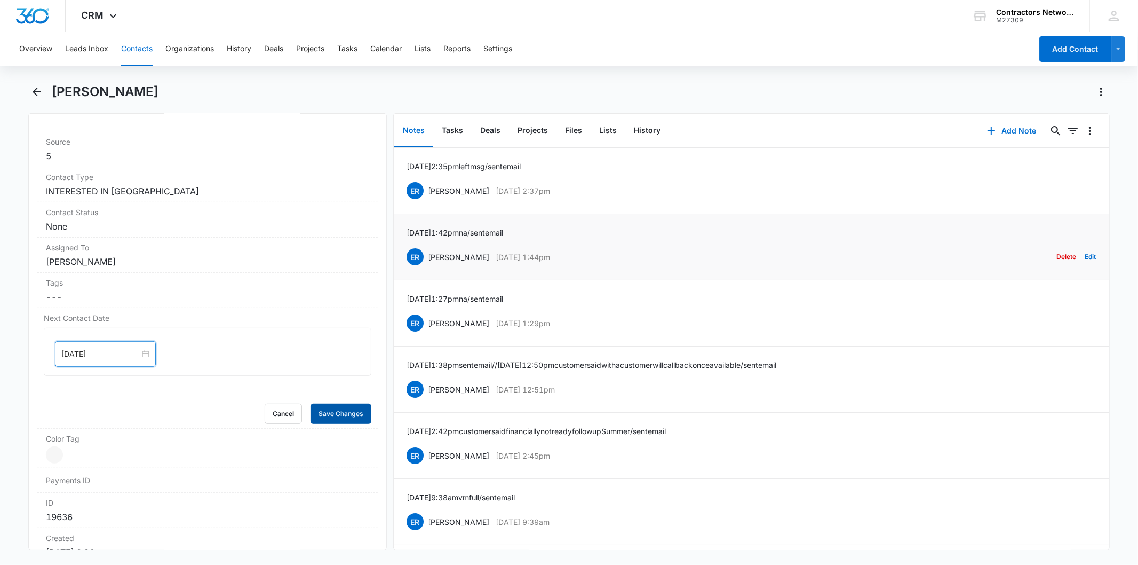
drag, startPoint x: 333, startPoint y: 418, endPoint x: 928, endPoint y: 247, distance: 619.4
click at [333, 418] on button "Save Changes" at bounding box center [341, 413] width 61 height 20
click at [1013, 110] on div "[PERSON_NAME]" at bounding box center [568, 98] width 1081 height 30
click at [1008, 124] on button "Add Note" at bounding box center [1012, 131] width 71 height 26
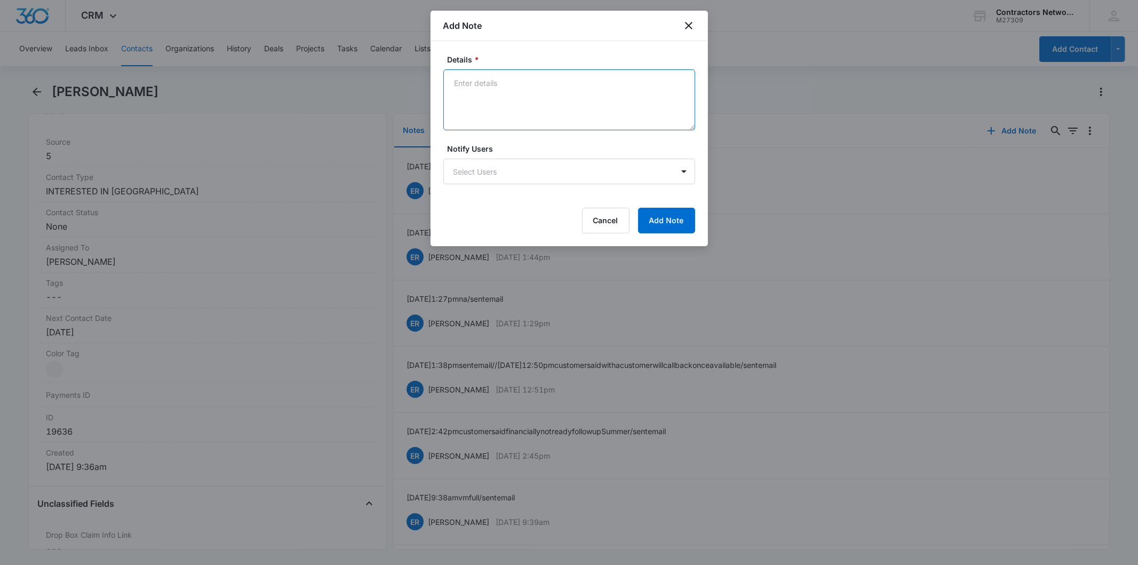
click at [488, 97] on textarea "Details *" at bounding box center [570, 99] width 252 height 61
paste textarea "[DATE] 12:56pm left msg / sent email"
type textarea "[DATE] 12:56pm left msg / sent email"
click at [664, 231] on button "Add Note" at bounding box center [666, 221] width 57 height 26
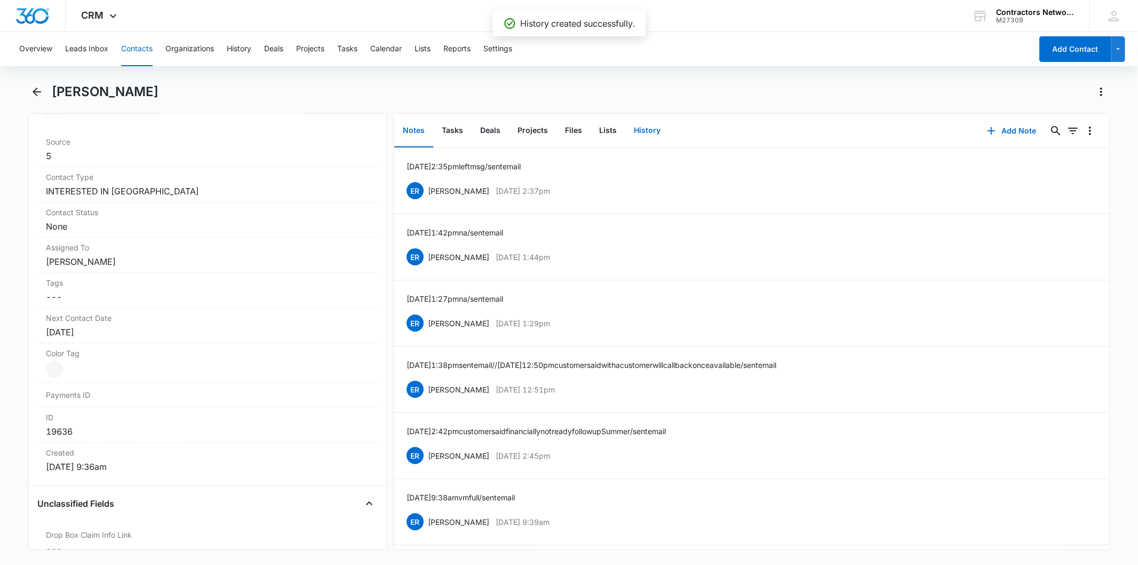
click at [634, 129] on button "History" at bounding box center [648, 130] width 44 height 33
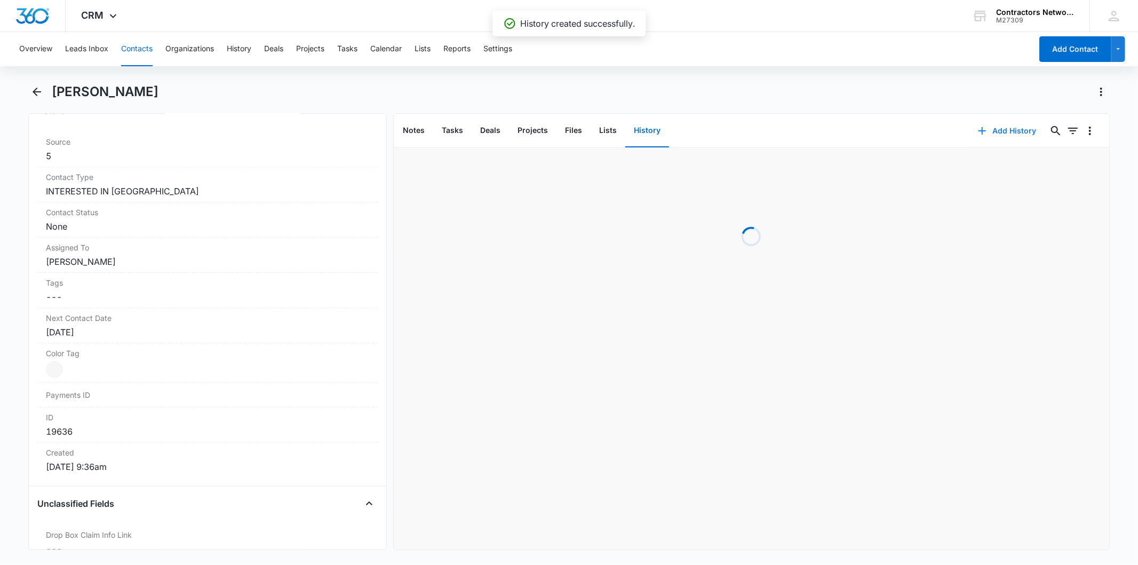
click at [992, 137] on button "Add History" at bounding box center [1008, 131] width 80 height 26
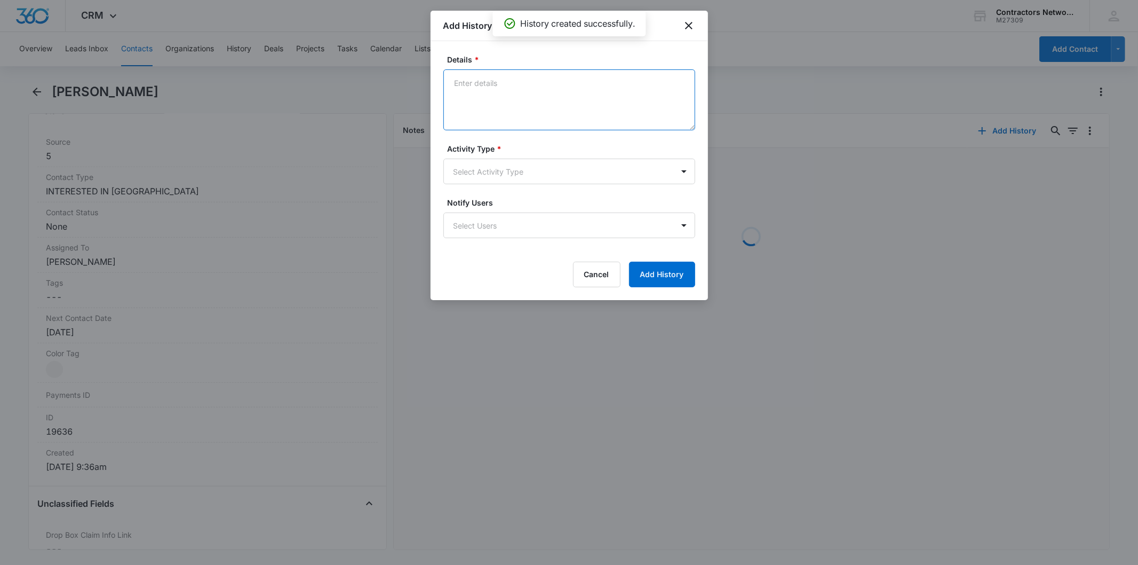
click at [493, 97] on textarea "Details *" at bounding box center [570, 99] width 252 height 61
paste textarea "[DATE] 12:56pm left msg / sent email"
type textarea "[DATE] 12:56pm left msg / sent email"
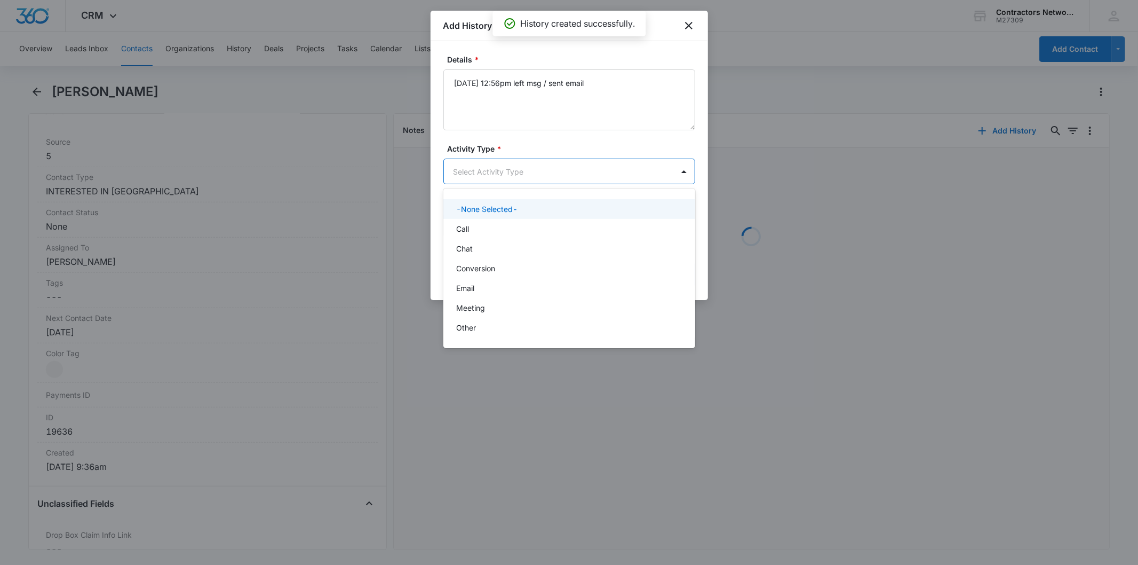
drag, startPoint x: 473, startPoint y: 178, endPoint x: 486, endPoint y: 228, distance: 51.8
click at [473, 179] on body "CRM Apps Reputation Websites Forms CRM Email Social Shop Payments POS Content A…" at bounding box center [569, 282] width 1138 height 565
click at [486, 230] on div "Call" at bounding box center [568, 228] width 224 height 11
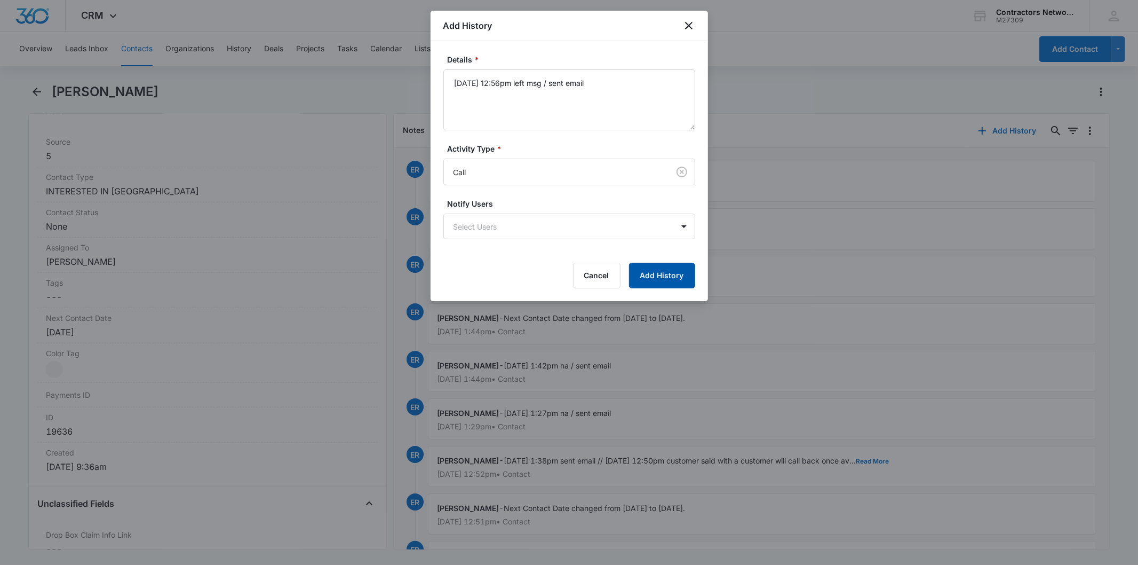
click at [648, 276] on button "Add History" at bounding box center [662, 276] width 66 height 26
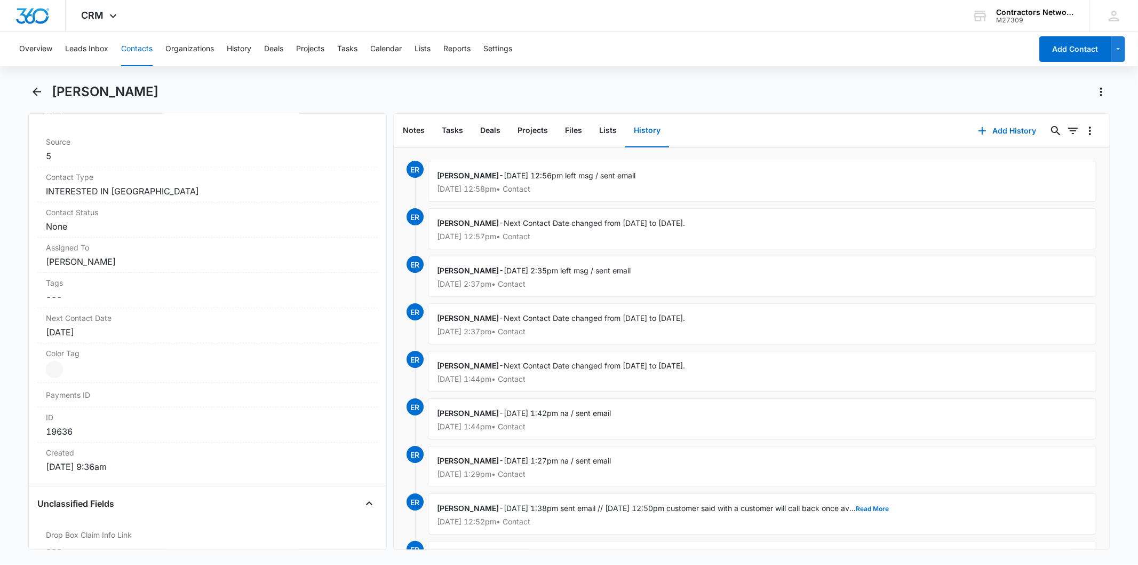
click at [134, 52] on button "Contacts" at bounding box center [136, 49] width 31 height 34
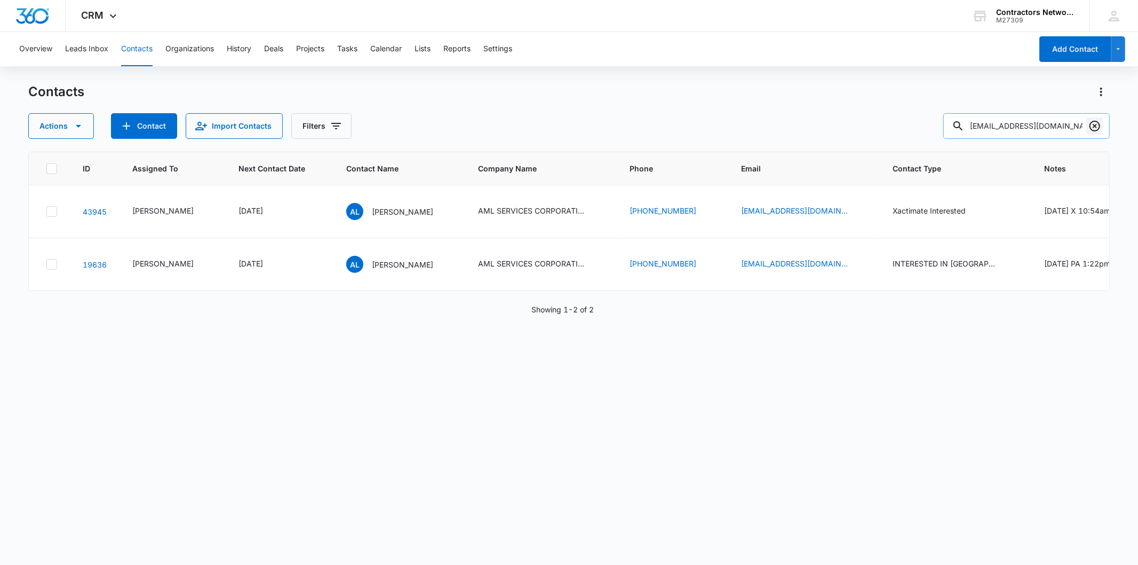
click at [1091, 126] on icon "Clear" at bounding box center [1095, 126] width 13 height 13
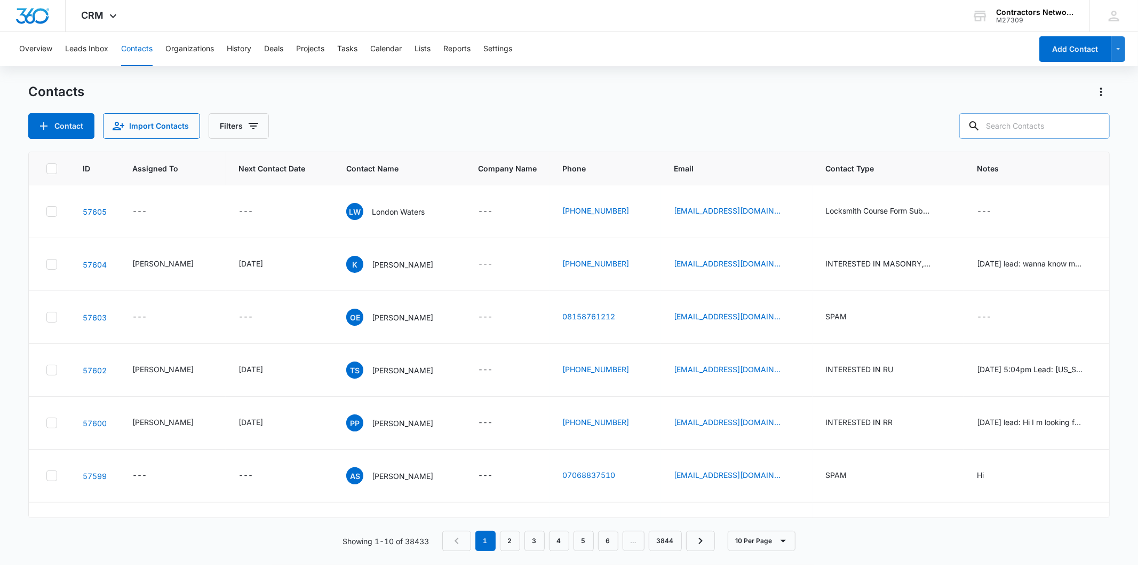
paste input "[EMAIL_ADDRESS][DOMAIN_NAME]"
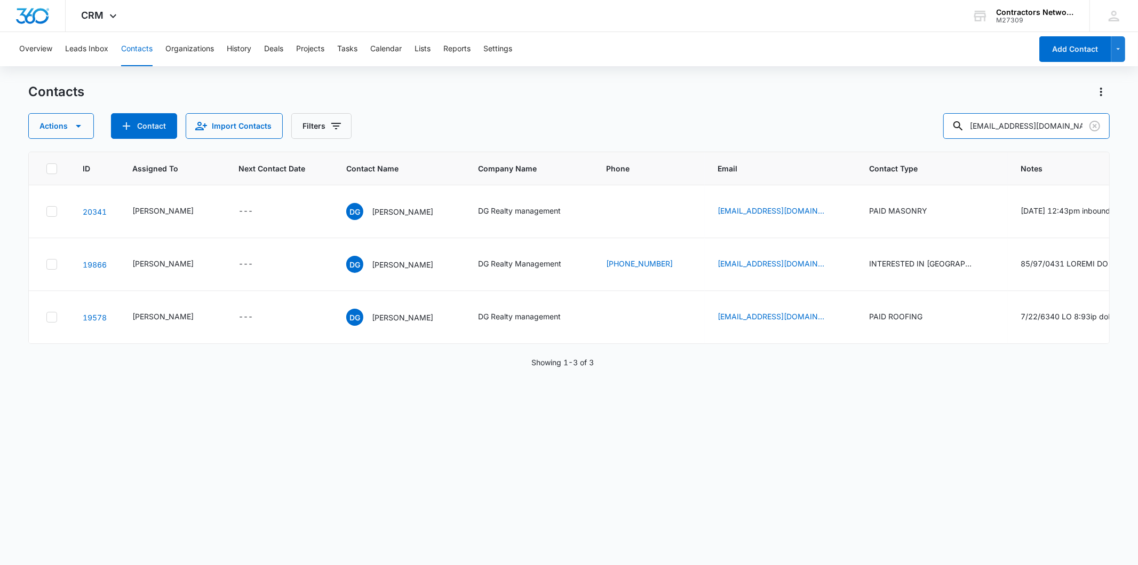
drag, startPoint x: 1071, startPoint y: 126, endPoint x: 781, endPoint y: 126, distance: 289.8
click at [781, 126] on div "Actions Contact Import Contacts Filters [EMAIL_ADDRESS][DOMAIN_NAME]" at bounding box center [568, 126] width 1081 height 26
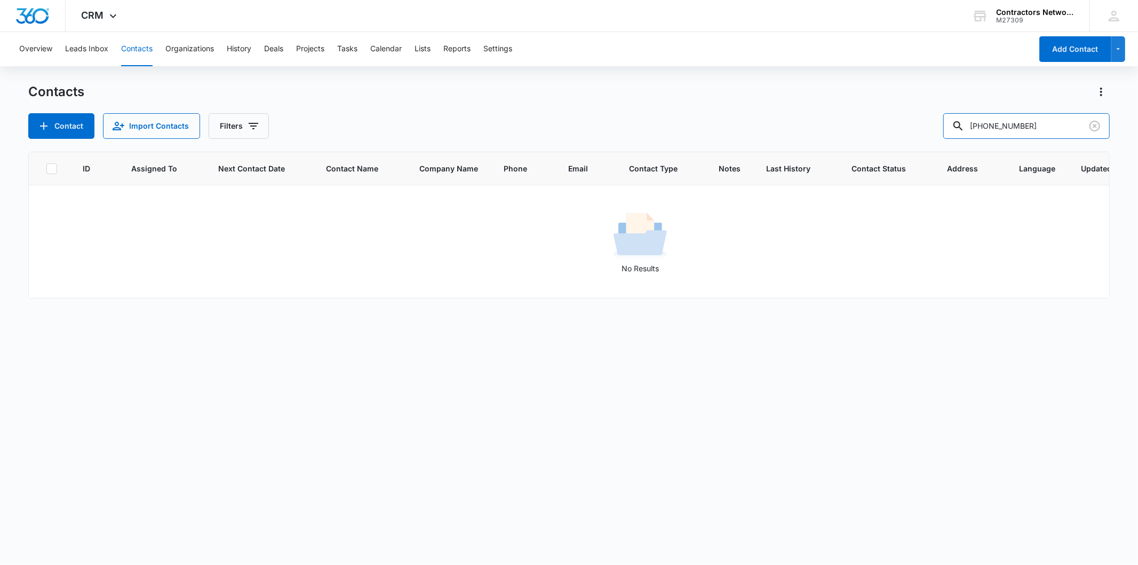
drag, startPoint x: 1015, startPoint y: 122, endPoint x: 851, endPoint y: 125, distance: 164.4
click at [851, 125] on div "Contact Import Contacts Filters [PHONE_NUMBER]" at bounding box center [568, 126] width 1081 height 26
type input "3458"
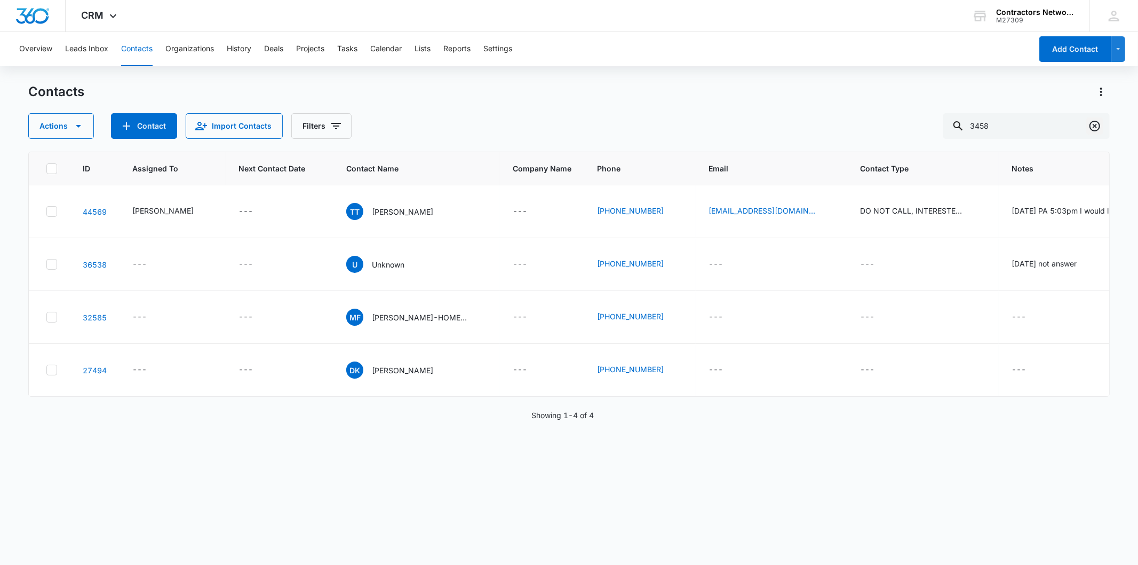
click at [1094, 129] on icon "Clear" at bounding box center [1095, 126] width 13 height 13
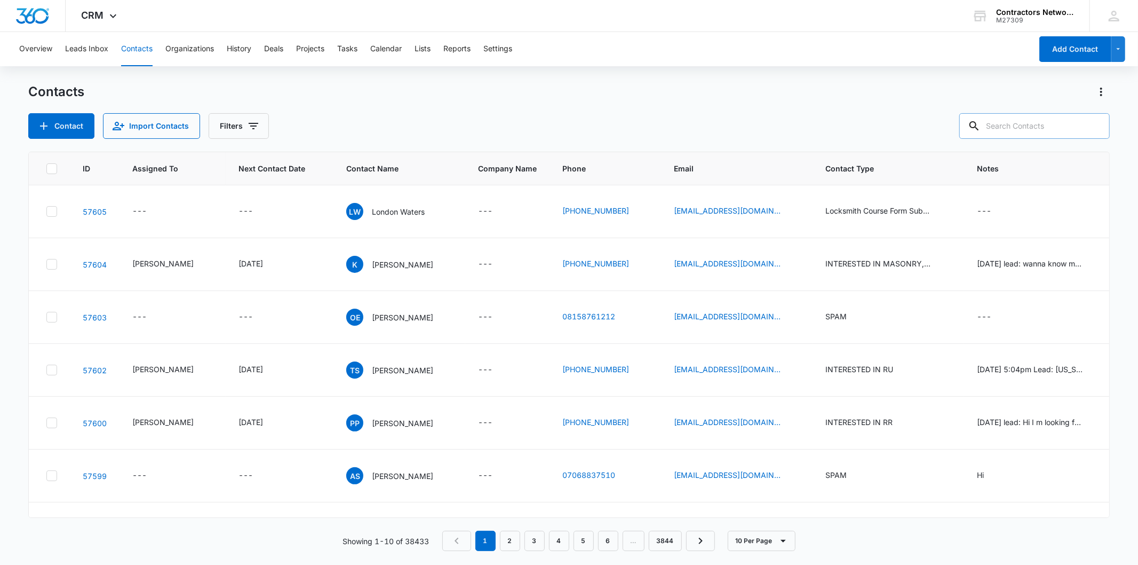
click at [1038, 127] on input "text" at bounding box center [1035, 126] width 151 height 26
paste input "[EMAIL_ADDRESS][DOMAIN_NAME]"
type input "[EMAIL_ADDRESS][DOMAIN_NAME]"
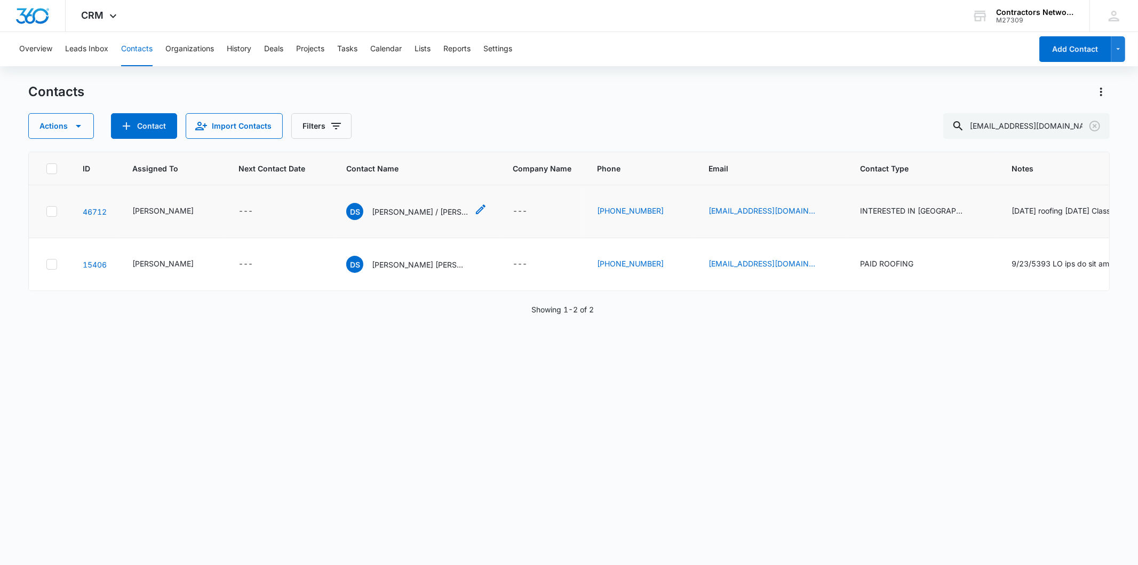
click at [395, 217] on p "[PERSON_NAME] / [PERSON_NAME]" at bounding box center [420, 211] width 96 height 11
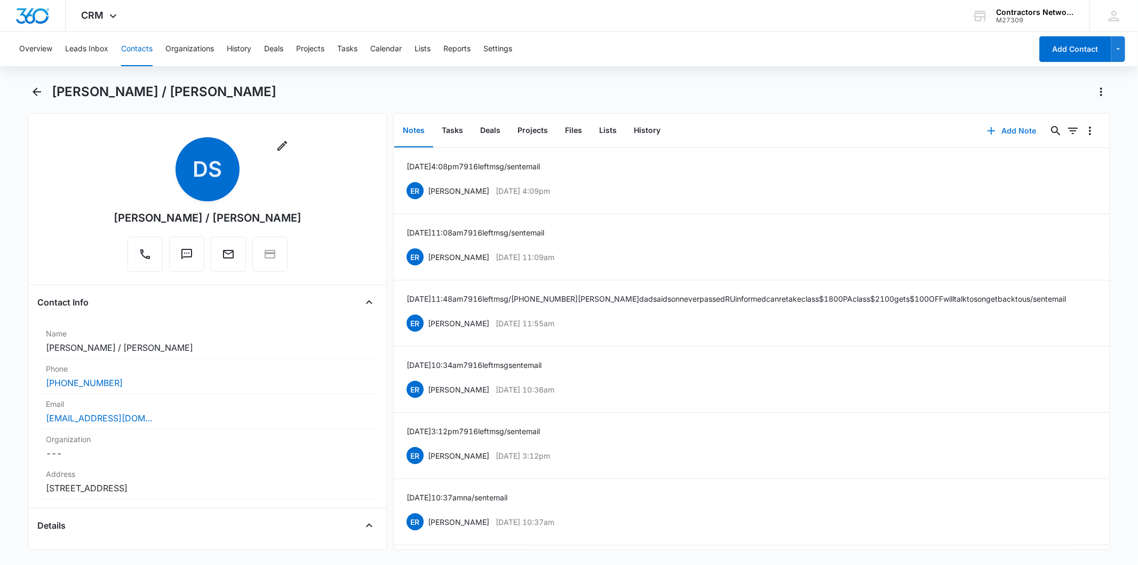
click at [1014, 127] on button "Add Note" at bounding box center [1012, 131] width 71 height 26
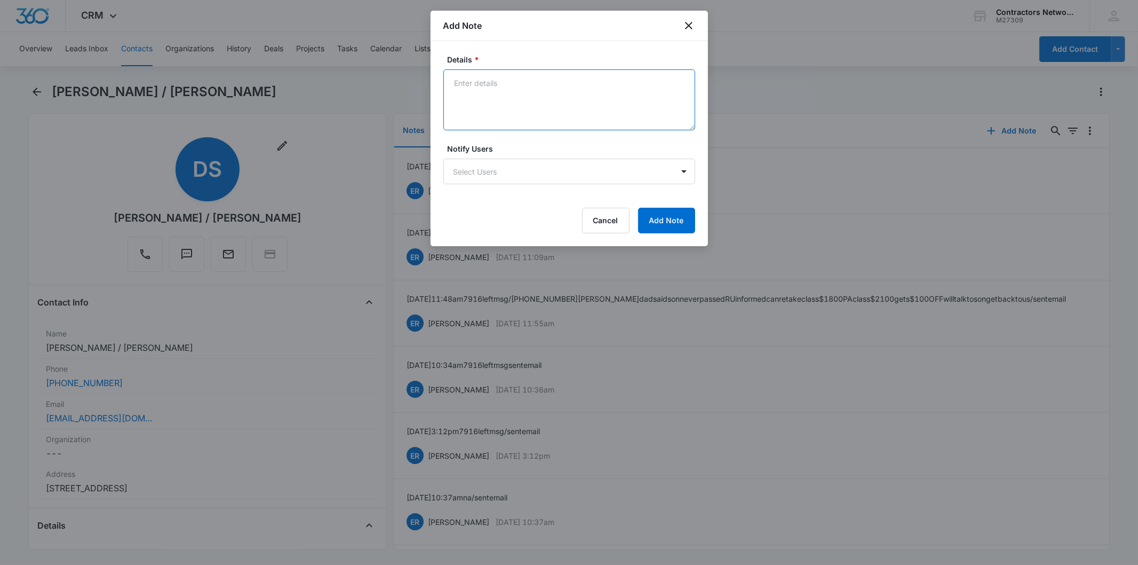
click at [474, 93] on textarea "Details *" at bounding box center [570, 99] width 252 height 61
paste textarea "[DATE] 1:23pm left msg / sent email"
type textarea "[DATE] 1:23pm left msg / sent email"
click at [684, 216] on button "Add Note" at bounding box center [666, 221] width 57 height 26
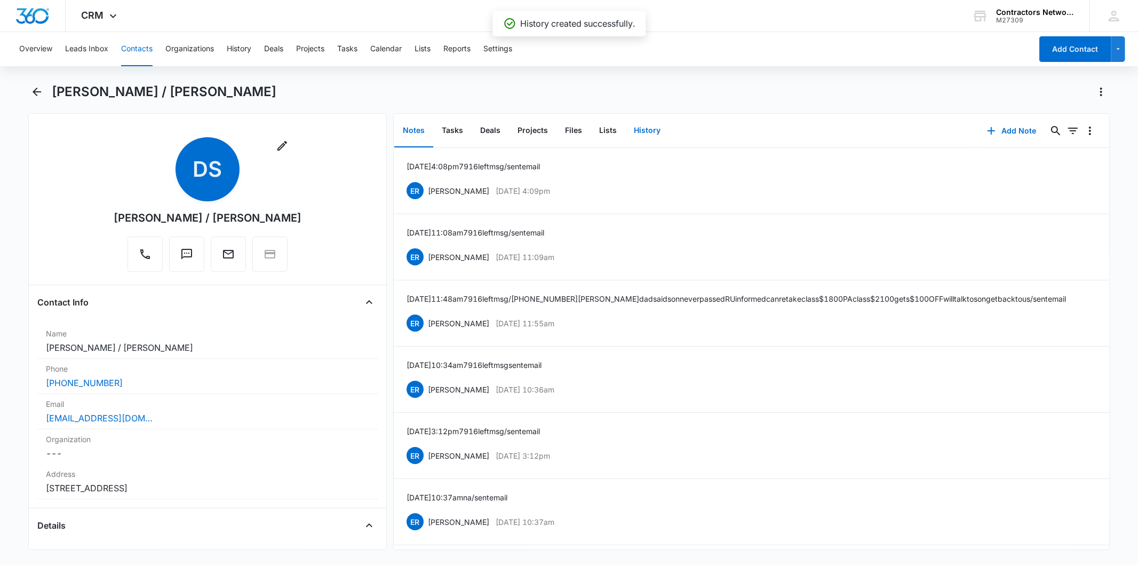
click at [637, 126] on button "History" at bounding box center [648, 130] width 44 height 33
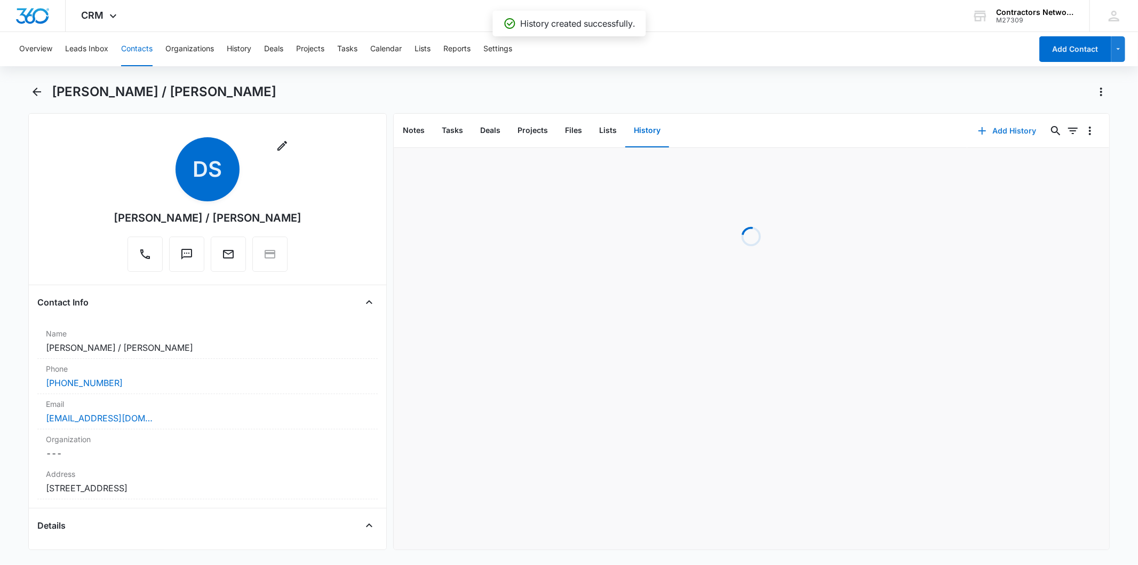
drag, startPoint x: 1029, startPoint y: 139, endPoint x: 1016, endPoint y: 139, distance: 12.8
click at [1016, 139] on button "Add History" at bounding box center [1008, 131] width 80 height 26
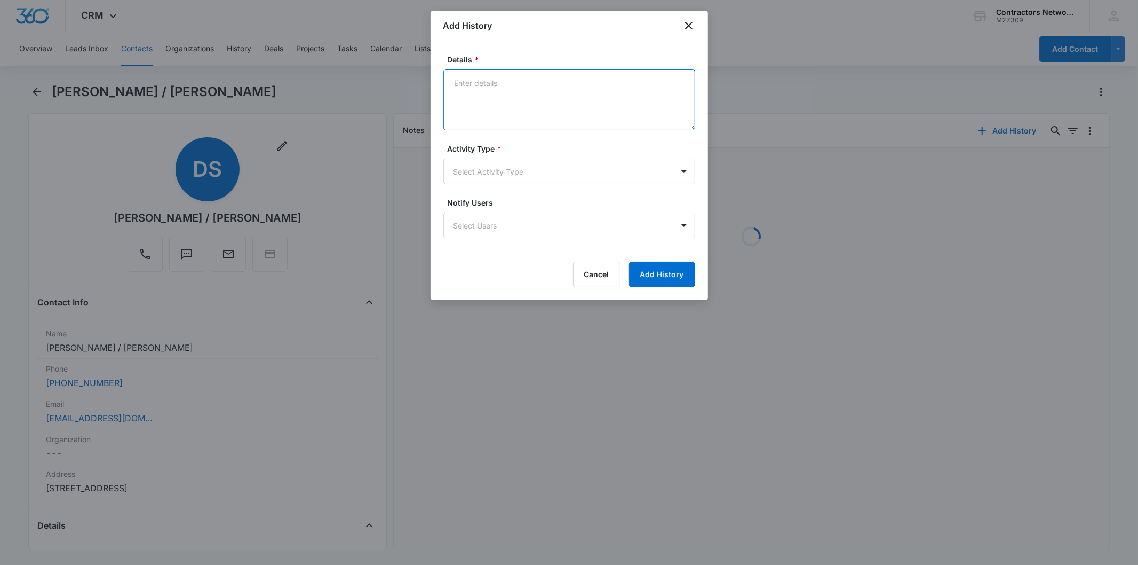
click at [496, 83] on textarea "Details *" at bounding box center [570, 99] width 252 height 61
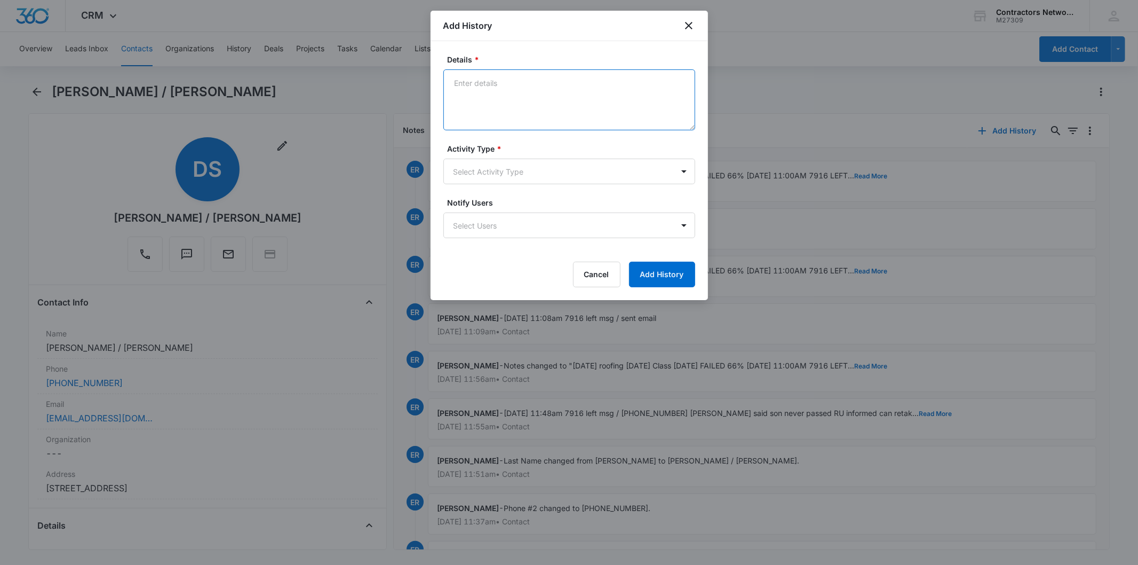
paste textarea "[DATE] 1:23pm left msg / sent email"
type textarea "[DATE] 1:23pm left msg / sent email"
click at [460, 156] on div "Activity Type * Select Activity Type" at bounding box center [570, 163] width 252 height 41
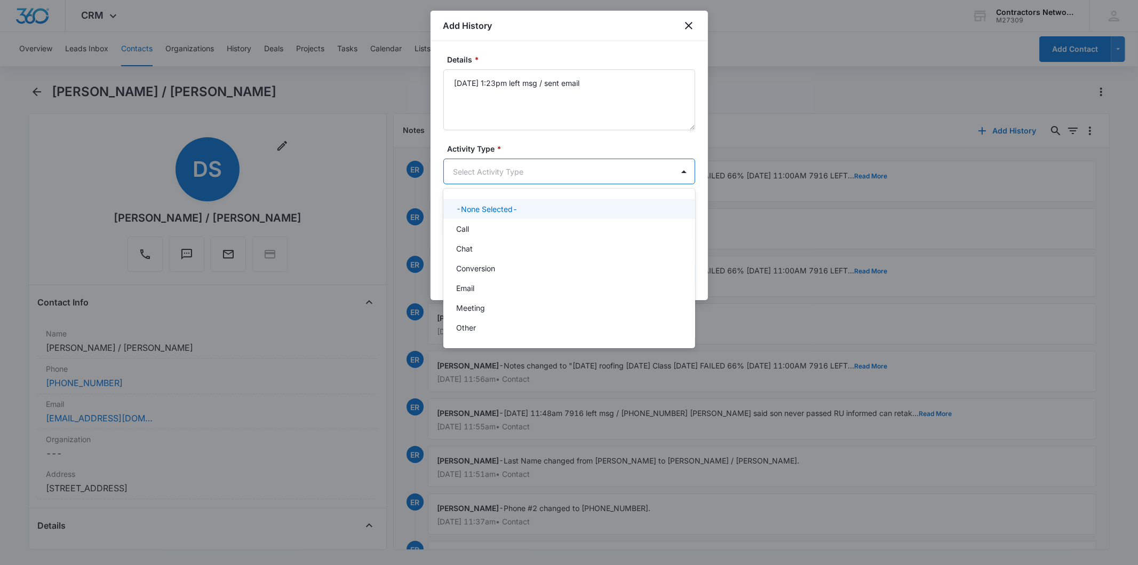
click at [474, 173] on body "CRM Apps Reputation Websites Forms CRM Email Social Shop Payments POS Content A…" at bounding box center [569, 282] width 1138 height 565
click at [488, 223] on div "Call" at bounding box center [568, 228] width 224 height 11
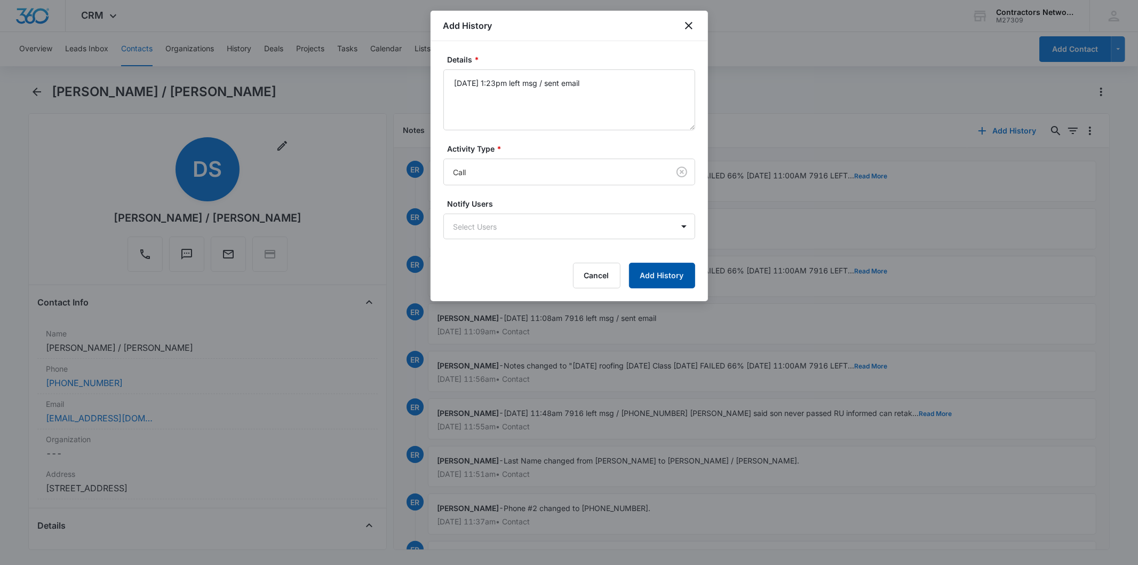
click at [692, 276] on button "Add History" at bounding box center [662, 276] width 66 height 26
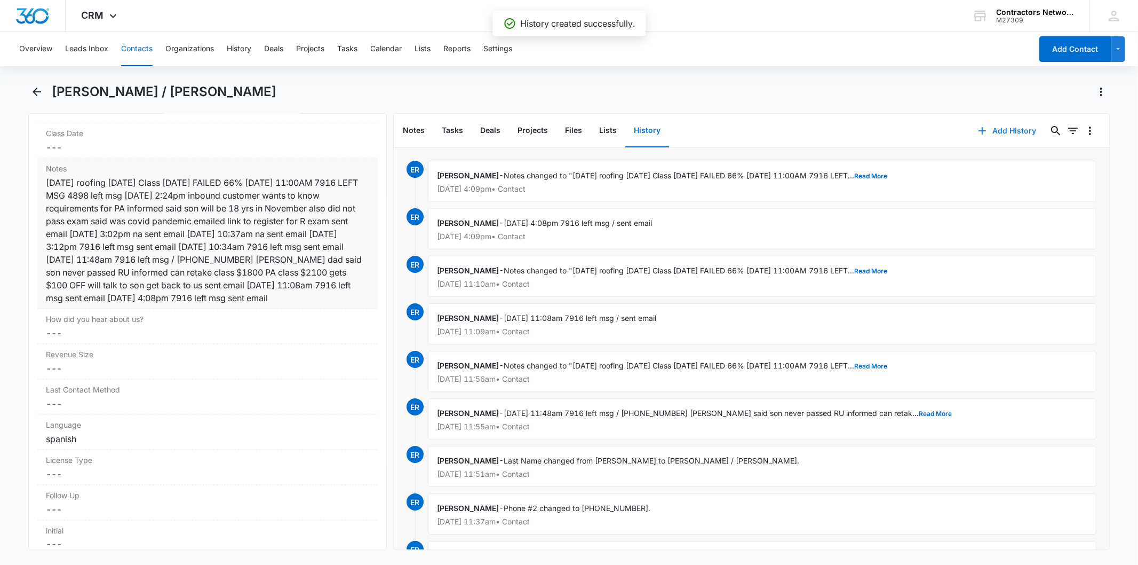
scroll to position [1245, 0]
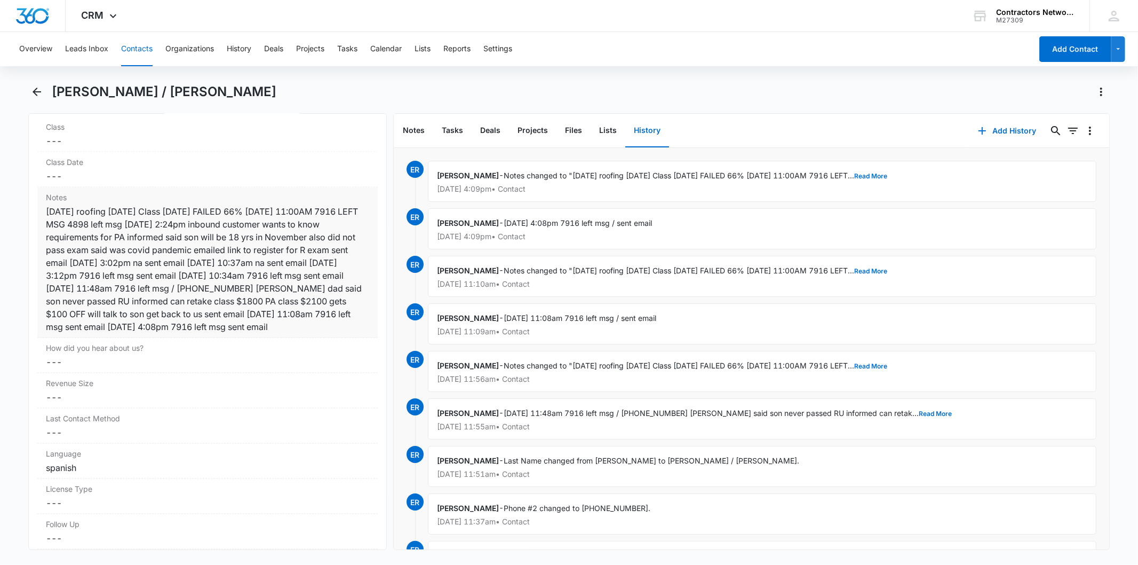
click at [234, 241] on div "[DATE] roofing [DATE] Class [DATE] FAILED 66% [DATE] 11:00AM 7916 LEFT MSG 4898…" at bounding box center [207, 269] width 323 height 128
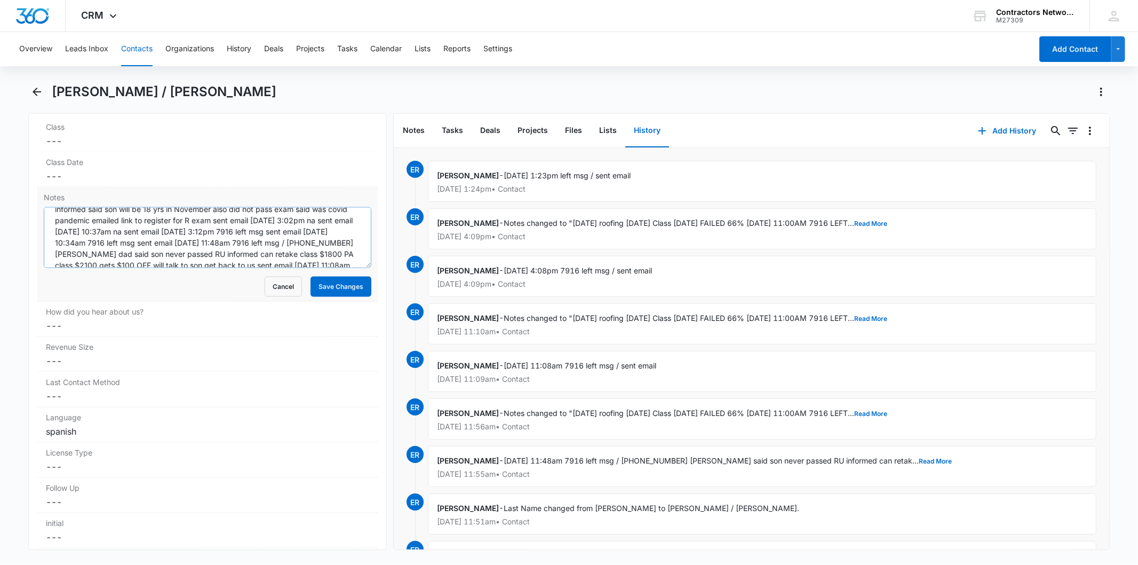
scroll to position [67, 0]
paste textarea "[DATE] 1:23pm left msg / sent email"
drag, startPoint x: 308, startPoint y: 252, endPoint x: 321, endPoint y: 268, distance: 20.5
click at [310, 252] on textarea "[DATE] roofing [DATE] Class [DATE] FAILED 66% [DATE] 11:00AM 7916 LEFT MSG 4898…" at bounding box center [207, 237] width 327 height 61
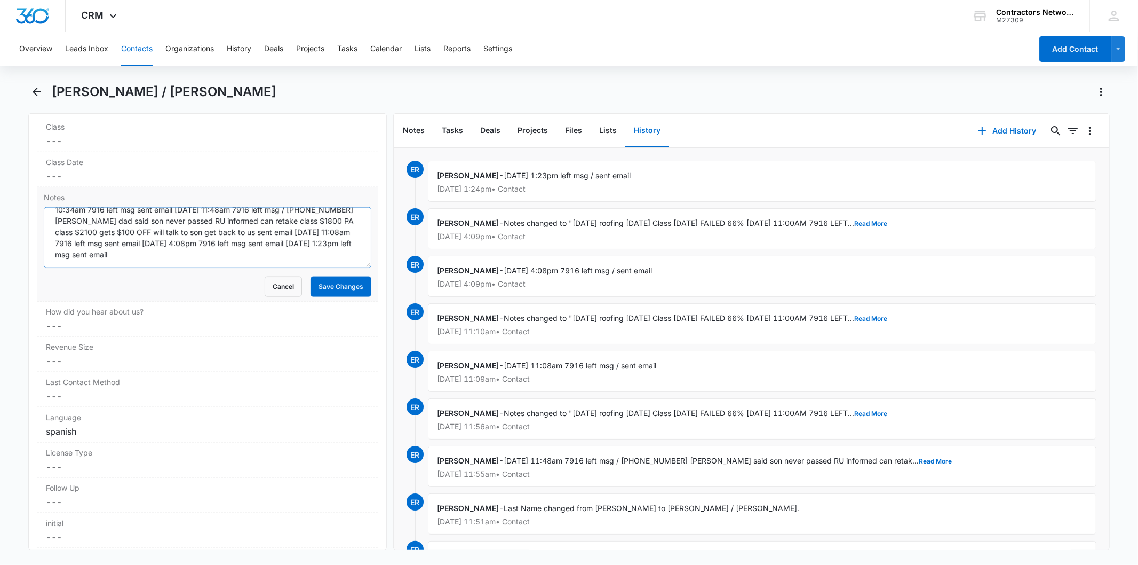
scroll to position [67, 0]
type textarea "[DATE] roofing [DATE] Class [DATE] FAILED 66% [DATE] 11:00AM 7916 LEFT MSG 4898…"
click at [325, 282] on button "Save Changes" at bounding box center [341, 286] width 61 height 20
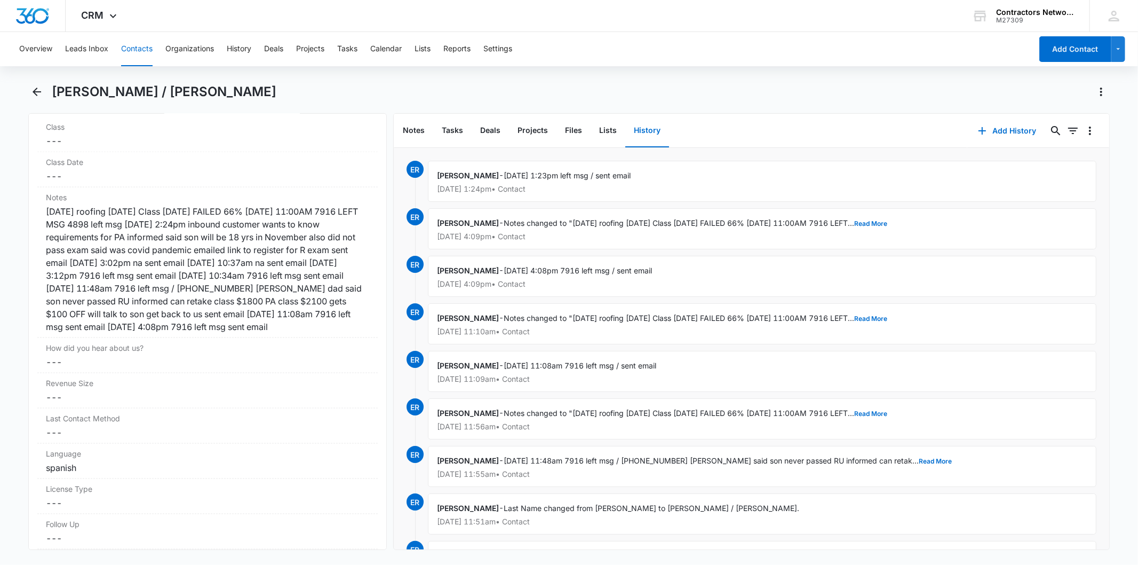
click at [134, 51] on button "Contacts" at bounding box center [136, 49] width 31 height 34
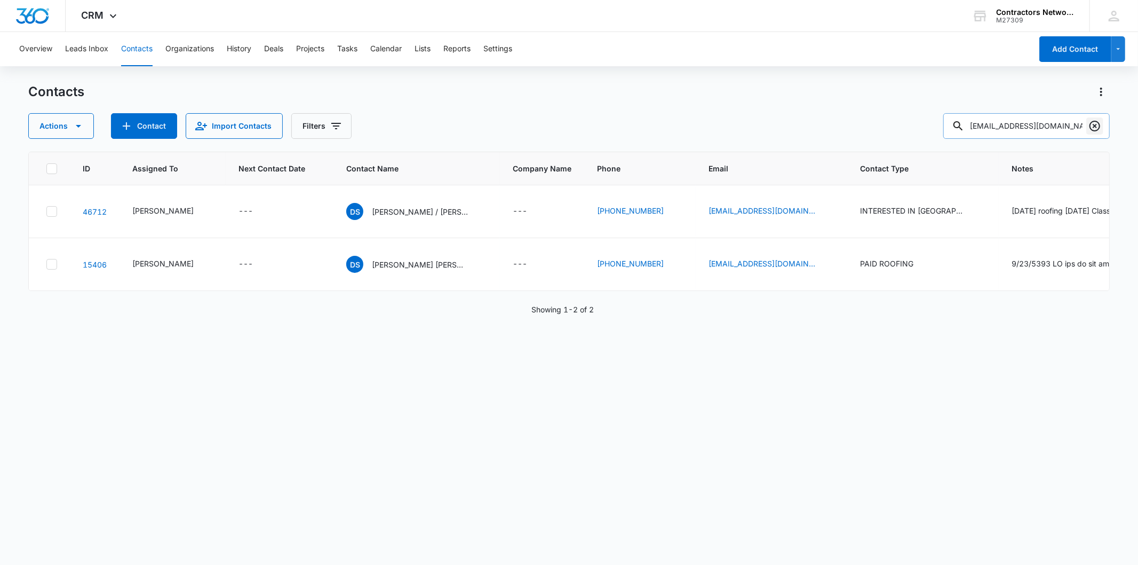
click at [1093, 125] on icon "Clear" at bounding box center [1095, 126] width 13 height 13
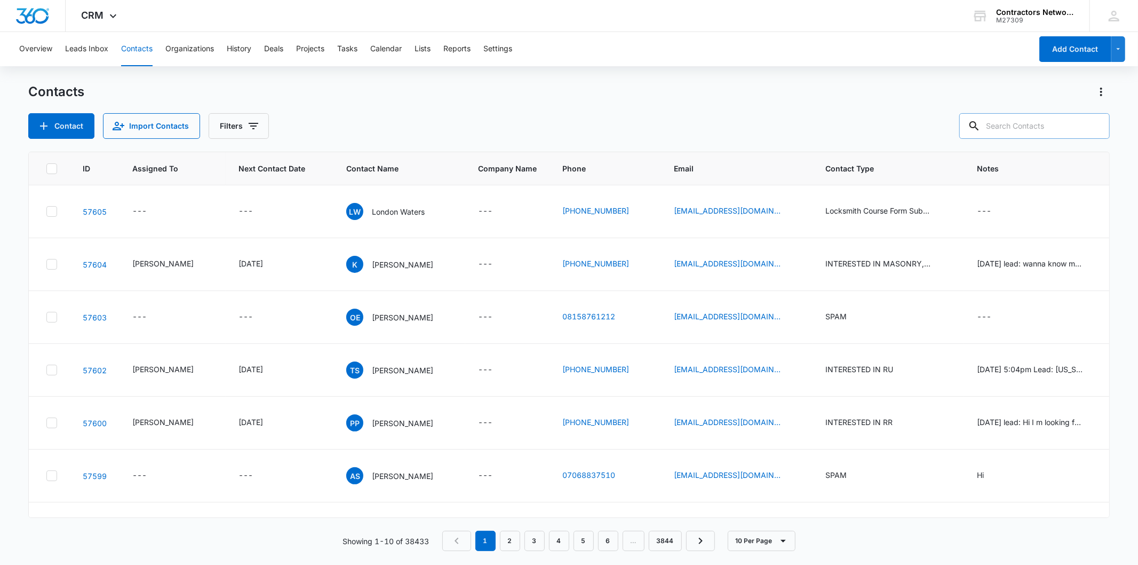
click at [1031, 129] on input "text" at bounding box center [1035, 126] width 151 height 26
paste input "[EMAIL_ADDRESS][DOMAIN_NAME]"
type input "[EMAIL_ADDRESS][DOMAIN_NAME]"
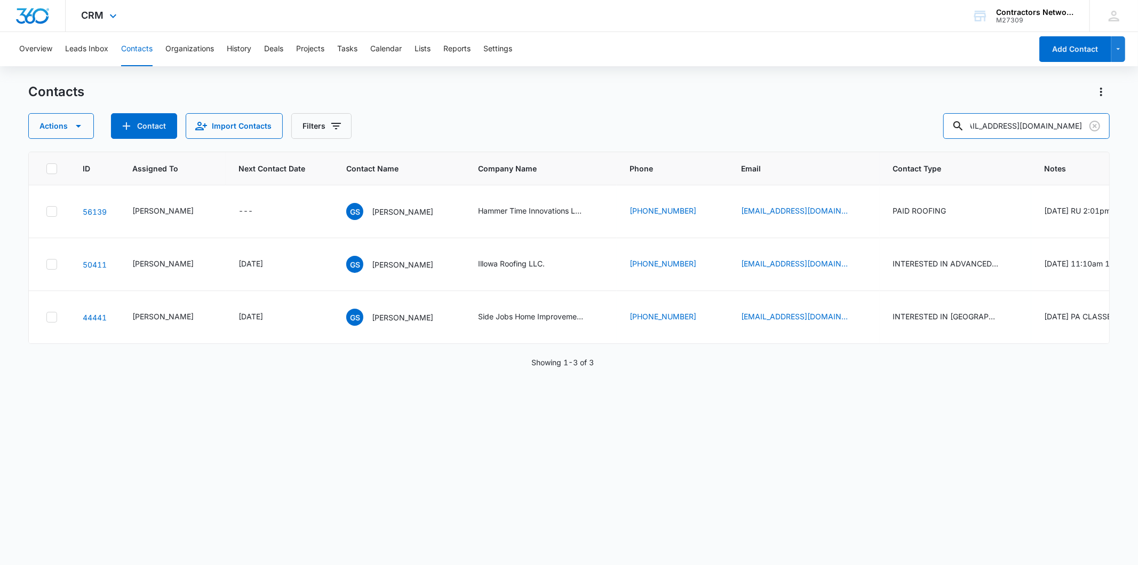
scroll to position [0, 0]
click at [372, 323] on p "[PERSON_NAME]" at bounding box center [402, 317] width 61 height 11
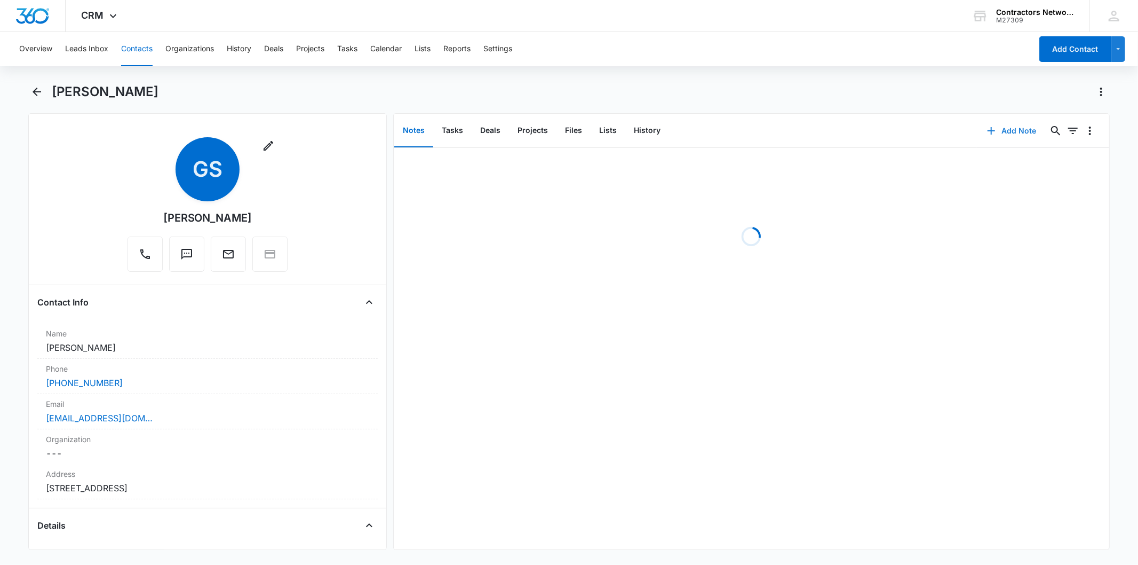
click at [998, 130] on button "Add Note" at bounding box center [1012, 131] width 71 height 26
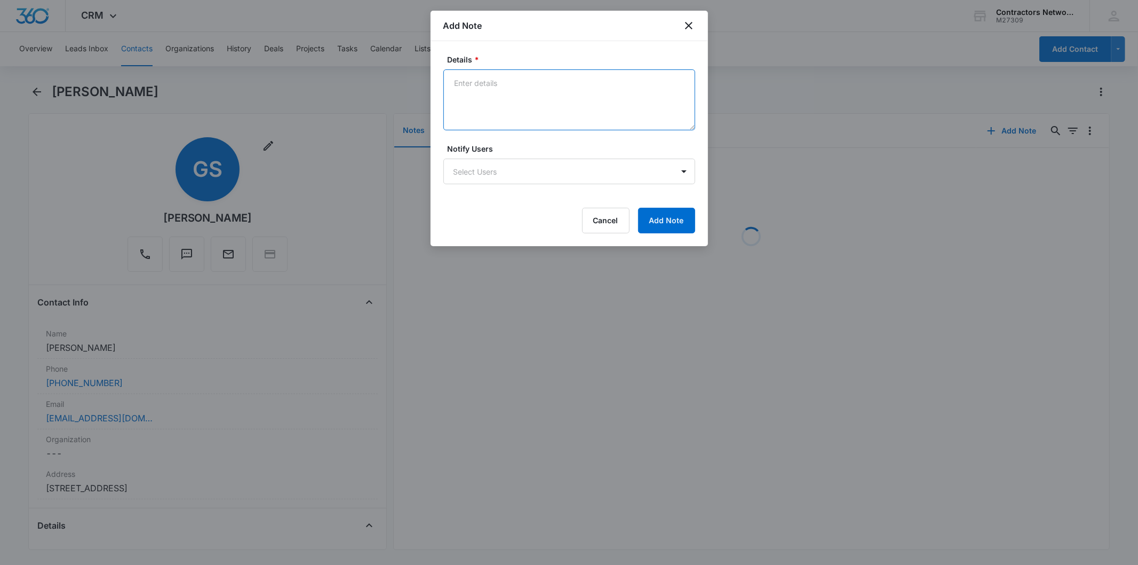
click at [470, 92] on textarea "Details *" at bounding box center [570, 99] width 252 height 61
paste textarea "[DATE] 1:25pm na / sent email"
type textarea "[DATE] 1:25pm na / sent email"
click at [681, 230] on button "Add Note" at bounding box center [666, 221] width 57 height 26
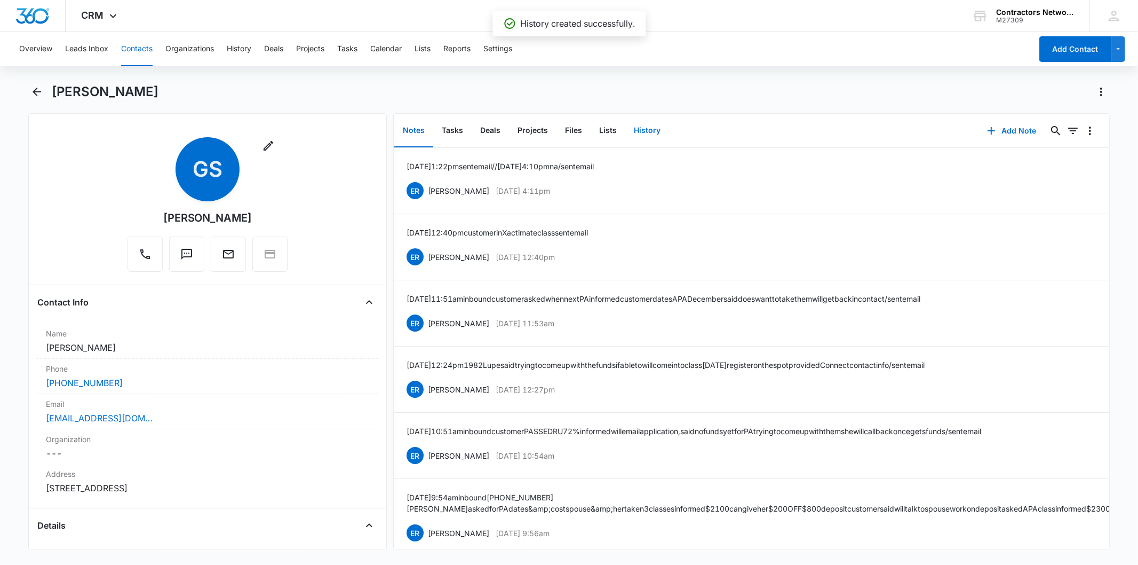
click at [652, 136] on button "History" at bounding box center [648, 130] width 44 height 33
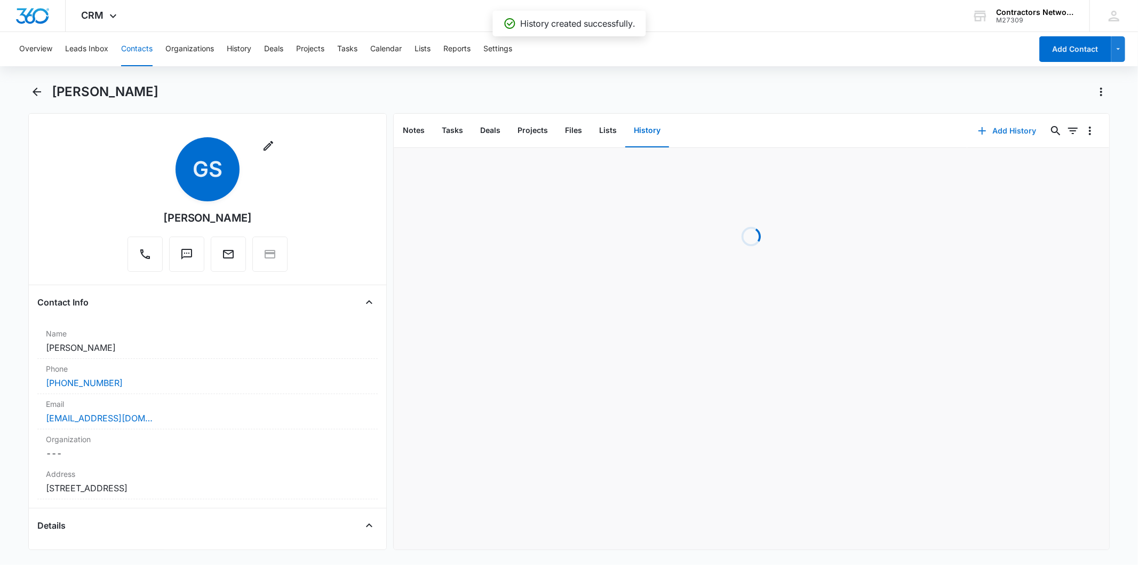
click at [1007, 126] on button "Add History" at bounding box center [1008, 131] width 80 height 26
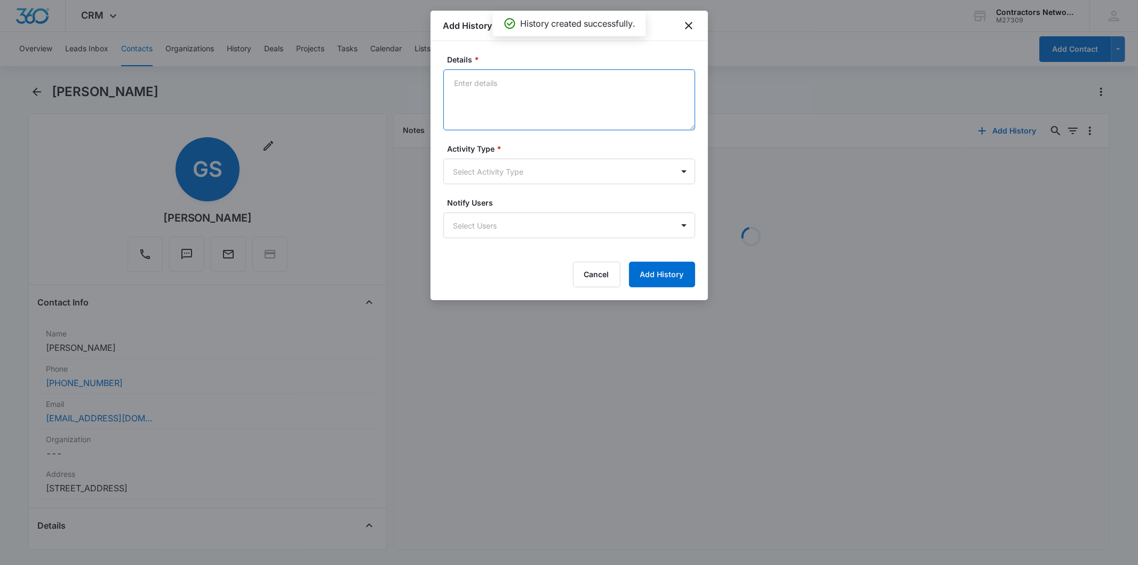
click at [549, 86] on textarea "Details *" at bounding box center [570, 99] width 252 height 61
paste textarea "[DATE] 1:25pm na / sent email"
type textarea "[DATE] 1:25pm na / sent email"
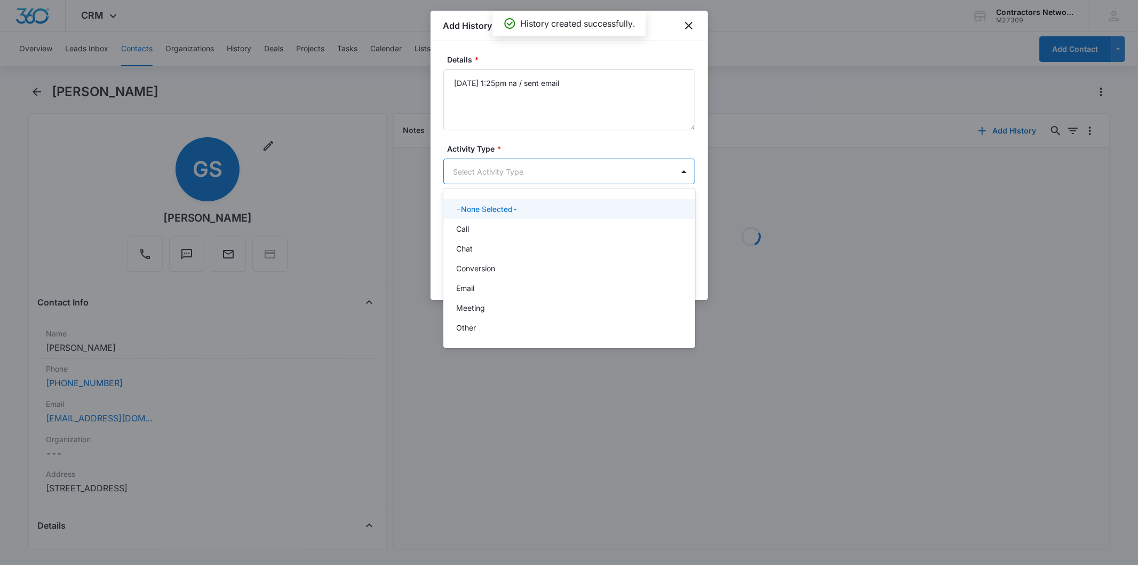
click at [481, 169] on body "CRM Apps Reputation Websites Forms CRM Email Social Shop Payments POS Content A…" at bounding box center [569, 282] width 1138 height 565
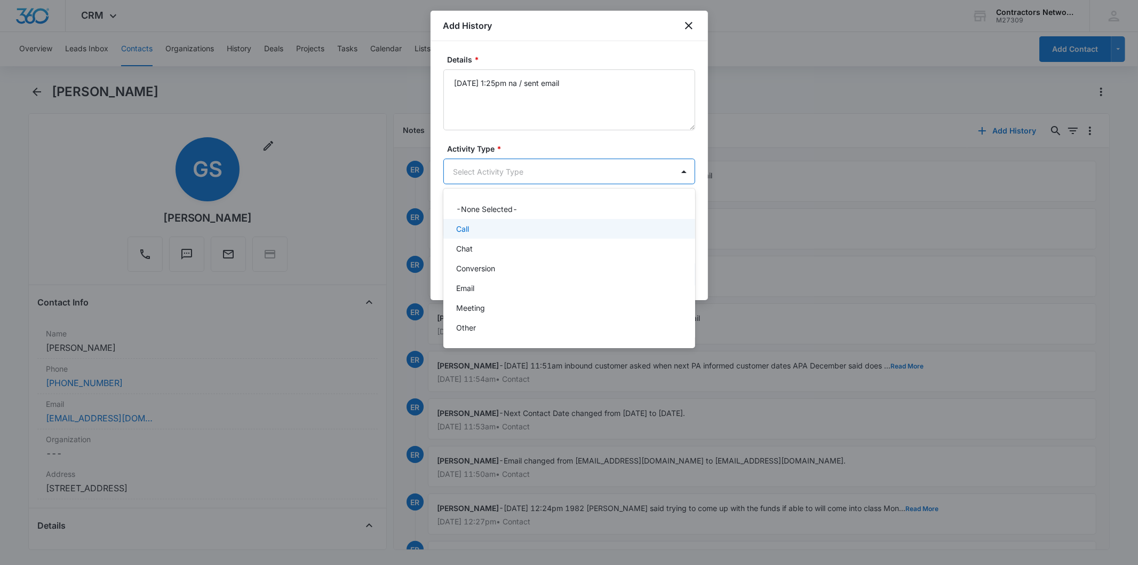
click at [475, 220] on div "Call" at bounding box center [570, 229] width 252 height 20
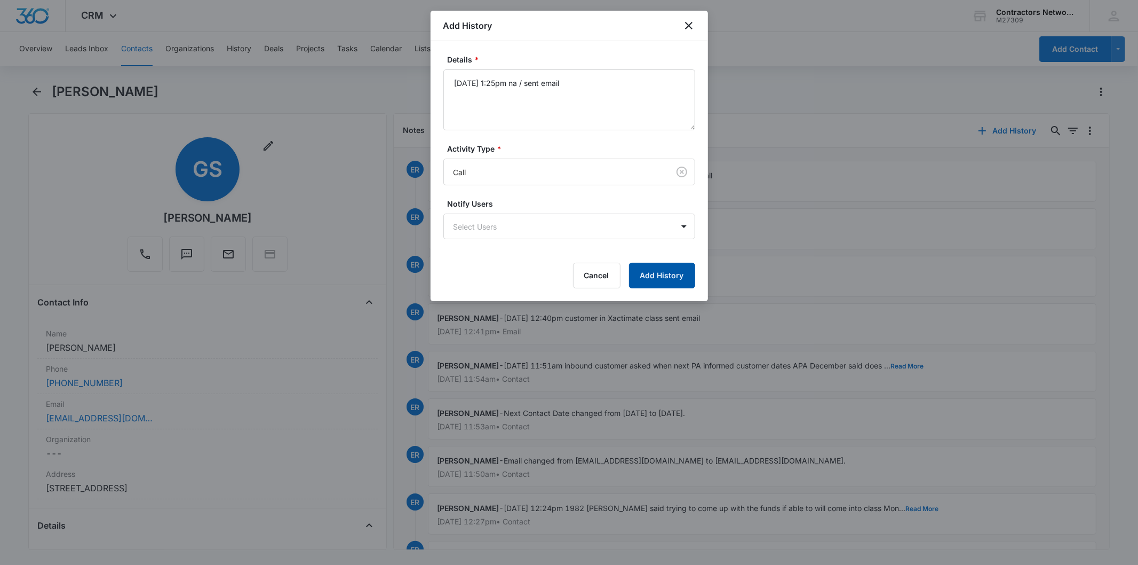
click at [674, 276] on button "Add History" at bounding box center [662, 276] width 66 height 26
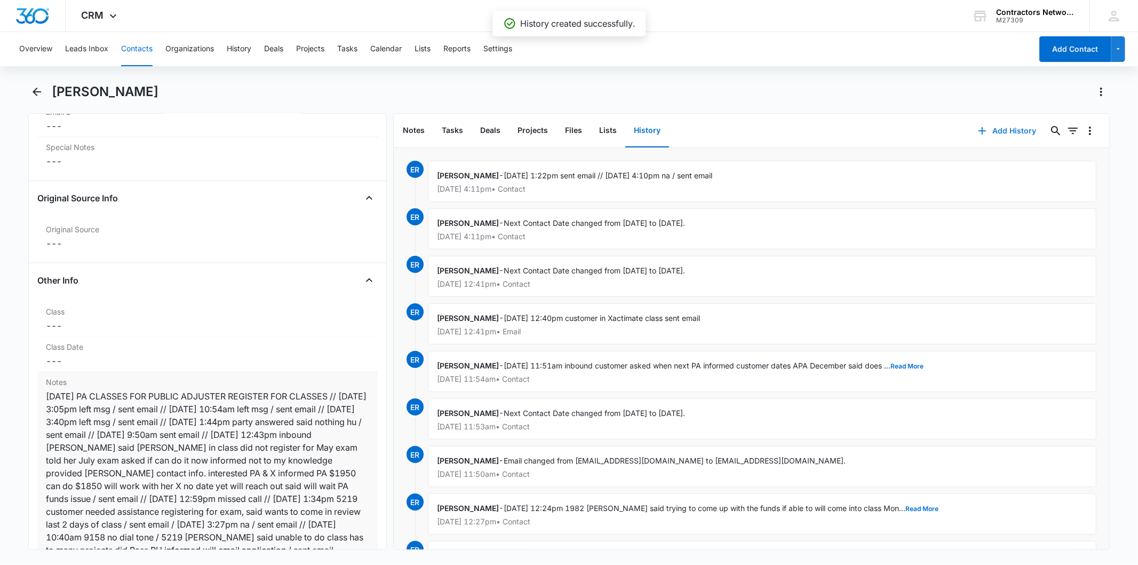
scroll to position [1364, 0]
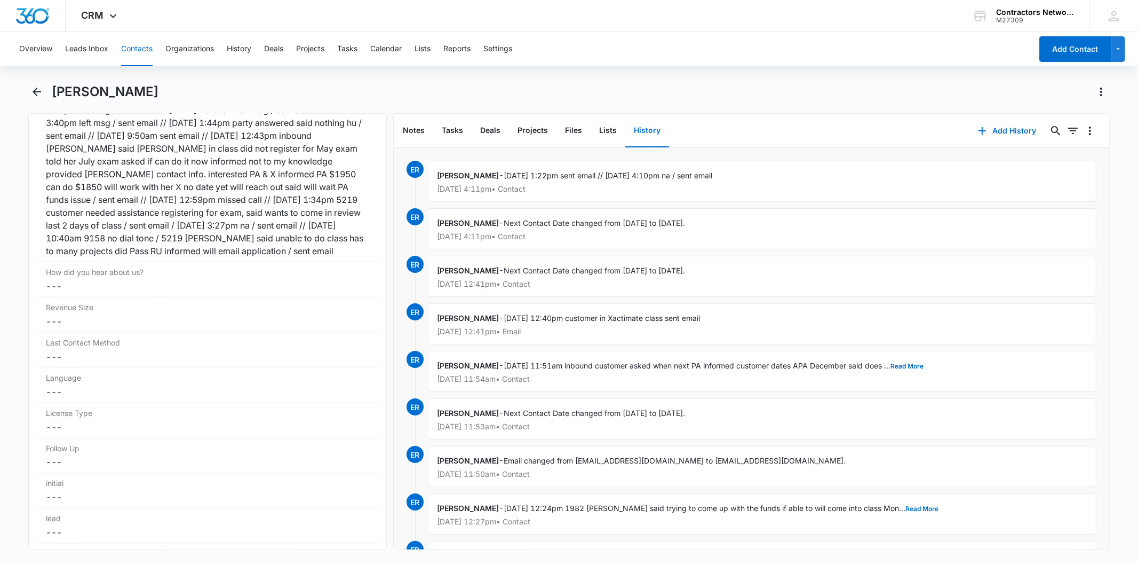
click at [123, 42] on button "Contacts" at bounding box center [136, 49] width 31 height 34
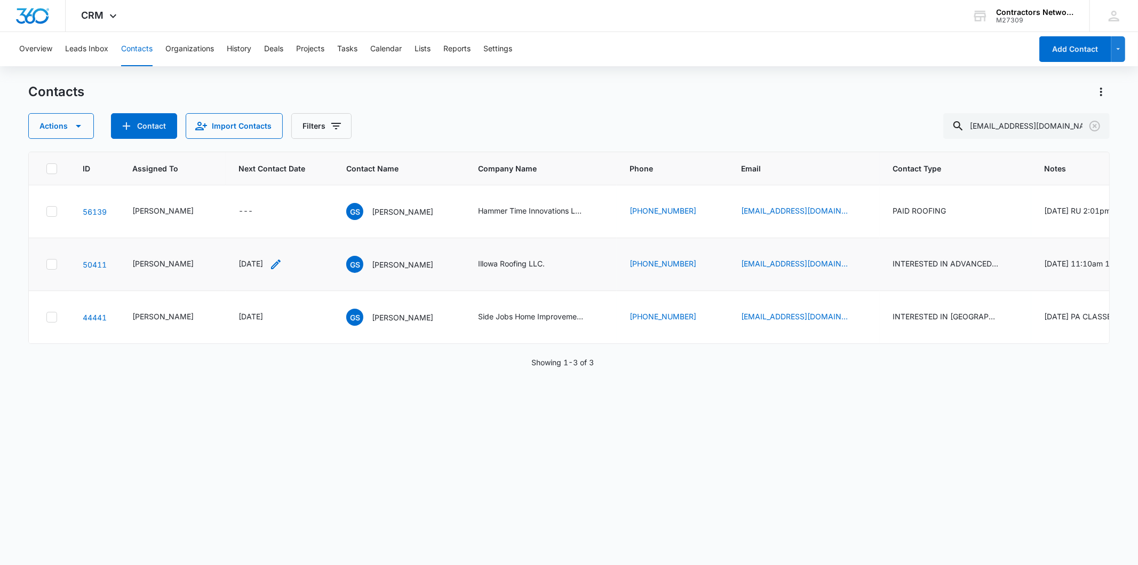
click at [278, 271] on icon "Next Contact Date - 1756080000 - Select to Edit Field" at bounding box center [276, 264] width 13 height 13
click at [262, 210] on input "[DATE]" at bounding box center [252, 211] width 78 height 12
click at [269, 271] on div "[DATE]" at bounding box center [261, 264] width 44 height 13
click at [268, 210] on input "[DATE]" at bounding box center [252, 211] width 78 height 12
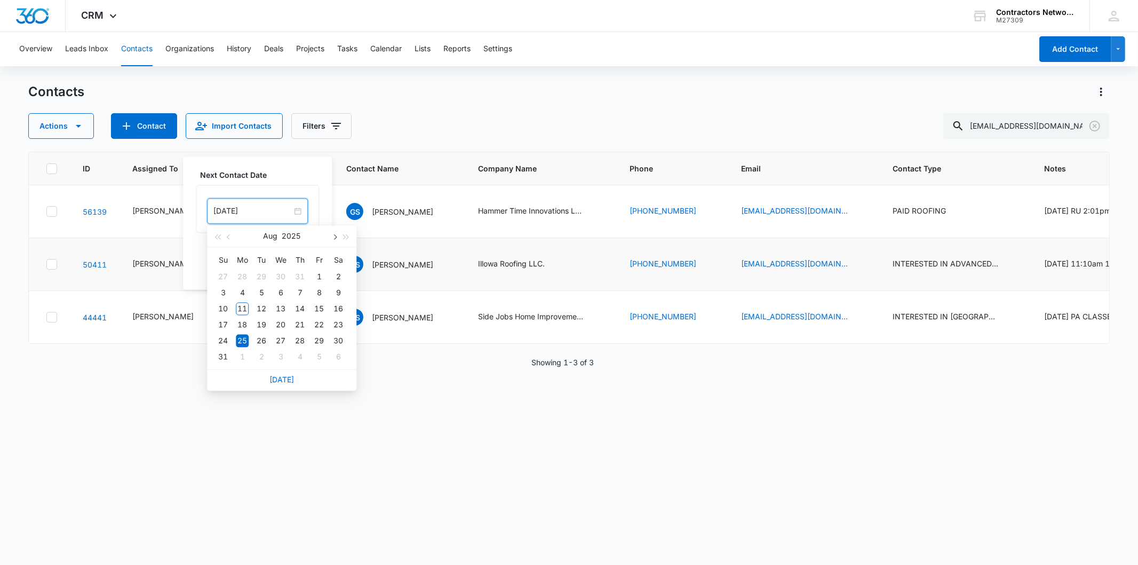
click at [338, 238] on button "button" at bounding box center [335, 235] width 12 height 21
type input "[DATE]"
click at [242, 359] on div "6" at bounding box center [242, 356] width 13 height 13
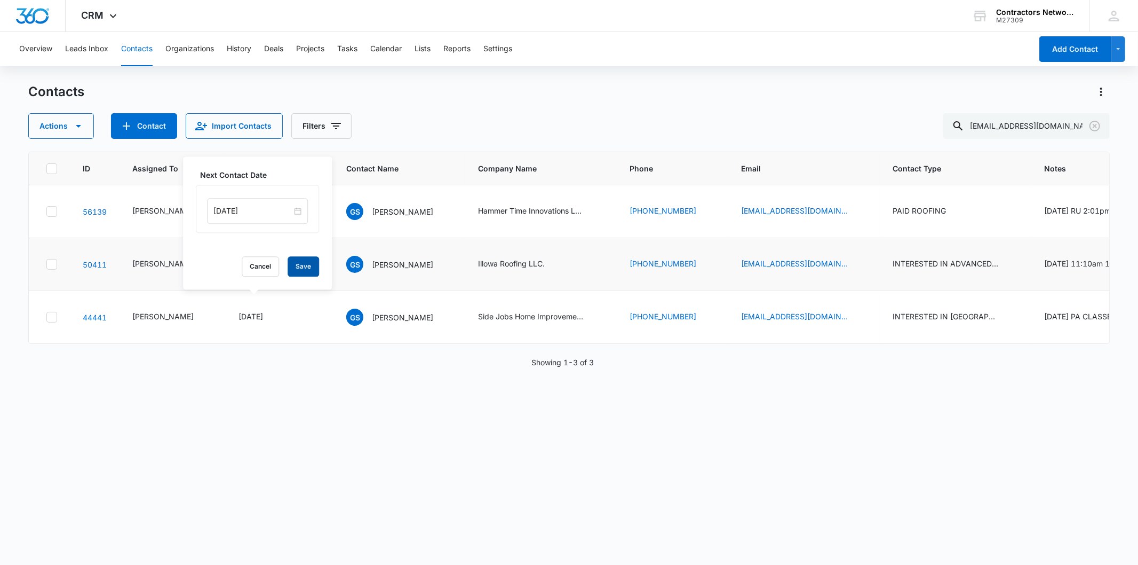
click at [303, 260] on button "Save" at bounding box center [303, 266] width 31 height 20
click at [270, 323] on div "[DATE]" at bounding box center [261, 317] width 44 height 13
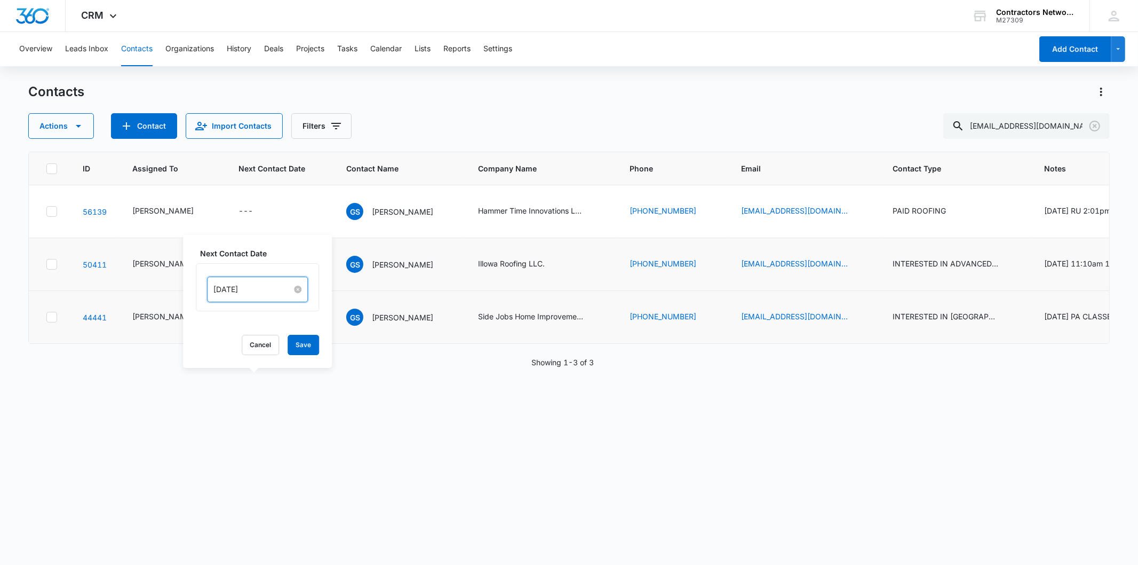
click at [251, 295] on input "[DATE]" at bounding box center [252, 289] width 78 height 12
click at [332, 312] on button "button" at bounding box center [335, 314] width 12 height 21
type input "[DATE]"
click at [244, 435] on div "6" at bounding box center [242, 435] width 13 height 13
click at [297, 345] on button "Save" at bounding box center [303, 345] width 31 height 20
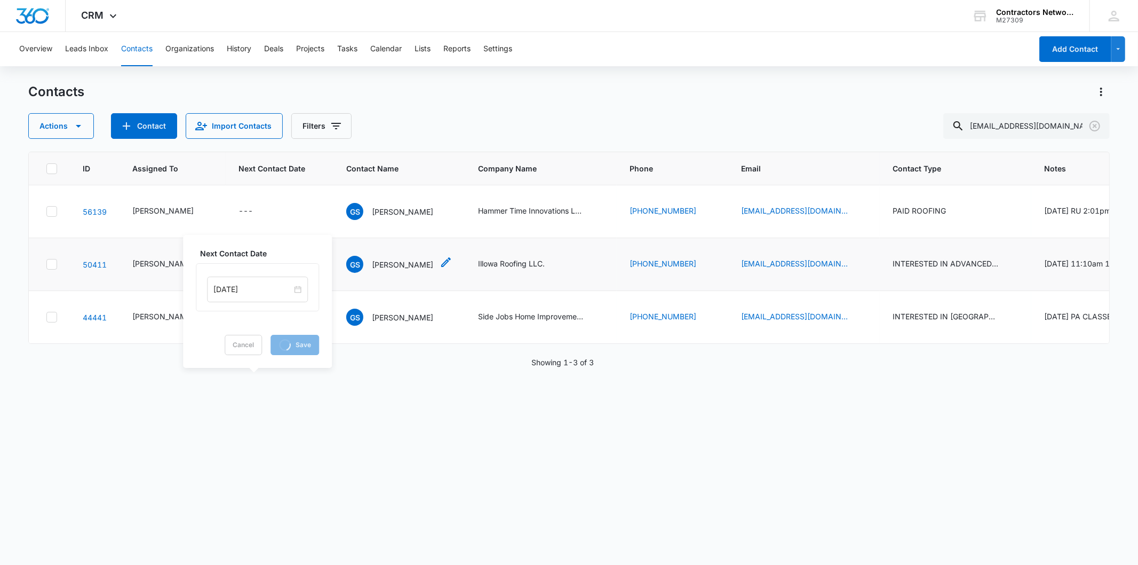
click at [386, 270] on p "[PERSON_NAME]" at bounding box center [402, 264] width 61 height 11
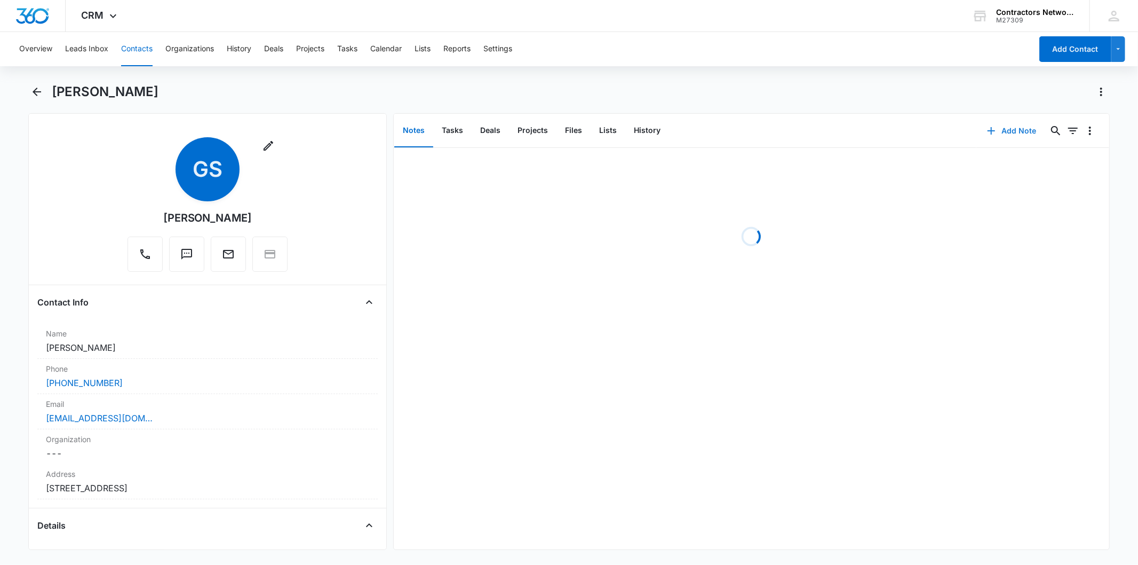
click at [995, 134] on button "Add Note" at bounding box center [1012, 131] width 71 height 26
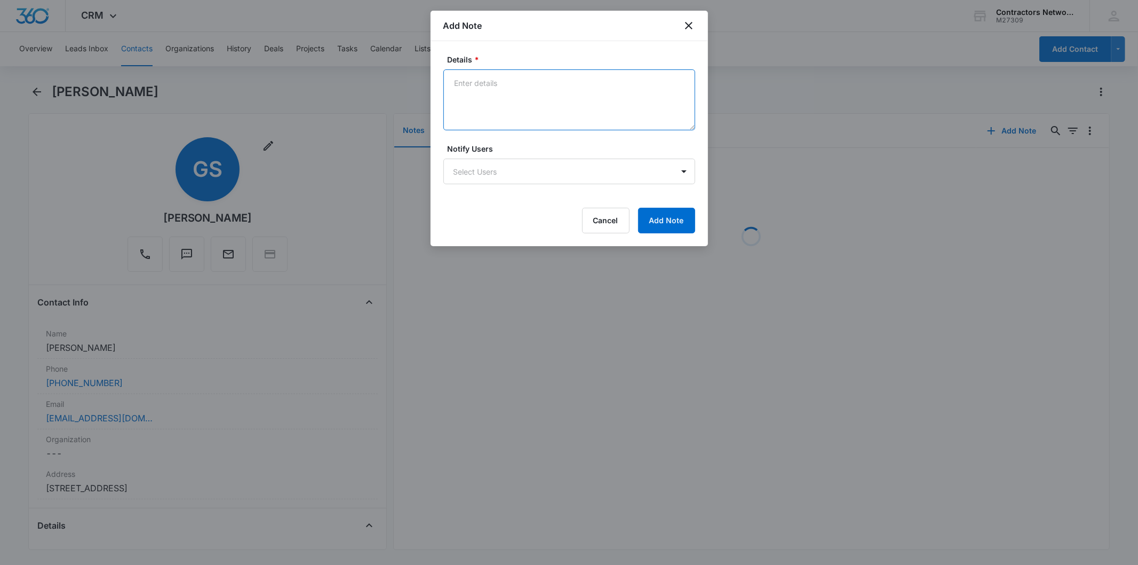
click at [482, 82] on textarea "Details *" at bounding box center [570, 99] width 252 height 61
paste textarea "[DATE] 1:25pm na / sent email"
type textarea "[DATE] 1:25pm na / sent email"
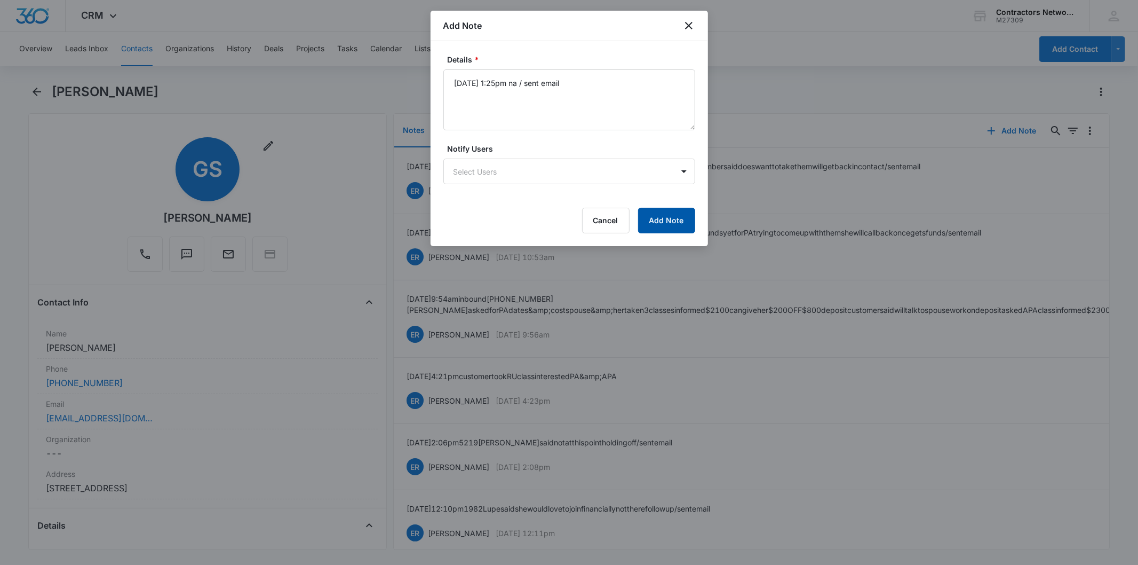
click at [671, 212] on button "Add Note" at bounding box center [666, 221] width 57 height 26
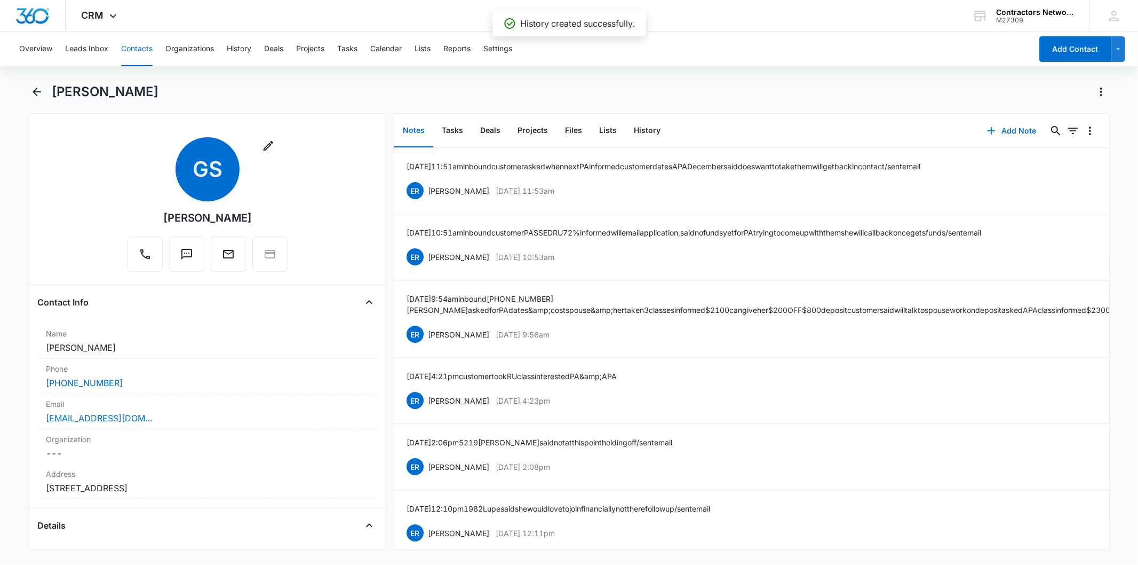
click at [666, 130] on div "Notes Tasks Deals Projects Files Lists History" at bounding box center [685, 131] width 583 height 34
click at [647, 132] on button "History" at bounding box center [648, 130] width 44 height 33
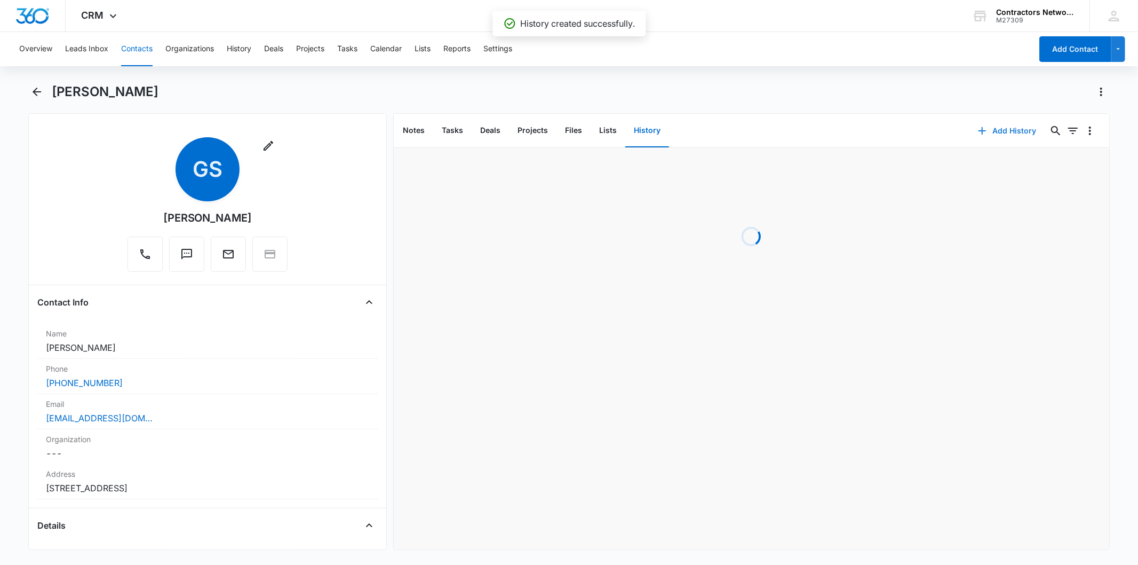
click at [1012, 120] on button "Add History" at bounding box center [1008, 131] width 80 height 26
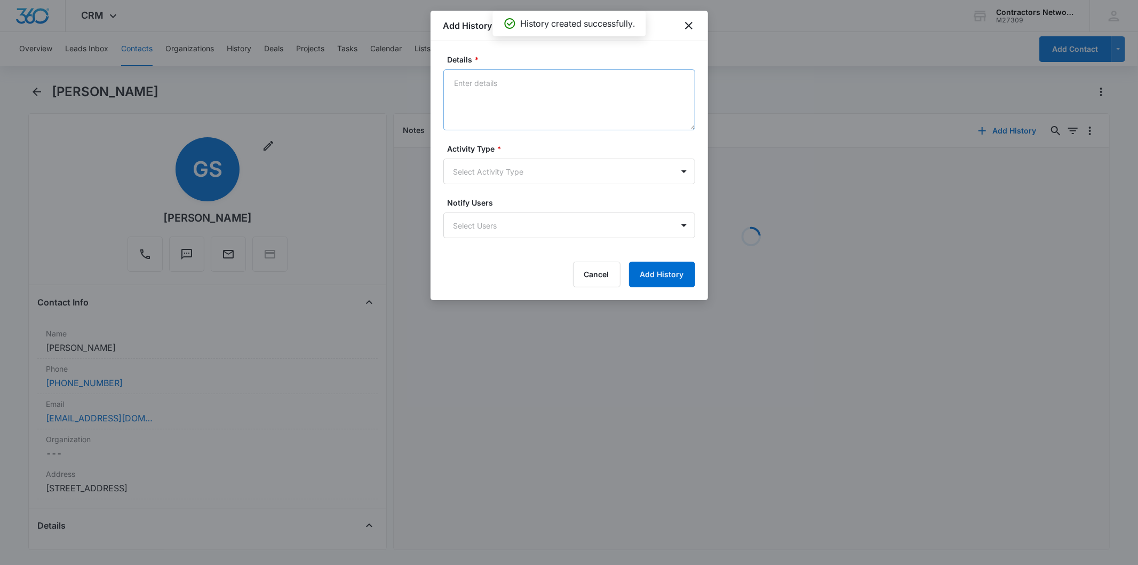
drag, startPoint x: 524, startPoint y: 88, endPoint x: 495, endPoint y: 83, distance: 29.1
click at [495, 83] on textarea "Details *" at bounding box center [570, 99] width 252 height 61
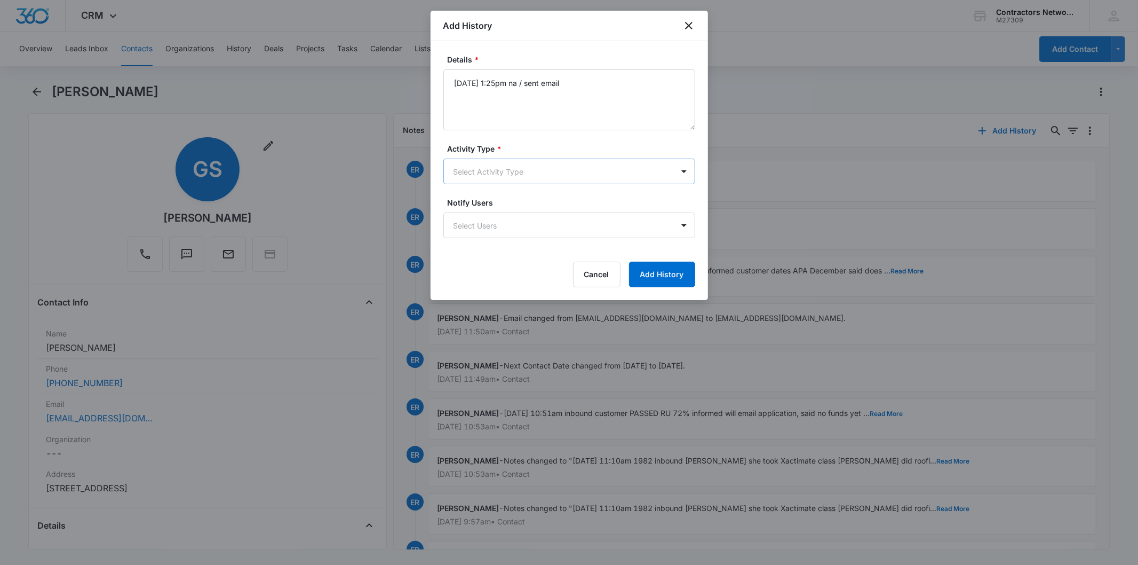
type textarea "[DATE] 1:25pm na / sent email"
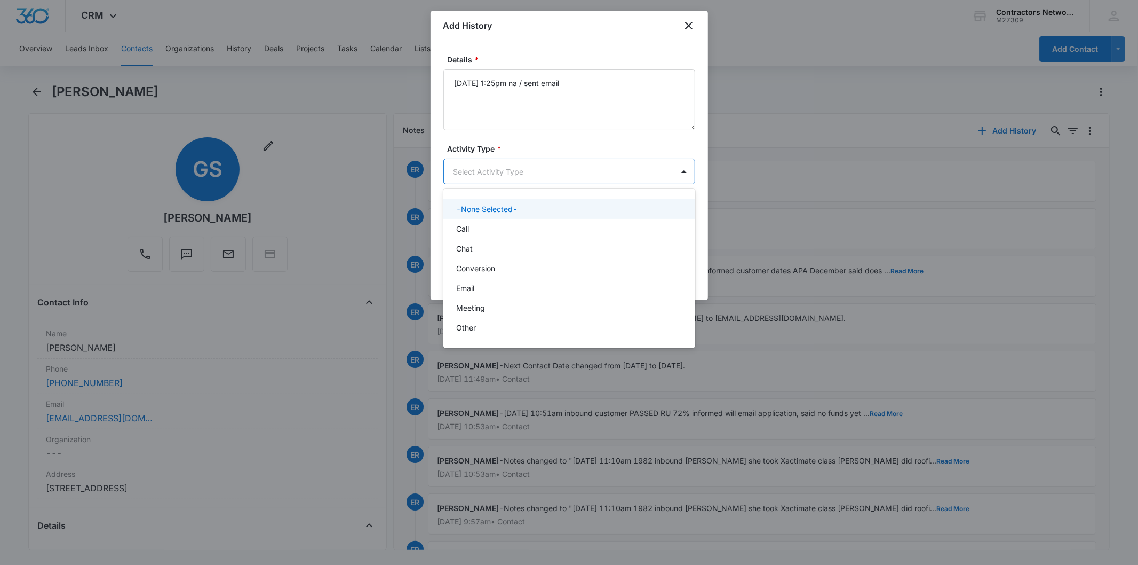
click at [467, 172] on body "CRM Apps Reputation Websites Forms CRM Email Social Shop Payments POS Content A…" at bounding box center [569, 282] width 1138 height 565
drag, startPoint x: 471, startPoint y: 227, endPoint x: 705, endPoint y: 262, distance: 236.3
click at [473, 228] on div "Call" at bounding box center [568, 228] width 224 height 11
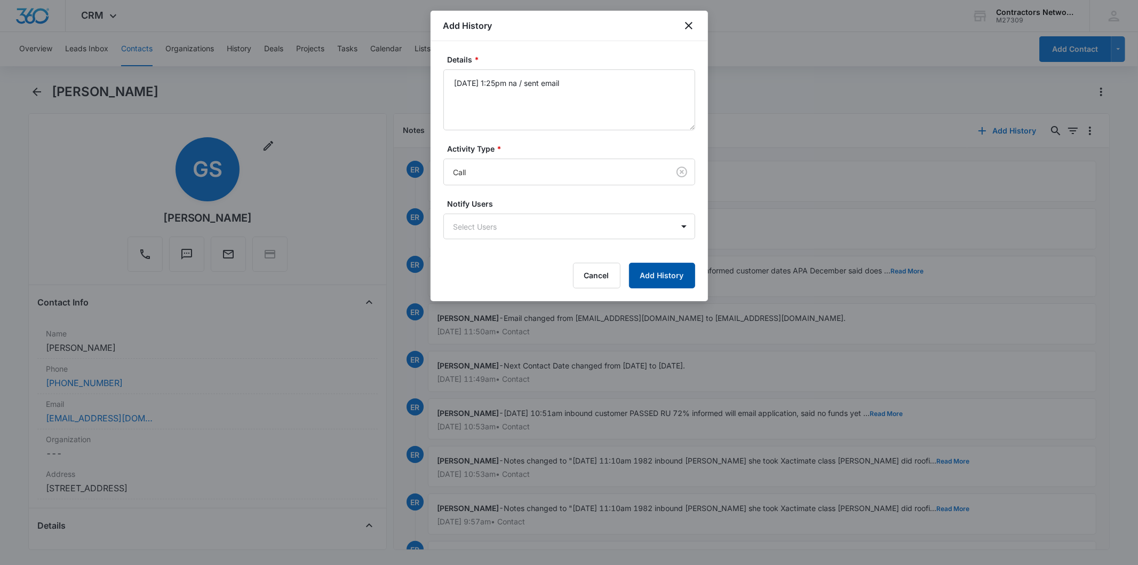
drag, startPoint x: 717, startPoint y: 274, endPoint x: 695, endPoint y: 274, distance: 21.9
click at [706, 275] on body "CRM Apps Reputation Websites Forms CRM Email Social Shop Payments POS Content A…" at bounding box center [569, 282] width 1138 height 565
click at [693, 273] on button "Add History" at bounding box center [662, 276] width 66 height 26
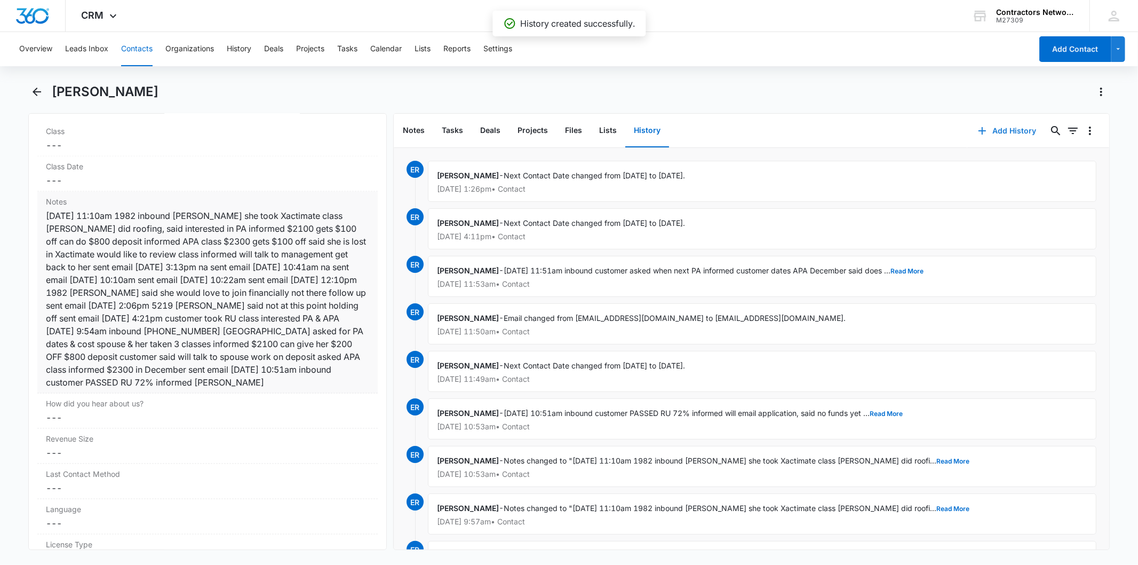
scroll to position [1364, 0]
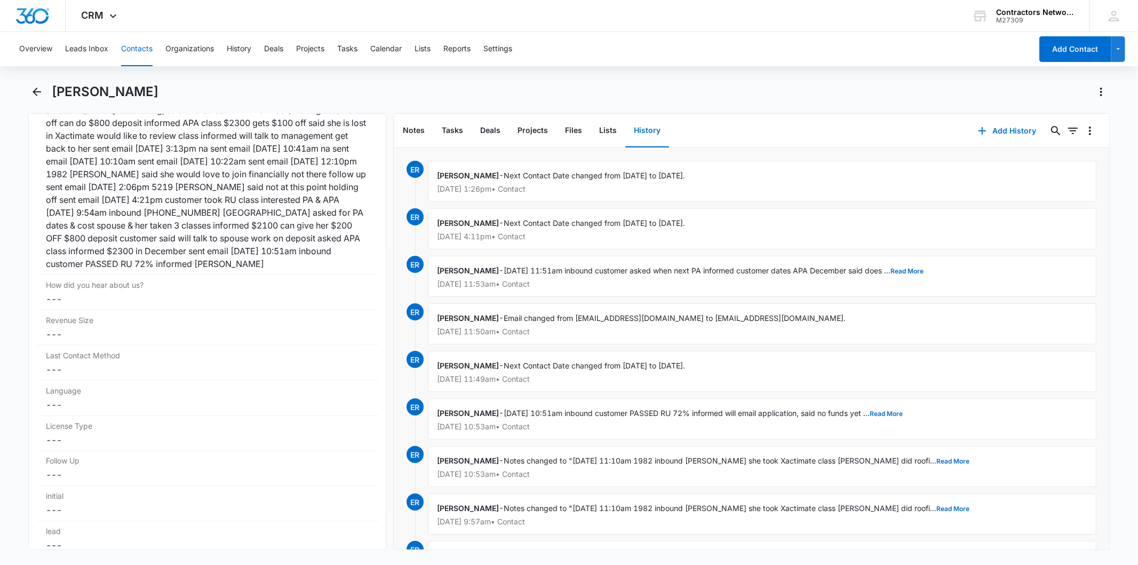
click at [131, 35] on button "Contacts" at bounding box center [136, 49] width 31 height 34
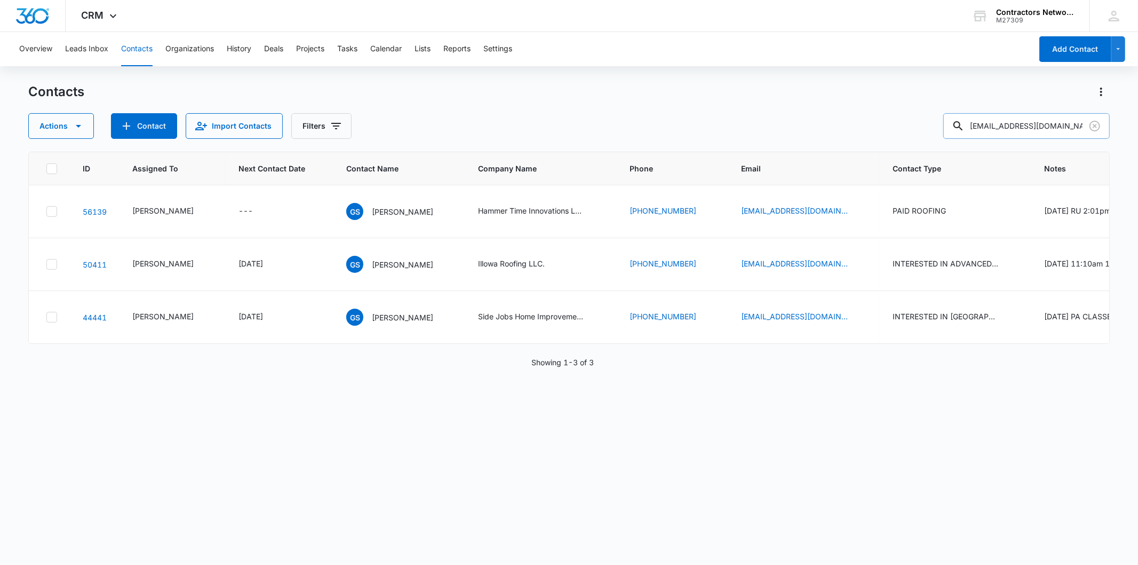
click at [1105, 121] on input "[EMAIL_ADDRESS][DOMAIN_NAME]" at bounding box center [1027, 126] width 167 height 26
click at [1101, 124] on icon "Clear" at bounding box center [1095, 126] width 13 height 13
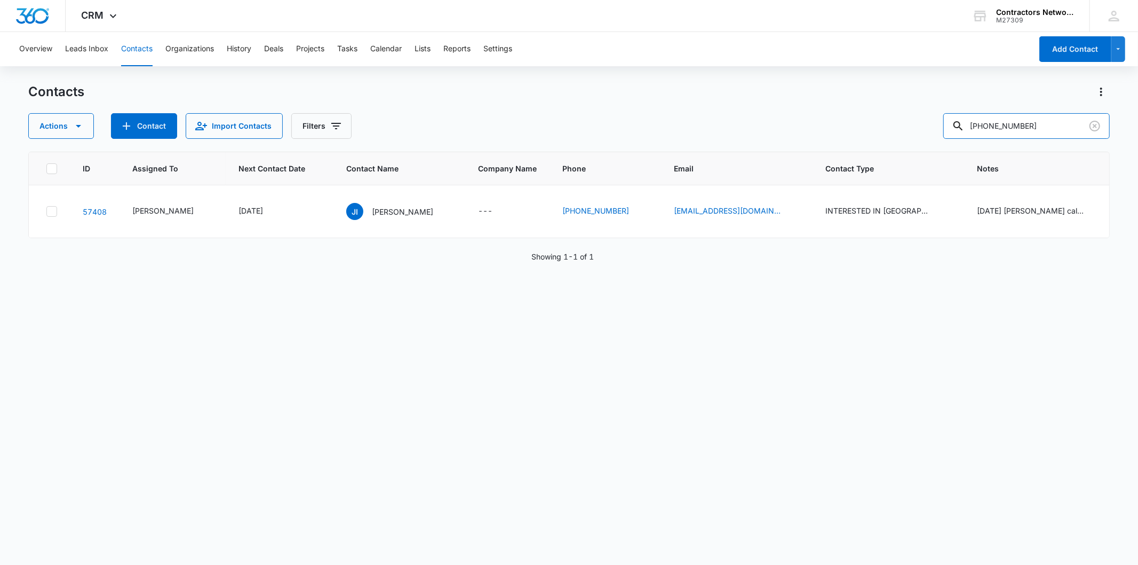
drag, startPoint x: 1055, startPoint y: 119, endPoint x: 871, endPoint y: 142, distance: 185.6
click at [872, 141] on div "Contacts Actions Contact Import Contacts Filters [PHONE_NUMBER] ID Assigned To …" at bounding box center [568, 323] width 1081 height 480
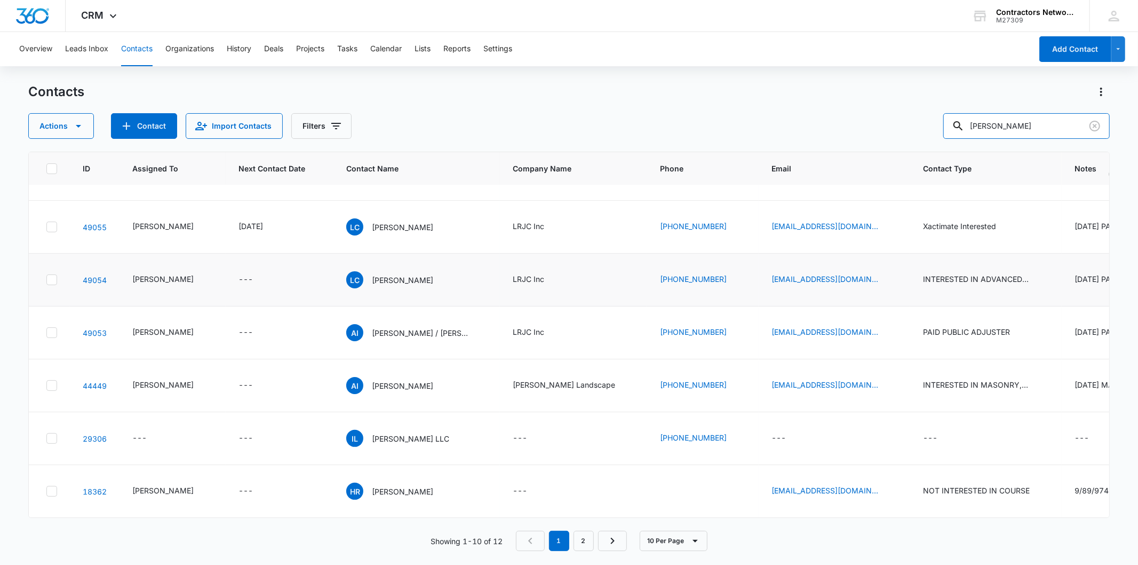
scroll to position [316, 0]
click at [574, 546] on link "2" at bounding box center [584, 541] width 20 height 20
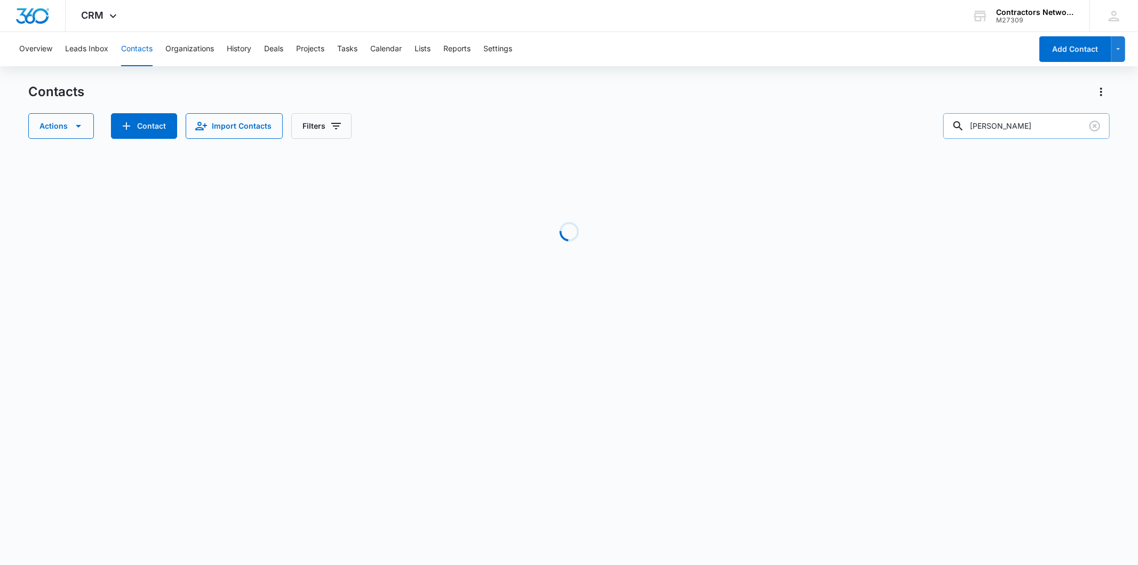
click at [995, 124] on input "[PERSON_NAME]" at bounding box center [1027, 126] width 167 height 26
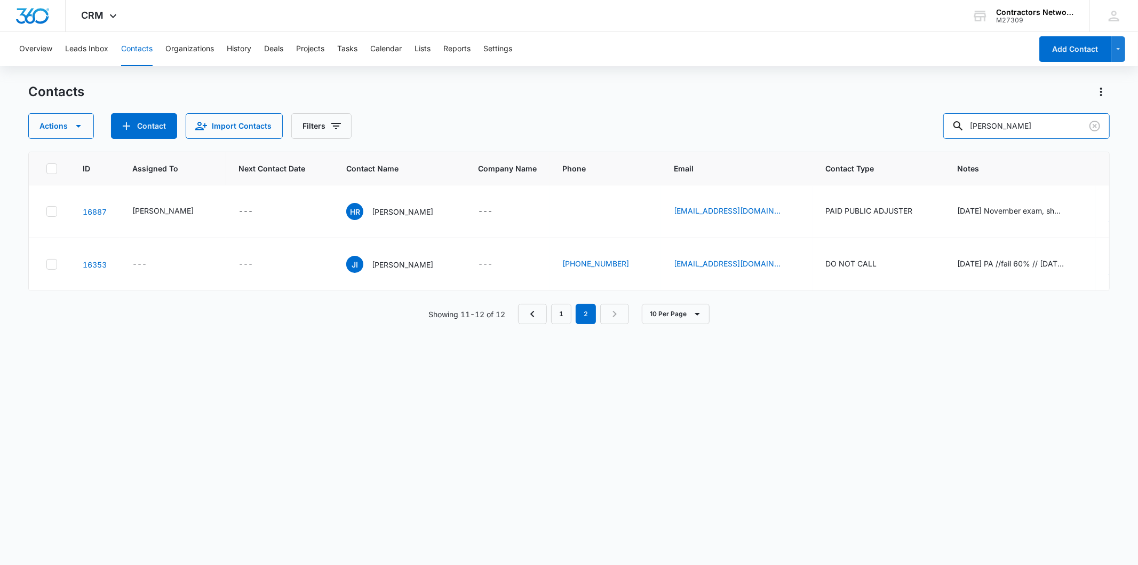
scroll to position [0, 0]
type input "ibara"
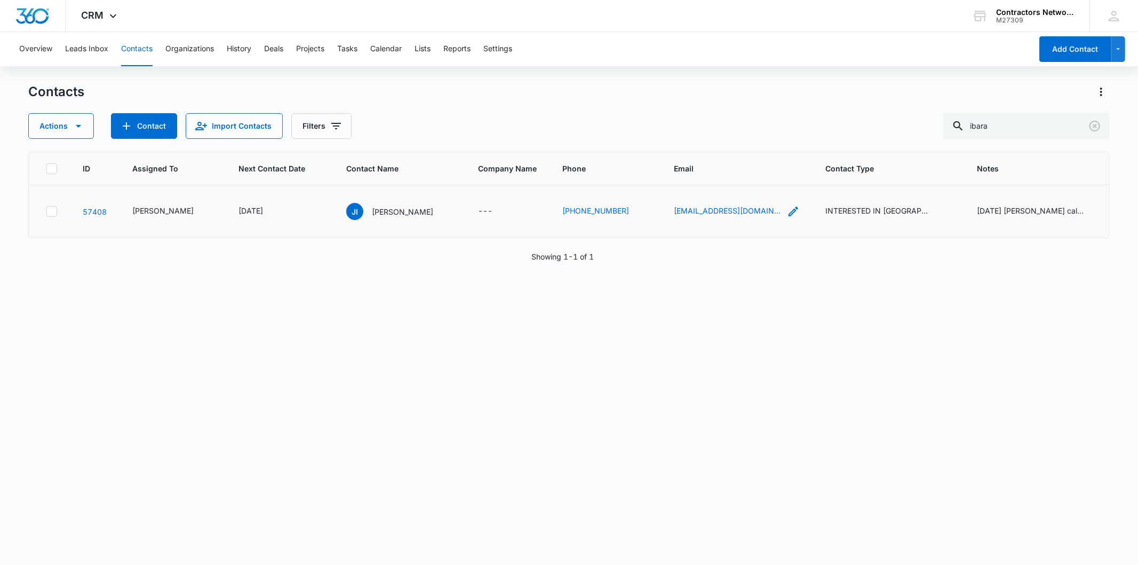
click at [789, 212] on icon "Email - jomaibto@hotmail.com - Select to Edit Field" at bounding box center [794, 212] width 10 height 10
click at [675, 141] on input "[EMAIL_ADDRESS][DOMAIN_NAME]" at bounding box center [690, 143] width 134 height 26
drag, startPoint x: 682, startPoint y: 181, endPoint x: 709, endPoint y: 178, distance: 27.5
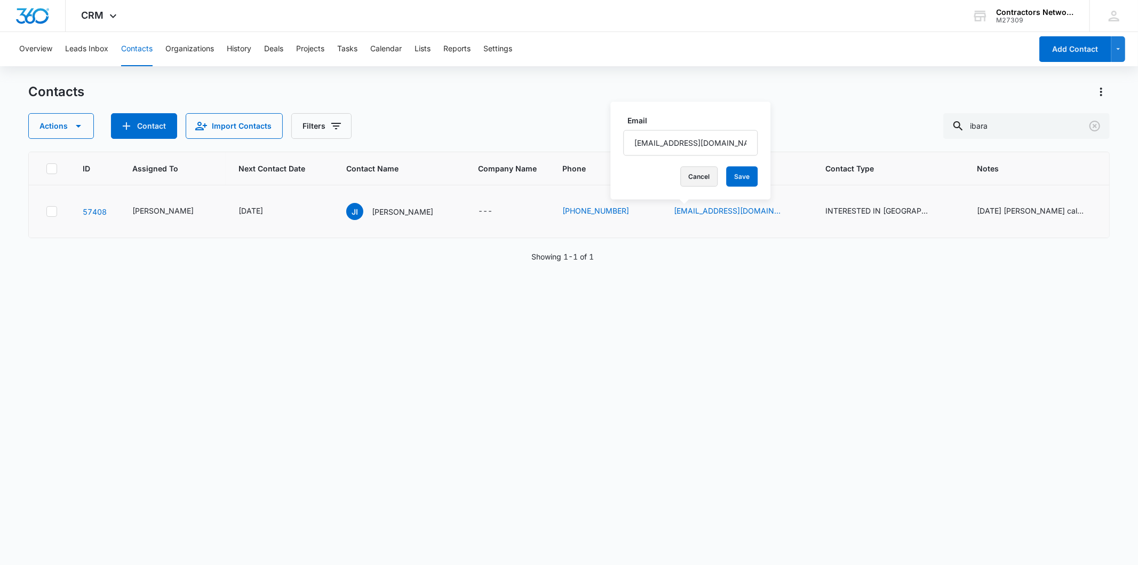
click at [684, 179] on button "Cancel" at bounding box center [699, 177] width 37 height 20
click at [1101, 125] on icon "Clear" at bounding box center [1095, 126] width 13 height 13
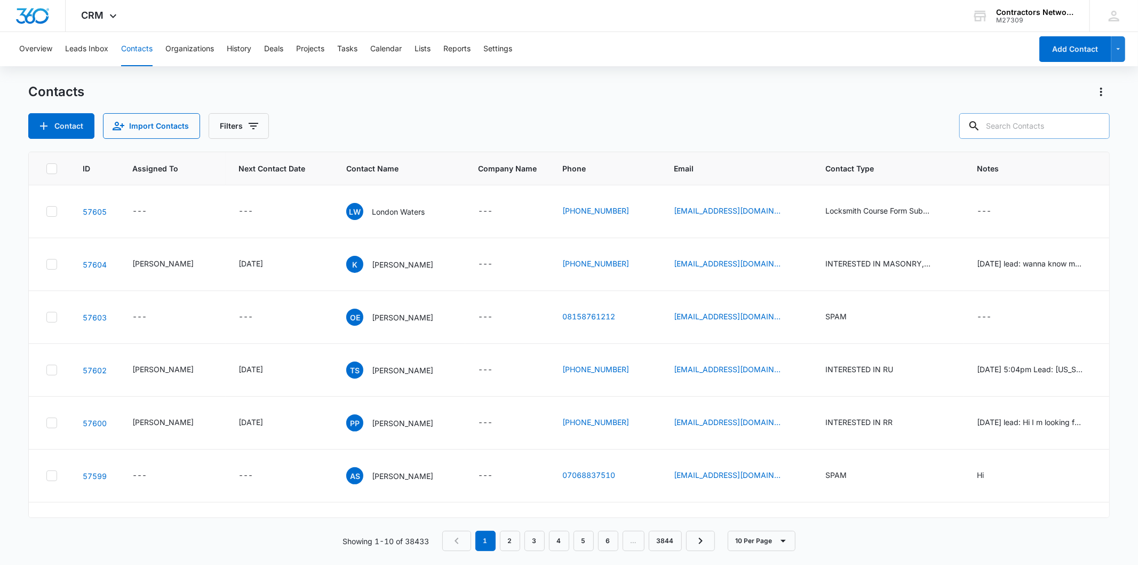
paste input "[EMAIL_ADDRESS][DOMAIN_NAME]"
type input "[EMAIL_ADDRESS][DOMAIN_NAME]"
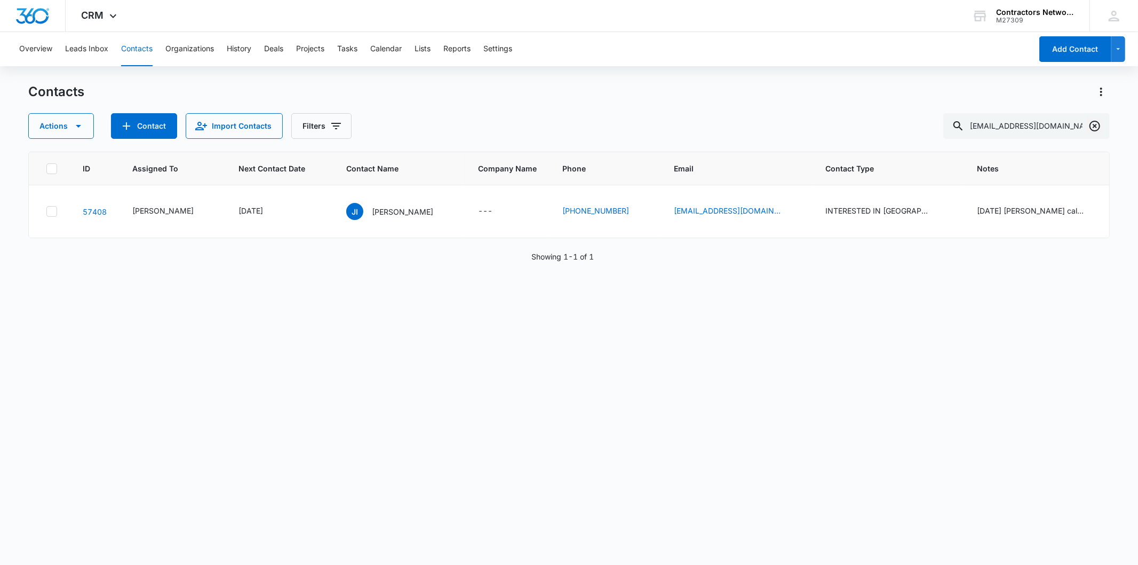
click at [1098, 124] on icon "Clear" at bounding box center [1095, 126] width 13 height 13
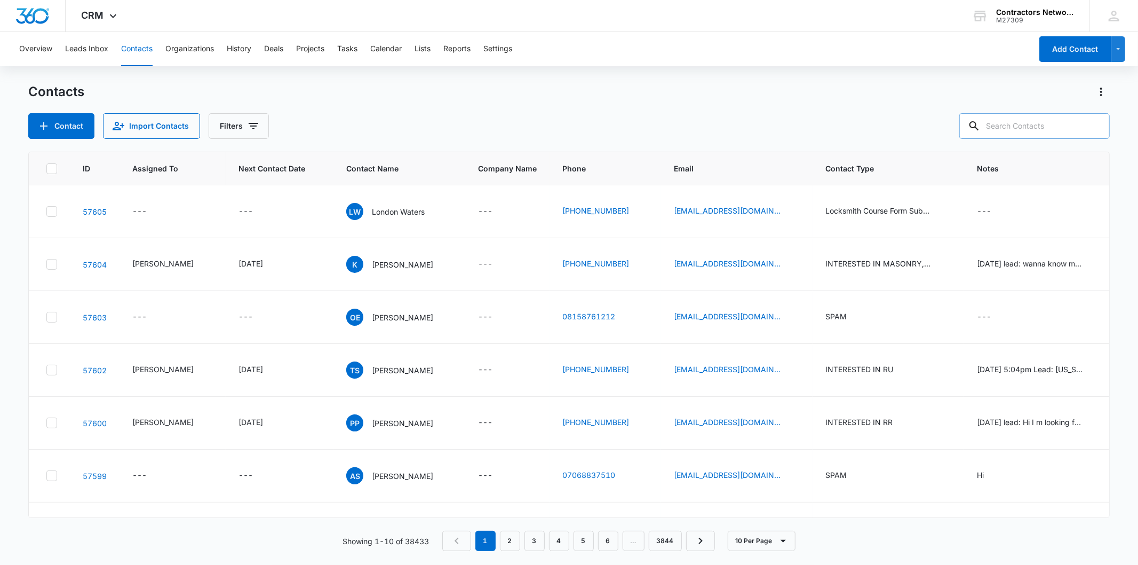
click at [1043, 120] on input "text" at bounding box center [1035, 126] width 151 height 26
paste input "[EMAIL_ADDRESS][DOMAIN_NAME]"
type input "[EMAIL_ADDRESS][DOMAIN_NAME]"
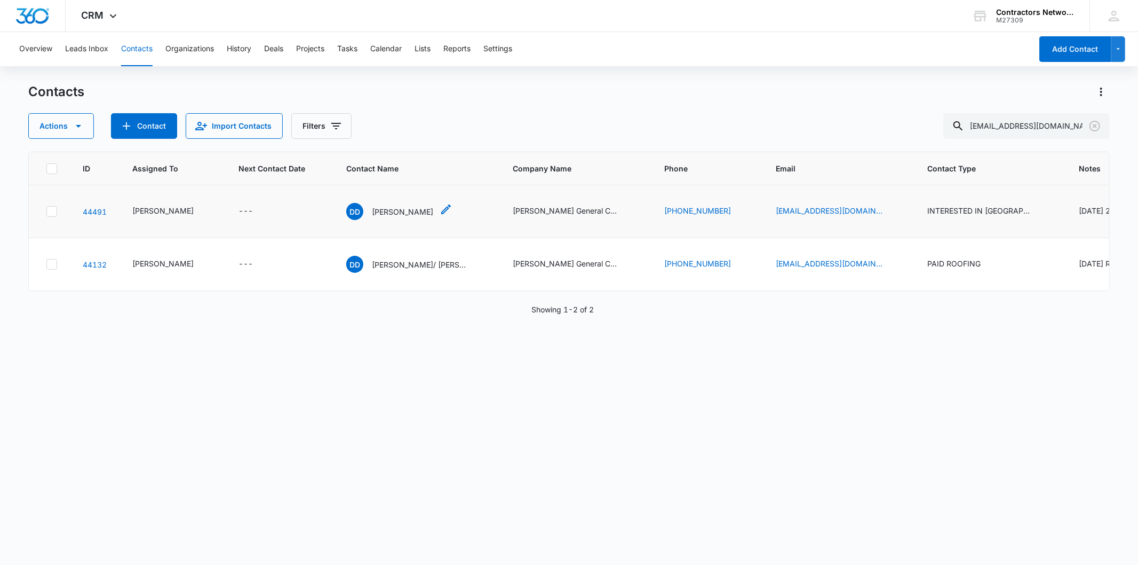
click at [372, 217] on p "[PERSON_NAME]" at bounding box center [402, 211] width 61 height 11
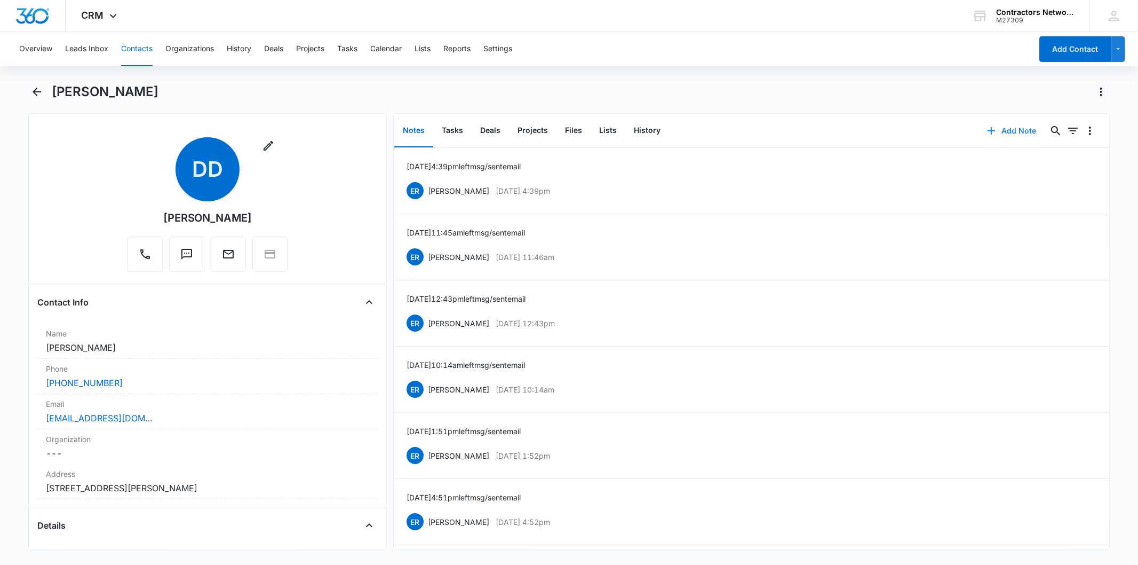
click at [1012, 135] on button "Add Note" at bounding box center [1012, 131] width 71 height 26
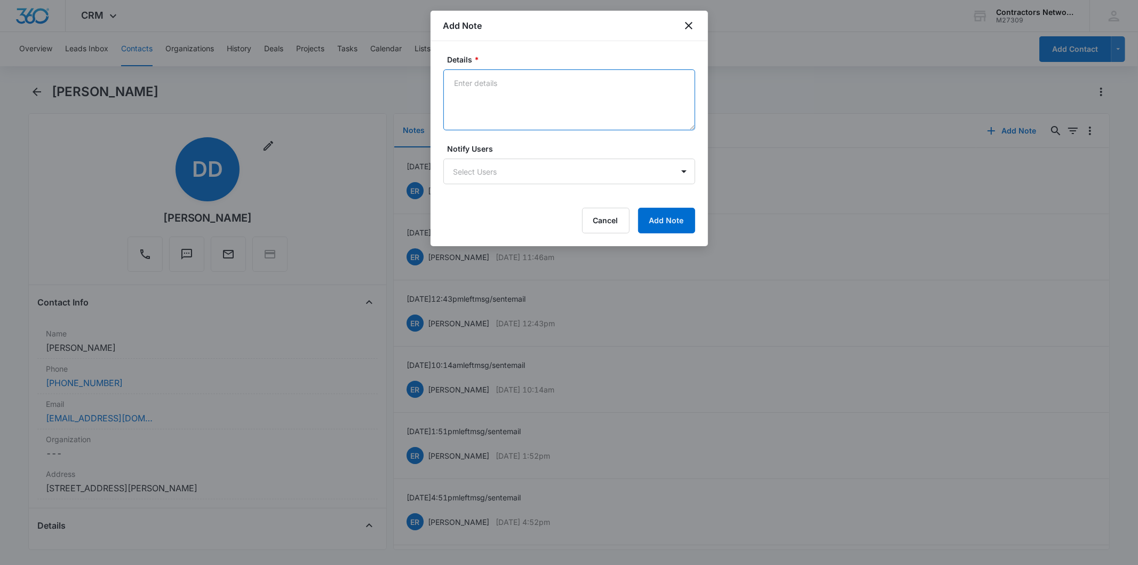
click at [502, 89] on textarea "Details *" at bounding box center [570, 99] width 252 height 61
paste textarea "[DATE] 1:35pm left msg / sent email"
type textarea "[DATE] 1:35pm left msg / sent email"
click at [673, 216] on button "Add Note" at bounding box center [666, 221] width 57 height 26
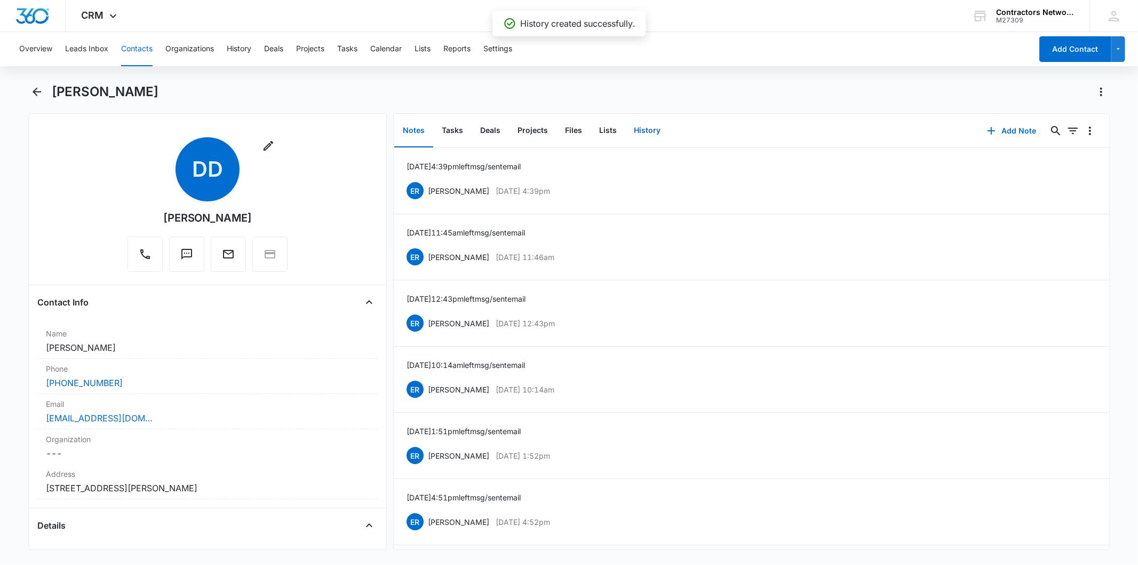
click at [646, 132] on button "History" at bounding box center [648, 130] width 44 height 33
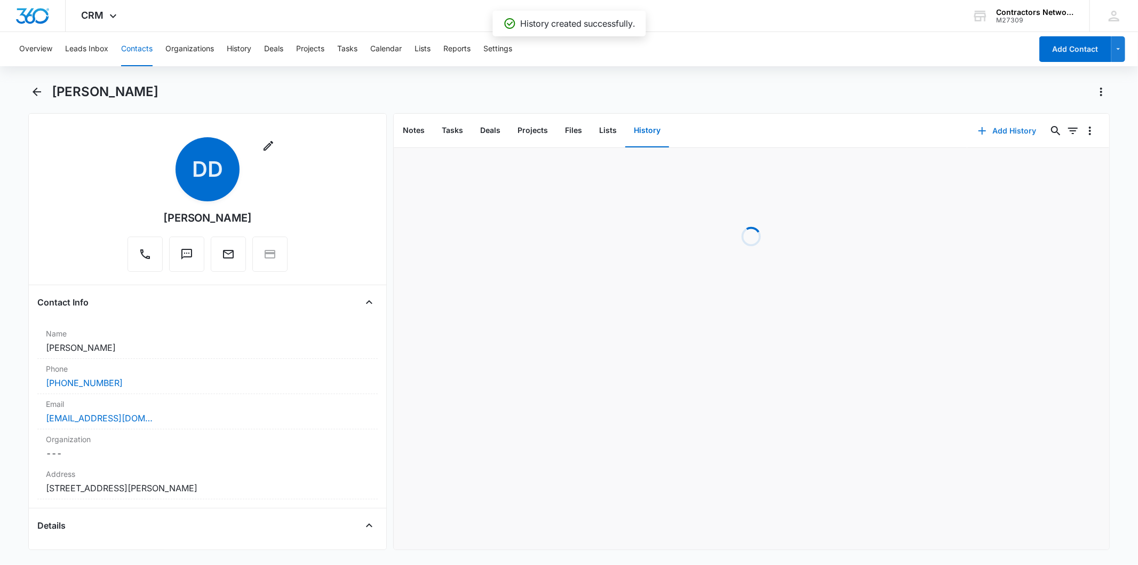
click at [999, 133] on button "Add History" at bounding box center [1008, 131] width 80 height 26
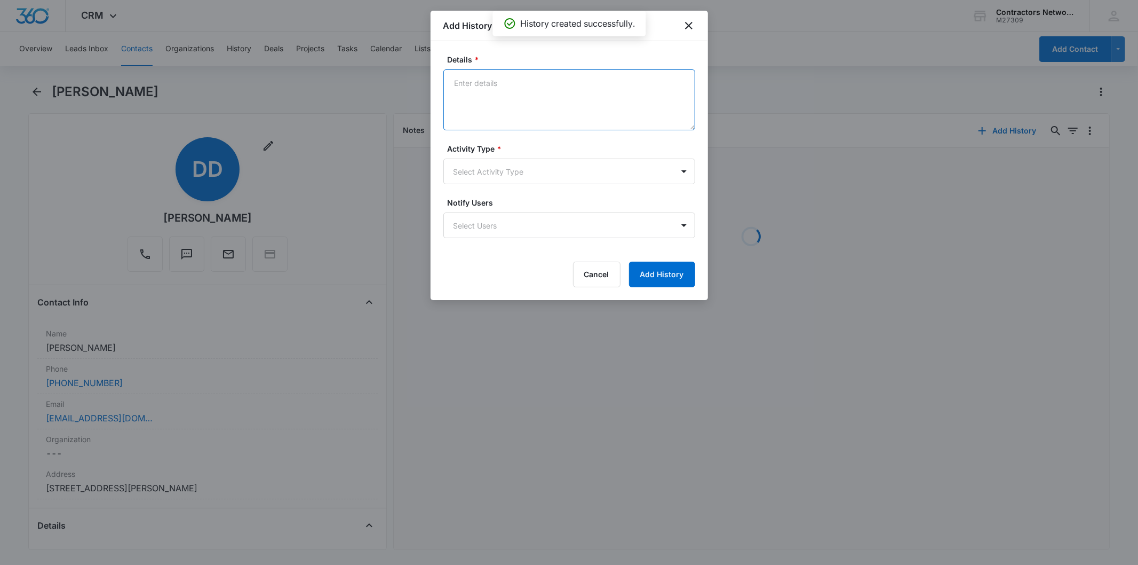
click at [505, 102] on textarea "Details *" at bounding box center [570, 99] width 252 height 61
paste textarea "[DATE] 1:35pm left msg / sent email"
type textarea "[DATE] 1:35pm left msg / sent email"
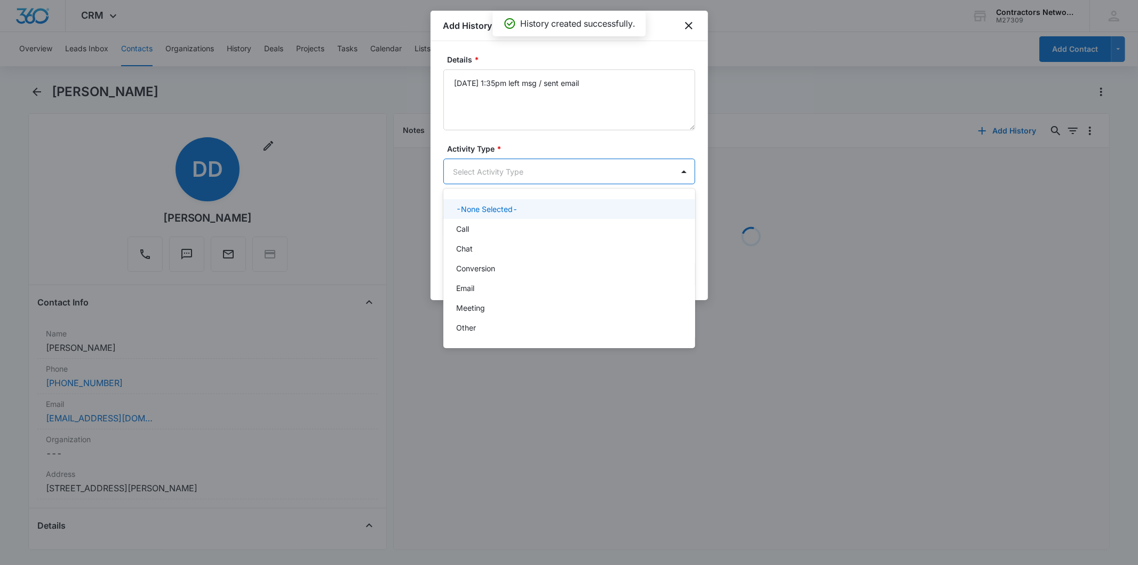
click at [473, 181] on body "CRM Apps Reputation Websites Forms CRM Email Social Shop Payments POS Content A…" at bounding box center [569, 282] width 1138 height 565
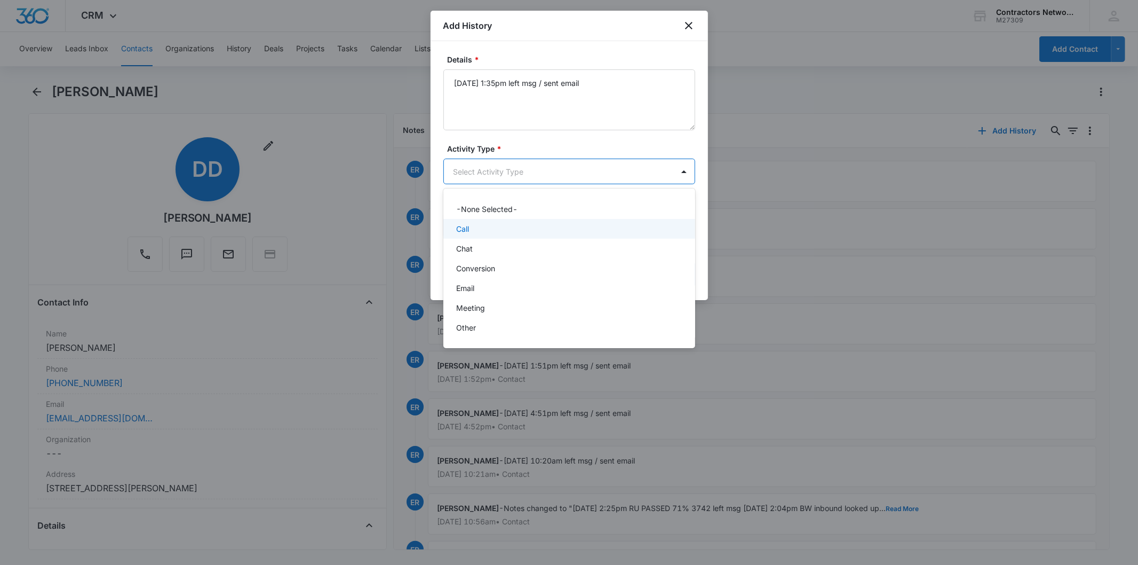
click at [473, 228] on div "Call" at bounding box center [568, 228] width 224 height 11
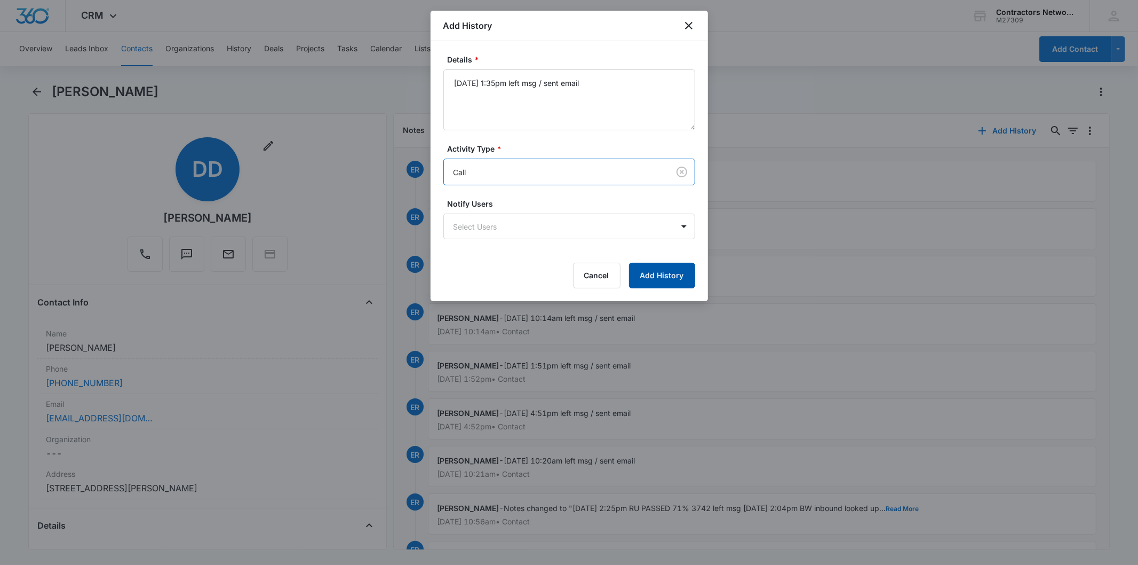
click at [662, 264] on button "Add History" at bounding box center [662, 276] width 66 height 26
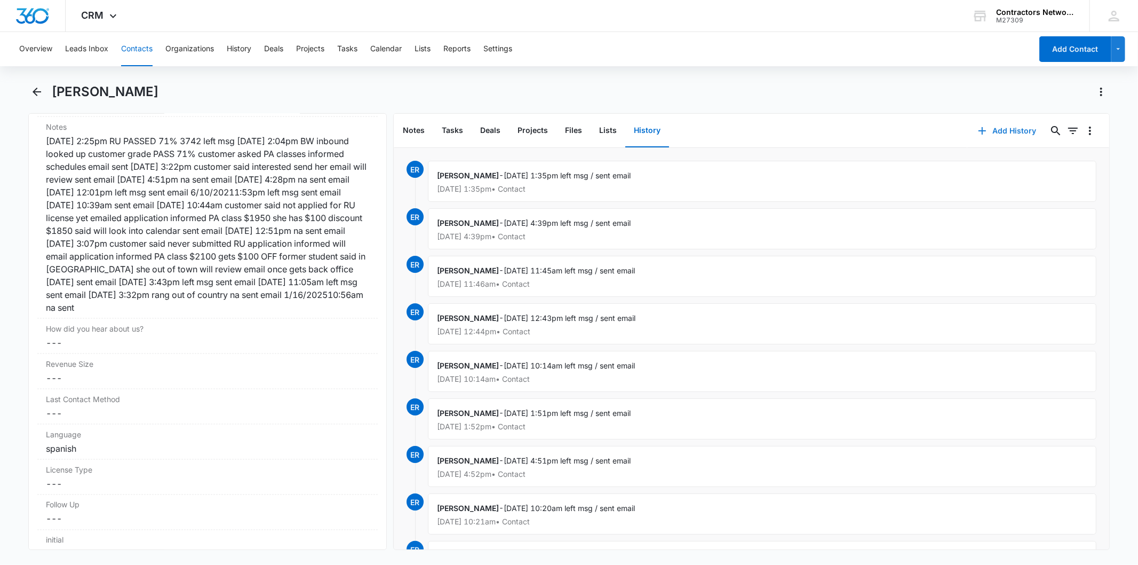
scroll to position [1304, 0]
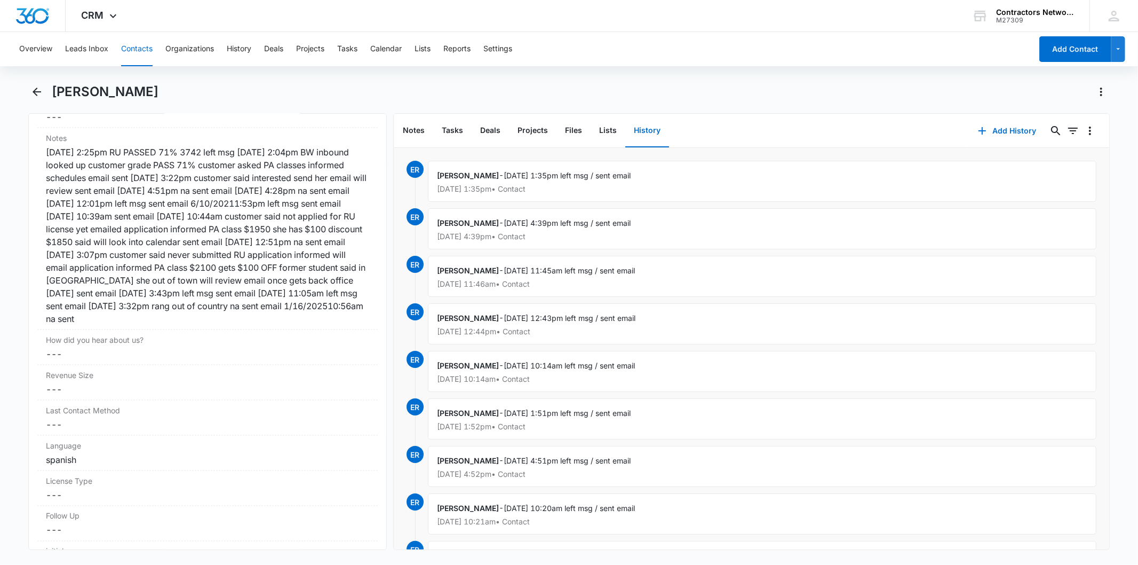
click at [143, 42] on button "Contacts" at bounding box center [136, 49] width 31 height 34
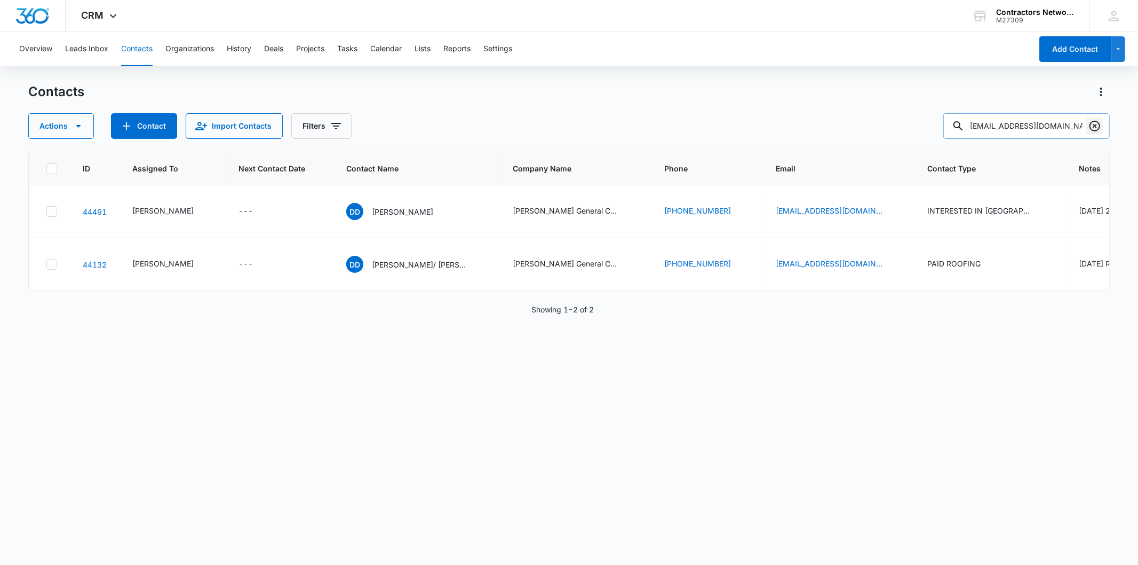
click at [1098, 132] on icon "Clear" at bounding box center [1095, 126] width 13 height 13
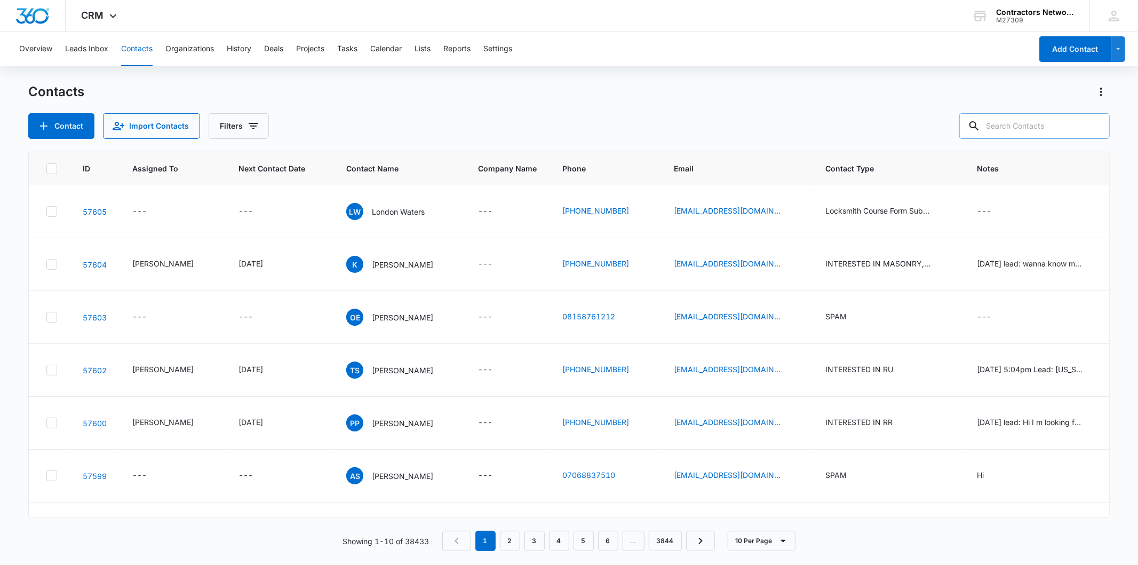
click at [1007, 124] on input "text" at bounding box center [1035, 126] width 151 height 26
paste input "[EMAIL_ADDRESS][DOMAIN_NAME]"
type input "[EMAIL_ADDRESS][DOMAIN_NAME]"
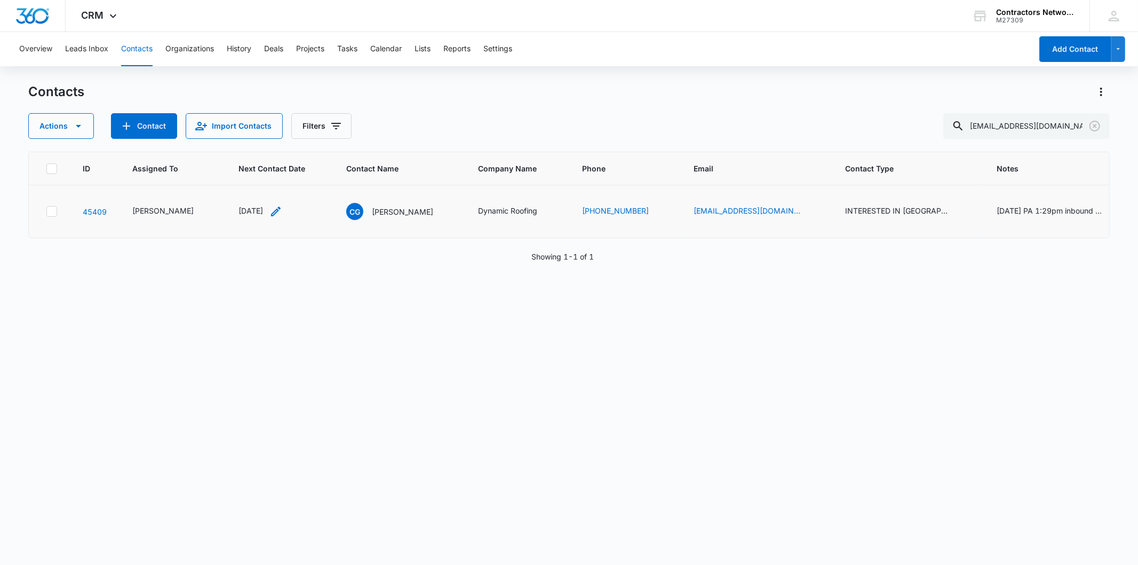
click at [269, 212] on div "[DATE]" at bounding box center [261, 211] width 44 height 13
click at [270, 121] on input "[DATE]" at bounding box center [252, 121] width 78 height 12
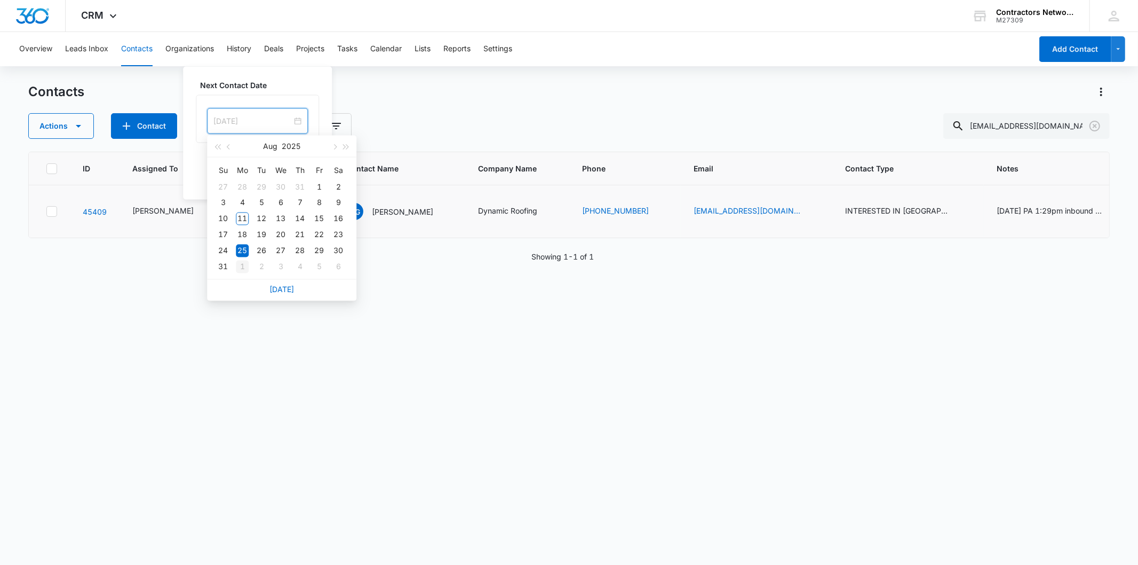
click at [243, 263] on div "1" at bounding box center [242, 266] width 13 height 13
click at [265, 126] on input "[DATE]" at bounding box center [252, 121] width 78 height 12
type input "[DATE]"
click at [243, 259] on td "6" at bounding box center [242, 267] width 19 height 16
click at [301, 177] on button "Save" at bounding box center [303, 177] width 31 height 20
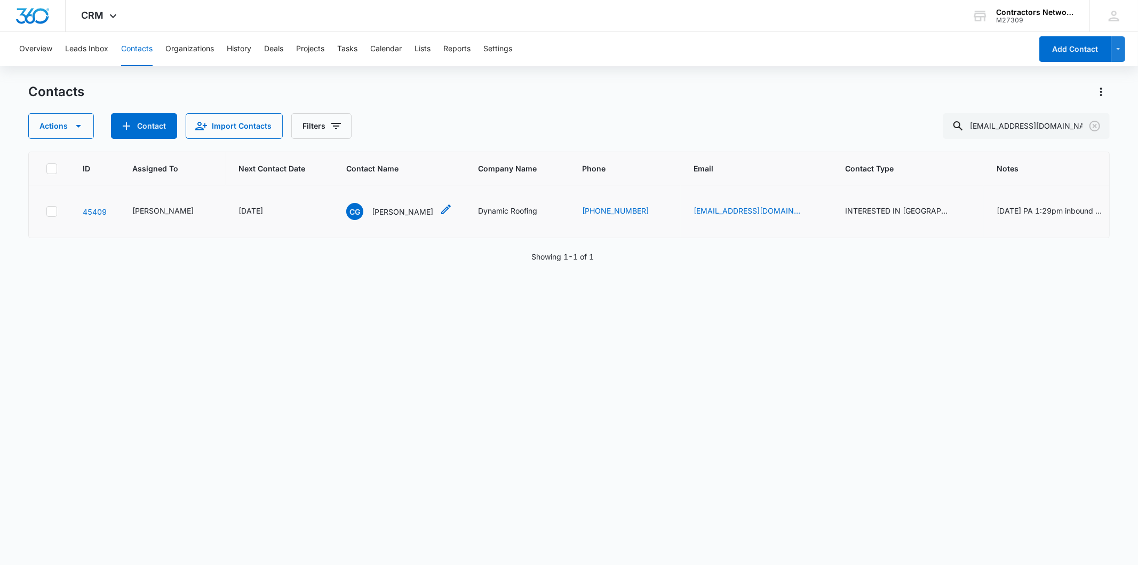
click at [378, 213] on p "[PERSON_NAME]" at bounding box center [402, 211] width 61 height 11
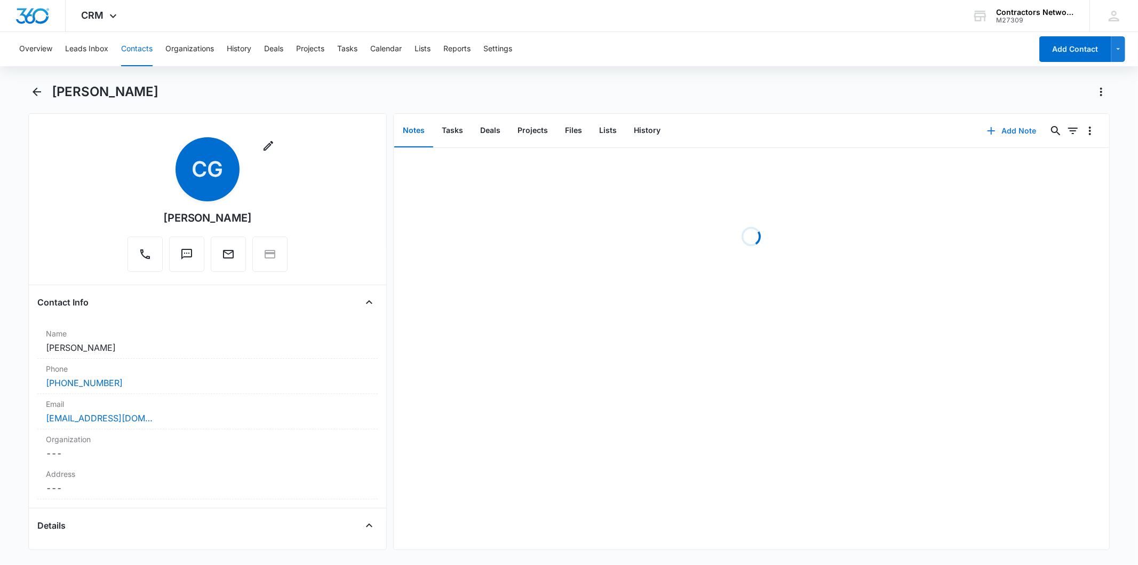
click at [1006, 129] on button "Add Note" at bounding box center [1012, 131] width 71 height 26
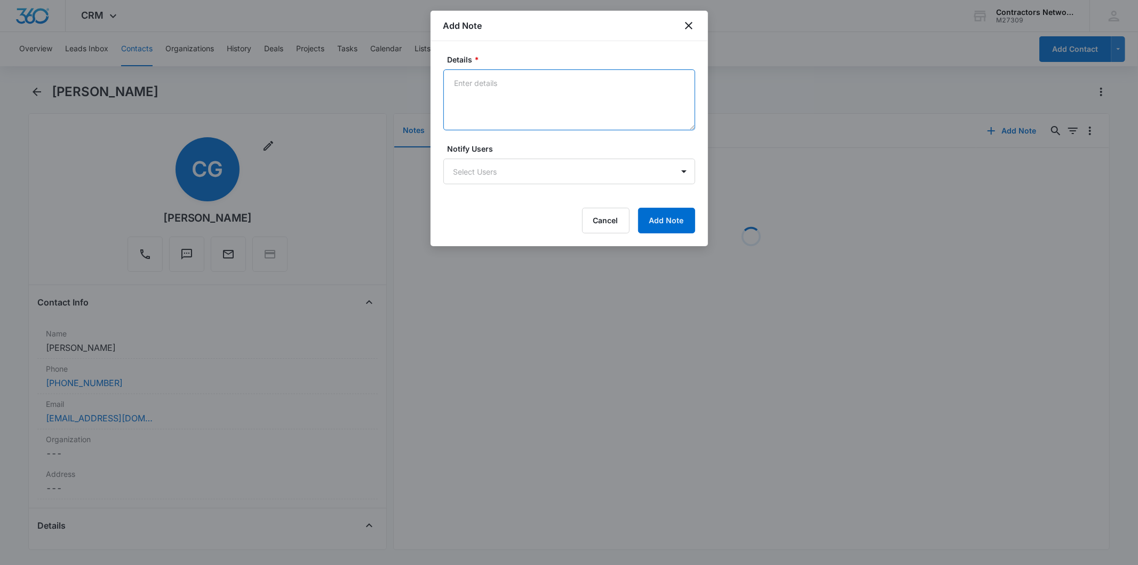
click at [525, 99] on textarea "Details *" at bounding box center [570, 99] width 252 height 61
paste textarea "[DATE] 1:46pm left msg / sent email"
type textarea "[DATE] 1:46pm left msg / sent email"
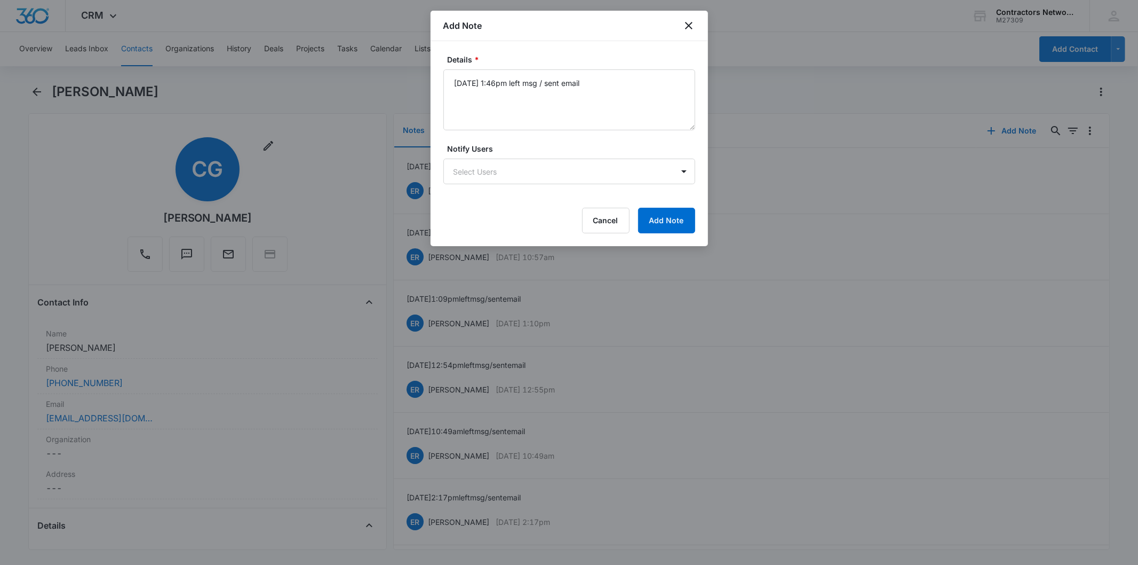
click at [700, 200] on div "Details * [DATE] 1:46pm left msg / sent email Notify Users Select Users Cancel …" at bounding box center [570, 143] width 278 height 205
click at [675, 220] on button "Add Note" at bounding box center [666, 221] width 57 height 26
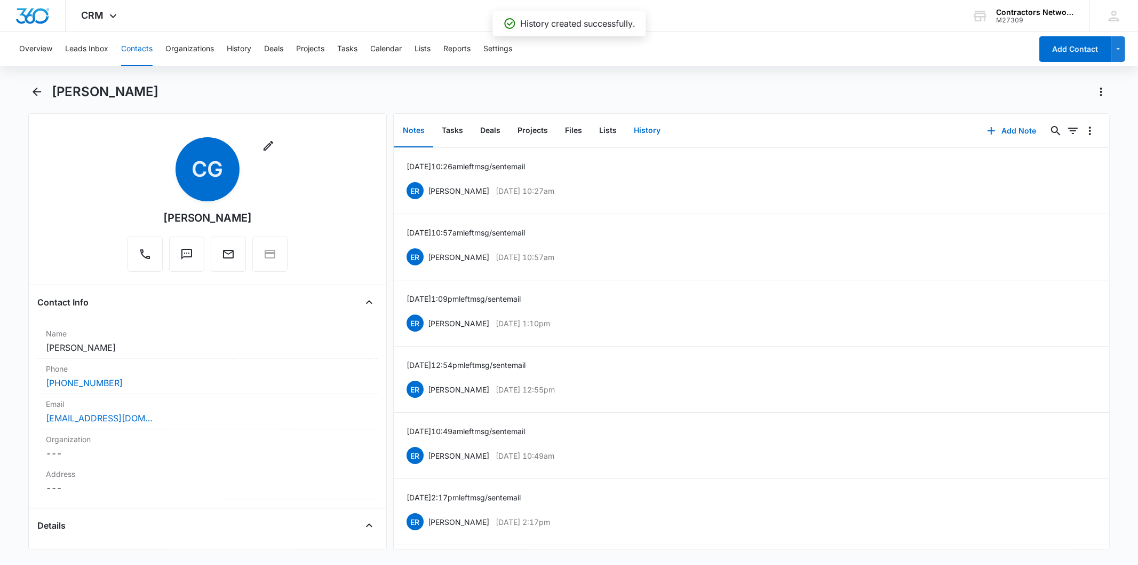
click at [655, 139] on button "History" at bounding box center [648, 130] width 44 height 33
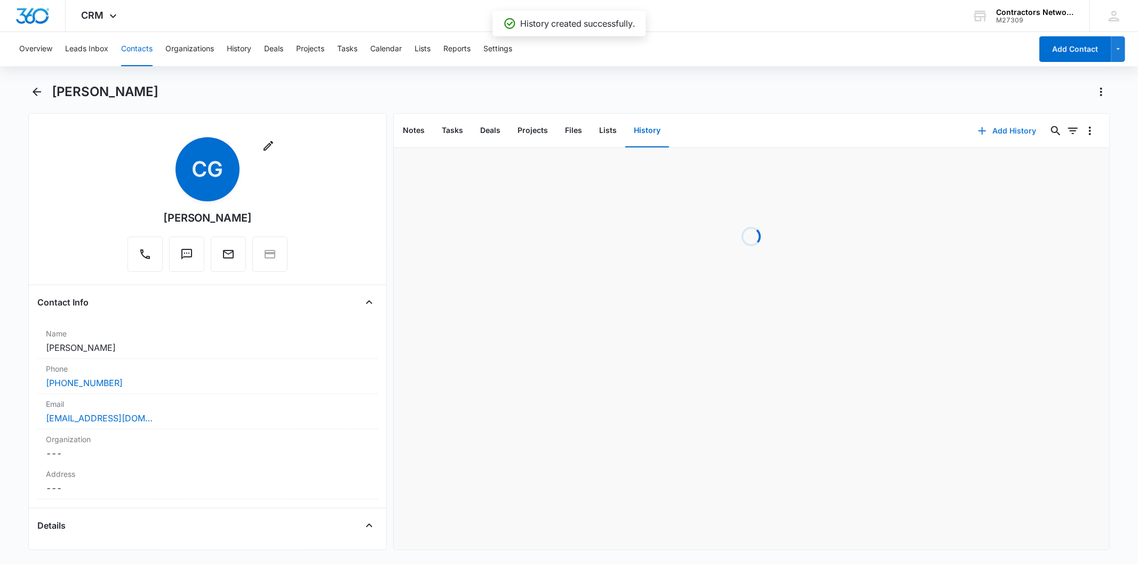
click at [975, 123] on button "Add History" at bounding box center [1008, 131] width 80 height 26
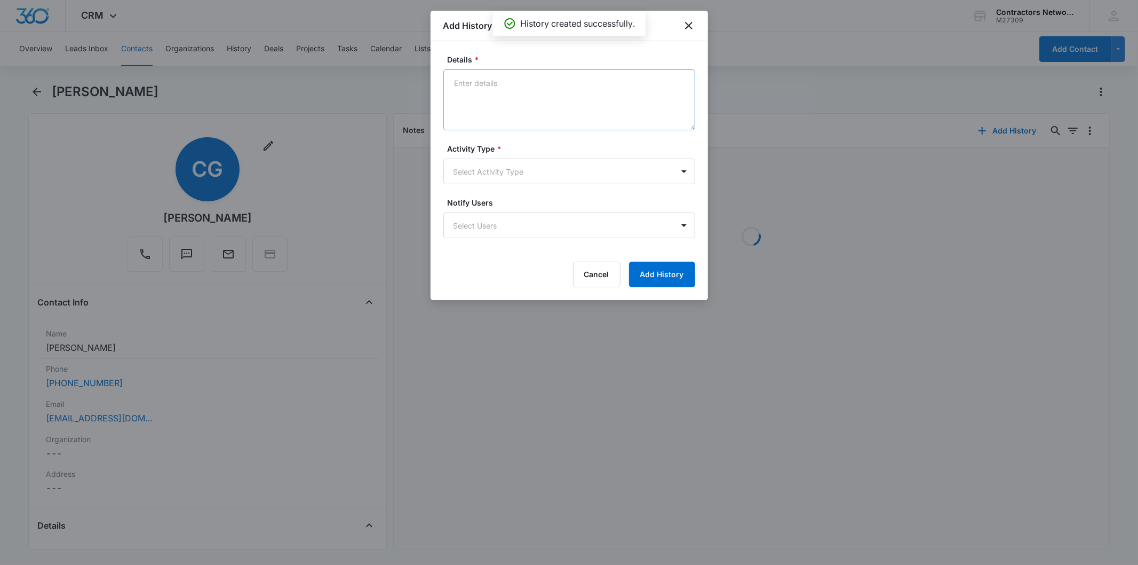
drag, startPoint x: 477, startPoint y: 118, endPoint x: 472, endPoint y: 101, distance: 17.6
click at [472, 101] on textarea "Details *" at bounding box center [570, 99] width 252 height 61
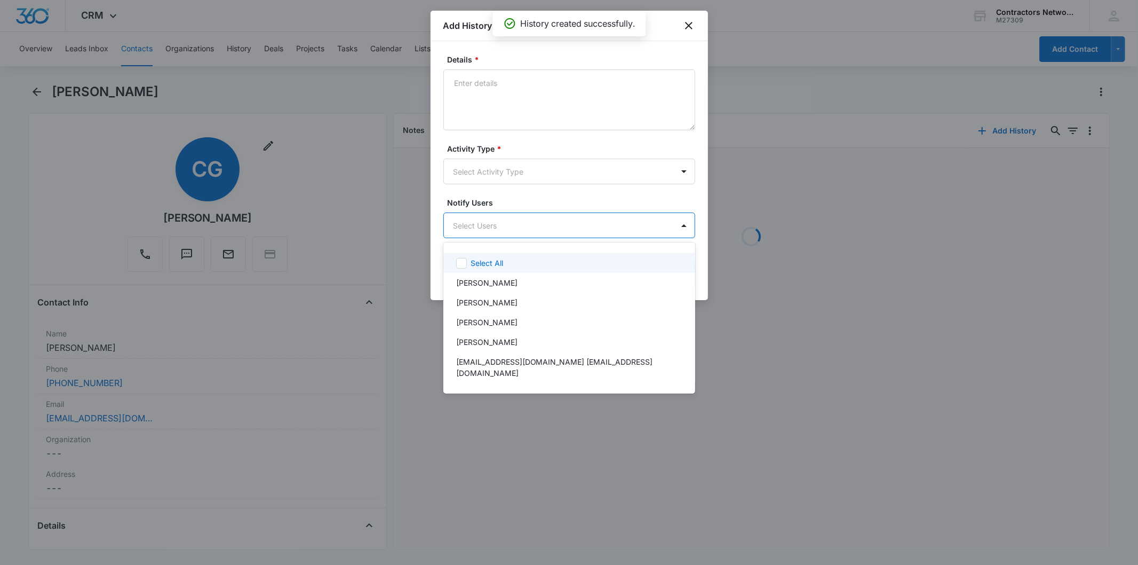
drag, startPoint x: 473, startPoint y: 104, endPoint x: 504, endPoint y: 151, distance: 56.1
click at [461, 232] on body "CRM Apps Reputation Websites Forms CRM Email Social Shop Payments POS Content A…" at bounding box center [569, 282] width 1138 height 565
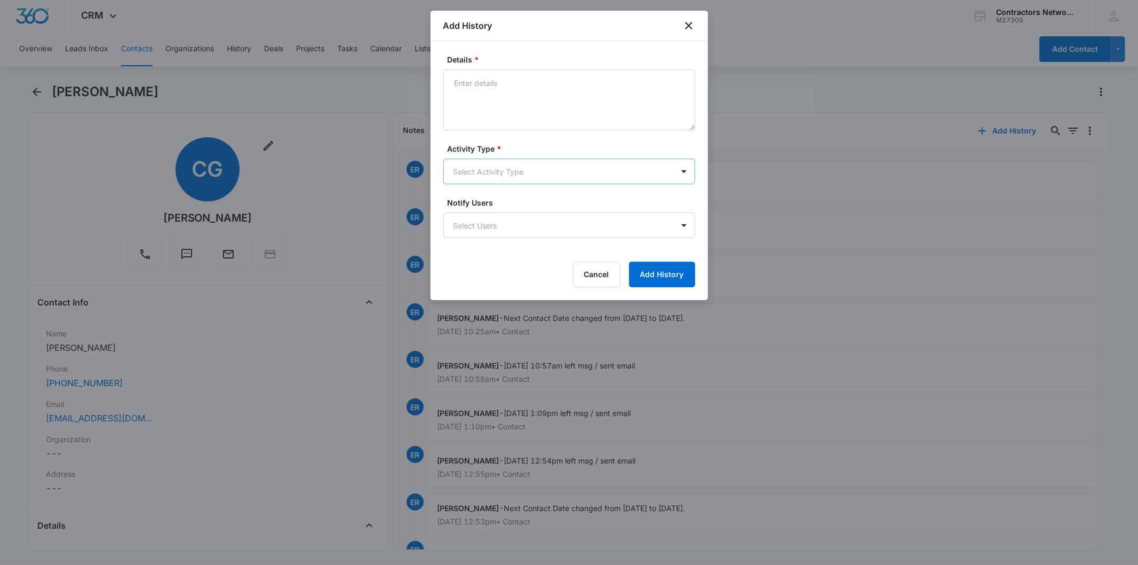
drag, startPoint x: 513, startPoint y: 193, endPoint x: 499, endPoint y: 171, distance: 26.2
click at [510, 188] on form "Details * Activity Type * Select Activity Type Notify Users Select Users Cancel…" at bounding box center [570, 170] width 252 height 233
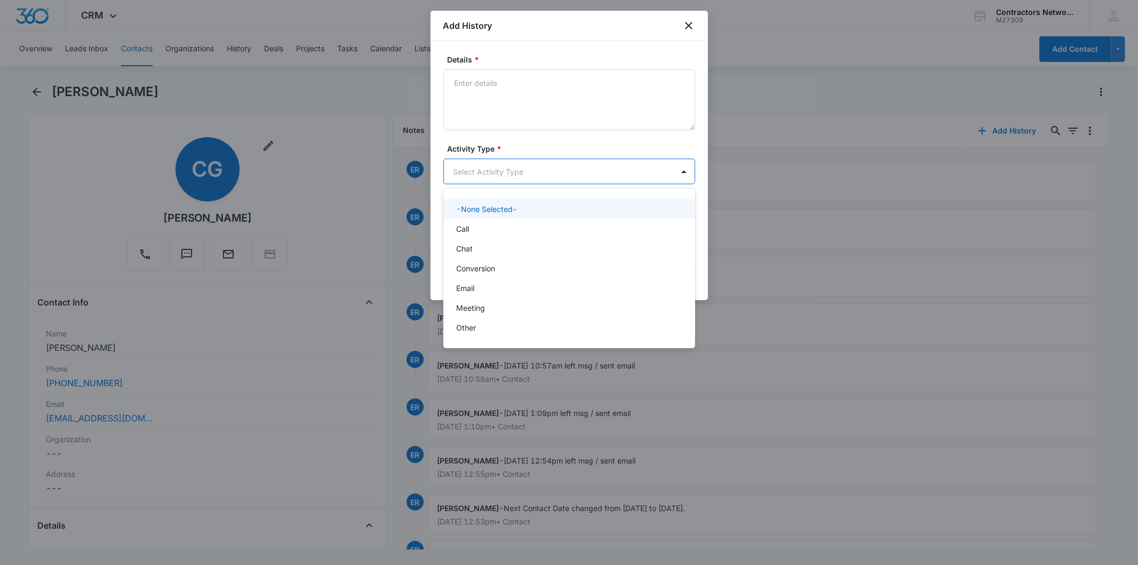
click at [499, 171] on body "CRM Apps Reputation Websites Forms CRM Email Social Shop Payments POS Content A…" at bounding box center [569, 282] width 1138 height 565
click at [473, 226] on div "Call" at bounding box center [568, 228] width 224 height 11
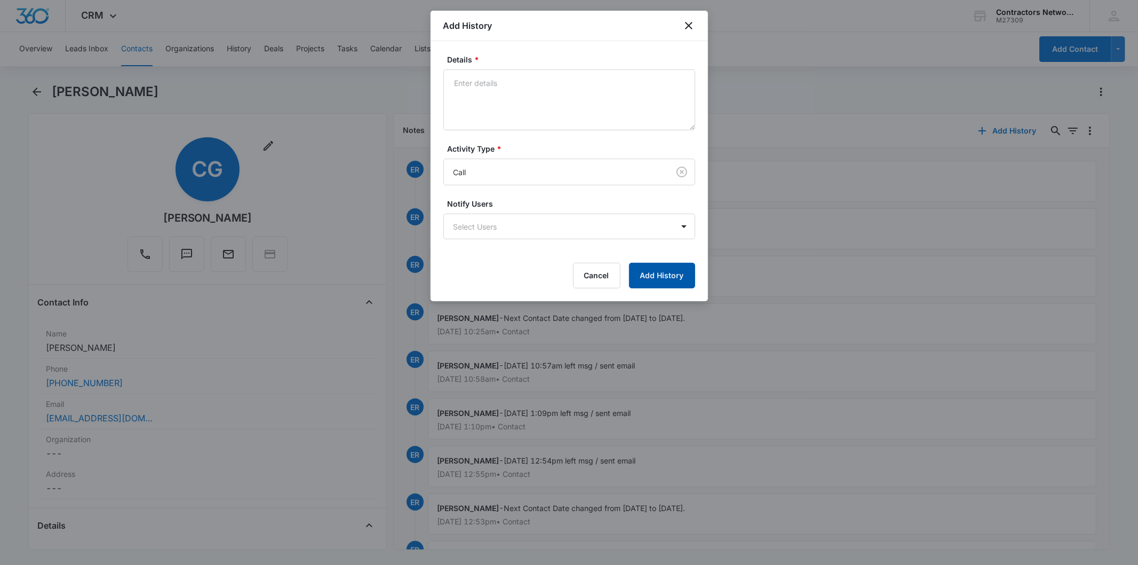
click at [656, 263] on button "Add History" at bounding box center [662, 276] width 66 height 26
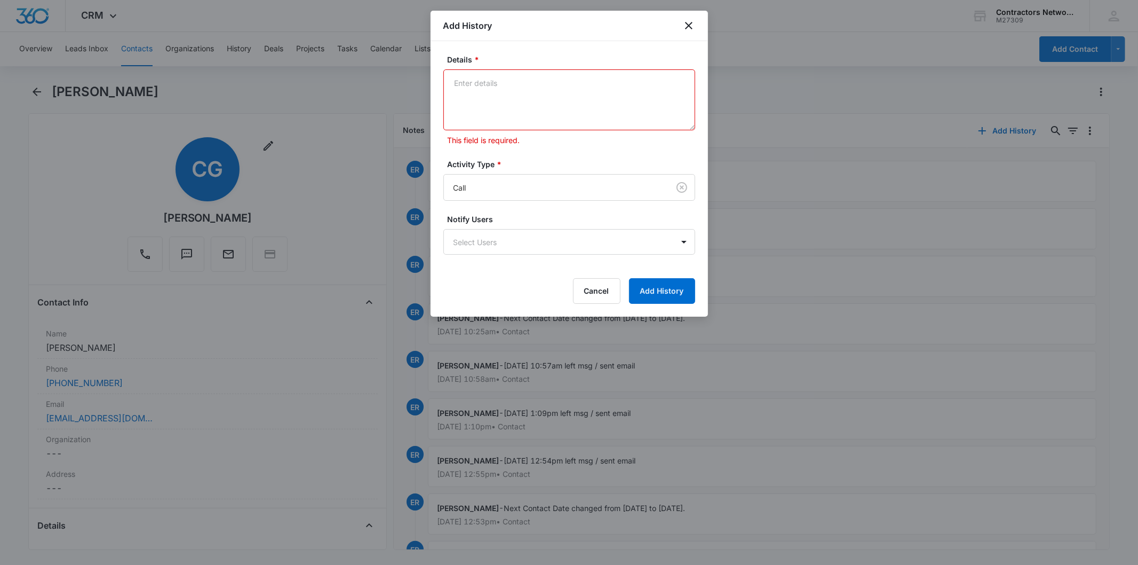
click at [537, 88] on textarea "Details *" at bounding box center [570, 99] width 252 height 61
paste textarea "[DATE] 1:46pm left msg / sent email"
type textarea "[DATE] 1:46pm left msg / sent email"
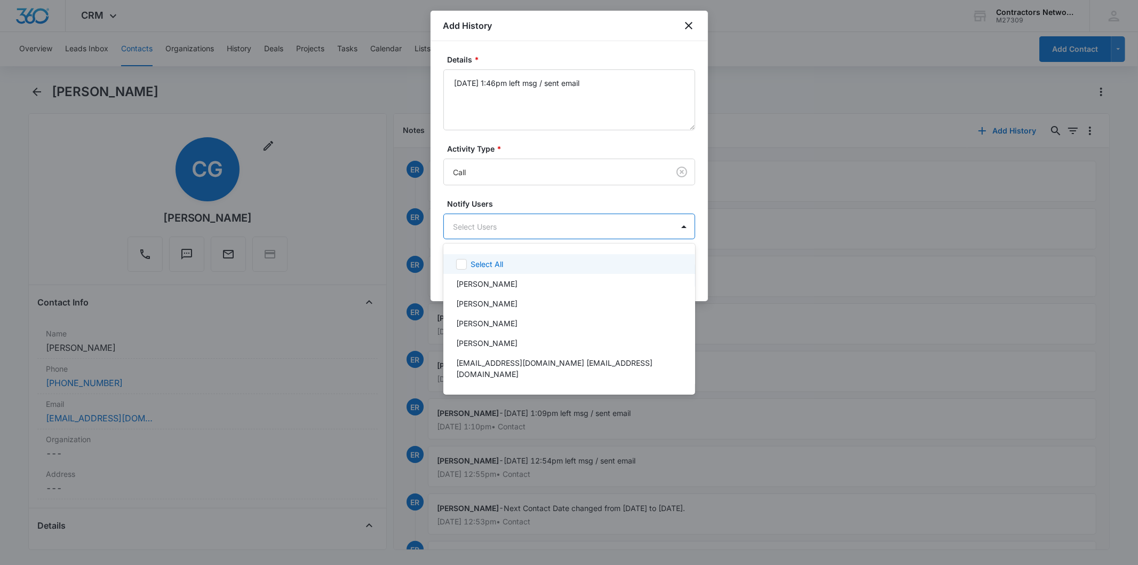
click at [561, 225] on body "CRM Apps Reputation Websites Forms CRM Email Social Shop Payments POS Content A…" at bounding box center [569, 282] width 1138 height 565
click at [587, 201] on div at bounding box center [569, 282] width 1138 height 565
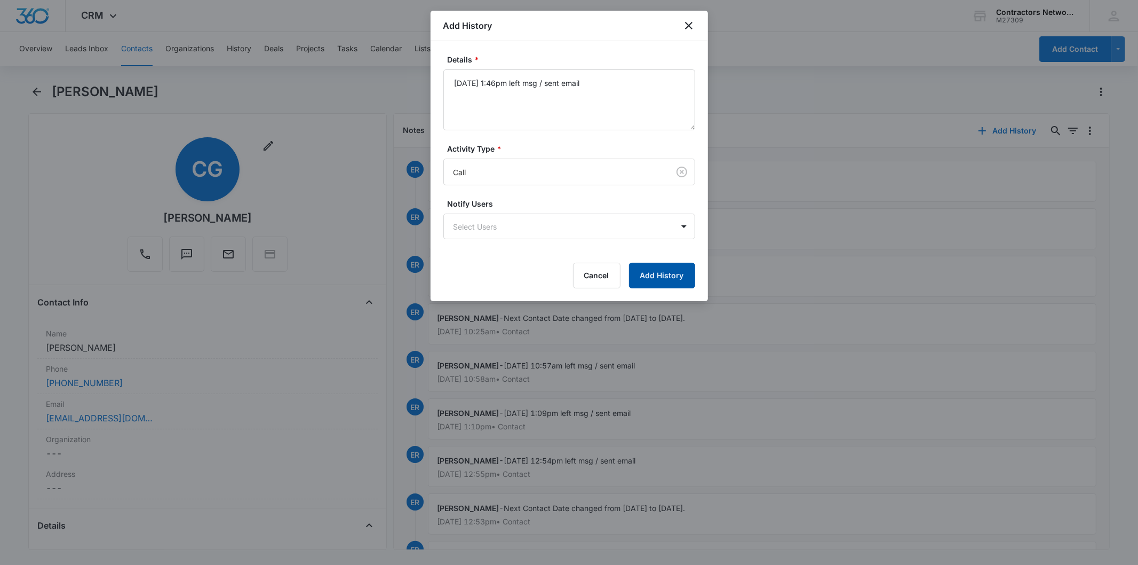
click at [651, 265] on button "Add History" at bounding box center [662, 276] width 66 height 26
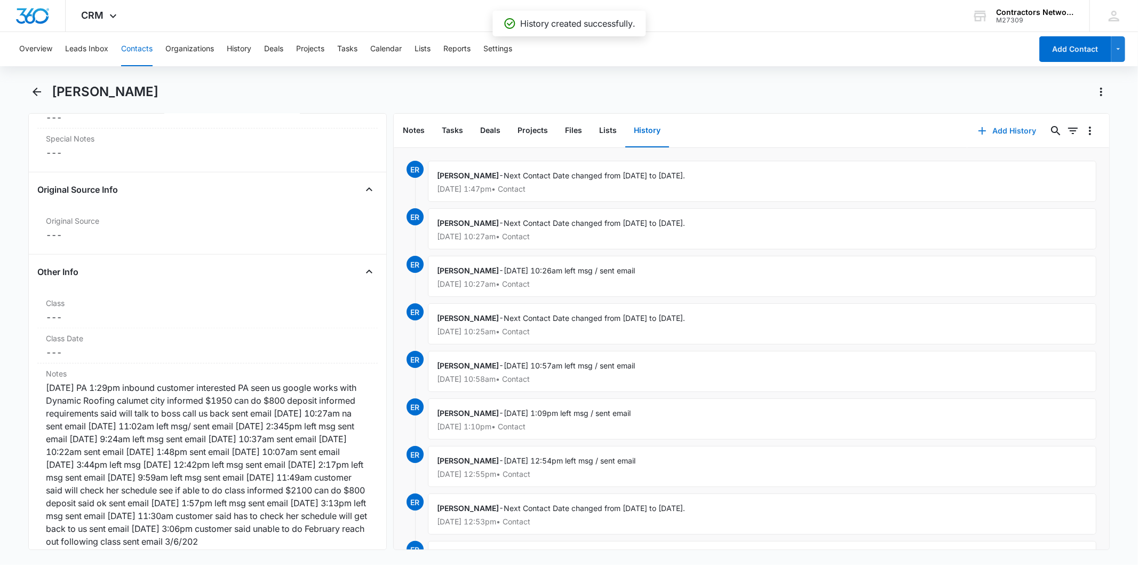
scroll to position [1245, 0]
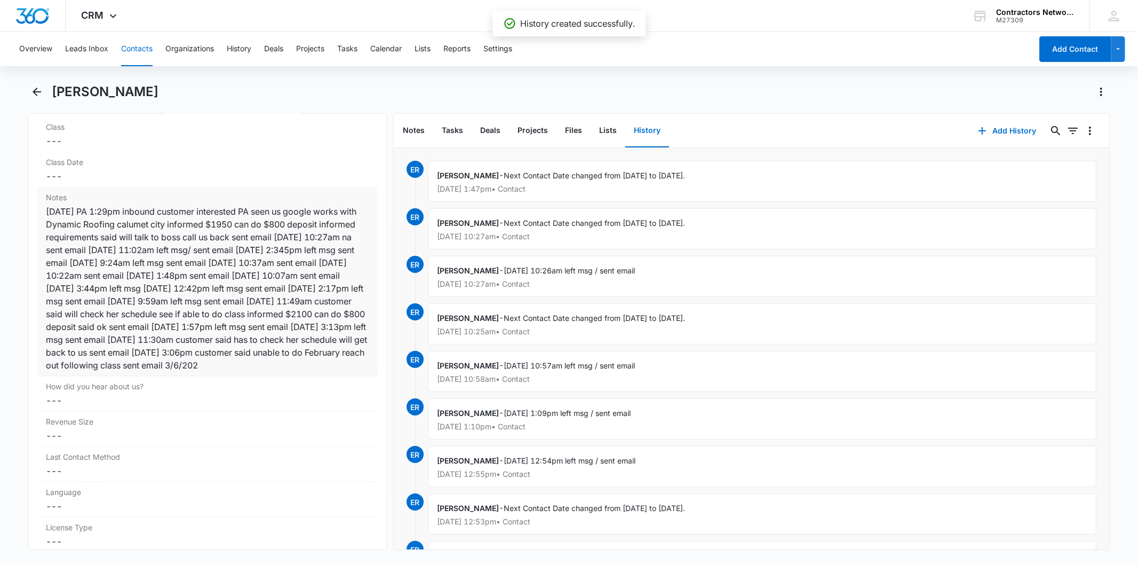
click at [287, 243] on div "[DATE] PA 1:29pm inbound customer interested PA seen us google works with Dynam…" at bounding box center [207, 288] width 323 height 167
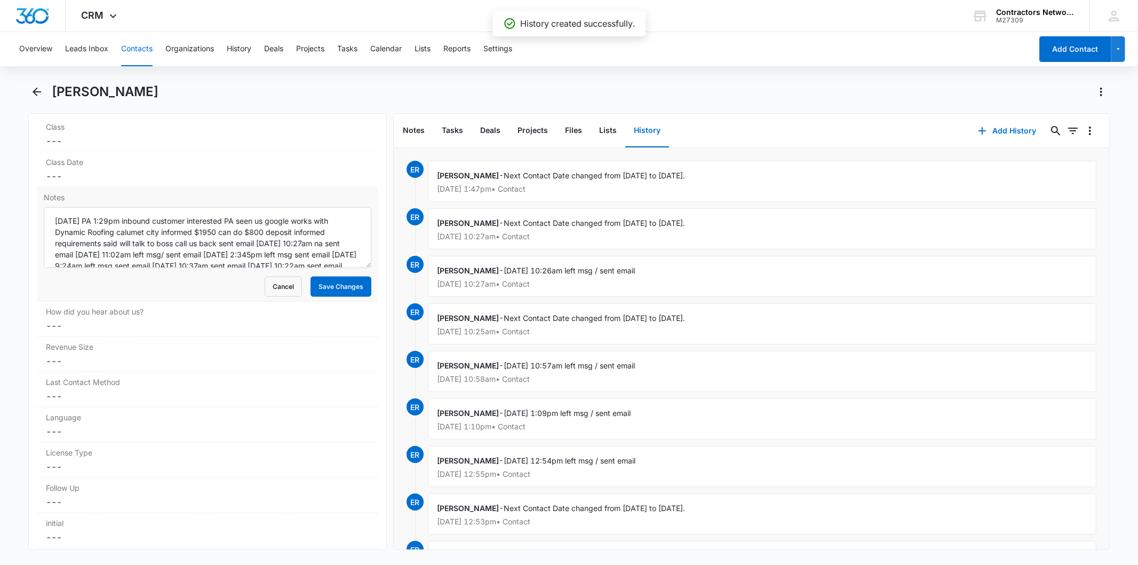
click at [144, 50] on button "Contacts" at bounding box center [136, 49] width 31 height 34
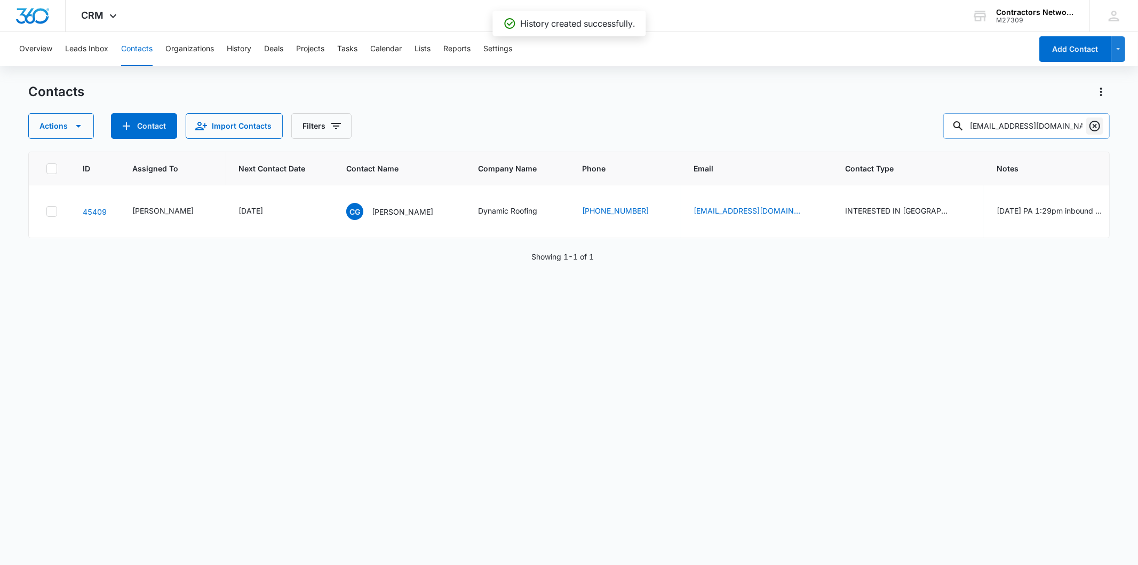
click at [1089, 125] on icon "Clear" at bounding box center [1095, 126] width 13 height 13
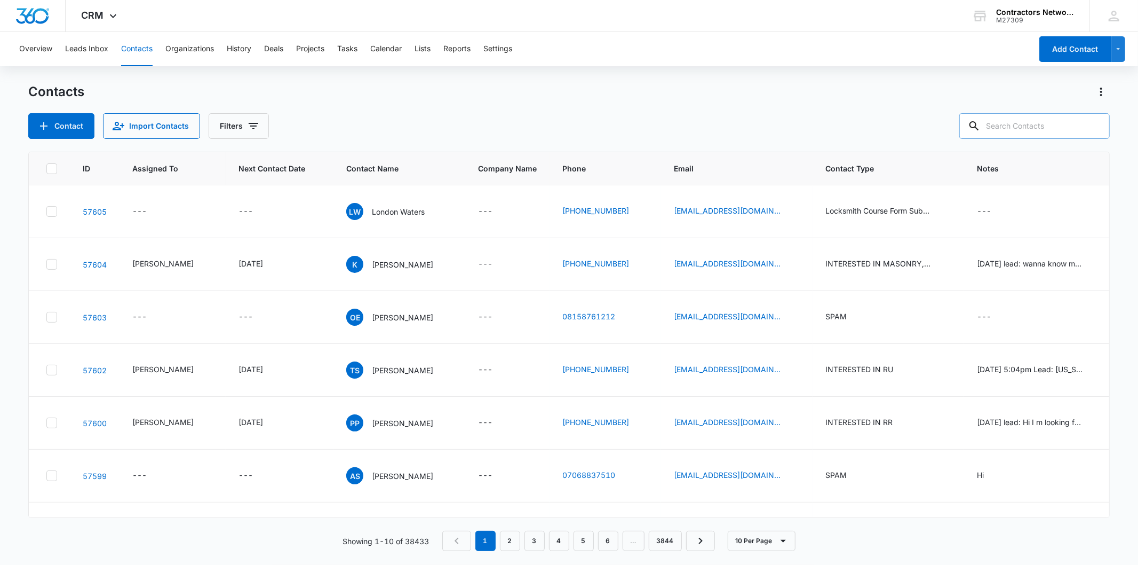
click at [1042, 118] on input "text" at bounding box center [1035, 126] width 151 height 26
paste input "[EMAIL_ADDRESS][DOMAIN_NAME]"
type input "[EMAIL_ADDRESS][DOMAIN_NAME]"
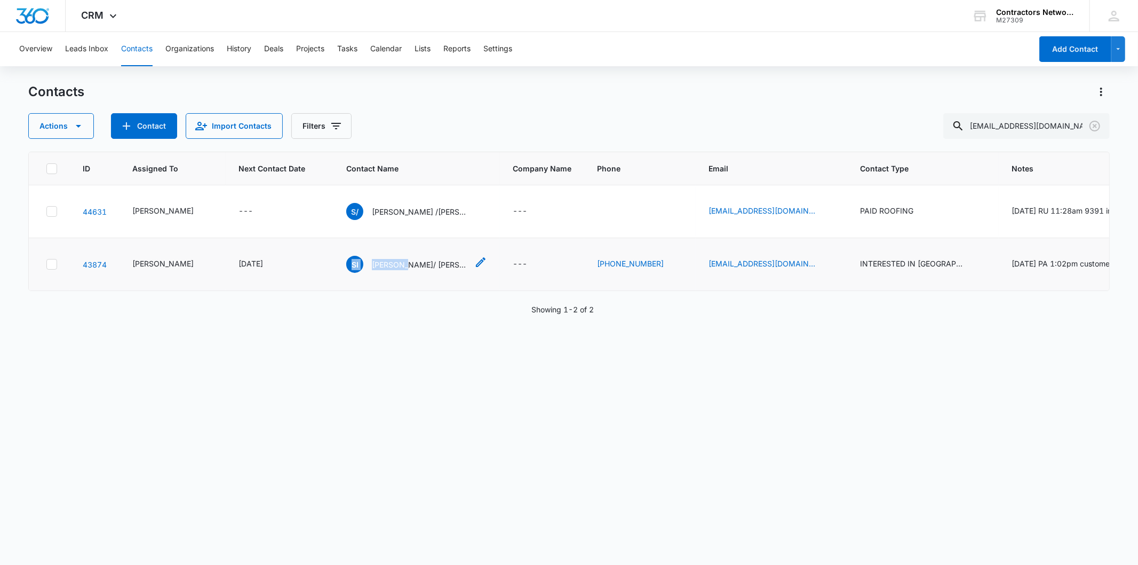
click at [386, 291] on td "SI [PERSON_NAME]/ [PERSON_NAME]/ [PERSON_NAME]" at bounding box center [417, 264] width 167 height 53
click at [383, 273] on div "SI [PERSON_NAME]/ [PERSON_NAME]/ [PERSON_NAME]" at bounding box center [407, 264] width 122 height 17
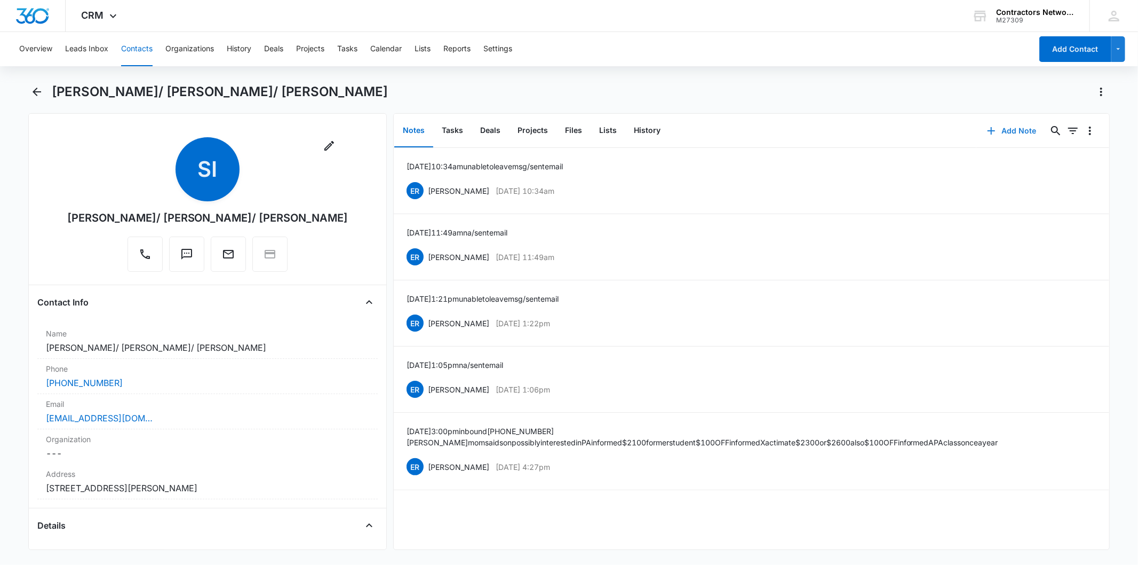
click at [995, 128] on button "Add Note" at bounding box center [1012, 131] width 71 height 26
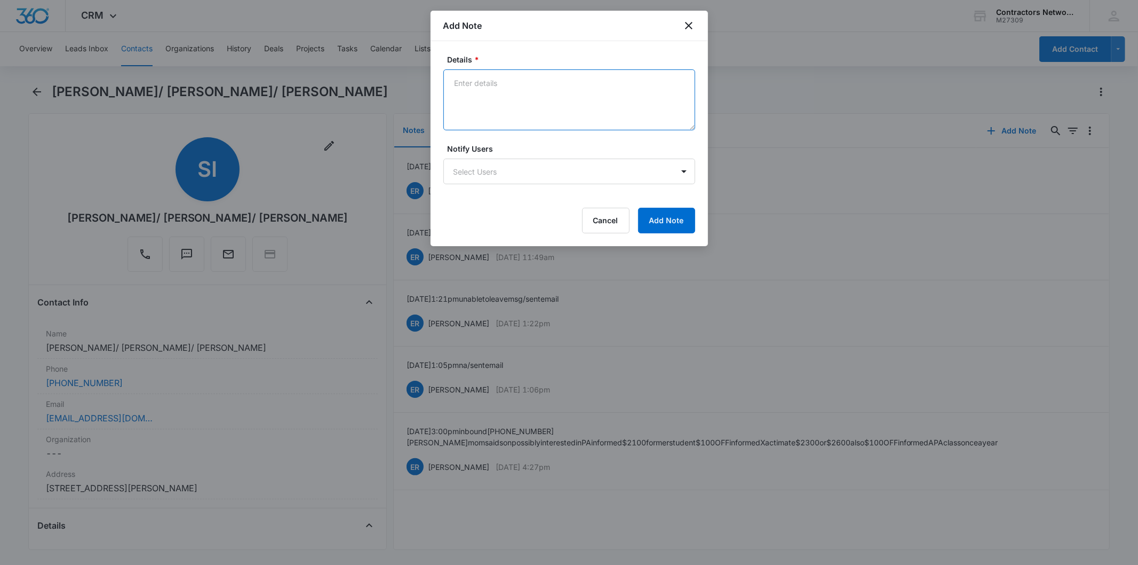
click at [499, 120] on textarea "Details *" at bounding box center [570, 99] width 252 height 61
paste textarea "[DATE] 1:50pm na / sent email"
type textarea "[DATE] 1:50pm na / sent email"
click at [674, 215] on button "Add Note" at bounding box center [666, 221] width 57 height 26
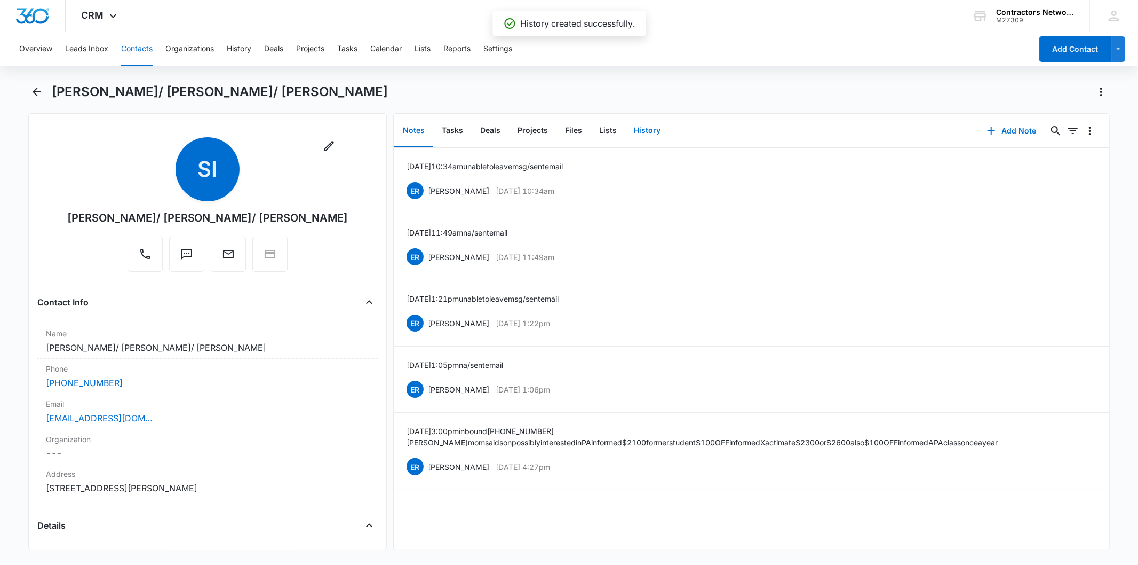
click at [655, 131] on button "History" at bounding box center [648, 130] width 44 height 33
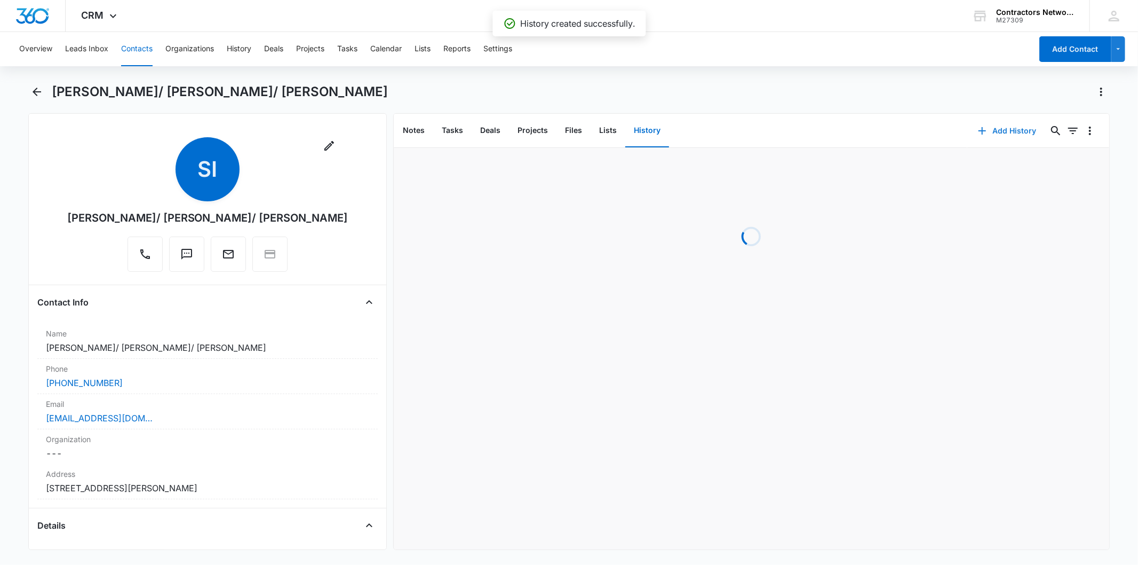
click at [984, 128] on button "Add History" at bounding box center [1008, 131] width 80 height 26
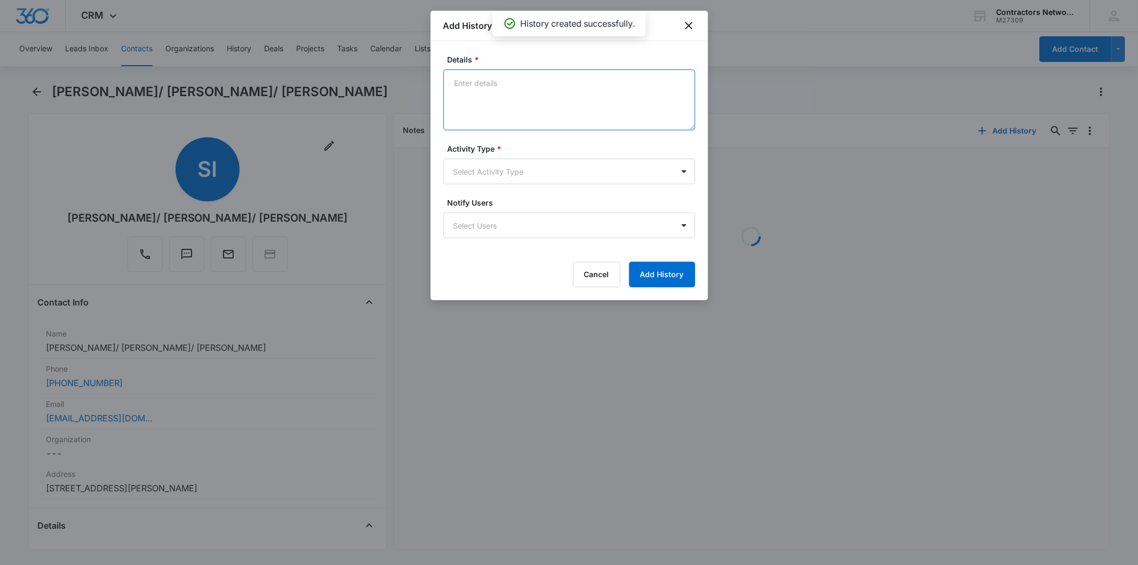
click at [489, 107] on textarea "Details *" at bounding box center [570, 99] width 252 height 61
paste textarea "[DATE] 1:50pm na / sent email"
type textarea "[DATE] 1:50pm na / sent email"
click at [497, 191] on form "Details * [DATE] 1:50pm na / sent email Activity Type * Select Activity Type No…" at bounding box center [570, 170] width 252 height 233
click at [491, 183] on body "CRM Apps Reputation Websites Forms CRM Email Social Shop Payments POS Content A…" at bounding box center [569, 282] width 1138 height 565
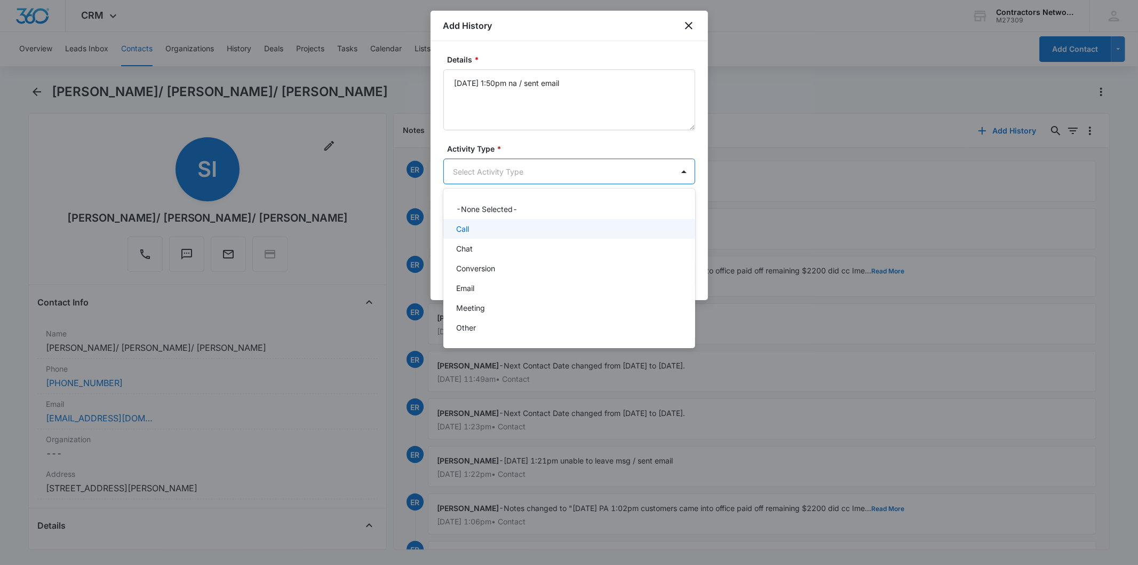
click at [488, 221] on div "Call" at bounding box center [570, 229] width 252 height 20
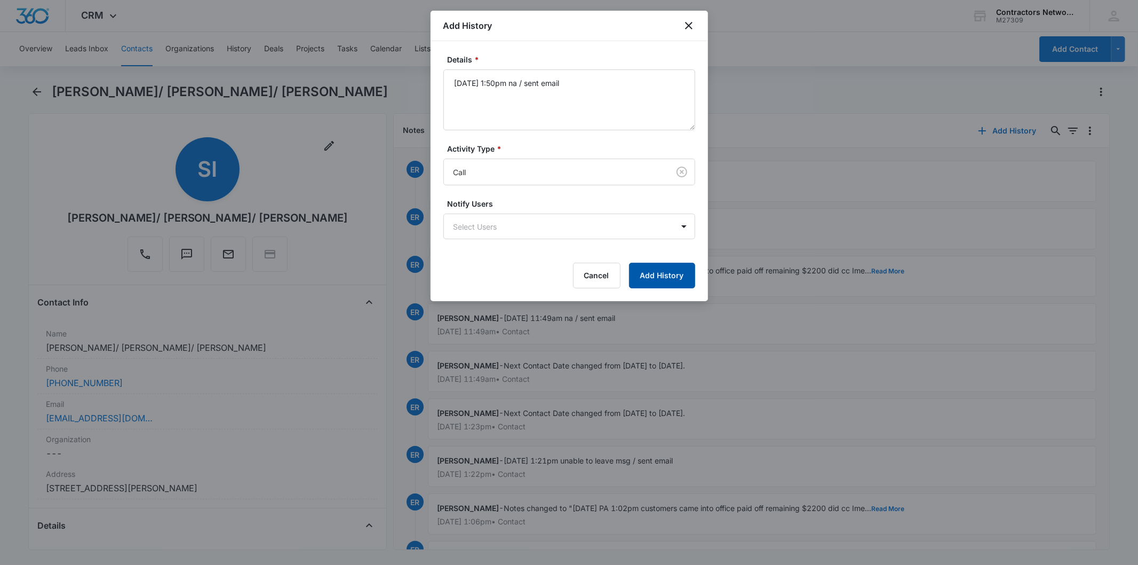
click at [674, 273] on button "Add History" at bounding box center [662, 276] width 66 height 26
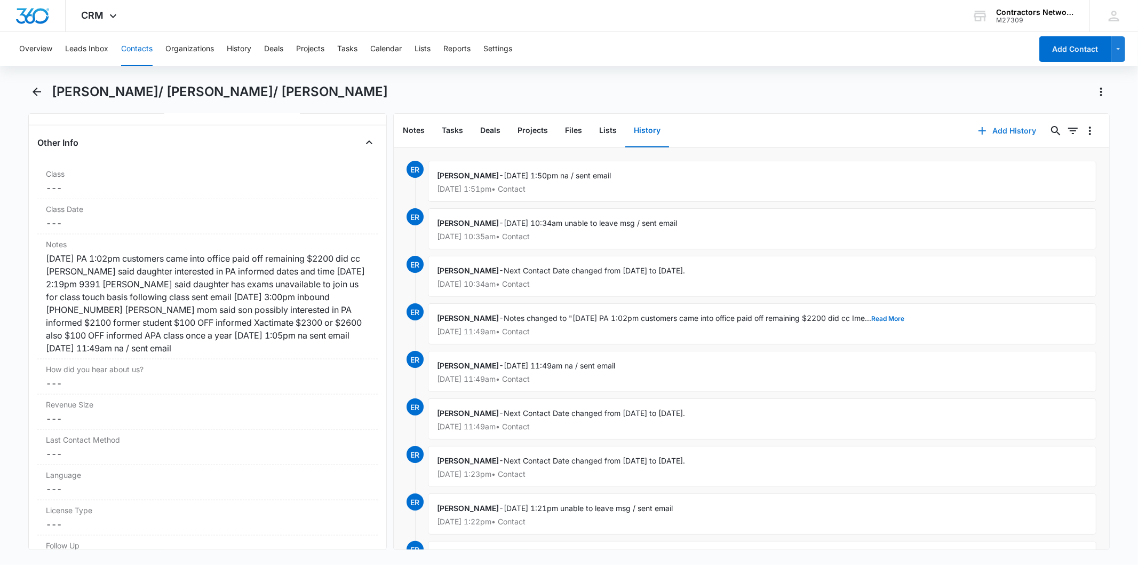
scroll to position [1186, 0]
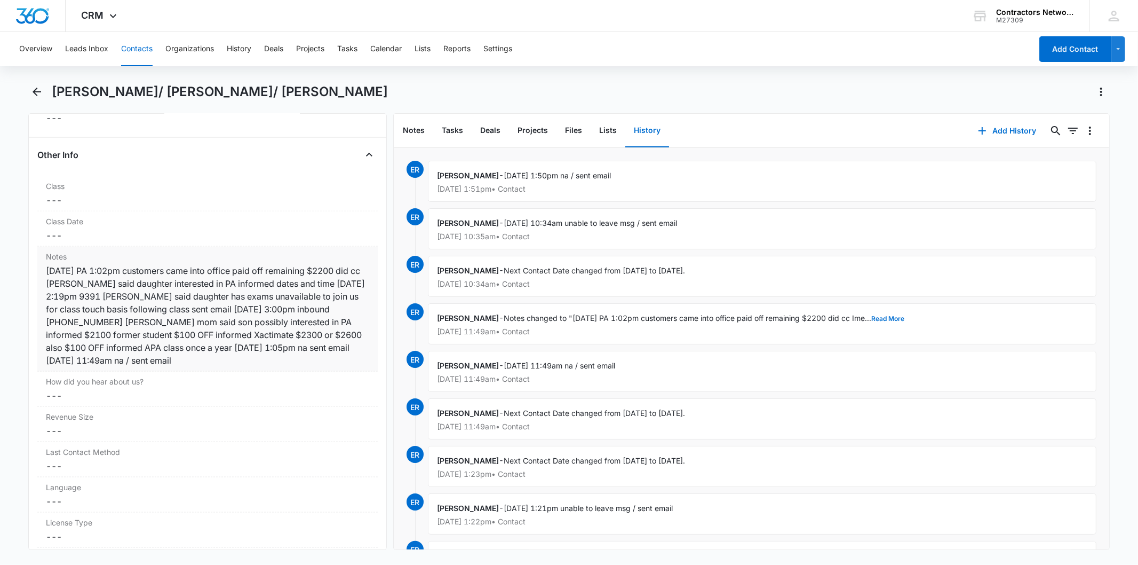
click at [121, 307] on div "[DATE] PA 1:02pm customers came into office paid off remaining $2200 did cc [PE…" at bounding box center [207, 315] width 323 height 102
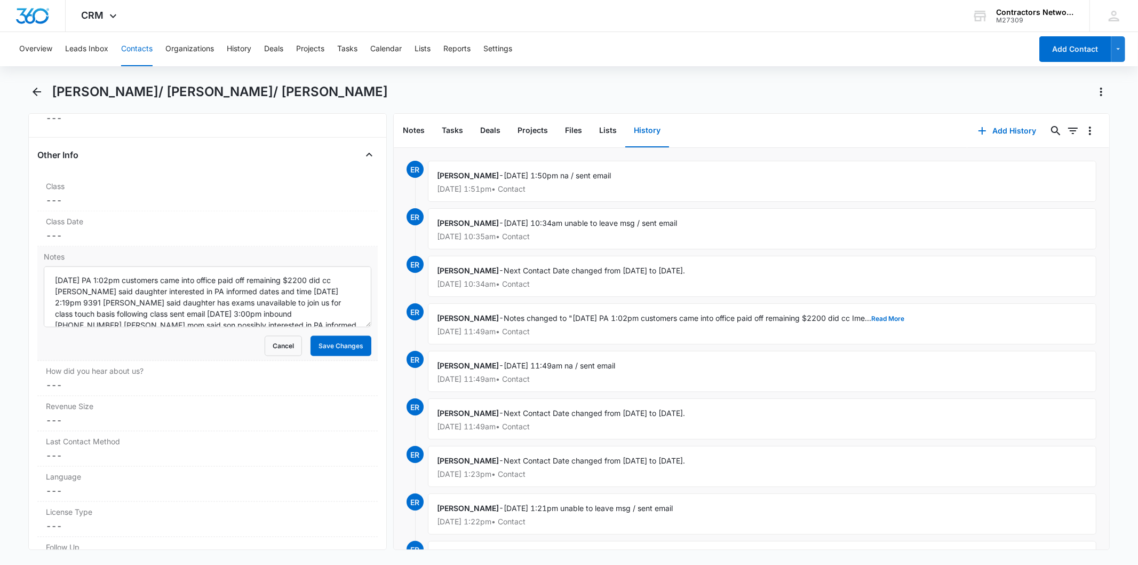
click at [121, 307] on textarea "[DATE] PA 1:02pm customers came into office paid off remaining $2200 did cc [PE…" at bounding box center [207, 296] width 327 height 61
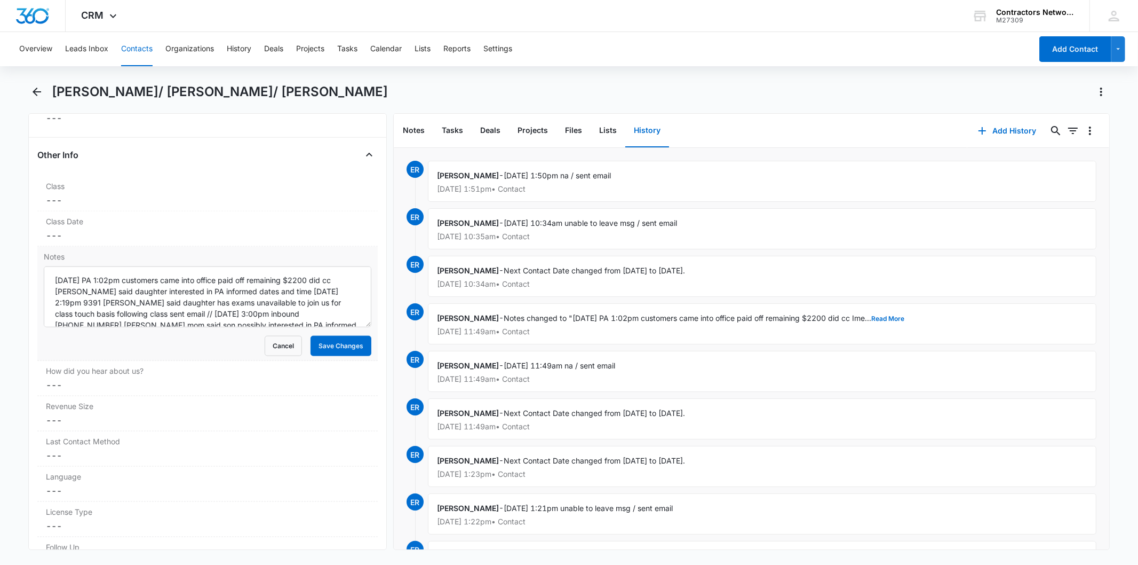
drag, startPoint x: 105, startPoint y: 303, endPoint x: 121, endPoint y: 332, distance: 33.2
click at [108, 311] on textarea "[DATE] PA 1:02pm customers came into office paid off remaining $2200 did cc [PE…" at bounding box center [207, 296] width 327 height 61
click at [199, 312] on textarea "[DATE] PA 1:02pm customers came into office paid off remaining $2200 did cc [PE…" at bounding box center [207, 296] width 327 height 61
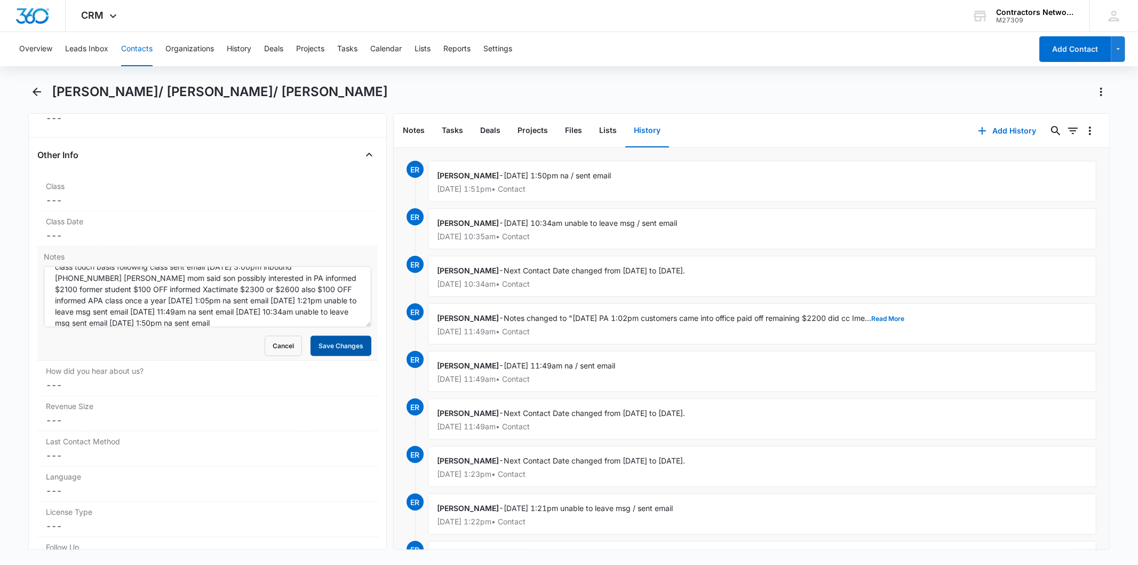
type textarea "[DATE] PA 1:02pm customers came into office paid off remaining $2200 did cc [PE…"
click at [341, 350] on button "Save Changes" at bounding box center [341, 346] width 61 height 20
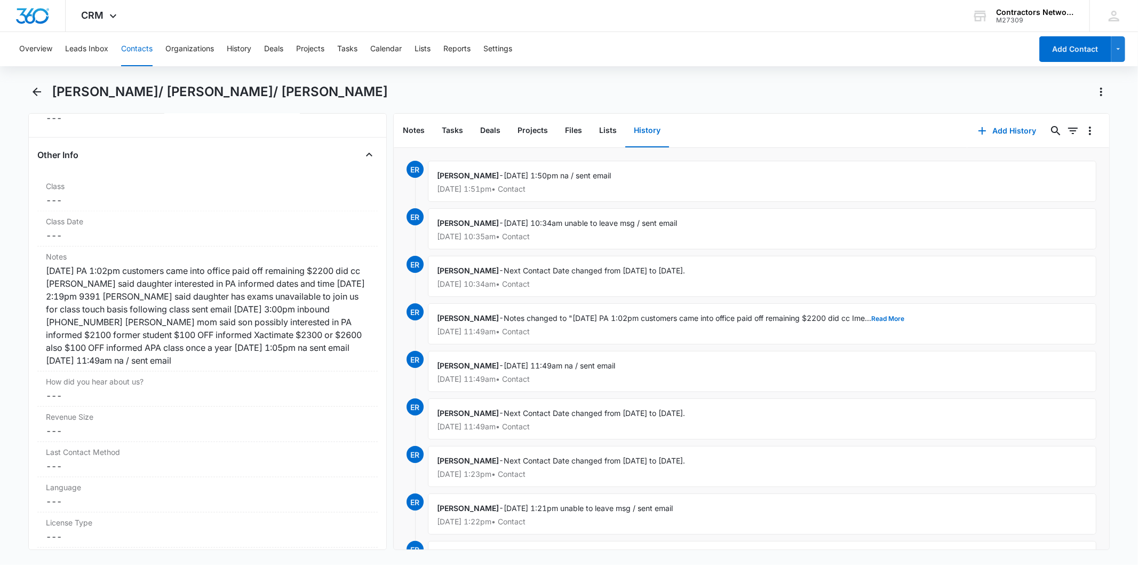
click at [140, 44] on button "Contacts" at bounding box center [136, 49] width 31 height 34
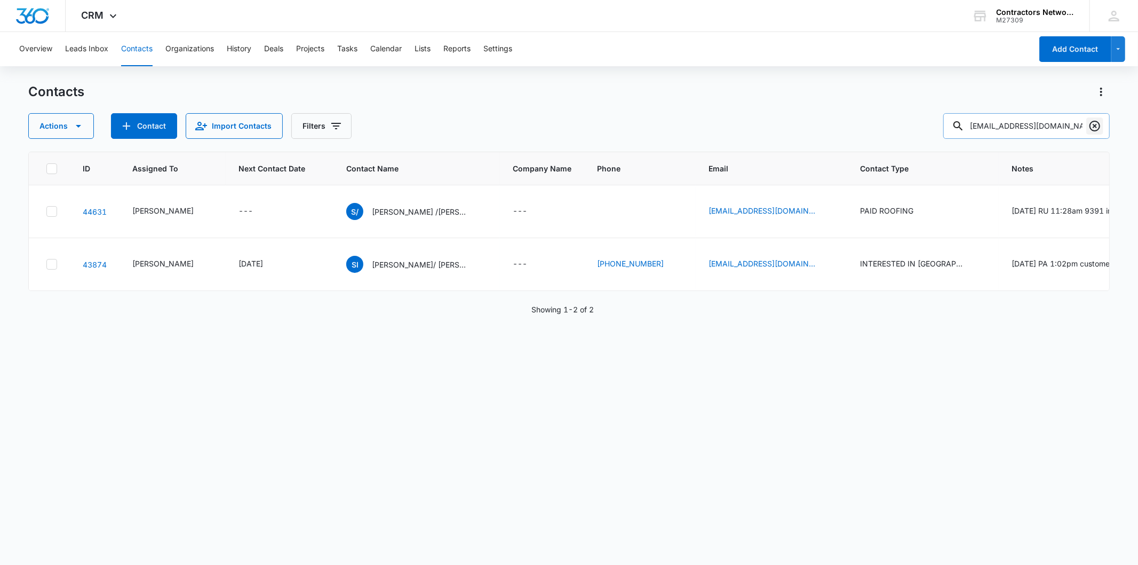
click at [1093, 124] on icon "Clear" at bounding box center [1095, 126] width 13 height 13
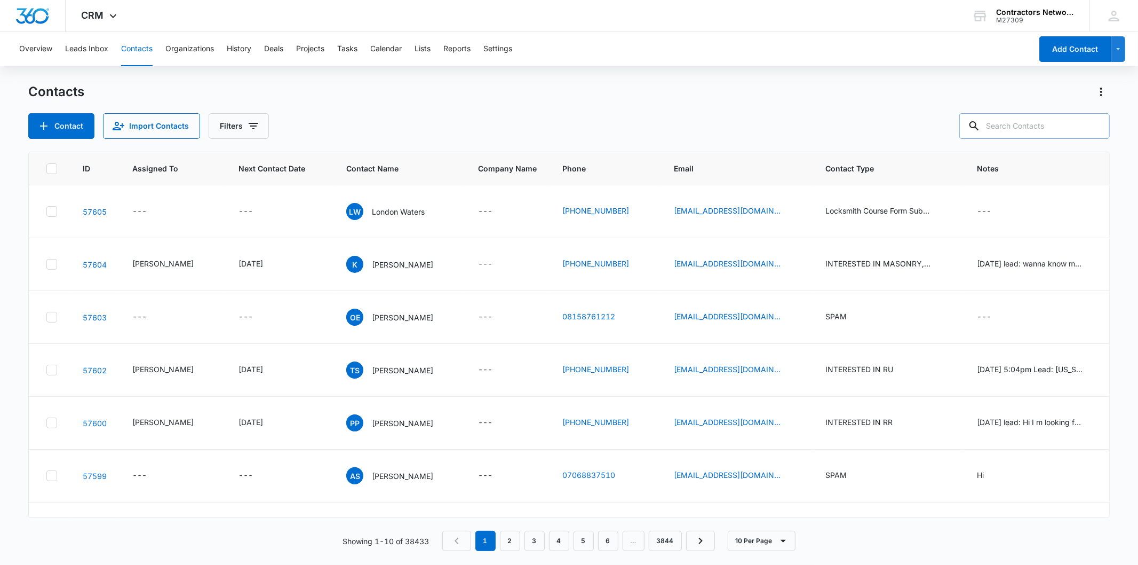
click at [1037, 129] on input "text" at bounding box center [1035, 126] width 151 height 26
paste input "[EMAIL_ADDRESS][DOMAIN_NAME]"
type input "[EMAIL_ADDRESS][DOMAIN_NAME]"
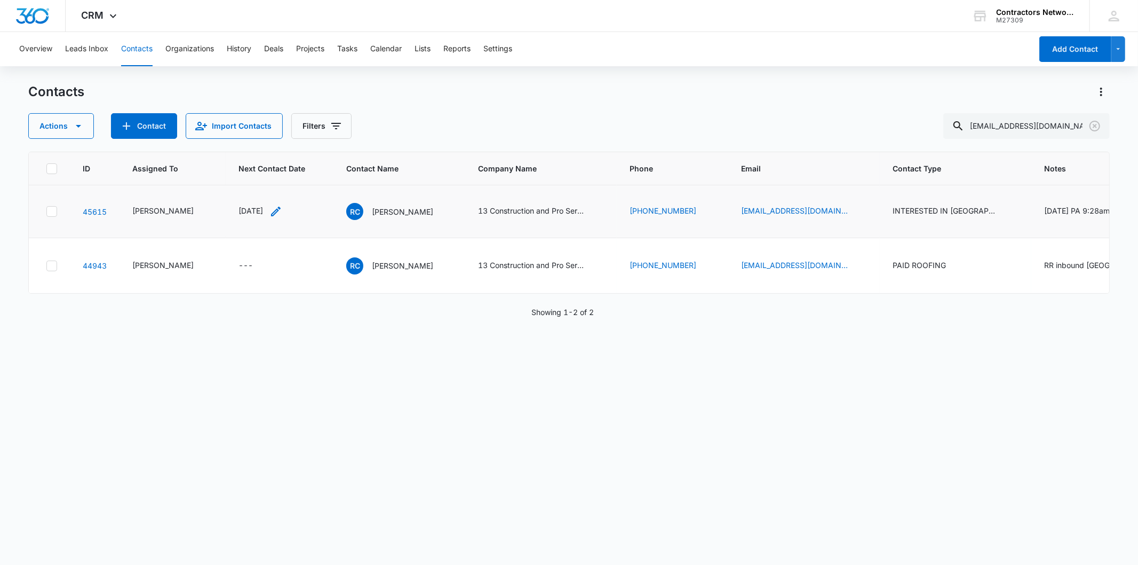
click at [276, 210] on icon "Next Contact Date - 1724630400 - Select to Edit Field" at bounding box center [276, 211] width 13 height 13
drag, startPoint x: 302, startPoint y: 180, endPoint x: 320, endPoint y: 162, distance: 26.4
click at [302, 180] on button "Save" at bounding box center [303, 178] width 31 height 20
click at [1091, 120] on icon "Clear" at bounding box center [1095, 126] width 13 height 13
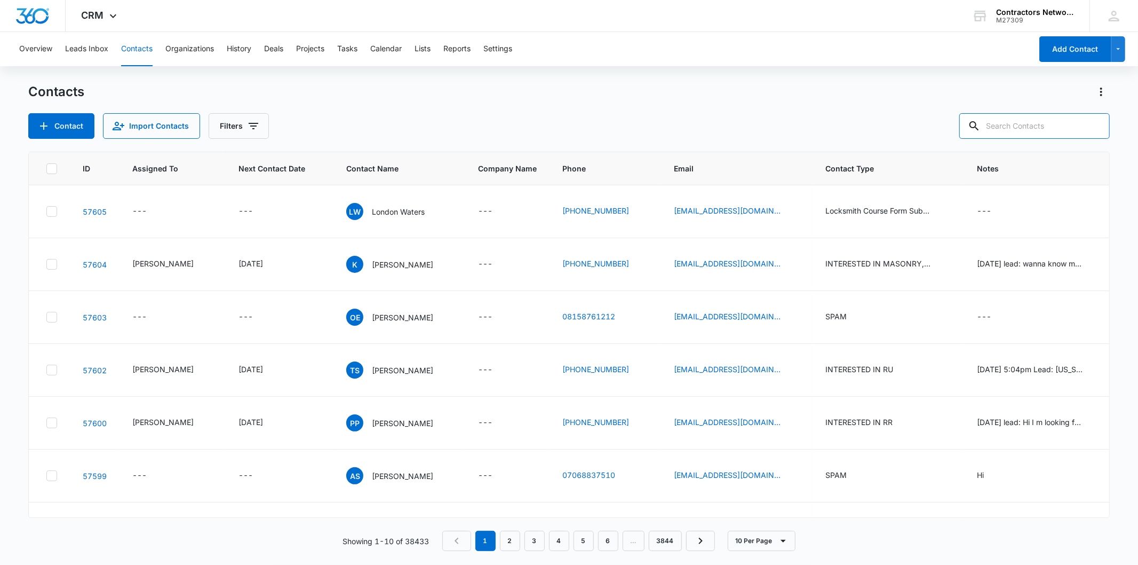
paste input "[EMAIL_ADDRESS][DOMAIN_NAME]"
type input "[EMAIL_ADDRESS][DOMAIN_NAME]"
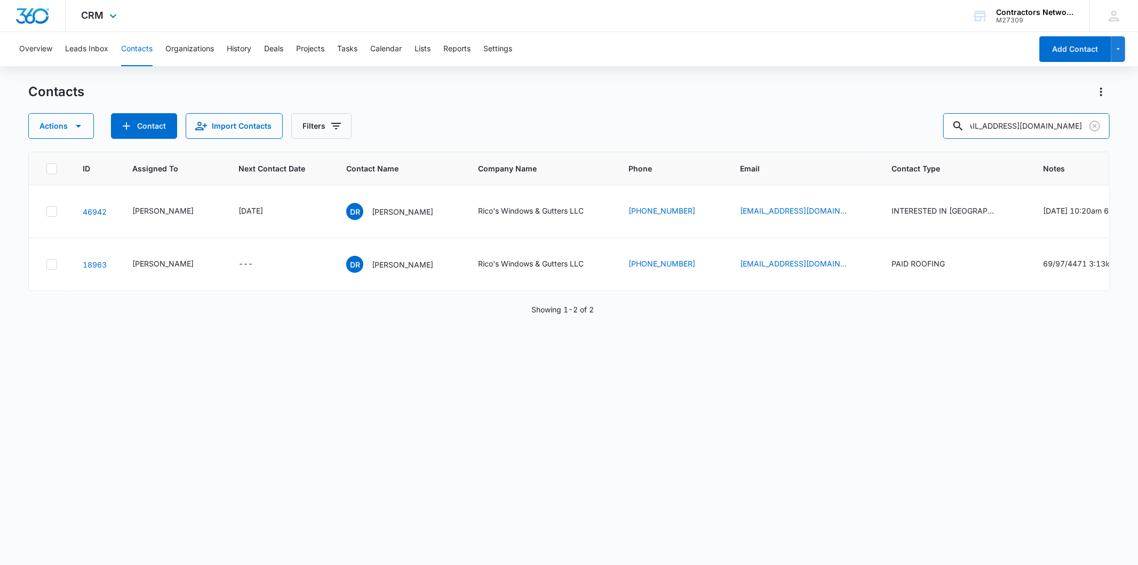
scroll to position [0, 0]
click at [372, 217] on p "[PERSON_NAME]" at bounding box center [402, 211] width 61 height 11
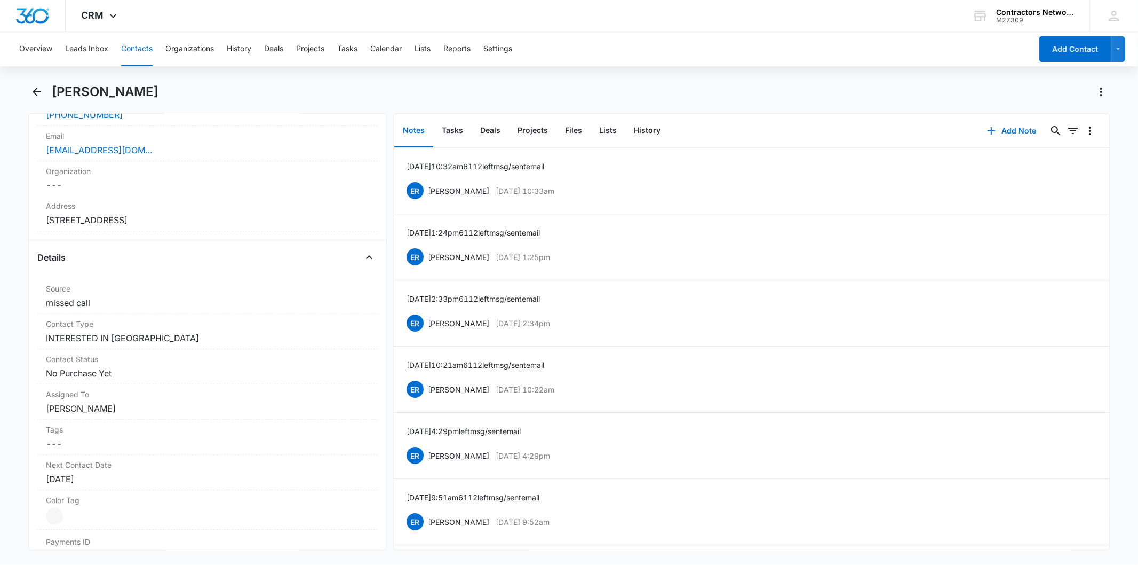
scroll to position [237, 0]
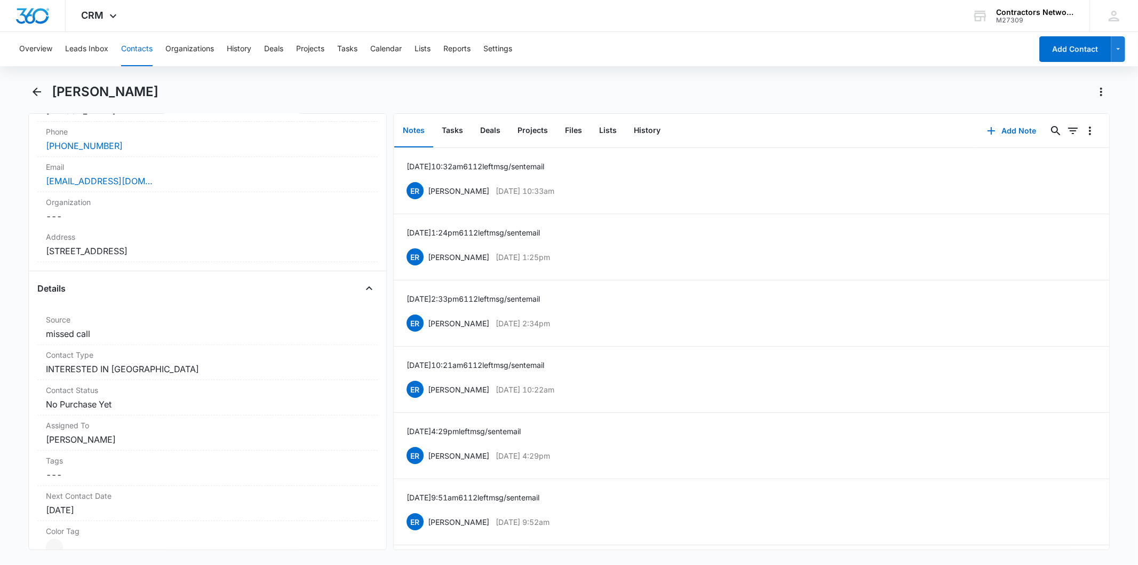
click at [146, 45] on button "Contacts" at bounding box center [136, 49] width 31 height 34
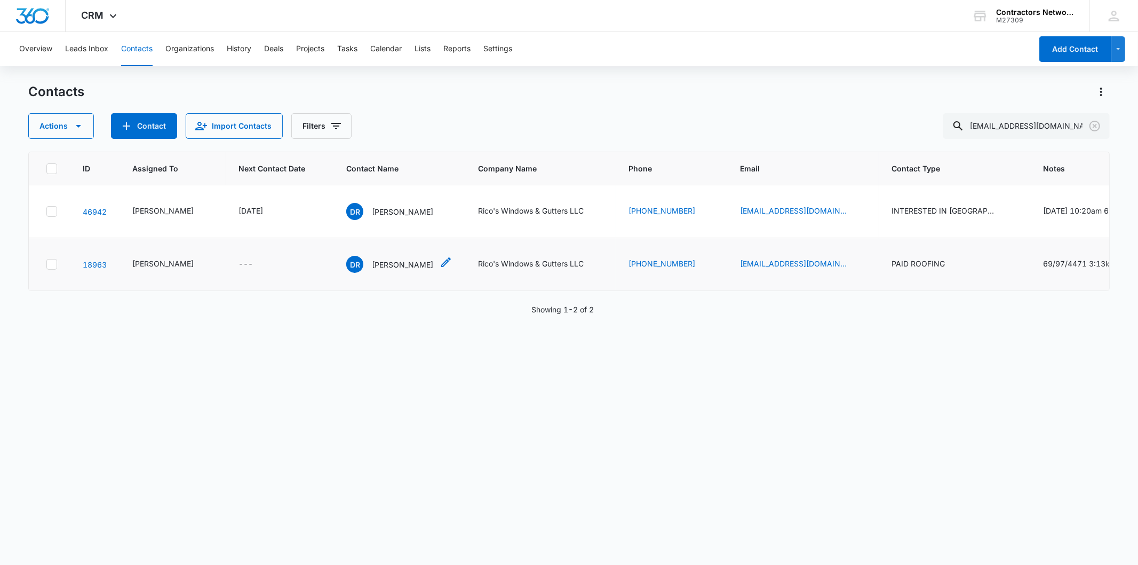
click at [374, 270] on p "[PERSON_NAME]" at bounding box center [402, 264] width 61 height 11
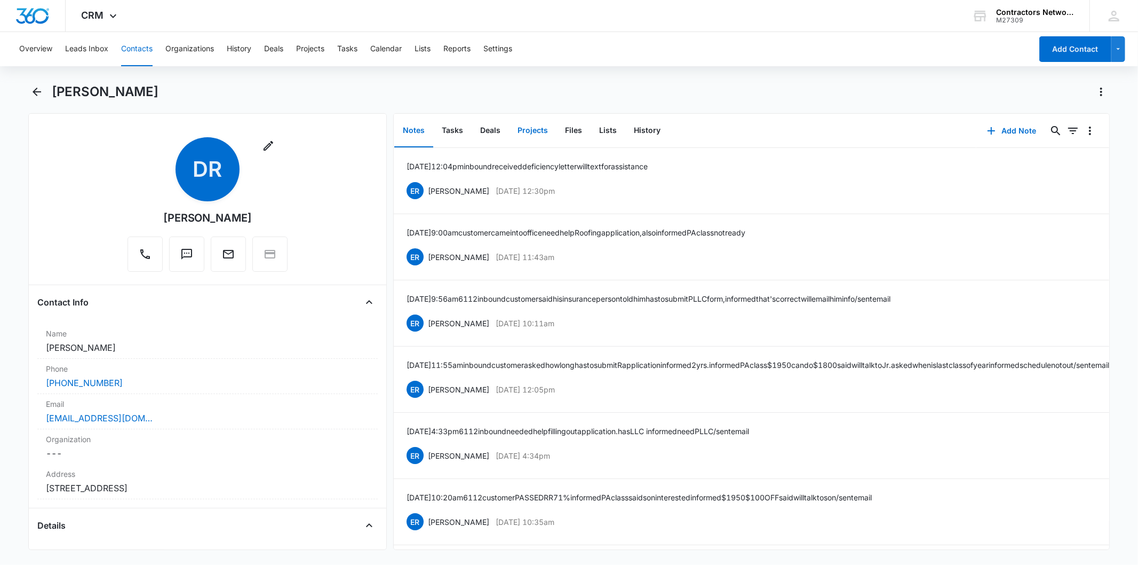
click at [528, 123] on button "Projects" at bounding box center [533, 130] width 48 height 33
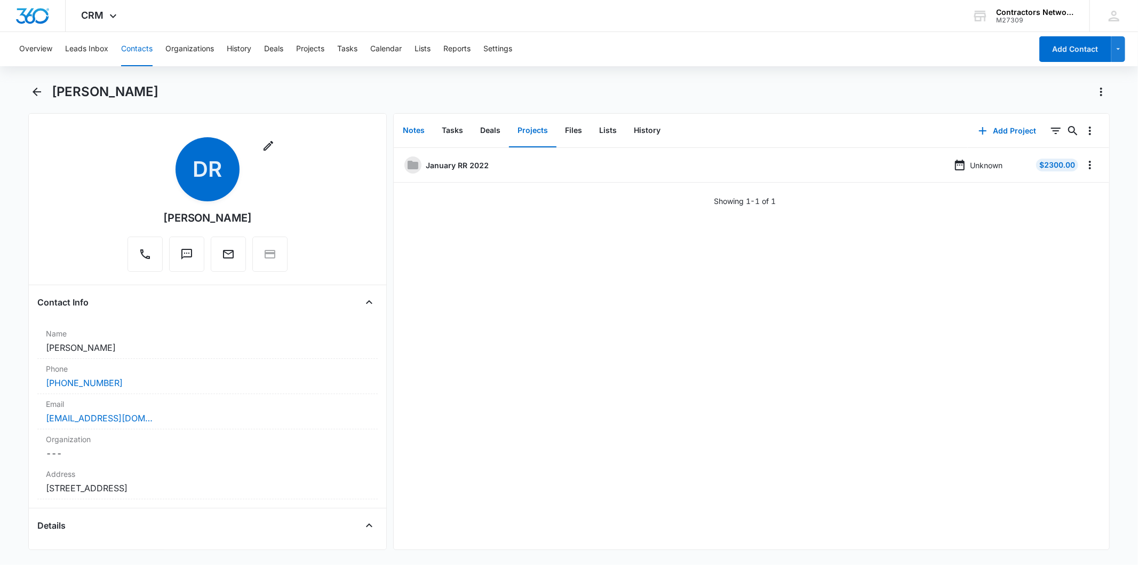
click at [413, 123] on button "Notes" at bounding box center [413, 130] width 39 height 33
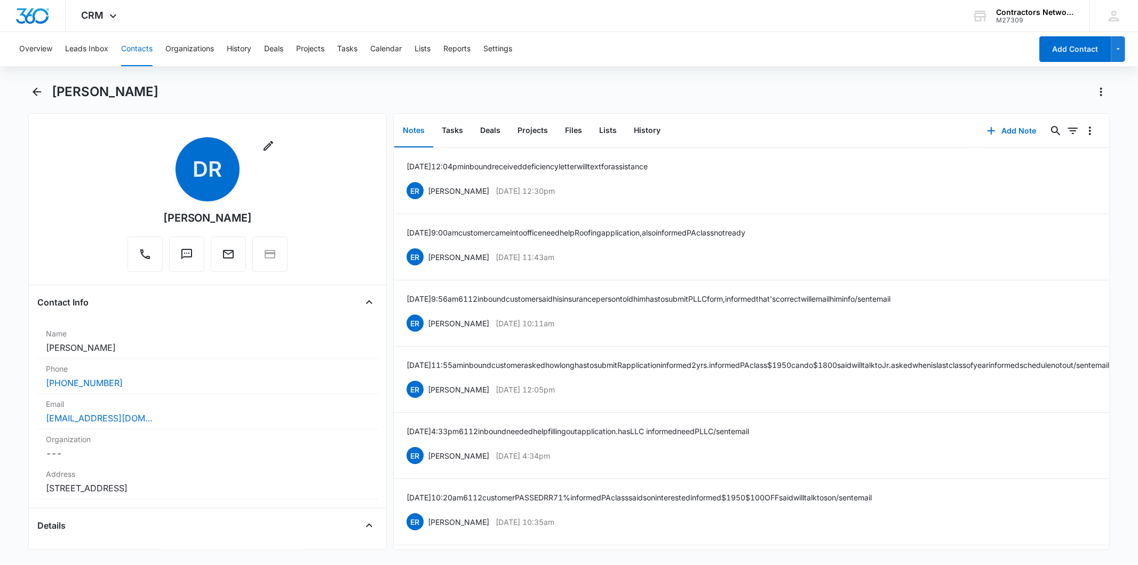
click at [136, 51] on button "Contacts" at bounding box center [136, 49] width 31 height 34
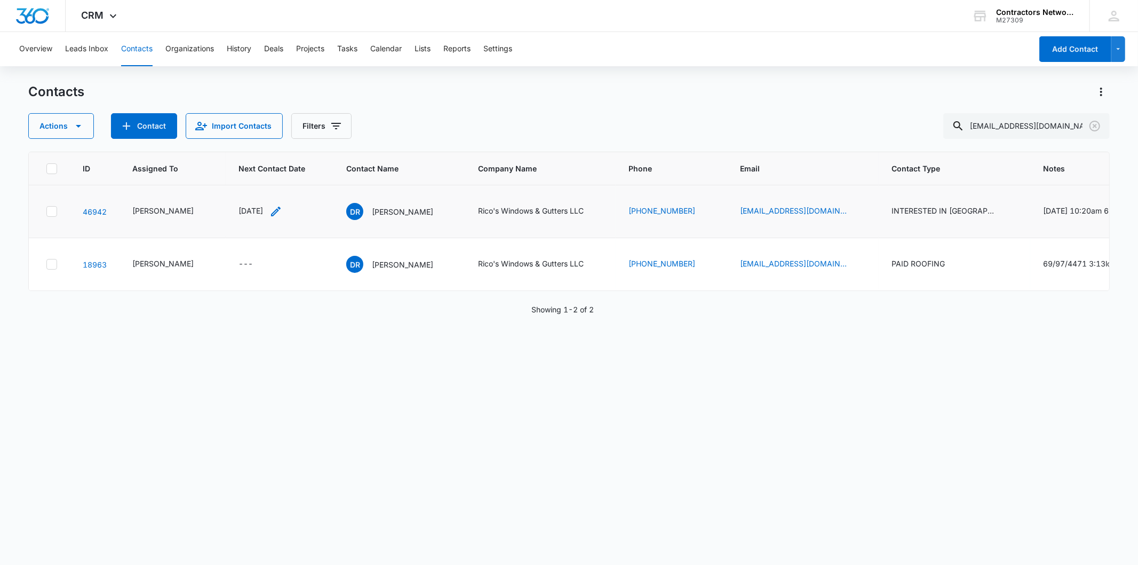
click at [282, 218] on icon "Next Contact Date - 1756080000 - Select to Edit Field" at bounding box center [276, 211] width 13 height 13
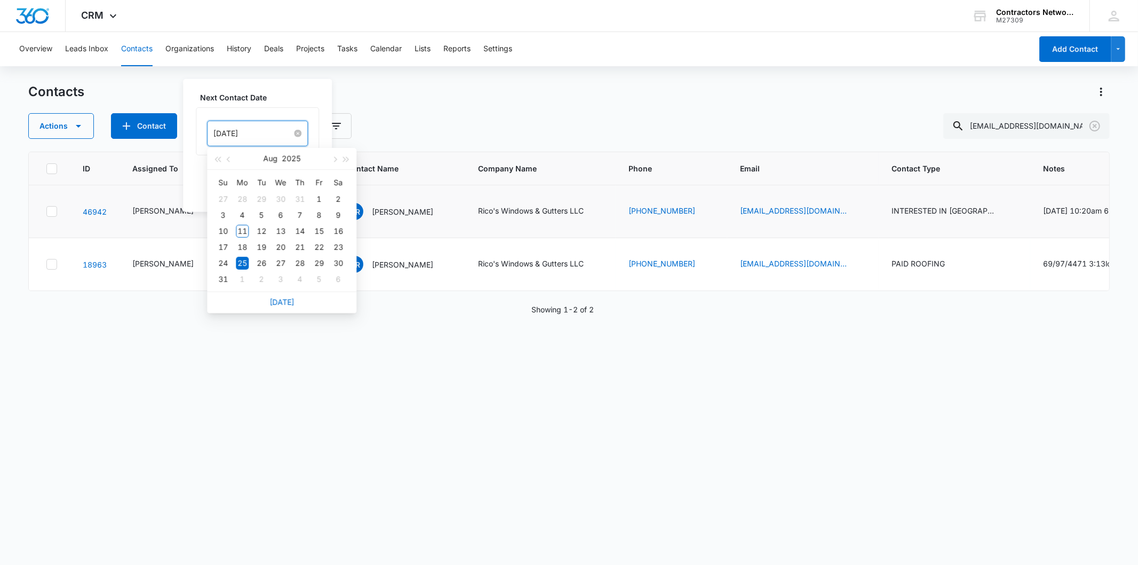
click at [270, 139] on input "[DATE]" at bounding box center [252, 134] width 78 height 12
type input "[DATE]"
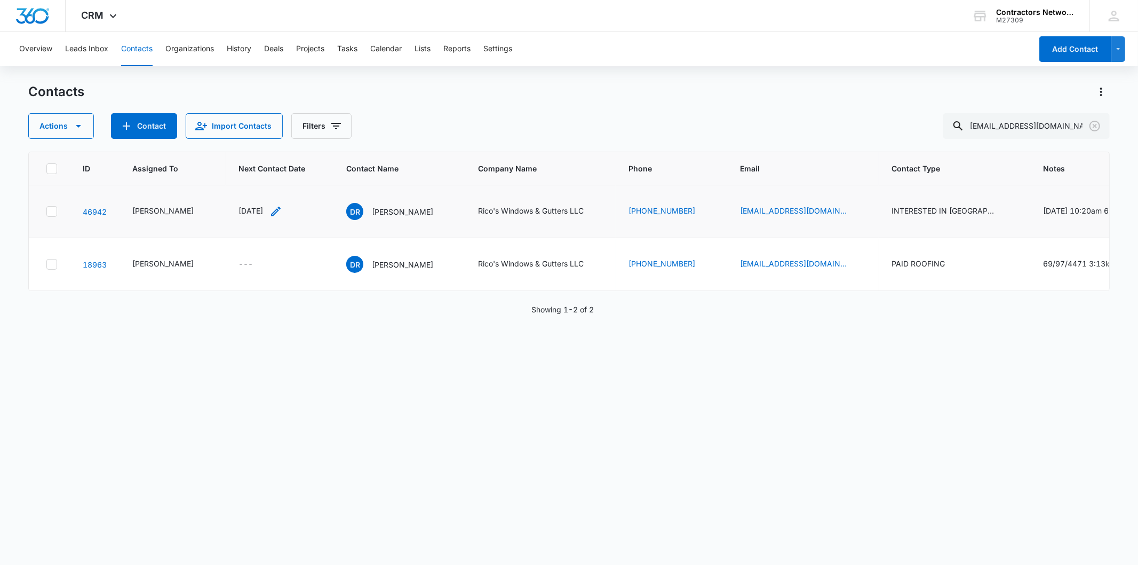
click at [274, 218] on div "[DATE]" at bounding box center [261, 211] width 44 height 13
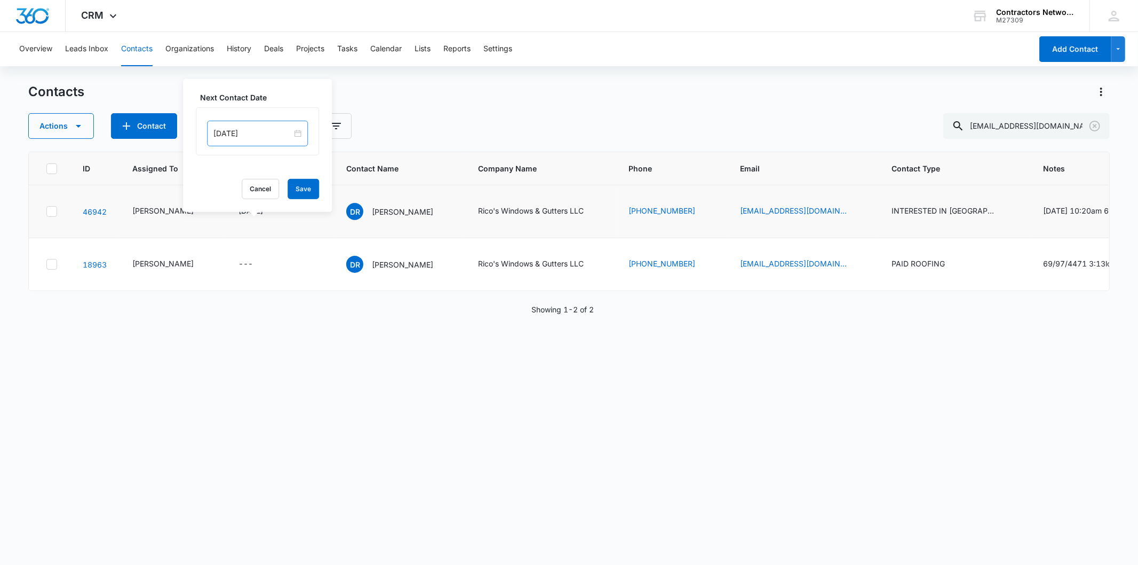
click at [274, 125] on div "[DATE]" at bounding box center [257, 134] width 101 height 26
type input "[DATE]"
click at [244, 284] on div "1" at bounding box center [242, 279] width 13 height 13
click at [299, 184] on button "Save" at bounding box center [303, 189] width 31 height 20
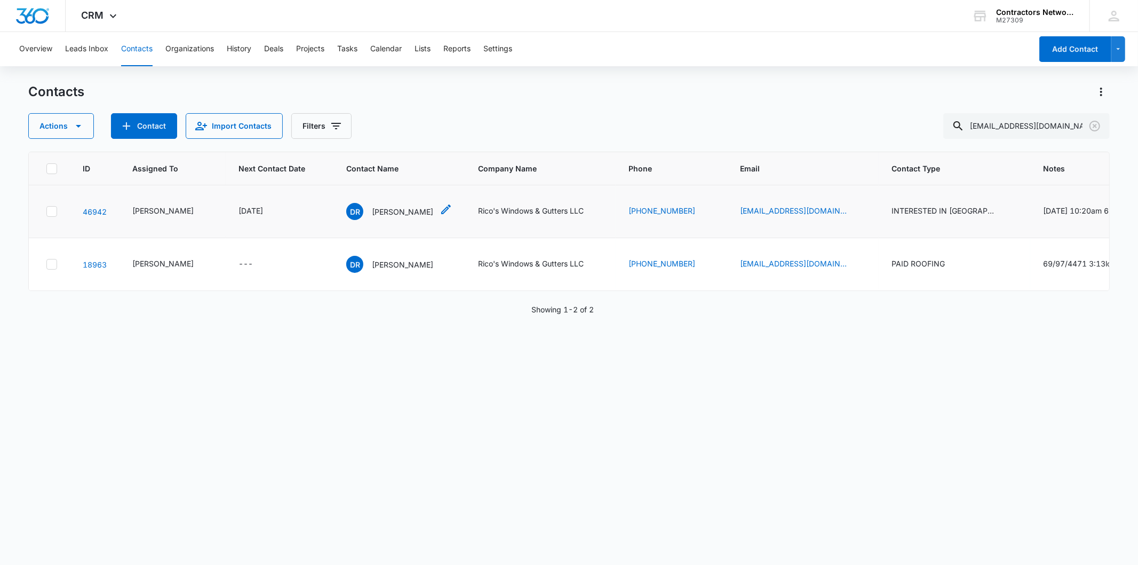
click at [372, 220] on div "[PERSON_NAME]" at bounding box center [389, 211] width 87 height 17
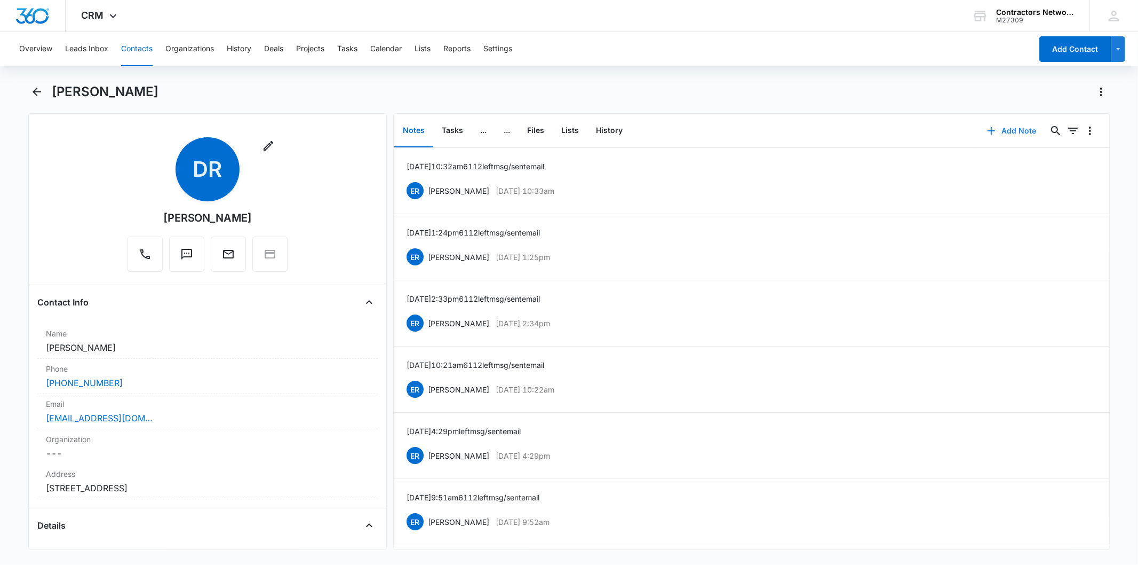
click at [1008, 125] on button "Add Note" at bounding box center [1012, 131] width 71 height 26
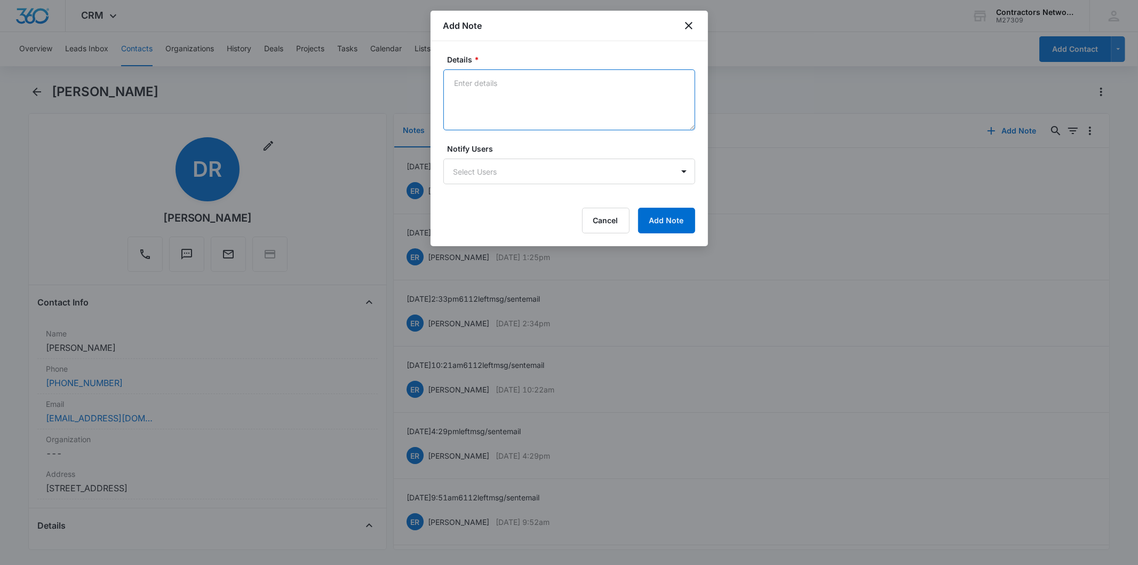
click at [492, 104] on textarea "Details *" at bounding box center [570, 99] width 252 height 61
paste textarea "[DATE] 1:57pm 6112 Sr said wants son to do [GEOGRAPHIC_DATA] cant get him to do…"
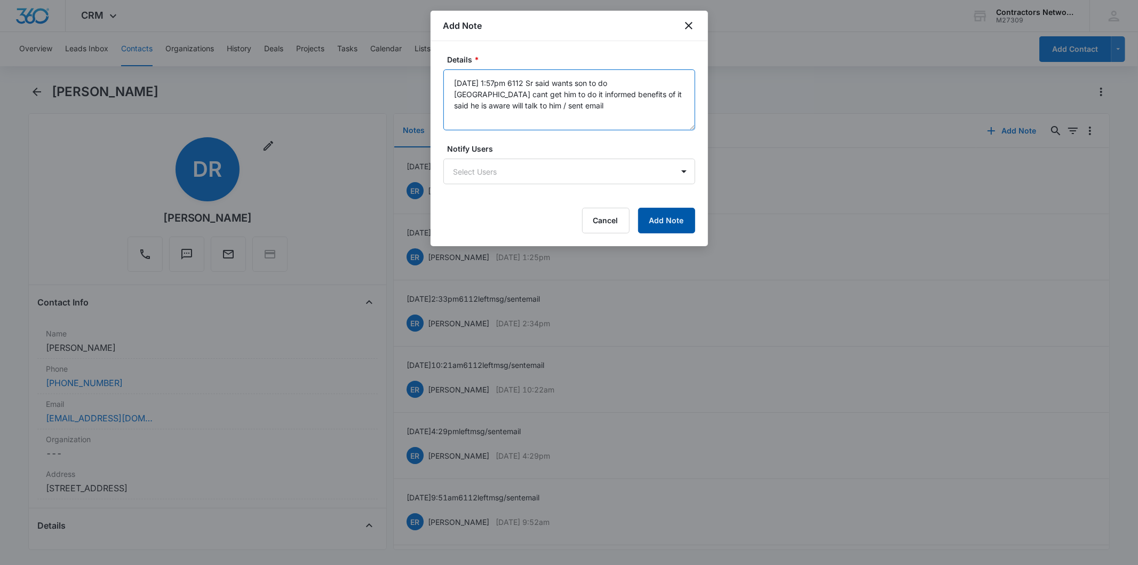
type textarea "[DATE] 1:57pm 6112 Sr said wants son to do [GEOGRAPHIC_DATA] cant get him to do…"
click at [681, 211] on button "Add Note" at bounding box center [666, 221] width 57 height 26
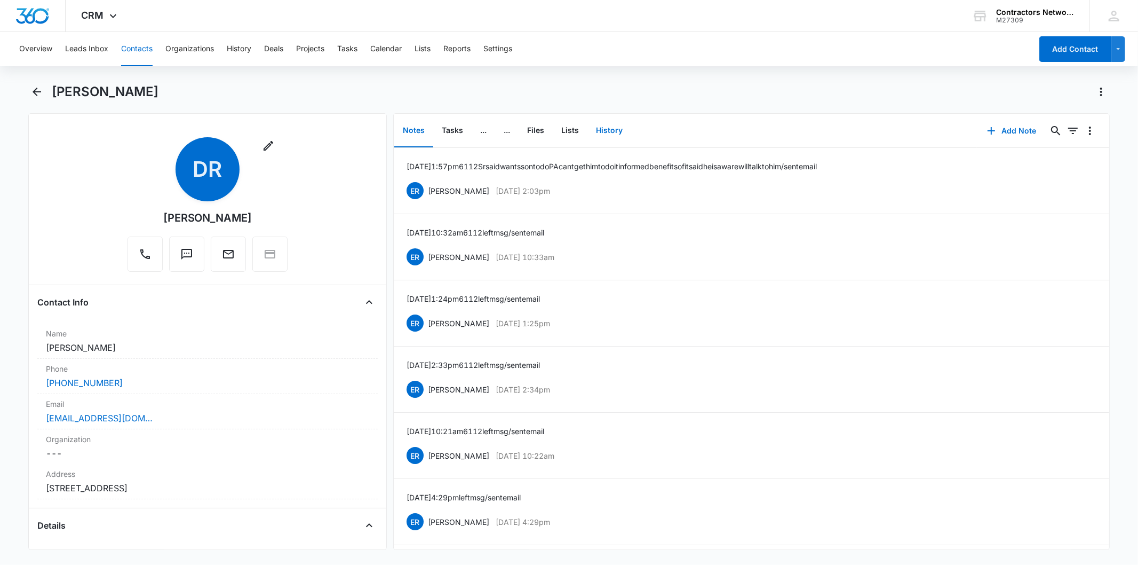
click at [611, 129] on button "History" at bounding box center [610, 130] width 44 height 33
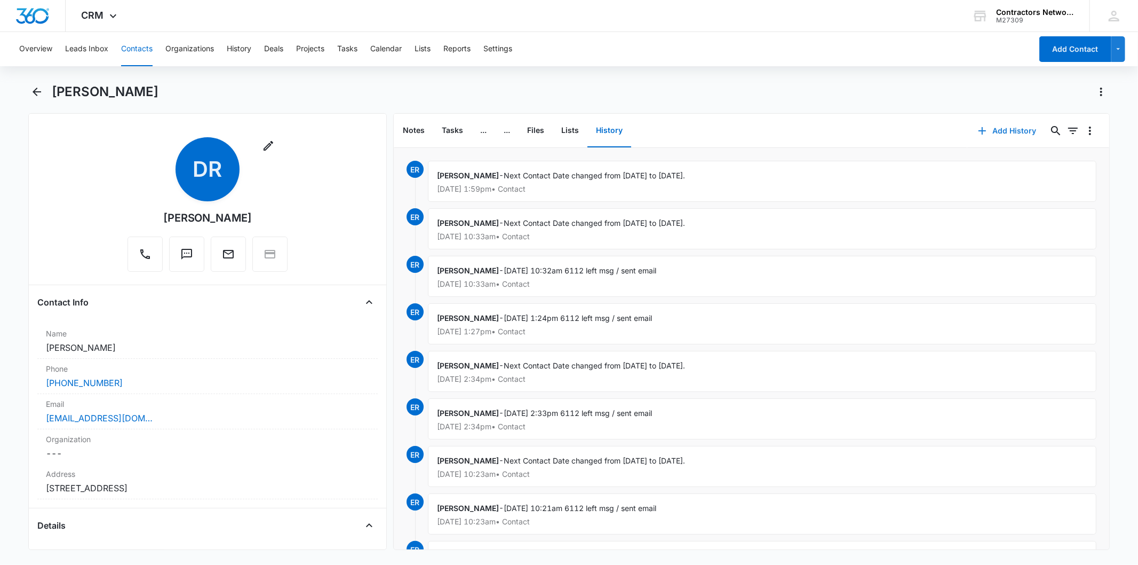
click at [977, 126] on icon "button" at bounding box center [982, 130] width 13 height 13
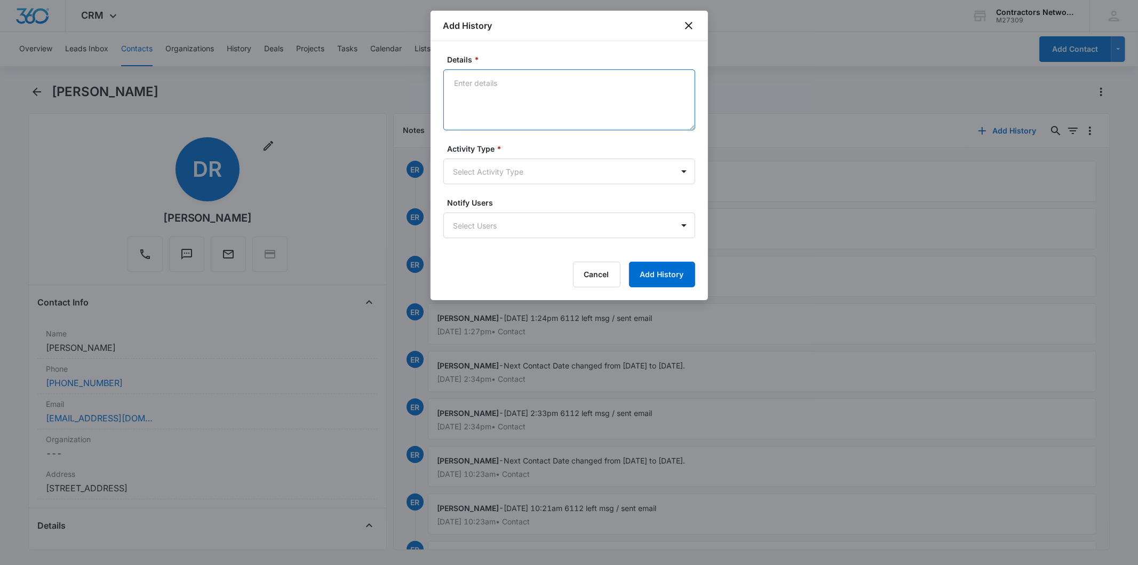
click at [506, 95] on textarea "Details *" at bounding box center [570, 99] width 252 height 61
paste textarea "[DATE] 1:57pm 6112 Sr said wants son to do [GEOGRAPHIC_DATA] cant get him to do…"
type textarea "[DATE] 1:57pm 6112 Sr said wants son to do [GEOGRAPHIC_DATA] cant get him to do…"
click at [495, 161] on body "CRM Apps Reputation Websites Forms CRM Email Social Shop Payments POS Content A…" at bounding box center [569, 282] width 1138 height 565
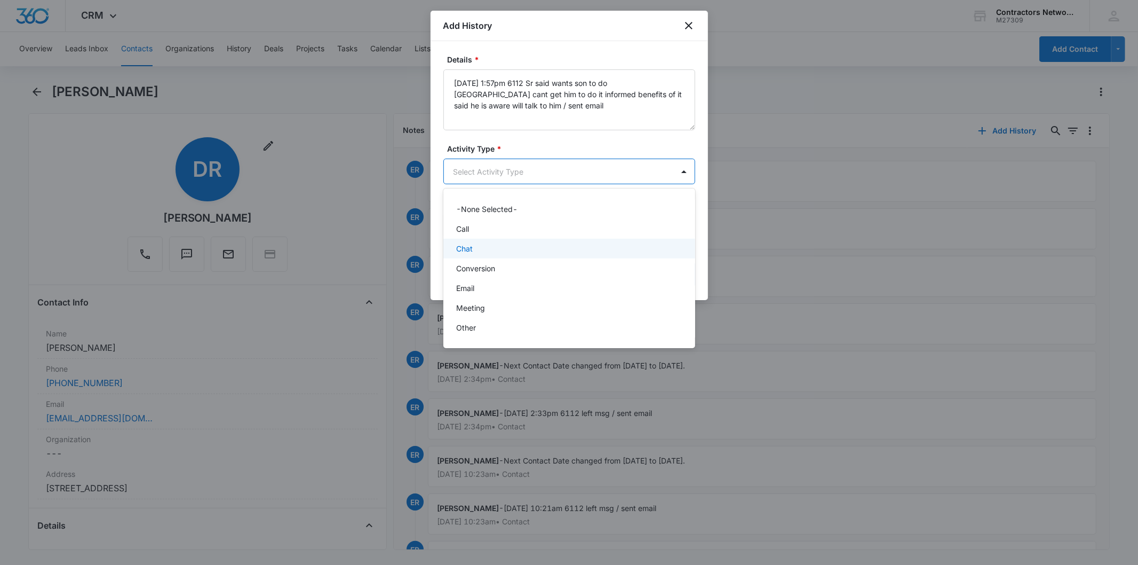
click at [475, 240] on div "Chat" at bounding box center [570, 249] width 252 height 20
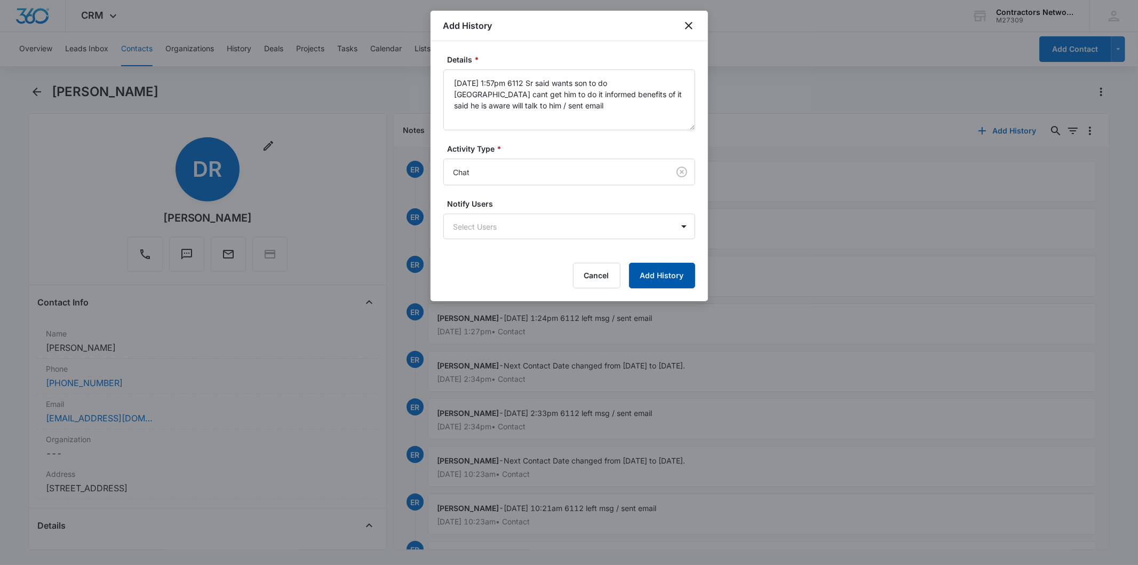
click at [663, 279] on button "Add History" at bounding box center [662, 276] width 66 height 26
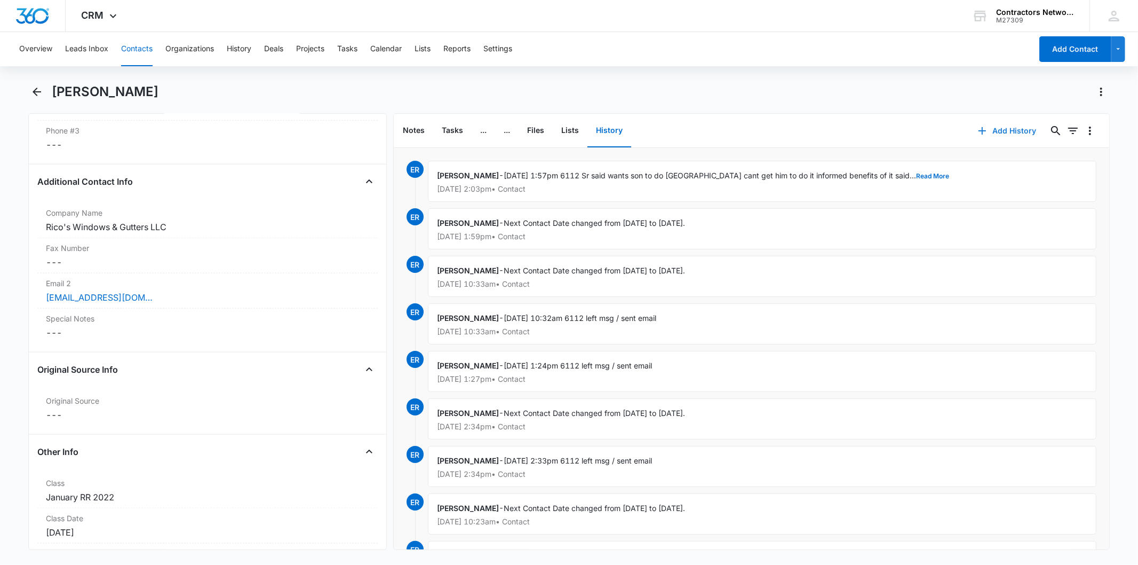
scroll to position [1245, 0]
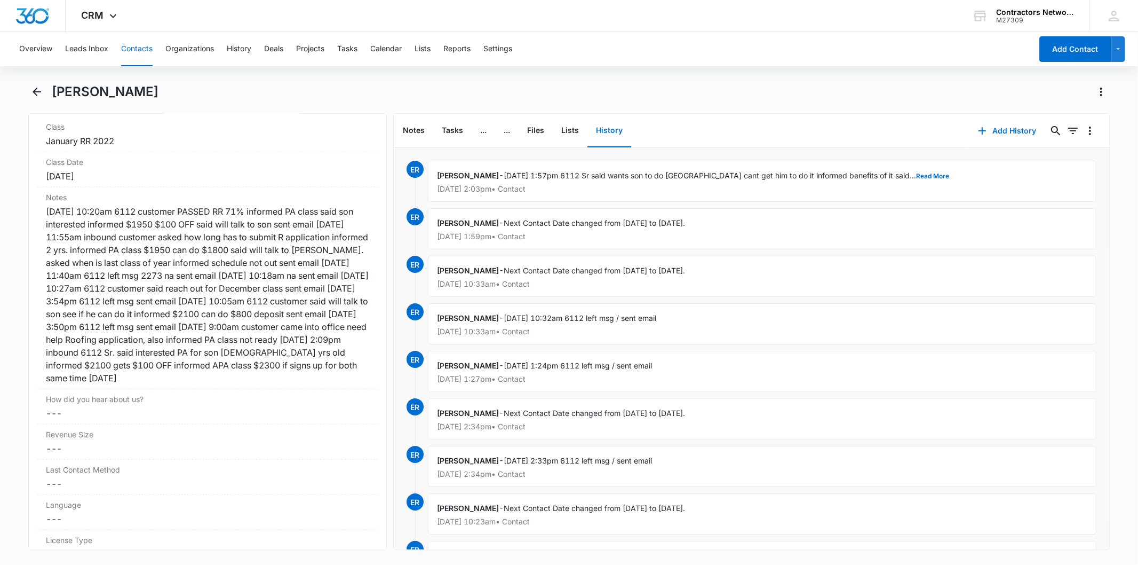
click at [138, 47] on button "Contacts" at bounding box center [136, 49] width 31 height 34
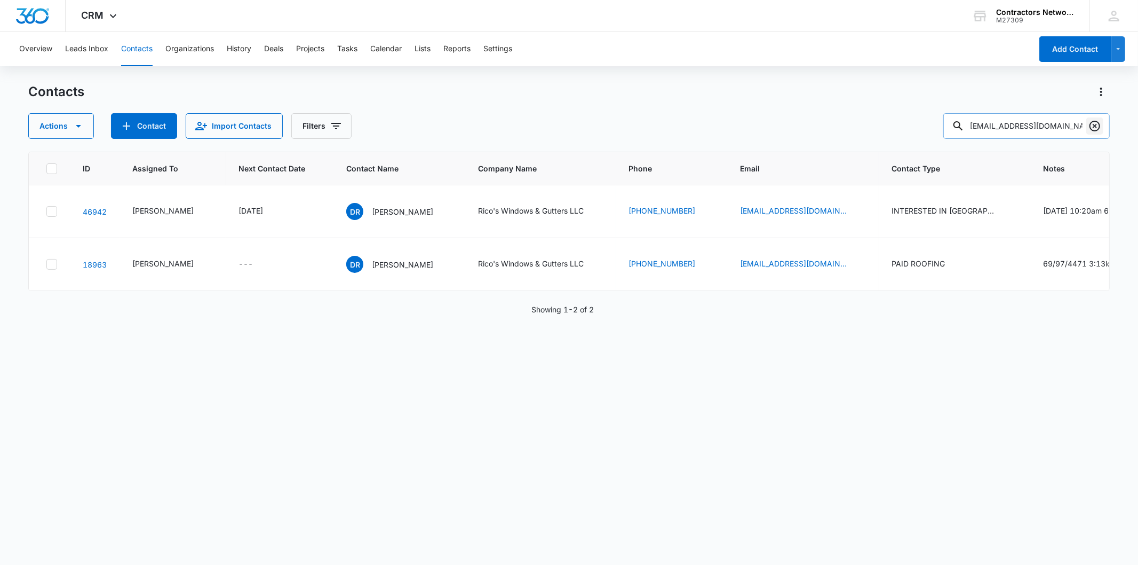
click at [1096, 127] on icon "Clear" at bounding box center [1095, 126] width 11 height 11
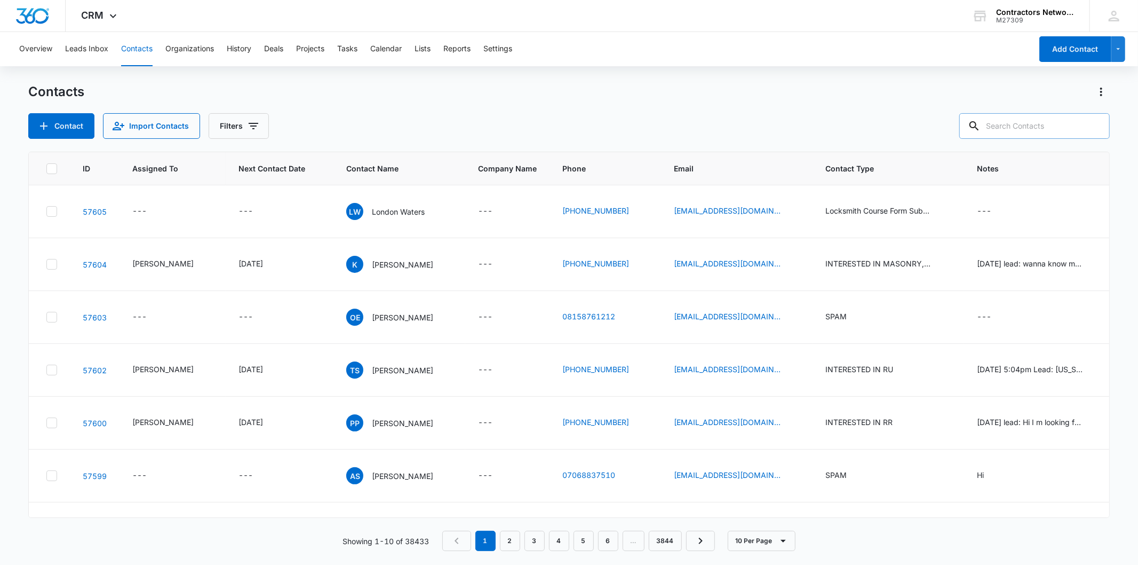
click at [1032, 122] on input "text" at bounding box center [1035, 126] width 151 height 26
paste input "[EMAIL_ADDRESS][DOMAIN_NAME]"
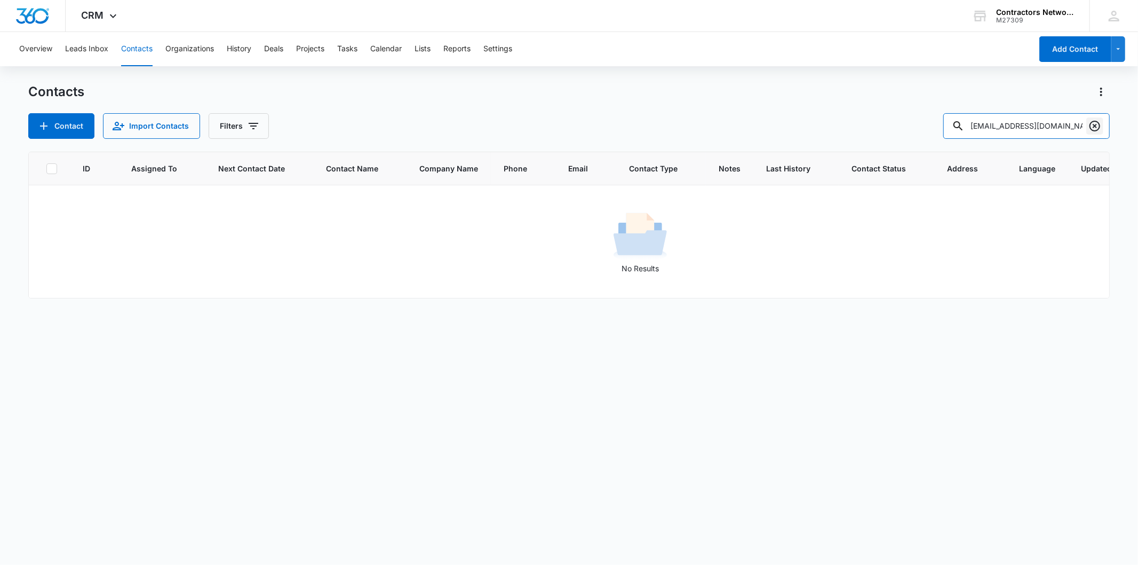
type input "[EMAIL_ADDRESS][DOMAIN_NAME]"
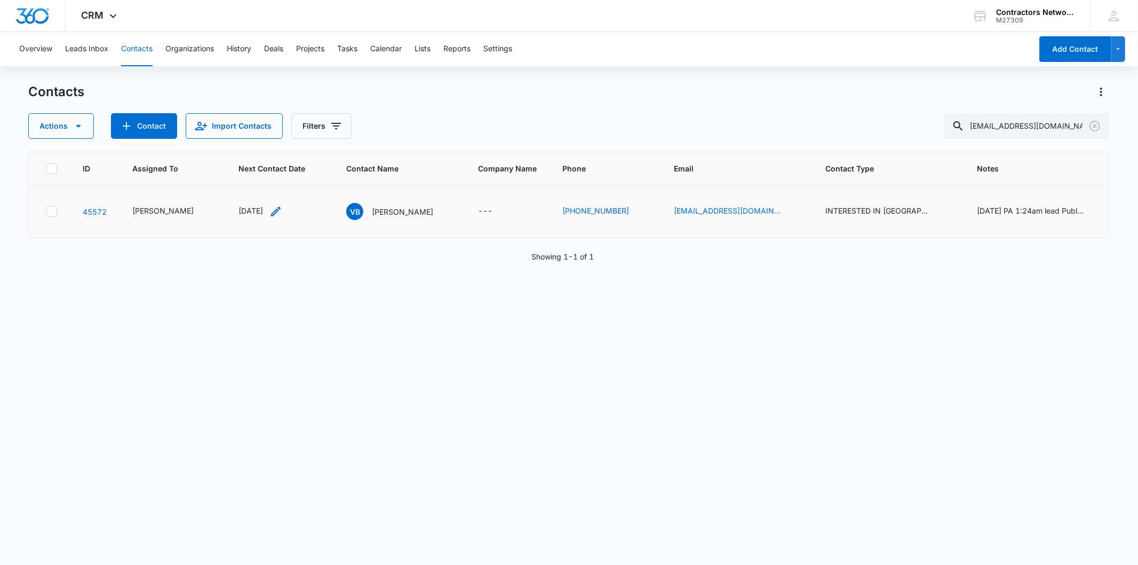
click at [276, 212] on icon "Next Contact Date - 1754265600 - Select to Edit Field" at bounding box center [276, 212] width 10 height 10
click at [260, 120] on input "[DATE]" at bounding box center [250, 121] width 78 height 12
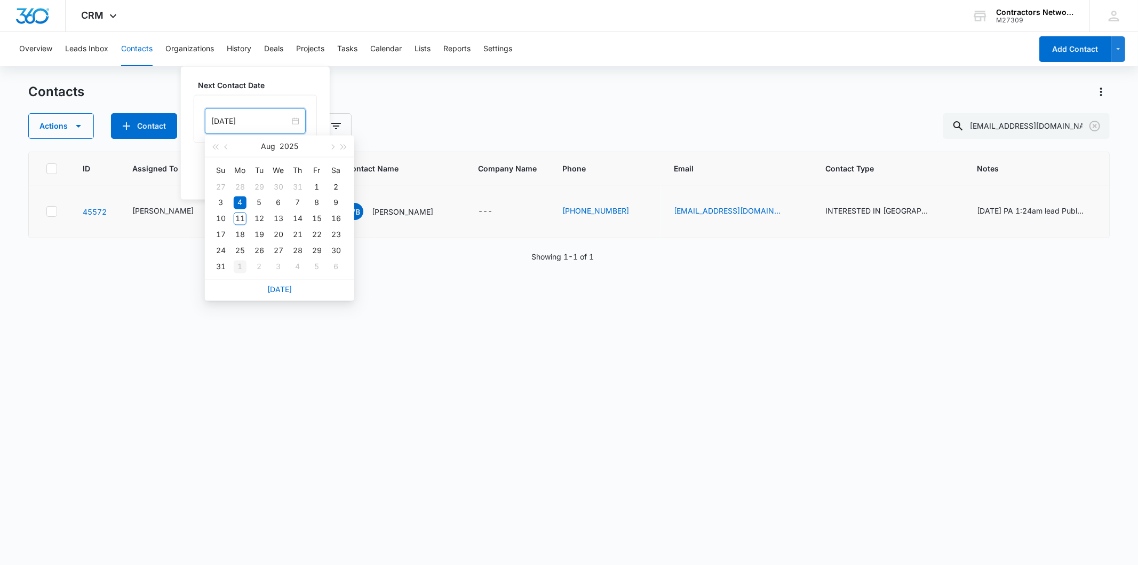
type input "[DATE]"
click at [238, 271] on div "1" at bounding box center [240, 266] width 13 height 13
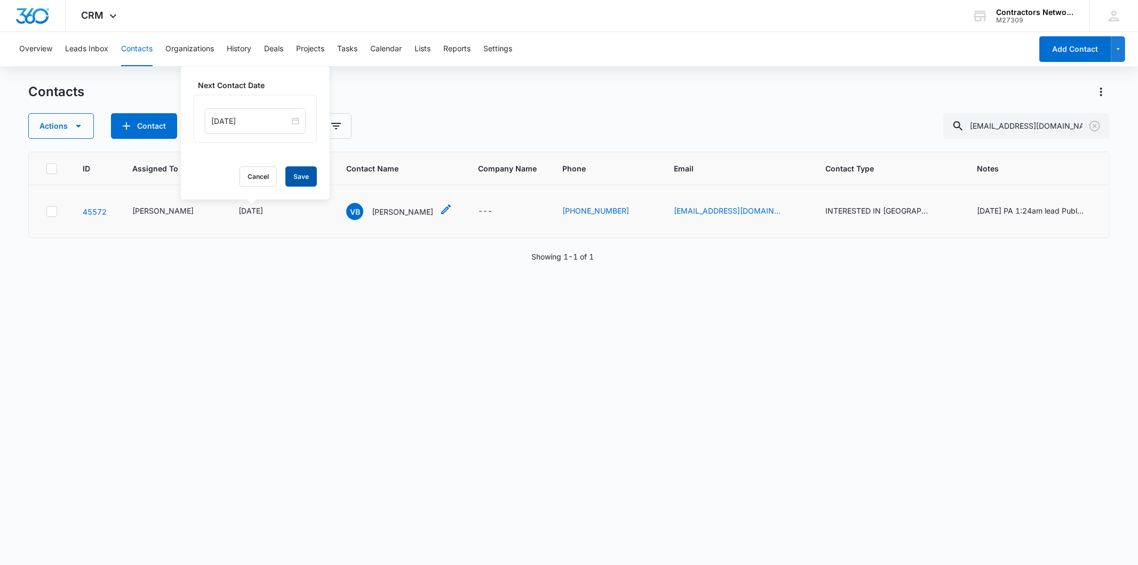
drag, startPoint x: 295, startPoint y: 177, endPoint x: 363, endPoint y: 217, distance: 79.9
click at [295, 177] on button "Save" at bounding box center [301, 177] width 31 height 20
click at [378, 215] on p "[PERSON_NAME]" at bounding box center [402, 211] width 61 height 11
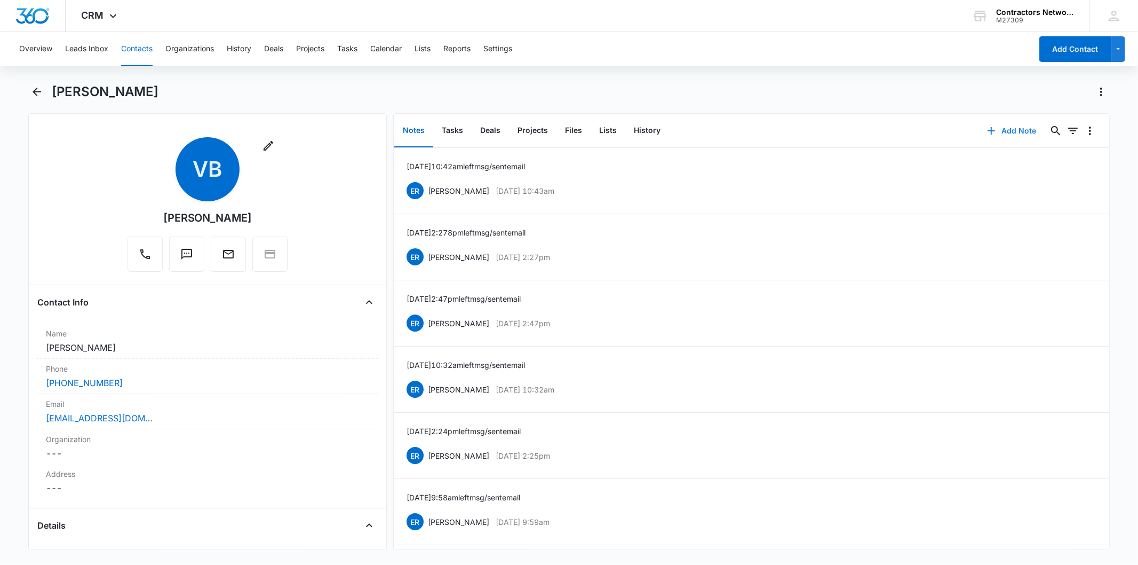
click at [1025, 129] on button "Add Note" at bounding box center [1012, 131] width 71 height 26
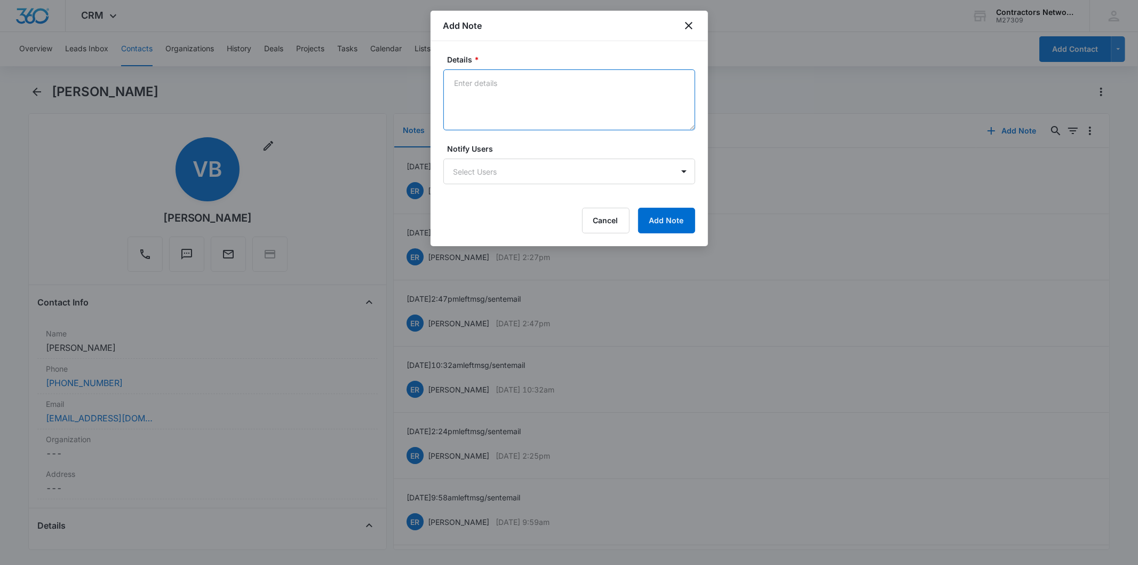
click at [479, 102] on textarea "Details *" at bounding box center [570, 99] width 252 height 61
paste textarea "[DATE] 2:06pm left msg / sent email"
type textarea "[DATE] 2:06pm left msg / sent email"
click at [699, 211] on div "Details * [DATE] 2:06pm left msg / sent email Notify Users Select Users Cancel …" at bounding box center [570, 143] width 278 height 205
click at [692, 216] on button "Add Note" at bounding box center [666, 221] width 57 height 26
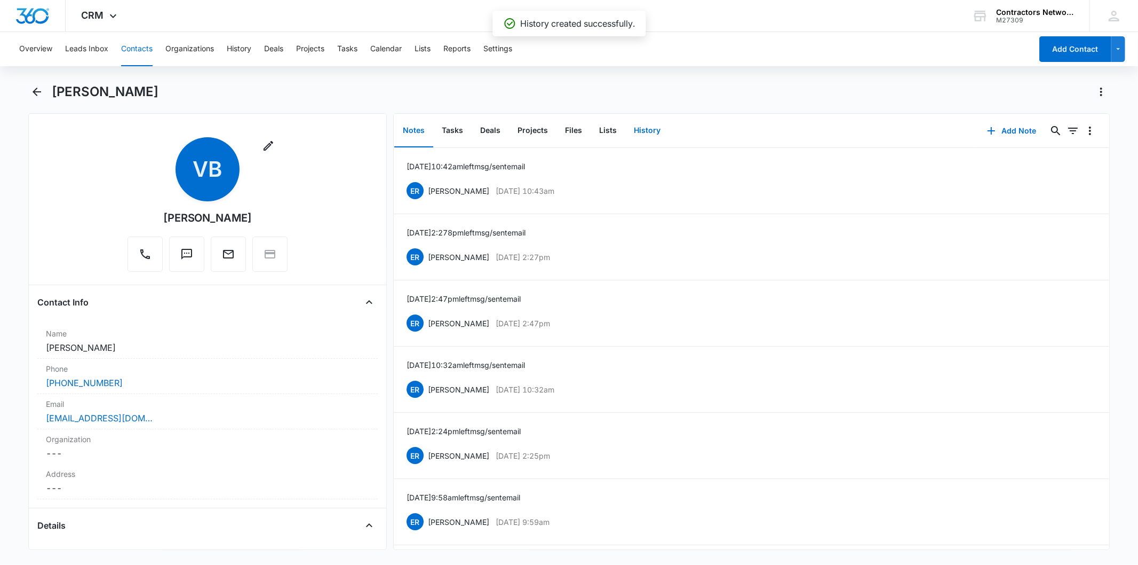
click at [644, 129] on button "History" at bounding box center [648, 130] width 44 height 33
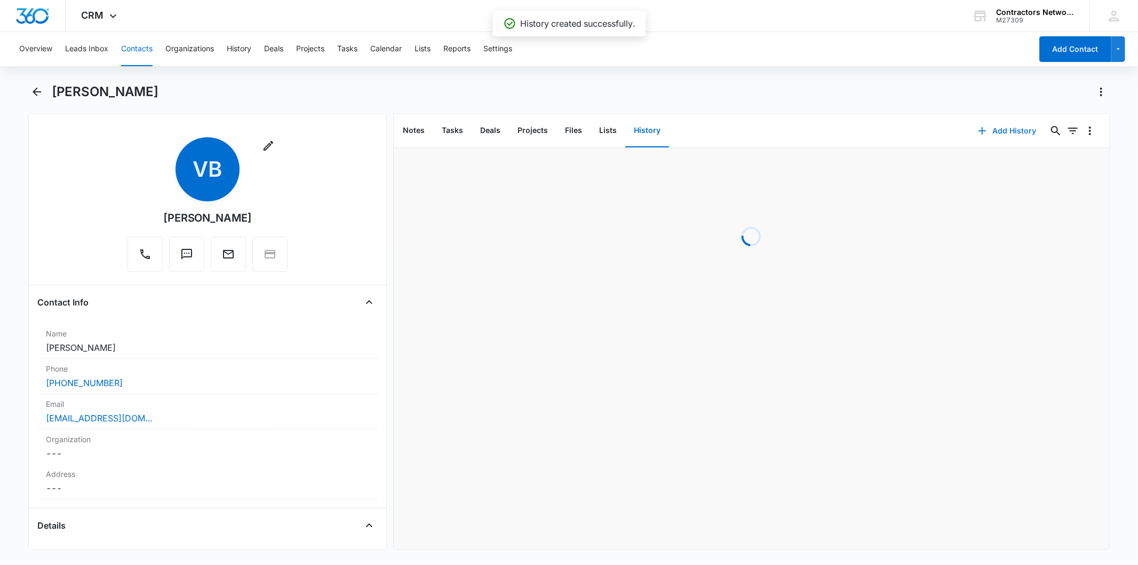
click at [1006, 125] on button "Add History" at bounding box center [1008, 131] width 80 height 26
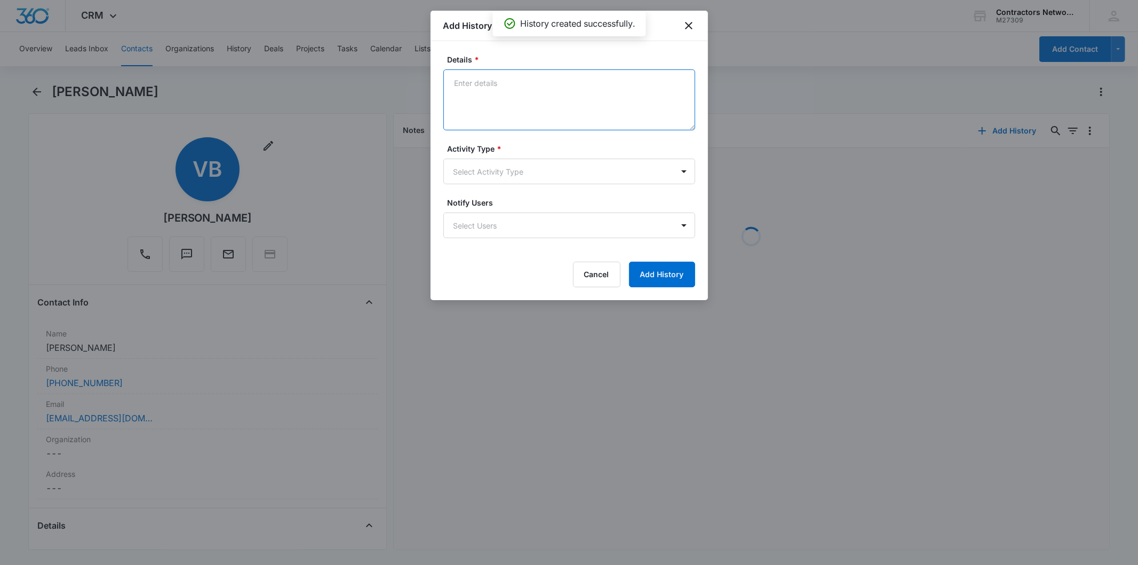
click at [495, 89] on textarea "Details *" at bounding box center [570, 99] width 252 height 61
paste textarea "[DATE] 2:06pm left msg / sent email"
type textarea "[DATE] 2:06pm left msg / sent email"
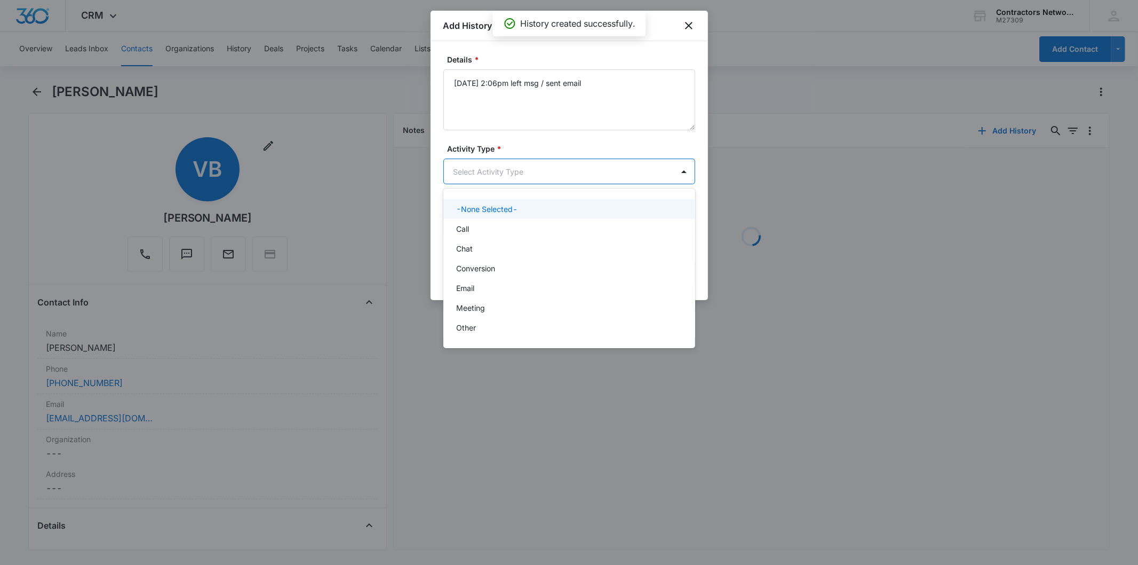
click at [475, 178] on body "CRM Apps Reputation Websites Forms CRM Email Social Shop Payments POS Content A…" at bounding box center [569, 282] width 1138 height 565
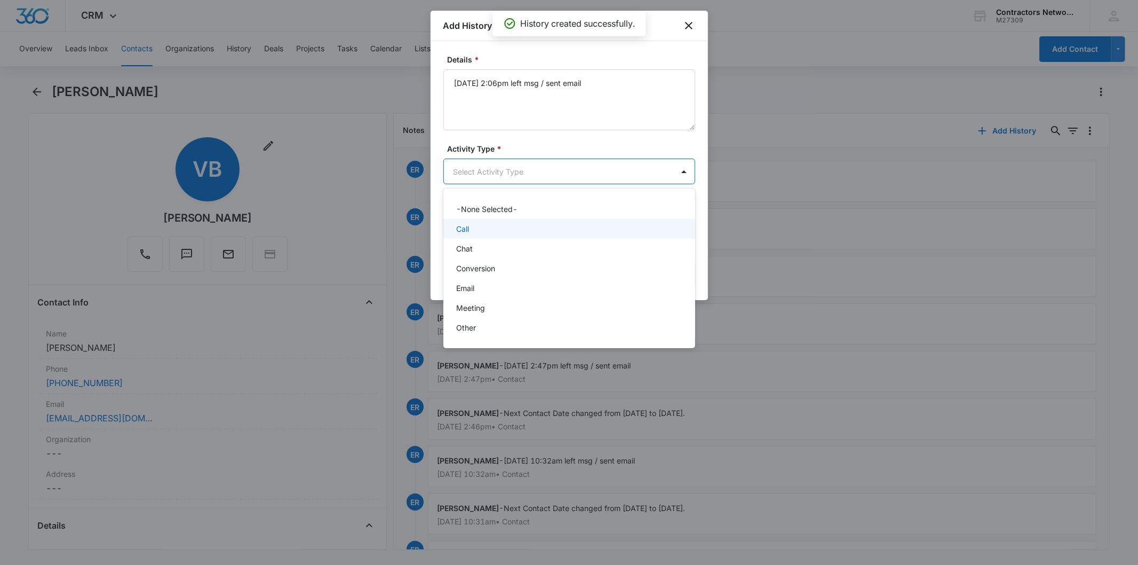
click at [472, 225] on div "Call" at bounding box center [568, 228] width 224 height 11
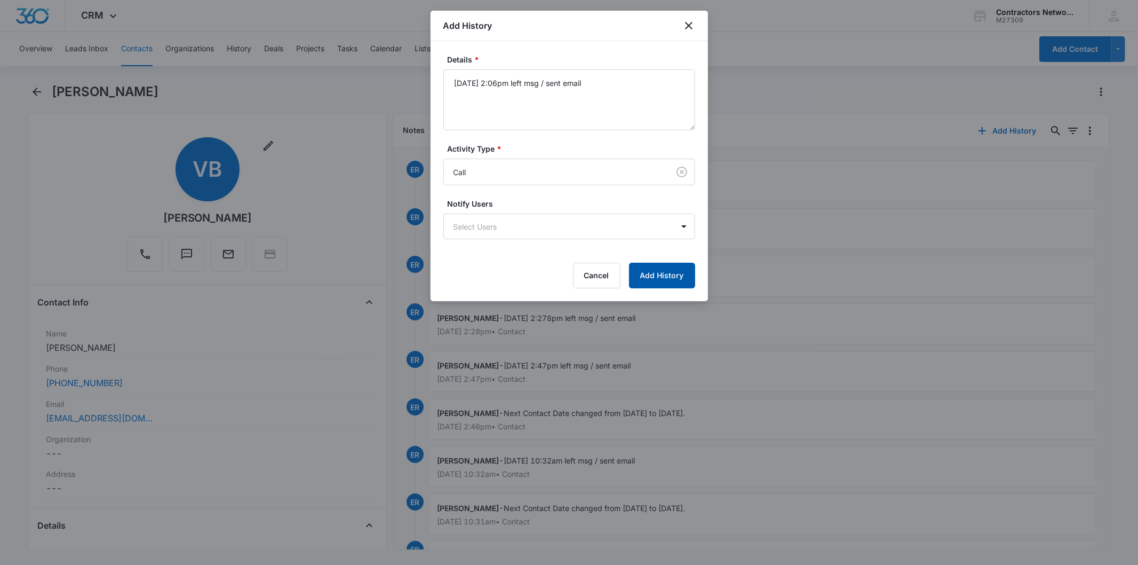
click at [678, 270] on button "Add History" at bounding box center [662, 276] width 66 height 26
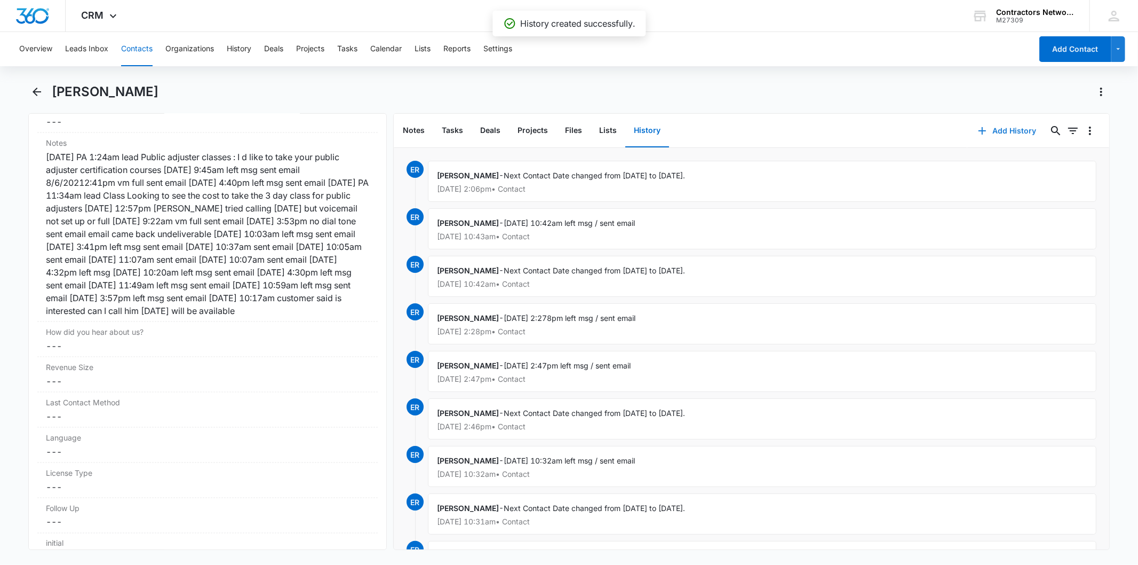
scroll to position [1304, 0]
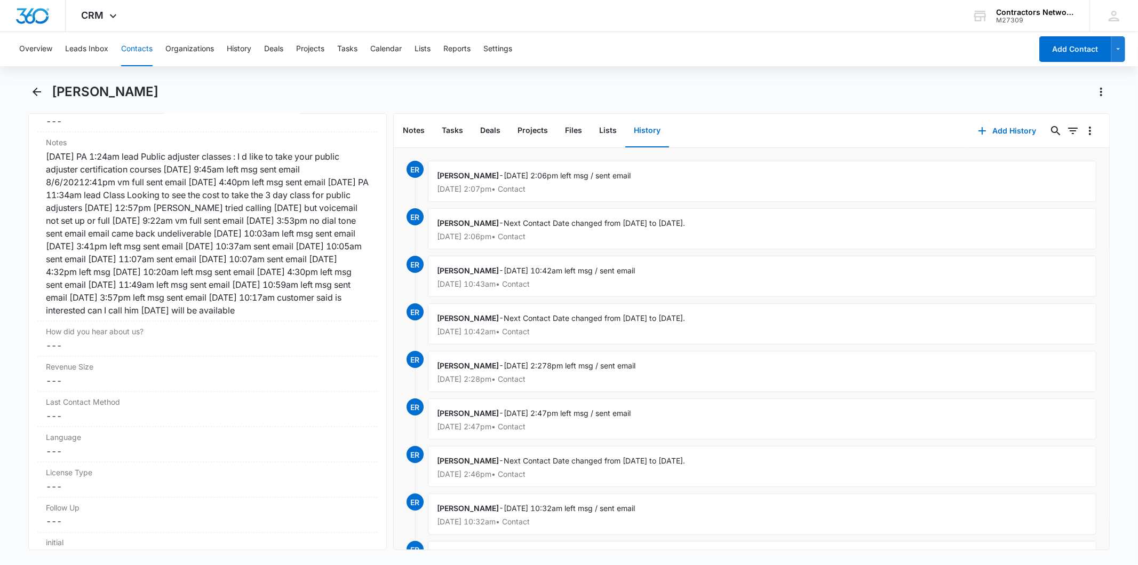
click at [139, 50] on button "Contacts" at bounding box center [136, 49] width 31 height 34
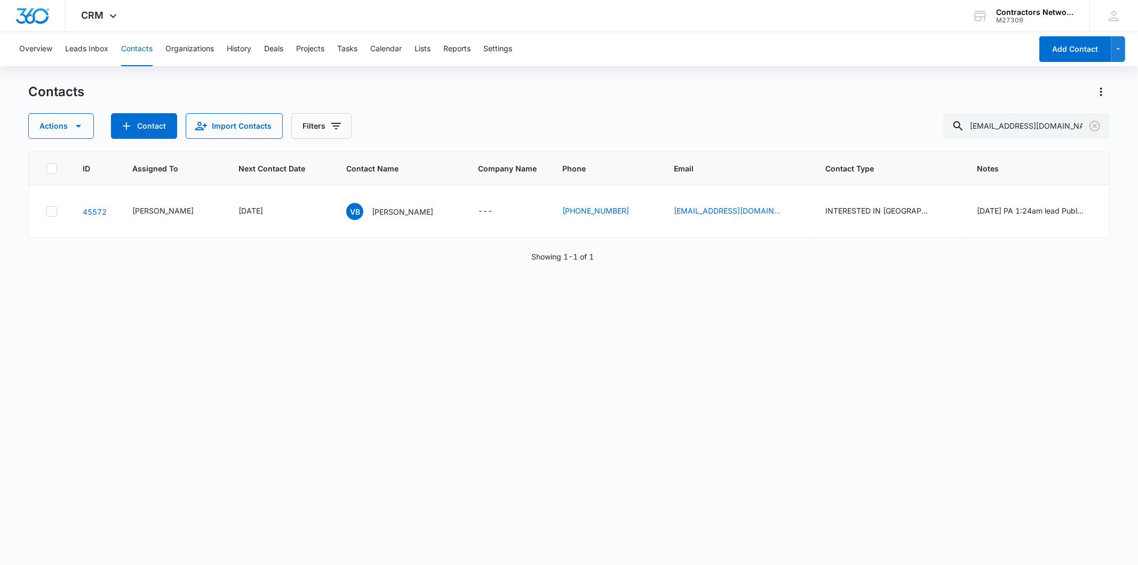
drag, startPoint x: 1093, startPoint y: 128, endPoint x: 927, endPoint y: 129, distance: 166.0
click at [927, 129] on div "Actions Contact Import Contacts Filters [EMAIL_ADDRESS][DOMAIN_NAME]" at bounding box center [568, 126] width 1081 height 26
click at [787, 214] on icon "Email - bolanos2521@gmail.com - Select to Edit Field" at bounding box center [793, 211] width 13 height 13
click at [691, 136] on input "[EMAIL_ADDRESS][DOMAIN_NAME]" at bounding box center [699, 143] width 134 height 26
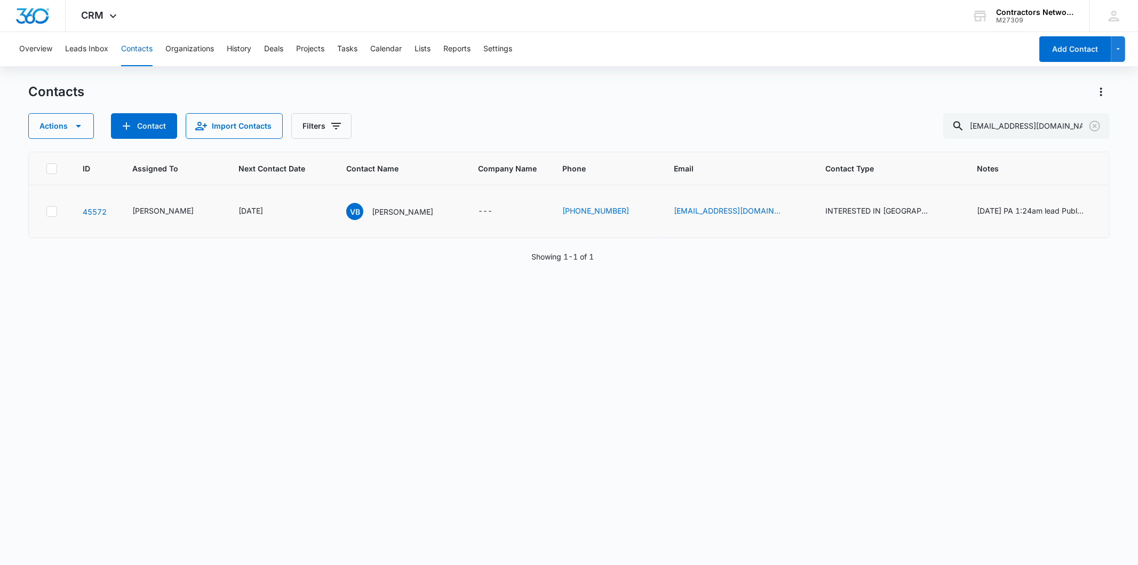
drag, startPoint x: 691, startPoint y: 136, endPoint x: 714, endPoint y: 124, distance: 25.5
click at [714, 116] on div "Actions Contact Import Contacts Filters [EMAIL_ADDRESS][DOMAIN_NAME]" at bounding box center [568, 126] width 1081 height 26
click at [787, 208] on icon "Email - bolanos2521@gmail.com - Select to Edit Field" at bounding box center [793, 211] width 13 height 13
click at [721, 140] on input "[EMAIL_ADDRESS][DOMAIN_NAME]" at bounding box center [699, 143] width 134 height 26
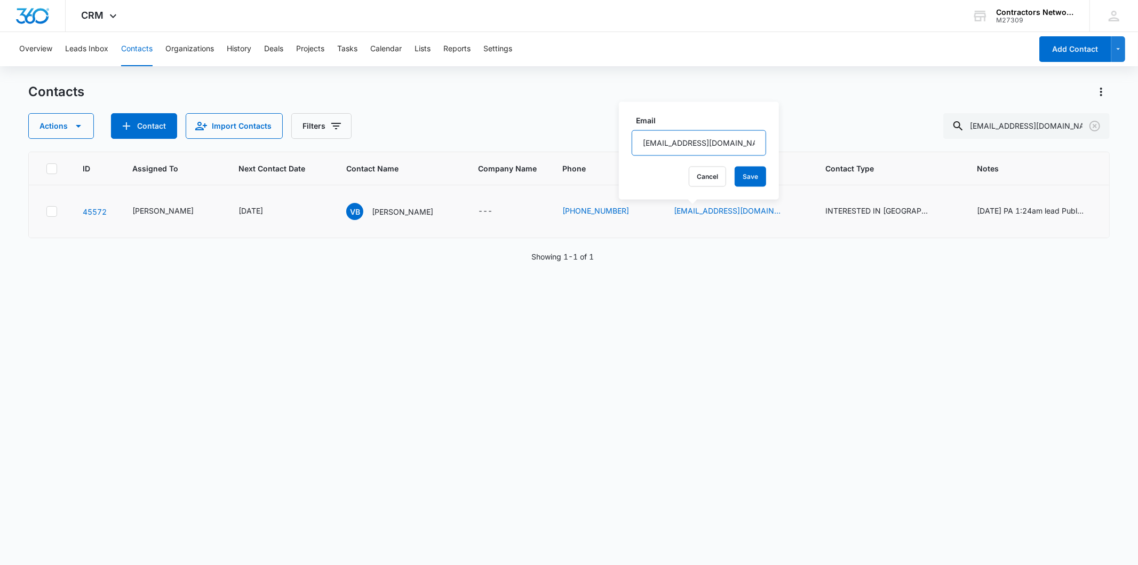
click at [721, 140] on input "[EMAIL_ADDRESS][DOMAIN_NAME]" at bounding box center [699, 143] width 134 height 26
click at [1093, 126] on icon "Clear" at bounding box center [1095, 126] width 13 height 13
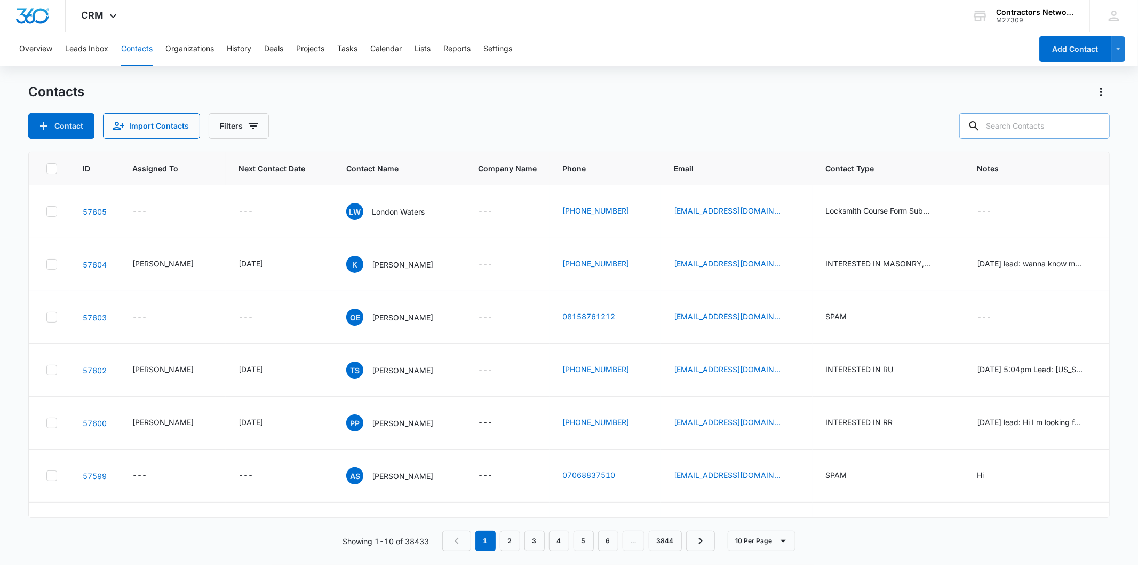
click at [1071, 132] on input "text" at bounding box center [1035, 126] width 151 height 26
paste input "[EMAIL_ADDRESS][DOMAIN_NAME]"
type input "[EMAIL_ADDRESS][DOMAIN_NAME]"
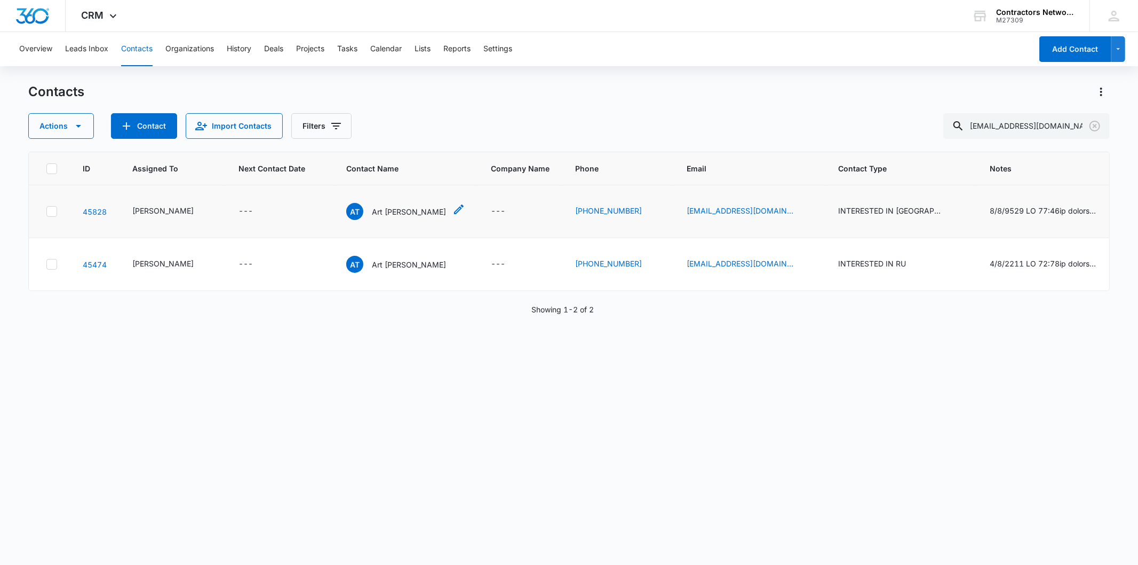
click at [384, 210] on p "Art [PERSON_NAME]" at bounding box center [409, 211] width 74 height 11
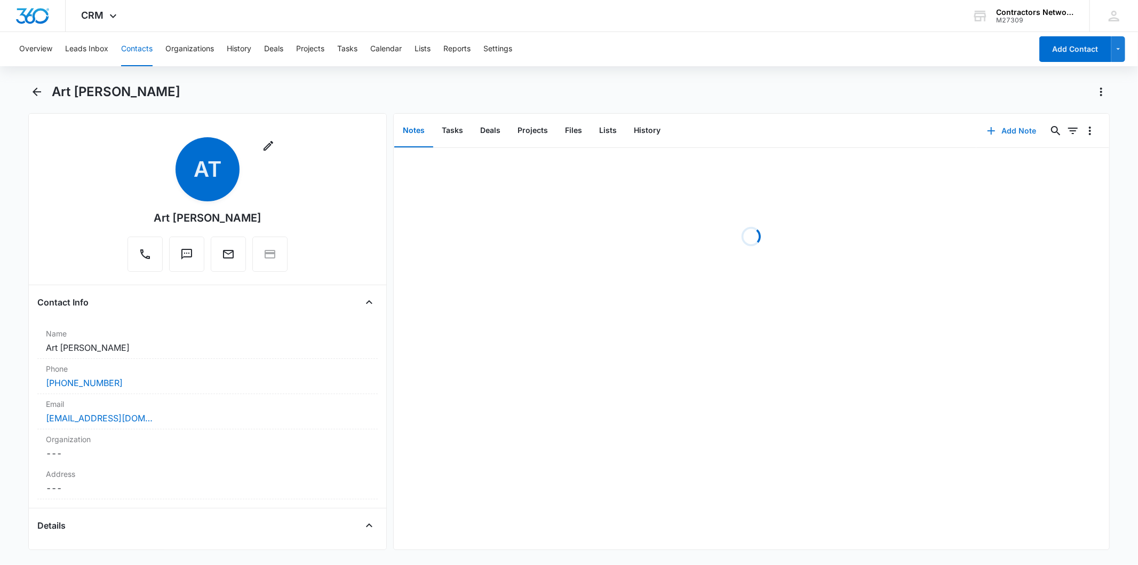
click at [1008, 130] on button "Add Note" at bounding box center [1012, 131] width 71 height 26
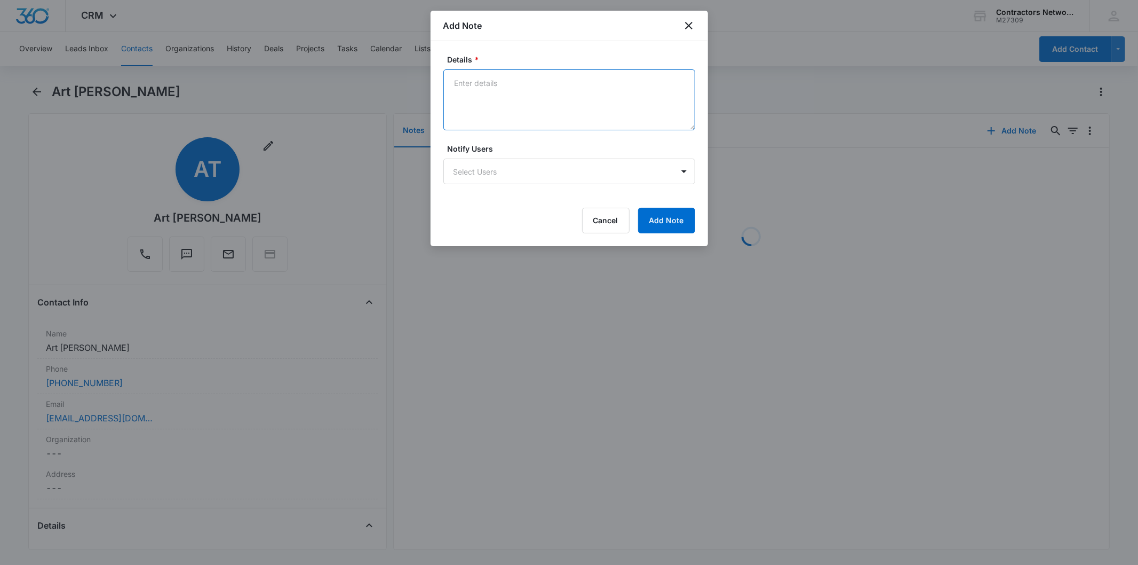
click at [487, 98] on textarea "Details *" at bounding box center [570, 99] width 252 height 61
paste textarea "[DATE] 2:10pm 8369 vm full / sent email"
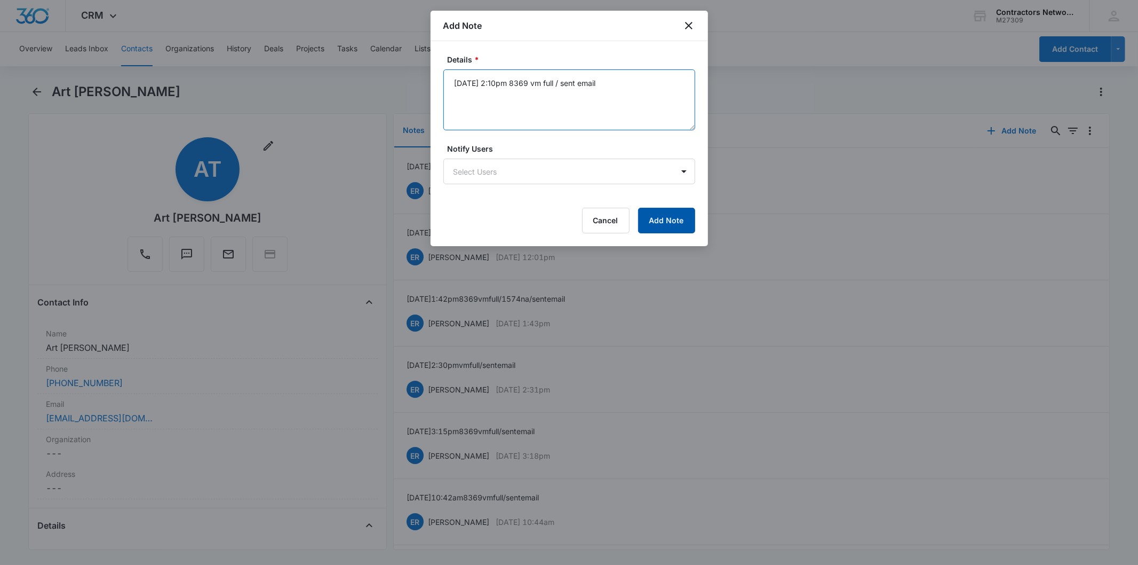
type textarea "[DATE] 2:10pm 8369 vm full / sent email"
click at [663, 220] on button "Add Note" at bounding box center [666, 221] width 57 height 26
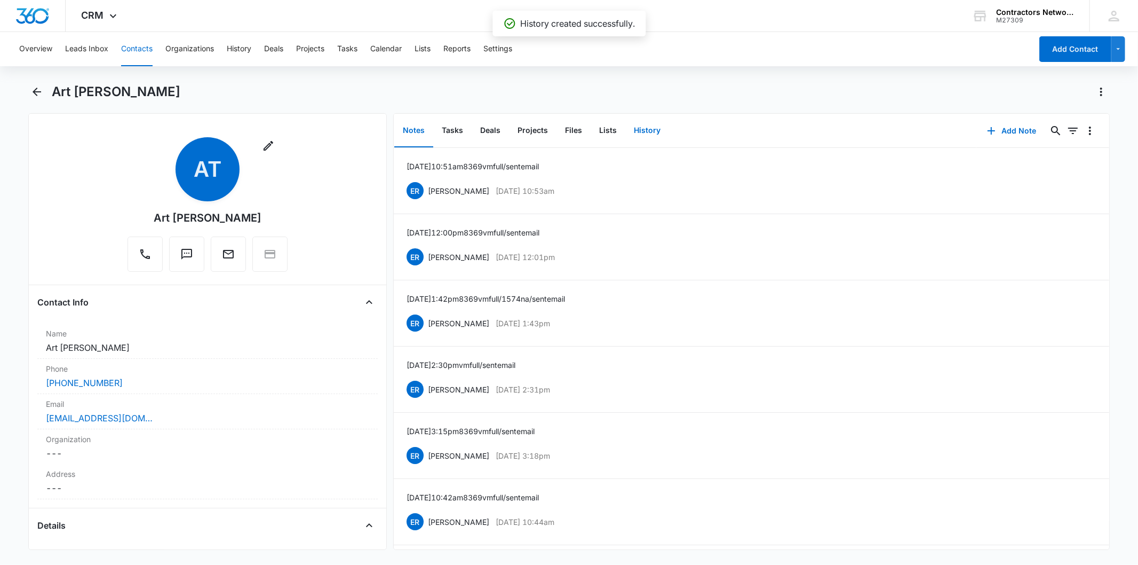
click at [639, 130] on button "History" at bounding box center [648, 130] width 44 height 33
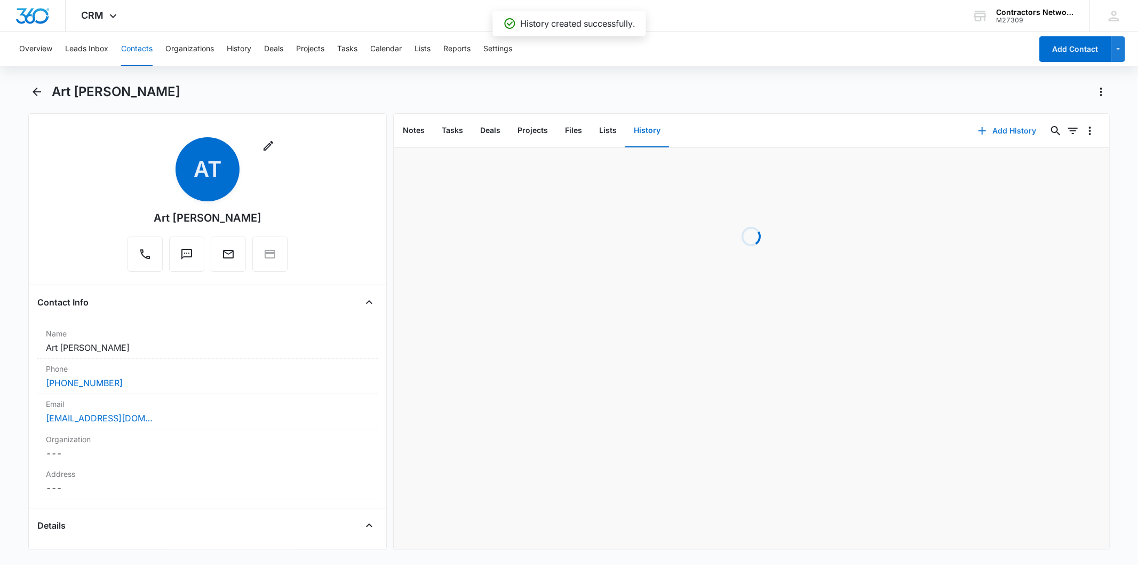
click at [998, 128] on button "Add History" at bounding box center [1008, 131] width 80 height 26
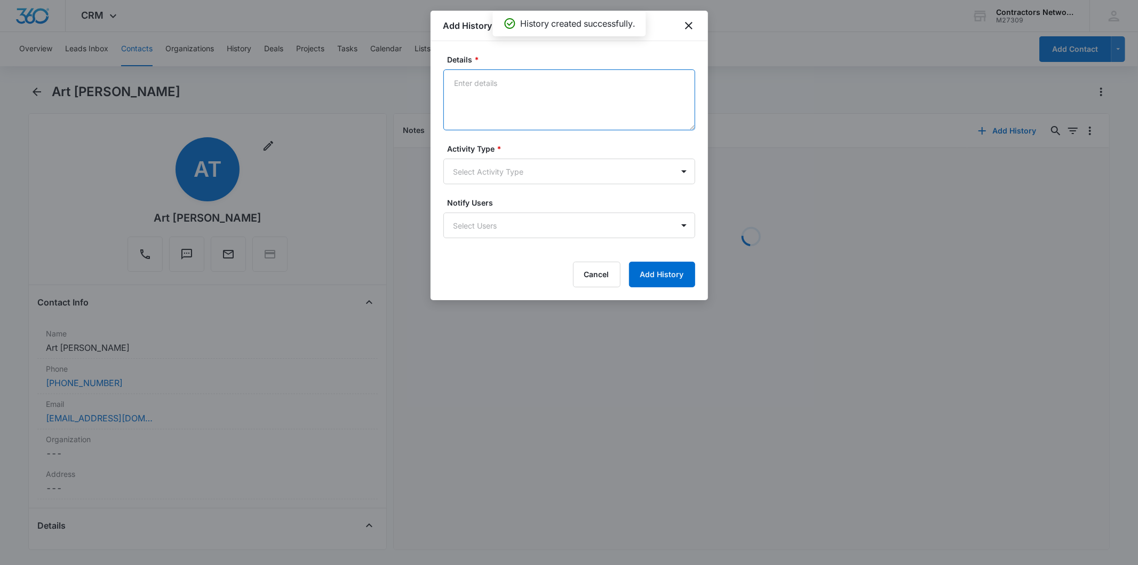
click at [500, 87] on textarea "Details *" at bounding box center [570, 99] width 252 height 61
paste textarea "[DATE] 2:10pm 8369 vm full / sent email"
type textarea "[DATE] 2:10pm 8369 vm full / sent email"
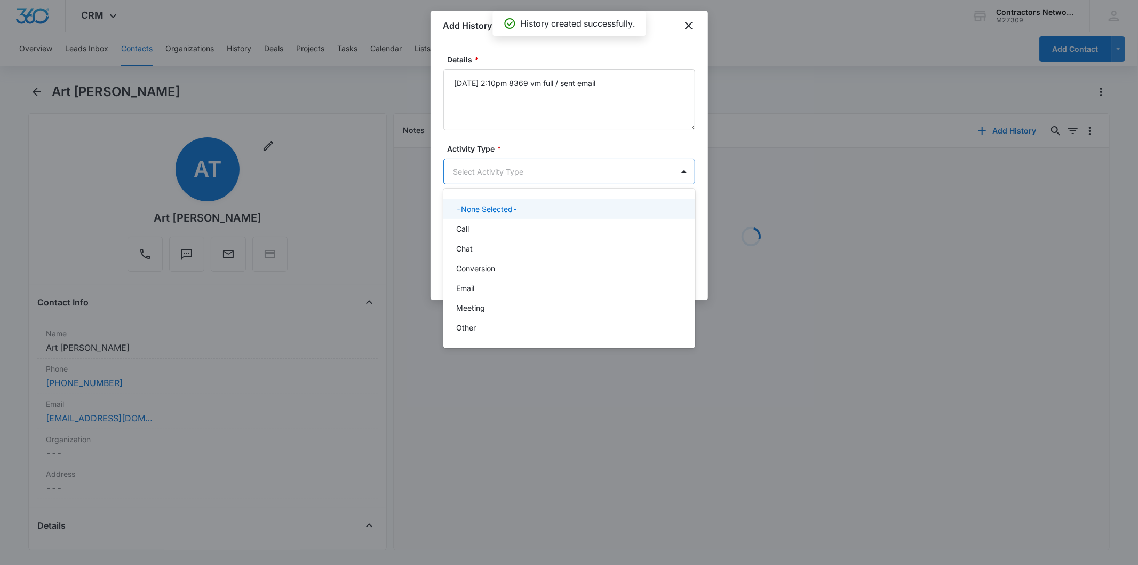
click at [470, 165] on body "CRM Apps Reputation Websites Forms CRM Email Social Shop Payments POS Content A…" at bounding box center [569, 282] width 1138 height 565
click at [476, 223] on div "Call" at bounding box center [568, 228] width 224 height 11
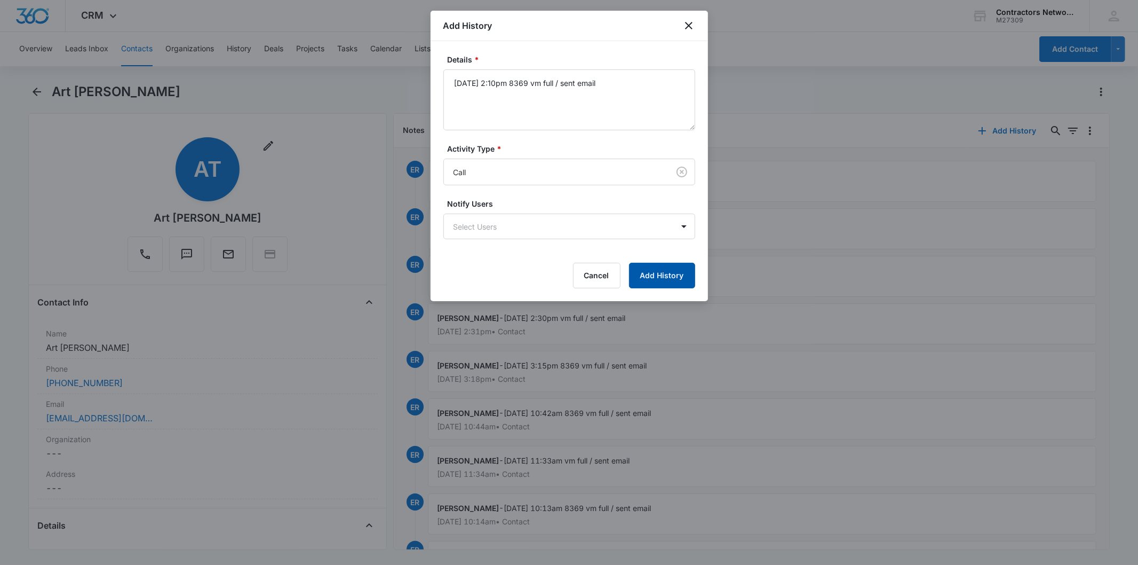
click at [657, 276] on button "Add History" at bounding box center [662, 276] width 66 height 26
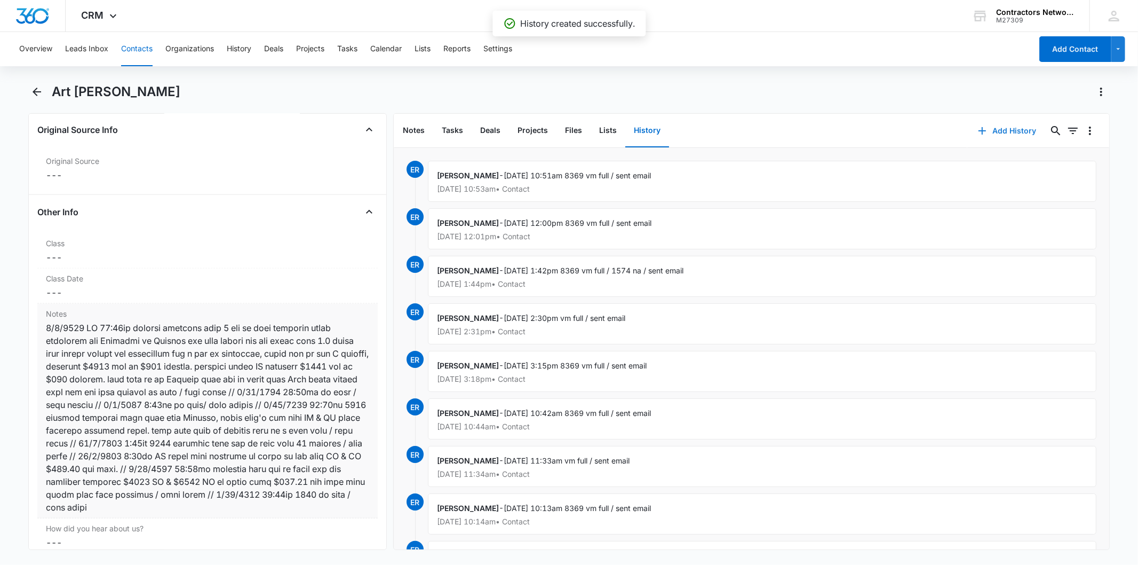
scroll to position [1186, 0]
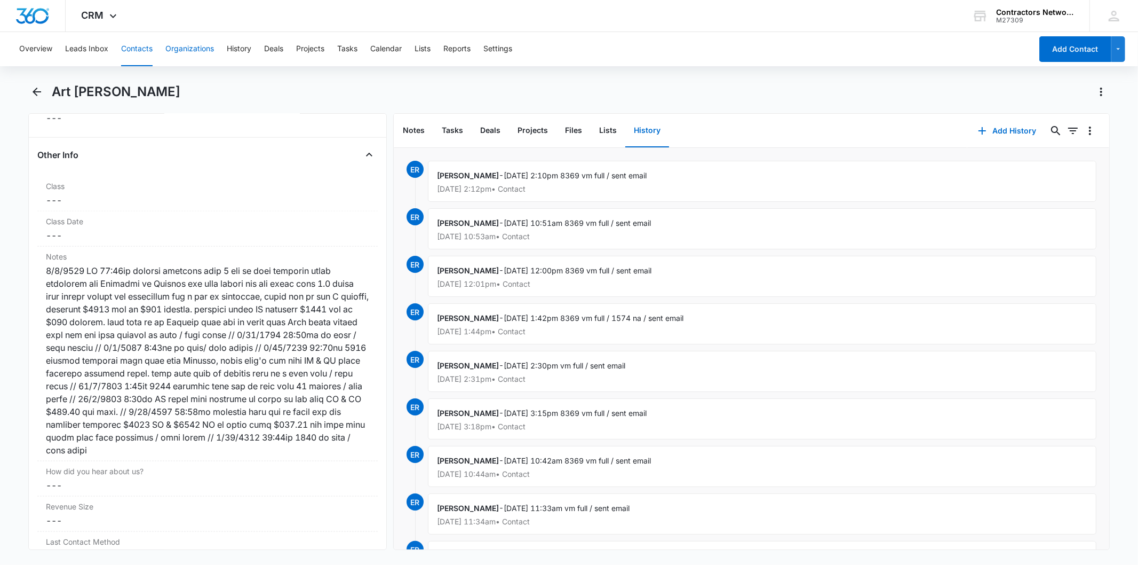
click at [169, 41] on button "Organizations" at bounding box center [189, 49] width 49 height 34
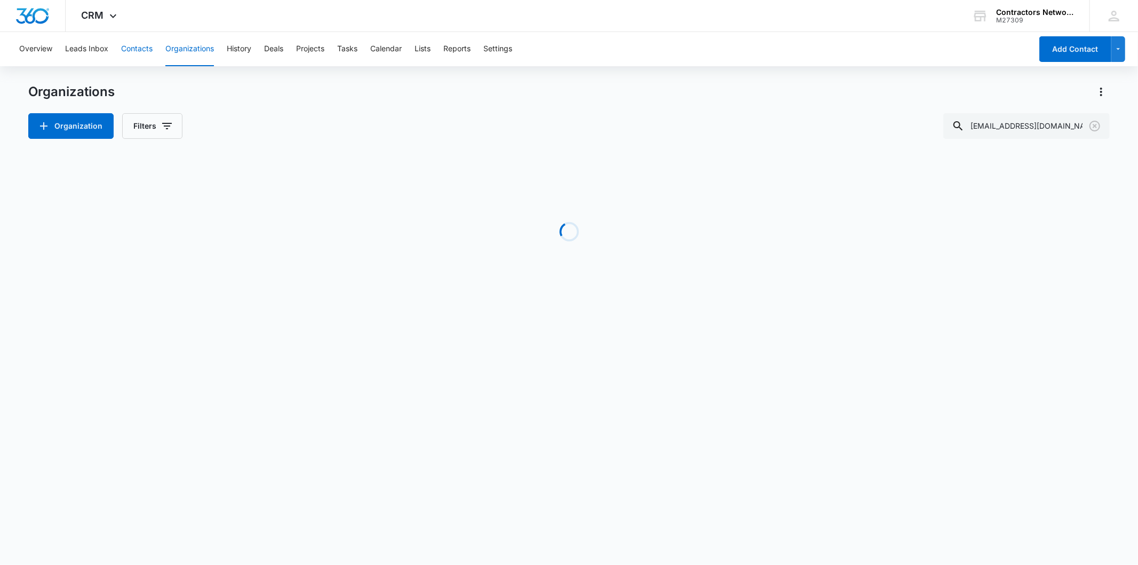
click at [146, 44] on button "Contacts" at bounding box center [136, 49] width 31 height 34
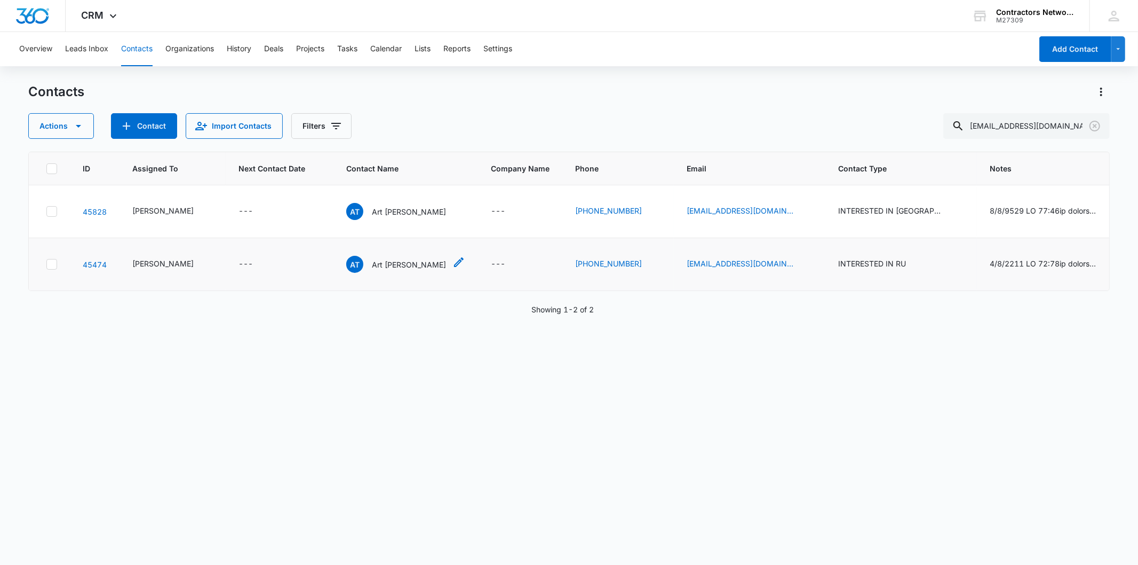
click at [367, 258] on div "AT Art [PERSON_NAME]" at bounding box center [396, 264] width 100 height 17
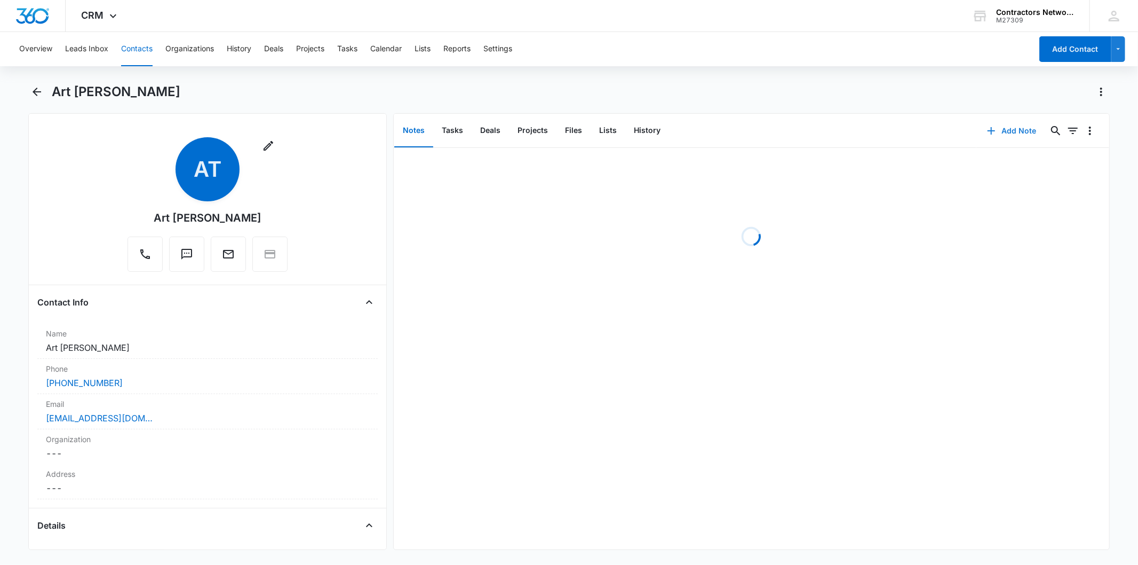
click at [1033, 123] on button "Add Note" at bounding box center [1012, 131] width 71 height 26
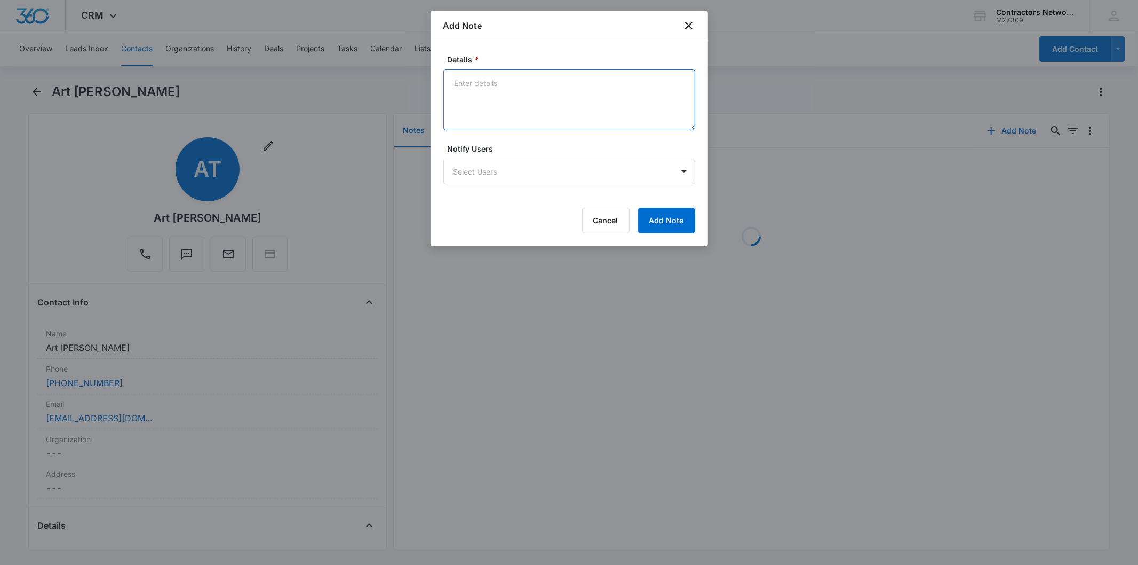
click at [480, 89] on textarea "Details *" at bounding box center [570, 99] width 252 height 61
paste textarea "[DATE] 2:10pm 8369 vm full / sent email"
type textarea "[DATE] 2:10pm 8369 vm full / sent email"
click at [694, 216] on button "Add Note" at bounding box center [666, 221] width 57 height 26
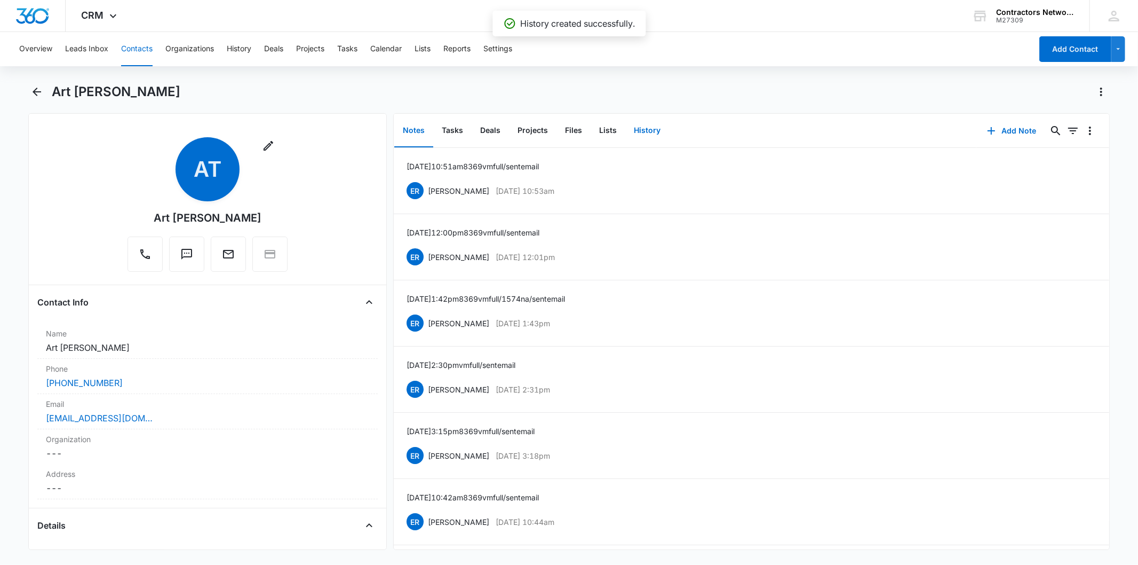
click at [651, 122] on button "History" at bounding box center [648, 130] width 44 height 33
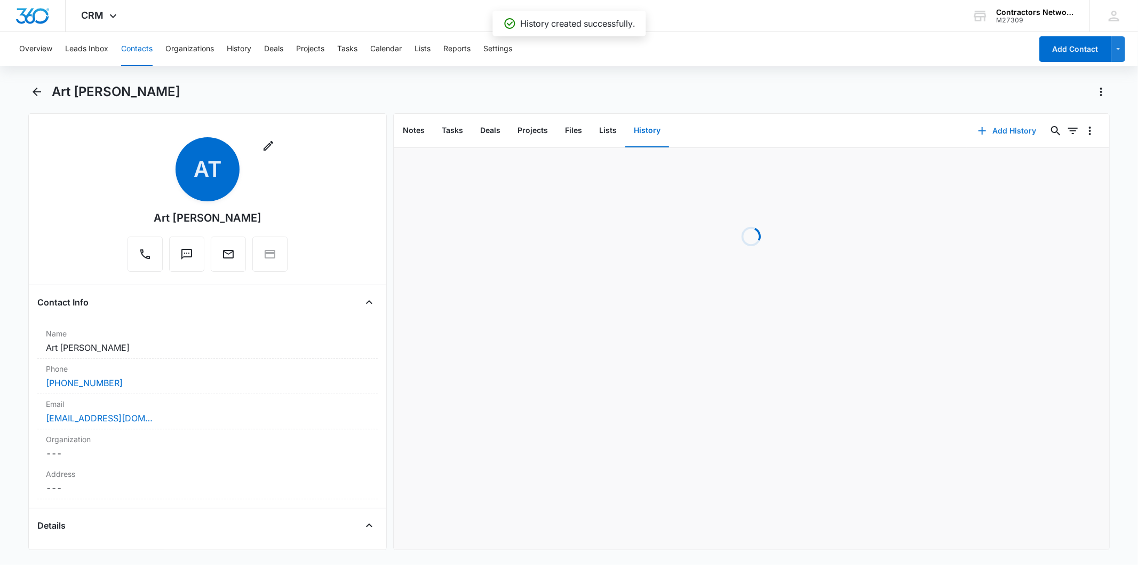
click at [976, 134] on icon "button" at bounding box center [982, 130] width 13 height 13
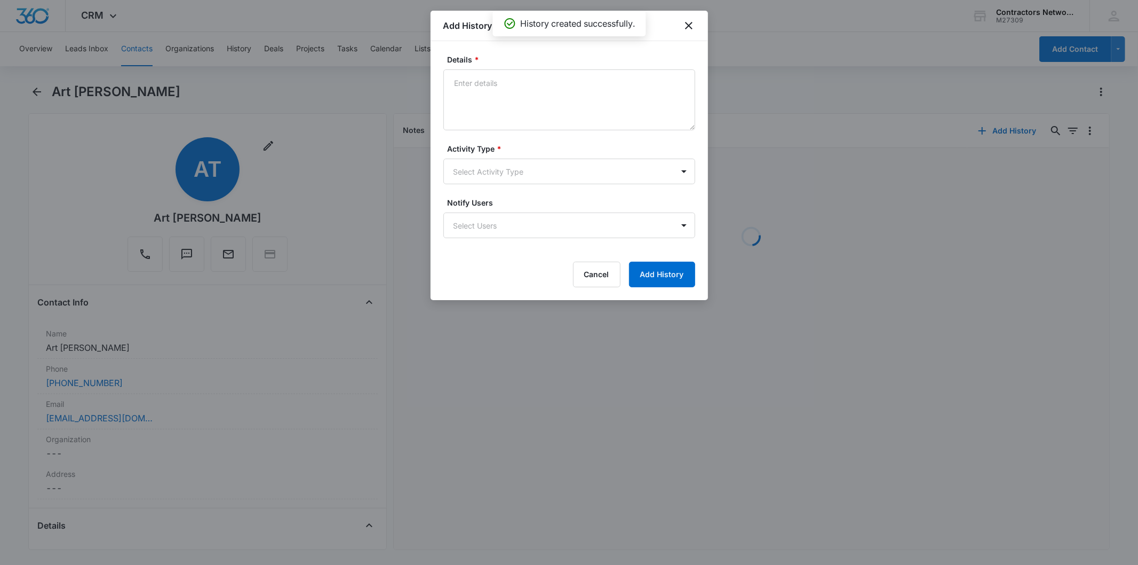
click at [477, 102] on textarea "Details *" at bounding box center [570, 99] width 252 height 61
type textarea "[DATE] 2:10pm 8369 vm full / sent email"
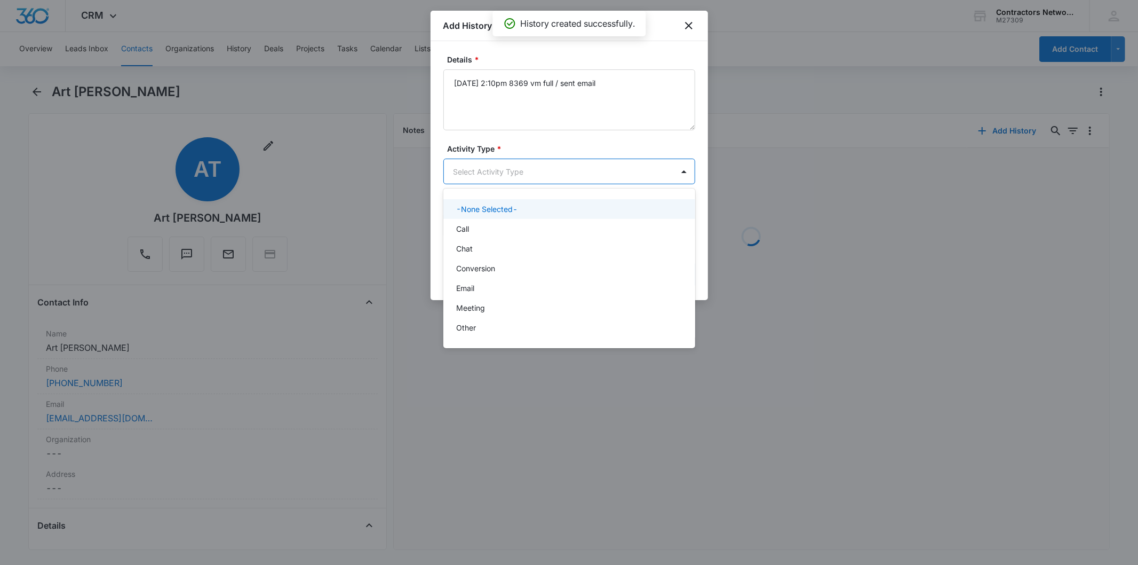
click at [460, 181] on body "CRM Apps Reputation Websites Forms CRM Email Social Shop Payments POS Content A…" at bounding box center [569, 282] width 1138 height 565
click at [466, 233] on p "Call" at bounding box center [462, 228] width 13 height 11
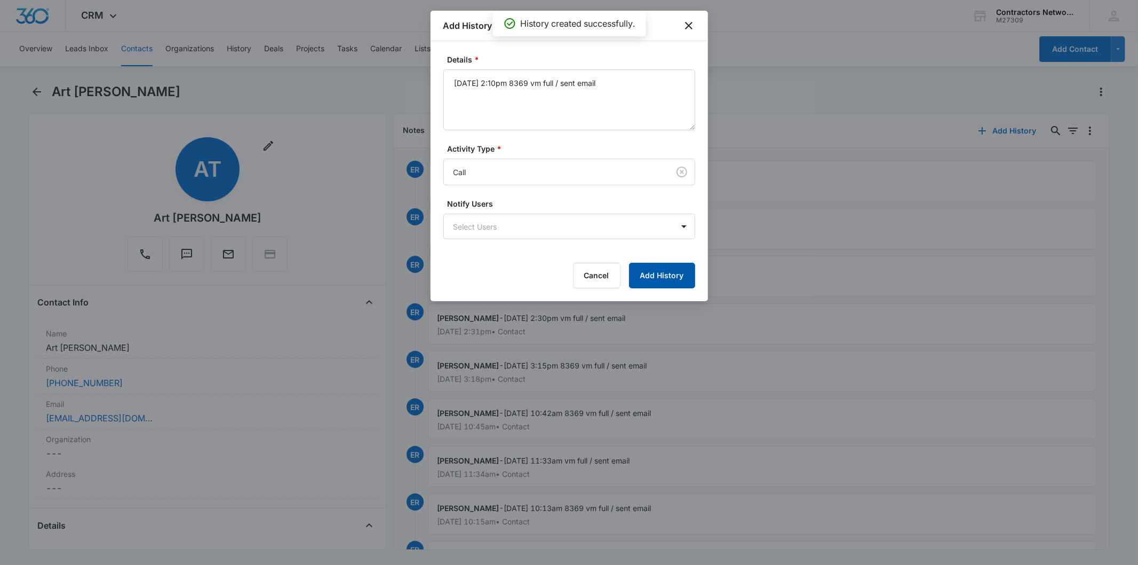
drag, startPoint x: 681, startPoint y: 300, endPoint x: 671, endPoint y: 275, distance: 27.4
click at [681, 300] on div "Details * [DATE] 2:10pm 8369 vm full / sent email Activity Type * Call Notify U…" at bounding box center [570, 171] width 278 height 260
click at [671, 275] on button "Add History" at bounding box center [662, 276] width 66 height 26
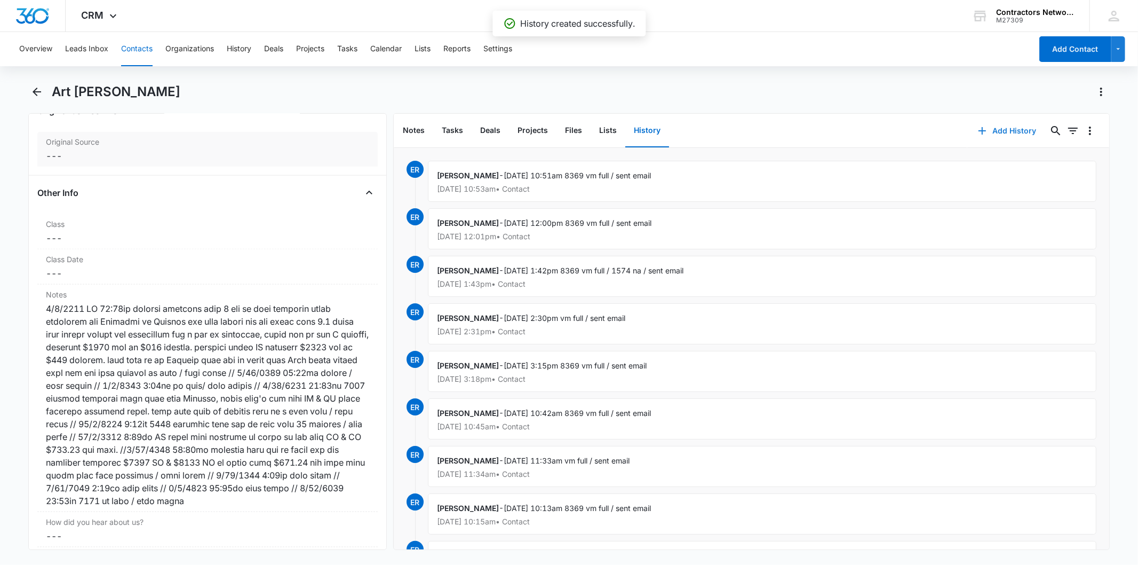
scroll to position [1364, 0]
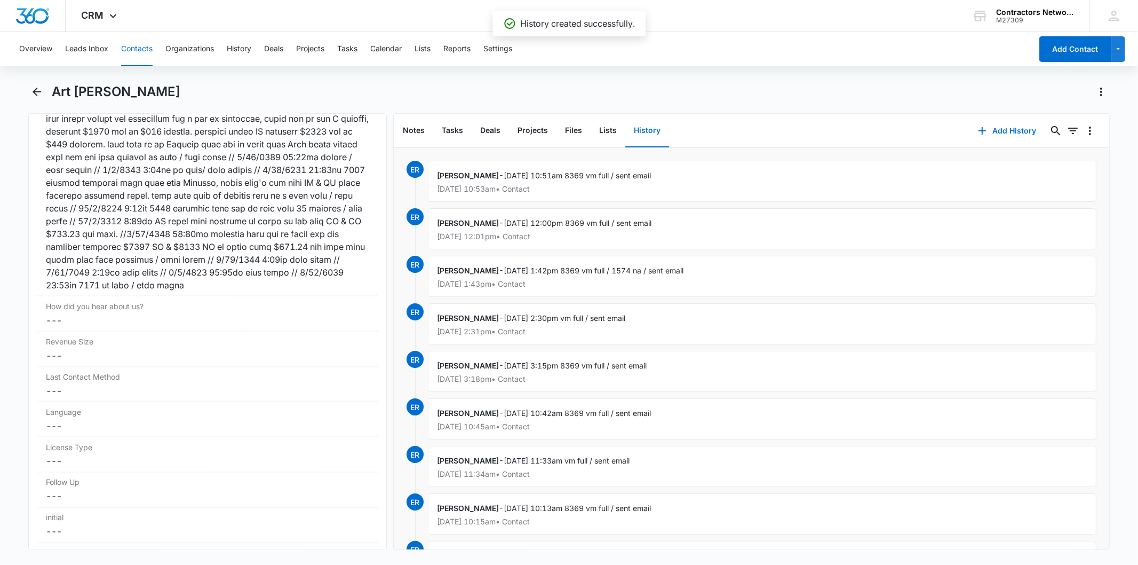
click at [132, 50] on button "Contacts" at bounding box center [136, 49] width 31 height 34
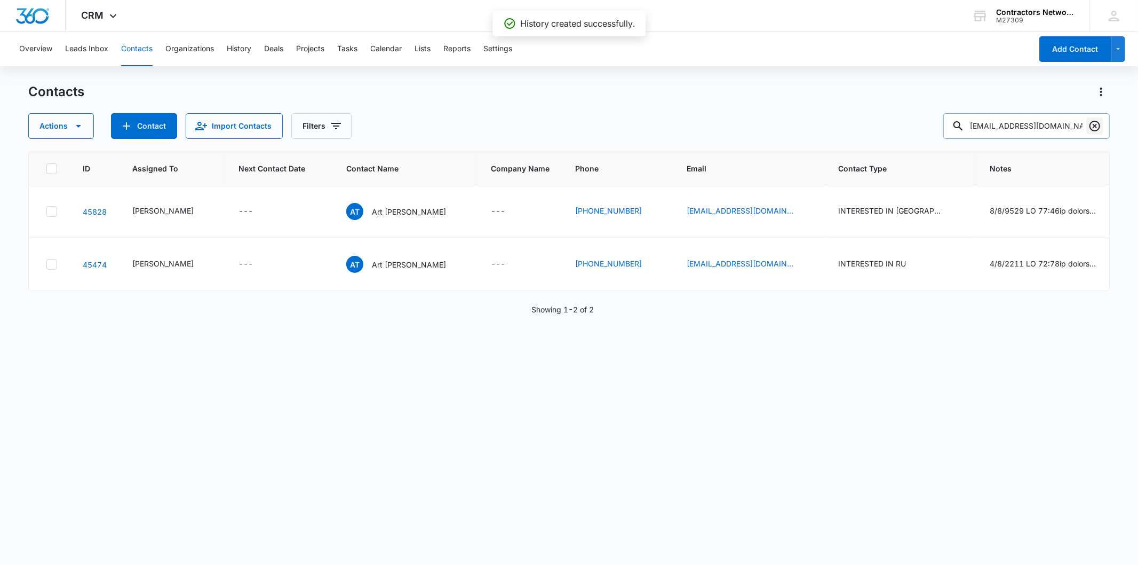
click at [1089, 126] on icon "Clear" at bounding box center [1095, 126] width 13 height 13
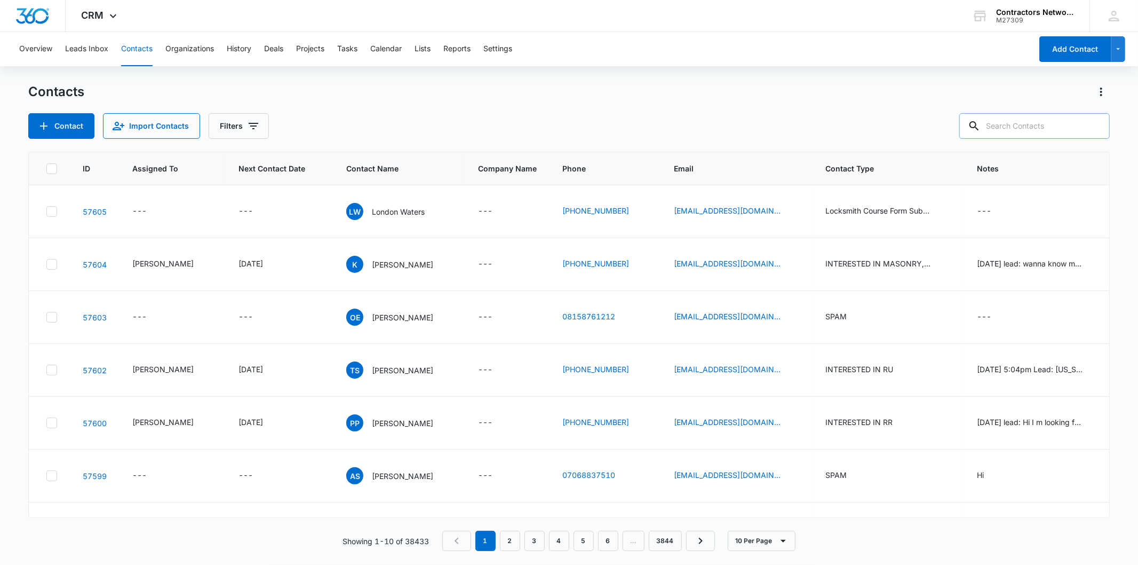
click at [1032, 123] on input "text" at bounding box center [1035, 126] width 151 height 26
paste input "[EMAIL_ADDRESS][DOMAIN_NAME]"
type input "[EMAIL_ADDRESS][DOMAIN_NAME]"
